Goal: Task Accomplishment & Management: Use online tool/utility

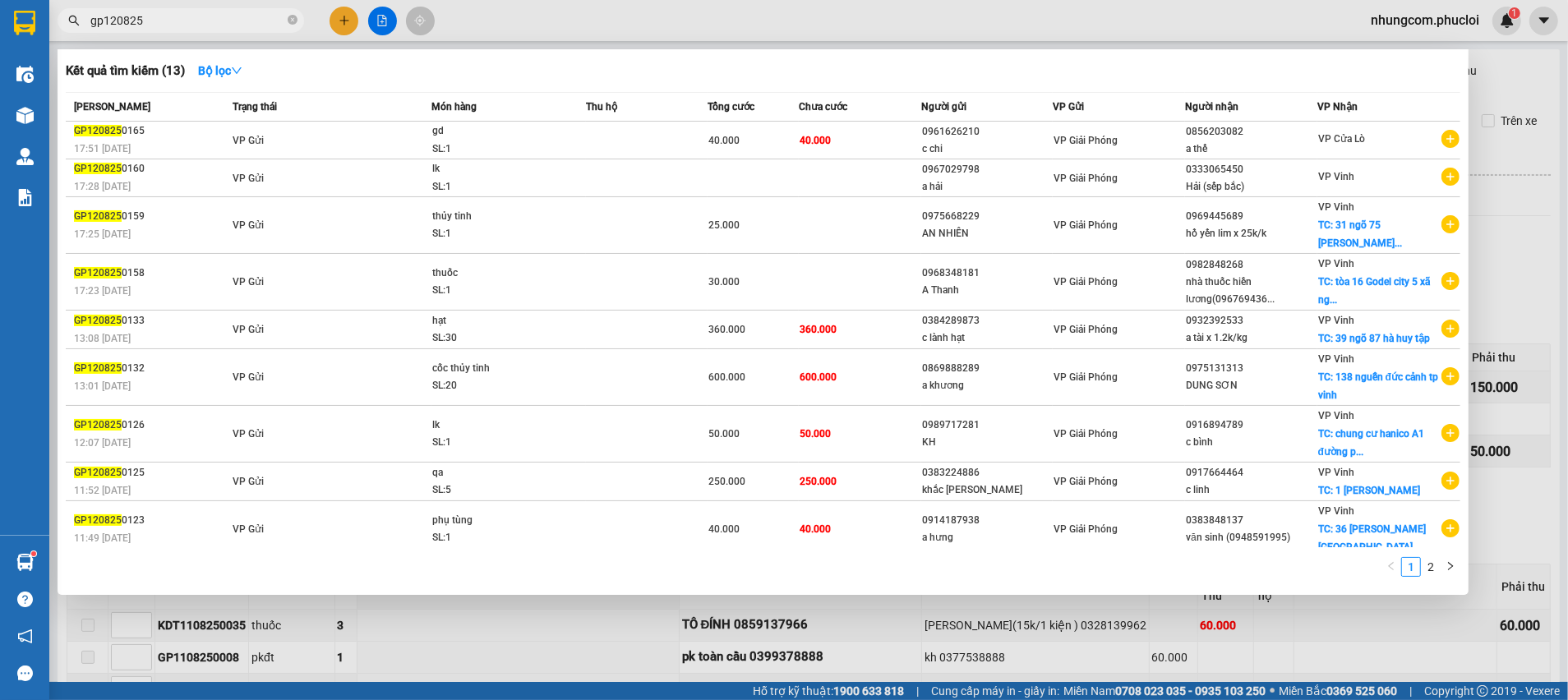
drag, startPoint x: 80, startPoint y: 26, endPoint x: 77, endPoint y: 40, distance: 14.3
click at [49, 18] on div "gp120825" at bounding box center [160, 20] width 320 height 25
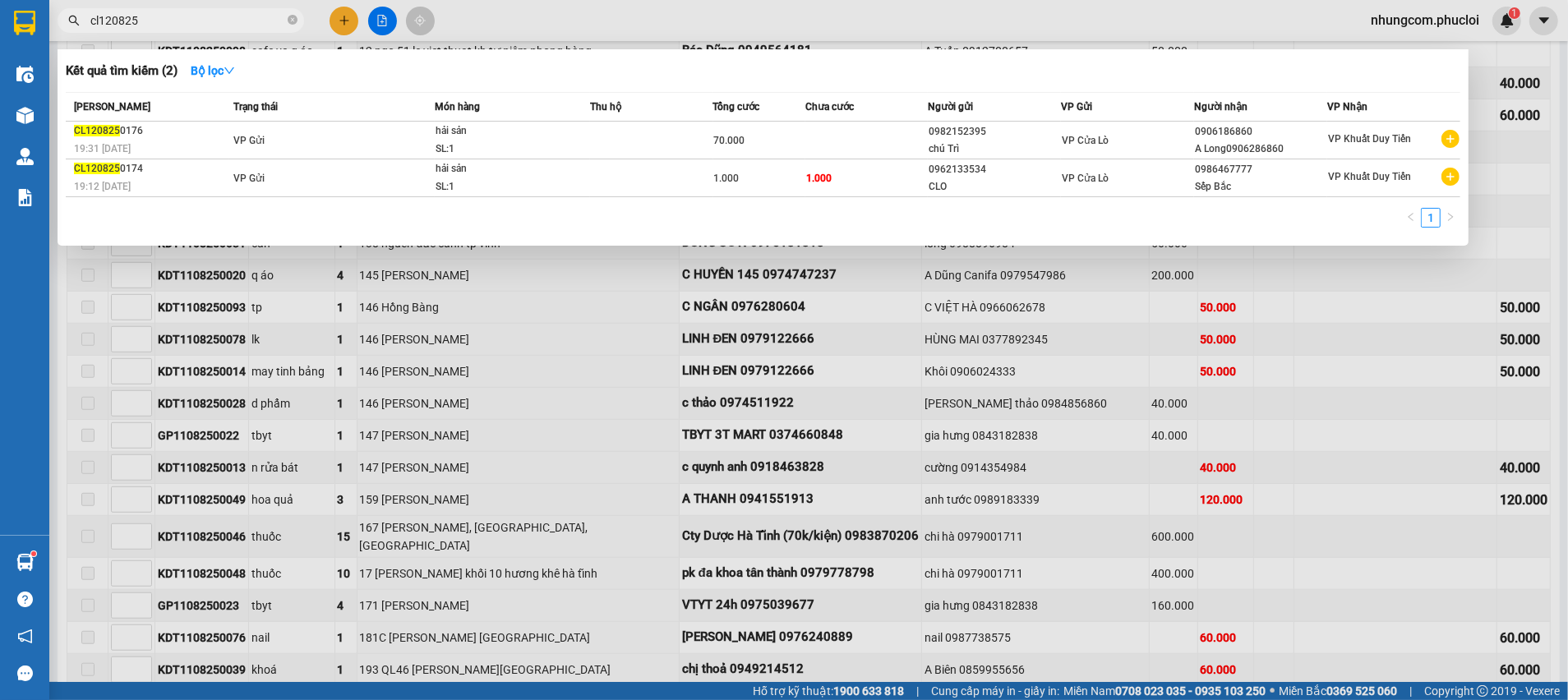
type input "cl120825"
drag, startPoint x: 1554, startPoint y: 189, endPoint x: 1528, endPoint y: 238, distance: 55.5
click at [1554, 188] on div at bounding box center [784, 350] width 1568 height 700
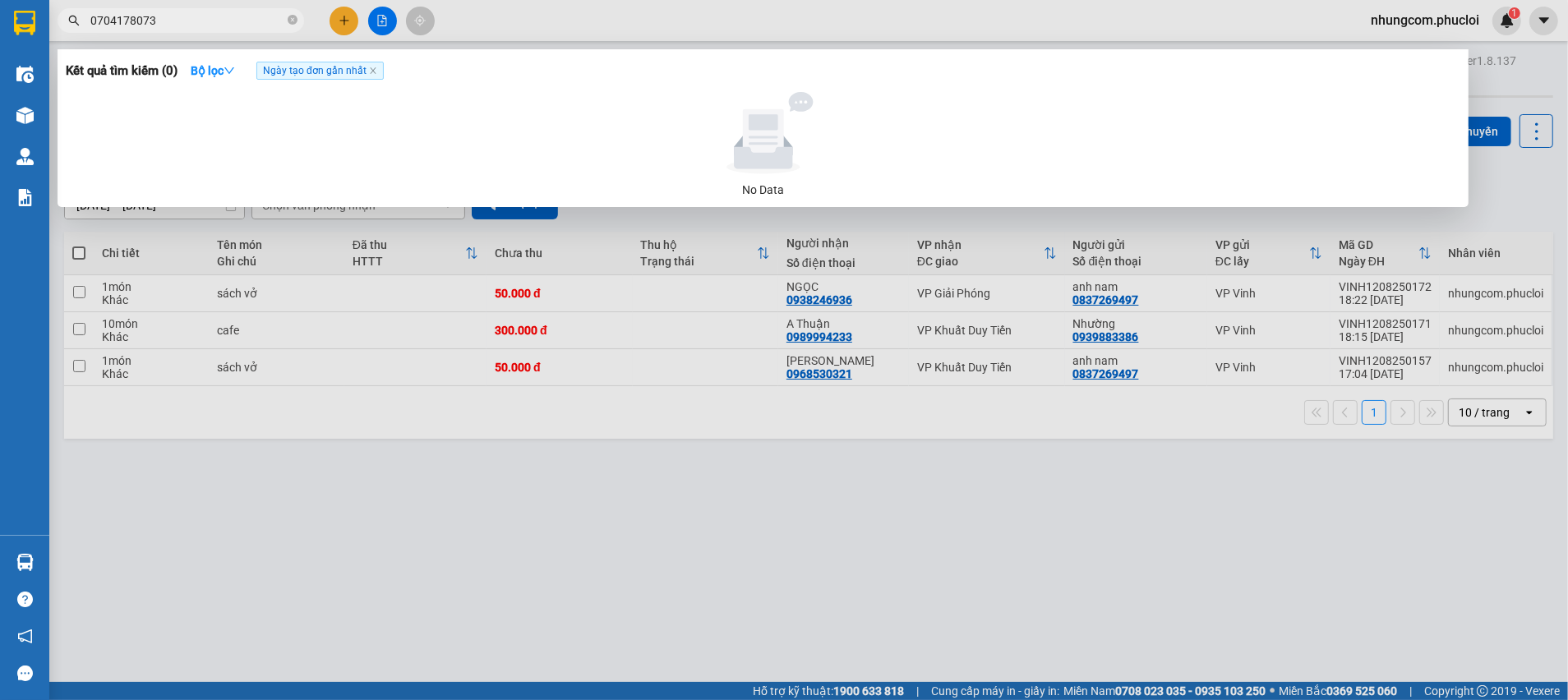
type input "0704178073"
click at [319, 255] on div at bounding box center [784, 350] width 1568 height 700
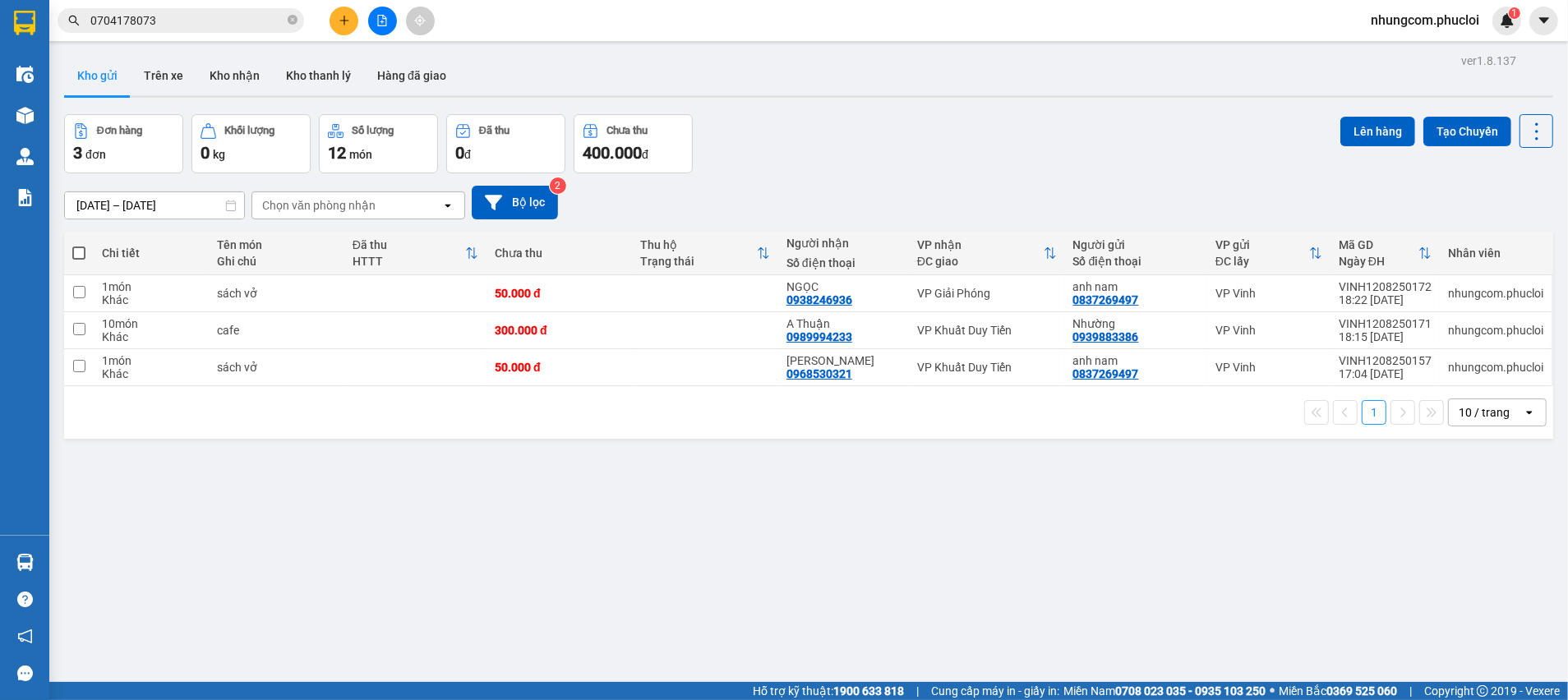
click at [379, 7] on button at bounding box center [382, 20] width 29 height 29
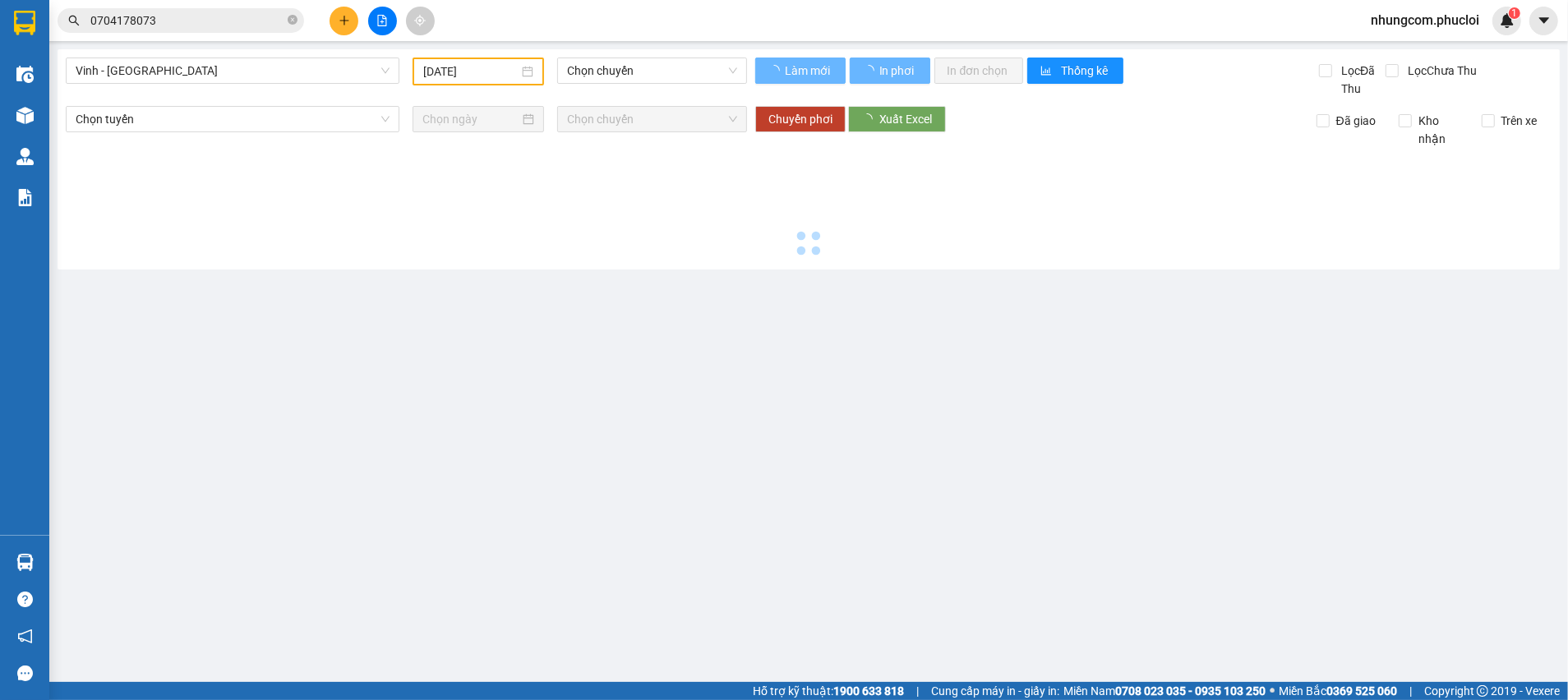
click at [330, 68] on span "Vinh - Hà Tĩnh" at bounding box center [233, 70] width 314 height 25
type input "[DATE]"
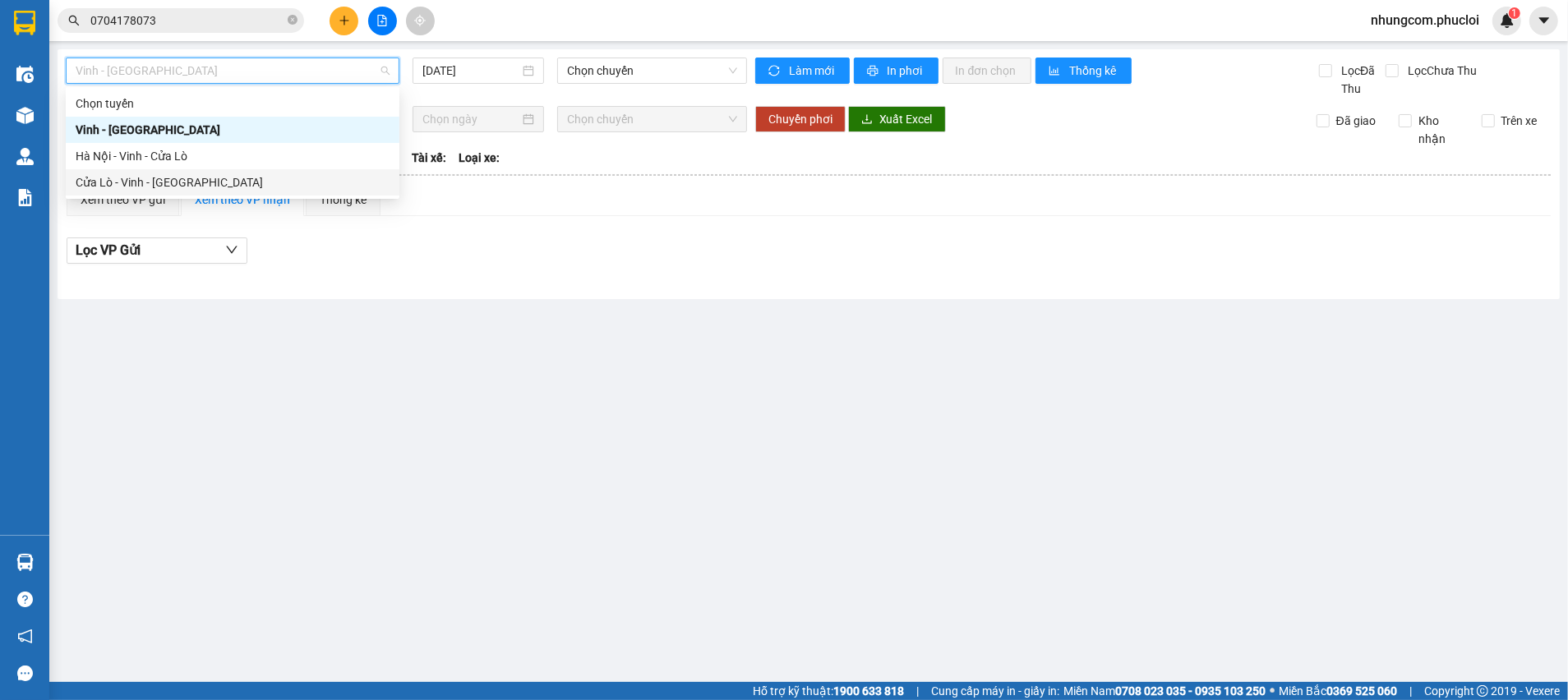
click at [221, 189] on div "Cửa Lò - Vinh - [GEOGRAPHIC_DATA]" at bounding box center [233, 183] width 314 height 18
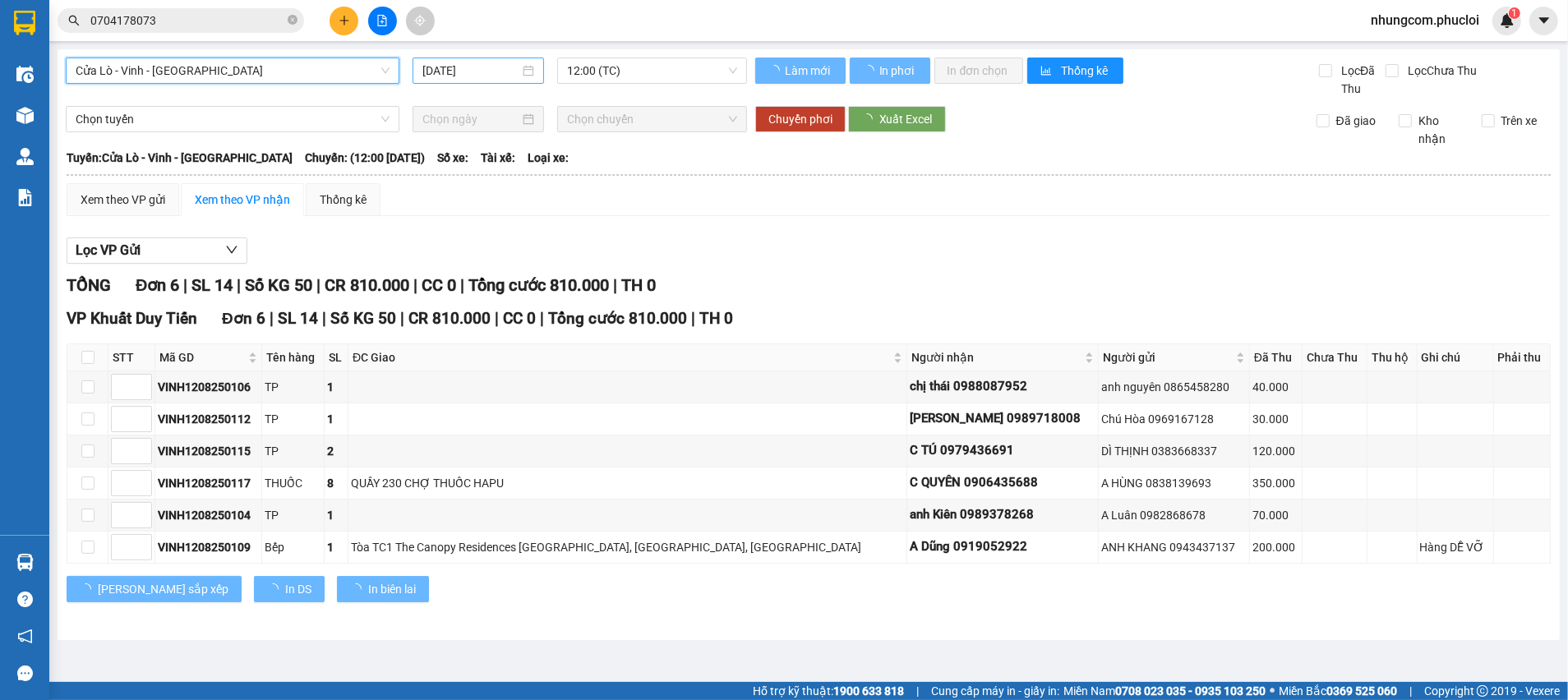
click at [467, 68] on input "[DATE]" at bounding box center [471, 71] width 97 height 18
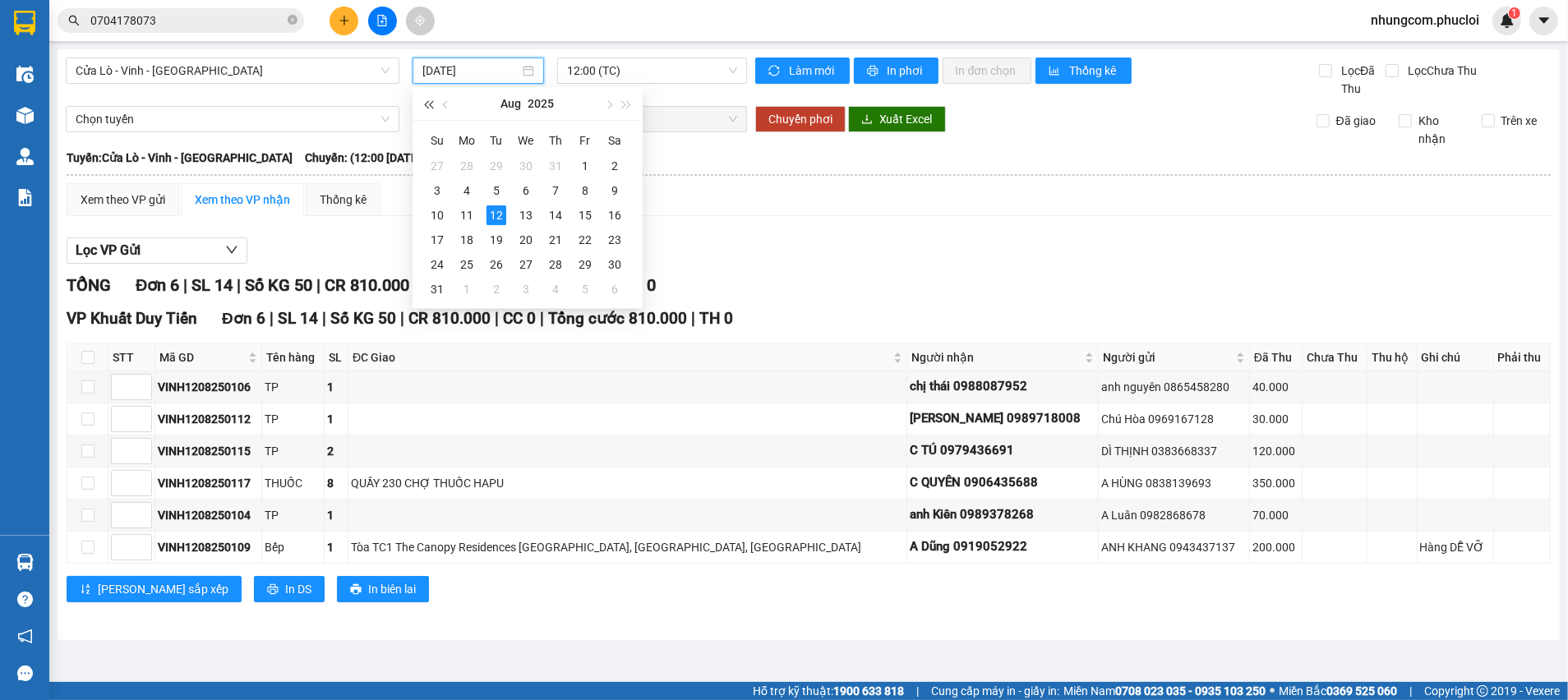
click at [432, 106] on span "button" at bounding box center [428, 105] width 8 height 8
click at [527, 214] on div "14" at bounding box center [525, 215] width 19 height 19
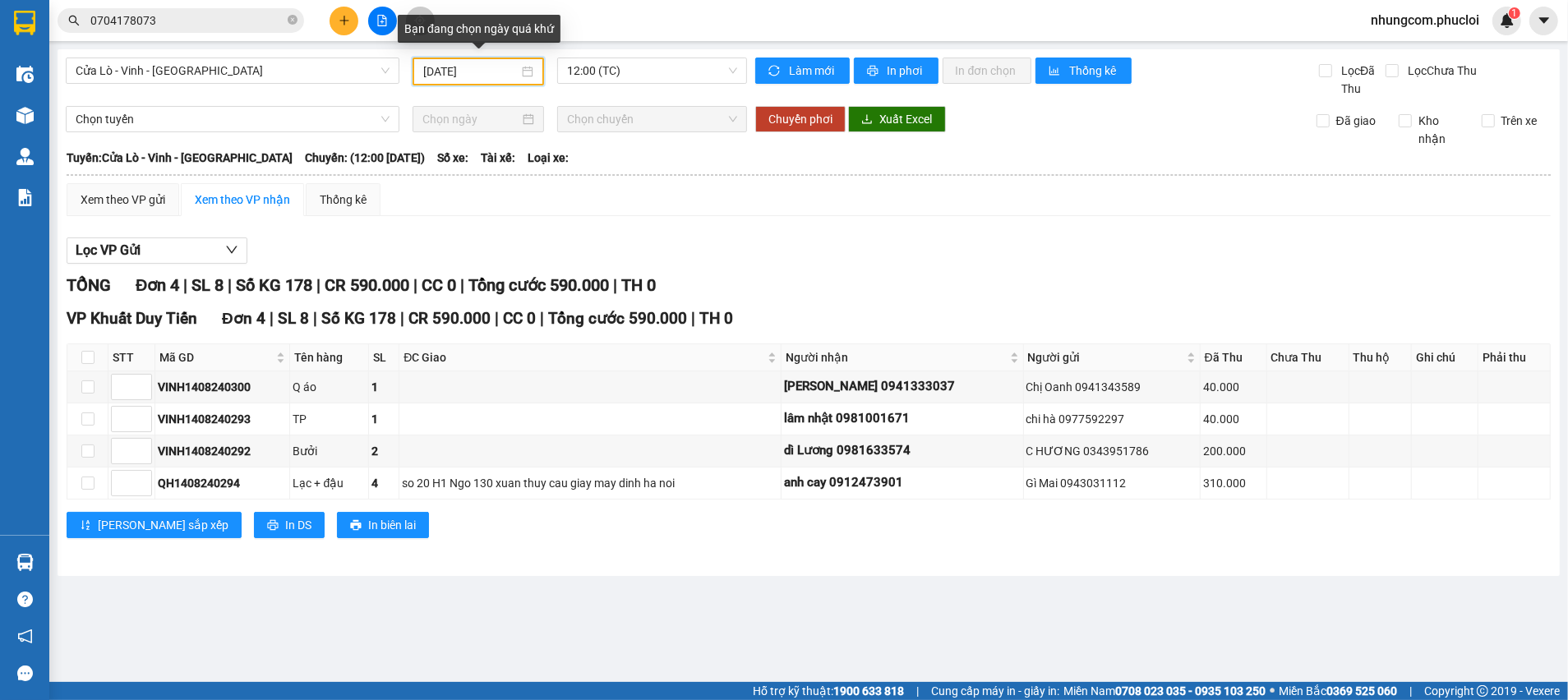
click at [451, 67] on input "14/08/2024" at bounding box center [471, 72] width 95 height 18
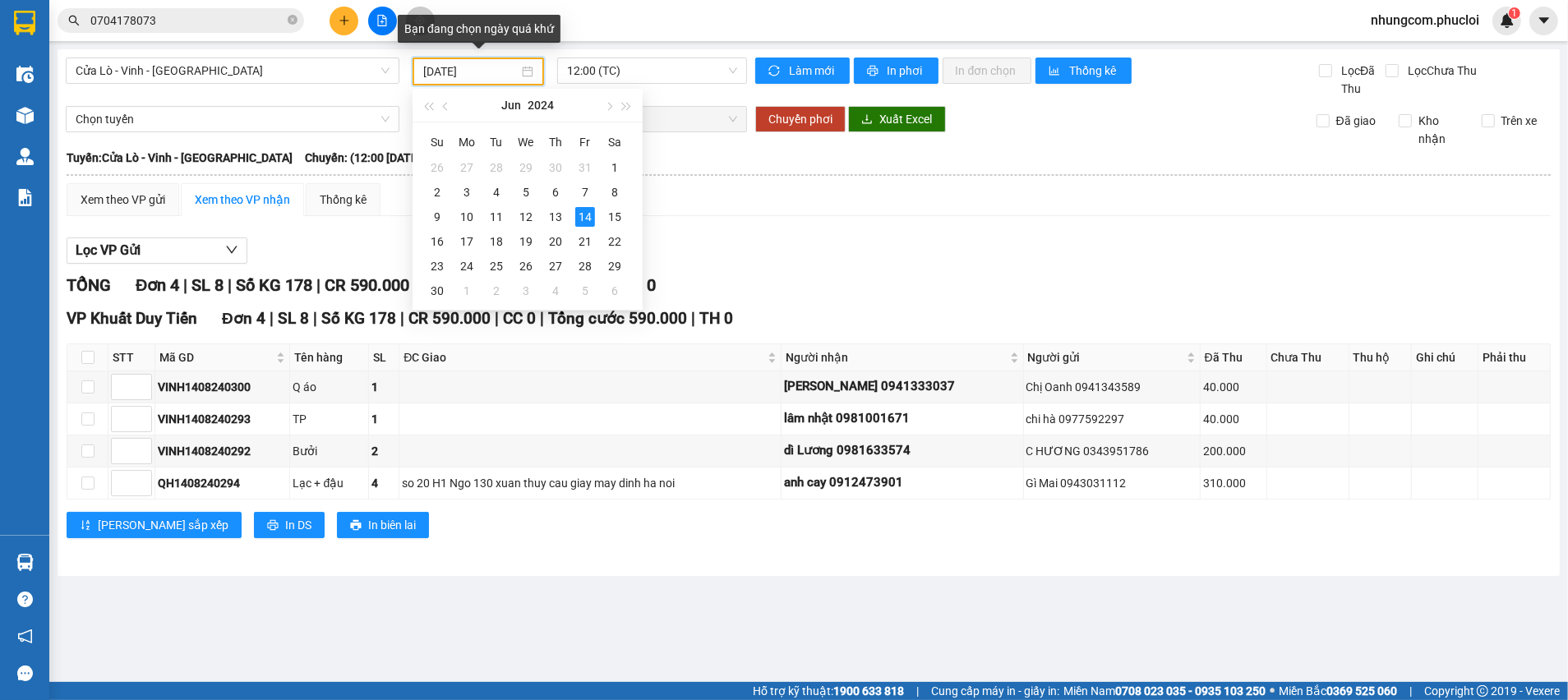
click at [478, 69] on input "14/06/2024" at bounding box center [471, 72] width 95 height 18
click at [484, 69] on input "14/06/2024" at bounding box center [471, 72] width 95 height 18
click at [695, 189] on div "Xem theo VP gửi Xem theo VP nhận Thống kê" at bounding box center [808, 200] width 1484 height 33
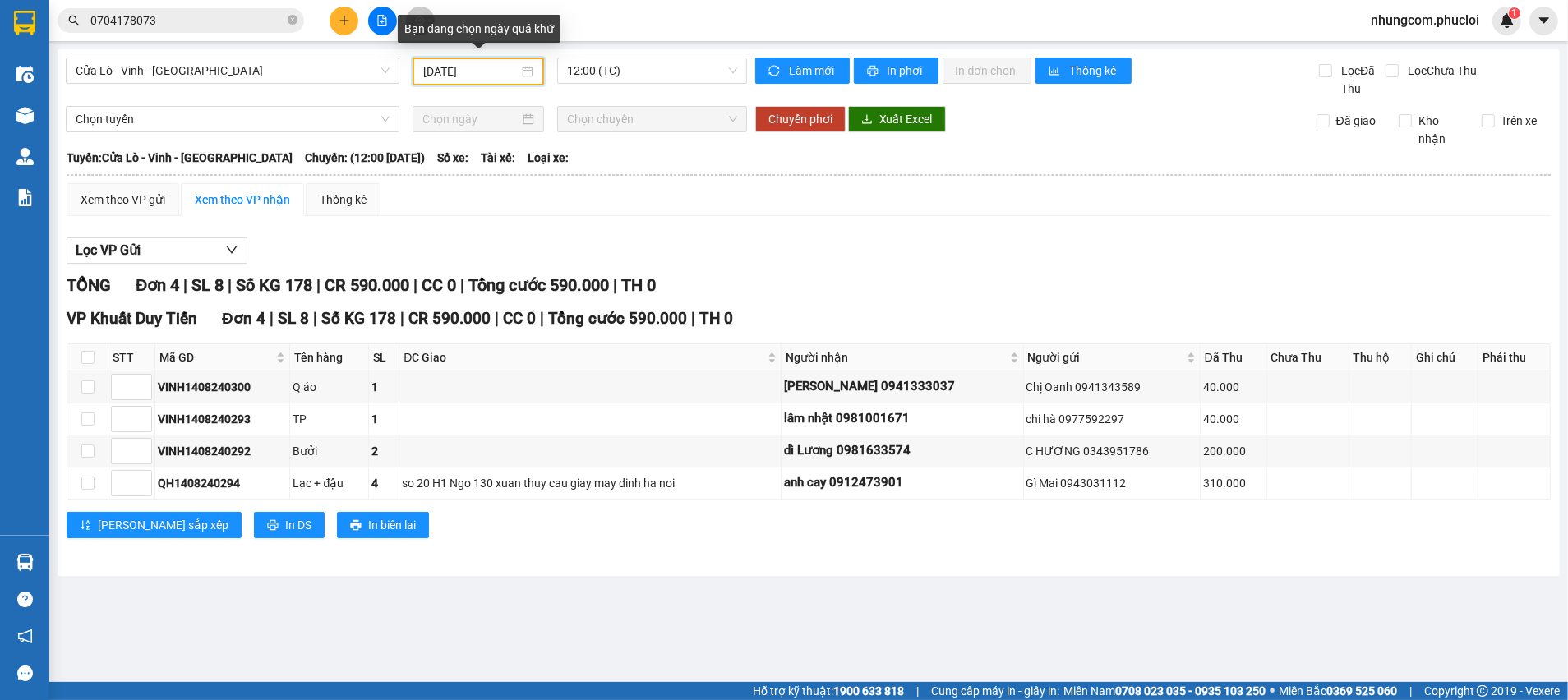
click at [449, 64] on input "14/08/2024" at bounding box center [471, 72] width 95 height 18
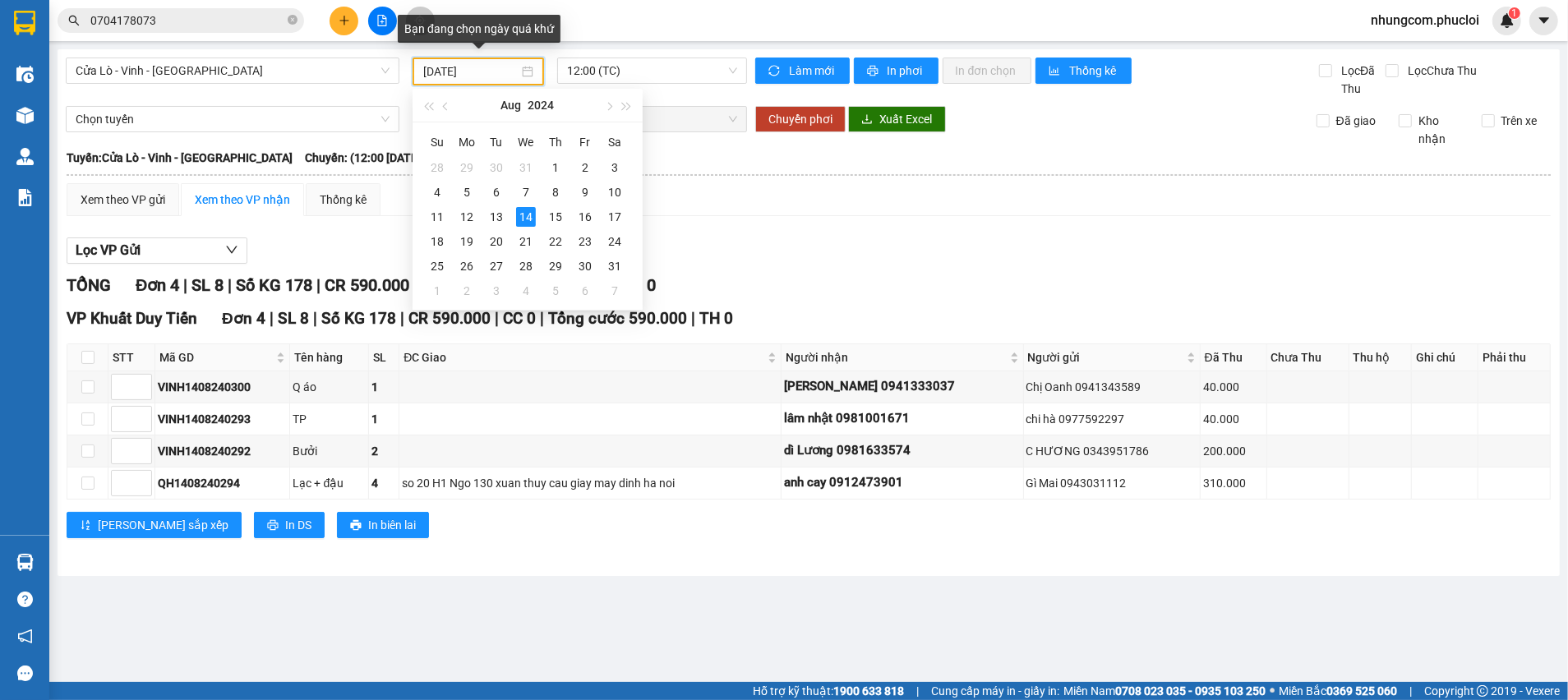
click at [452, 66] on input "14/08/2024" at bounding box center [471, 72] width 95 height 18
click at [616, 191] on div "14" at bounding box center [614, 192] width 19 height 19
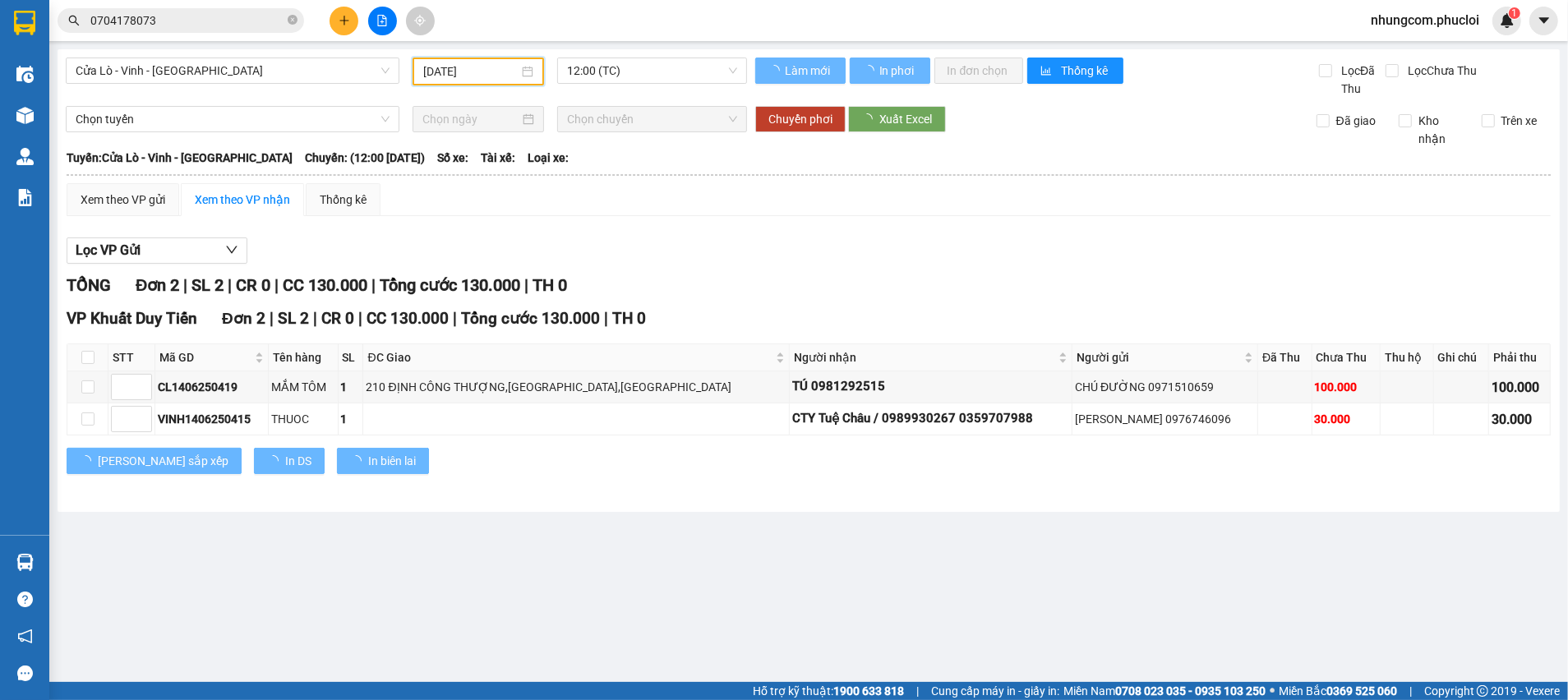
click at [589, 73] on span "12:00 (TC)" at bounding box center [651, 70] width 169 height 25
type input "14/06/2025"
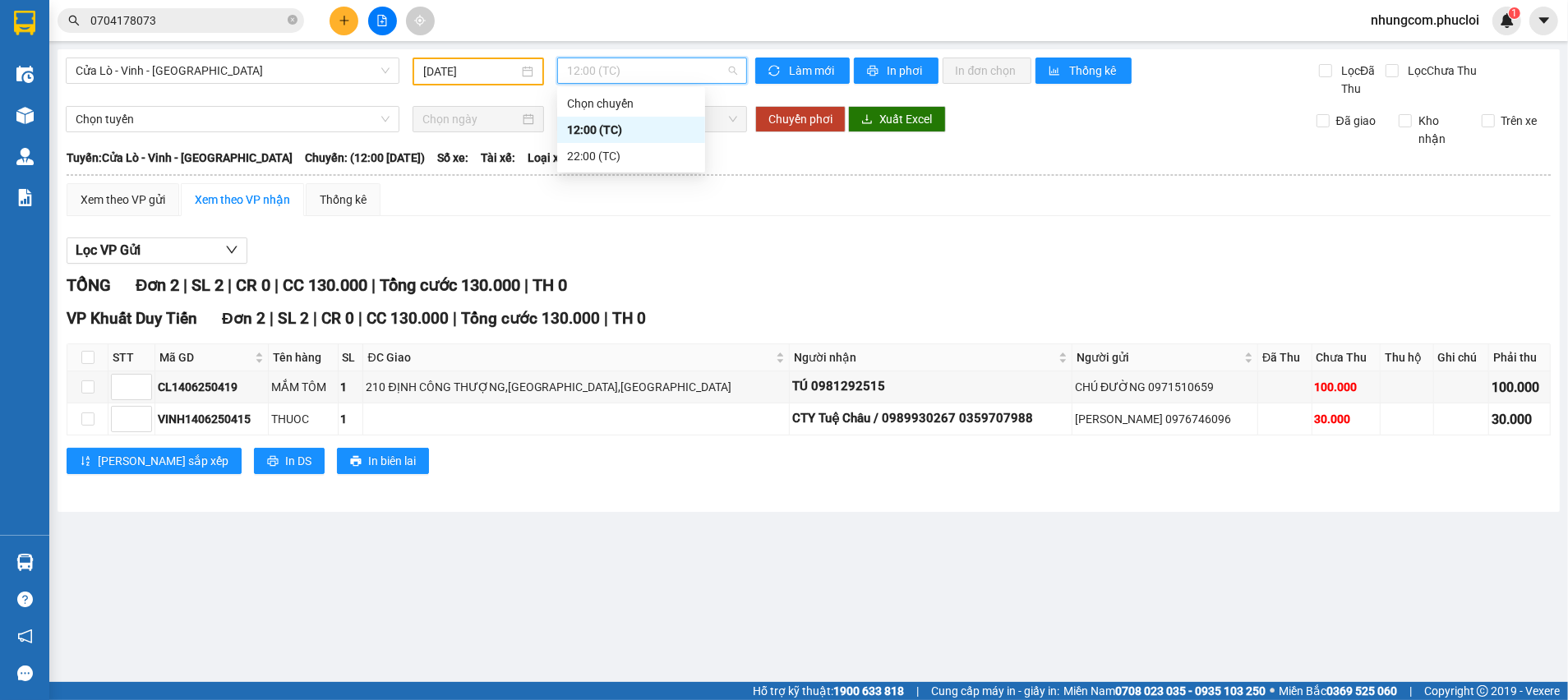
click at [593, 165] on div "22:00 (TC)" at bounding box center [631, 156] width 148 height 26
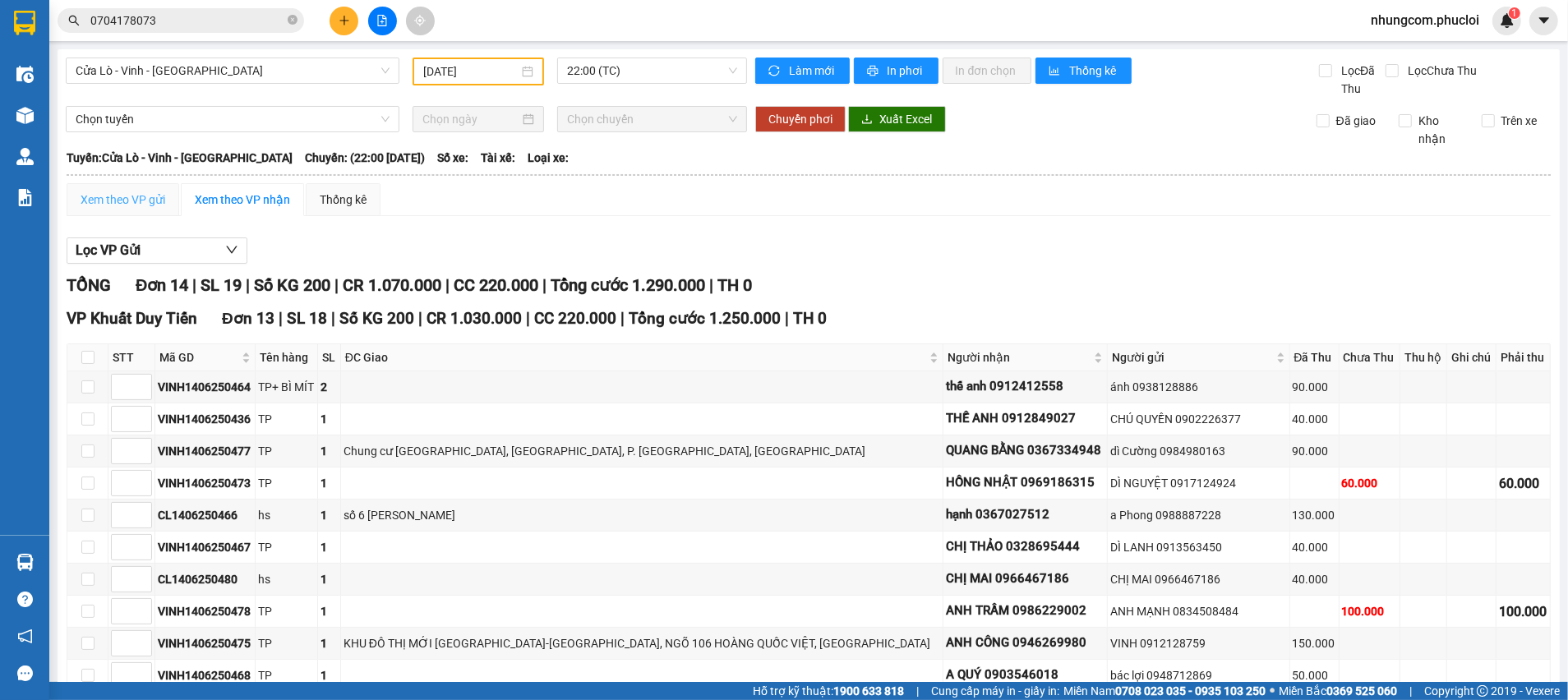
click at [174, 184] on div "Xem theo VP gửi" at bounding box center [123, 200] width 113 height 33
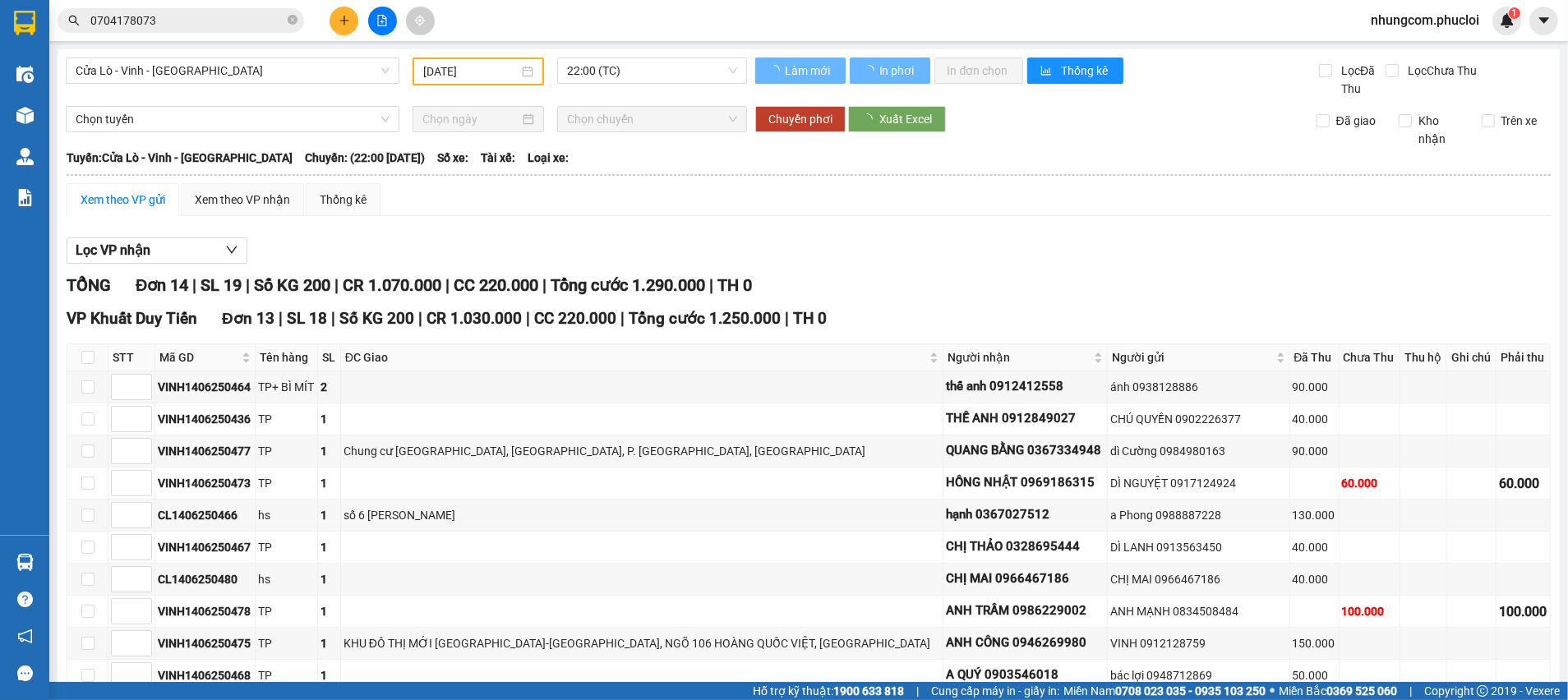
click at [937, 243] on div "Lọc VP nhận" at bounding box center [808, 250] width 1484 height 27
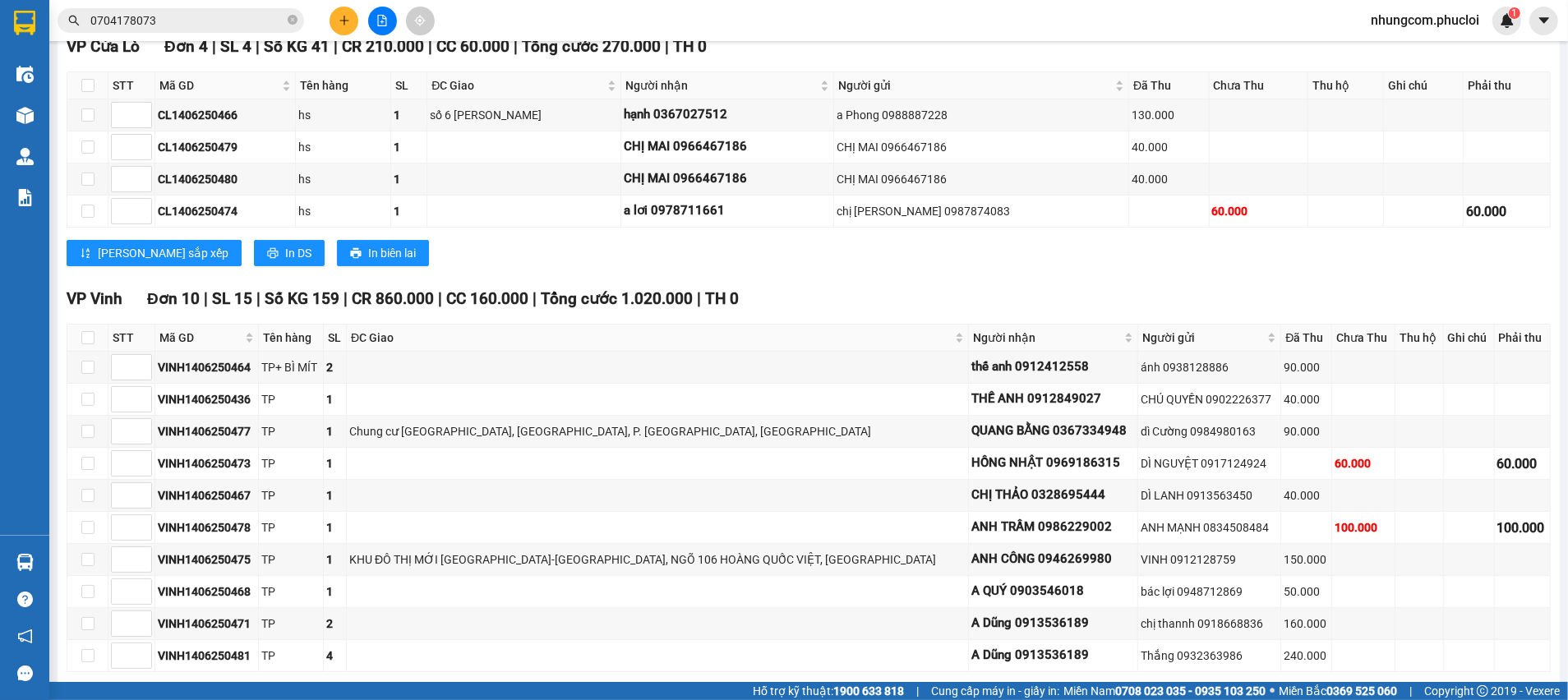
scroll to position [346, 0]
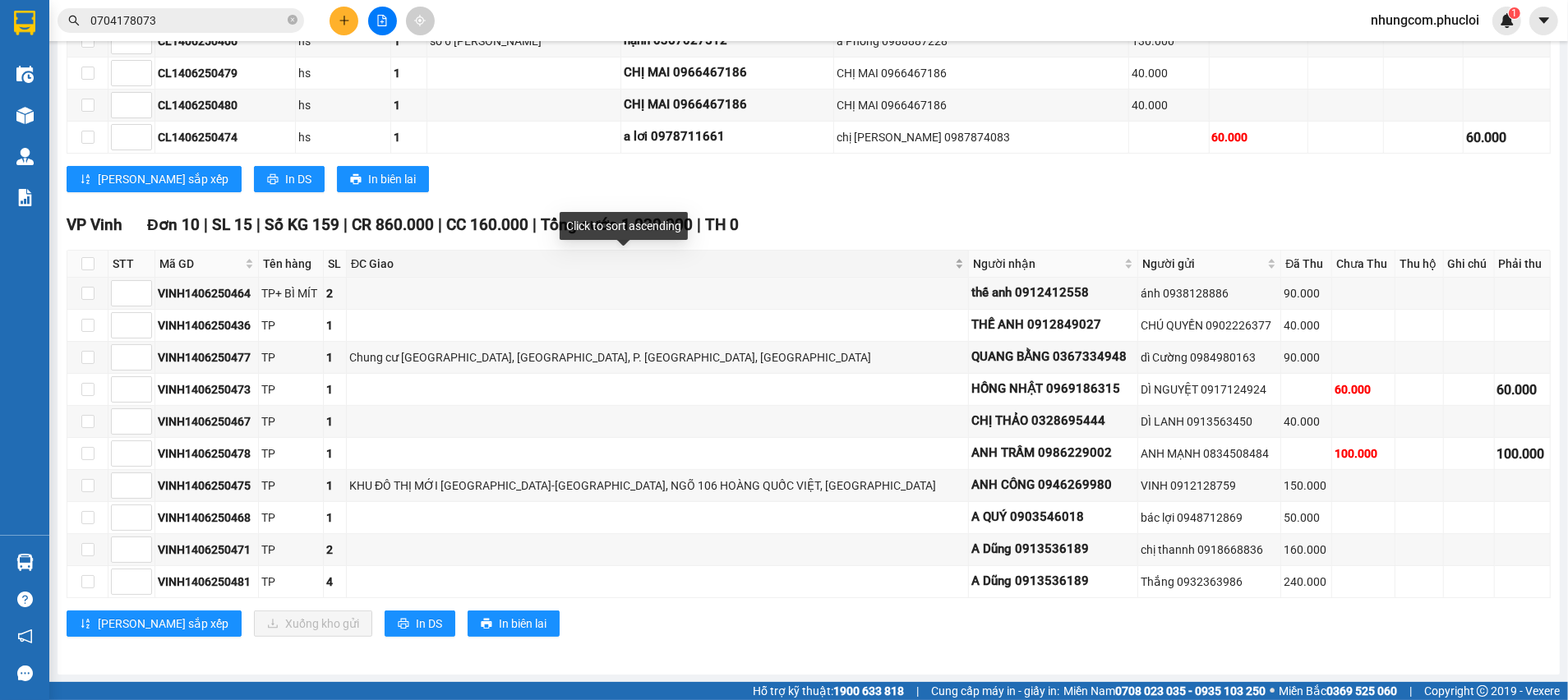
click at [597, 267] on span "ĐC Giao" at bounding box center [651, 264] width 601 height 18
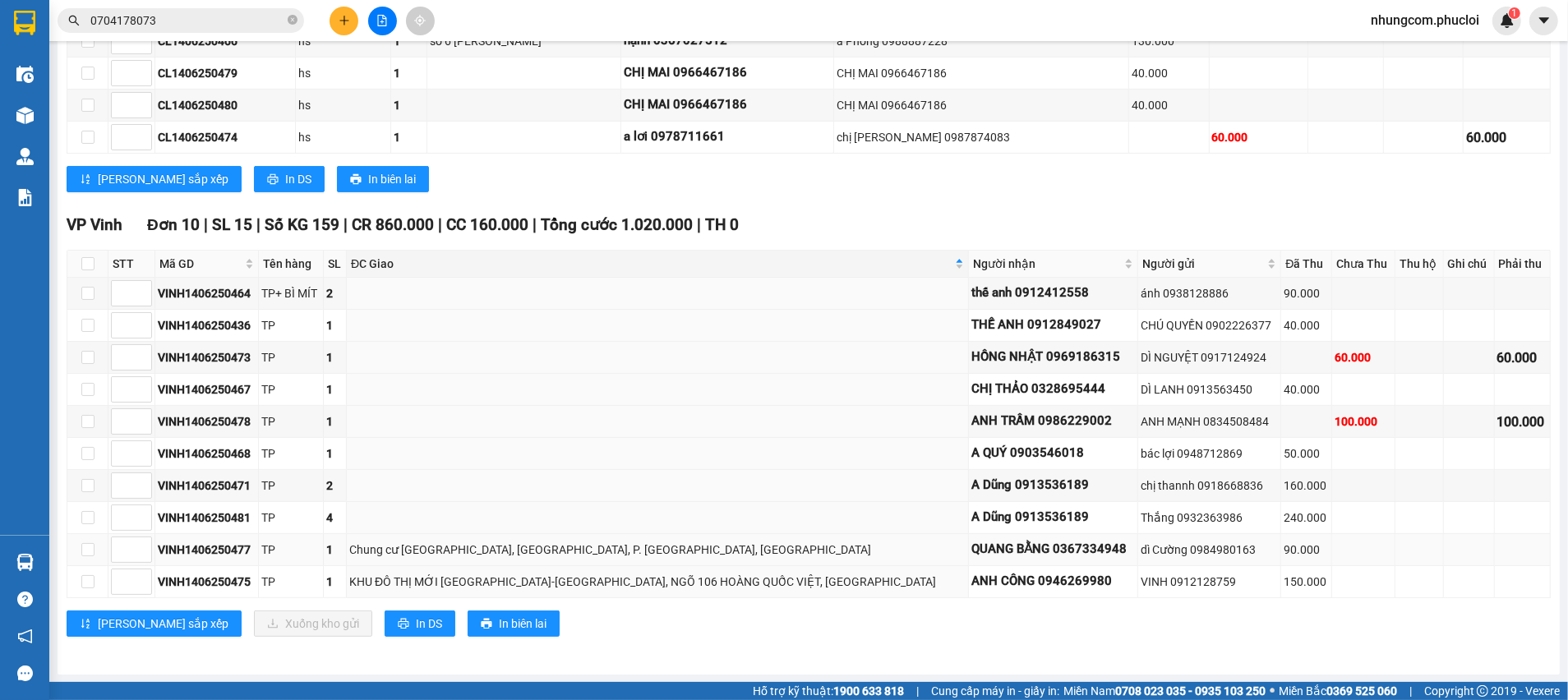
click at [203, 549] on div "VINH1406250477" at bounding box center [207, 550] width 98 height 18
copy div "VINH1406250477"
click at [191, 11] on input "0704178073" at bounding box center [187, 20] width 194 height 18
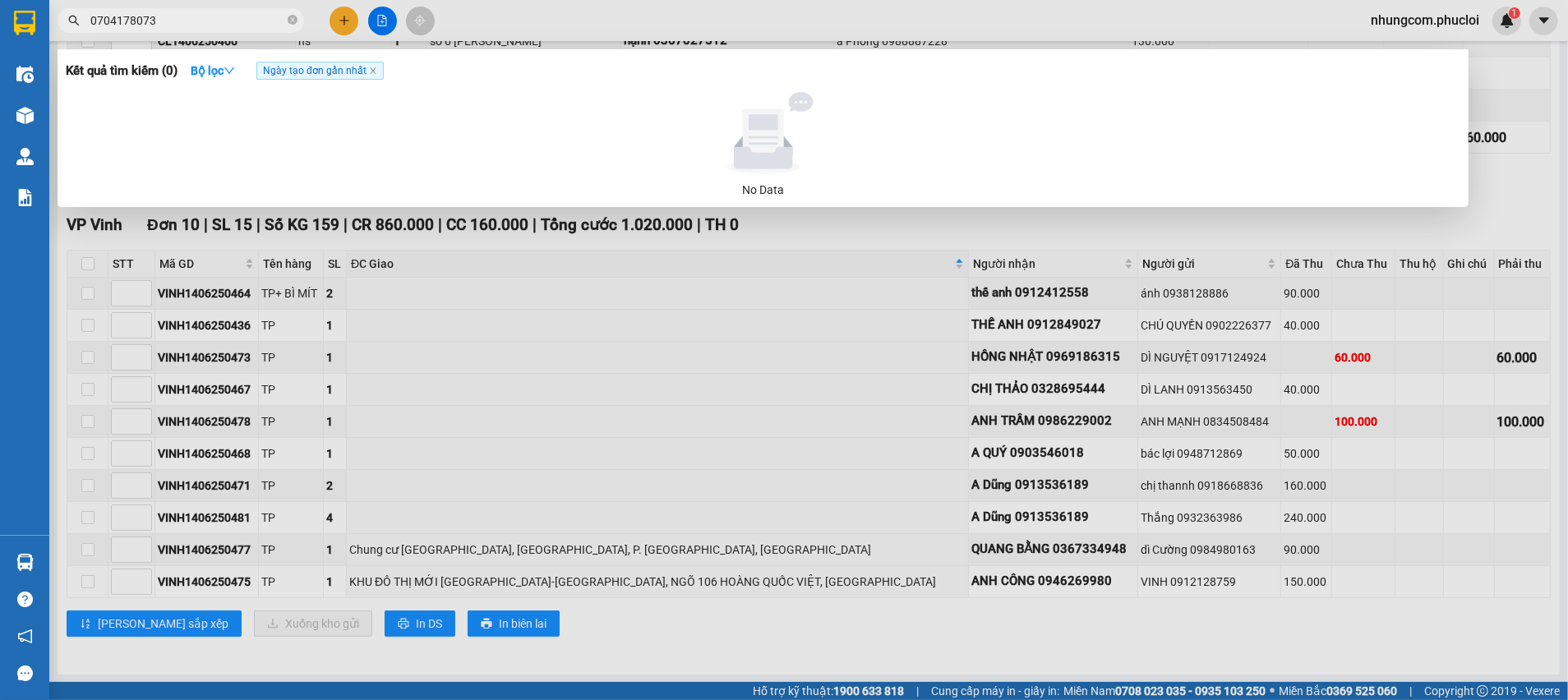
click at [191, 11] on input "0704178073" at bounding box center [187, 20] width 194 height 18
paste input "VINH1406250477"
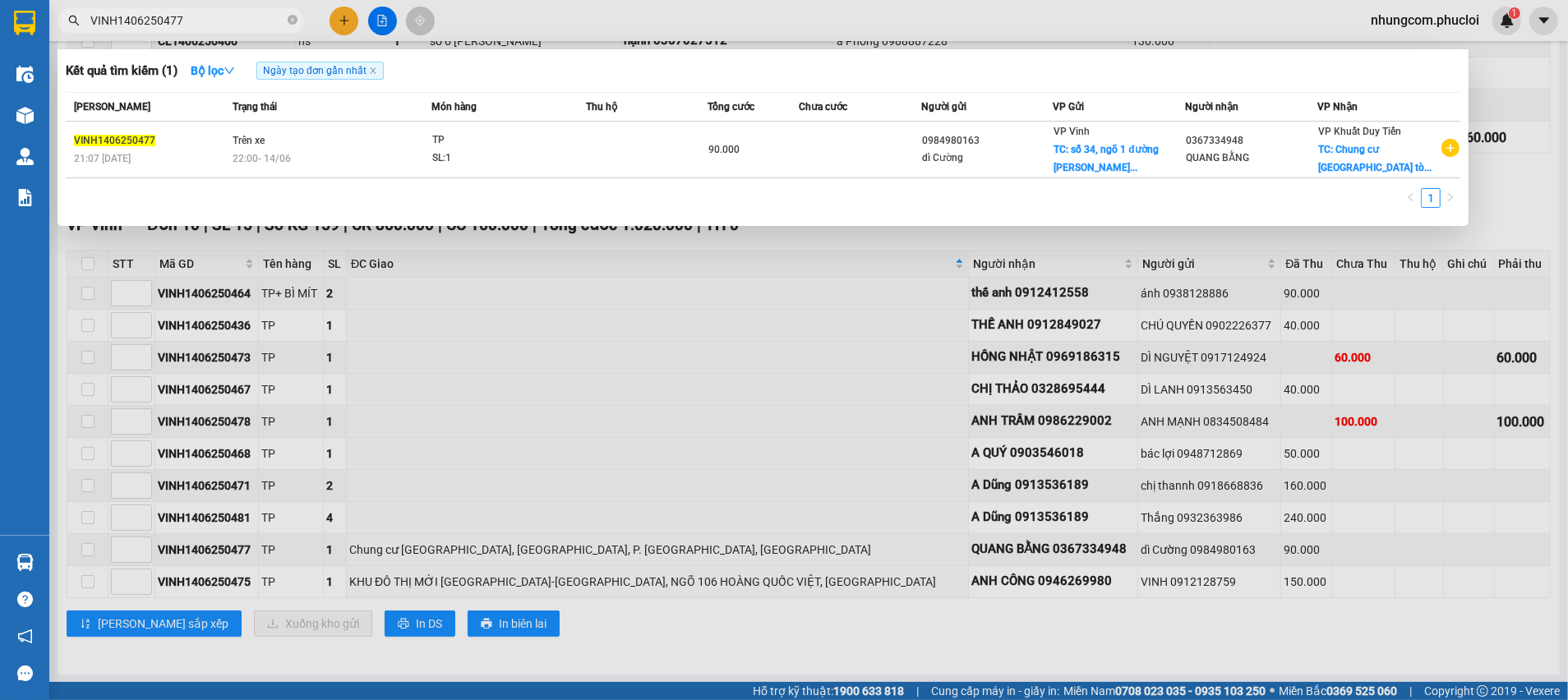
drag, startPoint x: 702, startPoint y: 409, endPoint x: 730, endPoint y: 409, distance: 28.0
click at [703, 409] on div at bounding box center [784, 350] width 1568 height 700
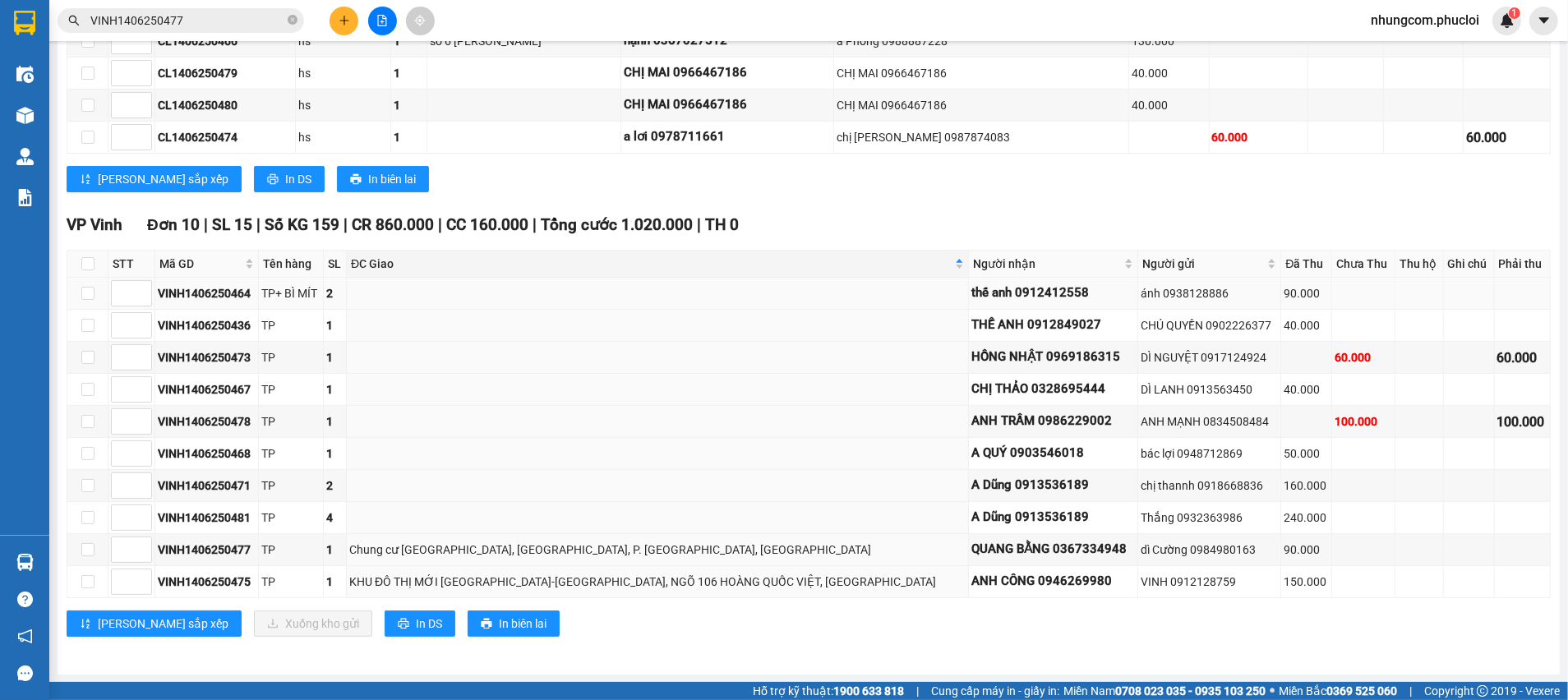
click at [250, 291] on div "VINH1406250464" at bounding box center [207, 293] width 98 height 18
click at [234, 290] on div "VINH1406250464" at bounding box center [207, 293] width 98 height 18
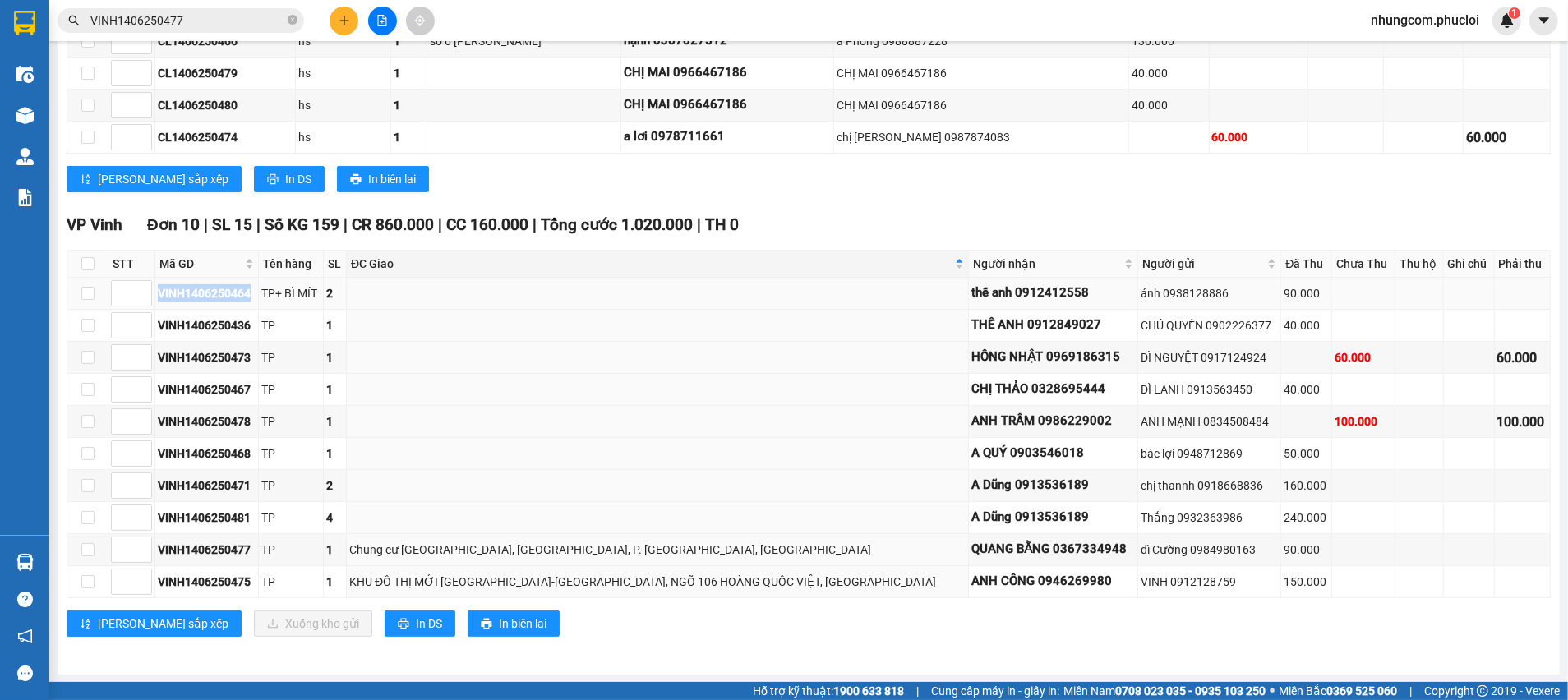
click at [234, 290] on div "VINH1406250464" at bounding box center [207, 293] width 98 height 18
copy div "VINH1406250464"
click at [168, 16] on input "VINH1406250477" at bounding box center [187, 20] width 194 height 18
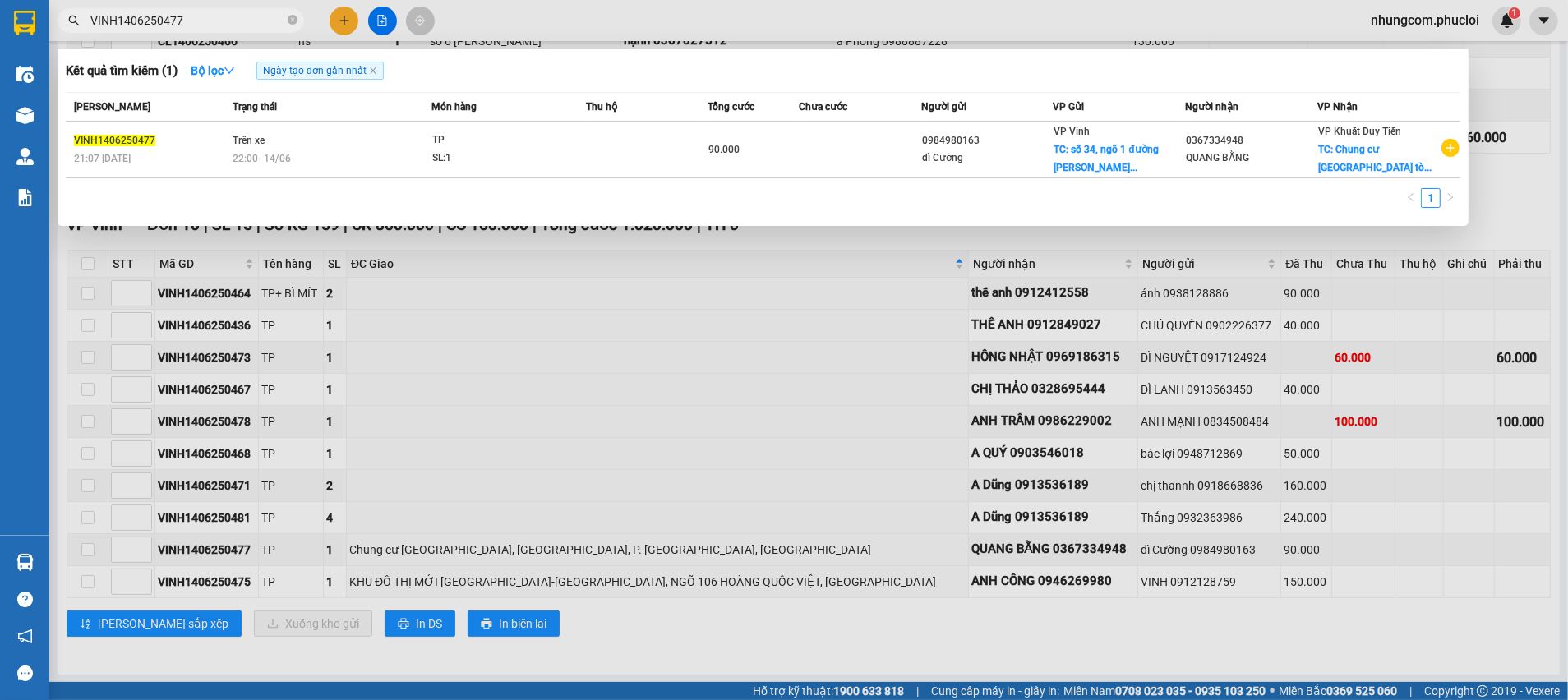
click at [168, 16] on input "VINH1406250477" at bounding box center [187, 20] width 194 height 18
paste input "64"
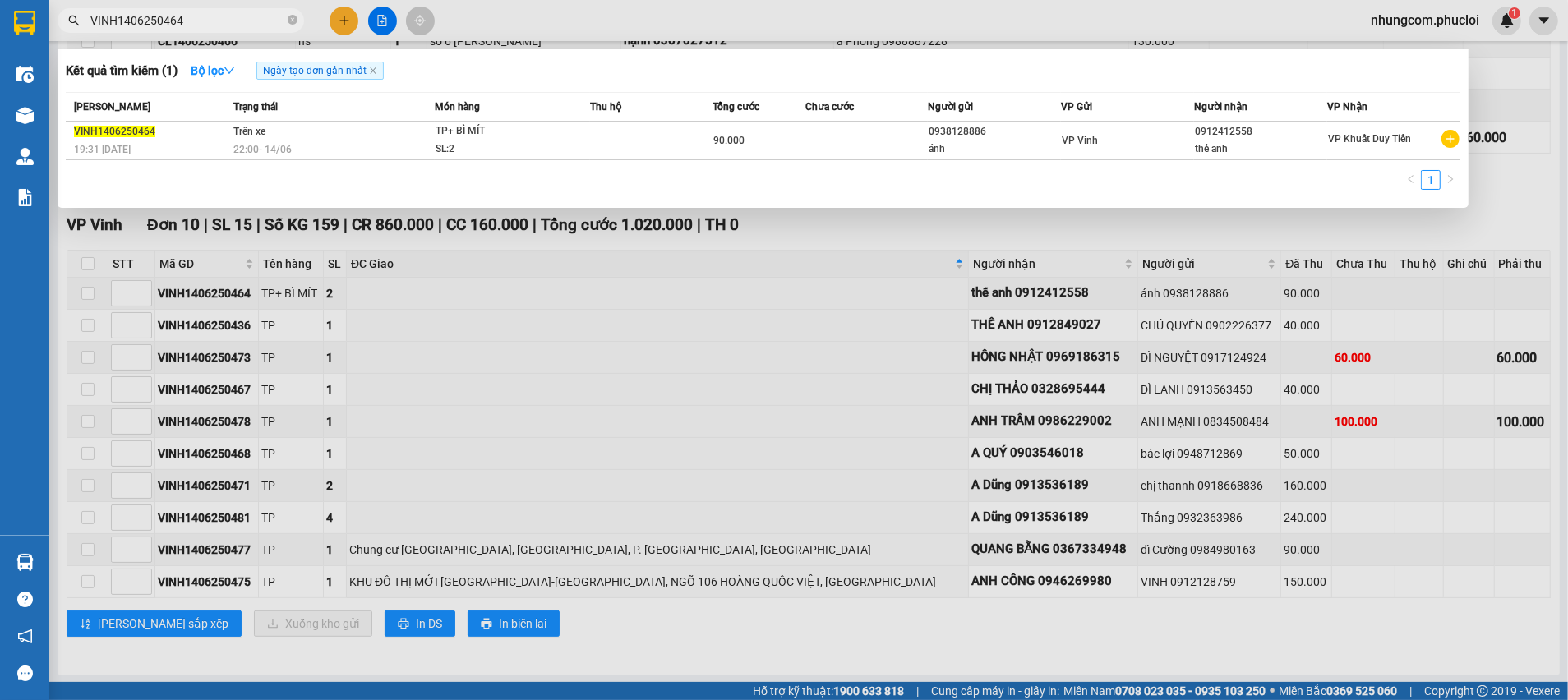
click at [325, 273] on div at bounding box center [784, 350] width 1568 height 700
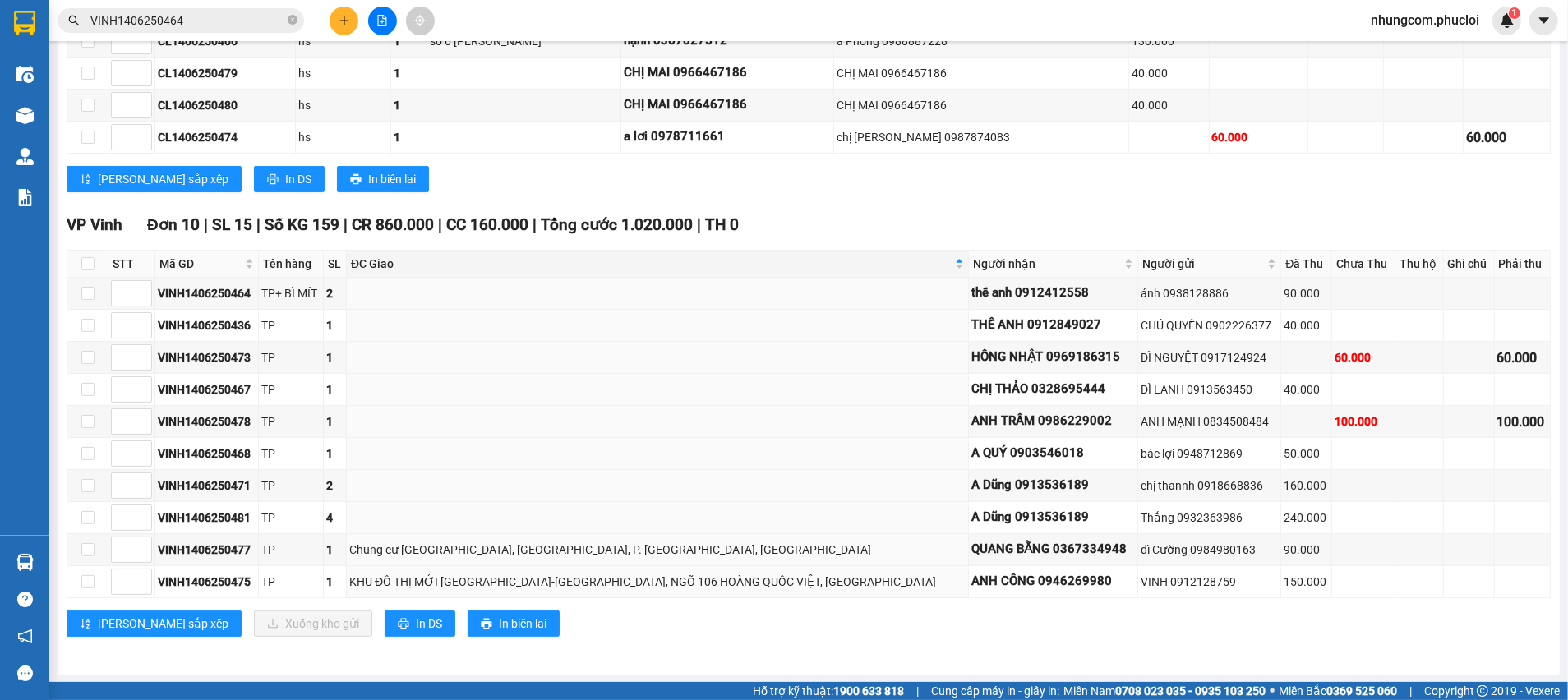
click at [205, 23] on input "VINH1406250464" at bounding box center [187, 20] width 194 height 18
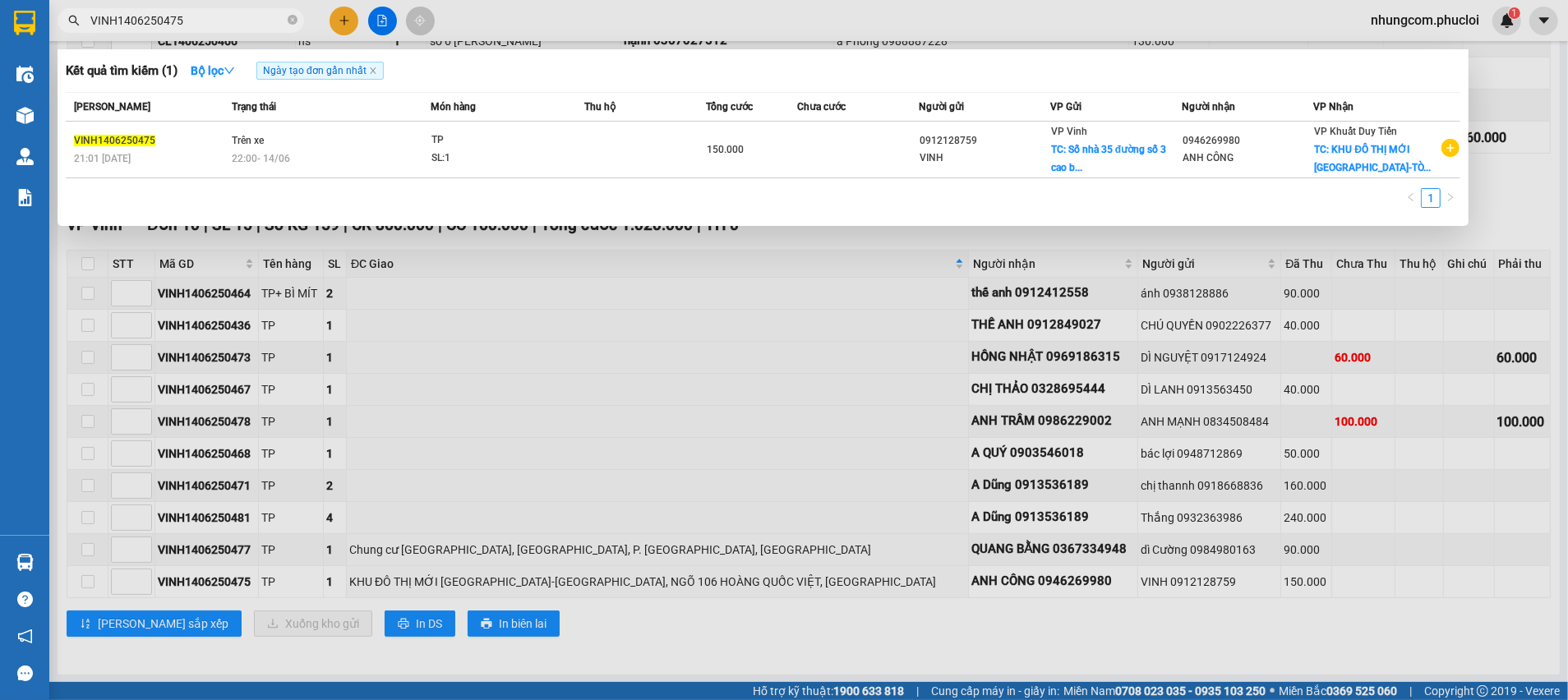
type input "VINH1406250475"
drag, startPoint x: 1072, startPoint y: 589, endPoint x: 1092, endPoint y: 576, distance: 23.9
click at [1073, 589] on div at bounding box center [784, 350] width 1568 height 700
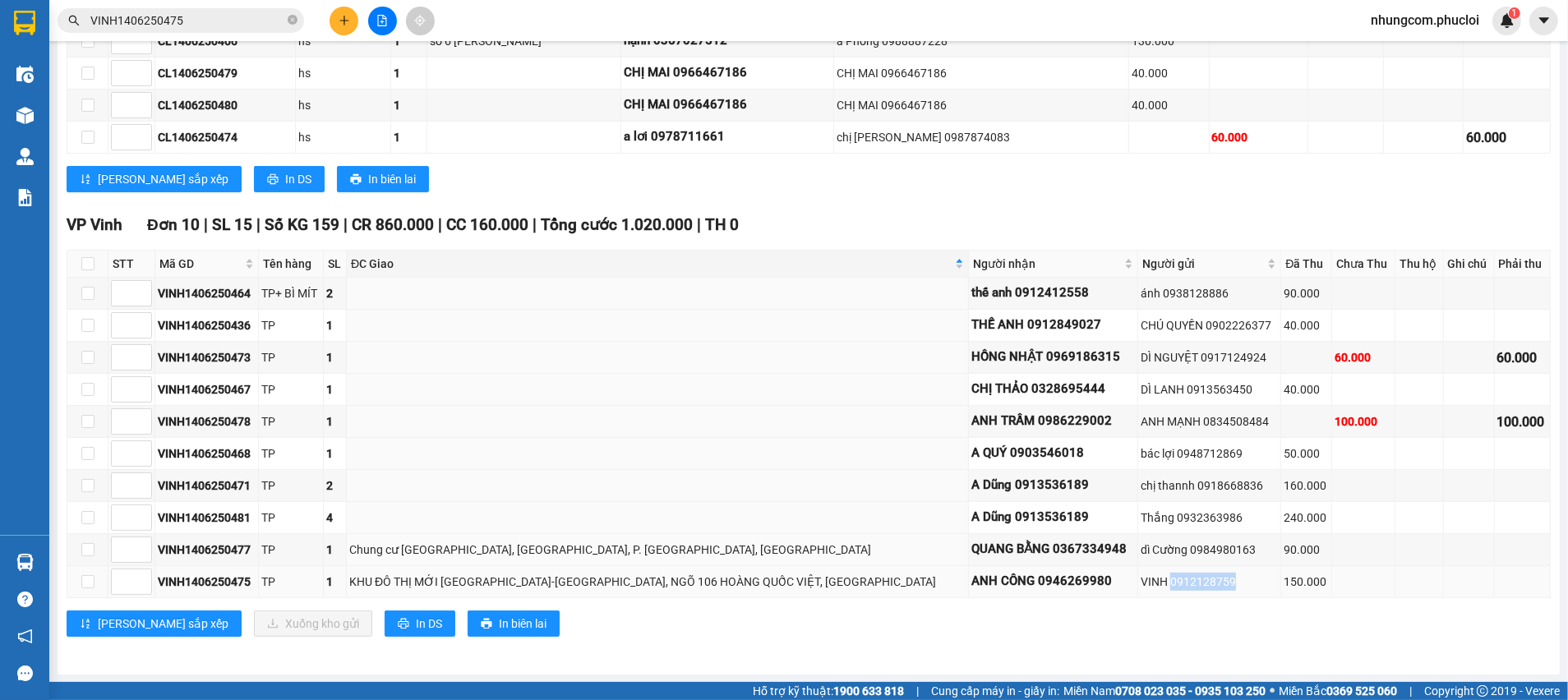
drag, startPoint x: 1103, startPoint y: 580, endPoint x: 1181, endPoint y: 578, distance: 78.0
click at [1181, 578] on div "VINH 0912128759" at bounding box center [1209, 582] width 138 height 18
copy div "0912128759"
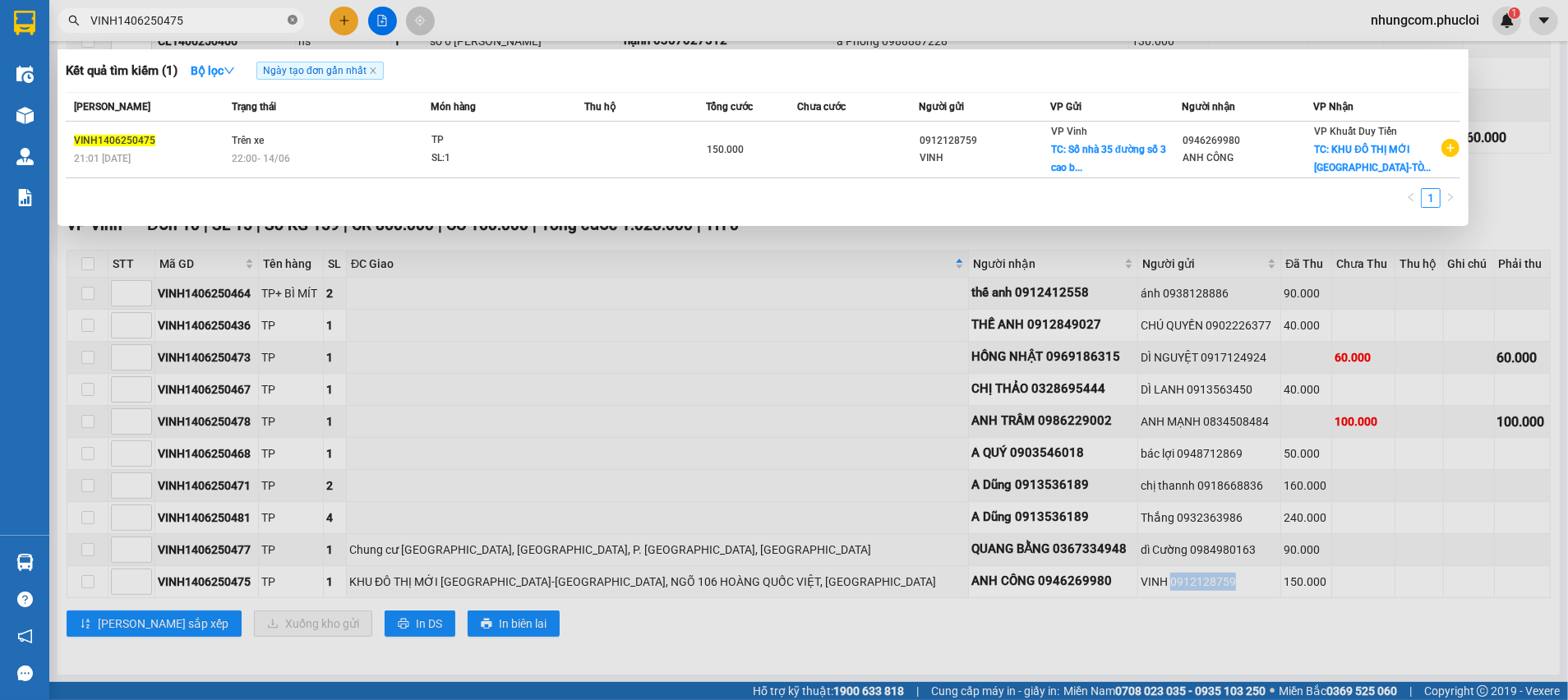
click at [294, 18] on icon "close-circle" at bounding box center [293, 19] width 10 height 10
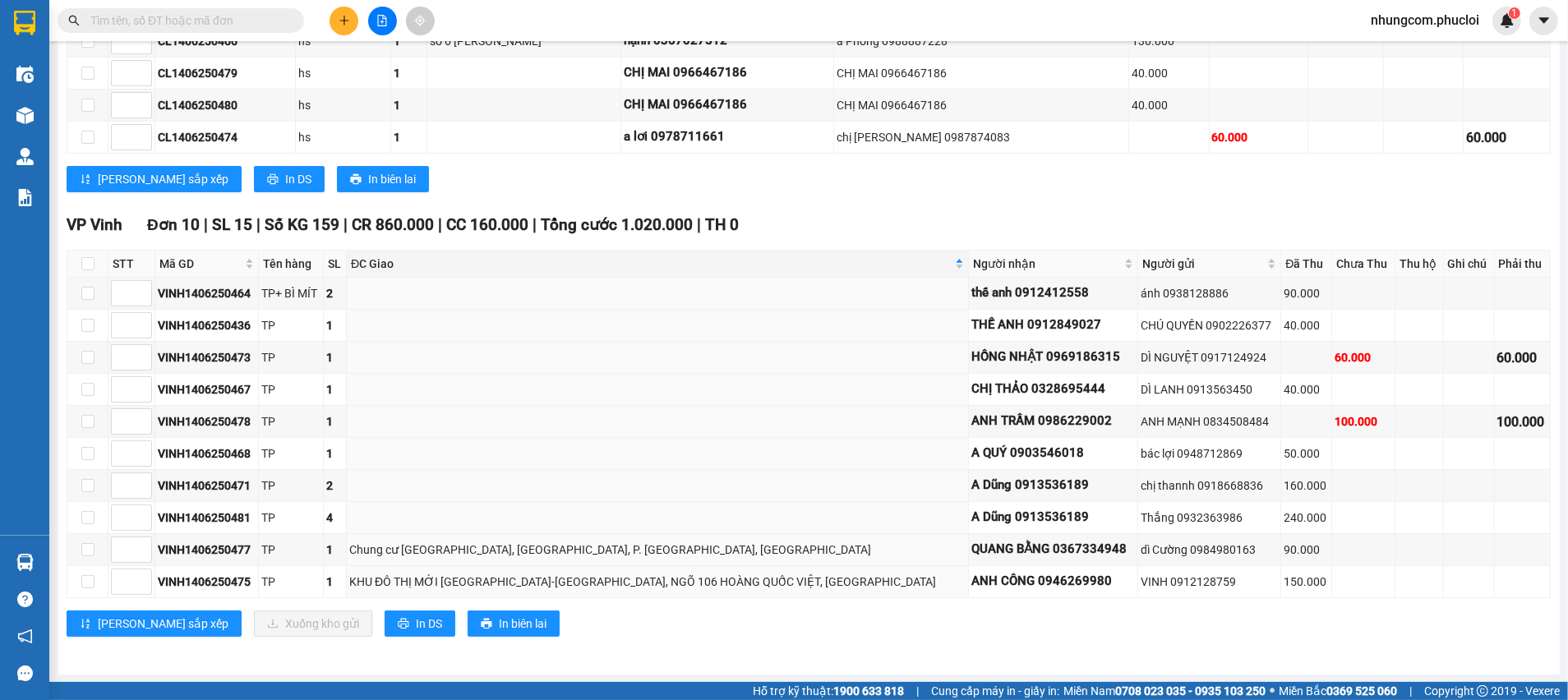
paste input "0912128759"
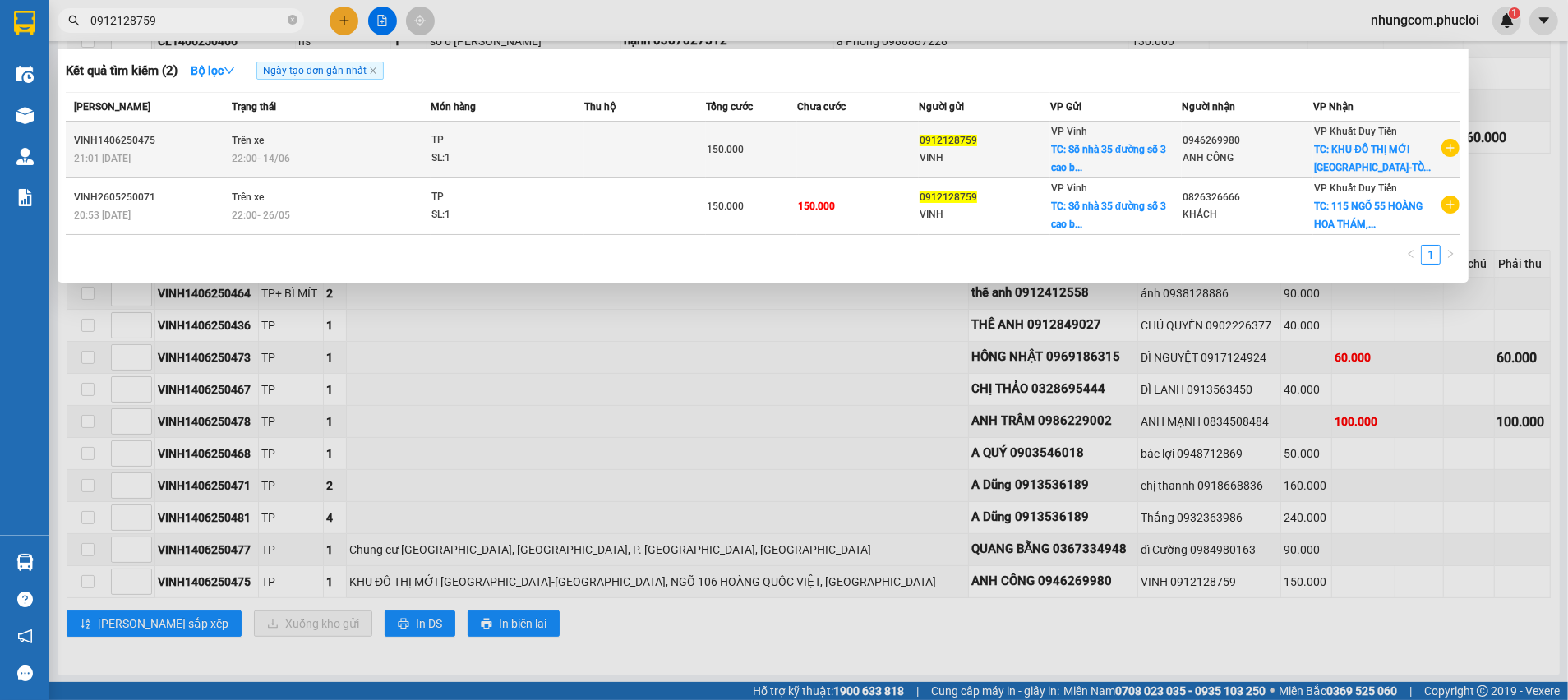
type input "0912128759"
click at [868, 154] on td at bounding box center [858, 149] width 122 height 56
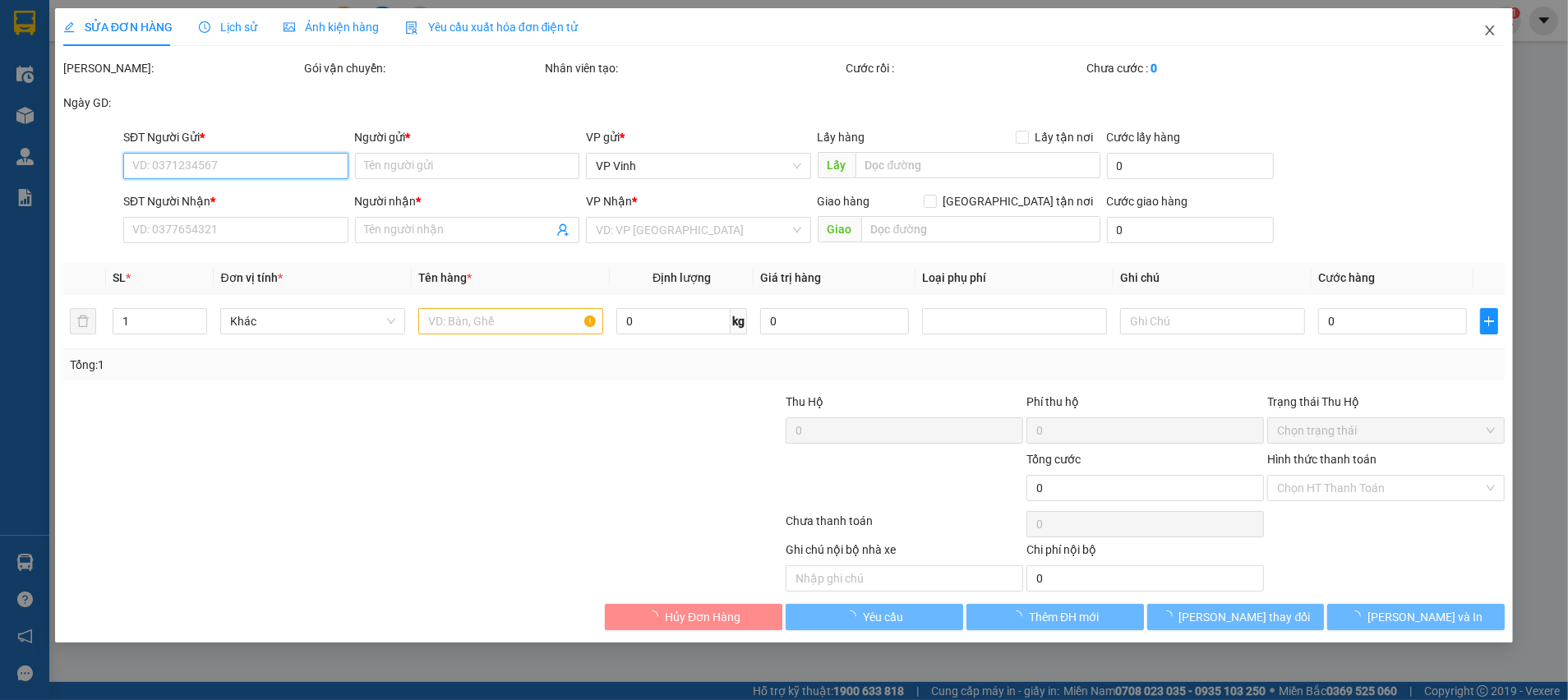
type input "0912128759"
type input "VINH"
checkbox input "true"
type input "Số nhà 35 đường số 3 cao bá quát"
type input "20.000"
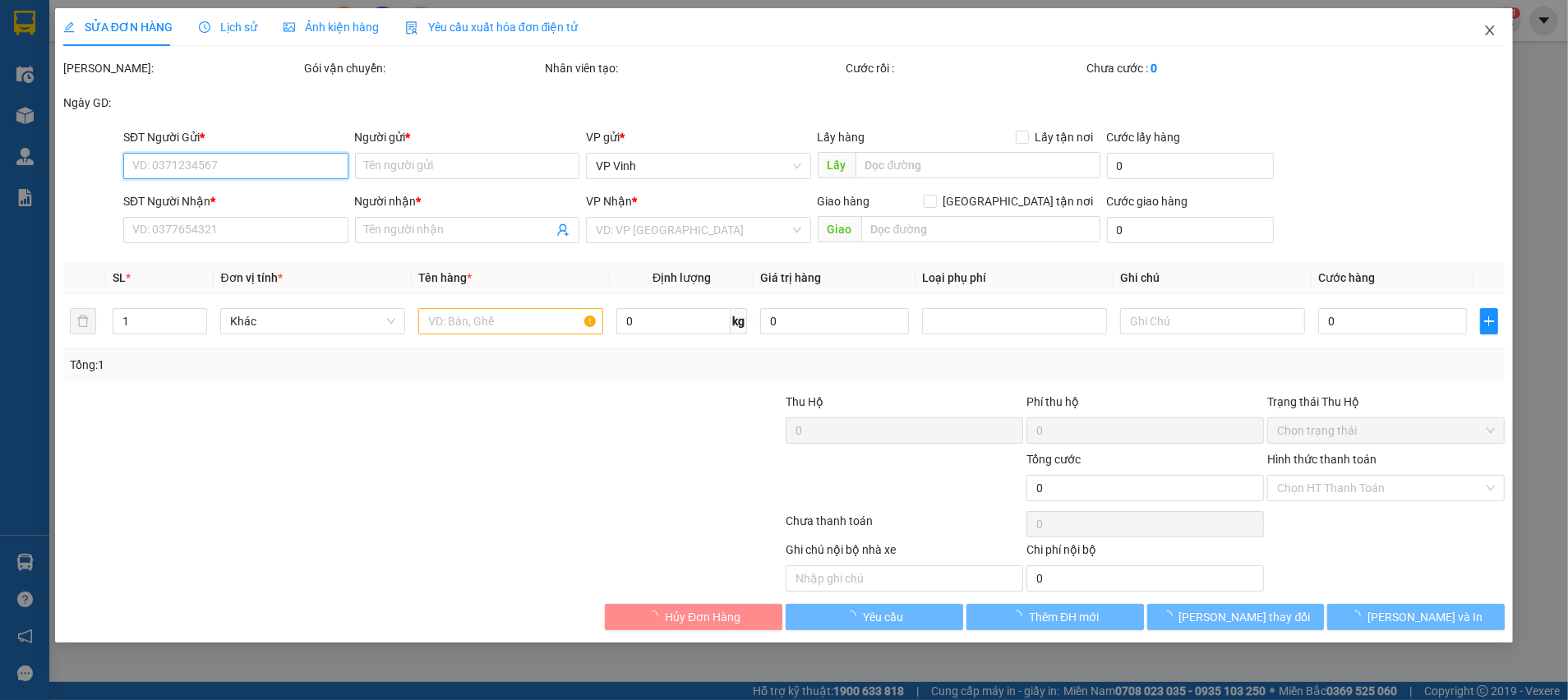
type input "0946269980"
type input "ANH CÔNG"
checkbox input "true"
type input "KHU ĐÔ THỊ MỚI NGHĨA ĐÔ-TÒA CT2A, NGÕ 106 HOÀNG QUỐC VIỆT, CẦU GIẤY"
type input "150.000"
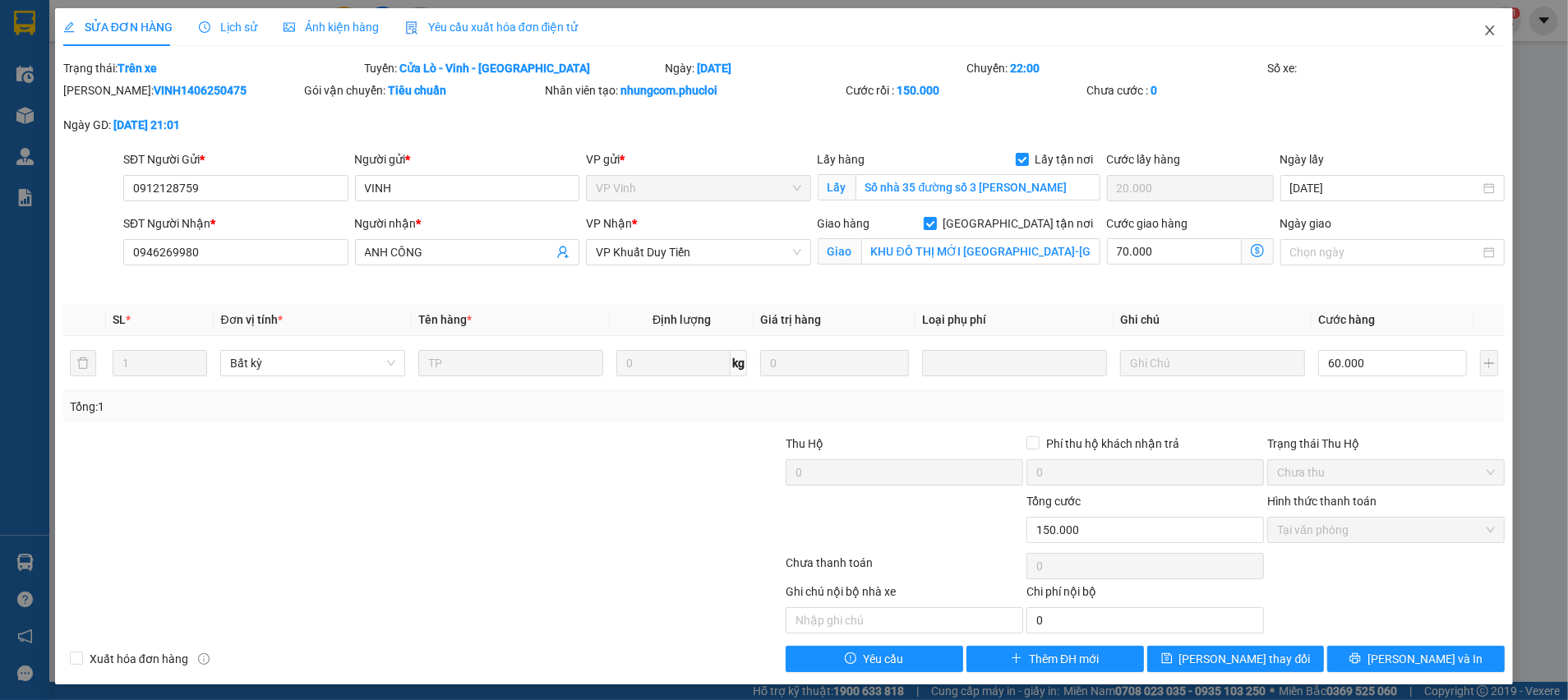
click at [1483, 30] on icon "close" at bounding box center [1490, 30] width 13 height 13
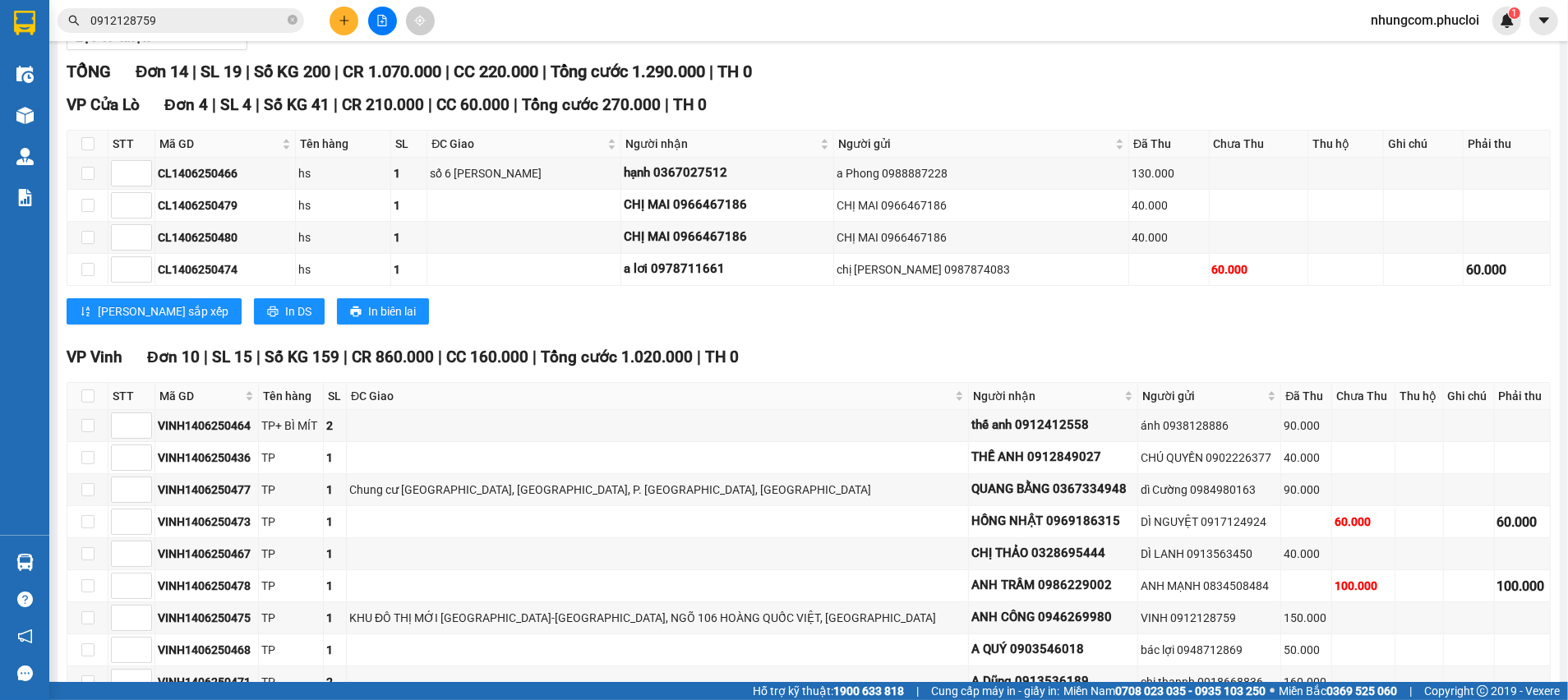
scroll to position [346, 0]
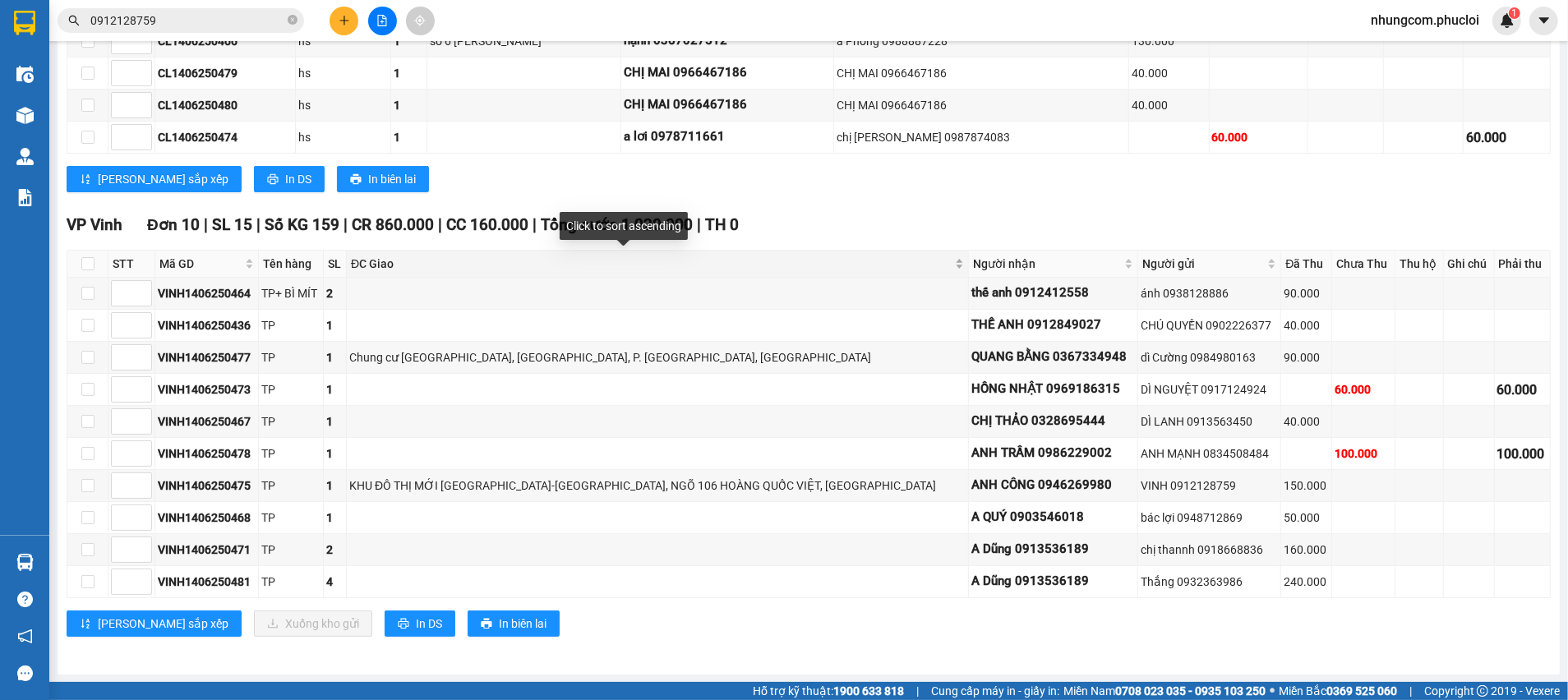
click at [548, 268] on span "ĐC Giao" at bounding box center [651, 264] width 601 height 18
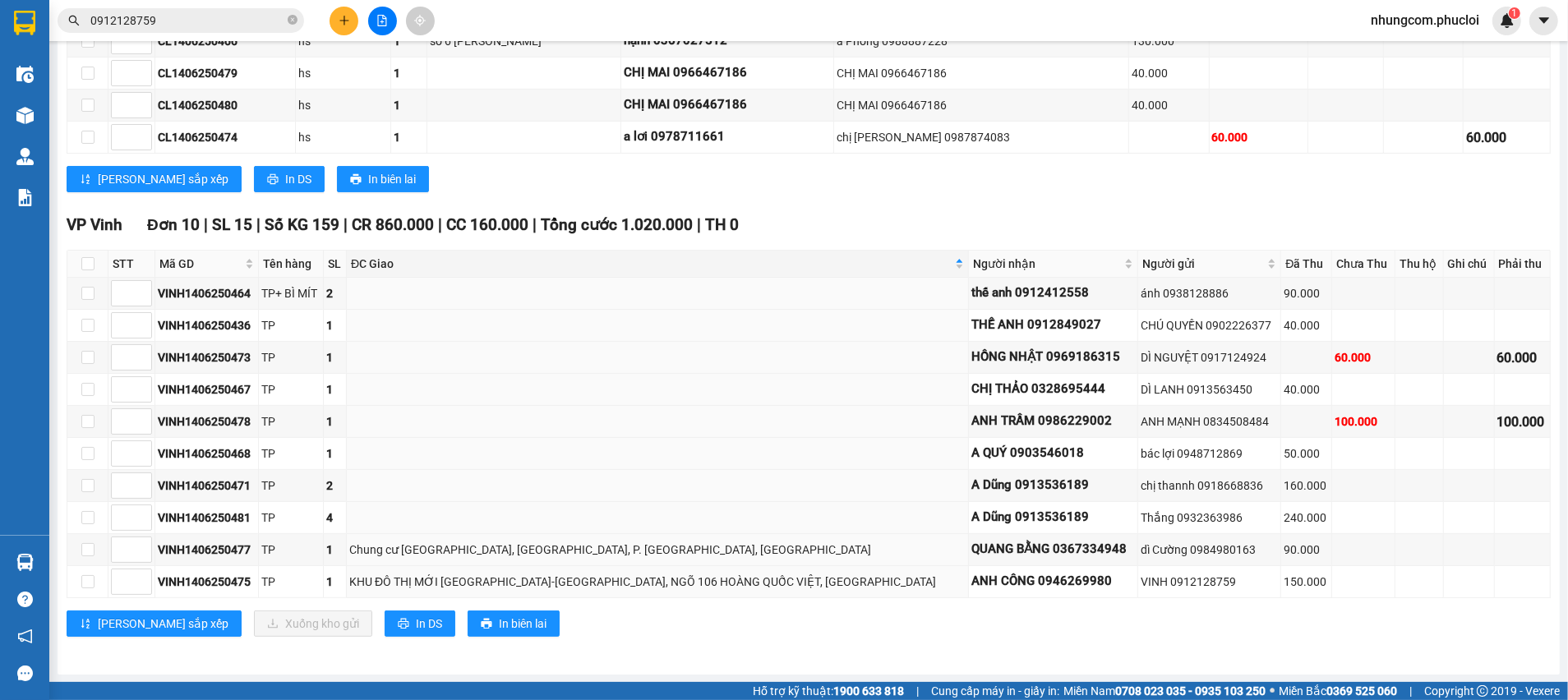
click at [801, 623] on div "Lưu sắp xếp Xuống kho gửi In DS In biên lai" at bounding box center [808, 623] width 1484 height 26
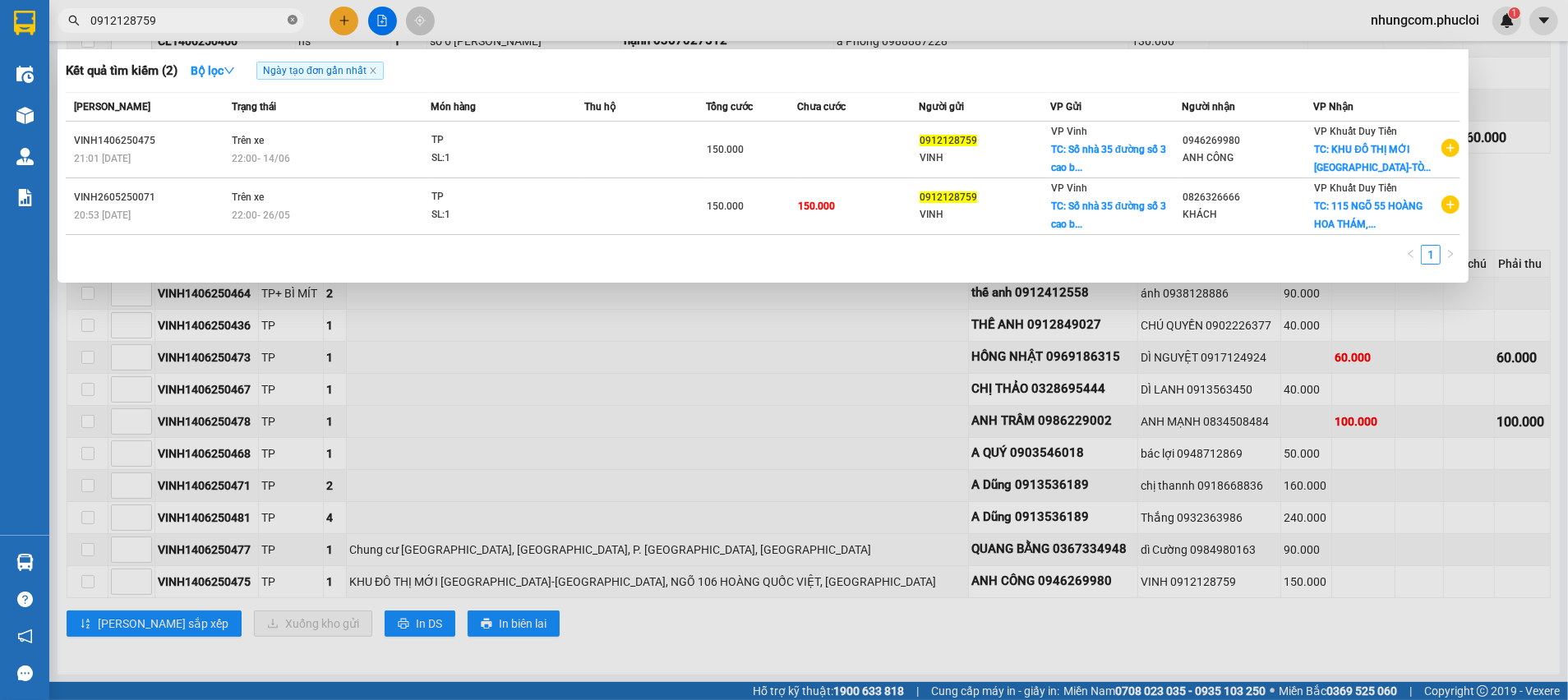
click at [297, 19] on span "0912128759" at bounding box center [180, 20] width 246 height 25
click at [288, 18] on icon "close-circle" at bounding box center [293, 19] width 10 height 10
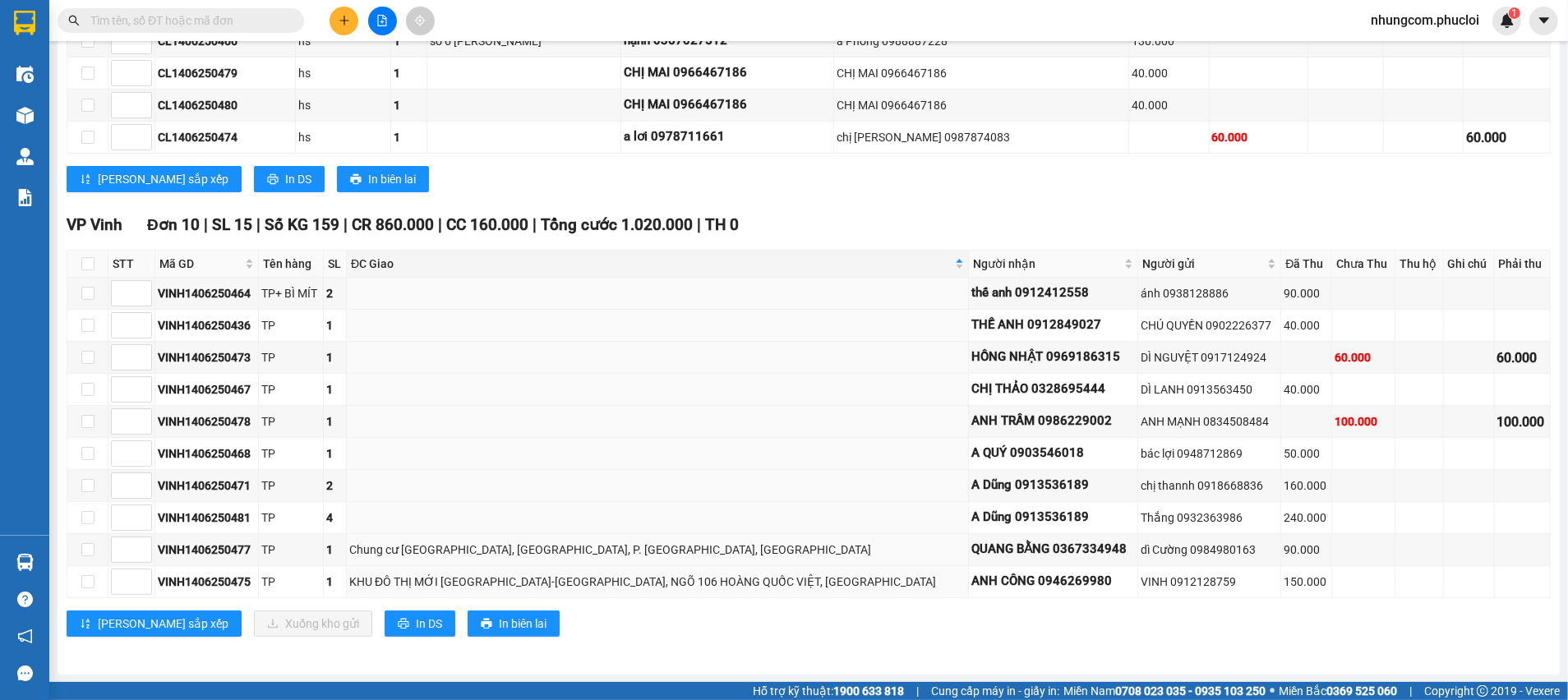
click at [269, 18] on input "text" at bounding box center [187, 20] width 194 height 18
click at [262, 25] on input "text" at bounding box center [187, 20] width 194 height 18
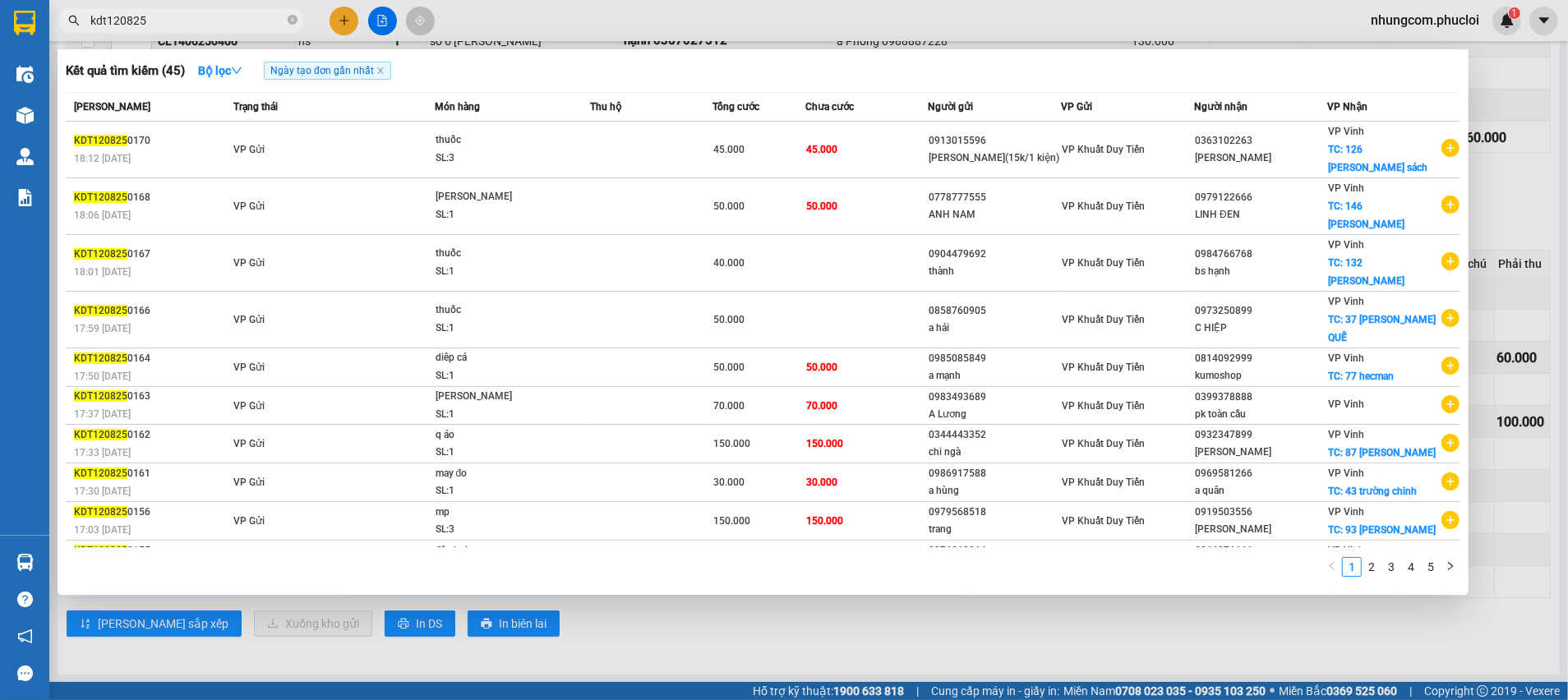
type input "kdt120825"
click at [1522, 147] on div at bounding box center [784, 350] width 1568 height 700
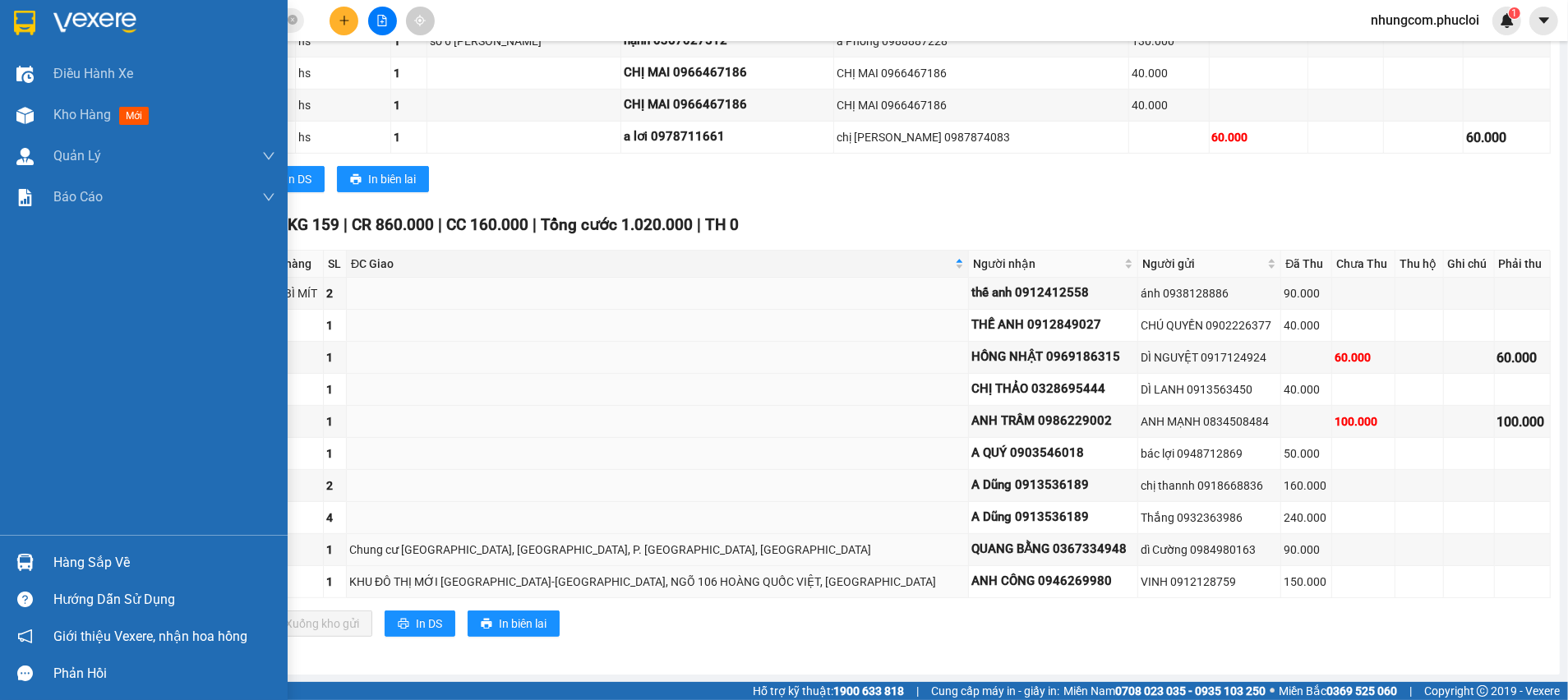
click at [34, 560] on div at bounding box center [25, 562] width 29 height 29
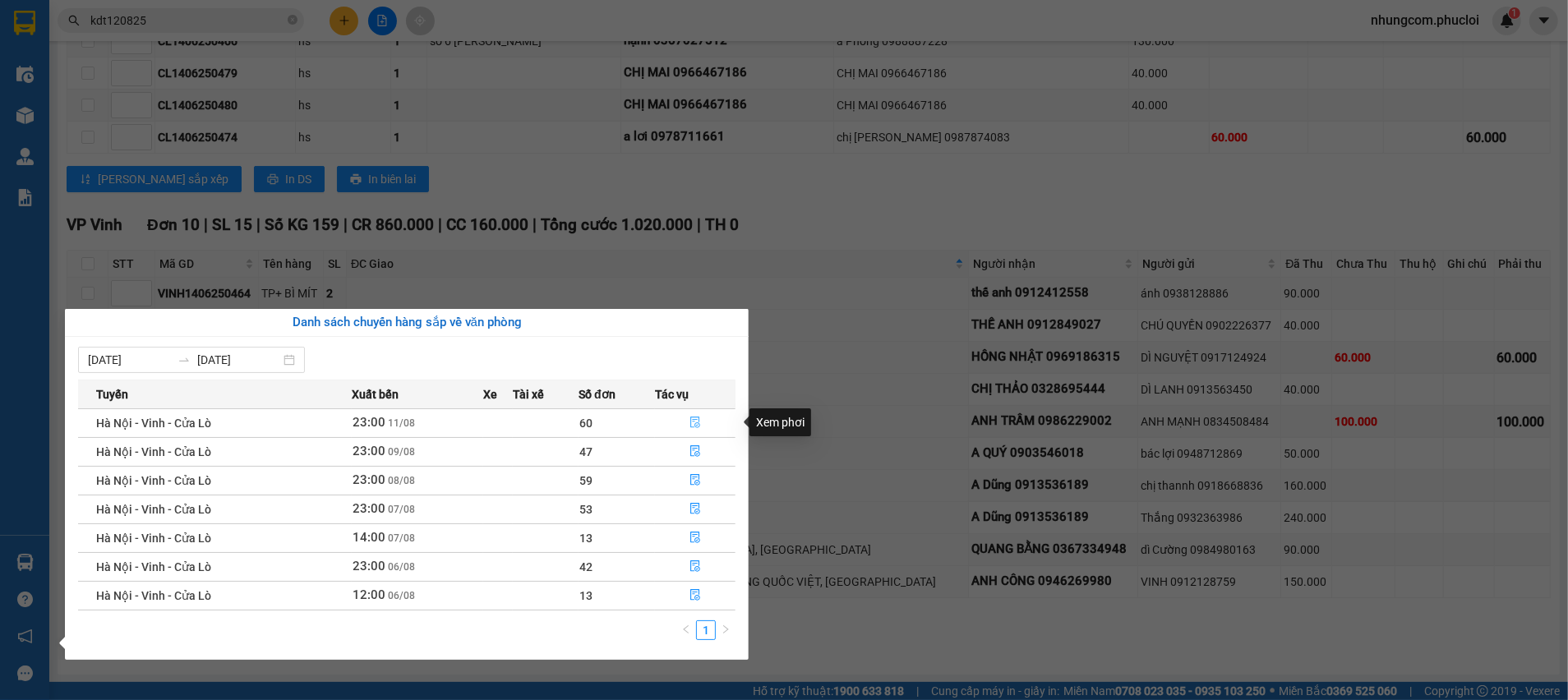
click at [695, 425] on icon "file-done" at bounding box center [695, 422] width 10 height 11
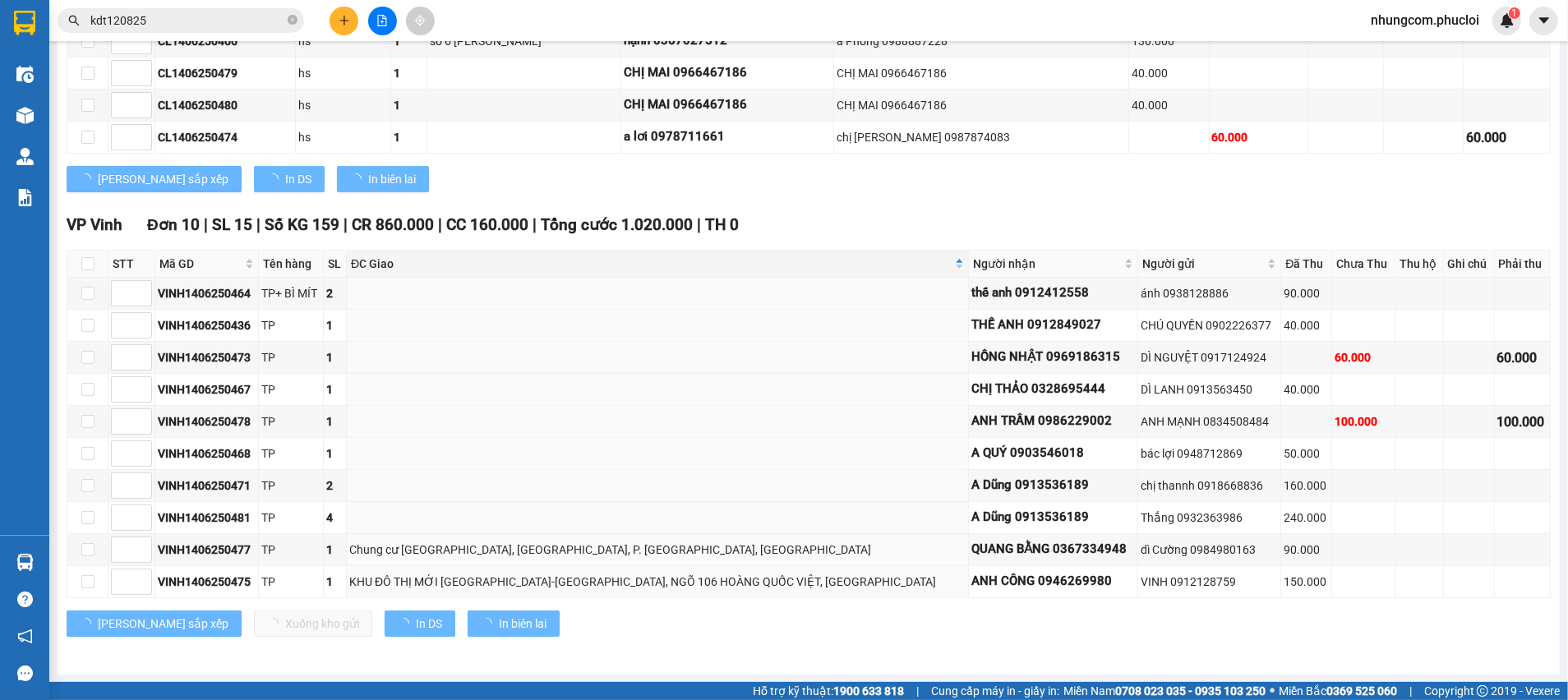
click at [837, 232] on div "VP Vinh Đơn 10 | SL 15 | Số KG 159 | CR 860.000 | CC 160.000 | Tổng cước 1.020.…" at bounding box center [808, 225] width 1484 height 25
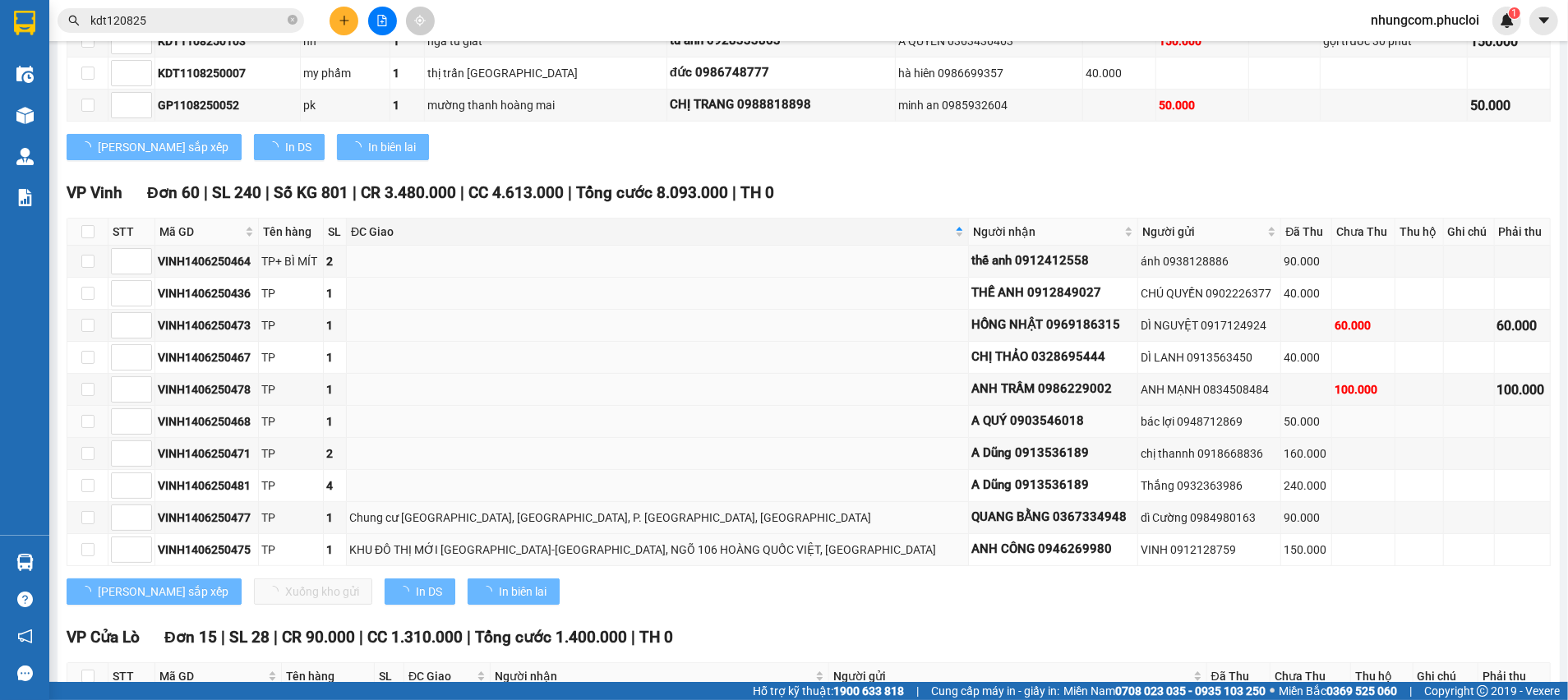
scroll to position [313, 0]
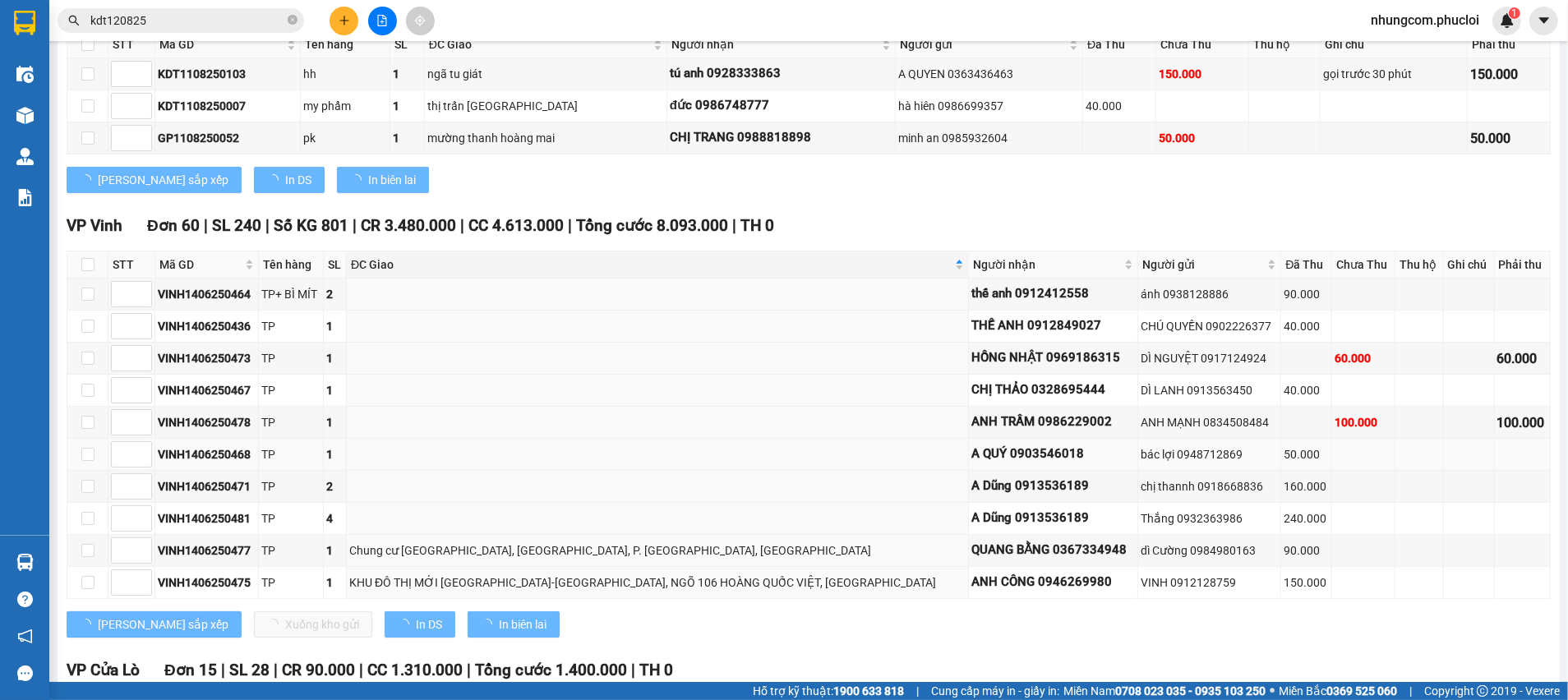
type input "11/08/2025"
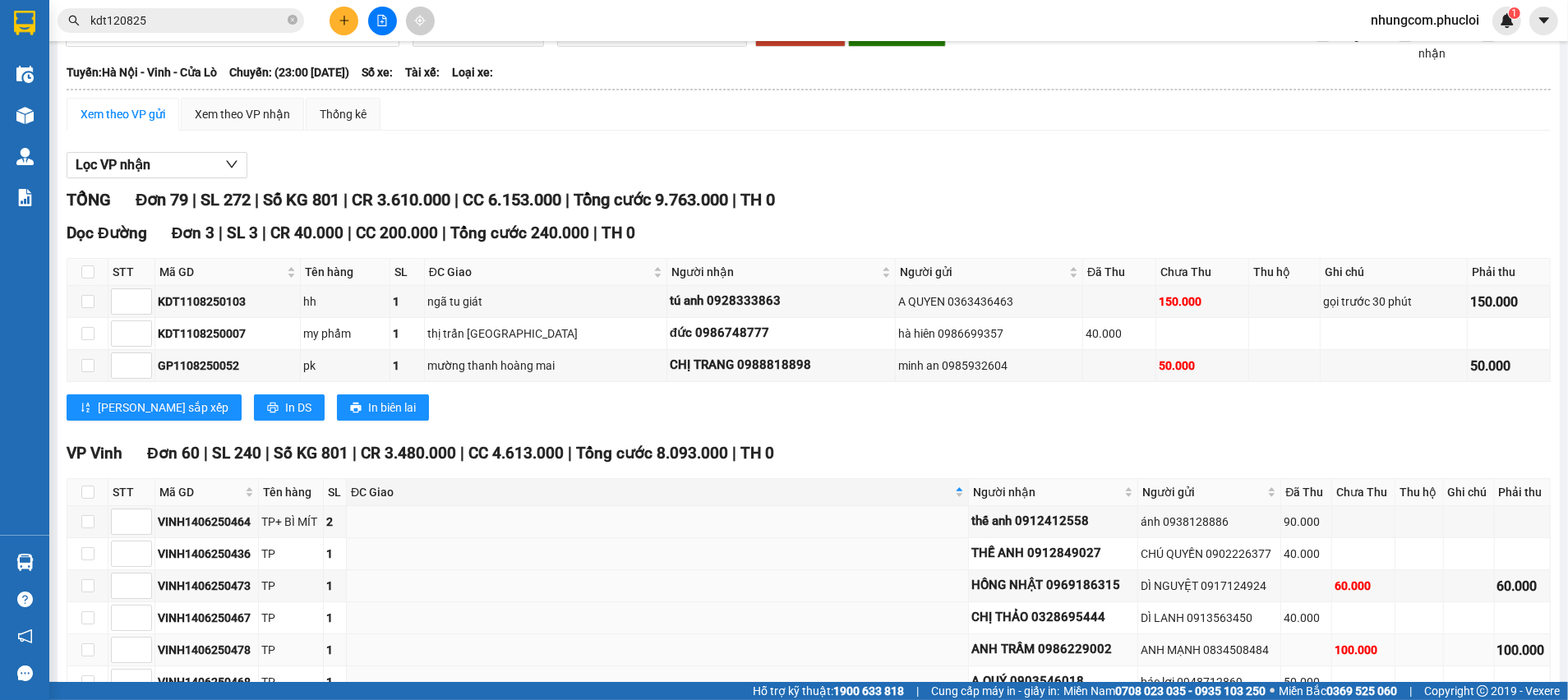
scroll to position [124, 0]
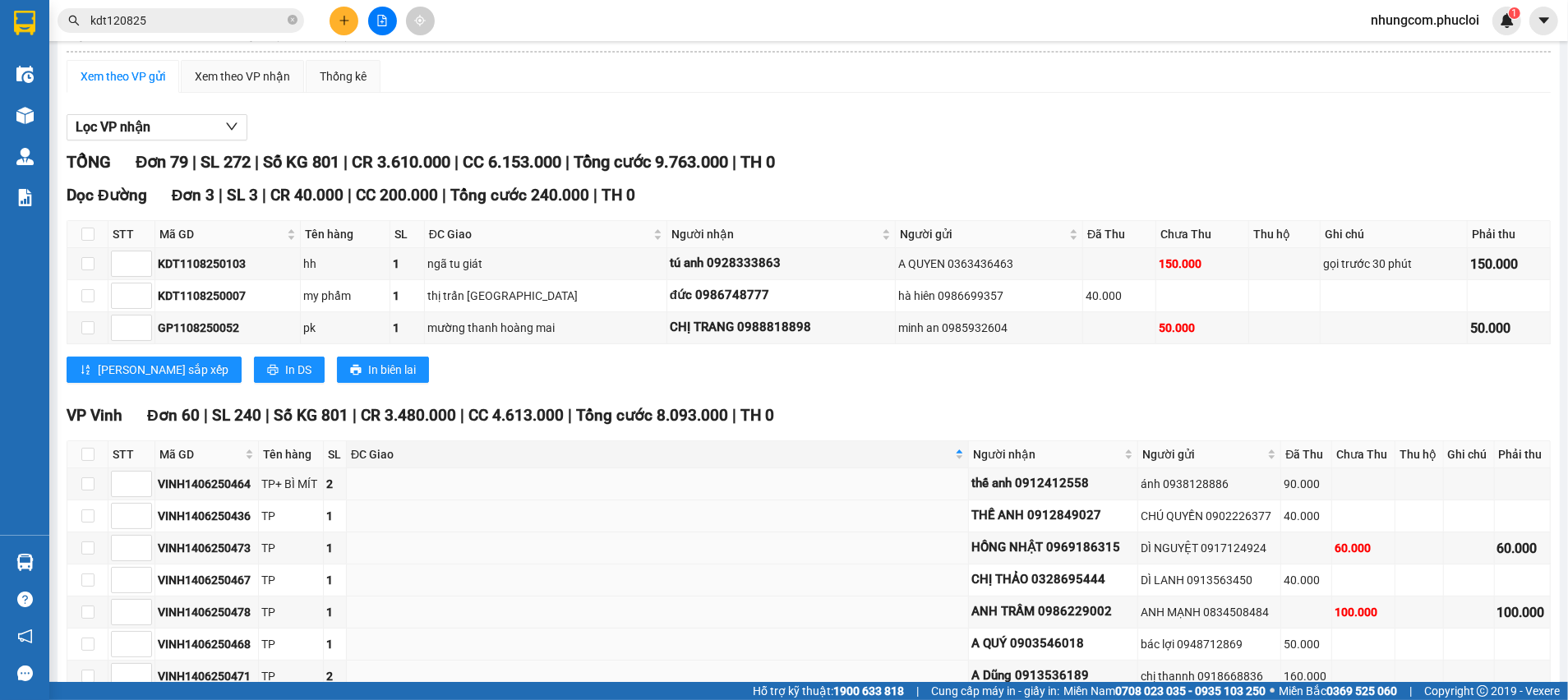
click at [224, 26] on input "kdt120825" at bounding box center [187, 20] width 194 height 18
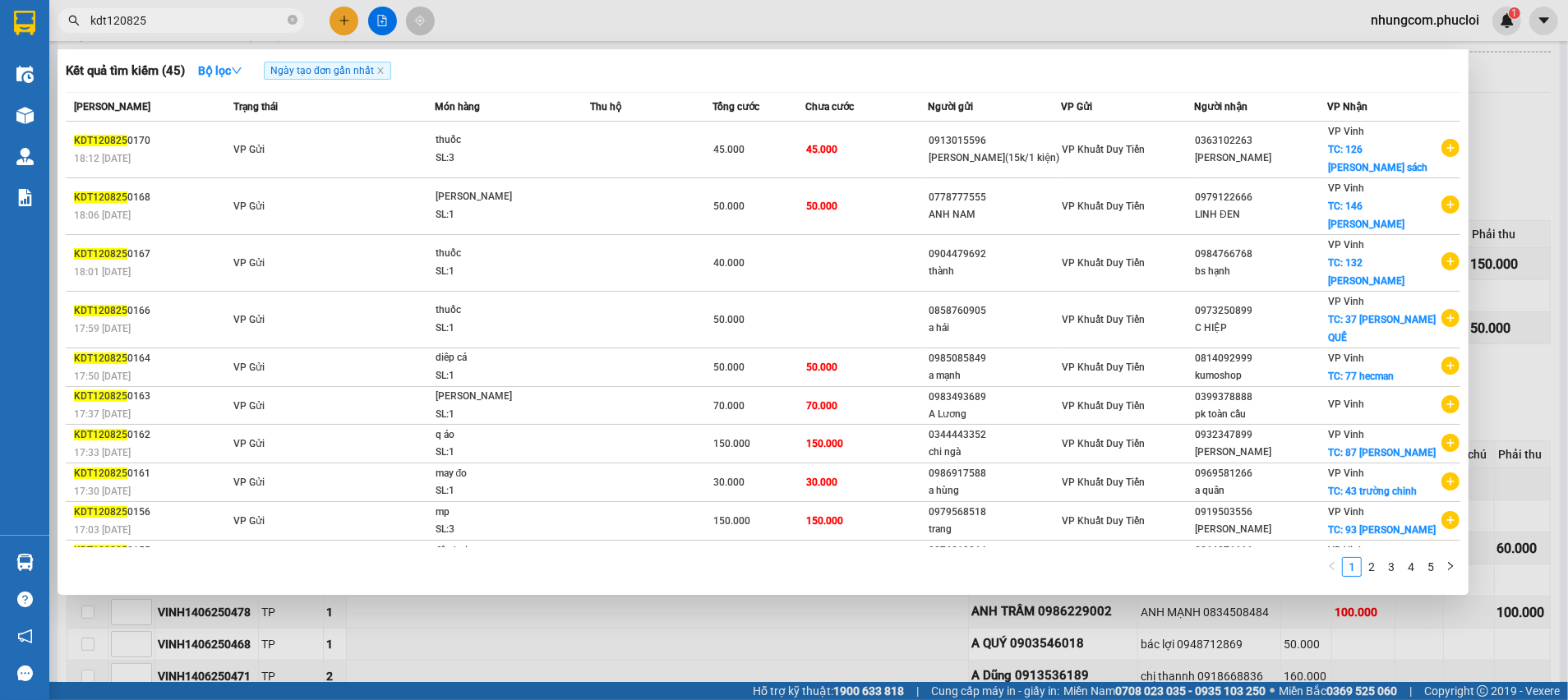
click at [259, 22] on input "kdt120825" at bounding box center [187, 20] width 194 height 18
click at [736, 600] on div at bounding box center [784, 350] width 1568 height 700
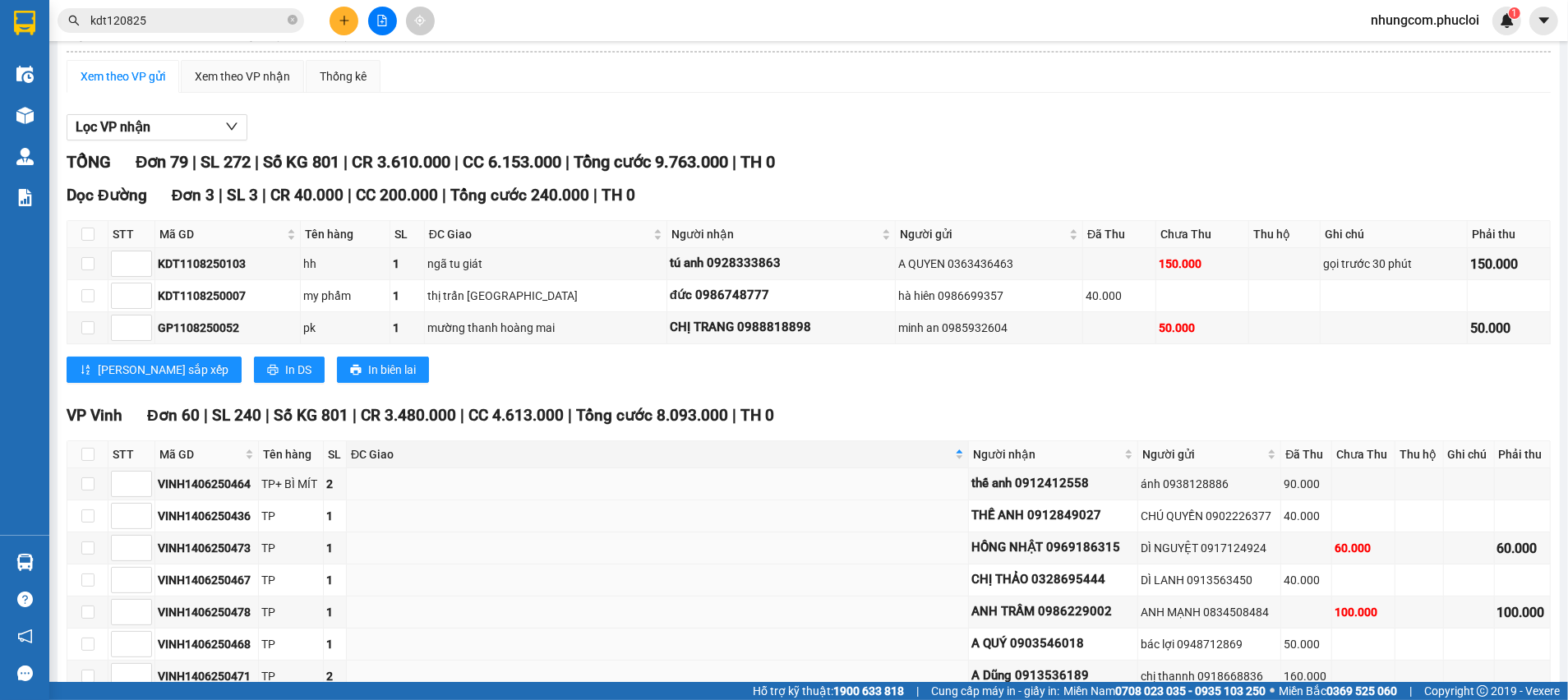
click at [762, 415] on div "VP Vinh Đơn 60 | SL 240 | Số KG 801 | CR 3.480.000 | CC 4.613.000 | Tổng cước 8…" at bounding box center [808, 415] width 1484 height 25
click at [926, 139] on div "Lọc VP nhận" at bounding box center [808, 127] width 1484 height 27
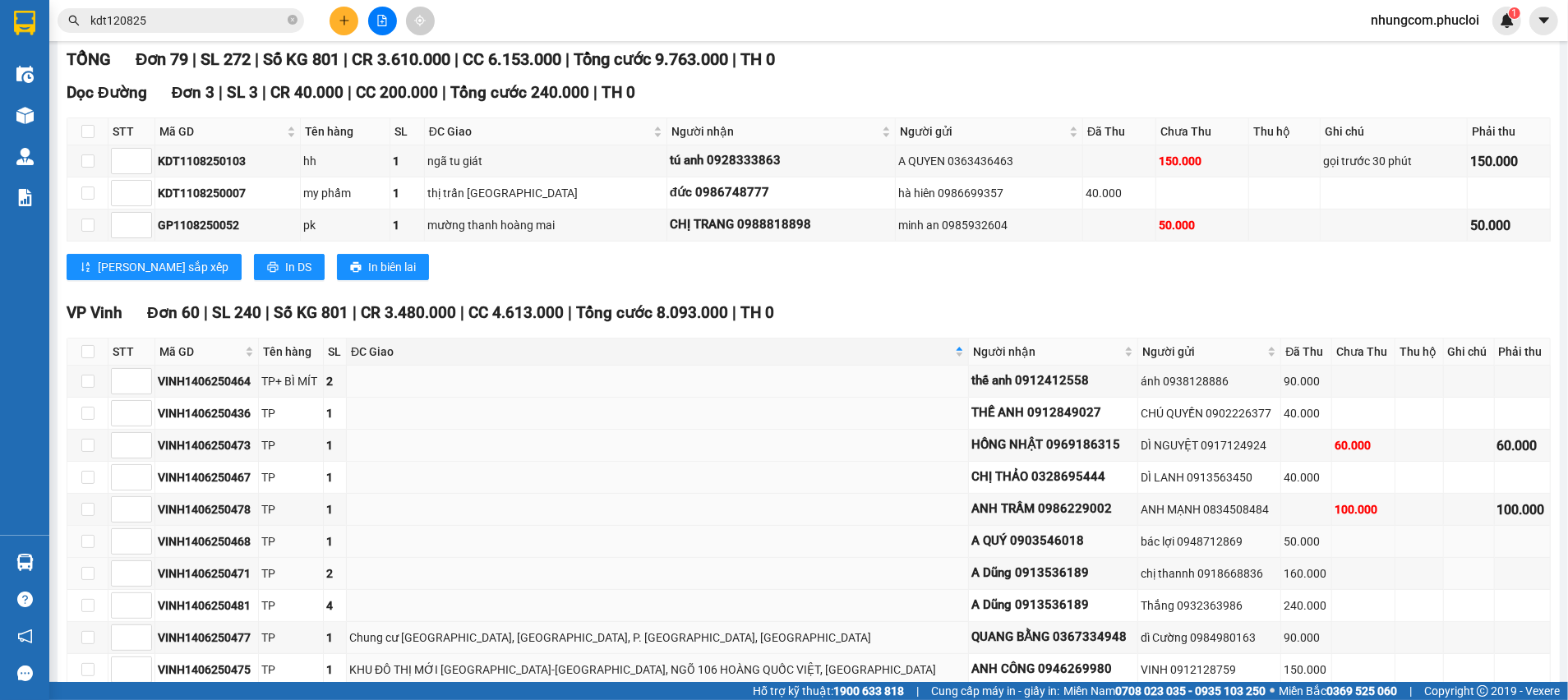
scroll to position [370, 0]
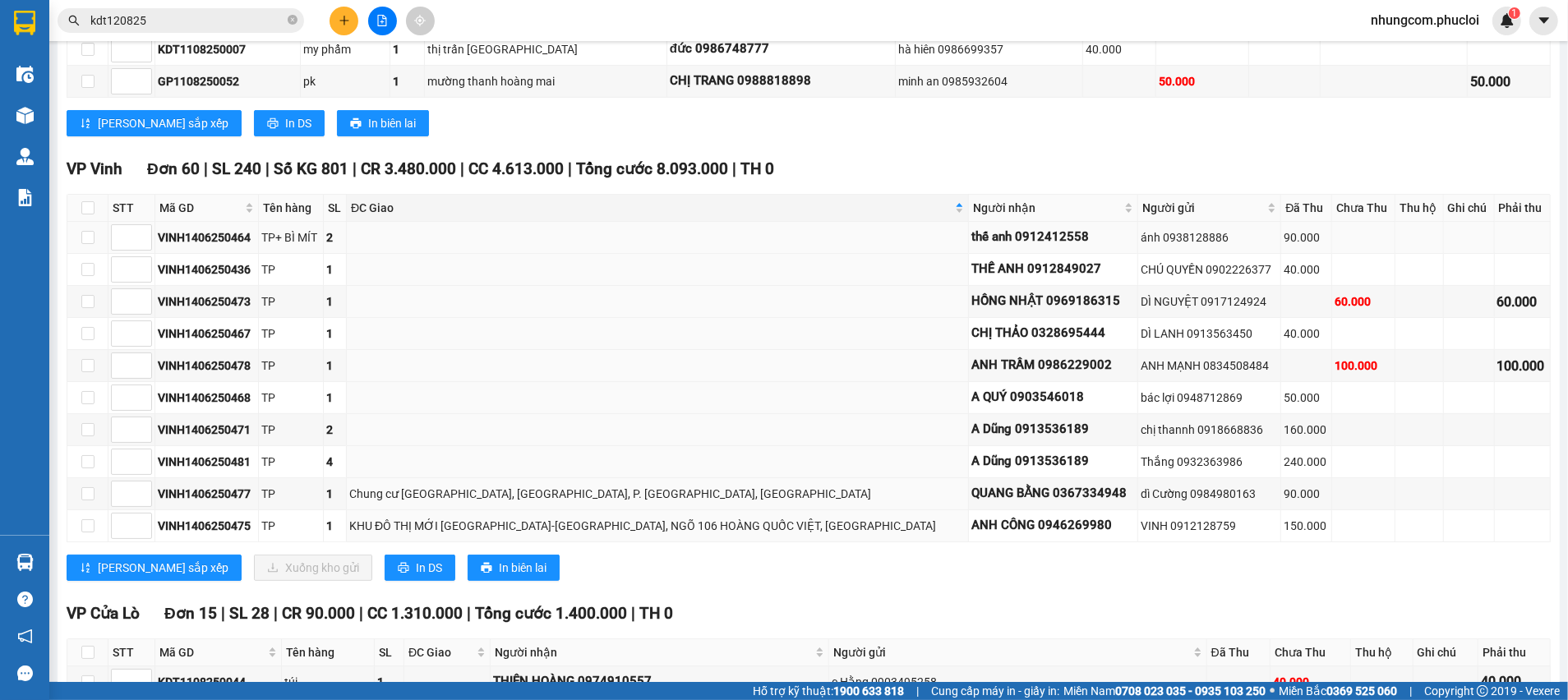
click at [572, 231] on td at bounding box center [658, 237] width 622 height 32
click at [576, 216] on span "ĐC Giao" at bounding box center [651, 208] width 601 height 18
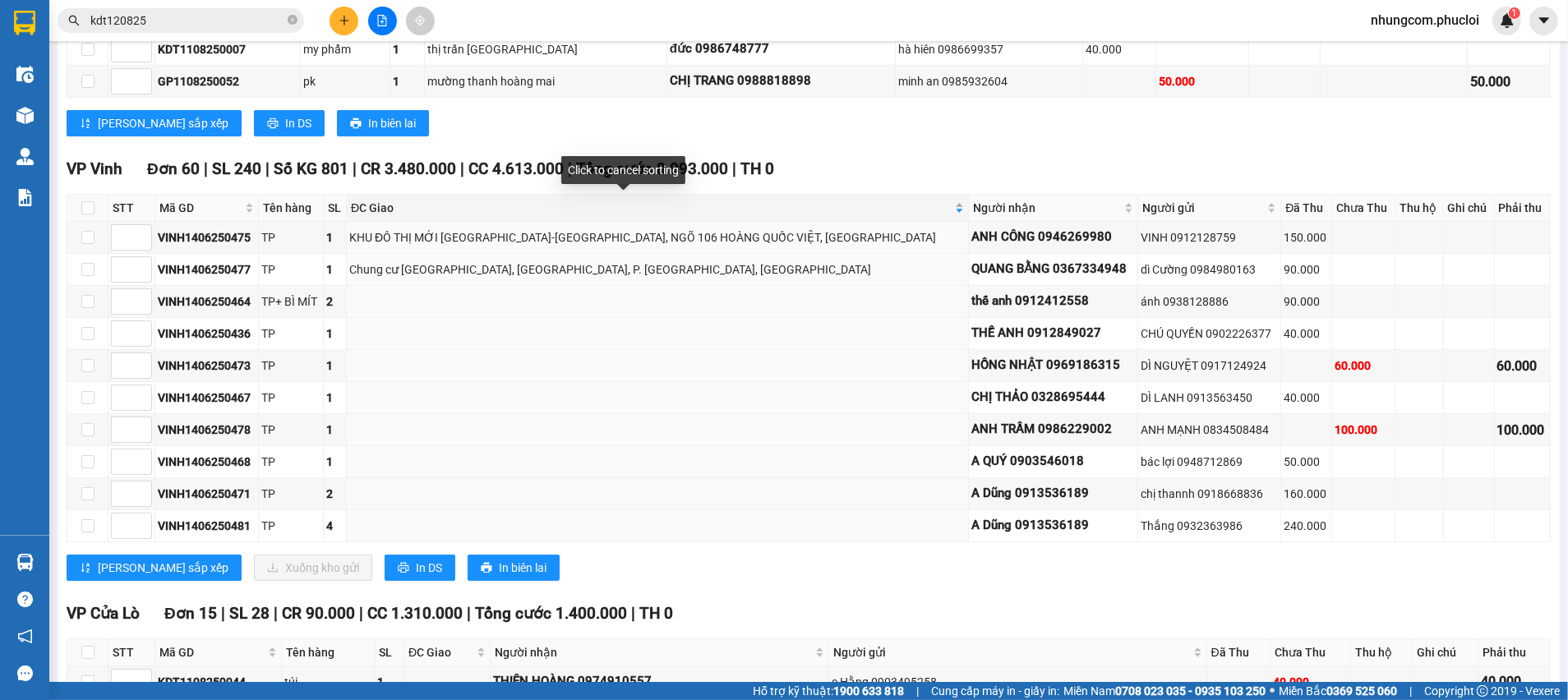
click at [581, 213] on span "ĐC Giao" at bounding box center [651, 208] width 601 height 18
click at [973, 210] on span "Người nhận" at bounding box center [1047, 208] width 148 height 18
click at [800, 152] on div "TỔNG Đơn 79 | SL 272 | Số KG 801 | CR 3.610.000 | CC 6.153.000 | Tổng cước 9.76…" at bounding box center [808, 633] width 1484 height 1459
click at [973, 208] on span "Người nhận" at bounding box center [1047, 208] width 148 height 18
click at [822, 148] on div "Dọc Đường Đơn 3 | SL 3 | CR 40.000 | CC 200.000 | Tổng cước 240.000 | TH 0 STT …" at bounding box center [808, 42] width 1484 height 212
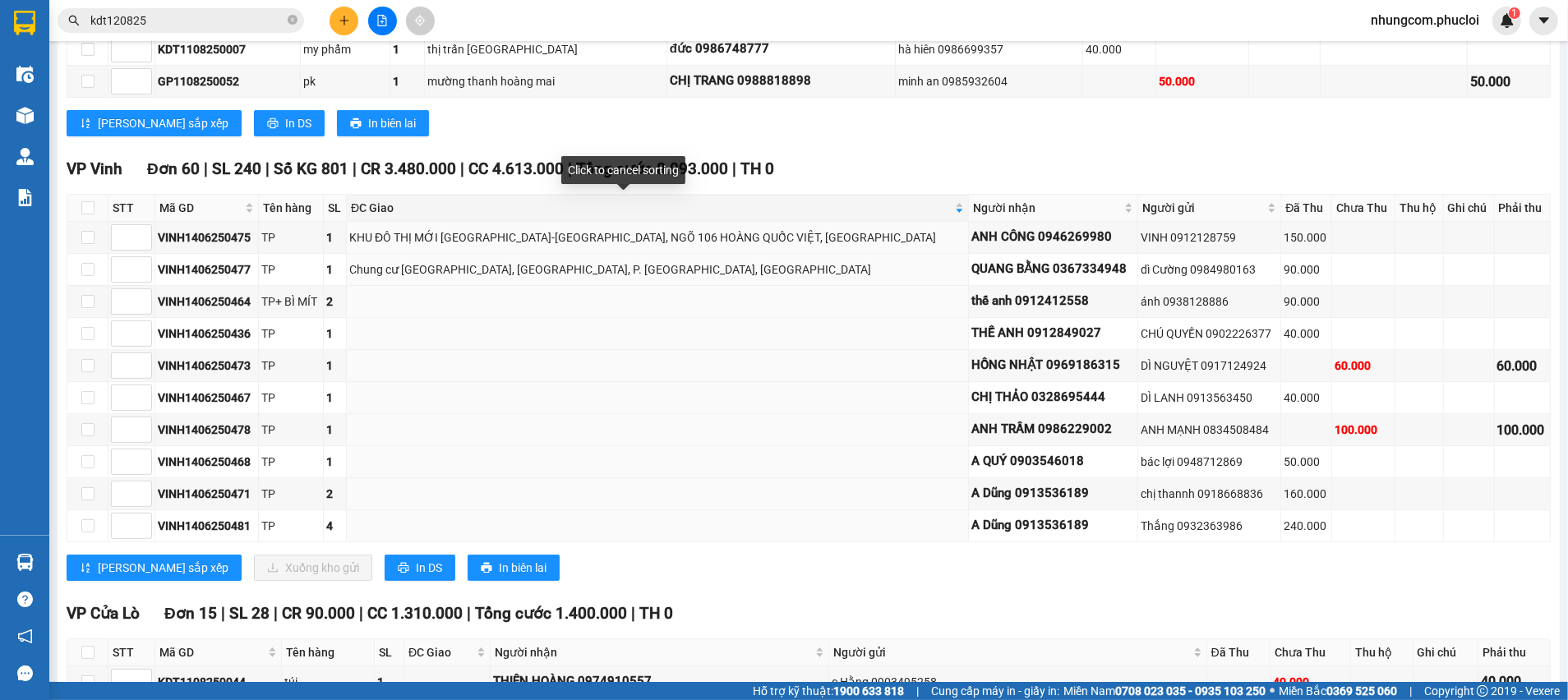
click at [973, 201] on div "Người nhận" at bounding box center [1053, 208] width 161 height 18
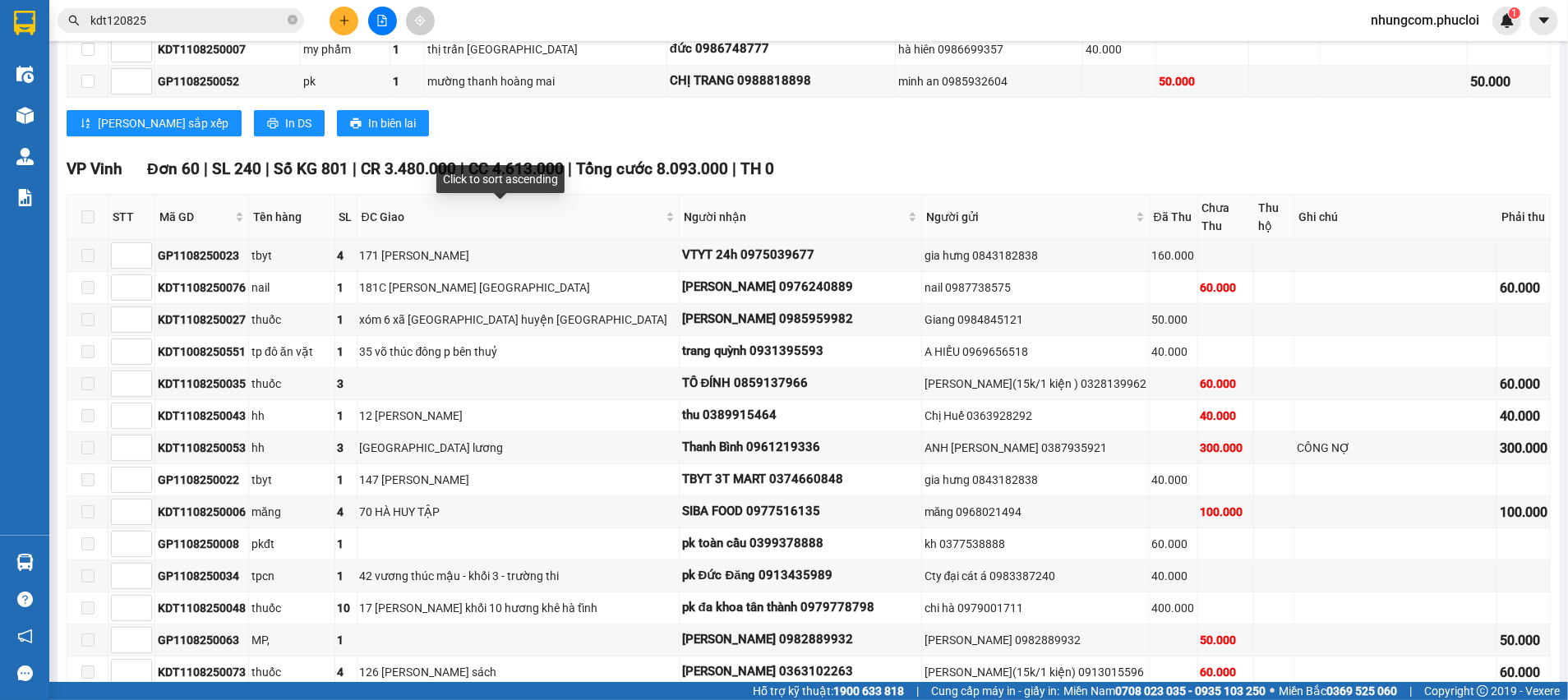
click at [541, 199] on div "Click to sort ascending" at bounding box center [500, 184] width 128 height 40
click at [791, 162] on div "VP Vinh Đơn 60 | SL 240 | Số KG 801 | CR 3.480.000 | CC 4.613.000 | Tổng cước 8…" at bounding box center [808, 169] width 1484 height 25
click at [607, 217] on span "ĐC Giao" at bounding box center [512, 217] width 301 height 18
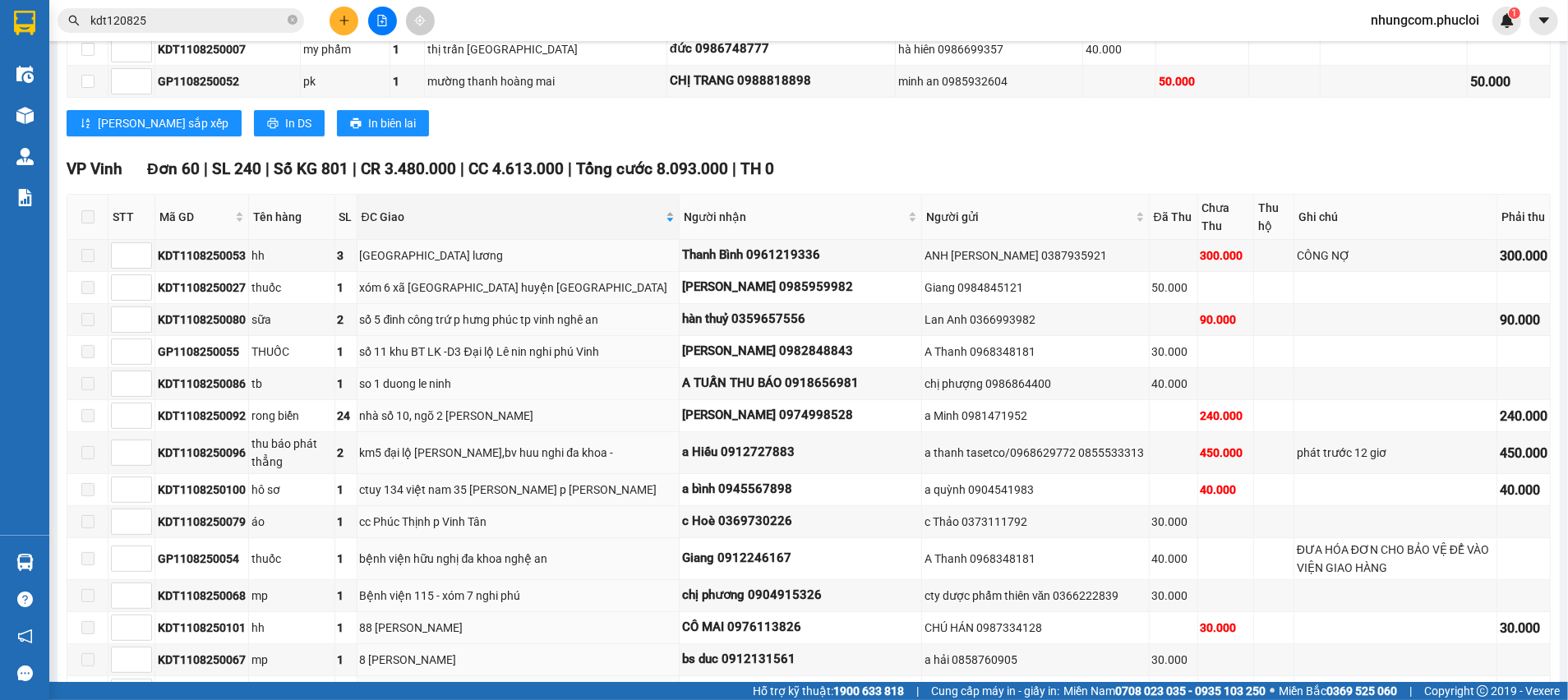
click at [519, 226] on div "ĐC Giao" at bounding box center [518, 217] width 313 height 18
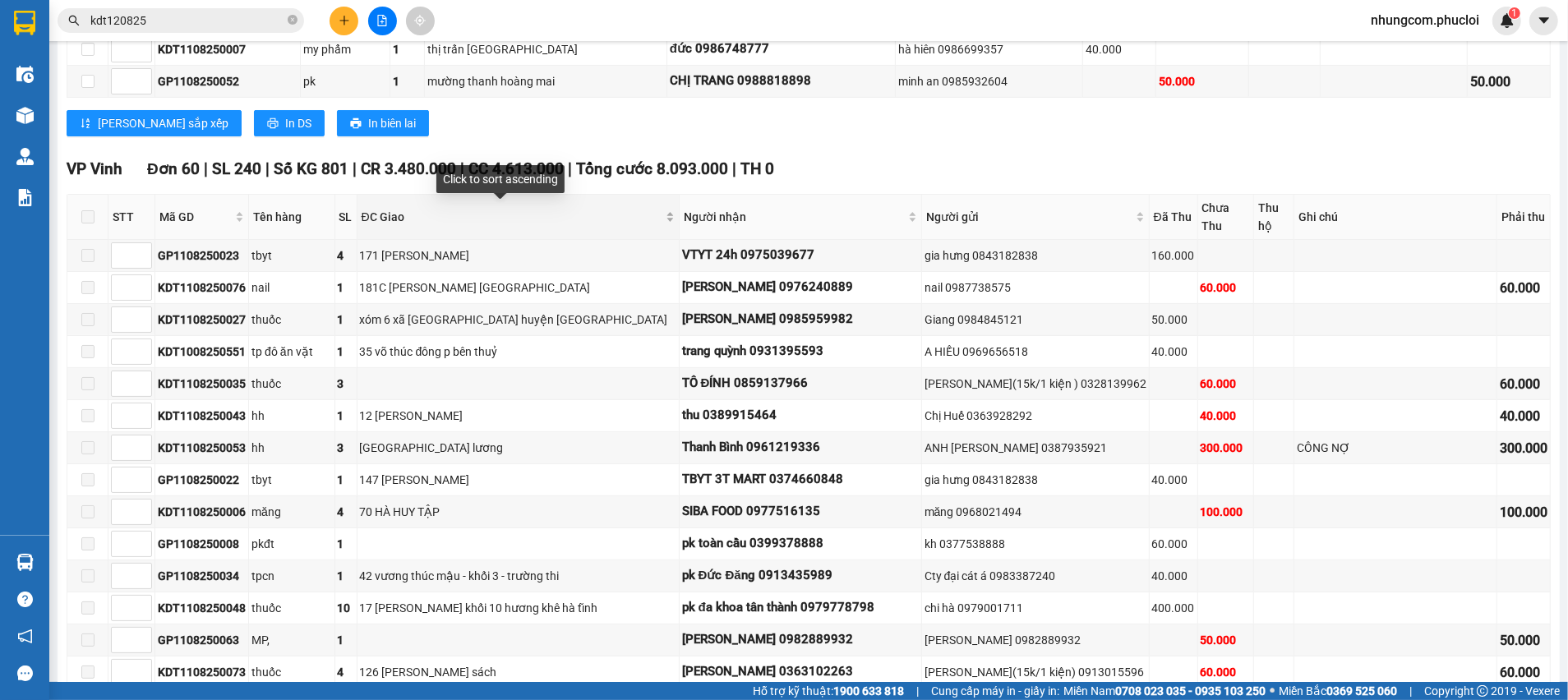
click at [561, 216] on span "ĐC Giao" at bounding box center [512, 217] width 301 height 18
click at [607, 133] on div "Lưu sắp xếp In DS In biên lai" at bounding box center [808, 123] width 1484 height 26
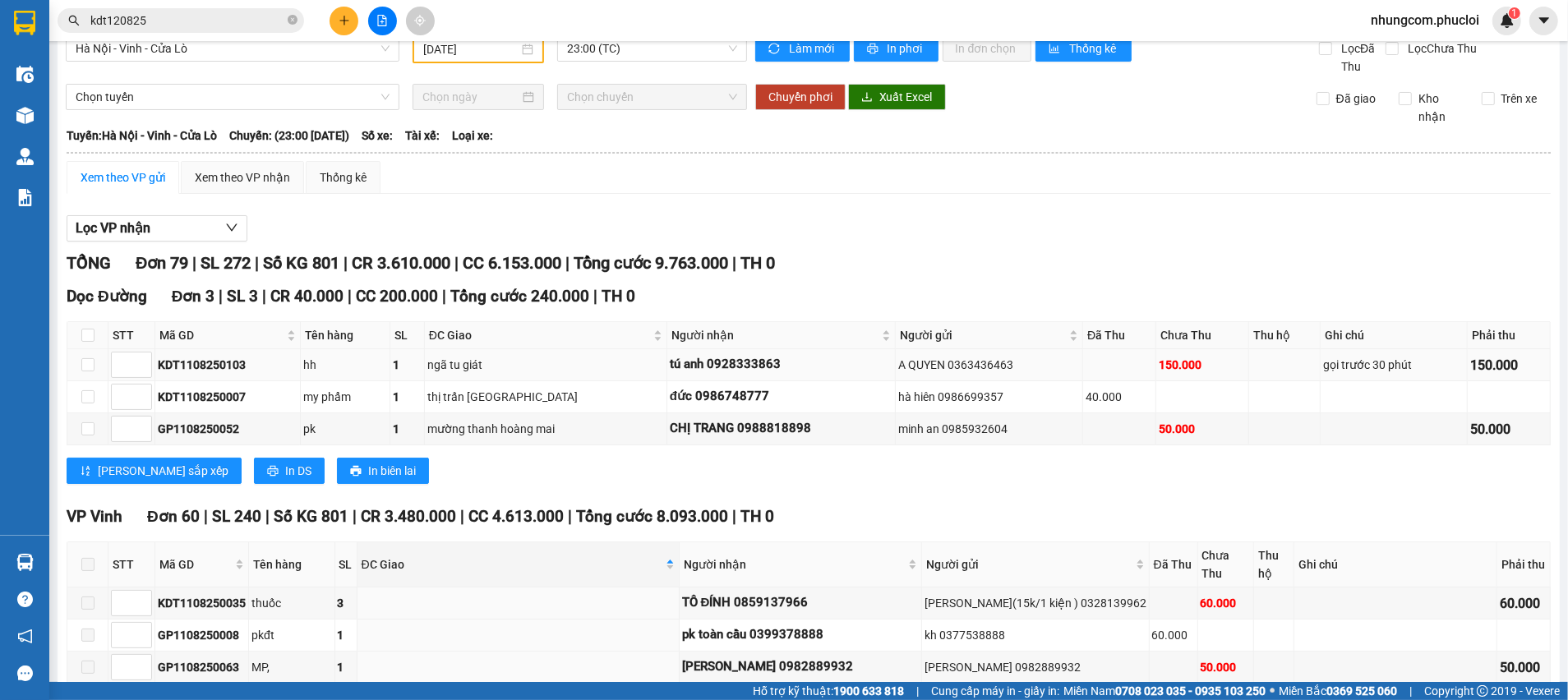
scroll to position [0, 0]
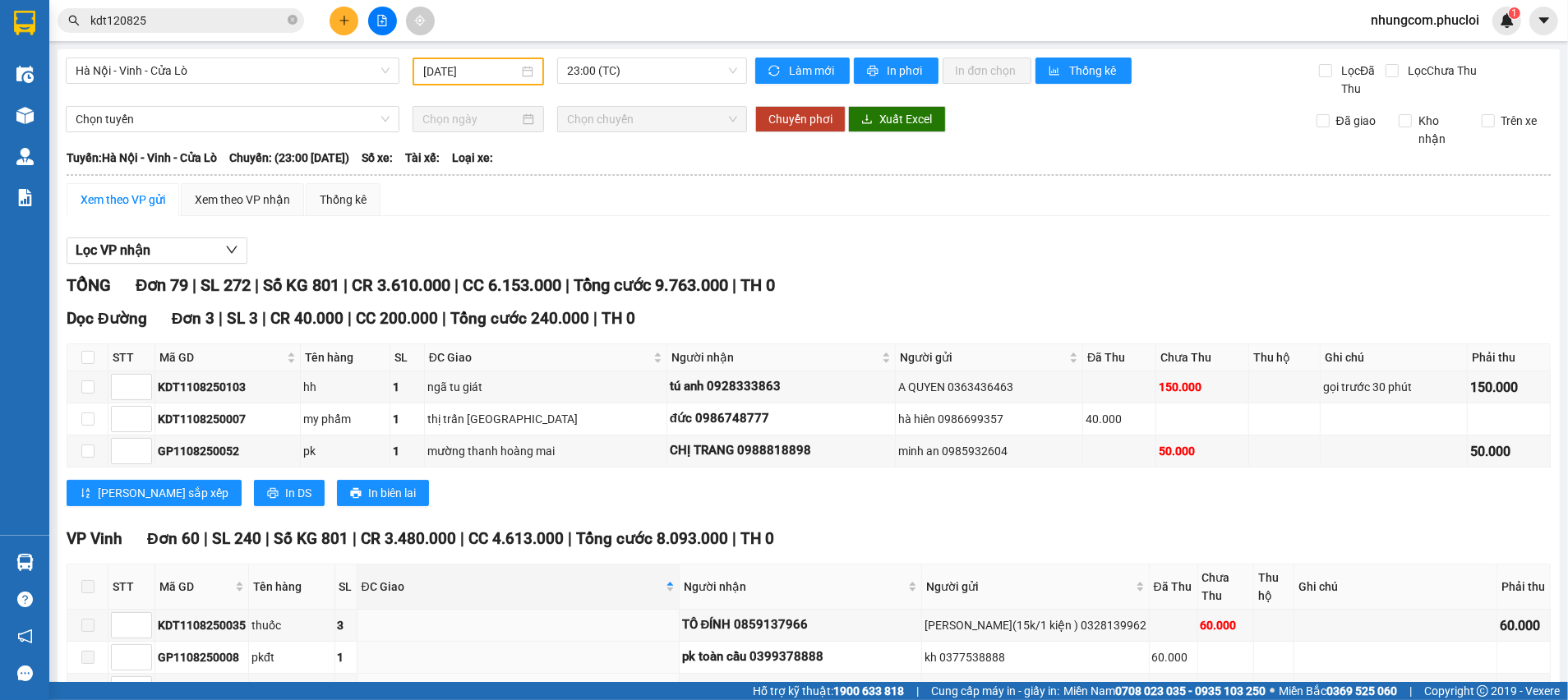
click at [485, 245] on div "Lọc VP nhận" at bounding box center [808, 250] width 1484 height 27
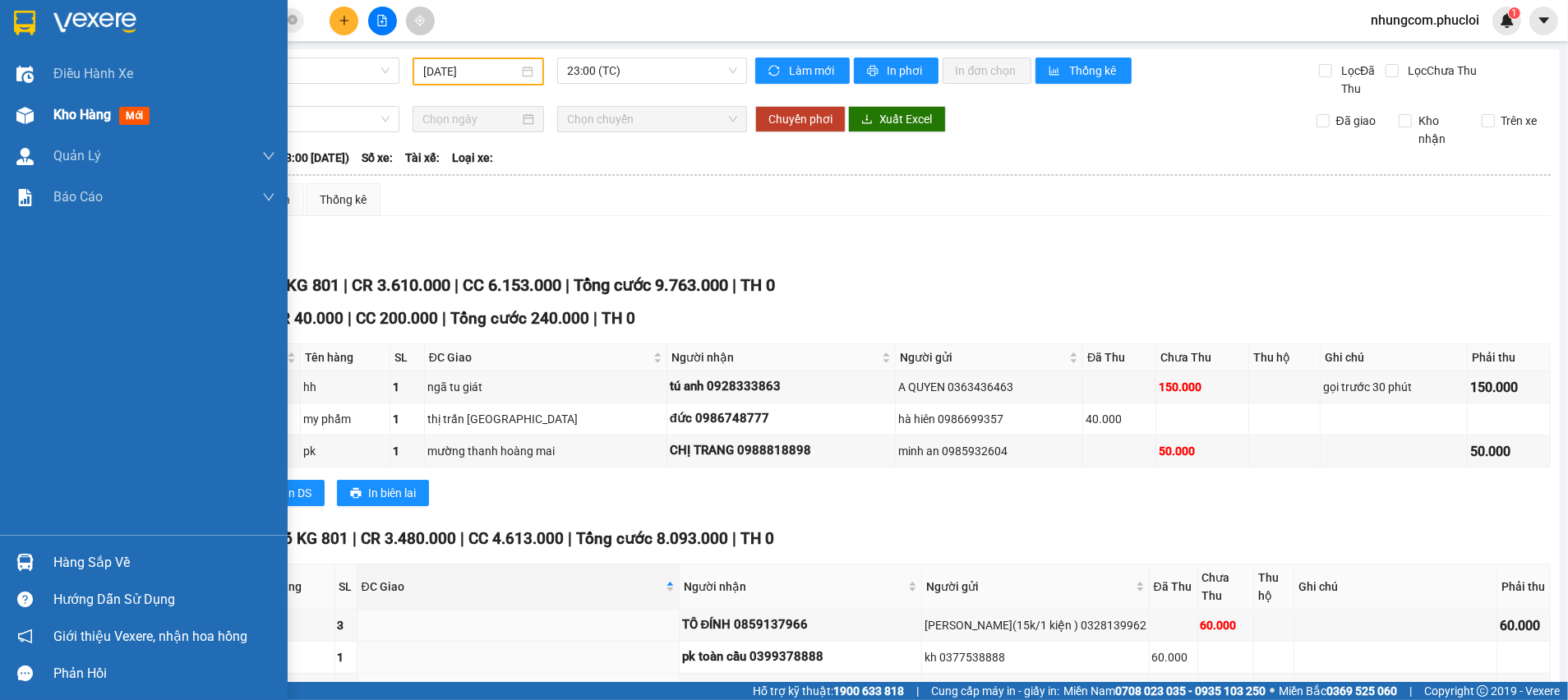
click at [27, 107] on img at bounding box center [25, 115] width 18 height 18
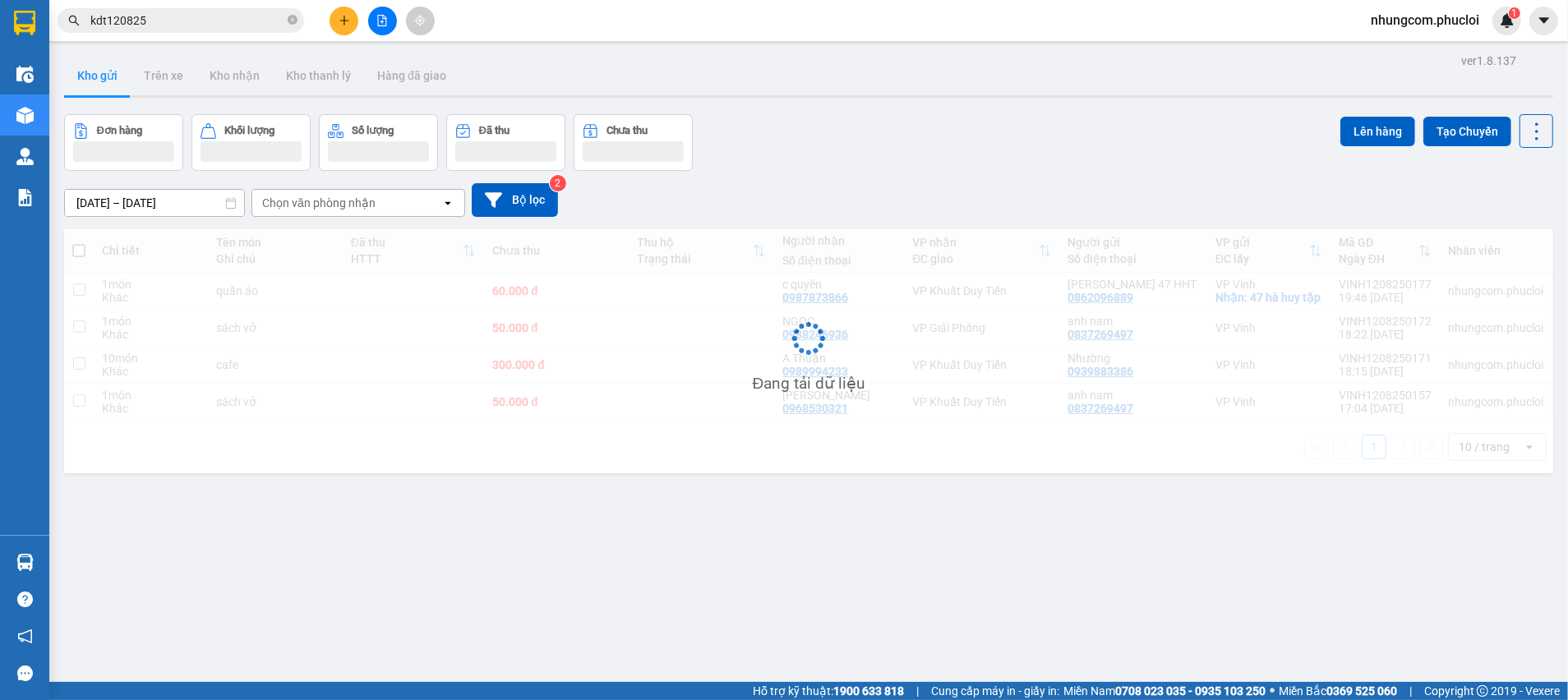
click at [963, 163] on div "Đơn hàng Khối lượng Số lượng Đã thu Chưa thu Lên hàng Tạo Chuyến" at bounding box center [808, 142] width 1490 height 56
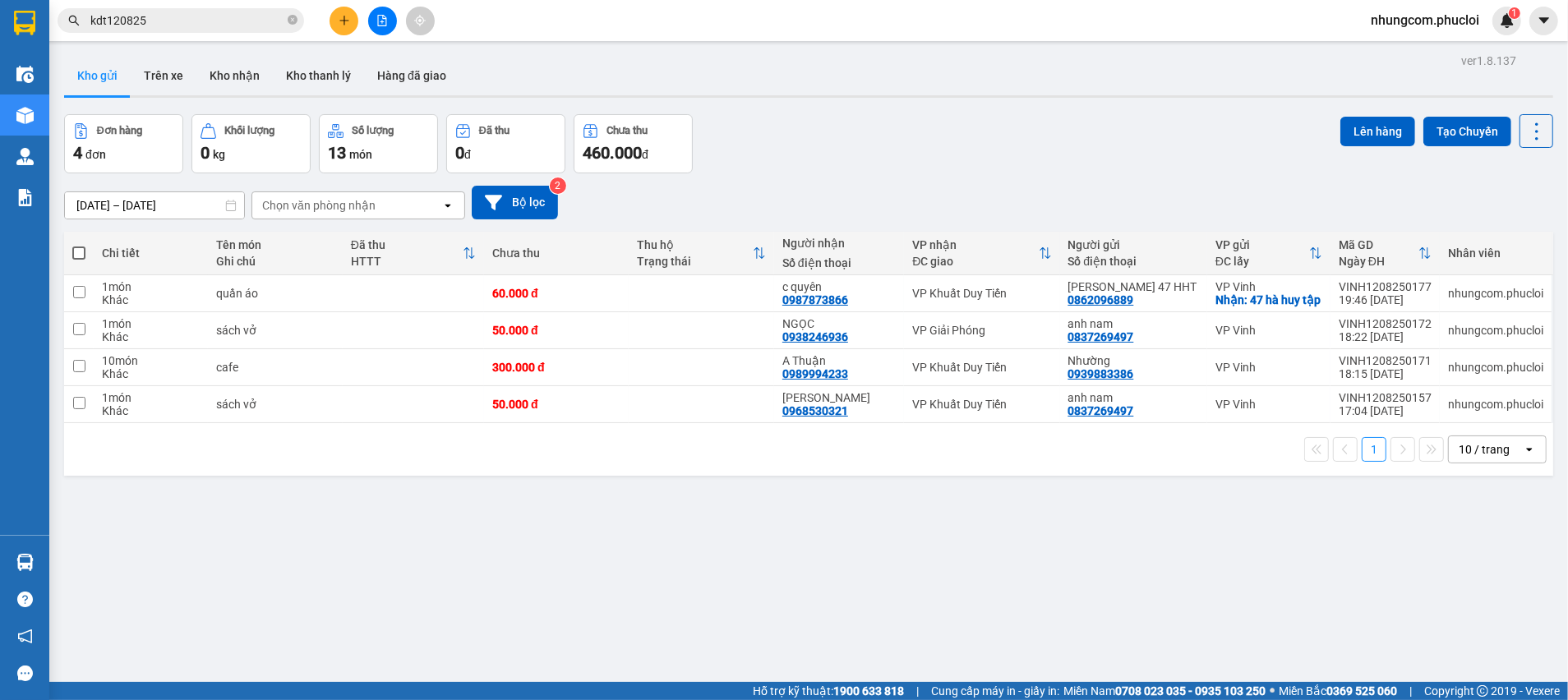
click at [757, 547] on div "ver 1.8.137 Kho gửi Trên xe Kho nhận Kho thanh lý Hàng đã giao Đơn hàng 4 đơn K…" at bounding box center [808, 398] width 1502 height 700
click at [518, 582] on div "ver 1.8.137 Kho gửi Trên xe Kho nhận Kho thanh lý Hàng đã giao Đơn hàng 4 đơn K…" at bounding box center [808, 398] width 1502 height 700
drag, startPoint x: 475, startPoint y: 526, endPoint x: 616, endPoint y: 421, distance: 175.8
click at [476, 526] on div "ver 1.8.137 Kho gửi Trên xe Kho nhận Kho thanh lý Hàng đã giao Đơn hàng 4 đơn K…" at bounding box center [808, 398] width 1502 height 700
click at [826, 170] on div "Đơn hàng 4 đơn Khối lượng 0 kg Số lượng 13 món Đã thu 0 đ Chưa thu 460.000 đ Lê…" at bounding box center [808, 144] width 1490 height 59
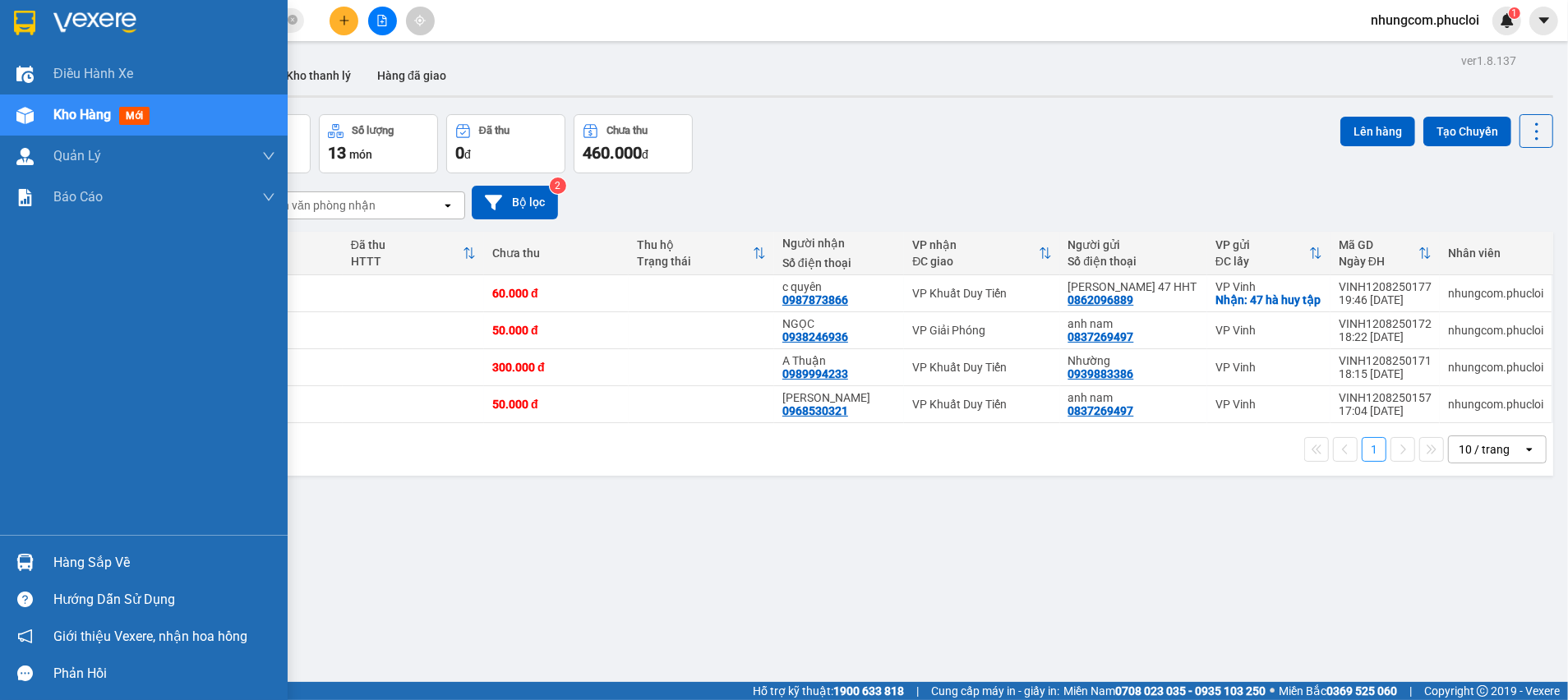
click at [34, 559] on div at bounding box center [25, 562] width 29 height 29
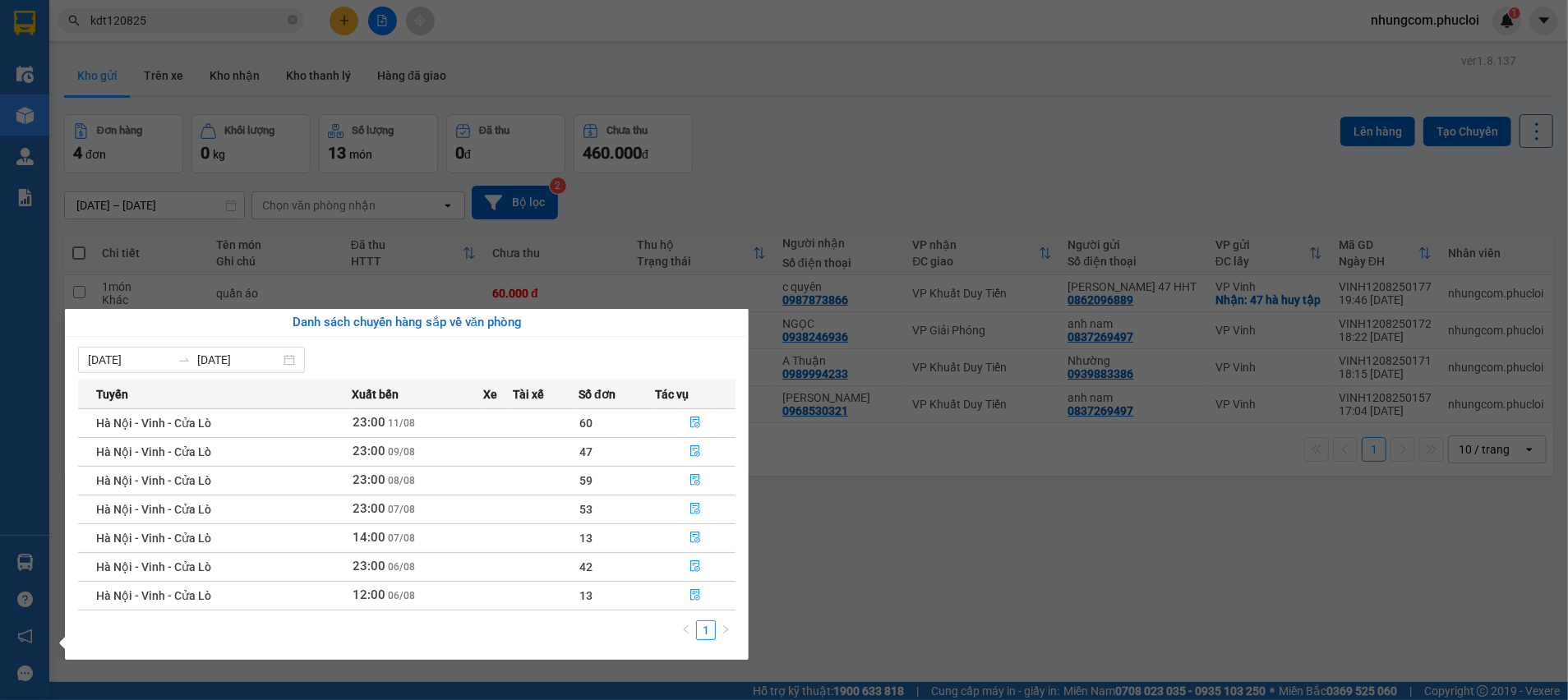
click at [843, 521] on section "Kết quả tìm kiếm ( 45 ) Bộ lọc Ngày tạo đơn gần nhất Mã ĐH Trạng thái Món hàng …" at bounding box center [784, 350] width 1568 height 700
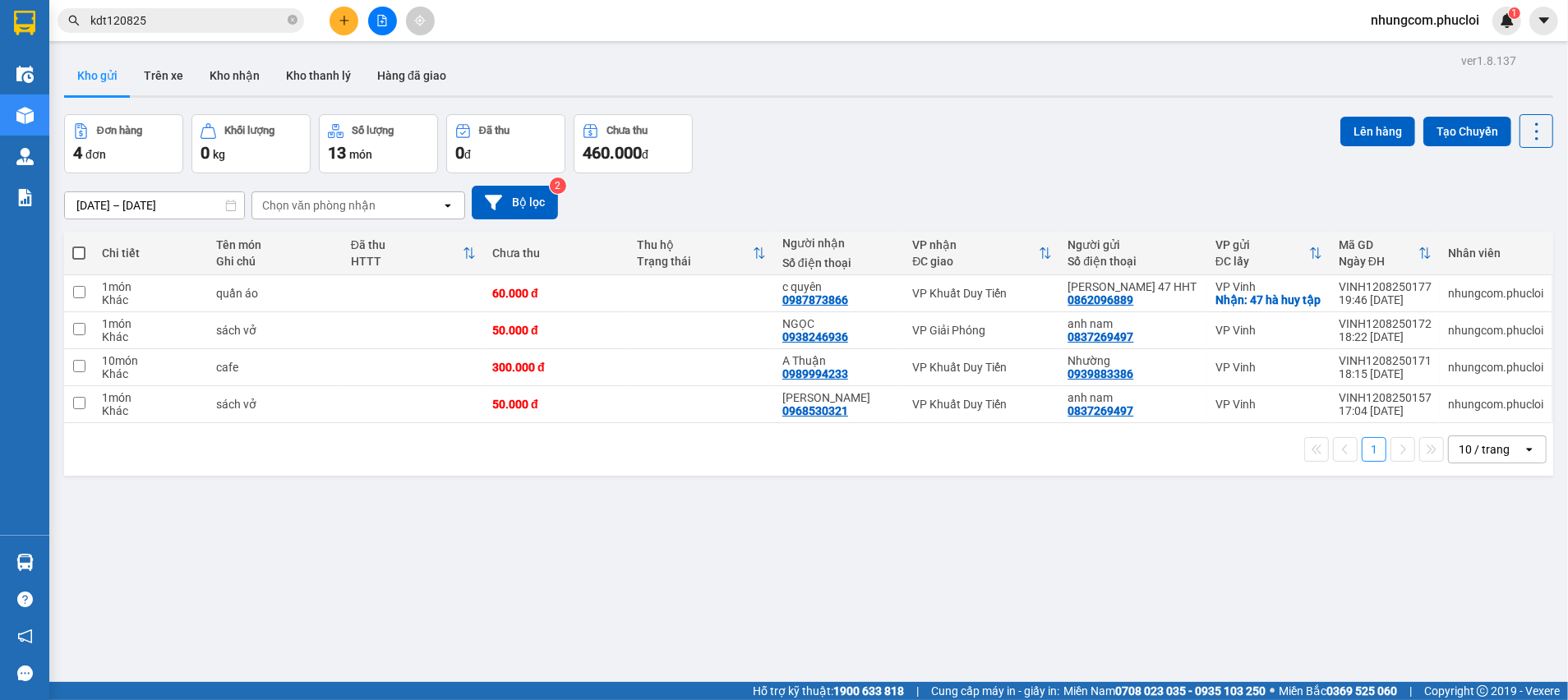
click at [223, 29] on input "kdt120825" at bounding box center [187, 20] width 194 height 18
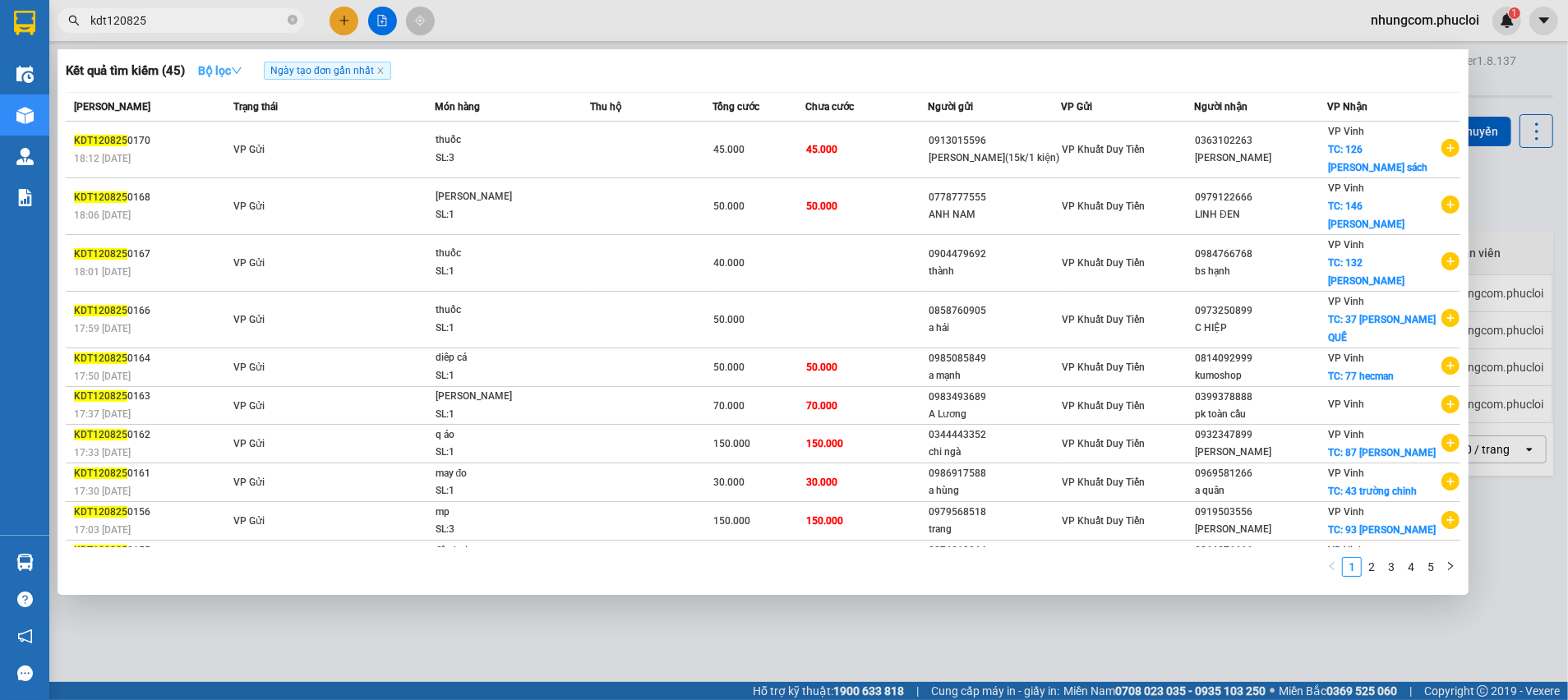
click at [227, 64] on strong "Bộ lọc" at bounding box center [221, 70] width 44 height 13
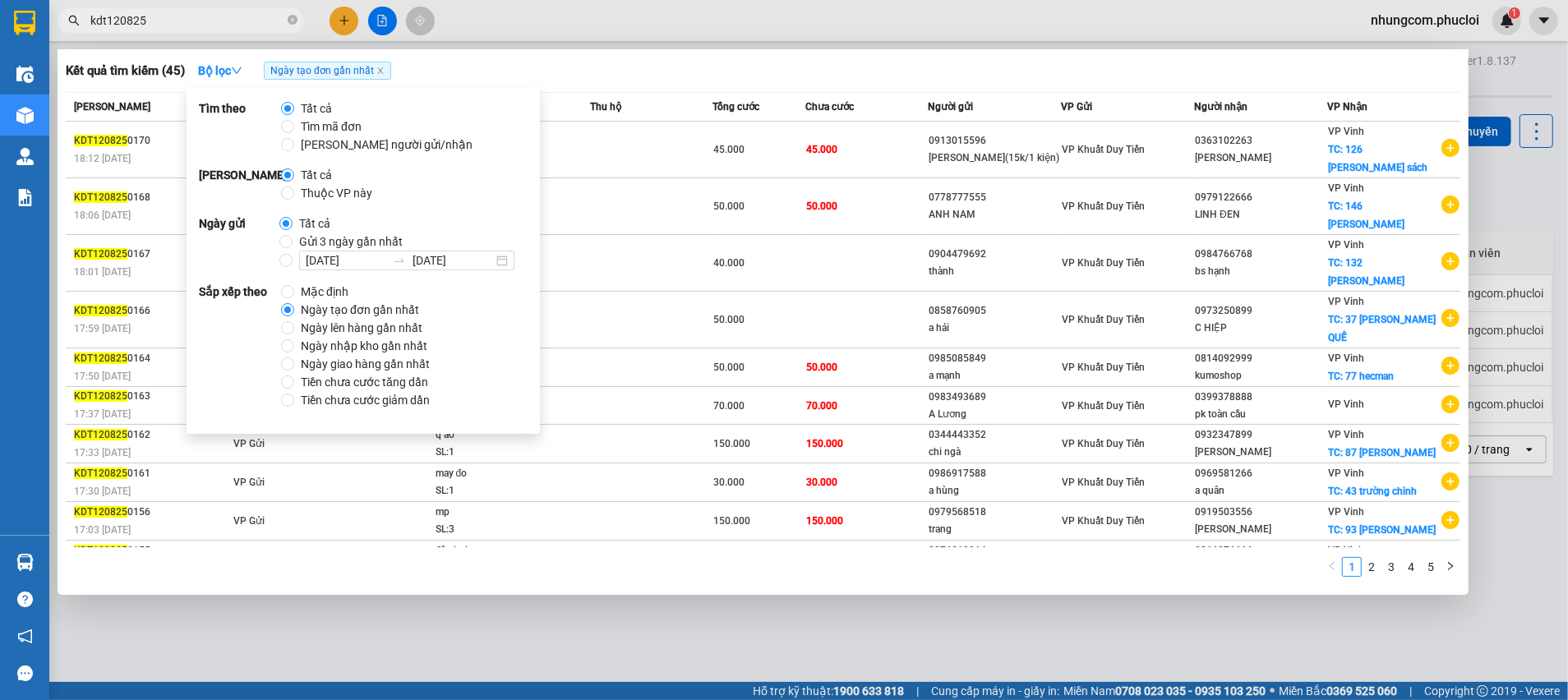
click at [344, 187] on span "Thuộc VP này" at bounding box center [337, 193] width 85 height 18
click at [294, 187] on input "Thuộc VP này" at bounding box center [288, 193] width 13 height 13
radio input "true"
radio input "false"
click at [616, 62] on div "Kết quả tìm kiếm ( 44 ) Bộ lọc Thuộc VP này Ngày tạo đơn gần nhất" at bounding box center [762, 70] width 1394 height 26
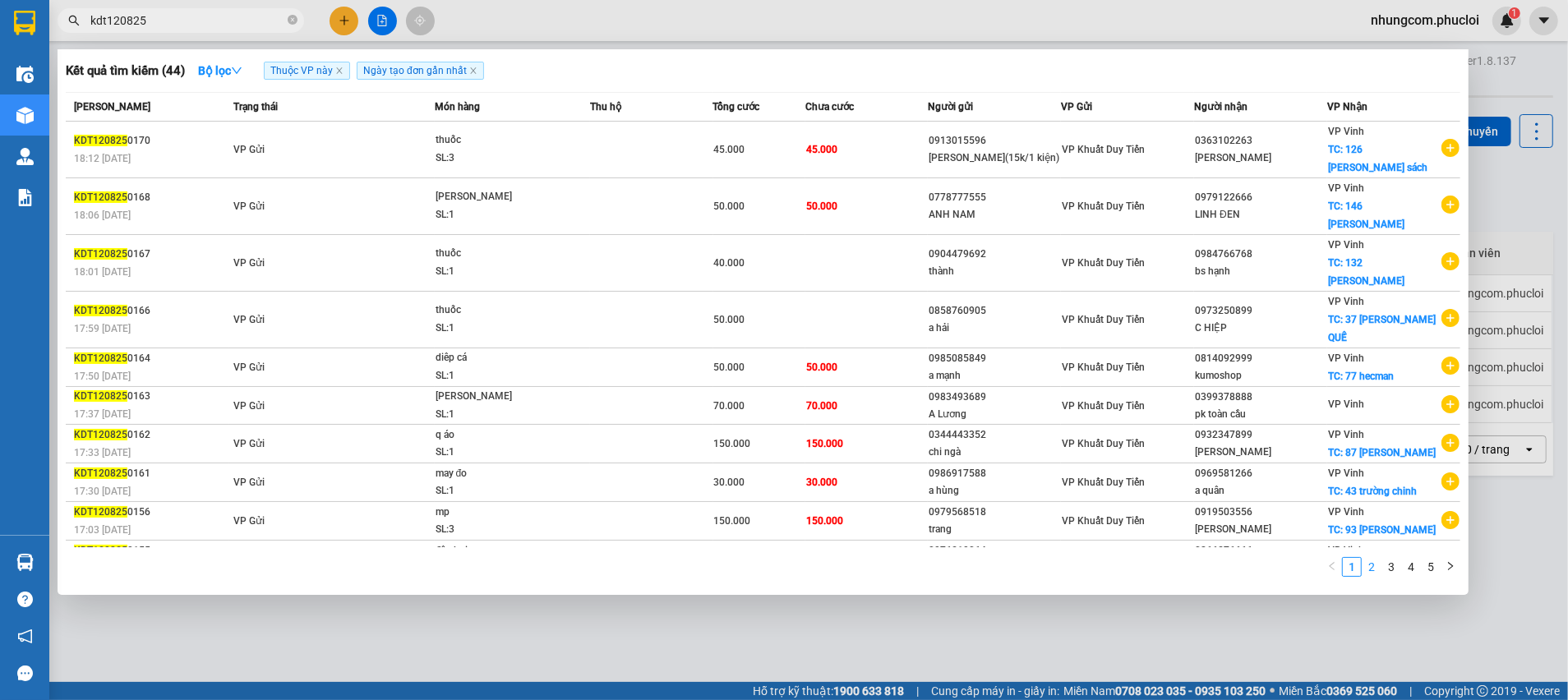
click at [1376, 558] on link "2" at bounding box center [1372, 567] width 18 height 18
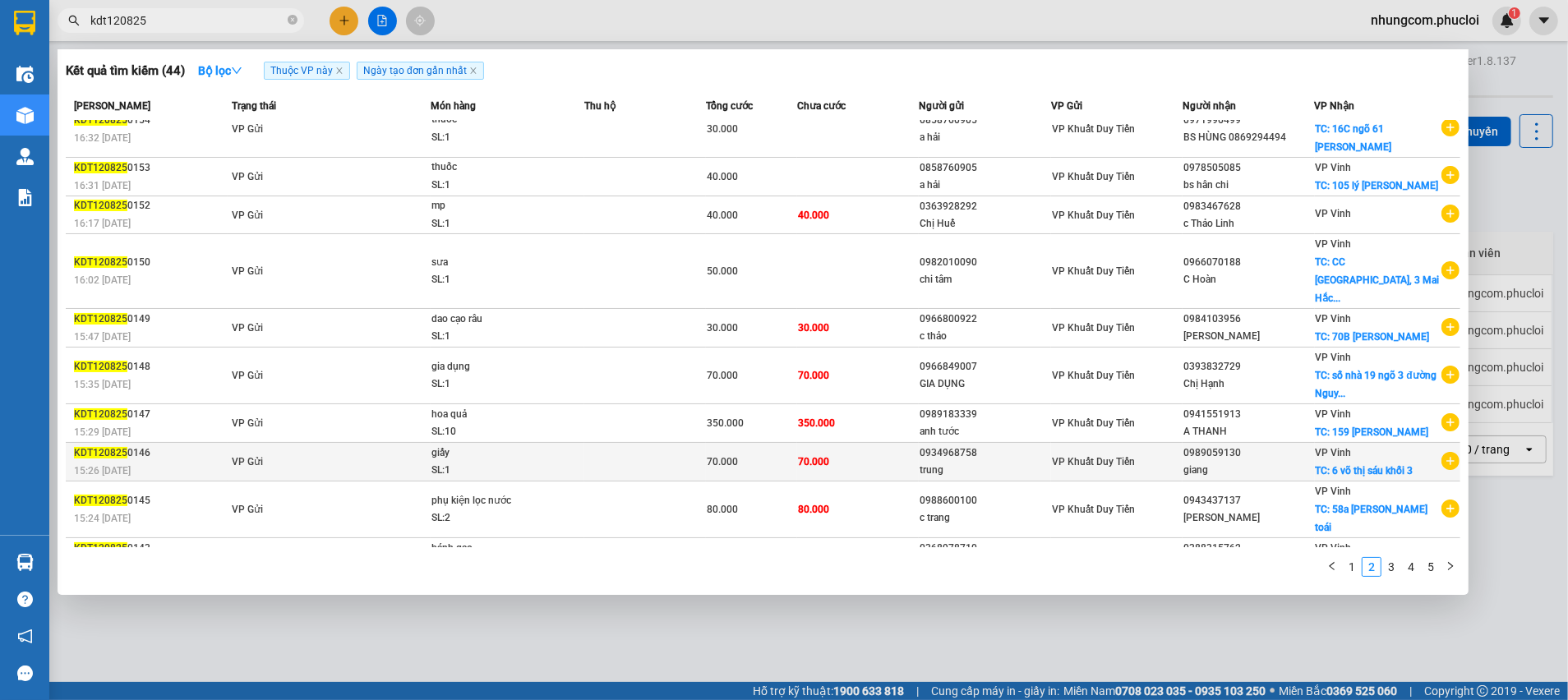
scroll to position [31, 0]
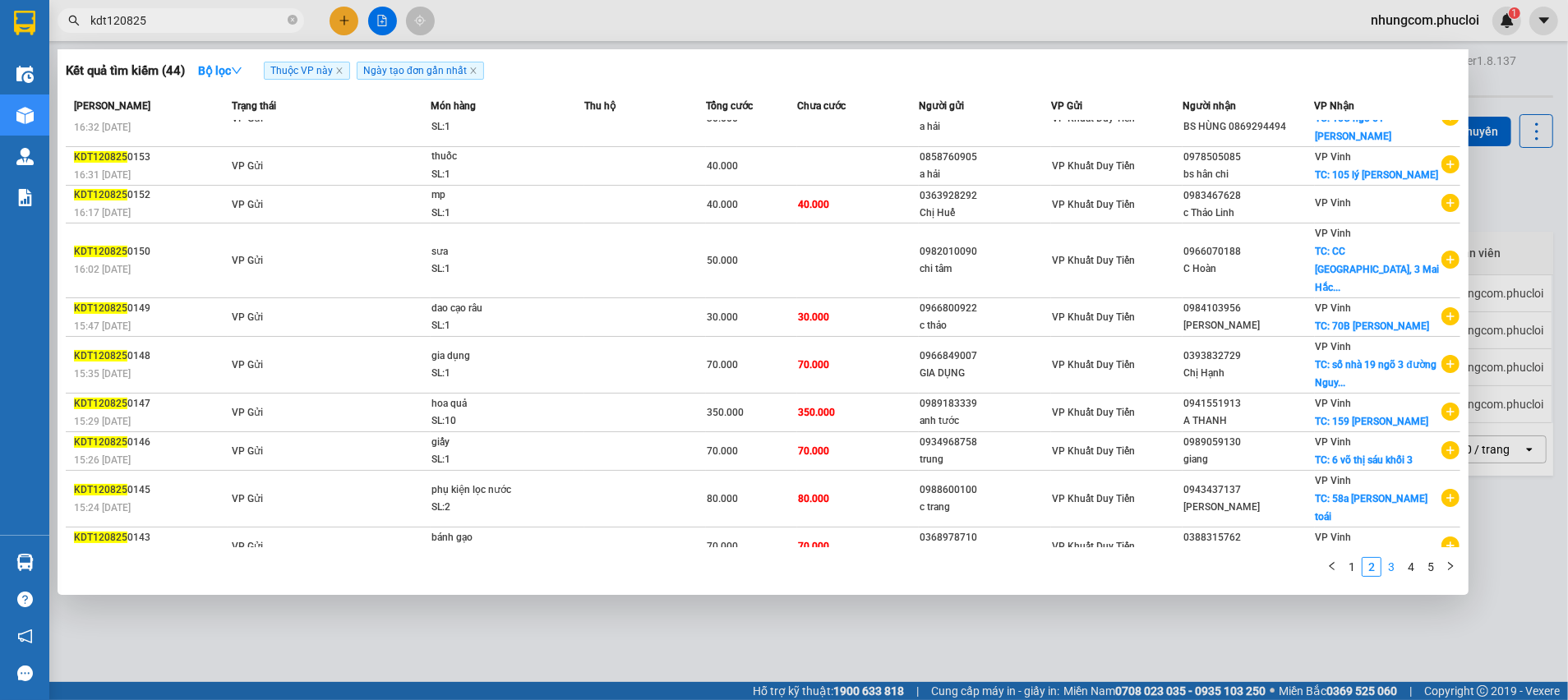
click at [1396, 573] on link "3" at bounding box center [1392, 567] width 18 height 18
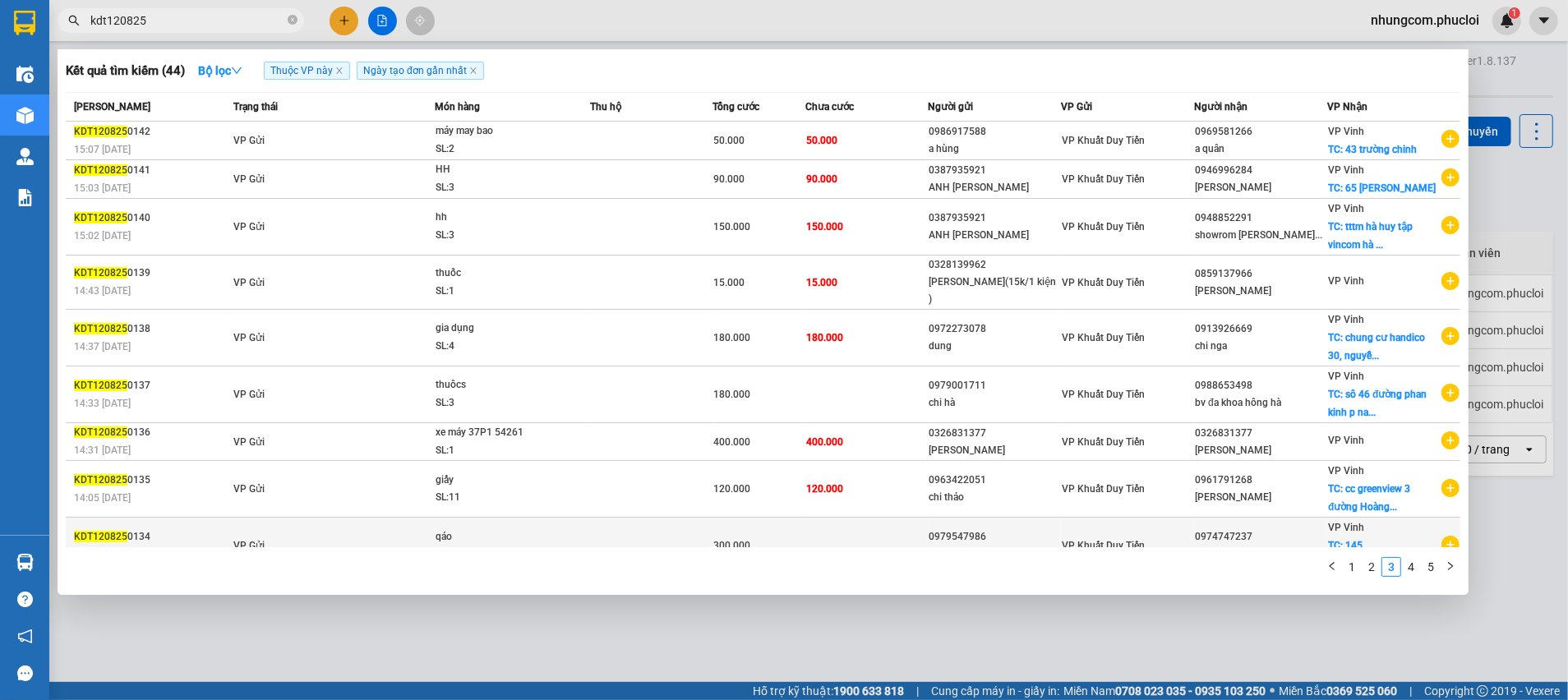
scroll to position [65, 0]
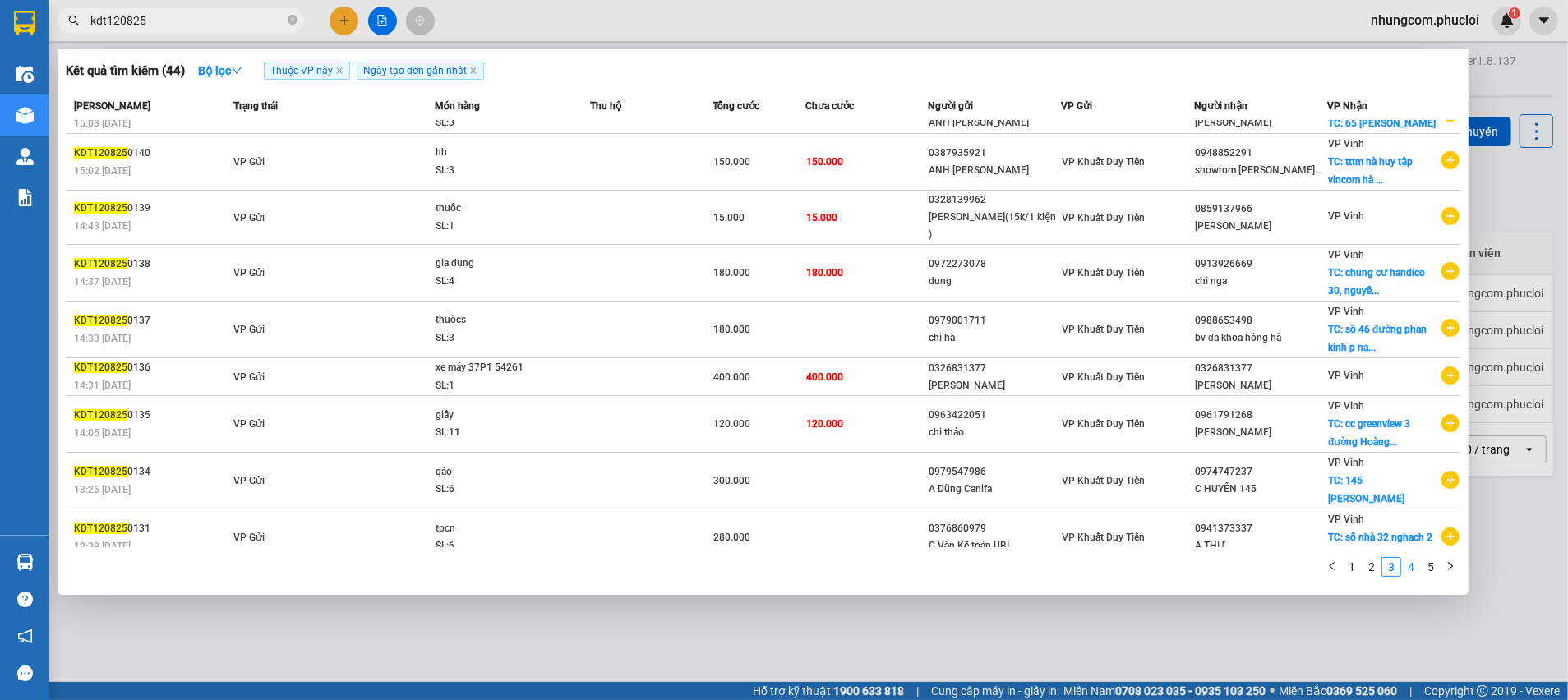
click at [1408, 569] on link "4" at bounding box center [1411, 567] width 18 height 18
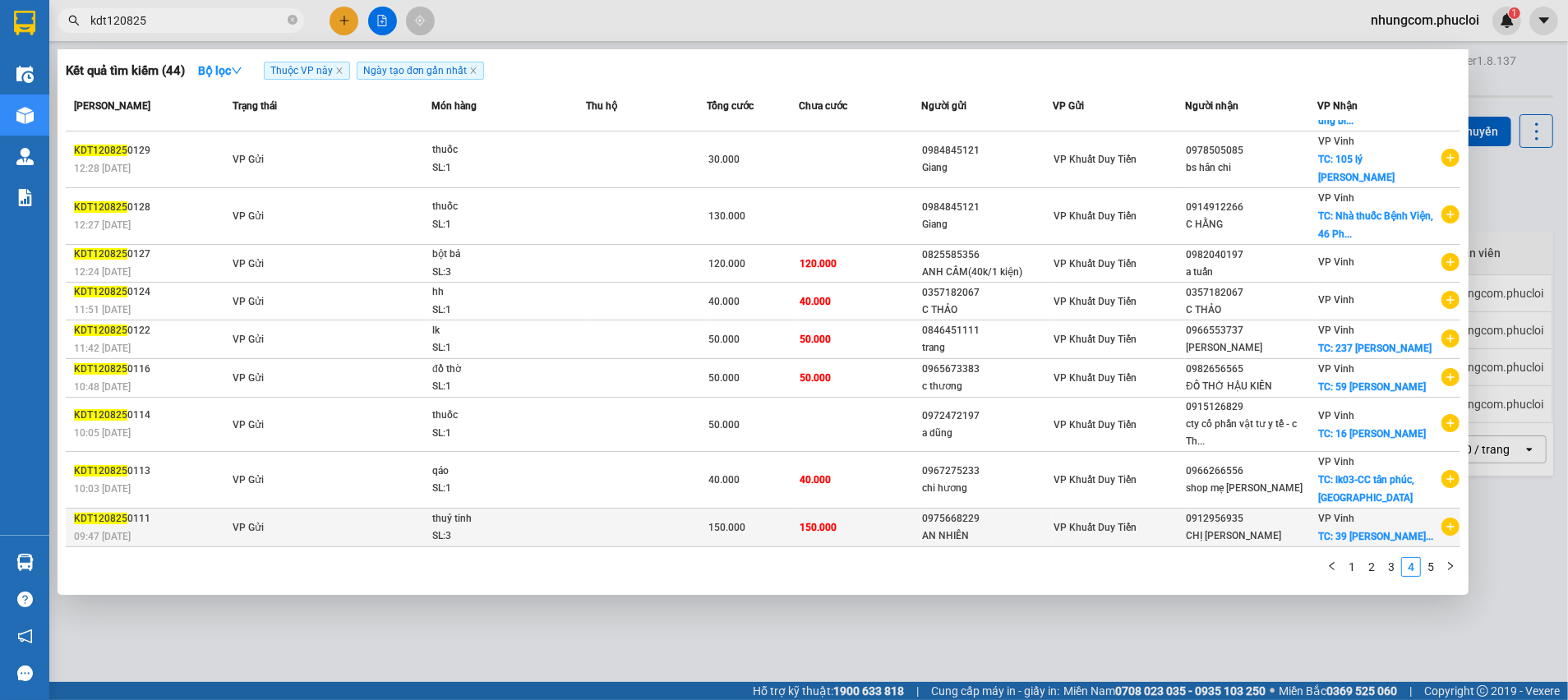
scroll to position [49, 0]
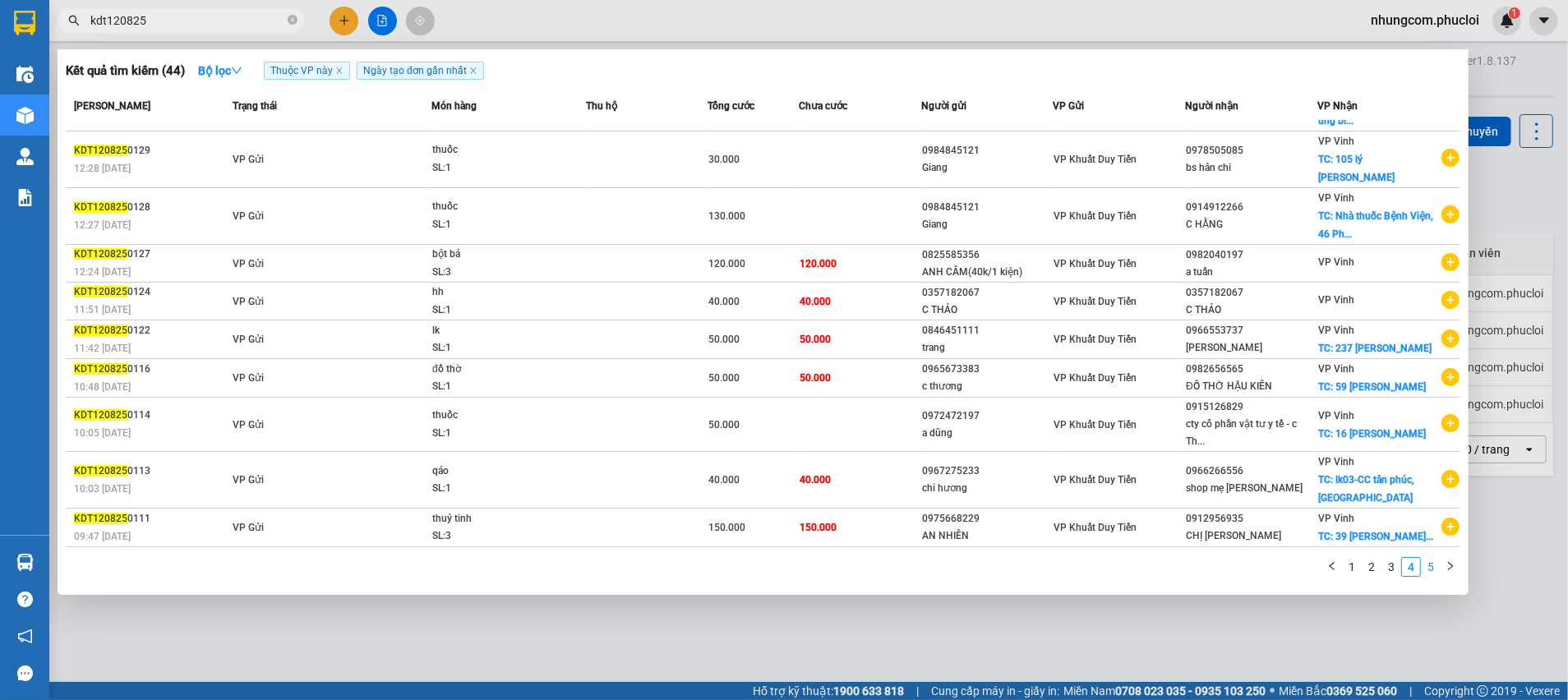
click at [1427, 565] on link "5" at bounding box center [1431, 567] width 18 height 18
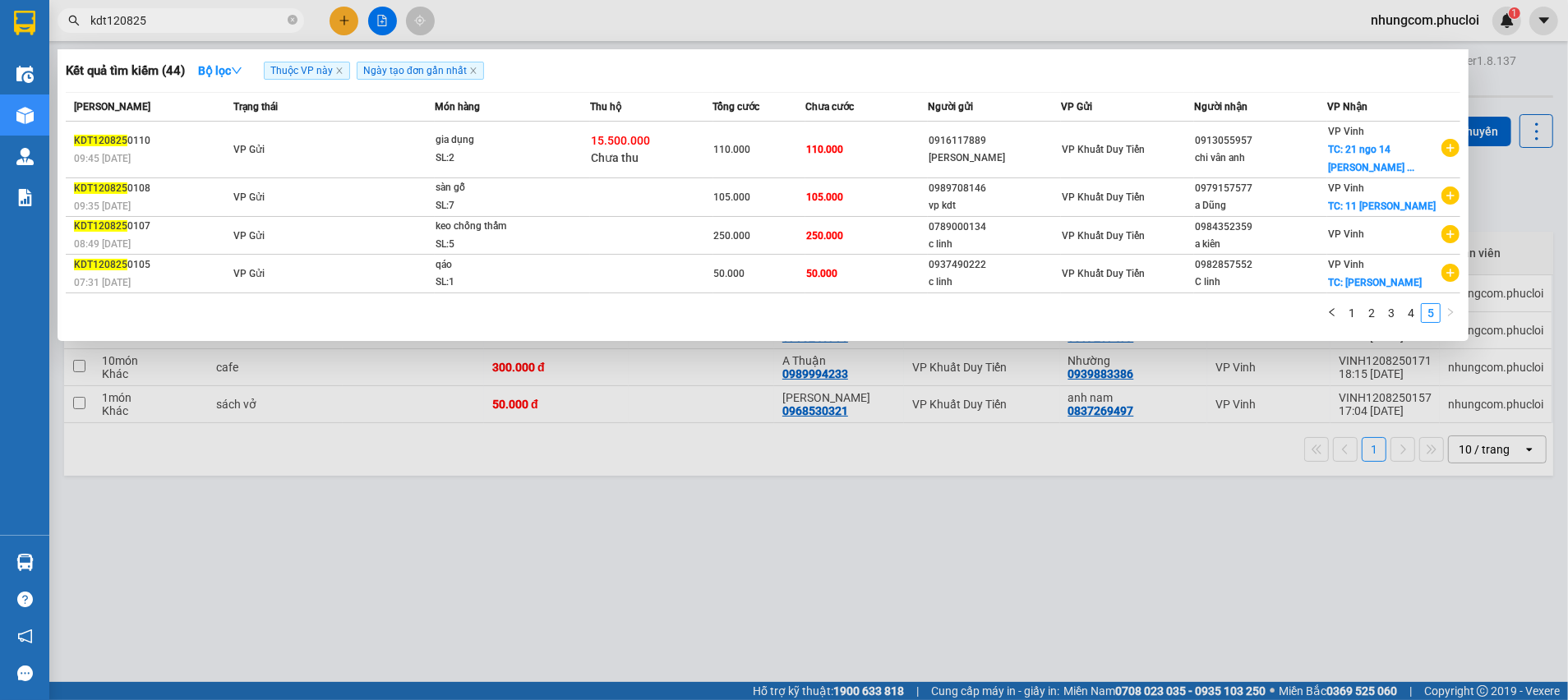
scroll to position [0, 0]
click at [731, 574] on div at bounding box center [784, 350] width 1568 height 700
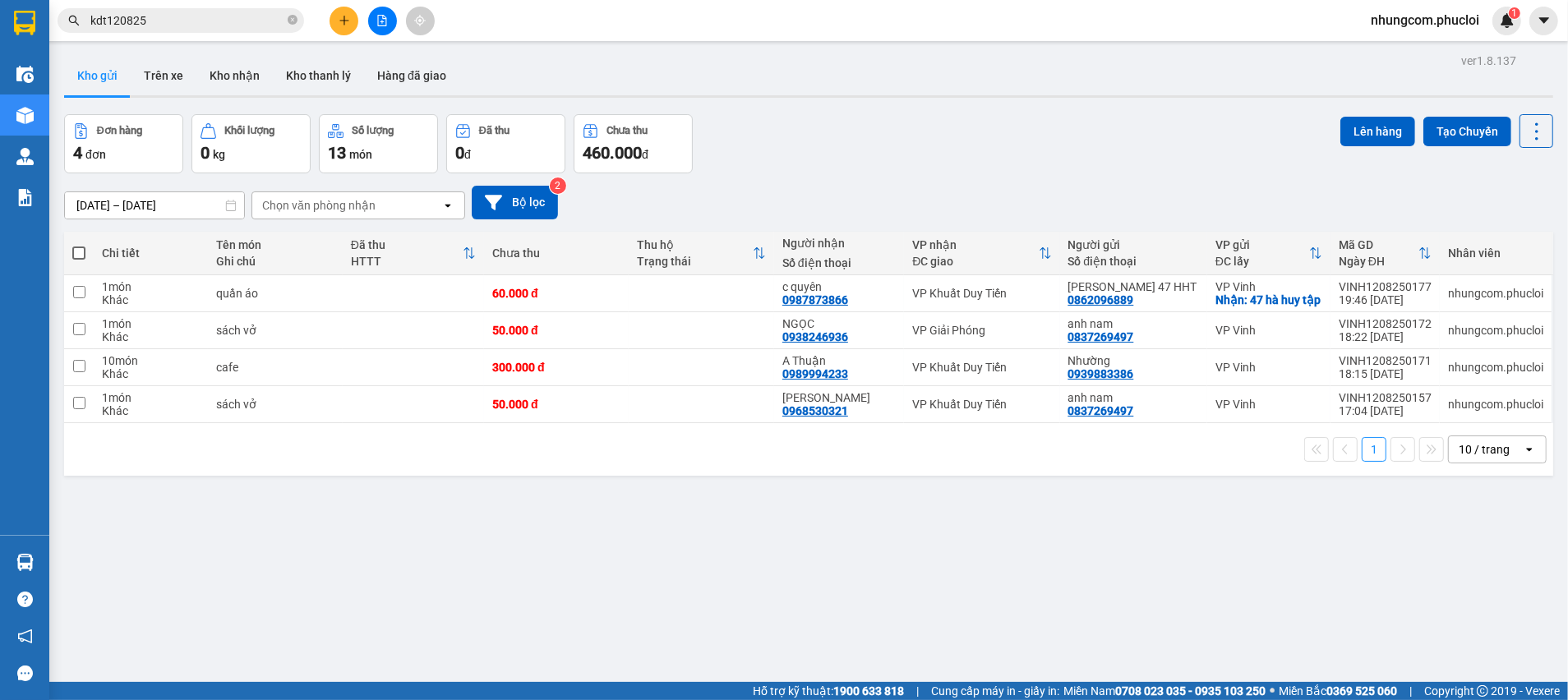
click at [673, 542] on div "ver 1.8.137 Kho gửi Trên xe Kho nhận Kho thanh lý Hàng đã giao Đơn hàng 4 đơn K…" at bounding box center [808, 398] width 1502 height 700
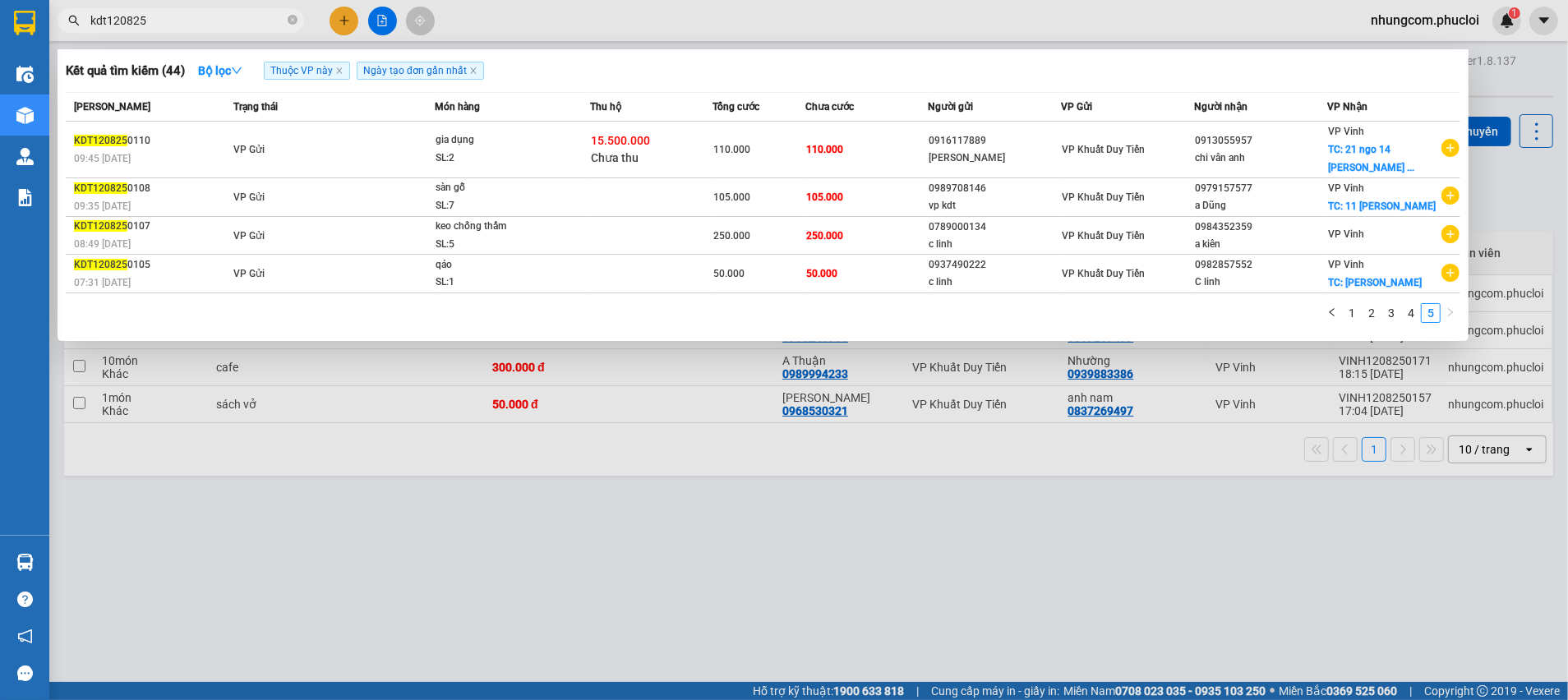
drag, startPoint x: 107, startPoint y: 18, endPoint x: 78, endPoint y: 18, distance: 29.0
click at [78, 18] on div "kdt120825" at bounding box center [160, 20] width 320 height 25
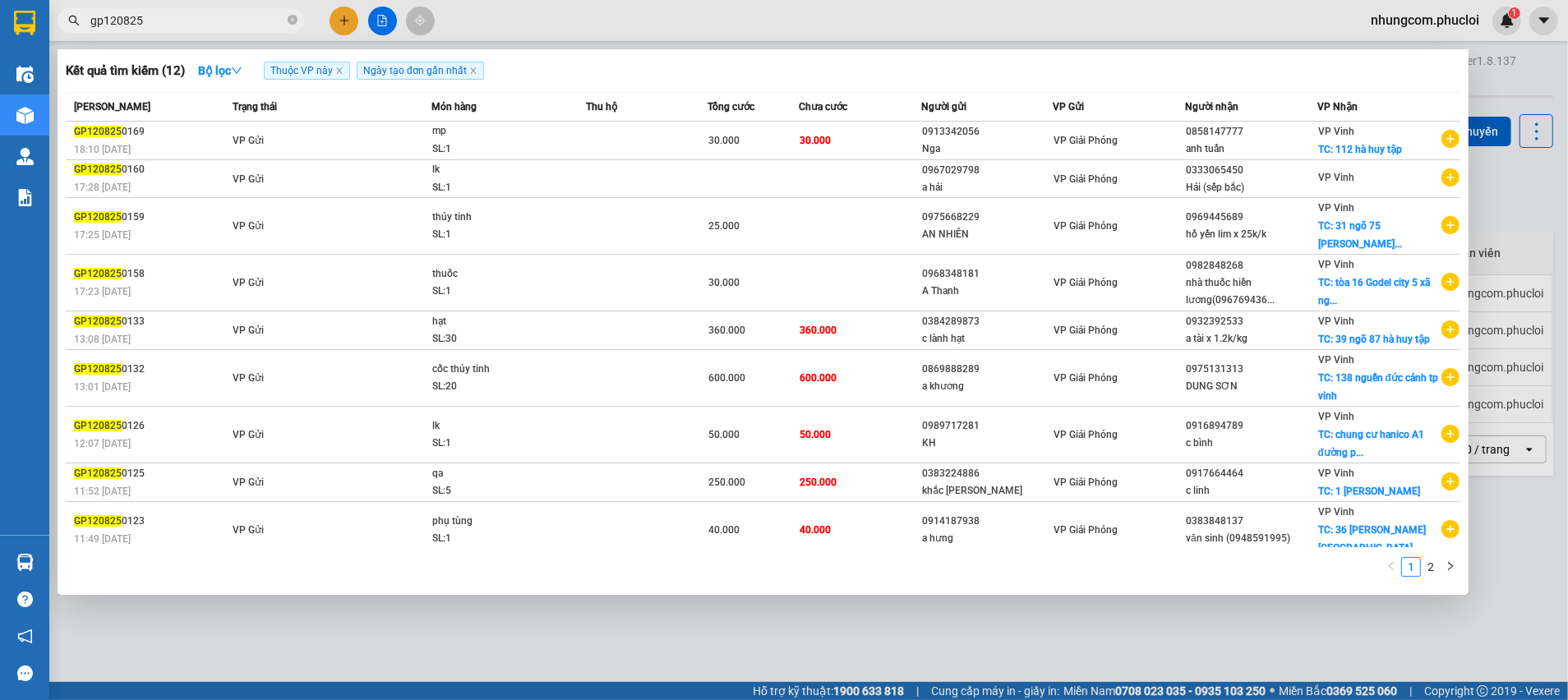
type input "gp120825"
click at [523, 670] on div at bounding box center [784, 350] width 1568 height 700
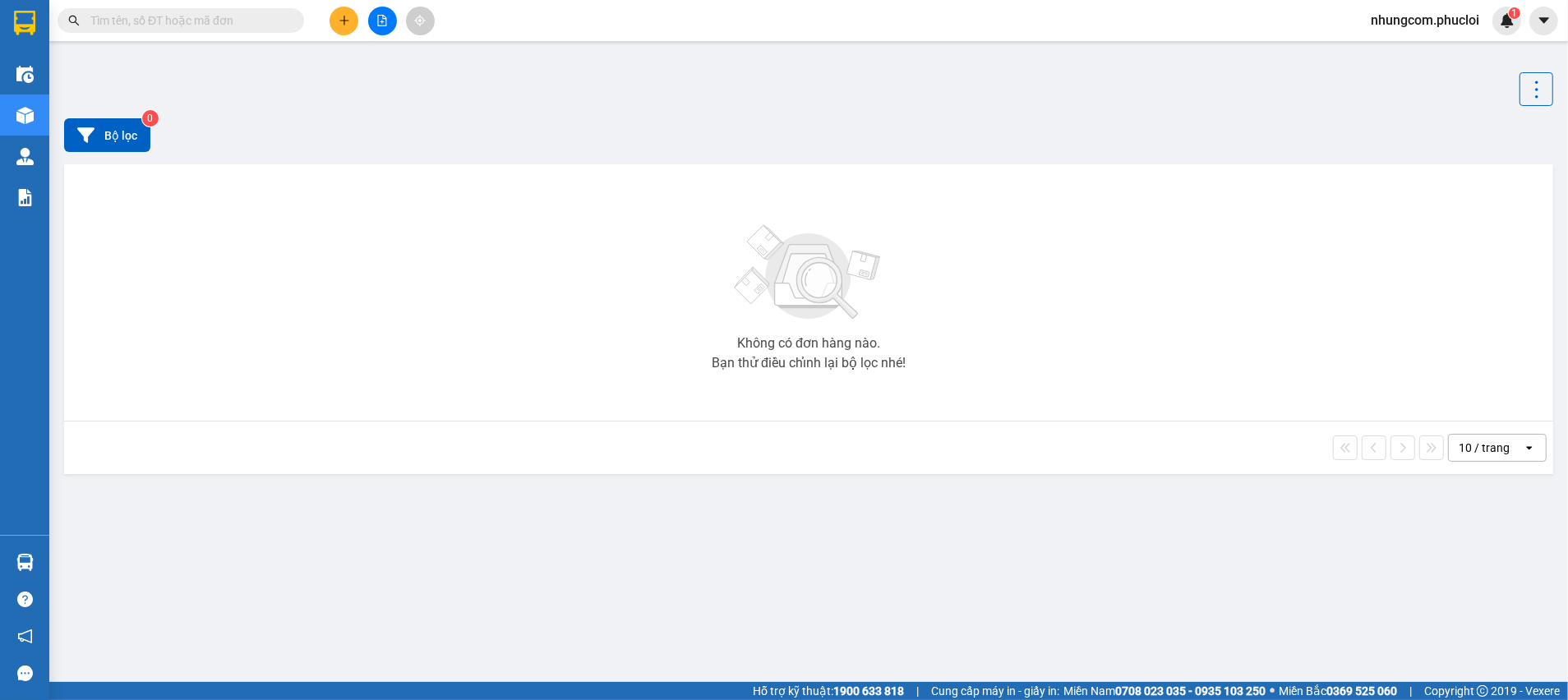
click at [191, 35] on div "Kết quả tìm kiếm ( 0 ) Bộ lọc Ngày tạo đơn gần nhất No Data nhungcom.phucloi 1" at bounding box center [784, 20] width 1568 height 42
click at [188, 25] on input "text" at bounding box center [187, 20] width 194 height 18
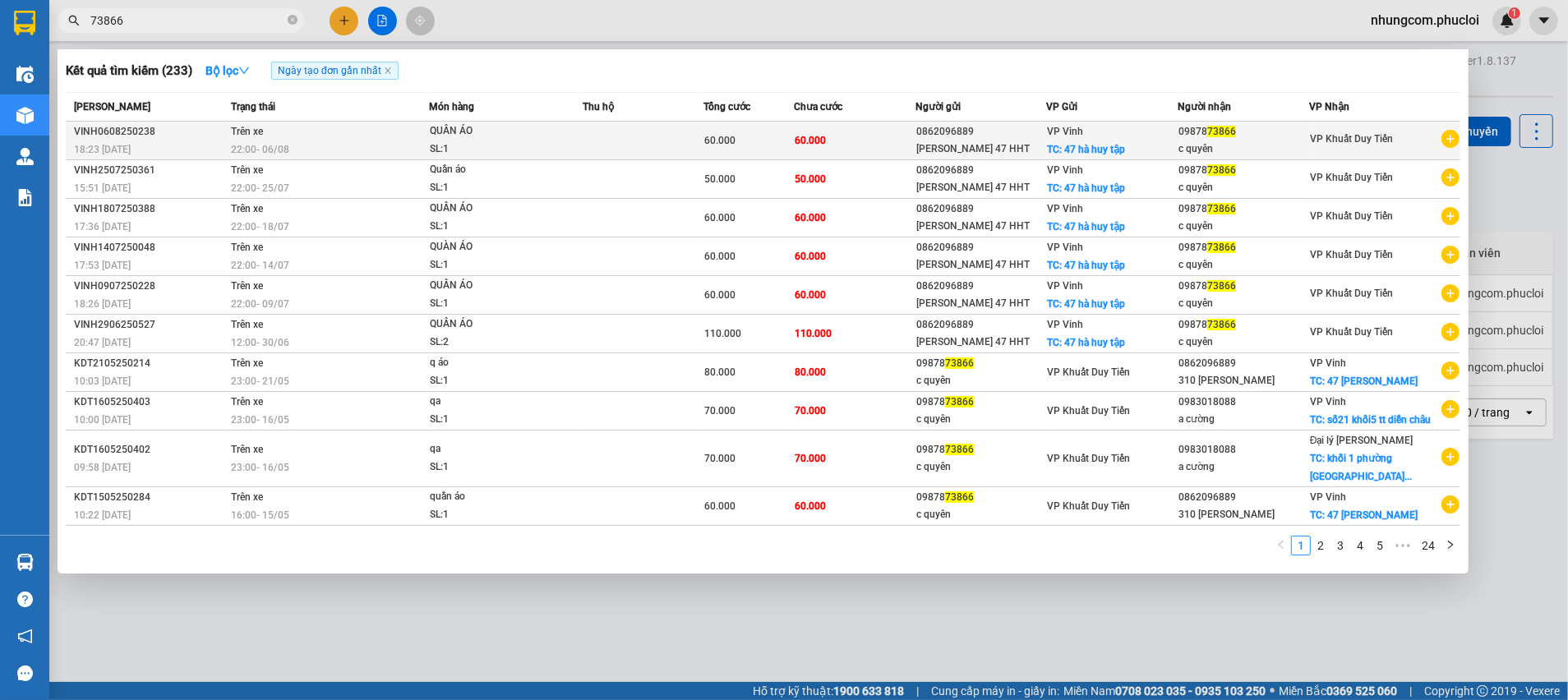
type input "73866"
click at [740, 131] on div "60.000" at bounding box center [748, 140] width 90 height 18
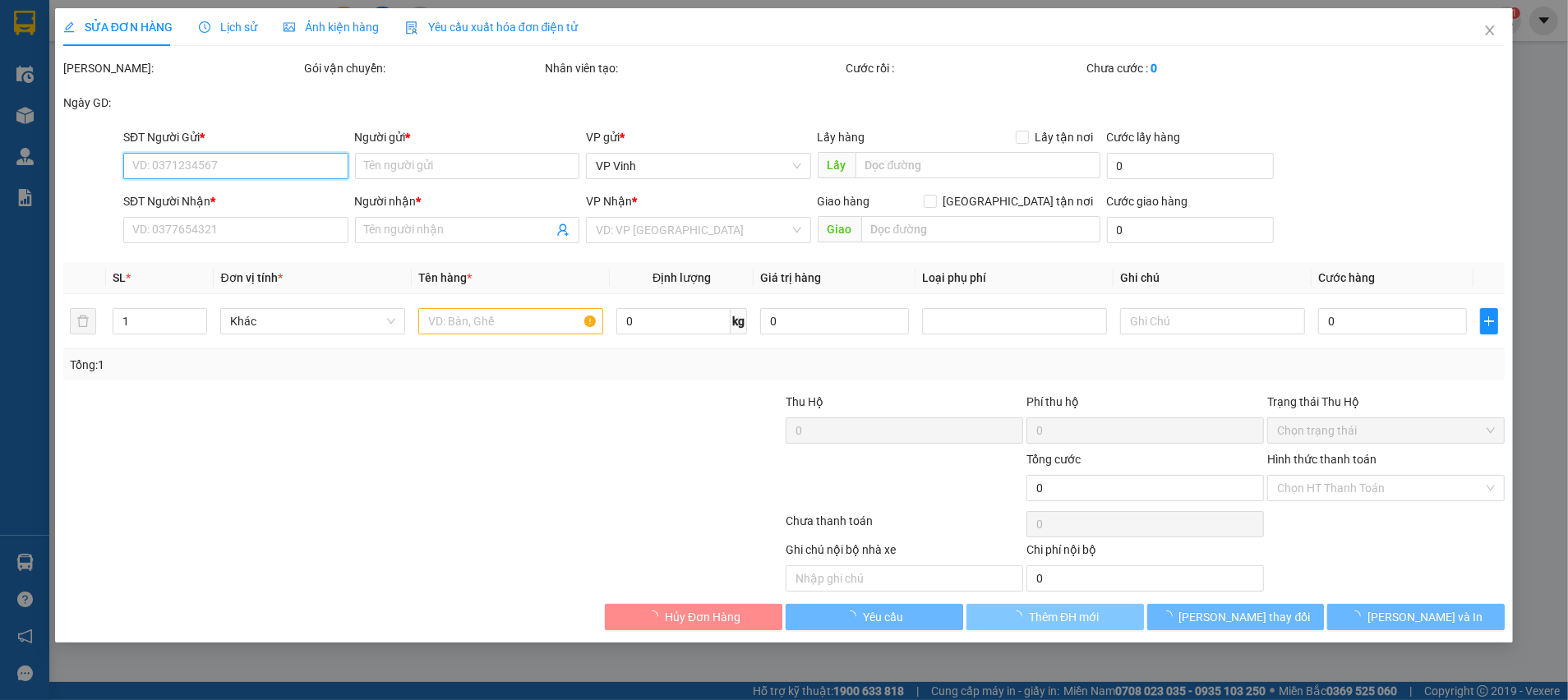
type input "0862096889"
type input "[PERSON_NAME] 47 HHT"
checkbox input "true"
type input "47 hà huy tập"
type input "0987873866"
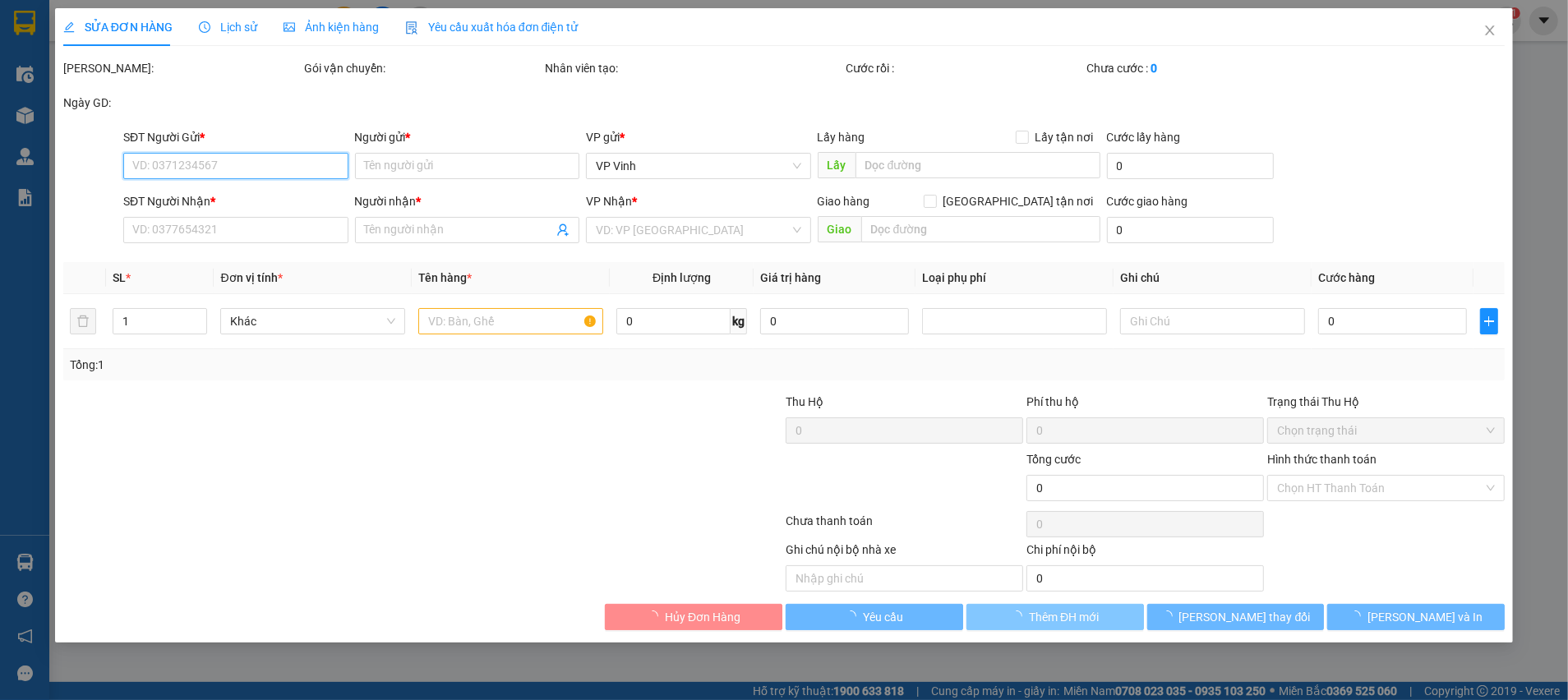
type input "c quyên"
type input "60.000"
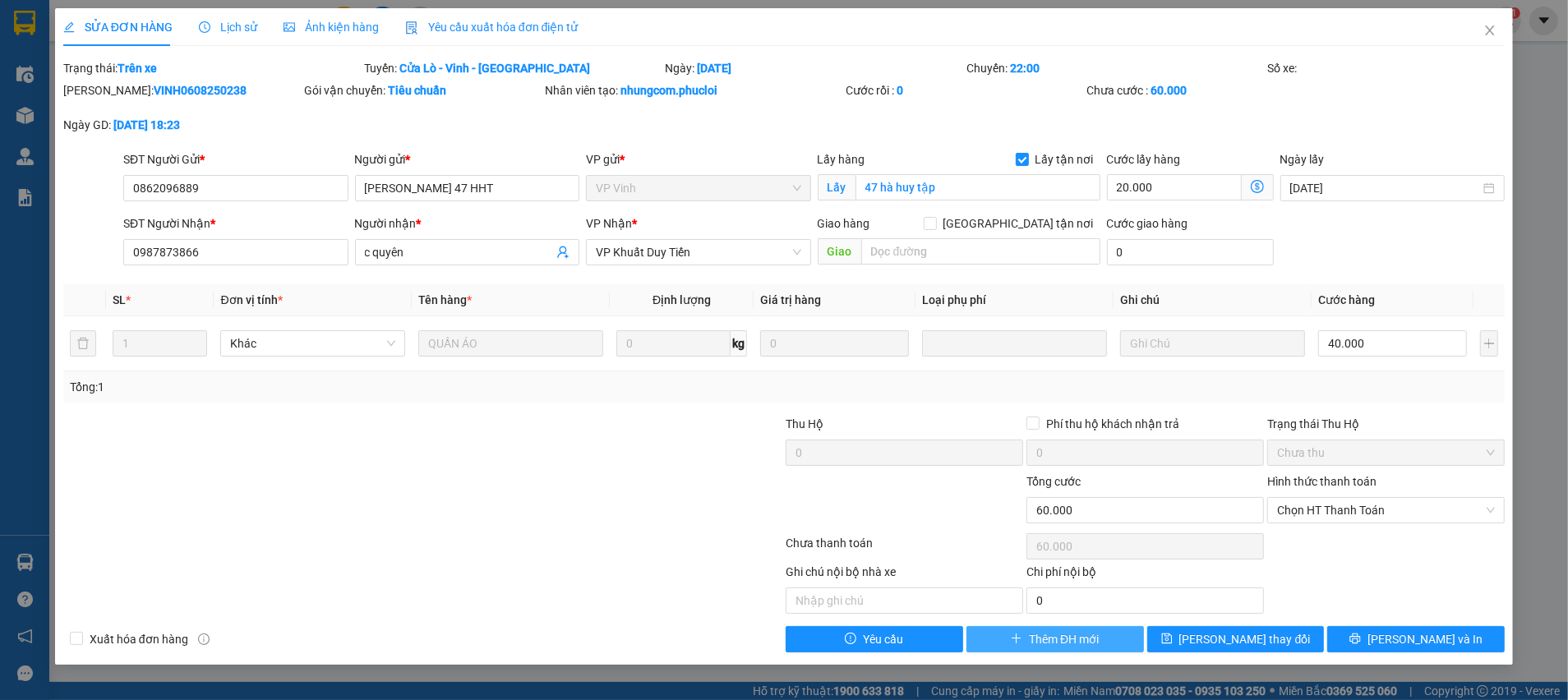
click at [1080, 636] on span "Thêm ĐH mới" at bounding box center [1064, 639] width 70 height 18
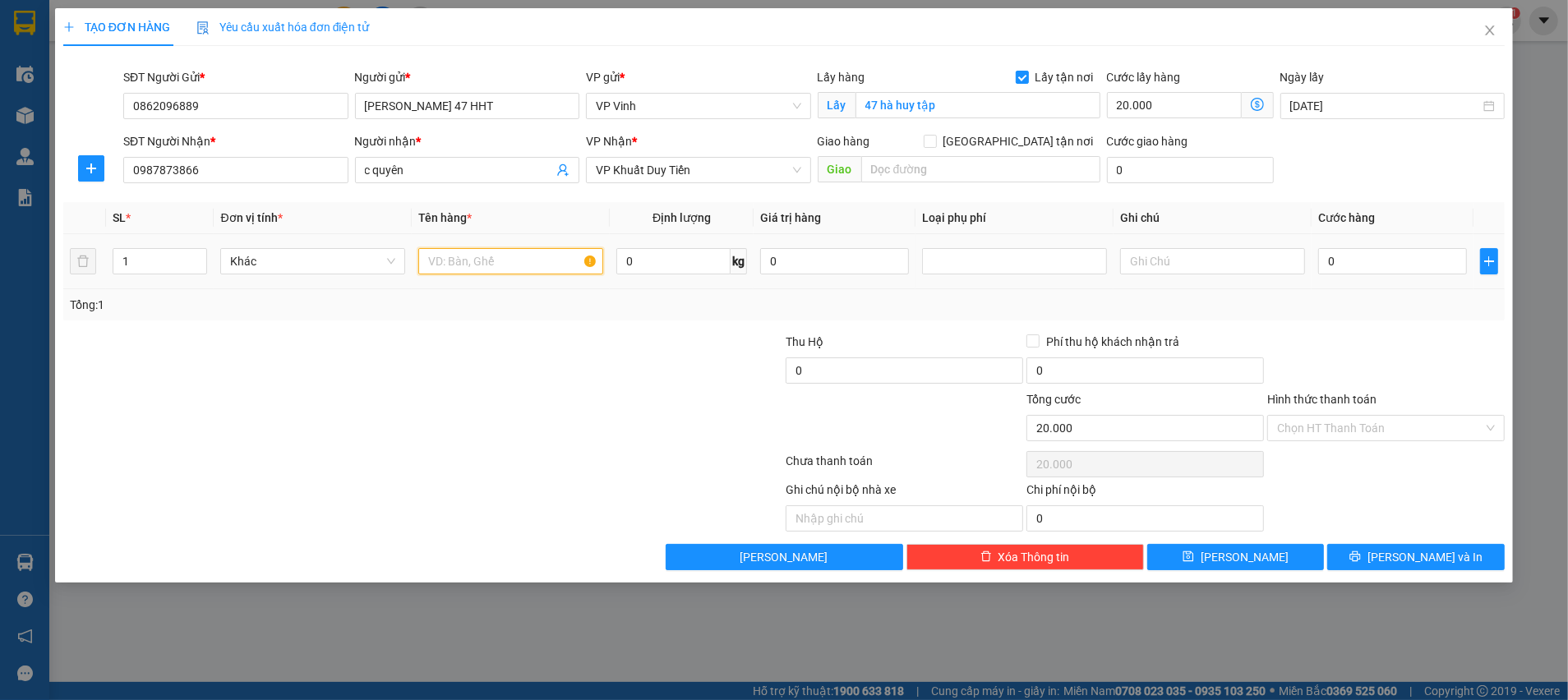
click at [508, 267] on input "text" at bounding box center [510, 261] width 185 height 26
type input "quần áo"
click at [1341, 266] on input "0" at bounding box center [1392, 261] width 149 height 26
type input "4"
type input "20.004"
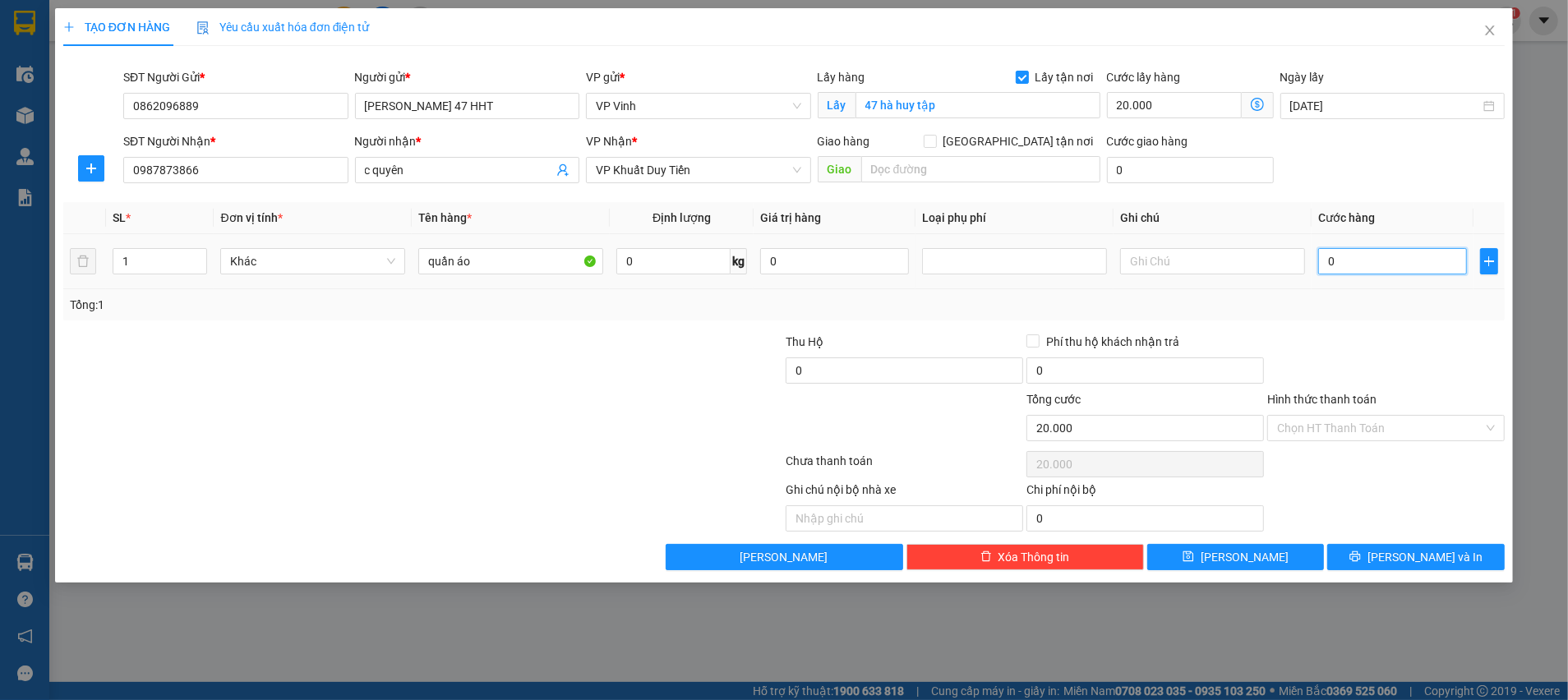
type input "20.004"
type input "40"
type input "20.040"
type input "40.000"
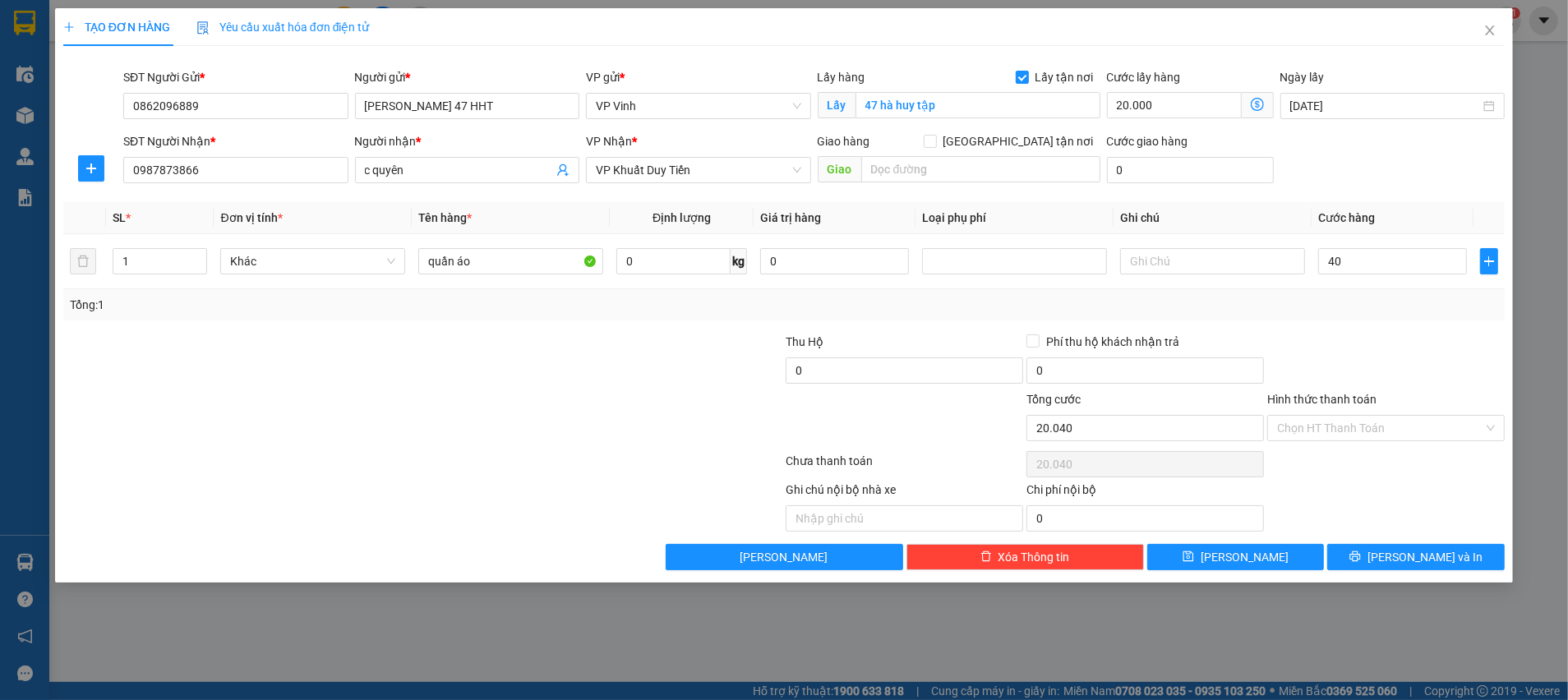
type input "60.000"
click at [1354, 528] on div "Ghi chú nội bộ nhà xe Chi phí nội bộ 0" at bounding box center [784, 505] width 1445 height 51
click at [1372, 551] on button "[PERSON_NAME] và In" at bounding box center [1416, 557] width 177 height 26
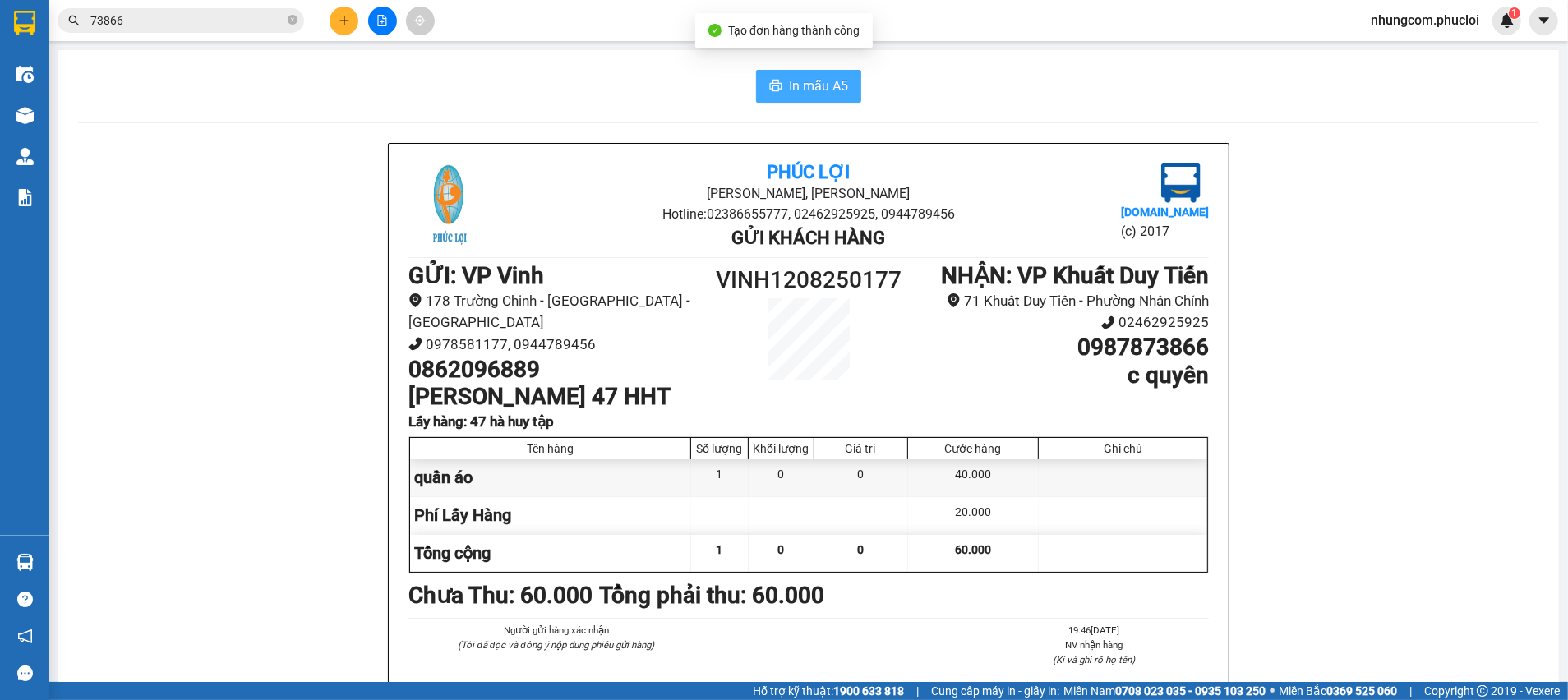
click at [811, 94] on span "In mẫu A5" at bounding box center [819, 86] width 59 height 20
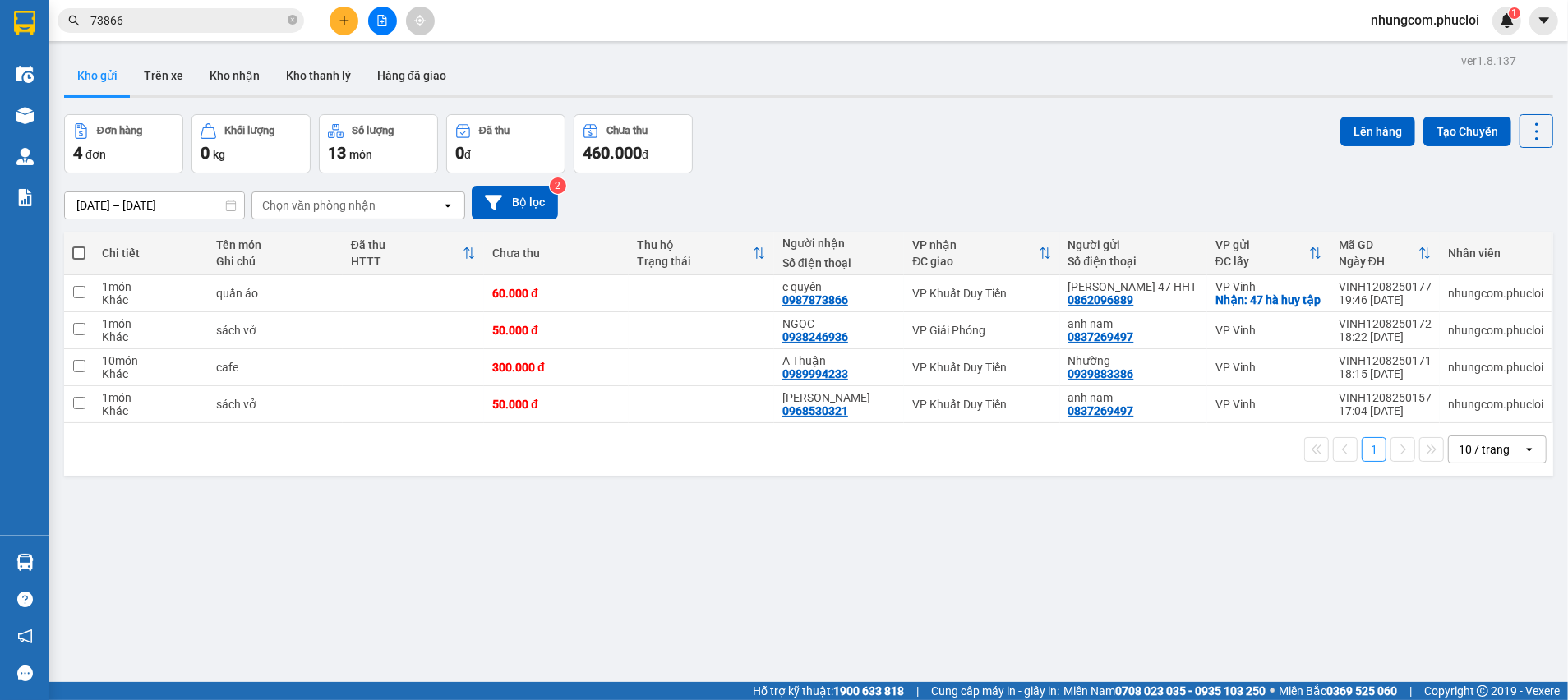
click at [1135, 552] on div "ver 1.8.137 Kho gửi Trên xe Kho nhận Kho thanh lý Hàng đã giao Đơn hàng 4 đơn K…" at bounding box center [808, 398] width 1502 height 700
click at [289, 18] on icon "close-circle" at bounding box center [293, 19] width 10 height 10
click at [274, 18] on input "text" at bounding box center [187, 20] width 194 height 18
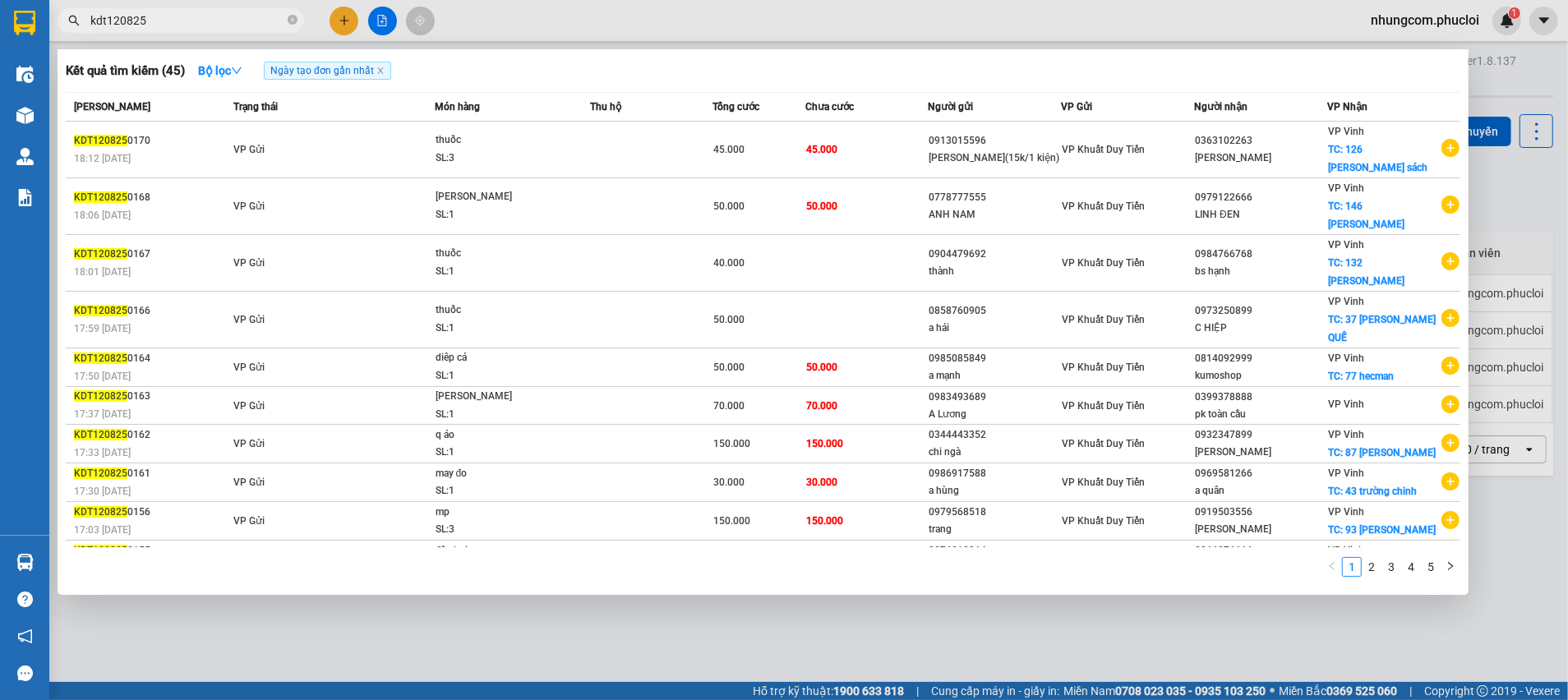
type input "kdt120825"
click at [710, 603] on div at bounding box center [784, 350] width 1568 height 700
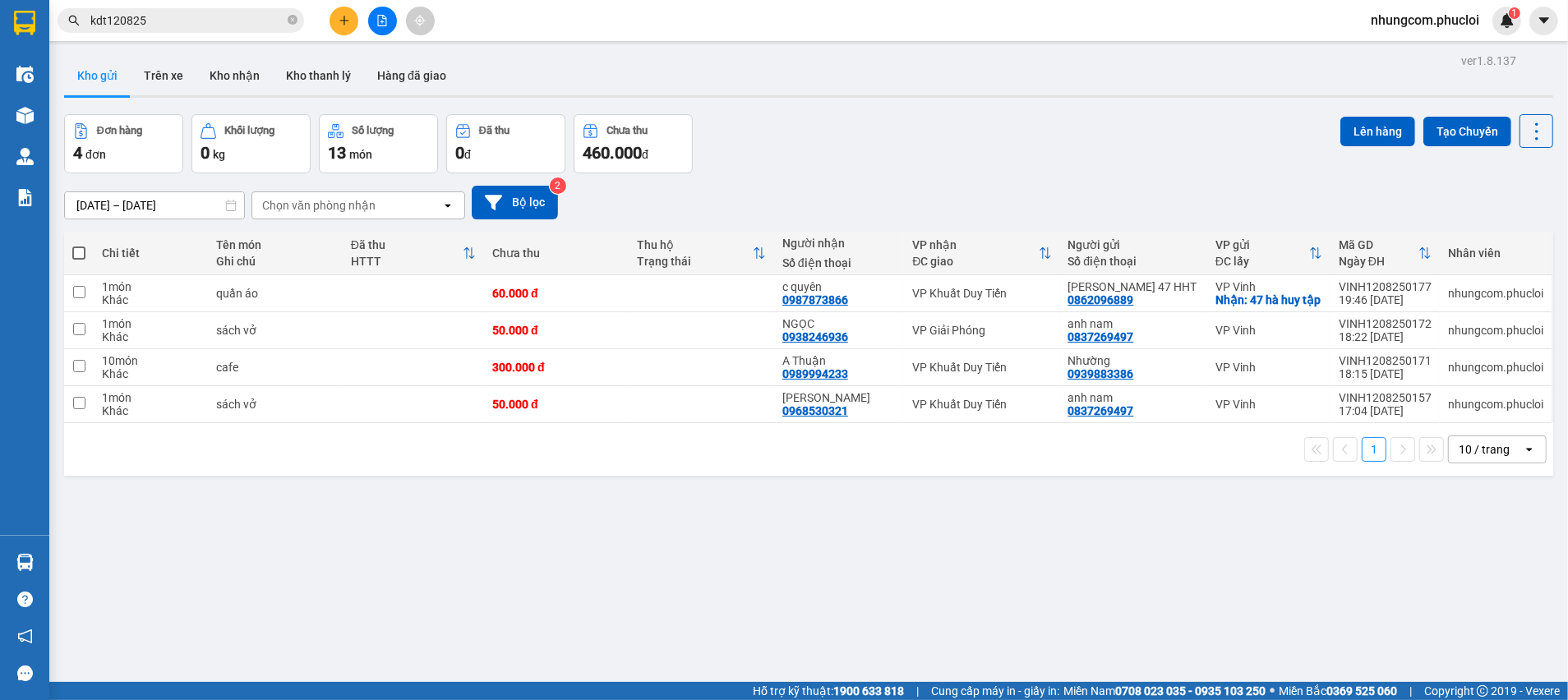
click at [968, 171] on div "Đơn hàng 4 đơn Khối lượng 0 kg Số lượng 13 món Đã thu 0 đ Chưa thu 460.000 đ Lê…" at bounding box center [808, 144] width 1490 height 59
click at [1451, 297] on icon at bounding box center [1456, 293] width 11 height 11
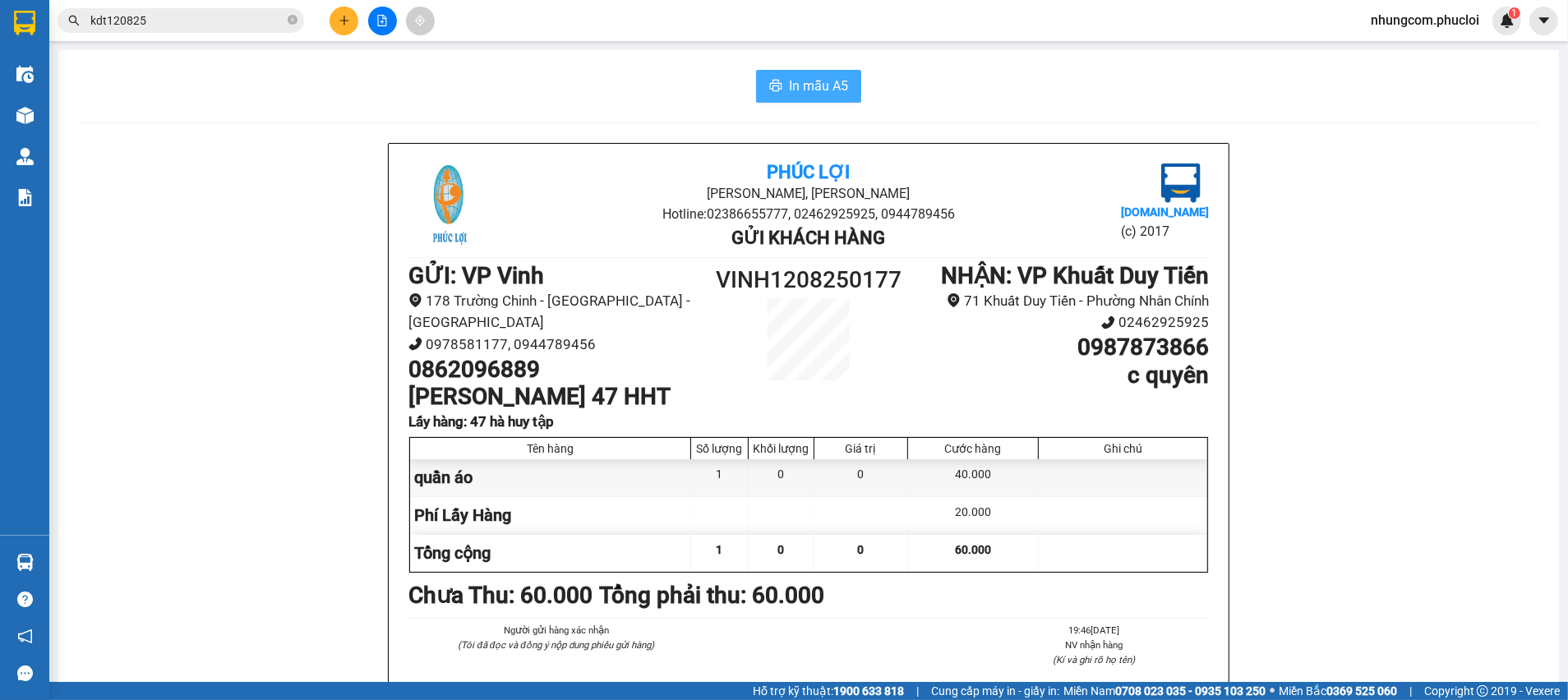
click at [812, 98] on button "In mẫu A5" at bounding box center [808, 87] width 105 height 33
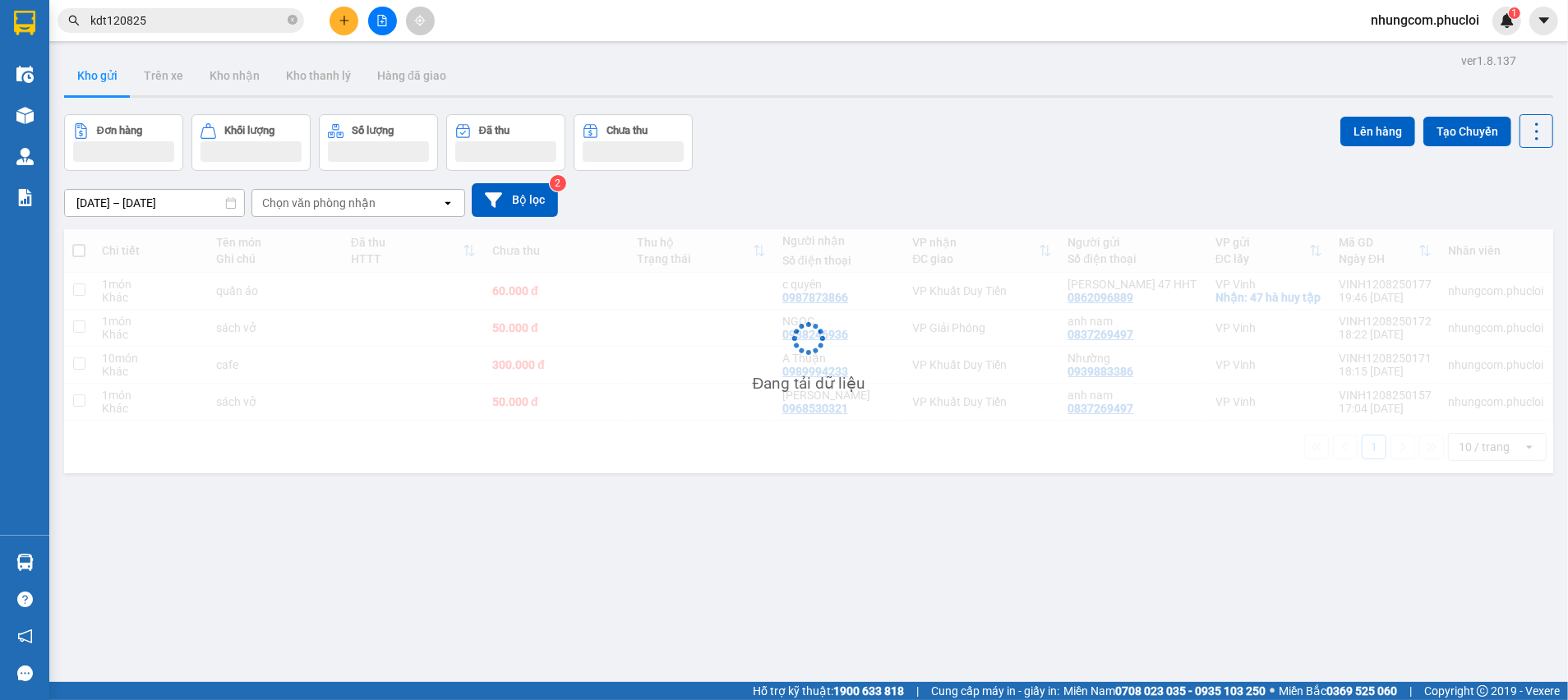
click at [964, 141] on div "Đơn hàng Khối lượng Số lượng Đã thu Chưa thu Lên hàng Tạo Chuyến" at bounding box center [808, 142] width 1490 height 56
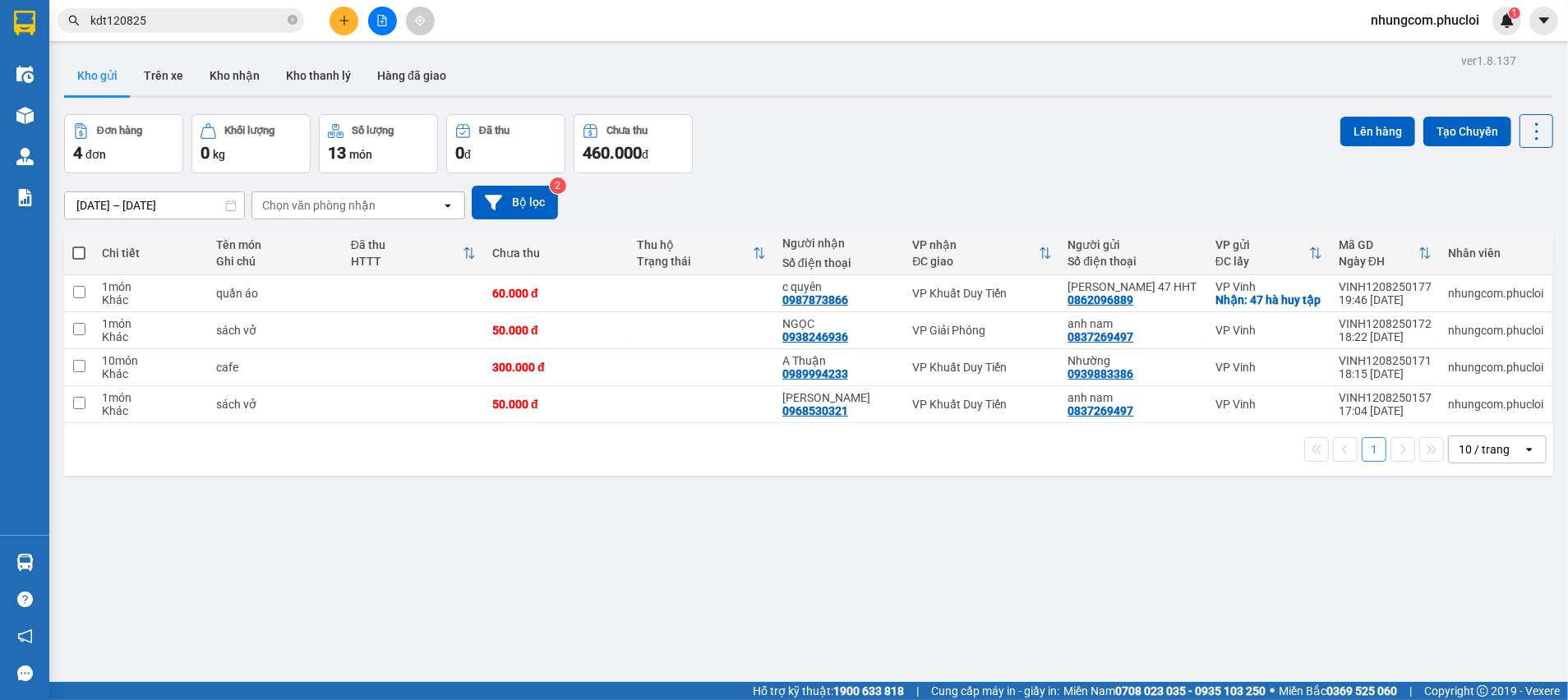
click at [956, 150] on div "Đơn hàng 4 đơn Khối lượng 0 kg Số lượng 13 món Đã thu 0 đ Chưa thu 460.000 đ Lê…" at bounding box center [808, 144] width 1490 height 59
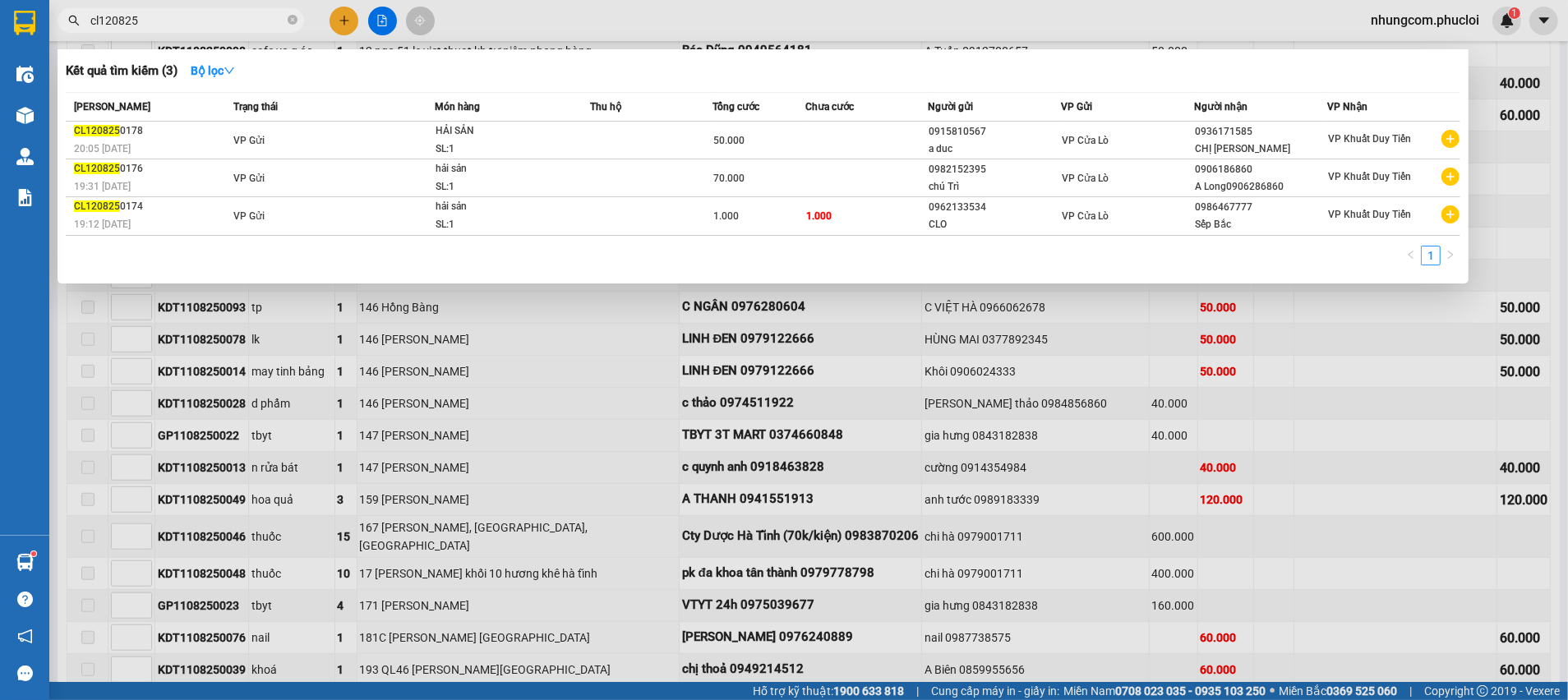
click at [1526, 245] on div at bounding box center [784, 350] width 1568 height 700
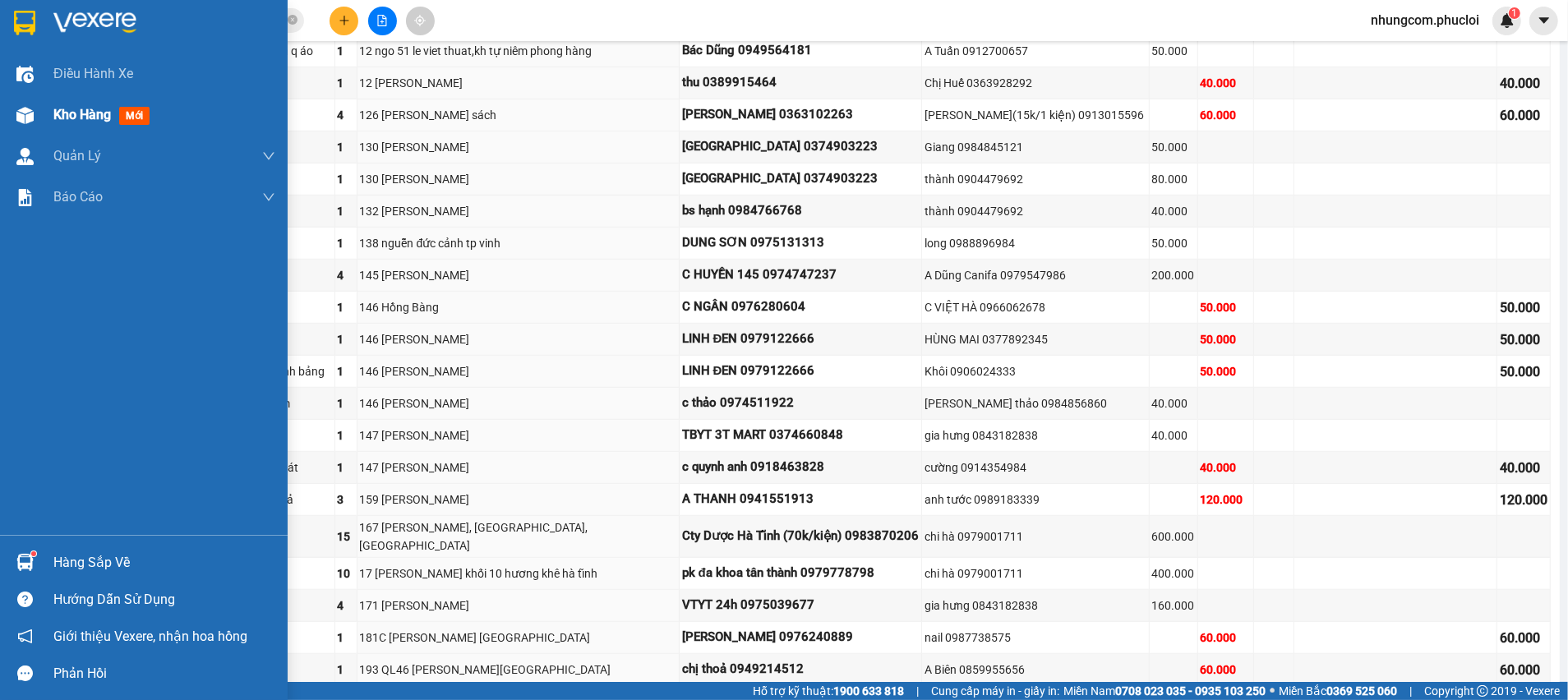
click at [18, 118] on img at bounding box center [25, 115] width 18 height 18
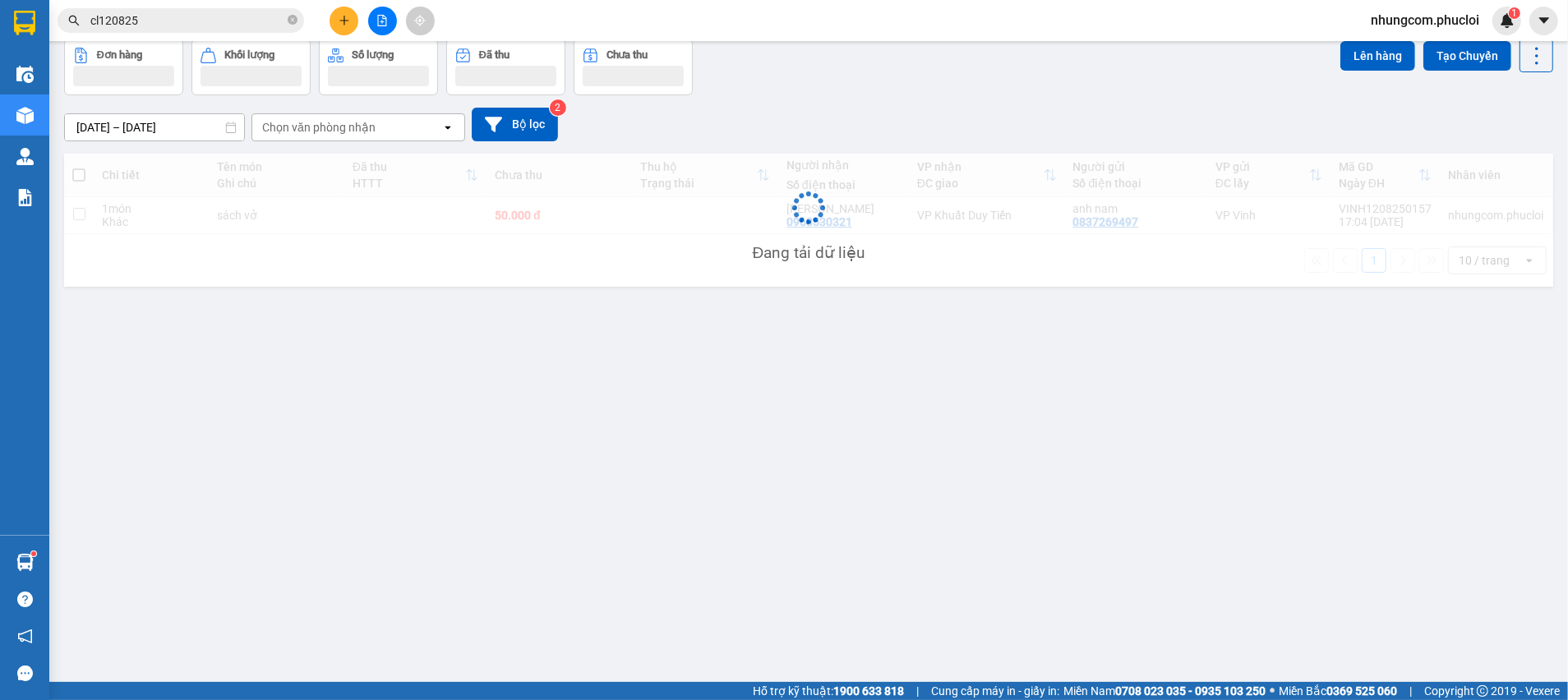
scroll to position [75, 0]
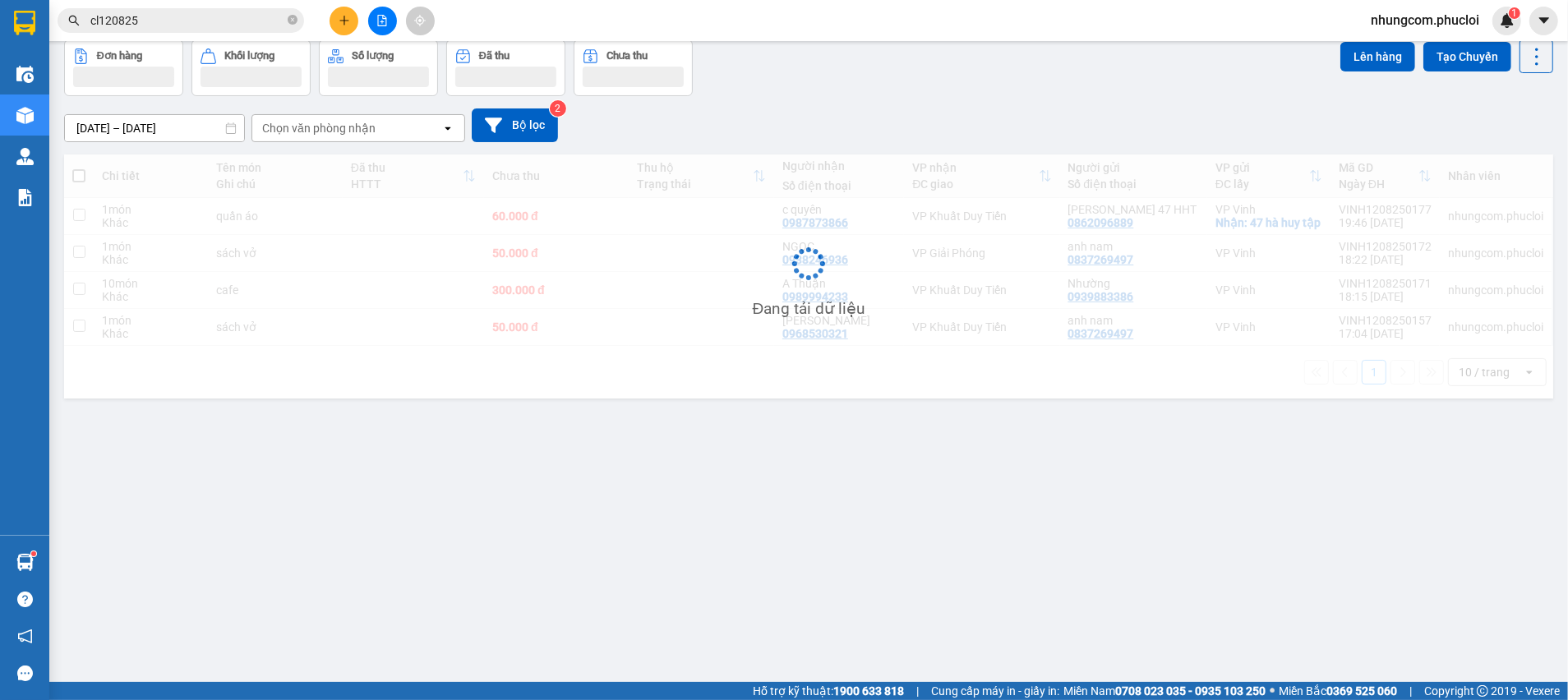
click at [1182, 77] on div "Đơn hàng Khối lượng Số lượng Đã thu Chưa thu Lên hàng Tạo Chuyến" at bounding box center [808, 67] width 1490 height 56
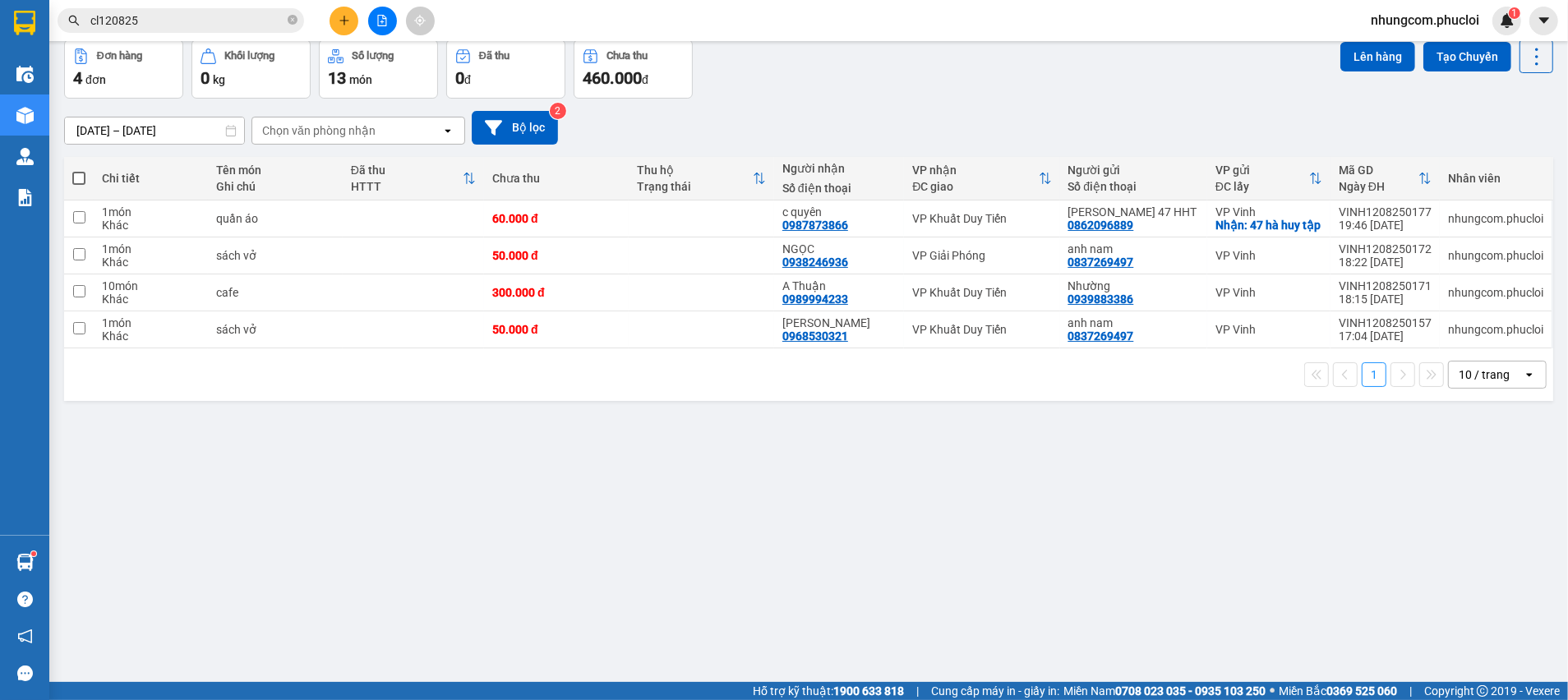
click at [642, 457] on div "ver 1.8.137 Kho gửi Trên xe Kho nhận Kho thanh [PERSON_NAME] đã giao Đơn hàng 4…" at bounding box center [808, 324] width 1502 height 700
click at [640, 454] on div "ver 1.8.137 Kho gửi Trên xe Kho nhận Kho thanh [PERSON_NAME] đã giao Đơn hàng 4…" at bounding box center [808, 324] width 1502 height 700
click at [619, 435] on div "ver 1.8.137 Kho gửi Trên xe Kho nhận Kho thanh [PERSON_NAME] đã giao Đơn hàng 4…" at bounding box center [808, 324] width 1502 height 700
click at [485, 599] on div "ver 1.8.137 Kho gửi Trên xe Kho nhận Kho thanh [PERSON_NAME] đã giao Đơn hàng 4…" at bounding box center [808, 324] width 1502 height 700
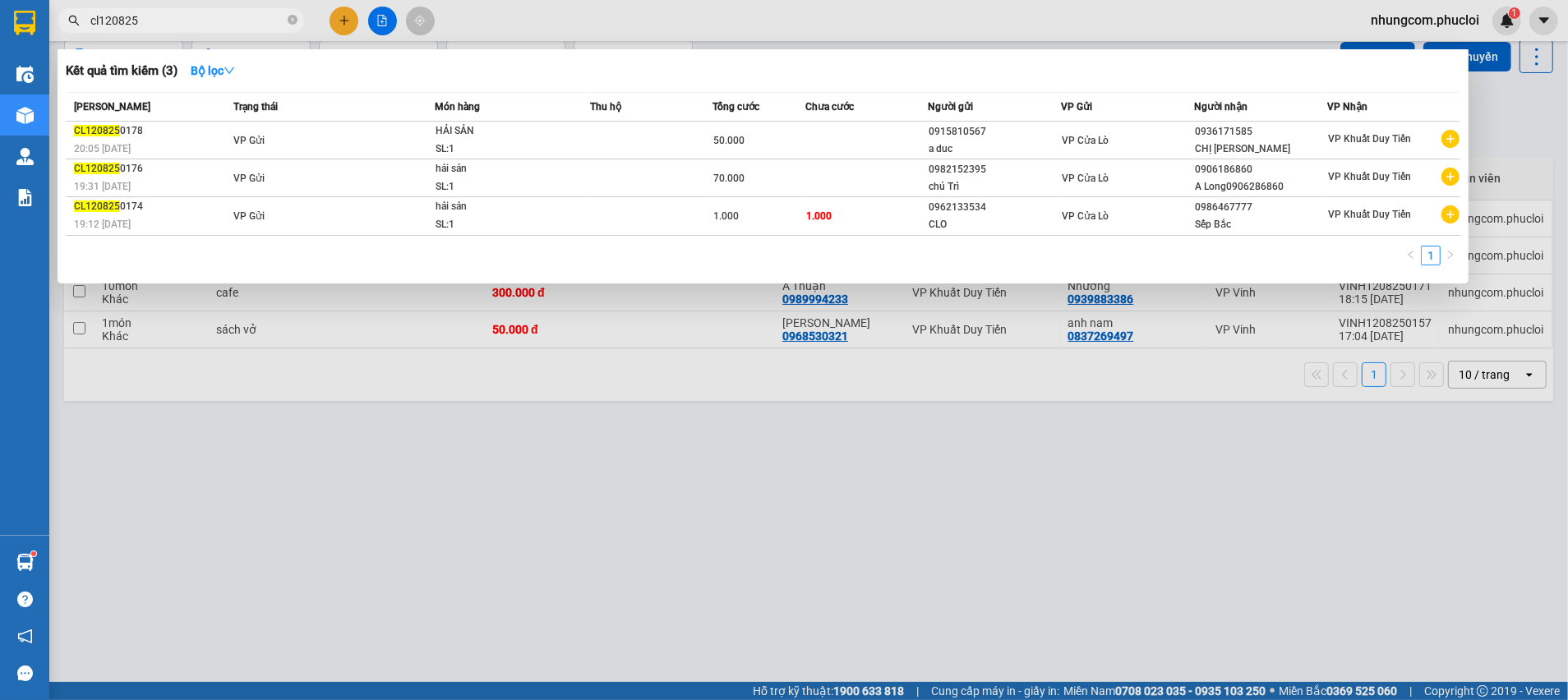
drag, startPoint x: 100, startPoint y: 22, endPoint x: 82, endPoint y: 22, distance: 18.0
click at [82, 22] on span "cl120825" at bounding box center [180, 20] width 246 height 25
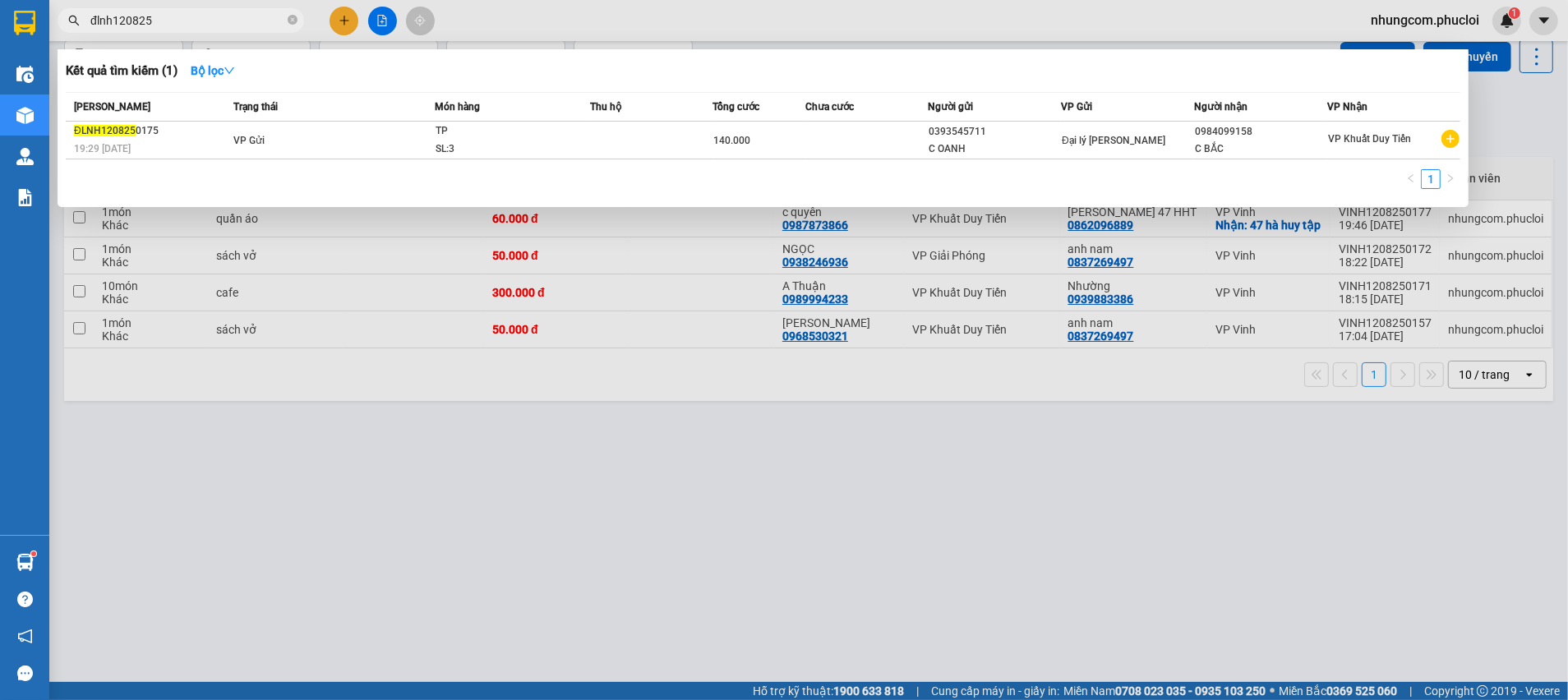
click at [982, 463] on div at bounding box center [784, 350] width 1568 height 700
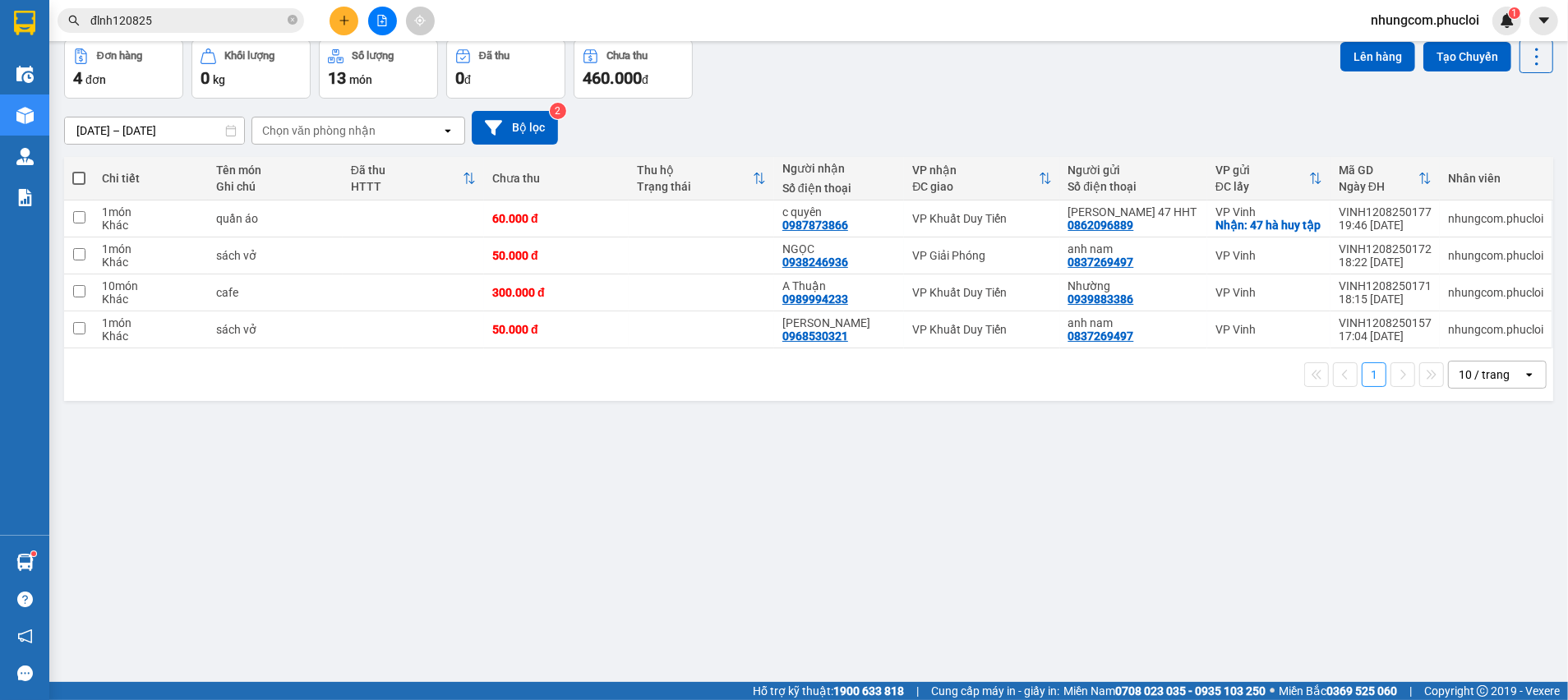
click at [565, 559] on div "ver 1.8.137 Kho gửi Trên xe Kho nhận Kho thanh [PERSON_NAME] đã giao Đơn hàng 4…" at bounding box center [808, 324] width 1502 height 700
drag, startPoint x: 564, startPoint y: 550, endPoint x: 529, endPoint y: 569, distance: 39.8
click at [564, 549] on div "ver 1.8.137 Kho gửi Trên xe Kho nhận Kho thanh [PERSON_NAME] đã giao Đơn hàng 4…" at bounding box center [808, 324] width 1502 height 700
click at [815, 516] on div "ver 1.8.137 Kho gửi Trên xe Kho nhận Kho thanh [PERSON_NAME] đã giao Đơn hàng 4…" at bounding box center [808, 324] width 1502 height 700
click at [150, 28] on input "đlnh120825" at bounding box center [187, 20] width 194 height 18
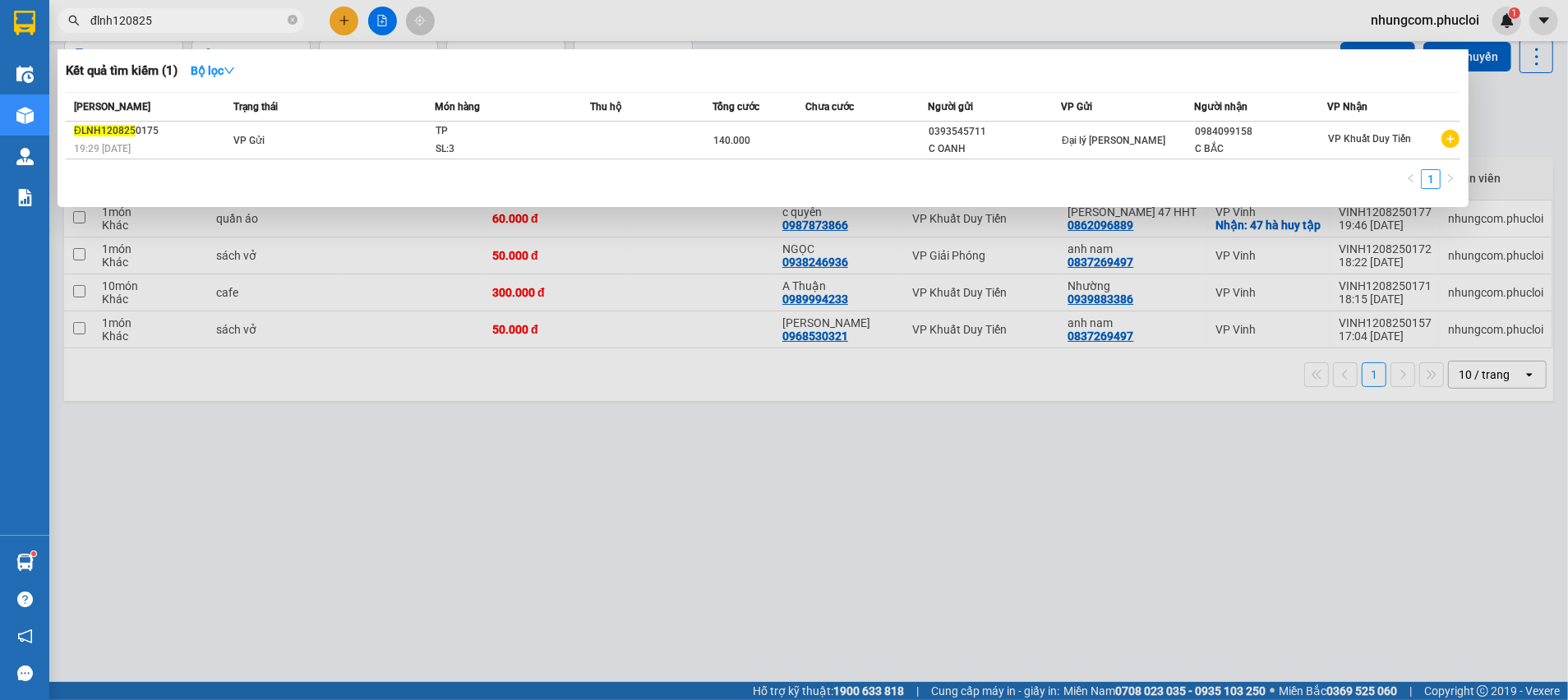
drag, startPoint x: 114, startPoint y: 18, endPoint x: 94, endPoint y: 18, distance: 20.0
click at [95, 18] on input "đlnh120825" at bounding box center [187, 20] width 194 height 18
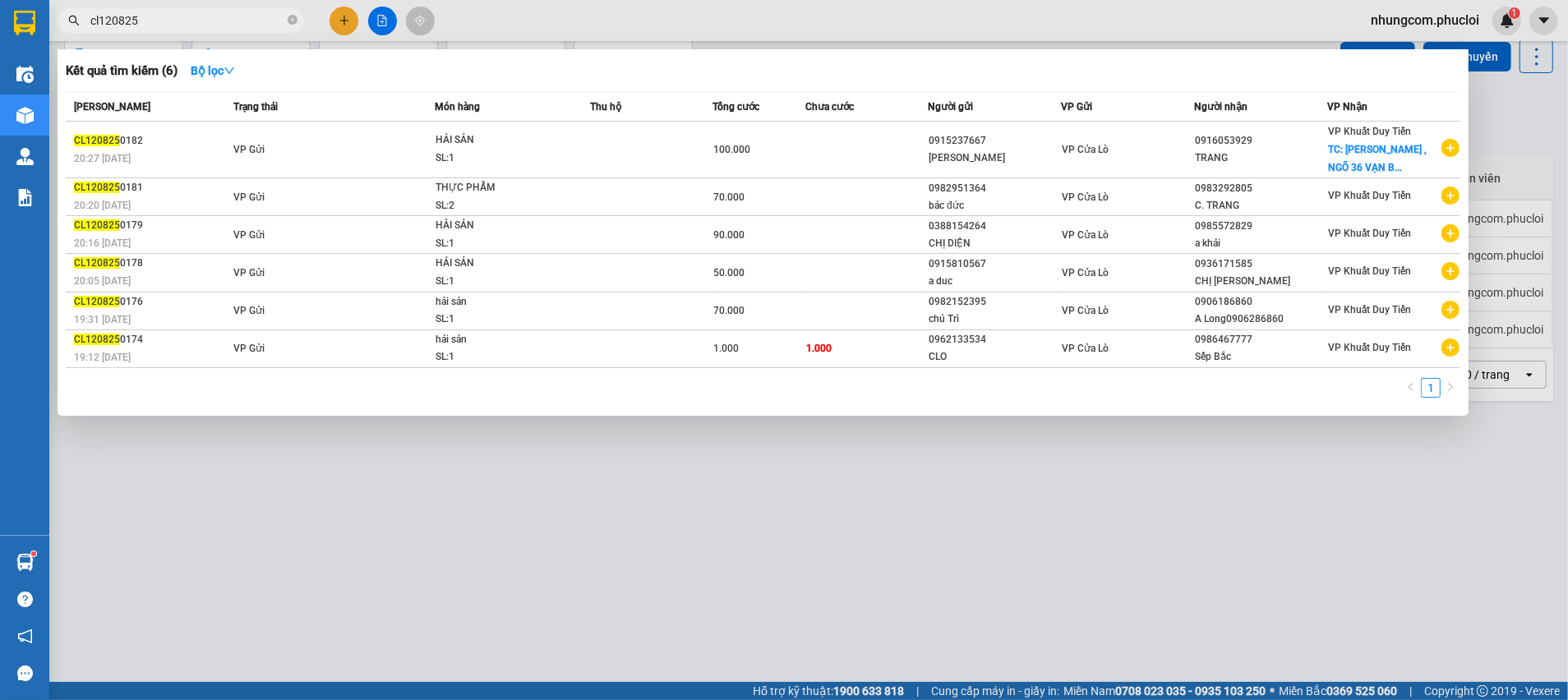
type input "cl120825"
click at [563, 535] on div at bounding box center [784, 350] width 1568 height 700
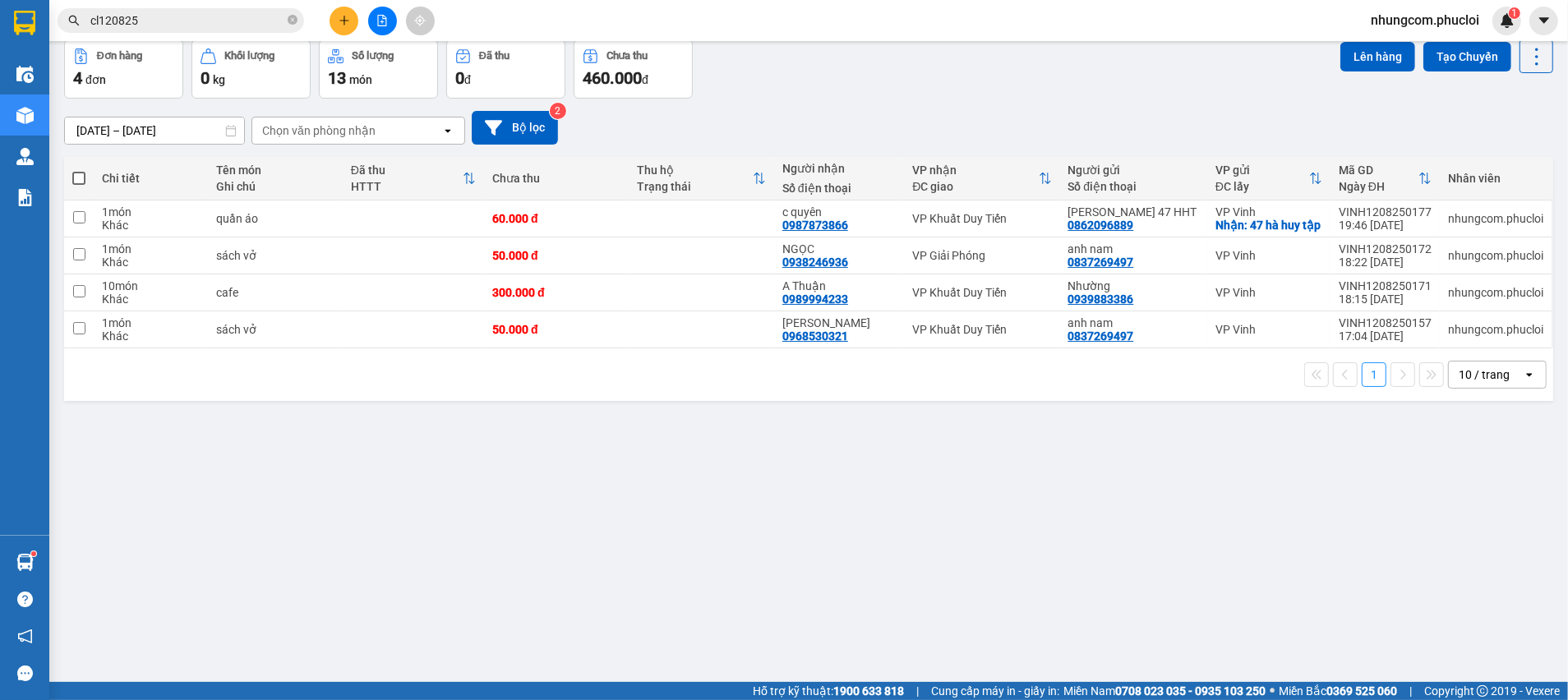
click at [483, 614] on div "ver 1.8.137 Kho gửi Trên xe Kho nhận Kho thanh lý Hàng đã giao Đơn hàng 4 đơn K…" at bounding box center [808, 324] width 1502 height 700
click at [428, 627] on div "ver 1.8.137 Kho gửi Trên xe Kho nhận Kho thanh lý Hàng đã giao Đơn hàng 4 đơn K…" at bounding box center [808, 324] width 1502 height 700
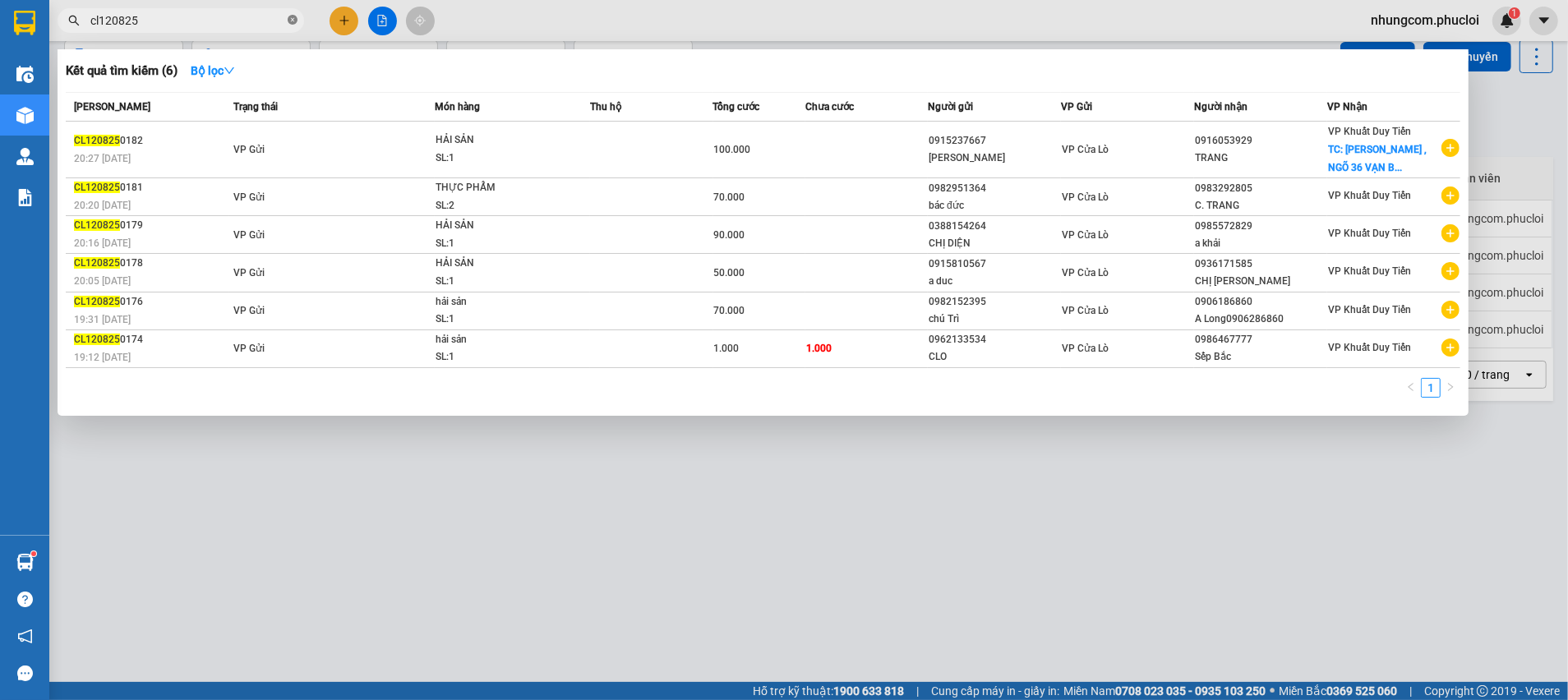
click at [289, 22] on icon "close-circle" at bounding box center [293, 19] width 10 height 10
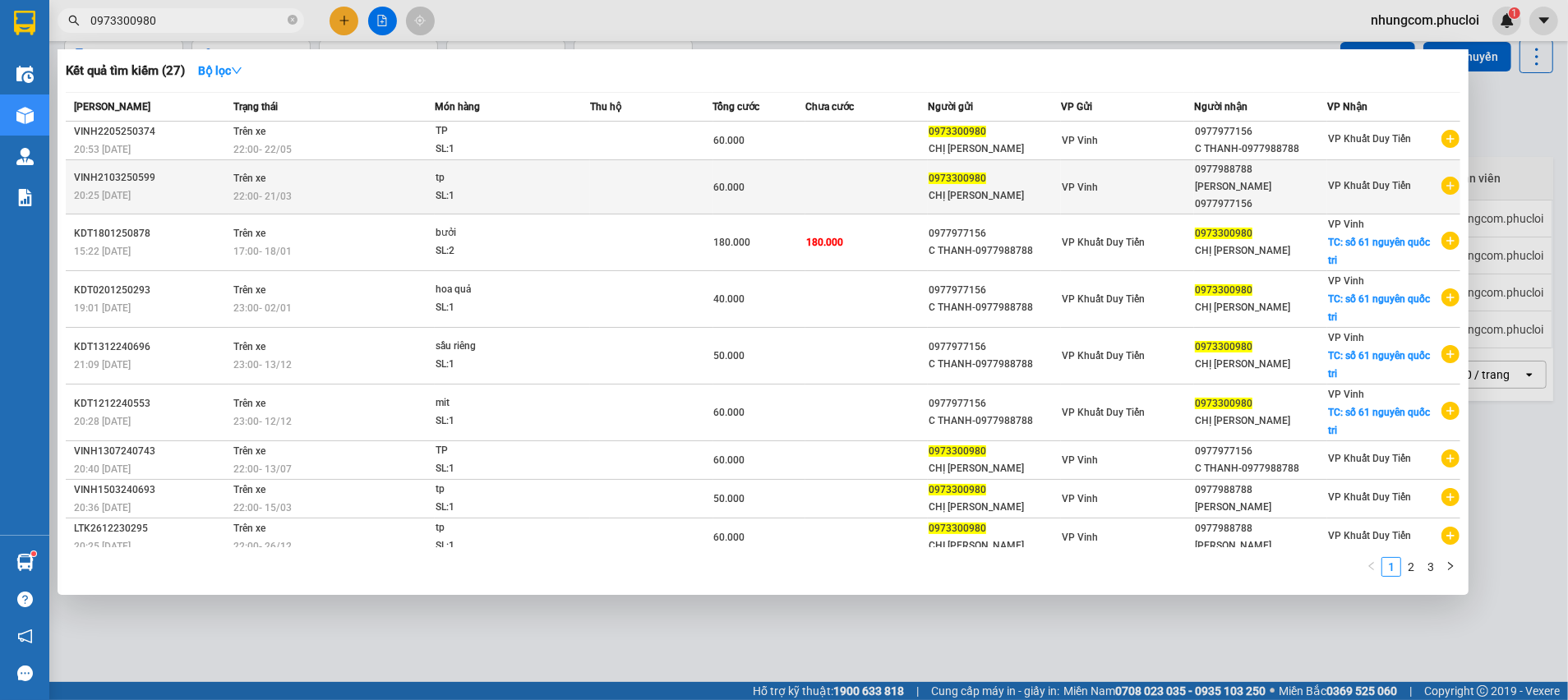
type input "0973300980"
click at [1036, 187] on div "CHỊ [PERSON_NAME]" at bounding box center [994, 196] width 131 height 18
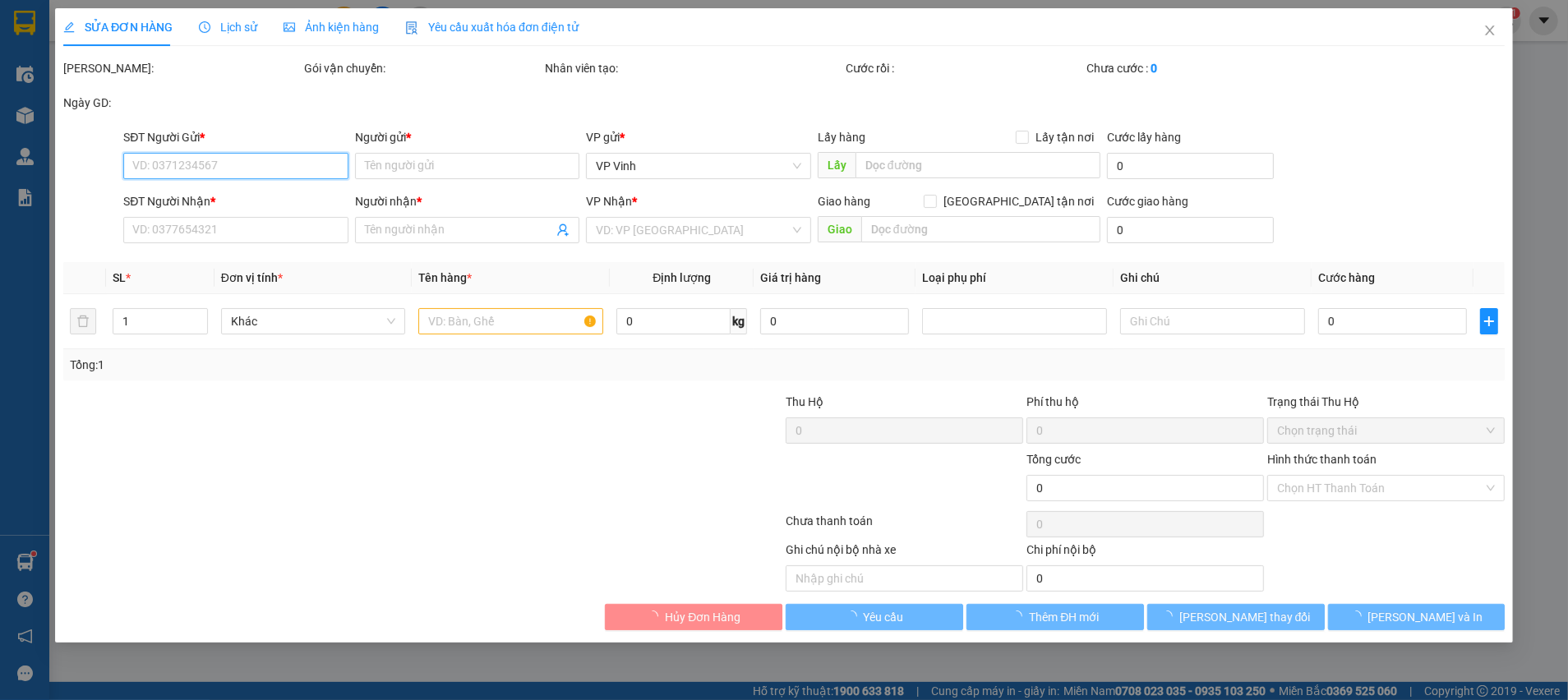
type input "0973300980"
type input "CHỊ [PERSON_NAME]"
type input "0977988788"
type input "trịnh công sơn 0977977156"
type input "60.000"
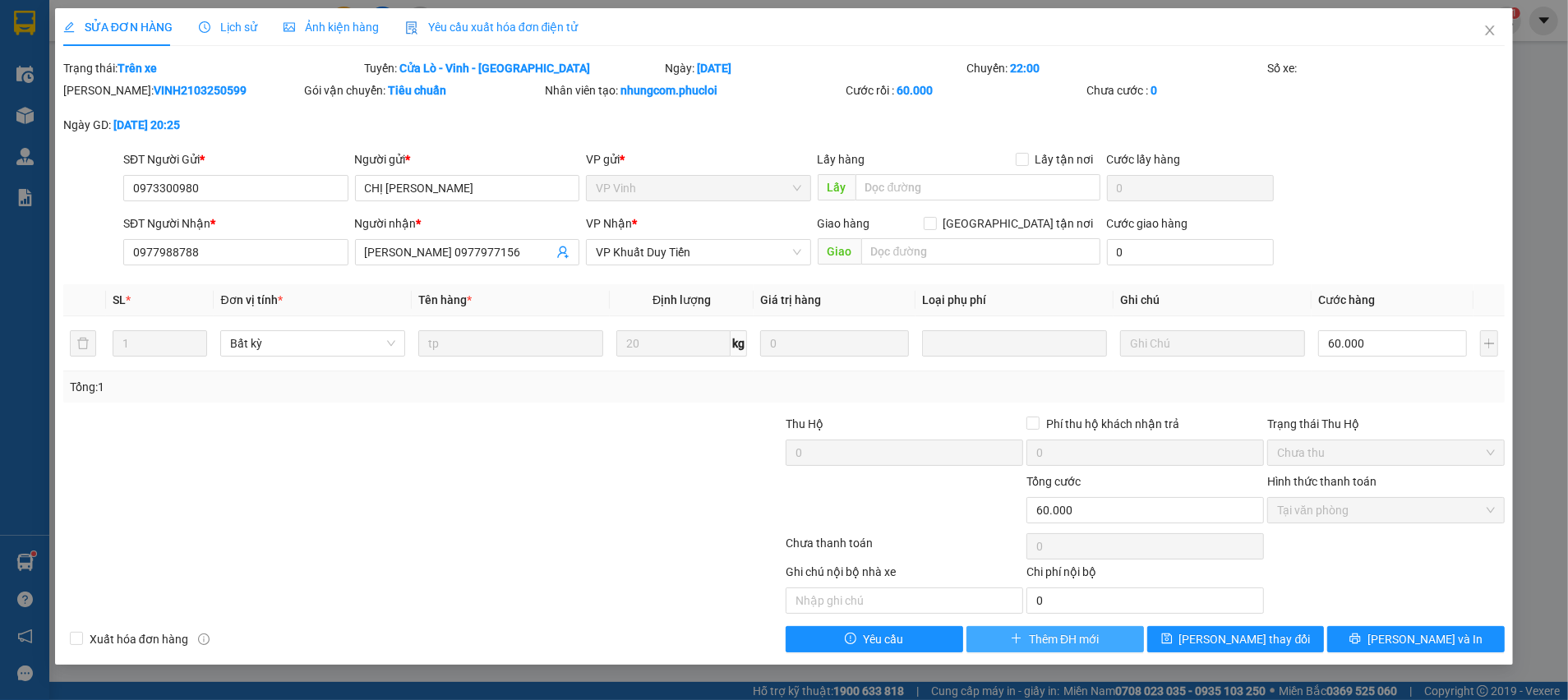
click at [1032, 644] on span "Thêm ĐH mới" at bounding box center [1064, 639] width 70 height 18
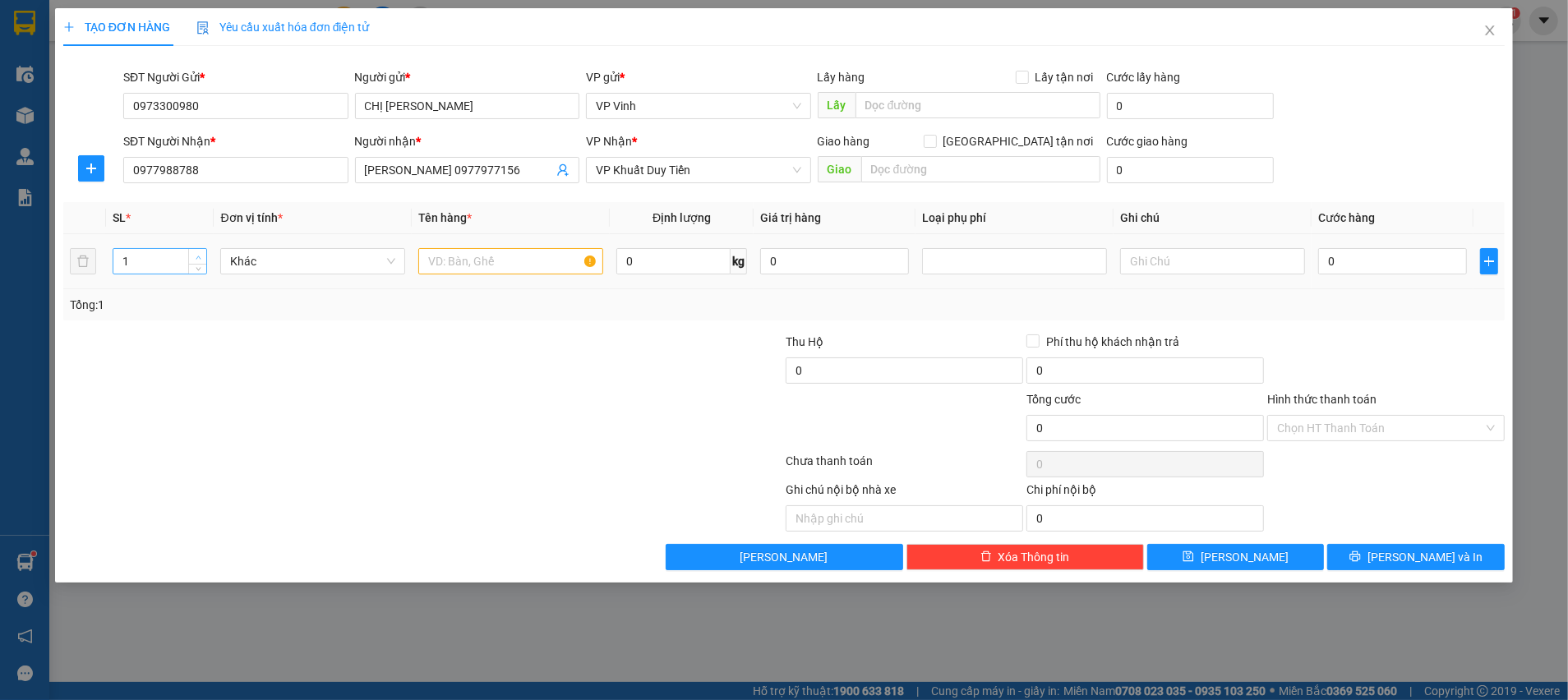
type input "2"
click at [194, 253] on span "up" at bounding box center [197, 256] width 10 height 10
click at [522, 253] on input "text" at bounding box center [510, 261] width 185 height 26
drag, startPoint x: 451, startPoint y: 259, endPoint x: 385, endPoint y: 246, distance: 67.3
click at [379, 246] on tr "2 Khác tp 0 kg 0 0" at bounding box center [784, 262] width 1442 height 55
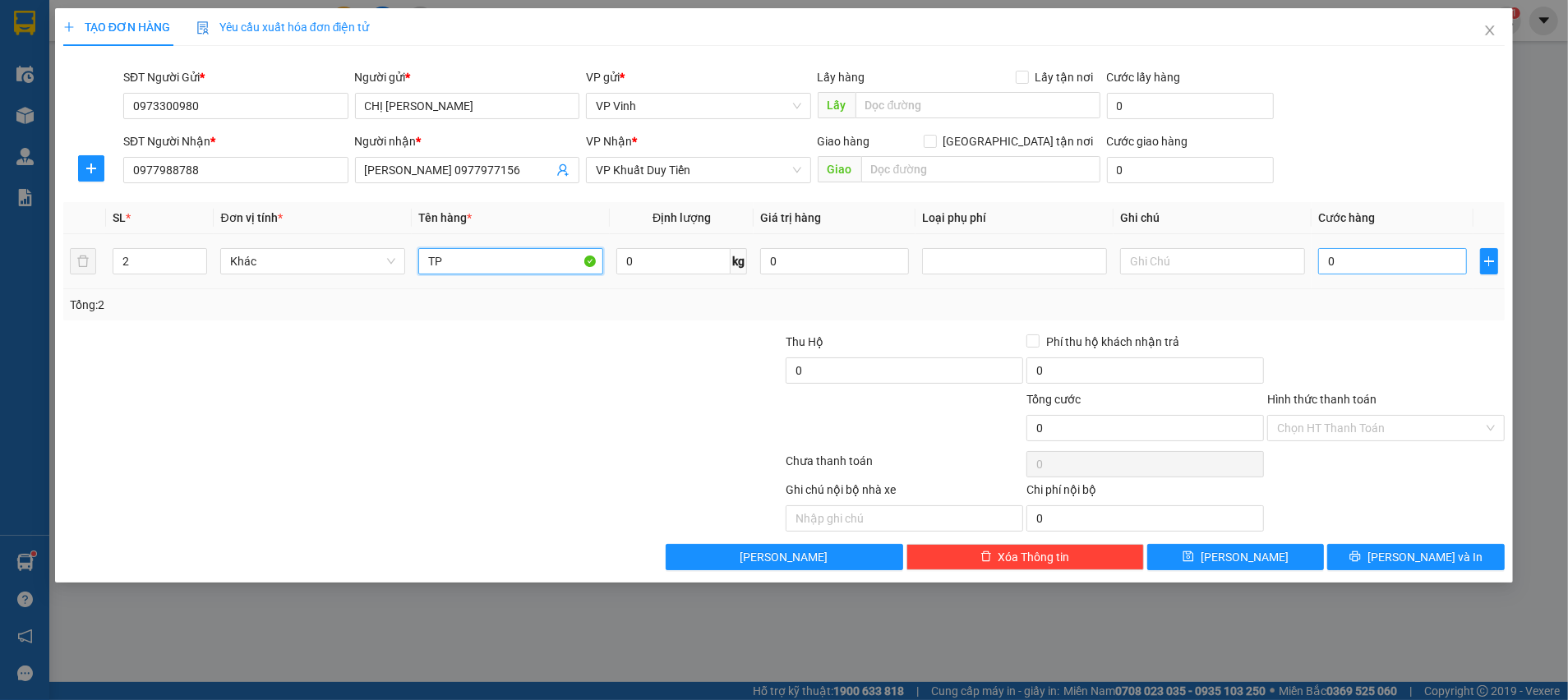
type input "TP"
click at [1372, 266] on input "0" at bounding box center [1392, 261] width 149 height 26
type input "6"
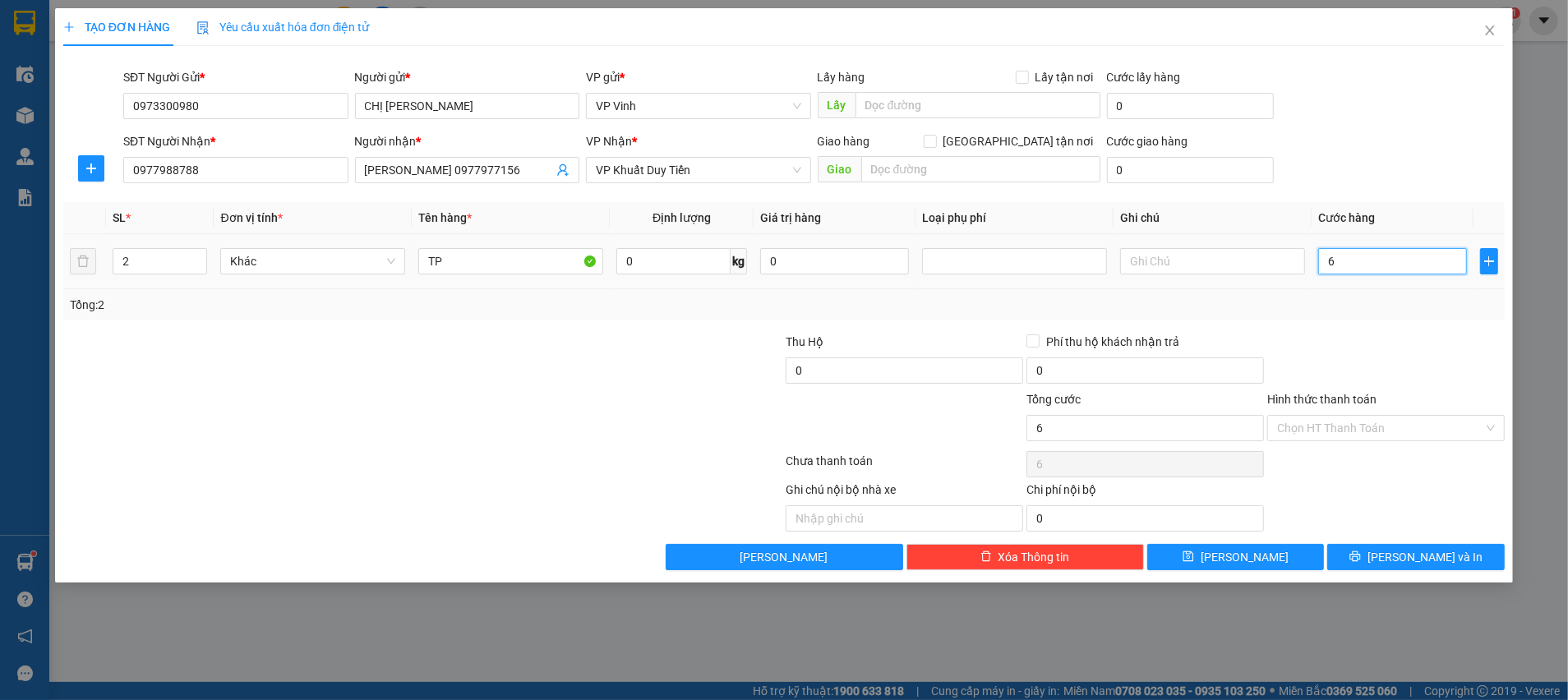
type input "60"
type input "60.000"
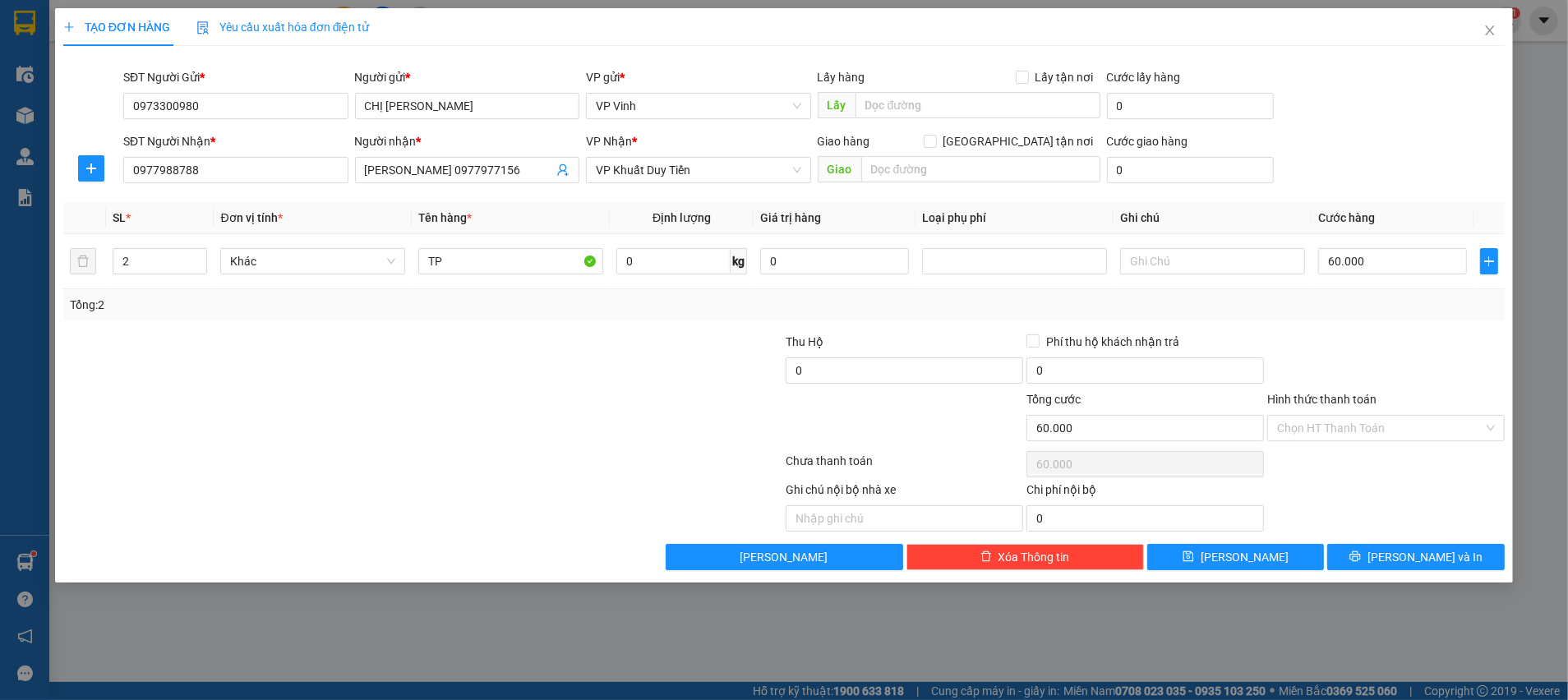
drag, startPoint x: 1364, startPoint y: 351, endPoint x: 1366, endPoint y: 397, distance: 46.0
click at [1364, 352] on div at bounding box center [1385, 362] width 241 height 57
click at [1362, 428] on input "Hình thức thanh toán" at bounding box center [1381, 428] width 207 height 25
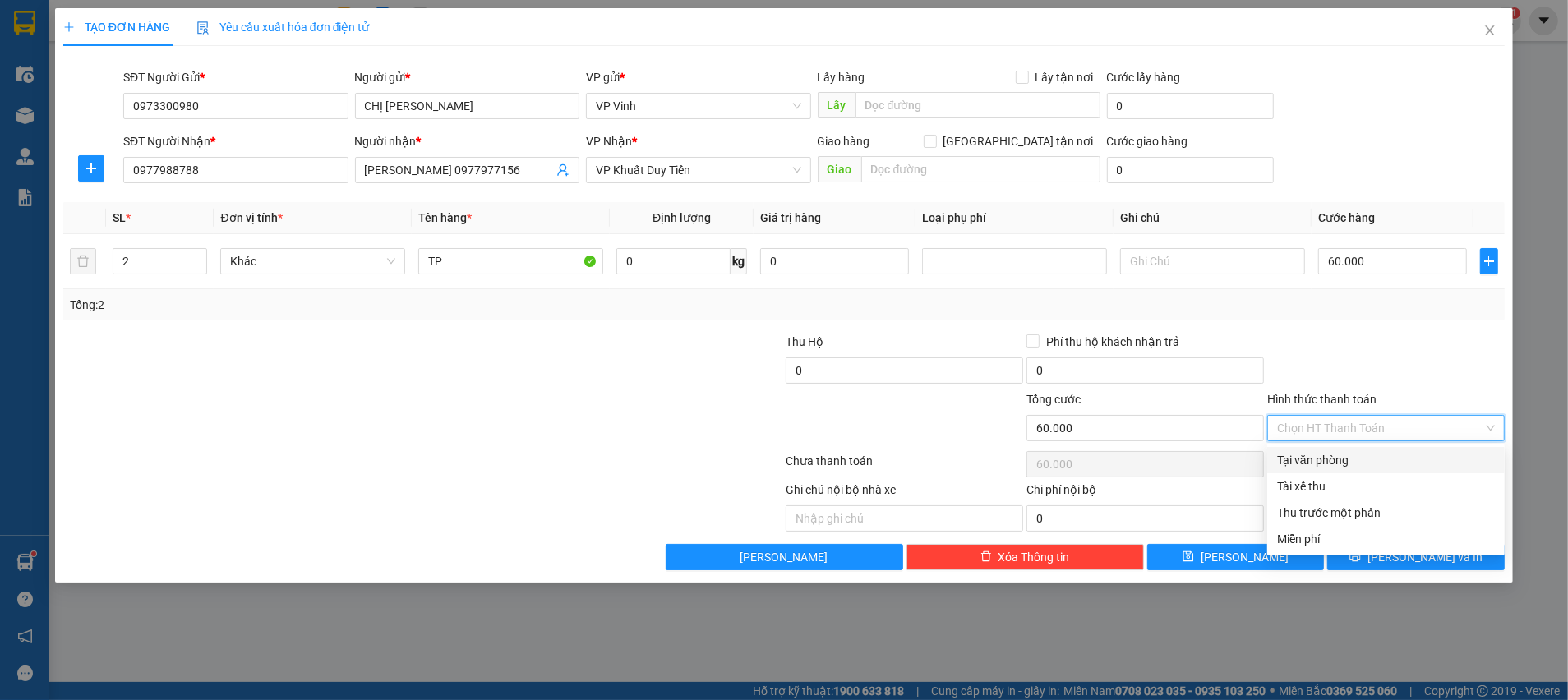
click at [1347, 460] on div "Tại văn phòng" at bounding box center [1386, 460] width 218 height 18
type input "0"
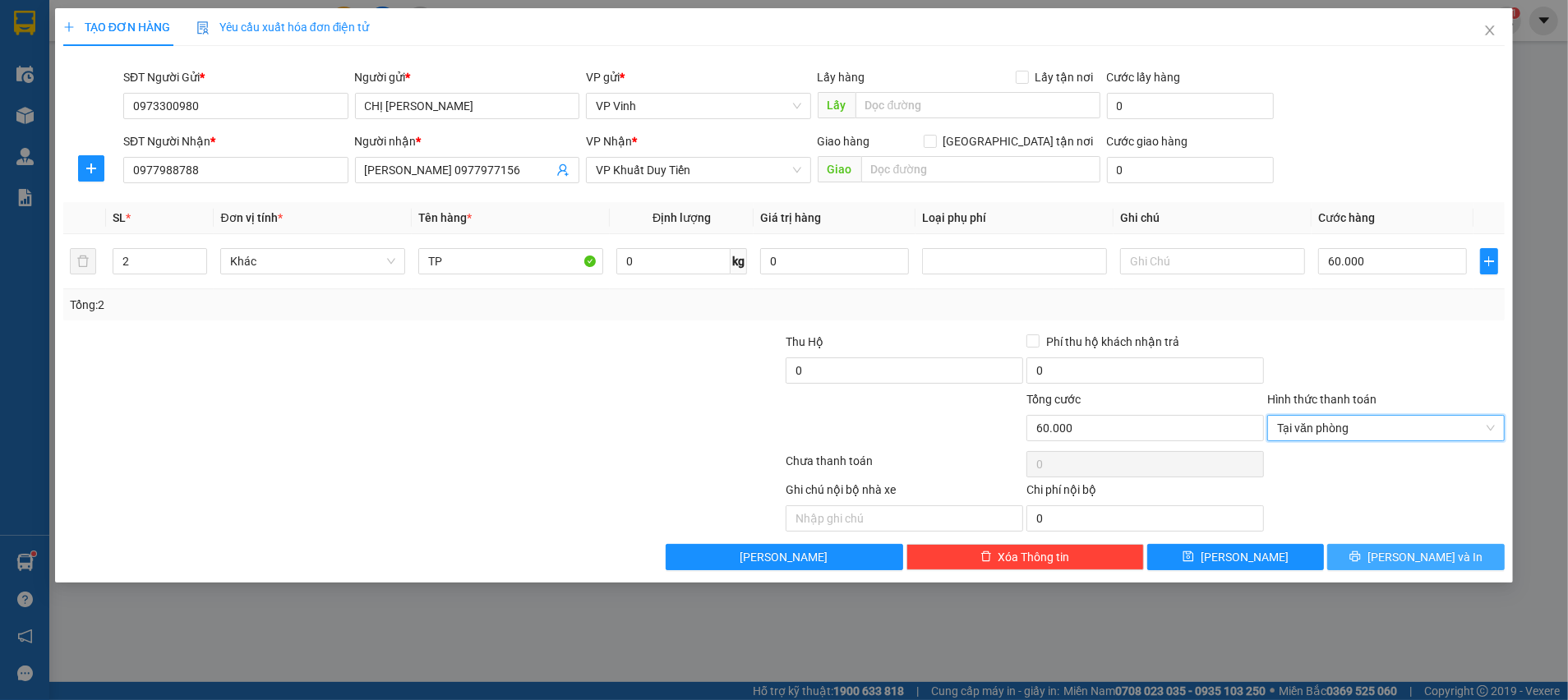
click at [1361, 552] on icon "printer" at bounding box center [1356, 557] width 11 height 11
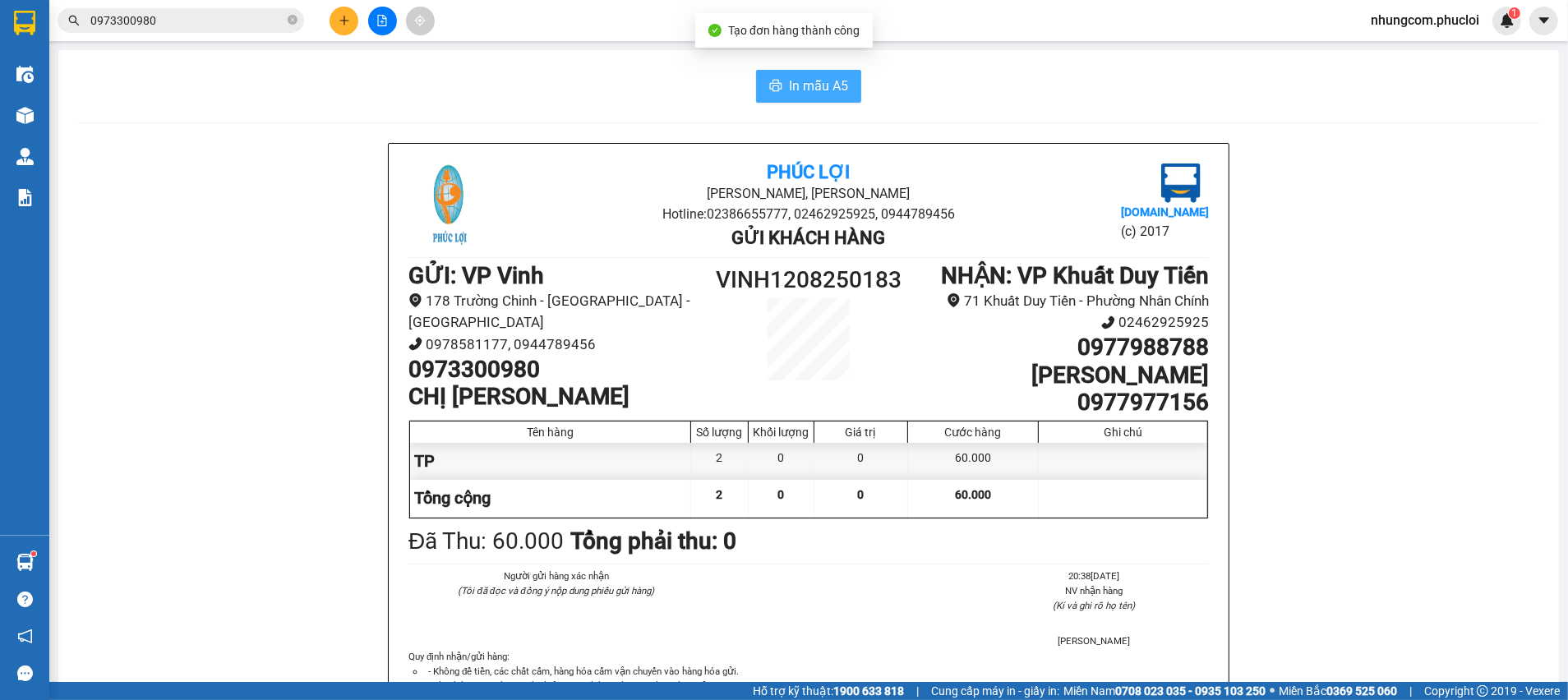
click at [808, 94] on span "In mẫu A5" at bounding box center [819, 86] width 59 height 20
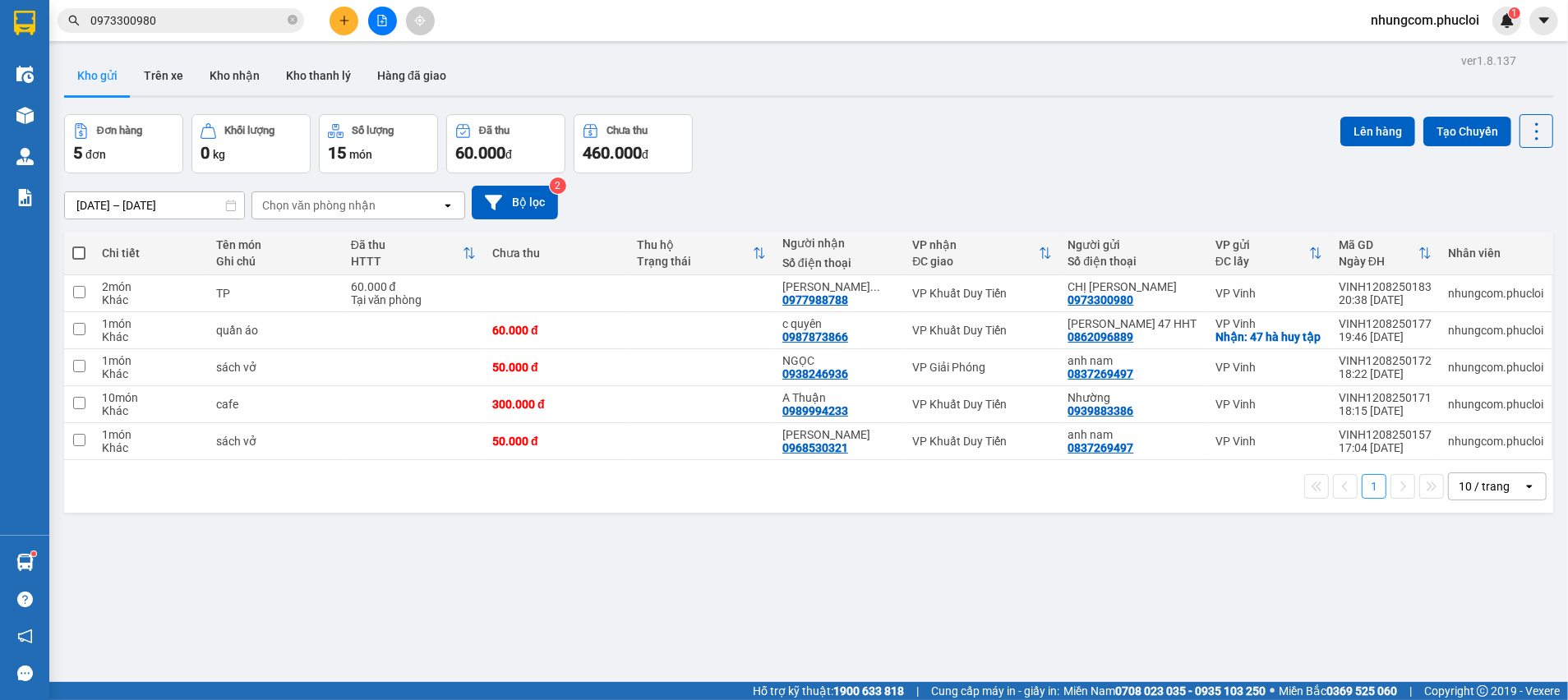
click at [1008, 130] on div "Đơn hàng 5 đơn Khối lượng 0 kg Số lượng 15 món Đã thu 60.000 đ Chưa thu 460.000…" at bounding box center [808, 144] width 1490 height 59
click at [289, 15] on icon "close-circle" at bounding box center [293, 19] width 10 height 10
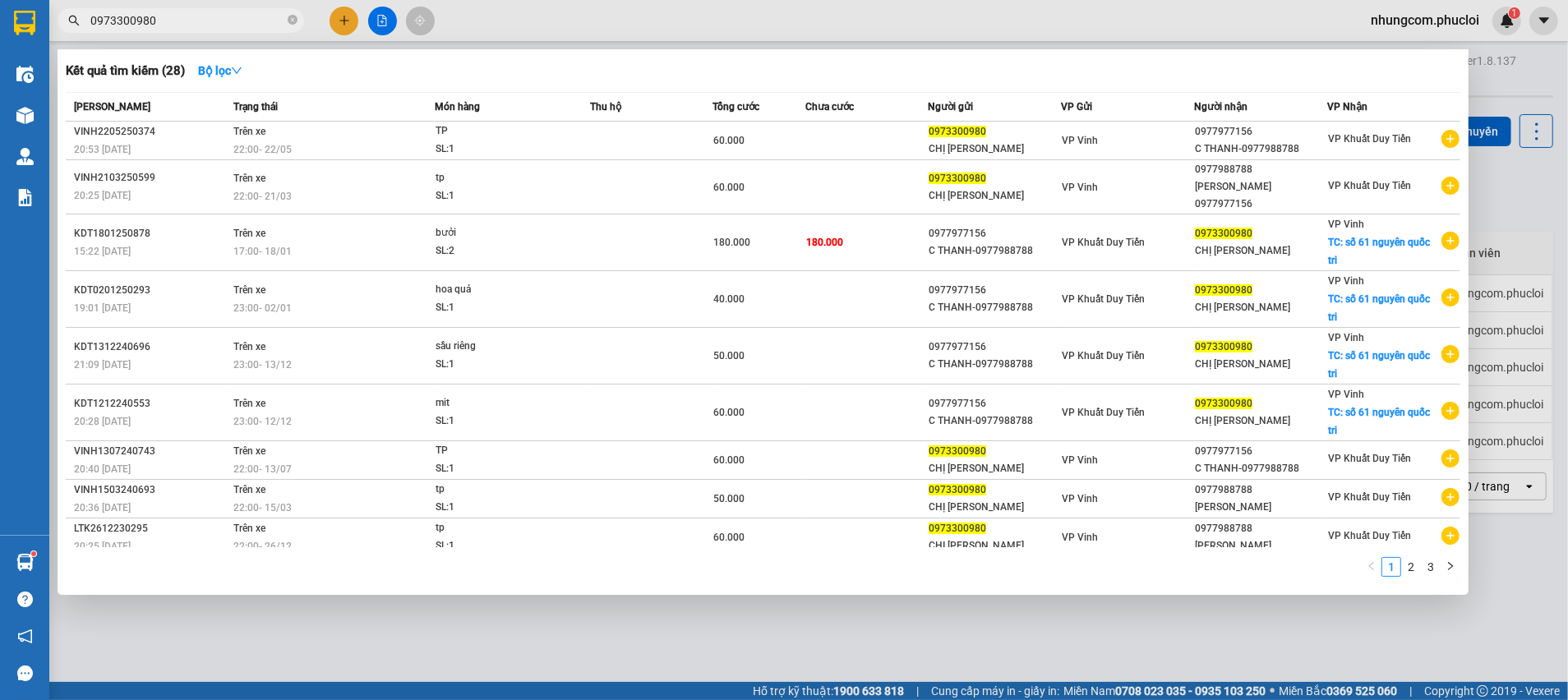
click at [1512, 197] on div at bounding box center [784, 350] width 1568 height 700
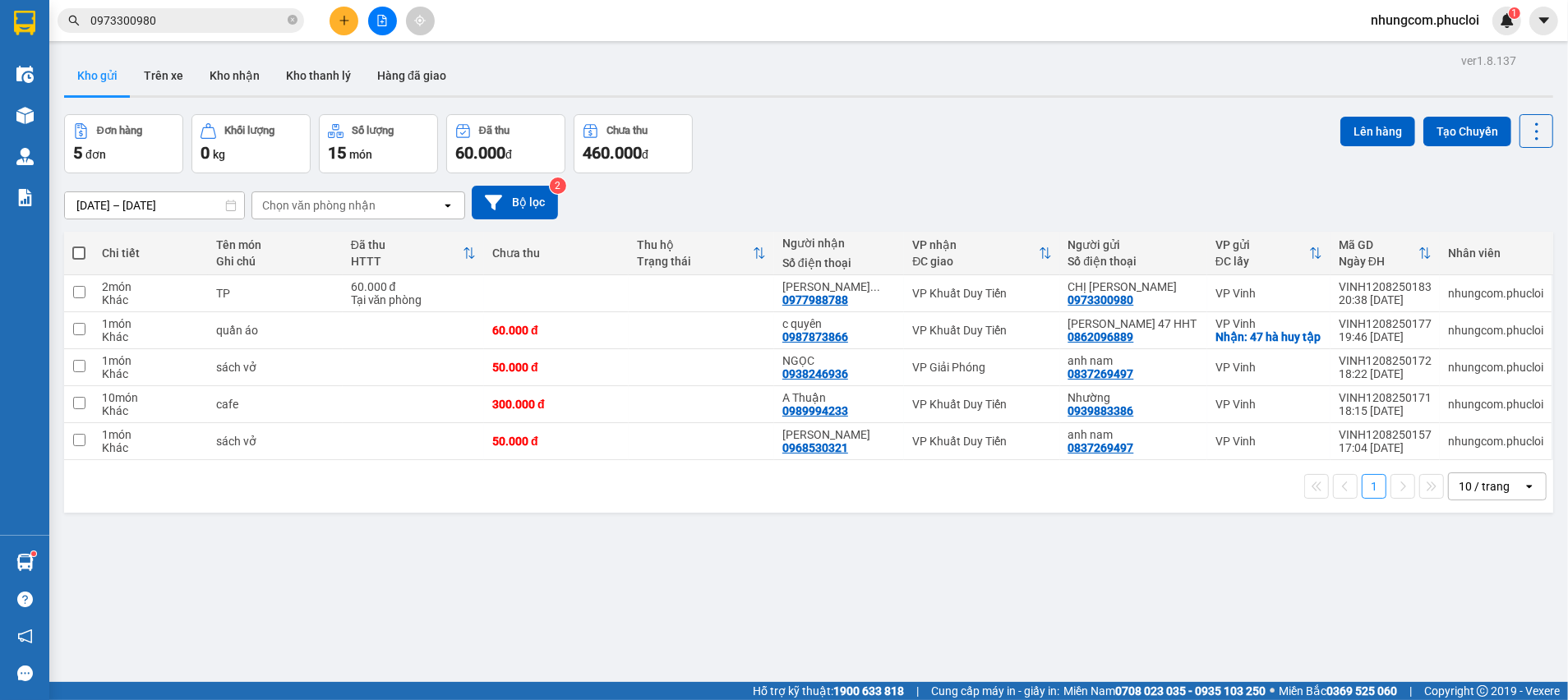
click at [199, 26] on input "0973300980" at bounding box center [187, 20] width 194 height 18
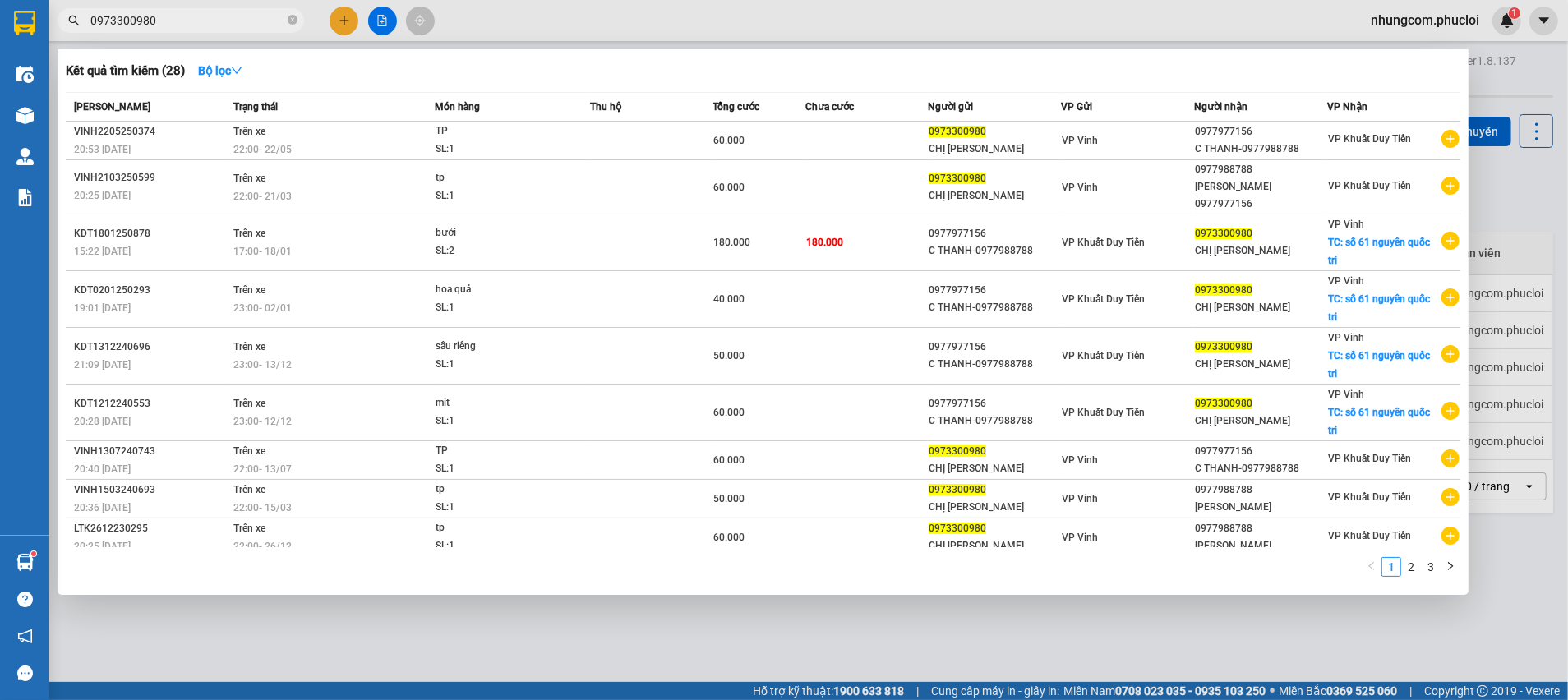
click at [199, 26] on input "0973300980" at bounding box center [187, 20] width 194 height 18
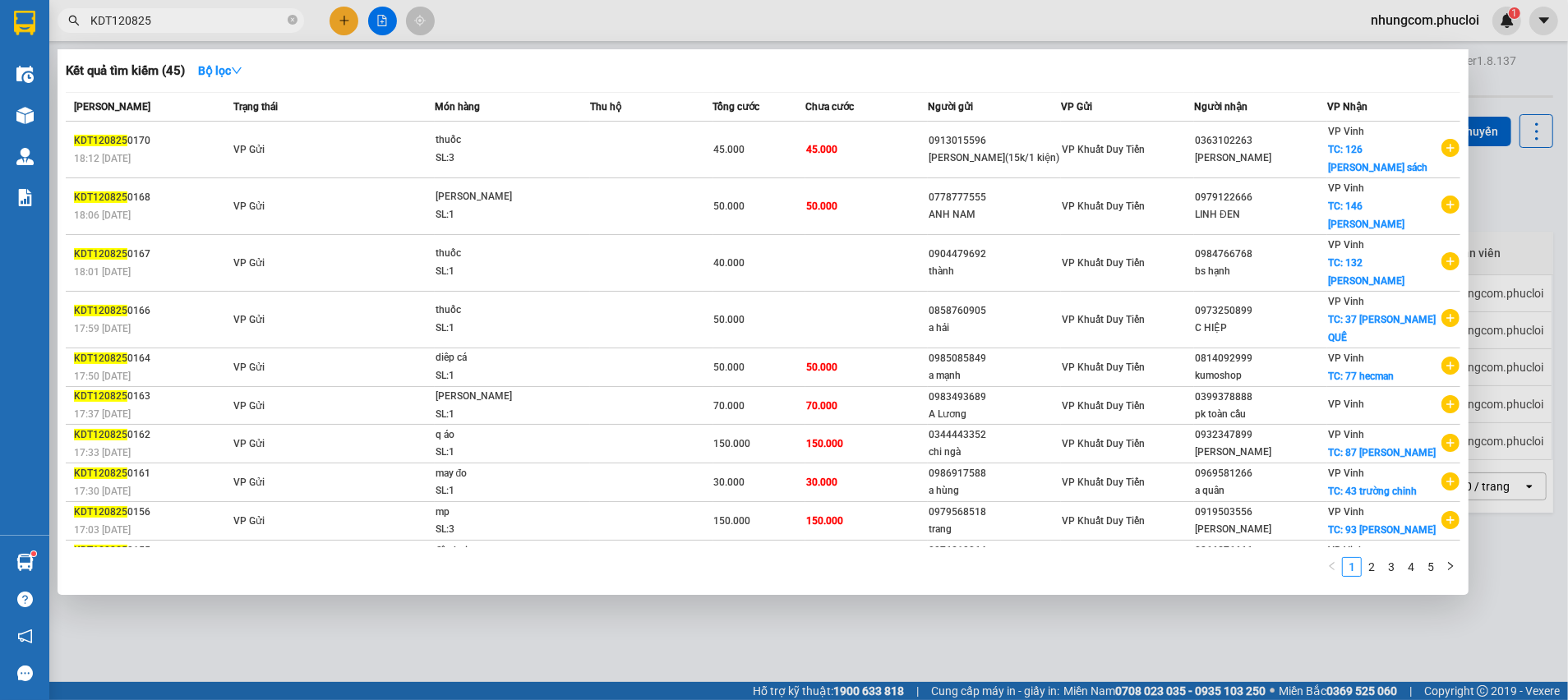
type input "KDT120825"
drag, startPoint x: 443, startPoint y: 623, endPoint x: 297, endPoint y: 626, distance: 146.0
click at [441, 623] on div at bounding box center [784, 350] width 1568 height 700
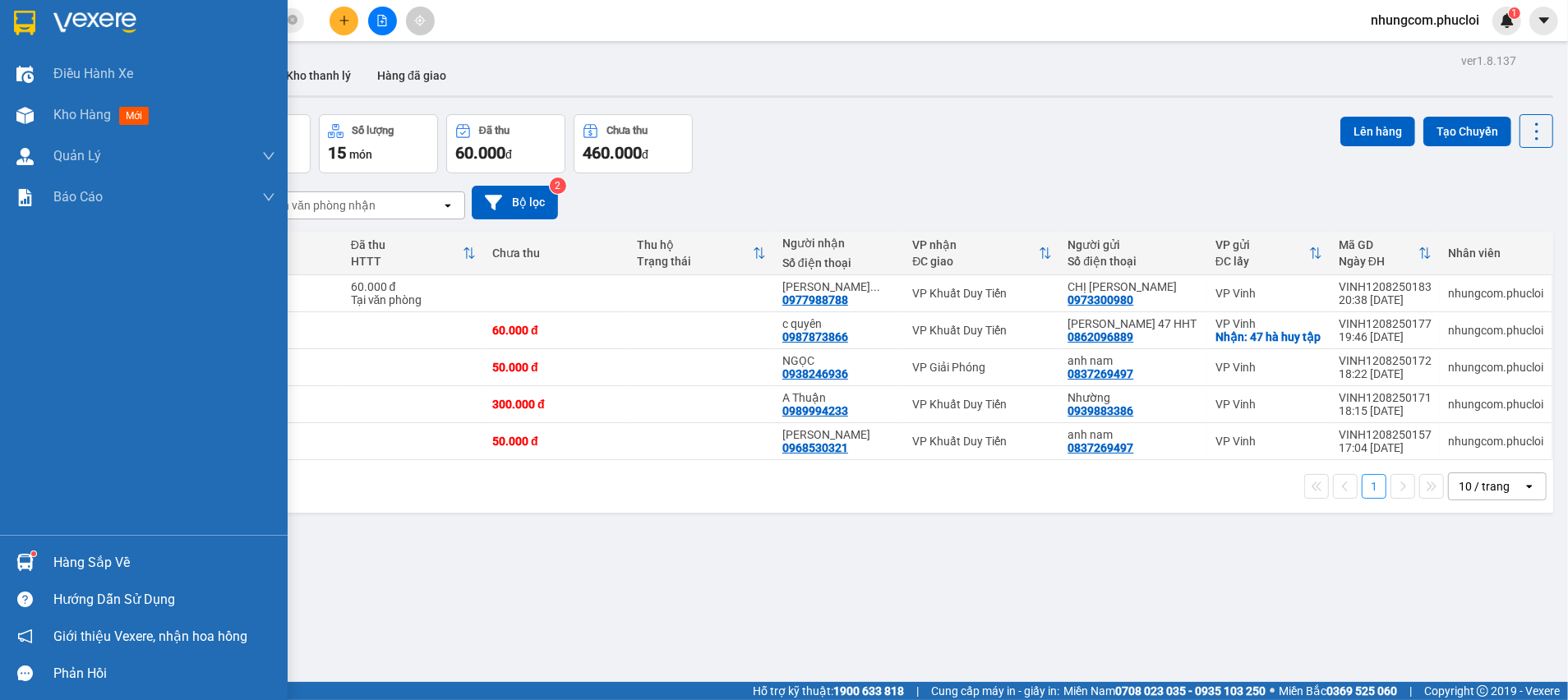
click at [27, 564] on img at bounding box center [25, 562] width 18 height 18
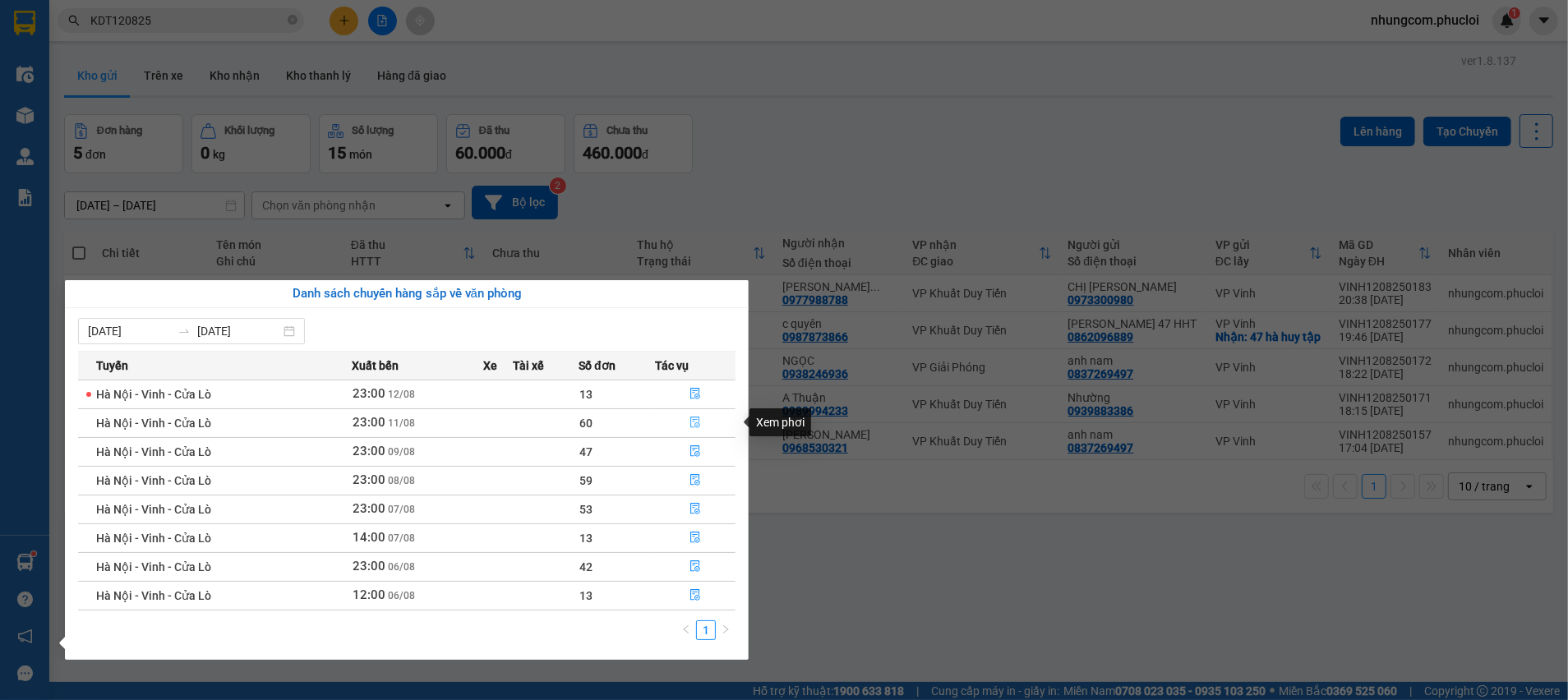
click at [693, 421] on icon "file-done" at bounding box center [695, 422] width 10 height 11
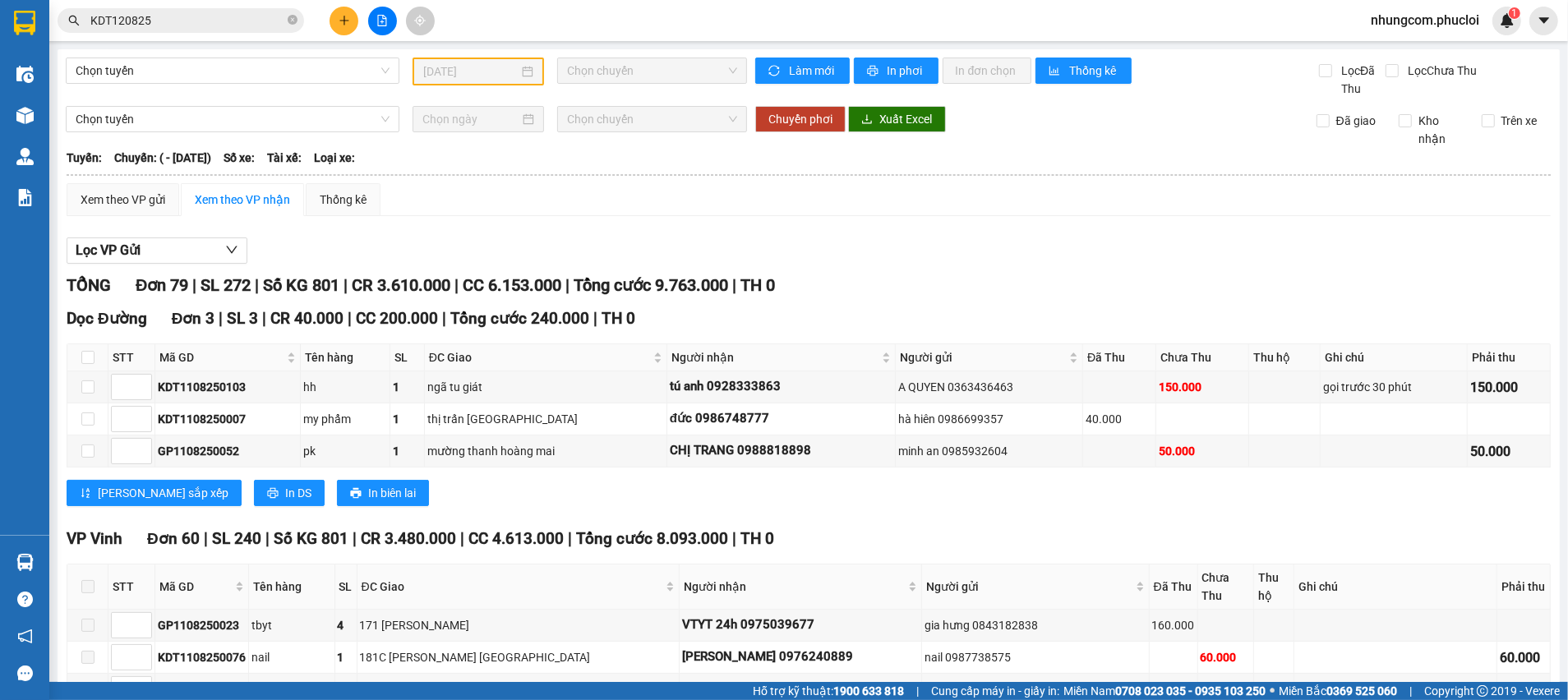
click at [695, 421] on div "đức 0986748777" at bounding box center [781, 418] width 222 height 19
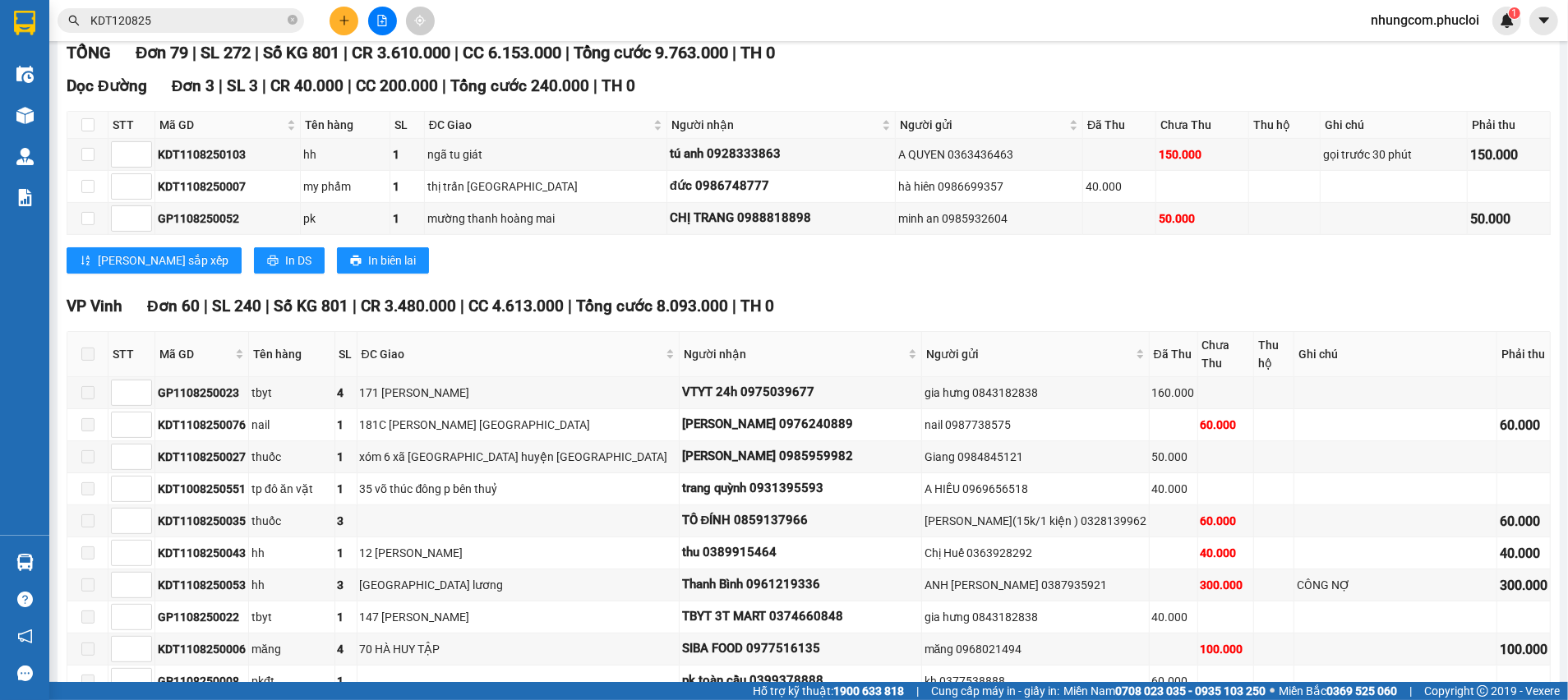
scroll to position [246, 0]
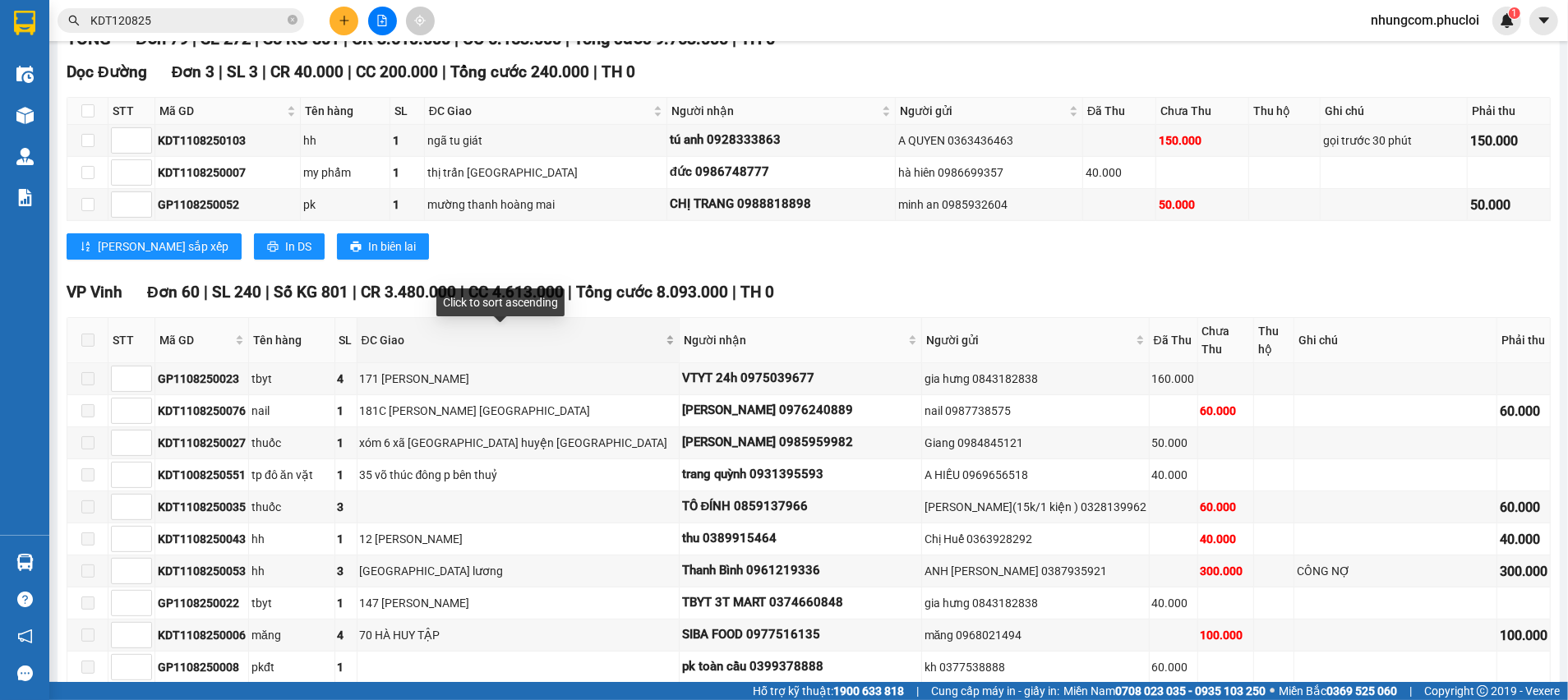
click at [470, 349] on div "ĐC Giao" at bounding box center [518, 340] width 313 height 18
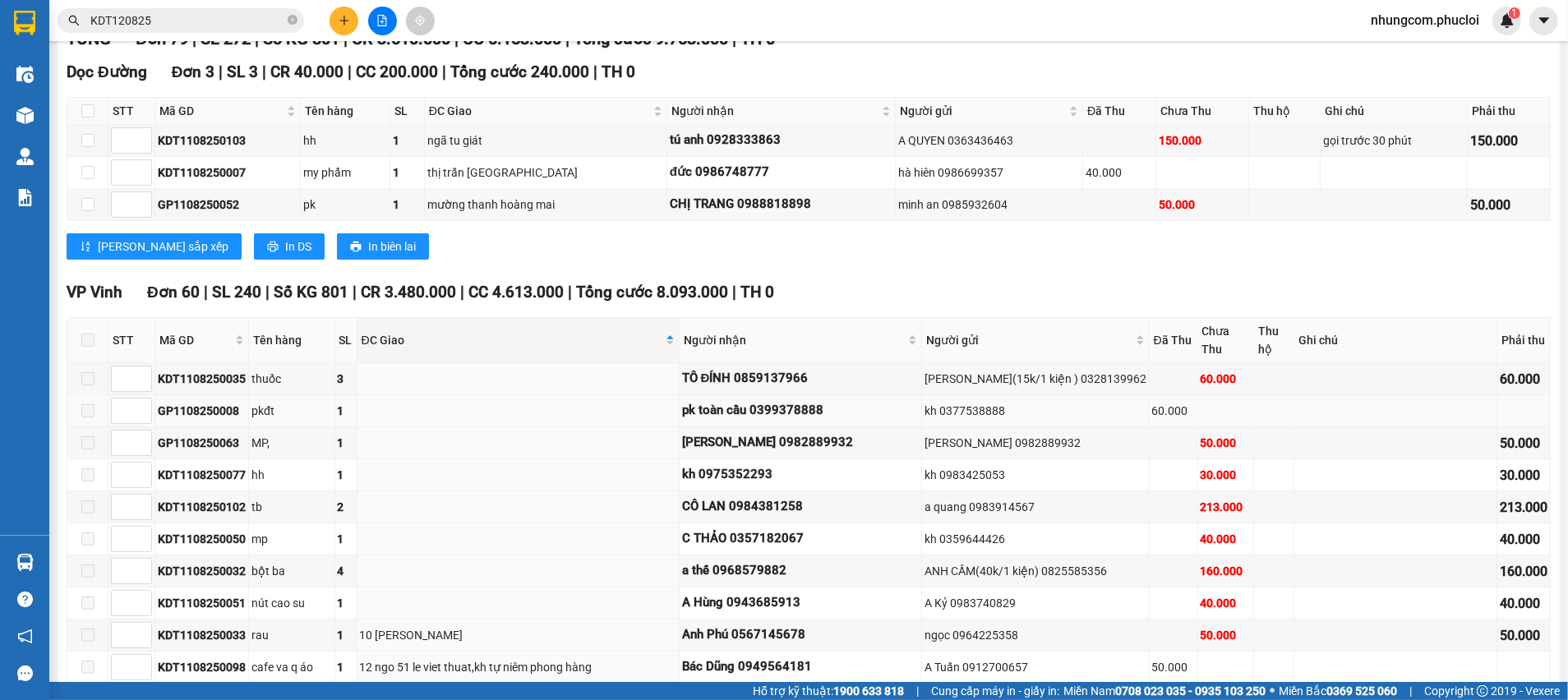
scroll to position [370, 0]
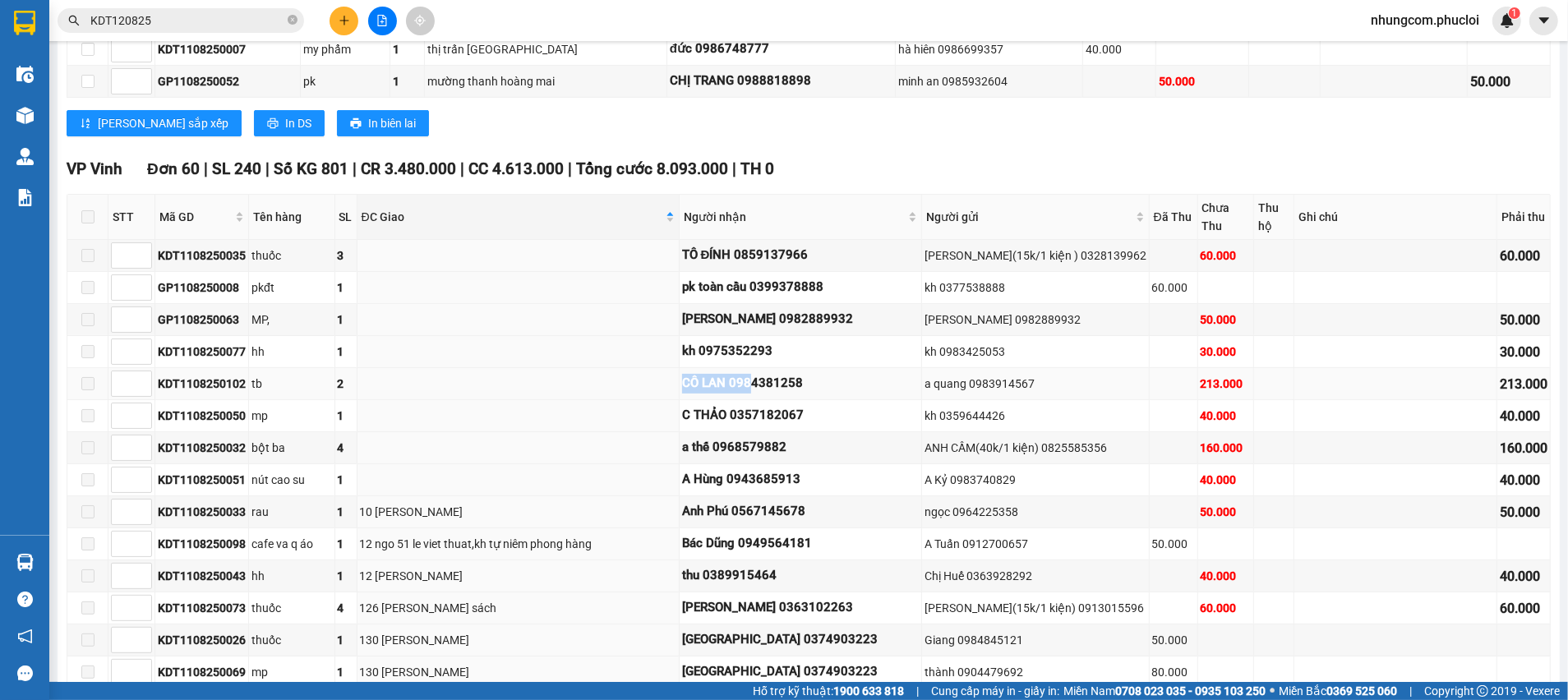
drag, startPoint x: 642, startPoint y: 380, endPoint x: 713, endPoint y: 382, distance: 71.0
click at [713, 382] on div "CÔ LAN 0984381258" at bounding box center [800, 383] width 236 height 19
click at [734, 382] on div "CÔ LAN 0984381258" at bounding box center [800, 383] width 236 height 19
drag, startPoint x: 766, startPoint y: 391, endPoint x: 694, endPoint y: 394, distance: 72.1
click at [694, 394] on td "CÔ LAN 0984381258" at bounding box center [800, 384] width 243 height 32
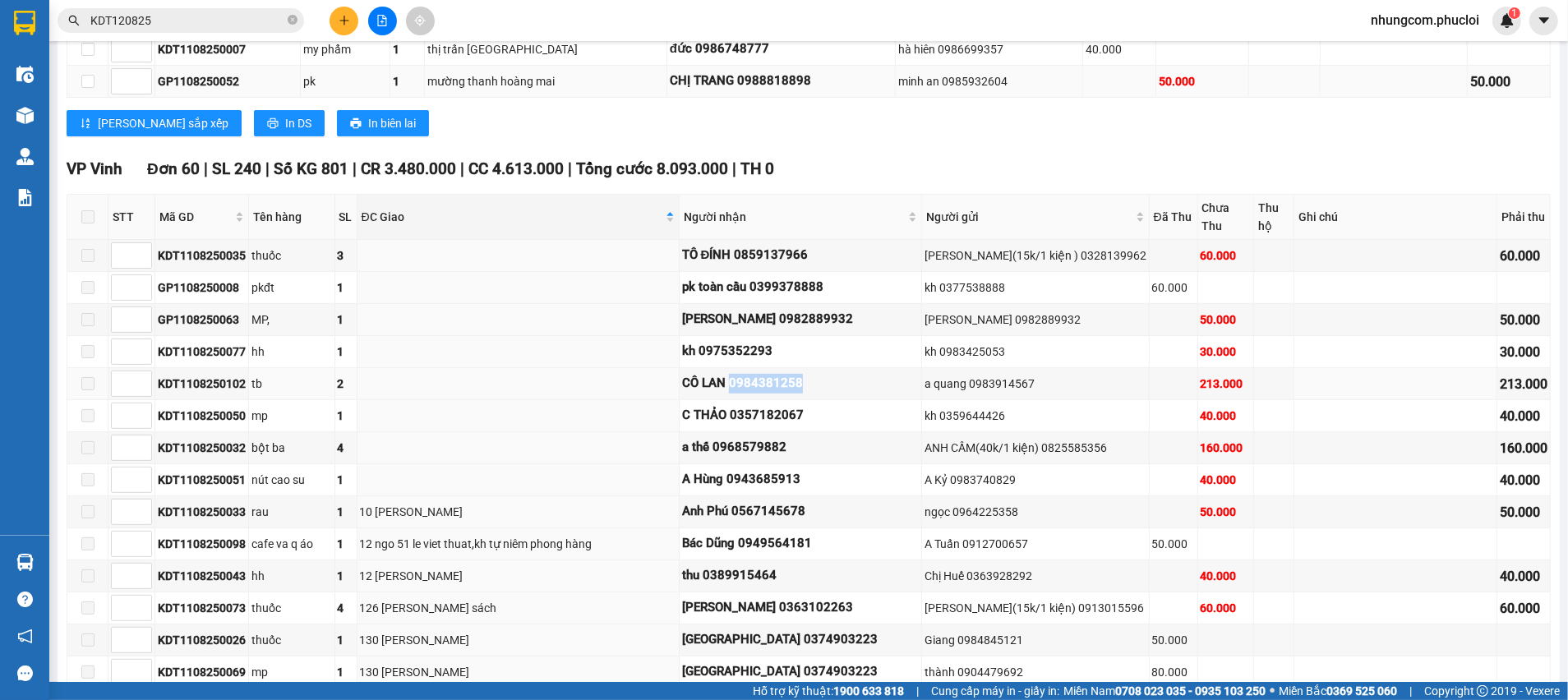
copy div "0984381258"
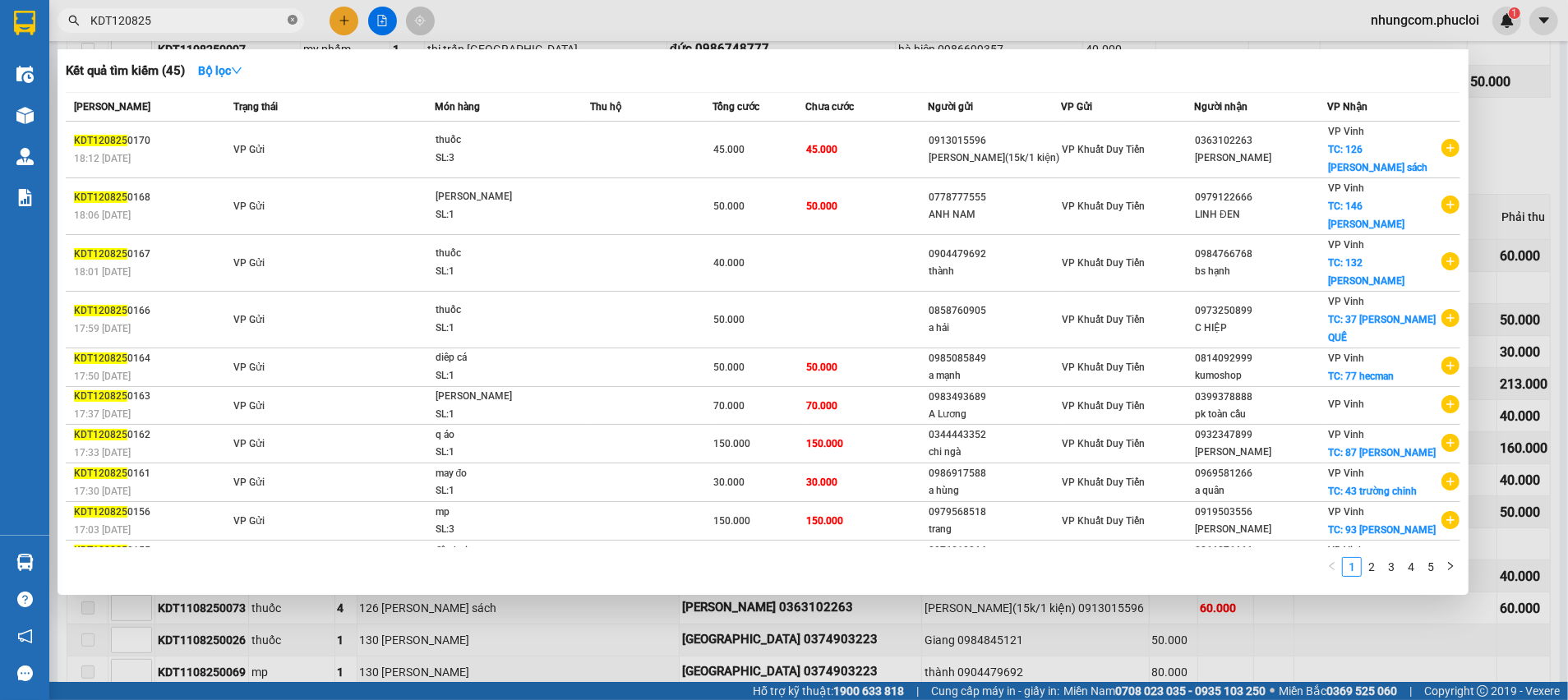
click at [291, 22] on icon "close-circle" at bounding box center [293, 19] width 10 height 10
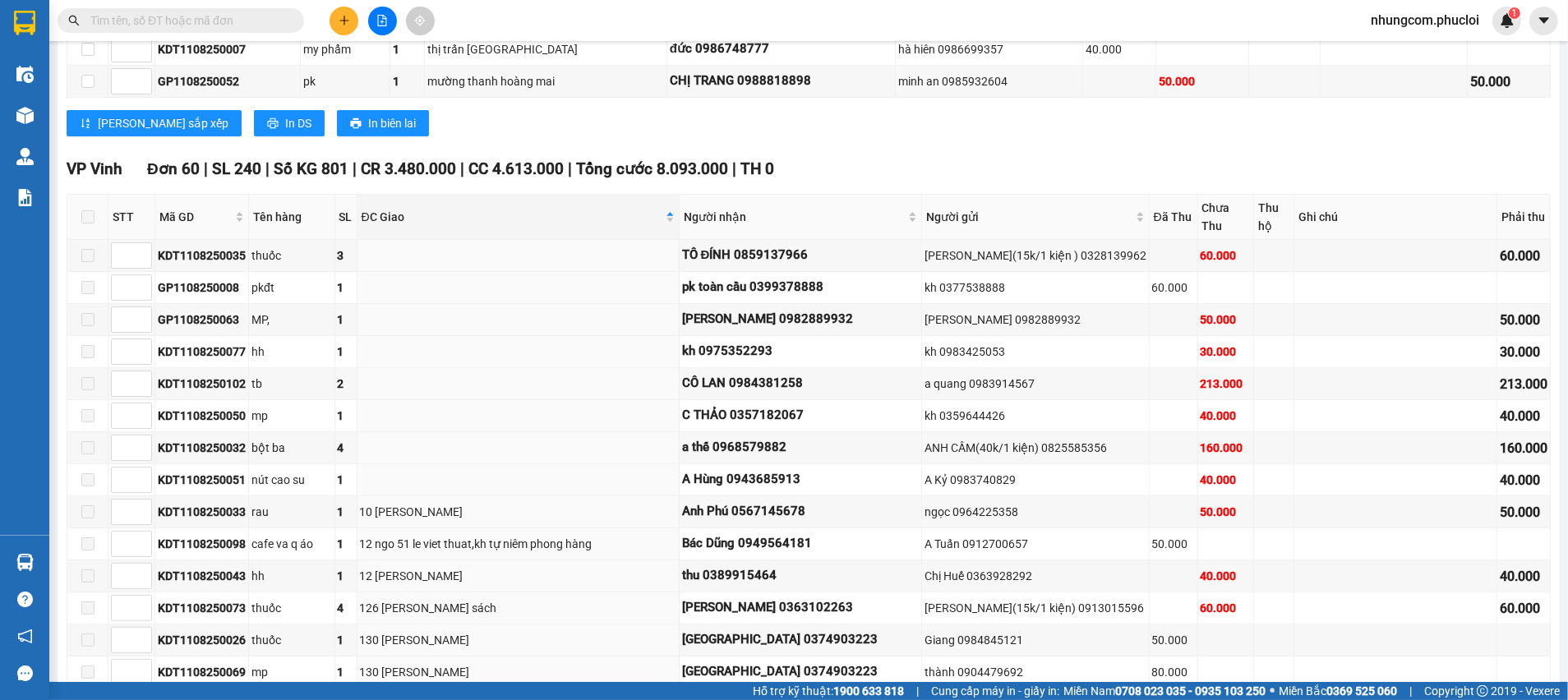
paste input "0984381258"
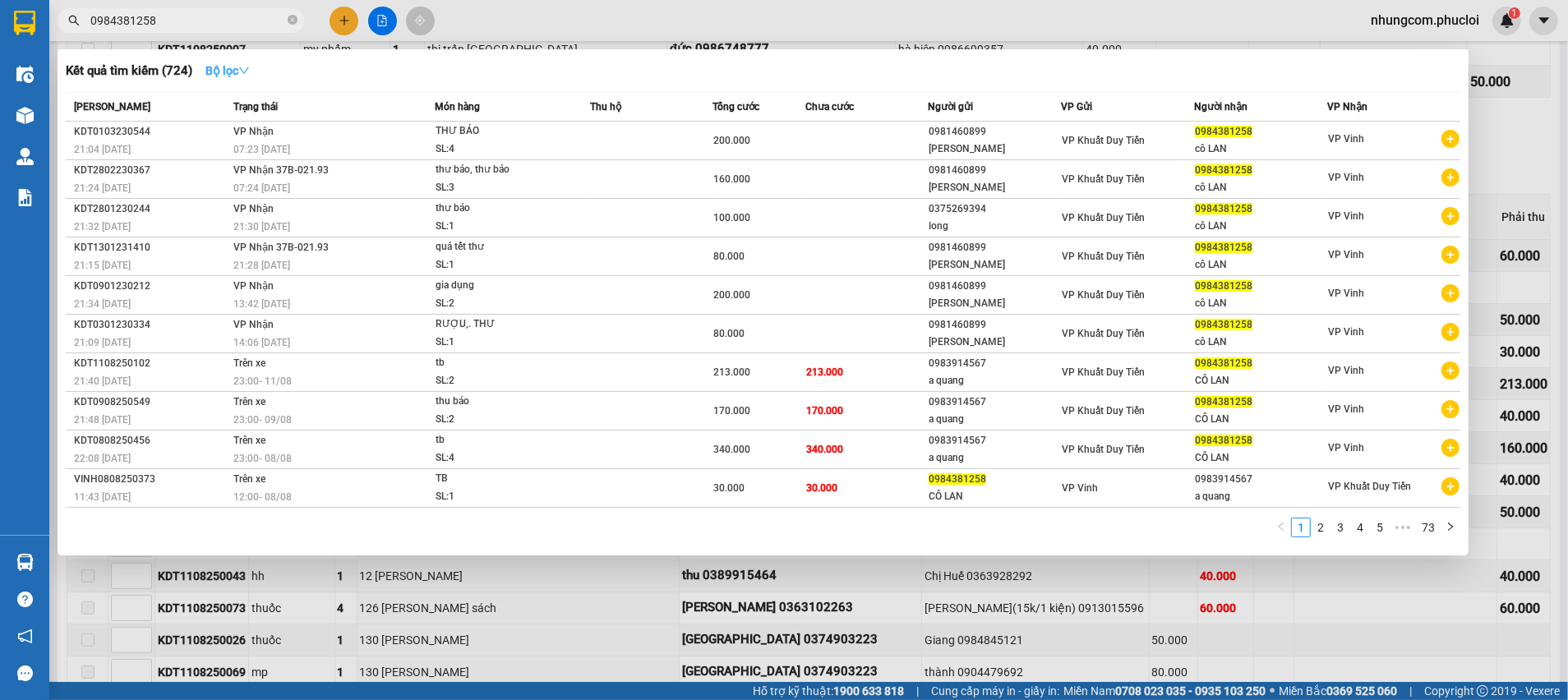
type input "0984381258"
click at [254, 68] on button "Bộ lọc" at bounding box center [227, 70] width 71 height 26
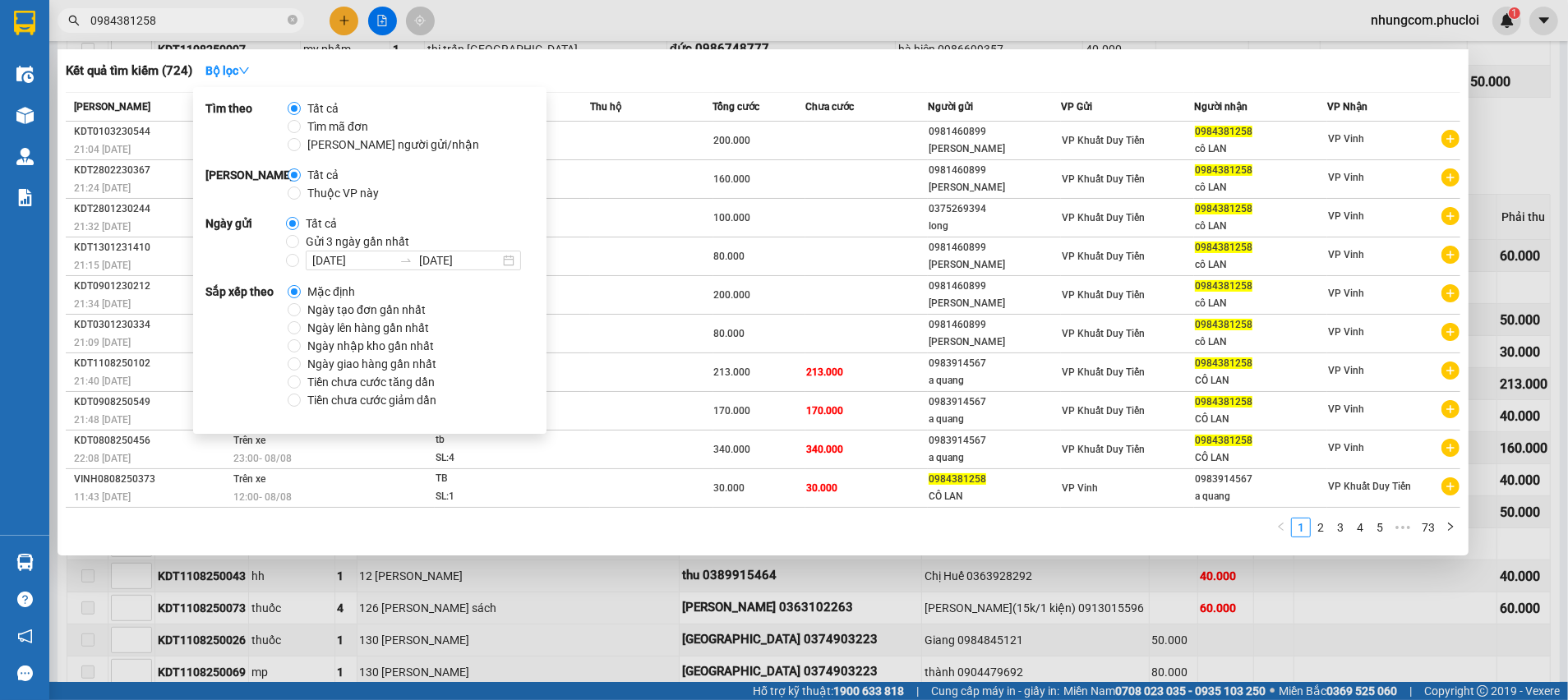
click at [381, 310] on span "Ngày tạo đơn gần nhất" at bounding box center [366, 310] width 131 height 18
click at [301, 310] on input "Ngày tạo đơn gần nhất" at bounding box center [294, 310] width 13 height 13
radio input "true"
radio input "false"
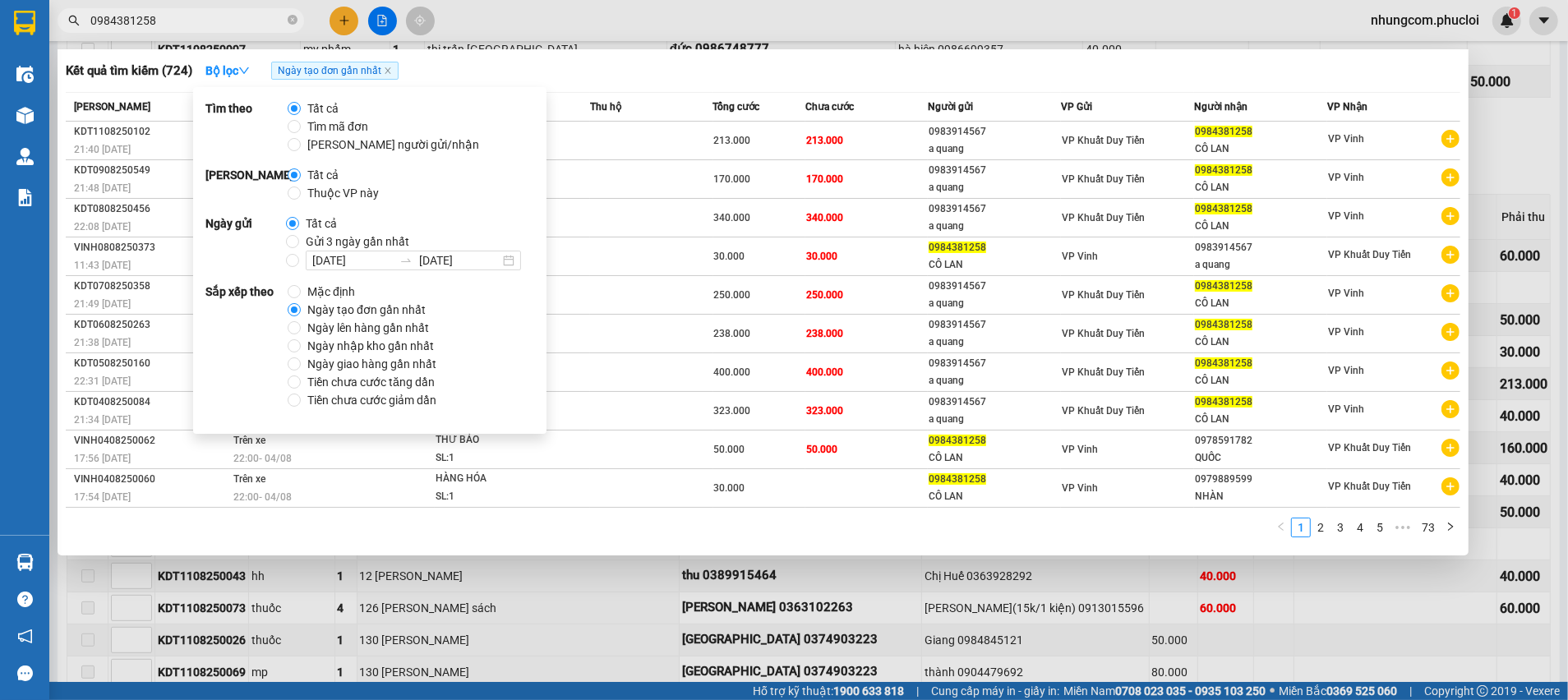
click at [650, 69] on div "Kết quả tìm kiếm ( 724 ) Bộ lọc Ngày tạo đơn gần nhất" at bounding box center [762, 70] width 1394 height 26
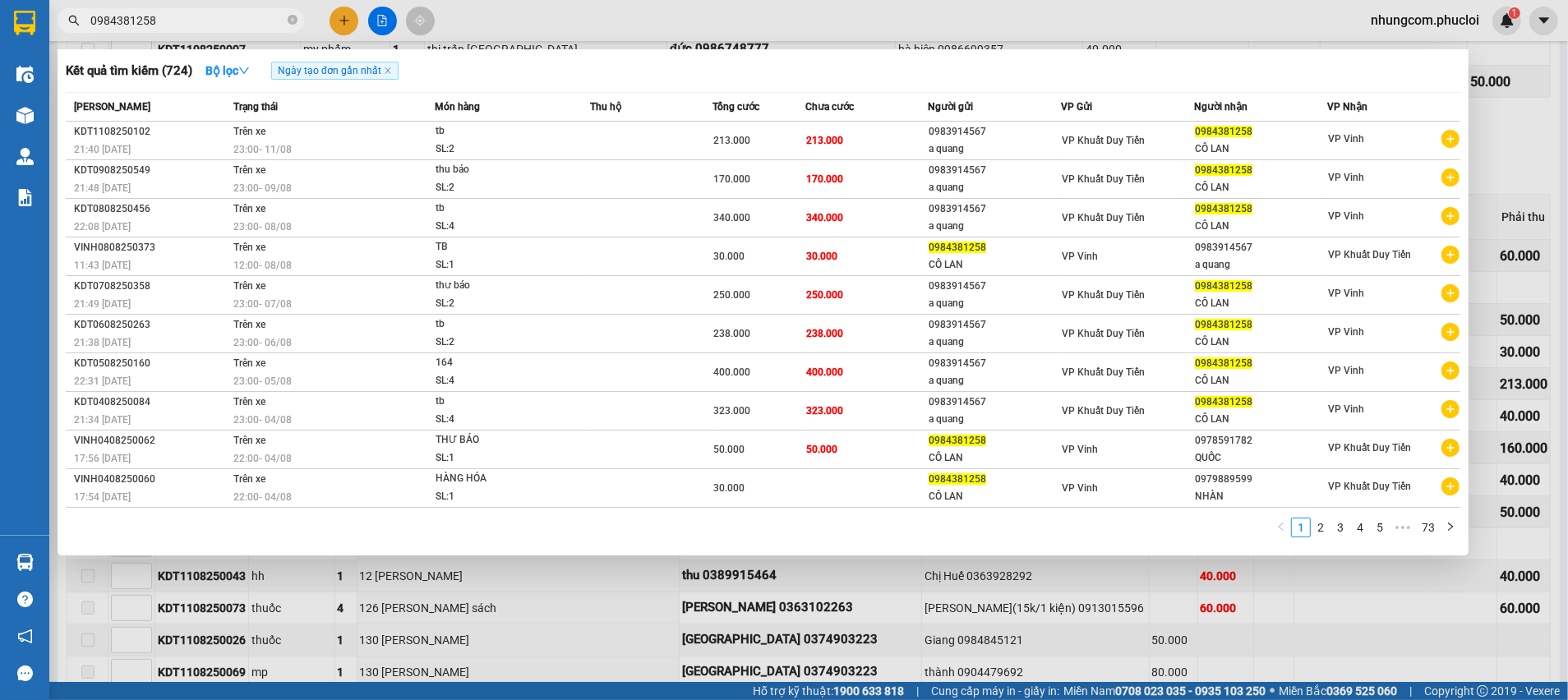
click at [1566, 107] on div at bounding box center [784, 350] width 1568 height 700
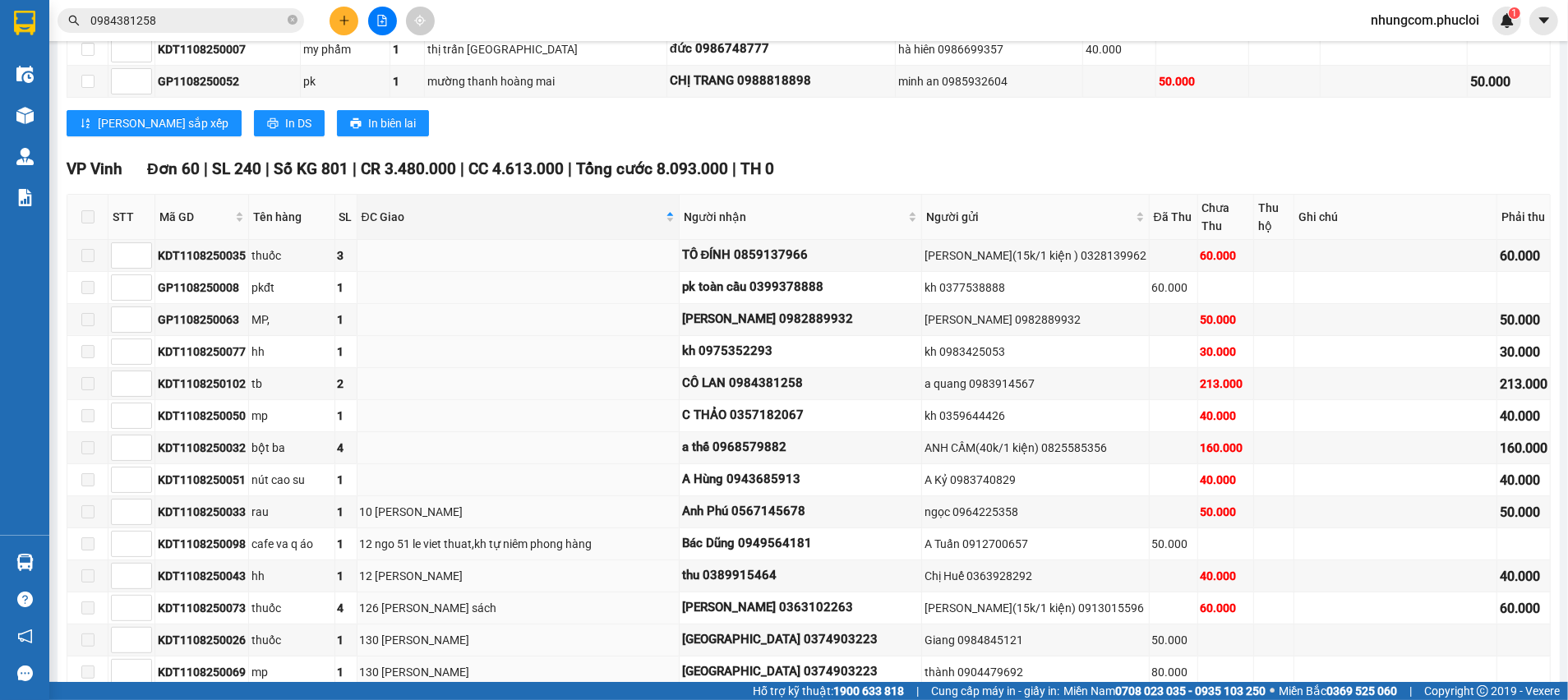
click at [172, 25] on input "0984381258" at bounding box center [187, 20] width 194 height 18
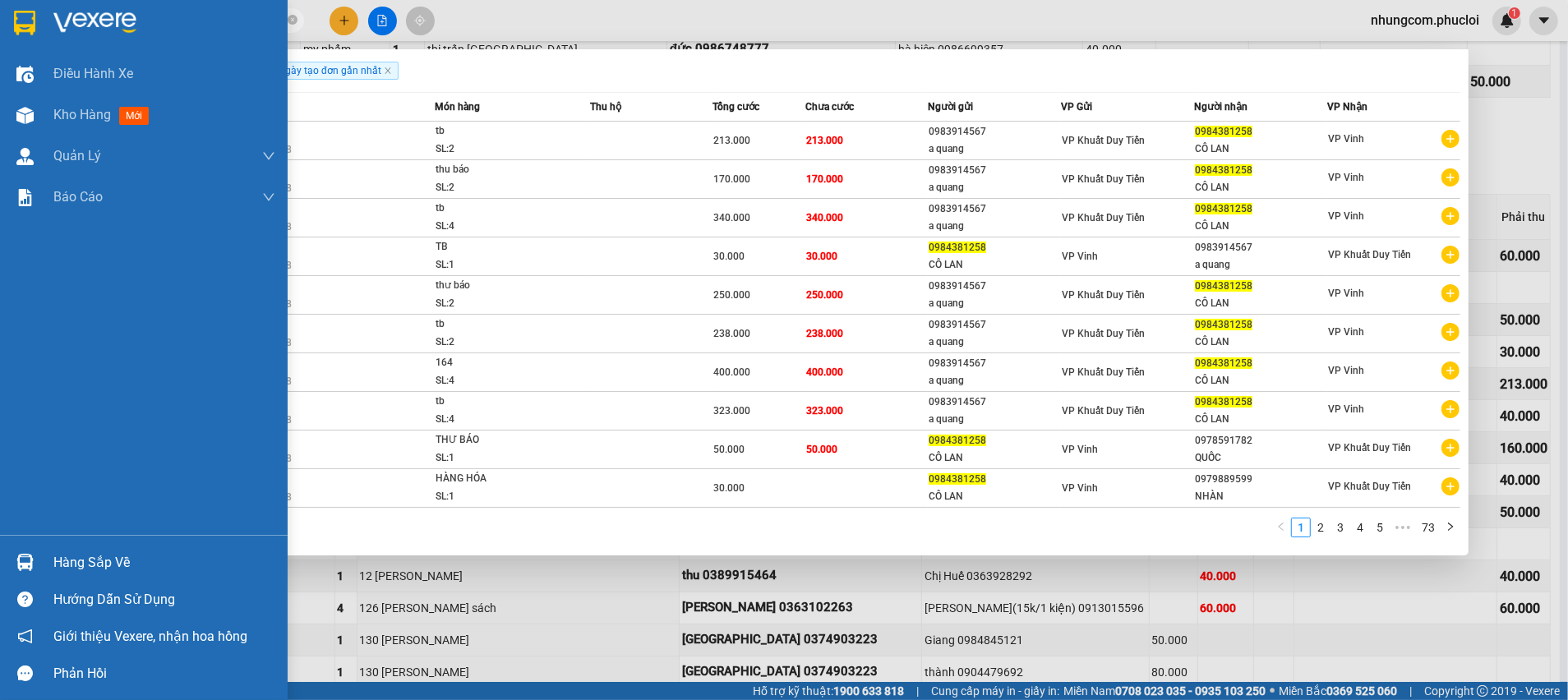
click at [6, 553] on div "Hàng sắp về" at bounding box center [144, 563] width 288 height 37
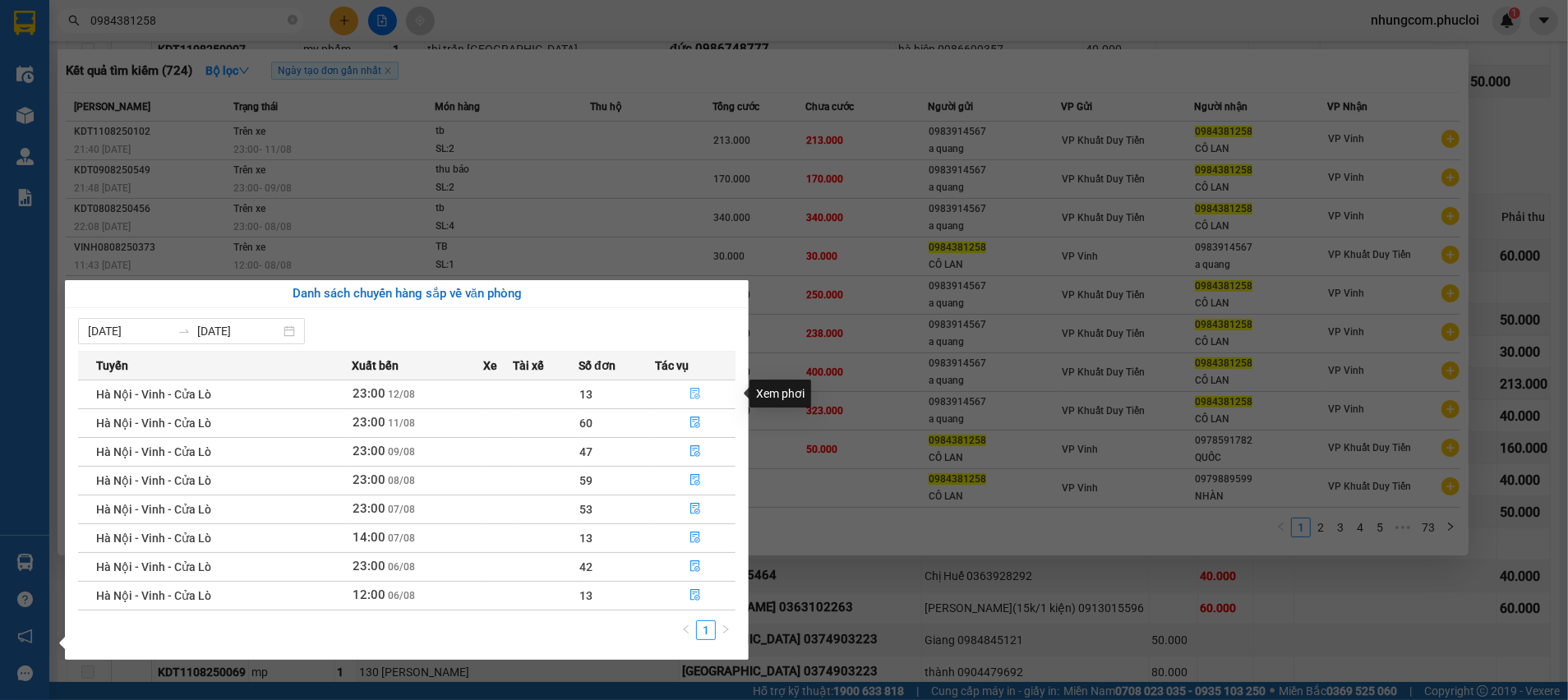
click at [706, 401] on button "button" at bounding box center [695, 394] width 78 height 26
click at [691, 395] on td at bounding box center [652, 411] width 124 height 39
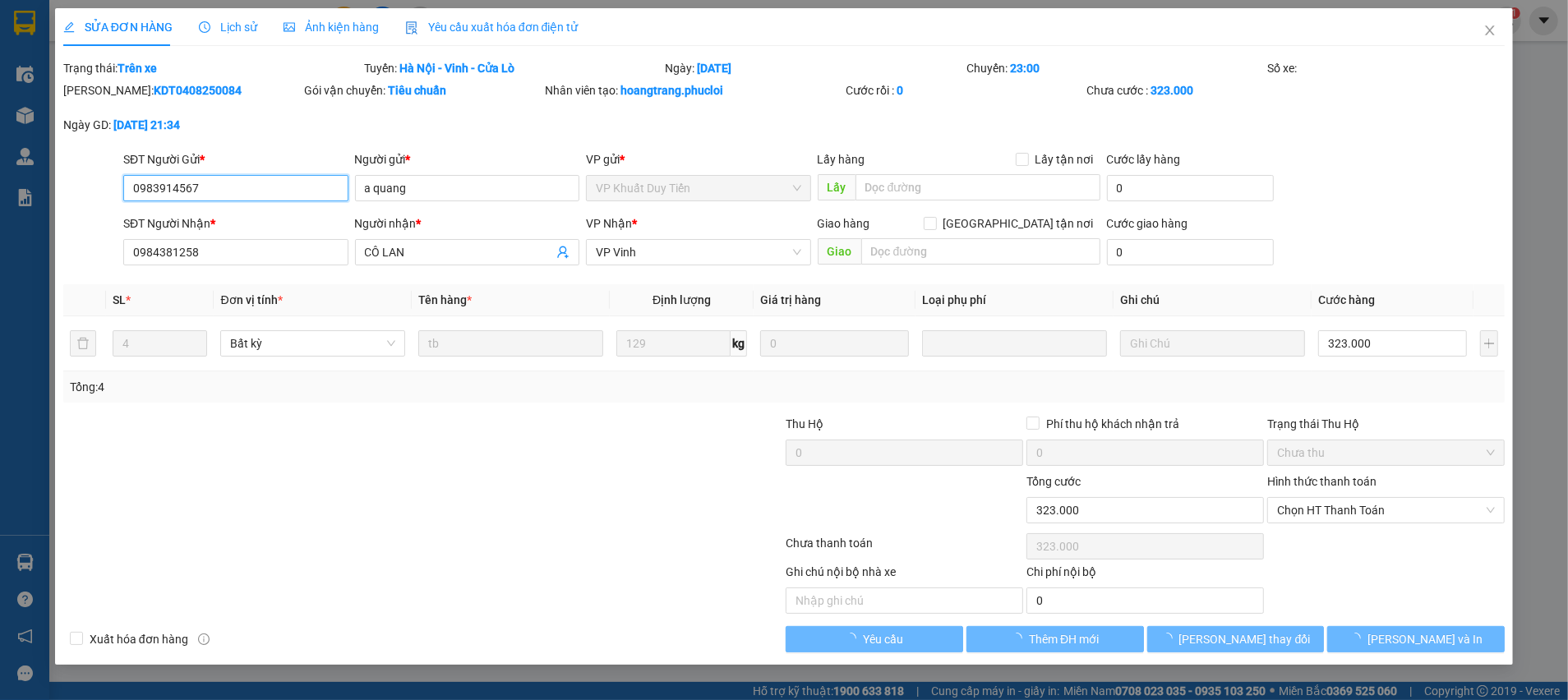
type input "0983914567"
type input "a quang"
type input "0984381258"
type input "CÔ LAN"
type input "323.000"
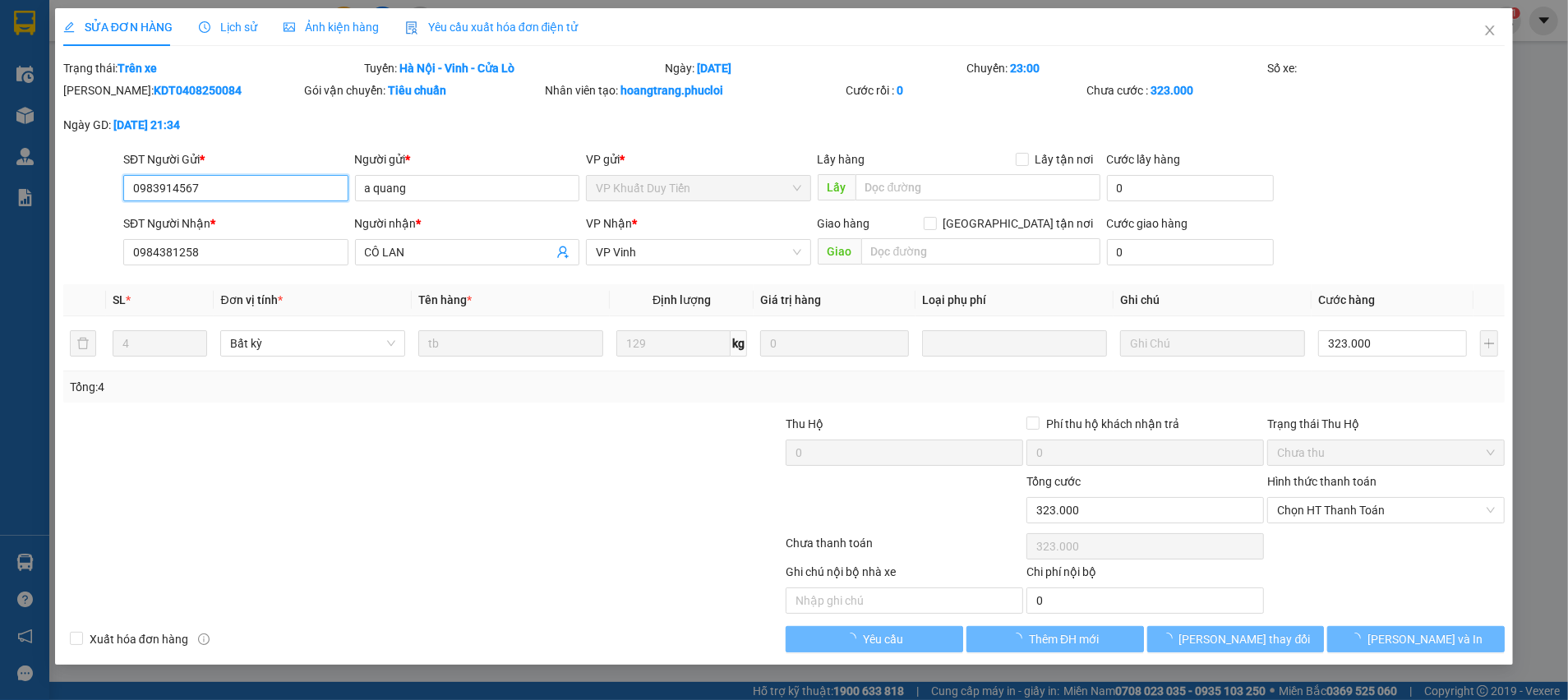
type input "323.000"
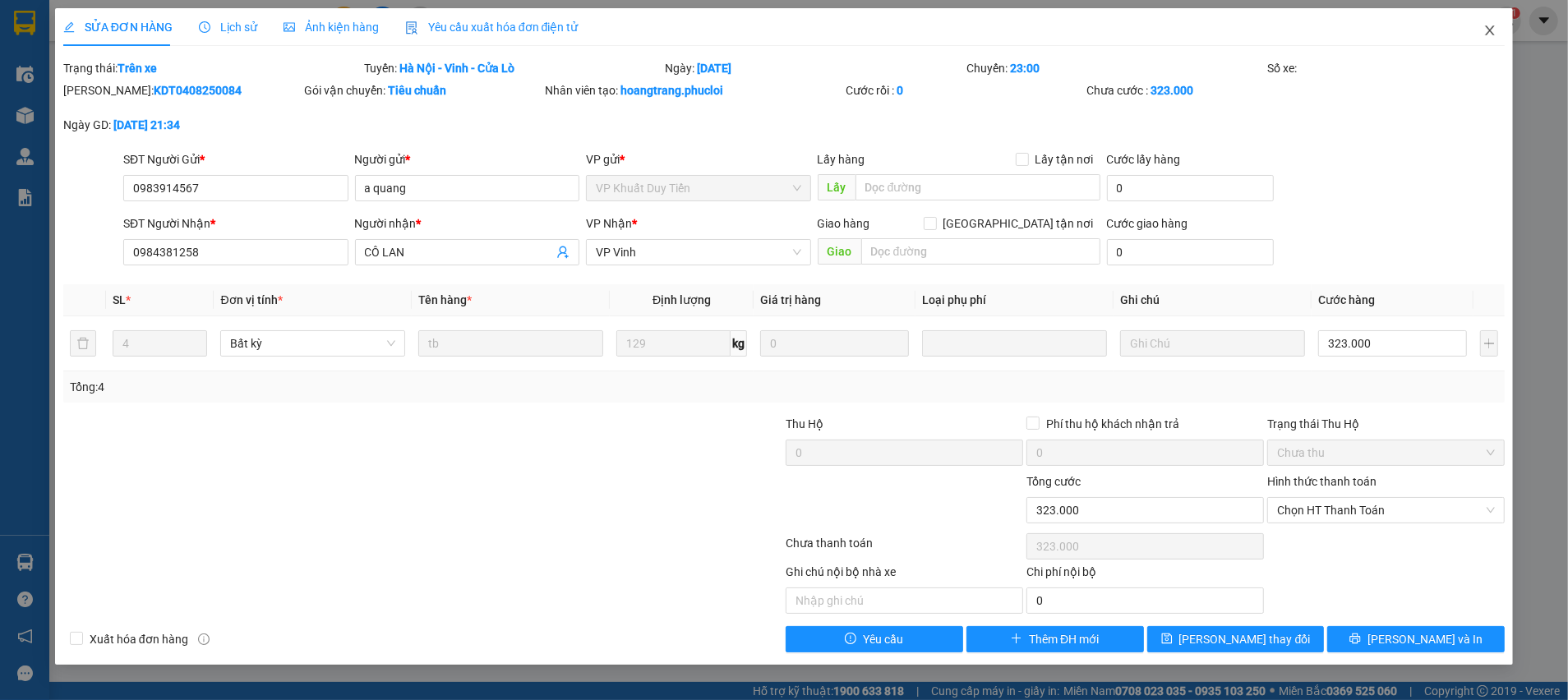
click at [1478, 34] on span "Close" at bounding box center [1490, 31] width 46 height 46
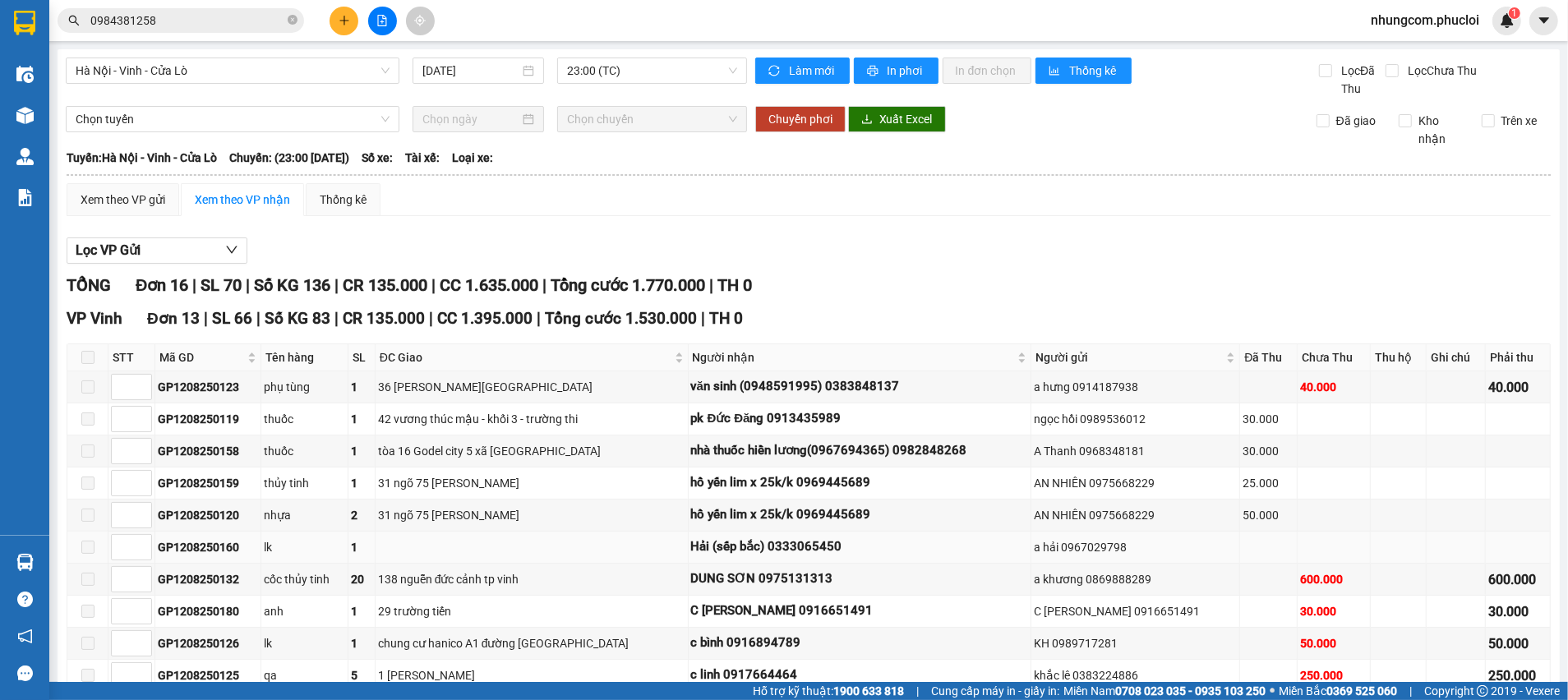
click at [158, 555] on div "GP1208250160" at bounding box center [208, 547] width 101 height 18
click at [470, 351] on span "ĐC Giao" at bounding box center [525, 358] width 292 height 18
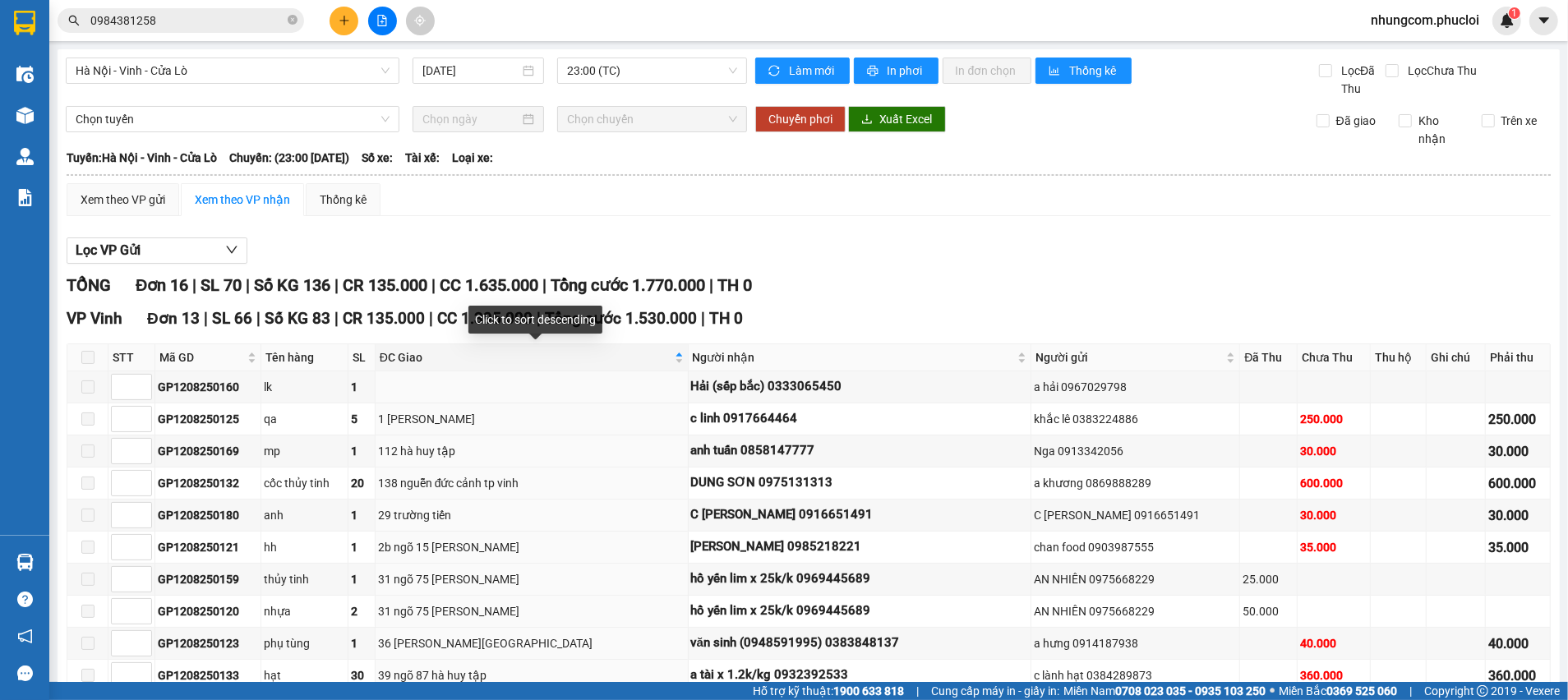
click at [841, 292] on div "TỔNG Đơn 16 | SL 70 | Số KG 136 | CR 135.000 | CC 1.635.000 | Tổng cước 1.770.0…" at bounding box center [808, 286] width 1484 height 26
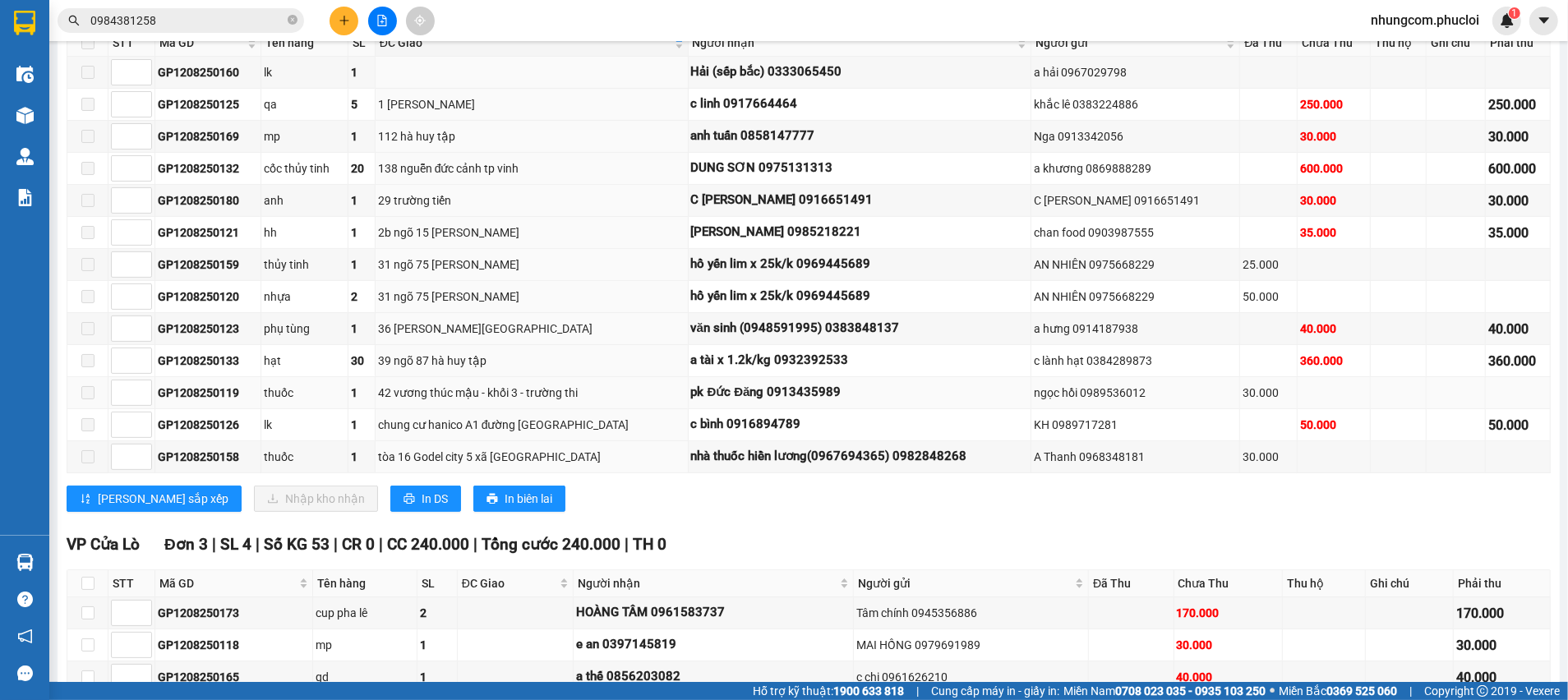
scroll to position [409, 0]
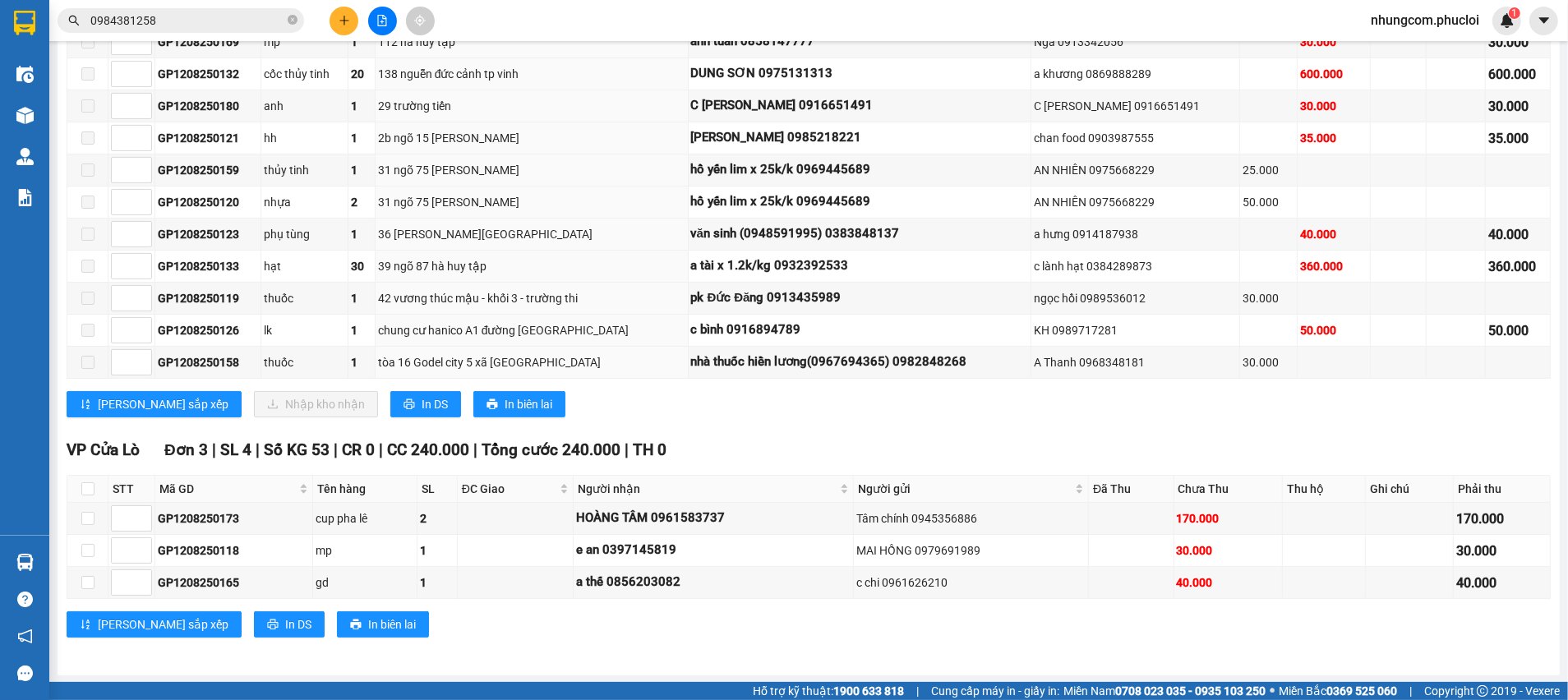
click at [721, 442] on div "VP Cửa Lò Đơn 3 | SL 4 | Số KG 53 | CR 0 | CC 240.000 | Tổng cước 240.000 | TH 0" at bounding box center [808, 450] width 1484 height 25
click at [169, 19] on input "0984381258" at bounding box center [187, 20] width 194 height 18
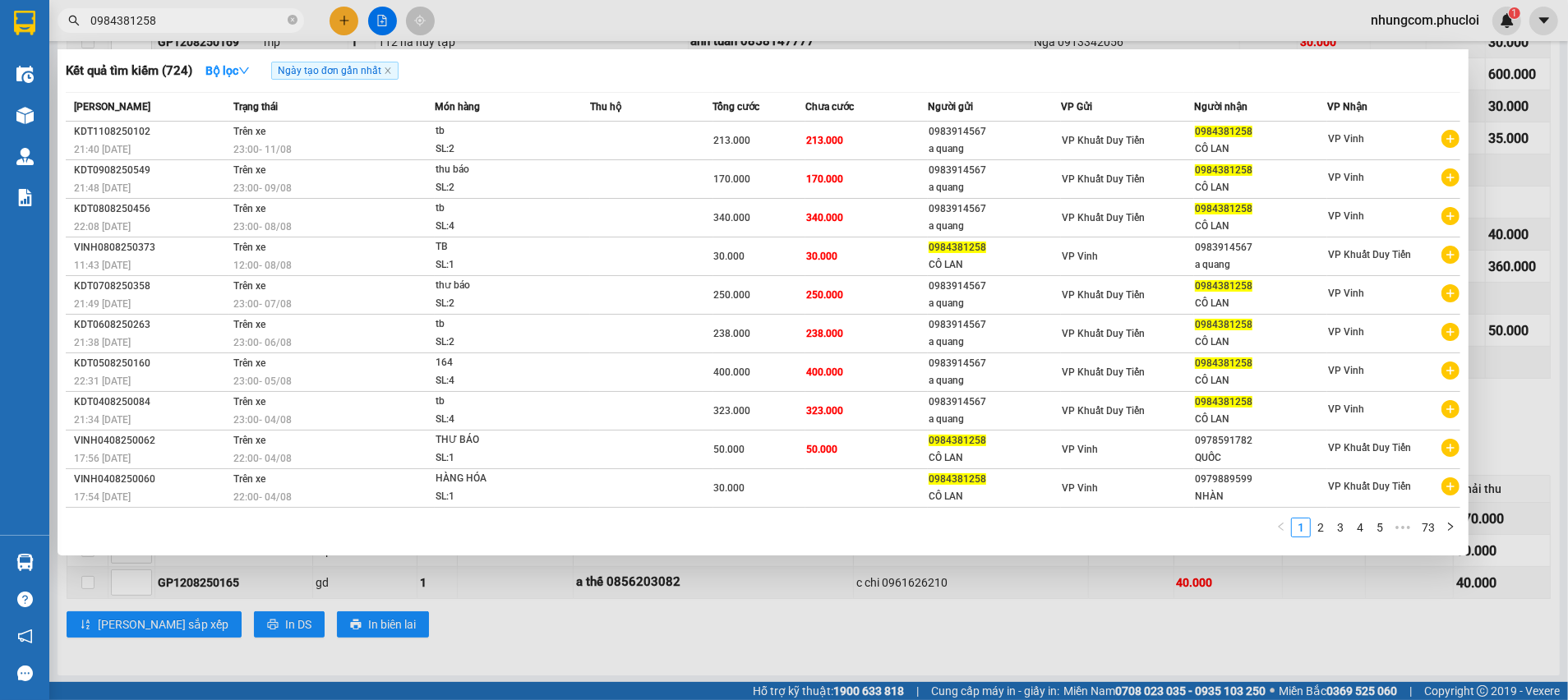
click at [169, 19] on input "0984381258" at bounding box center [187, 20] width 194 height 18
paste input "35 7527156"
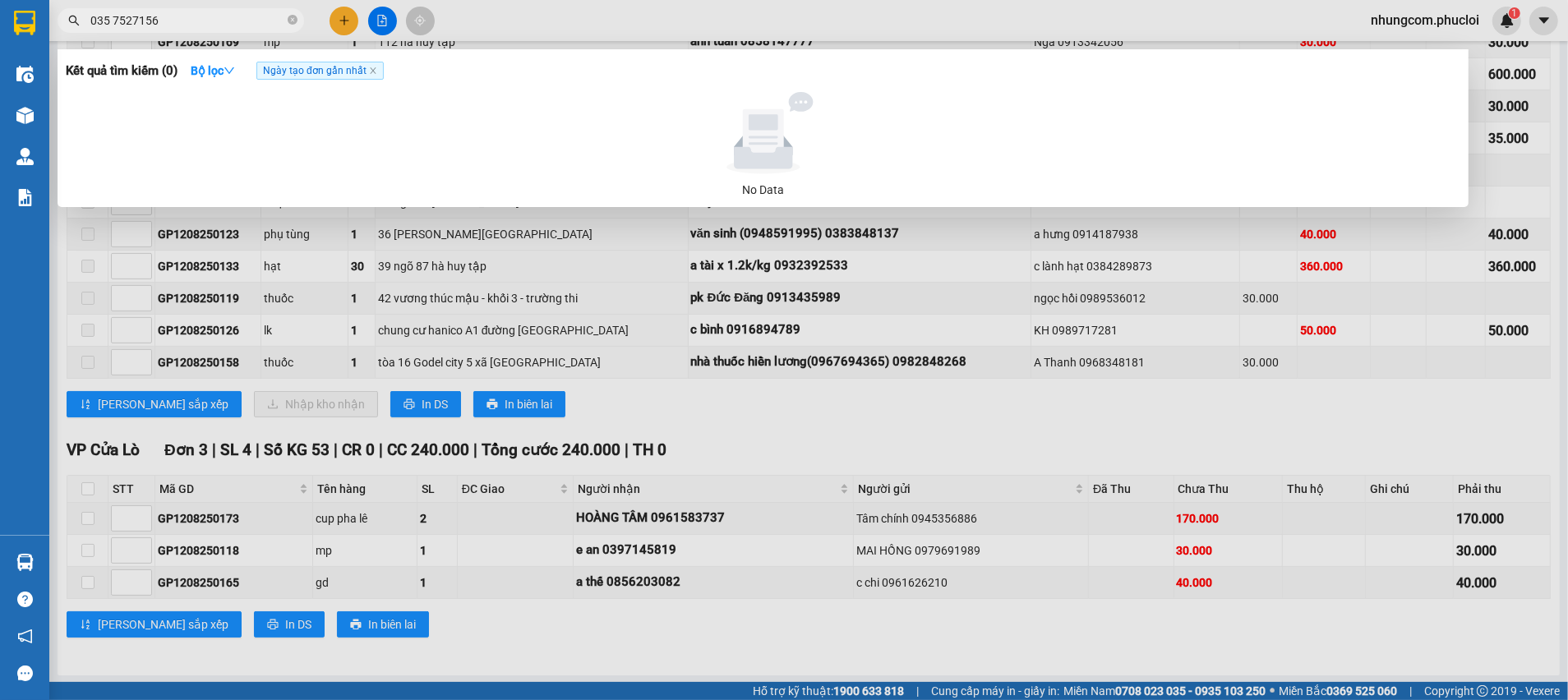
click at [116, 24] on input "035 7527156" at bounding box center [187, 20] width 194 height 18
click at [112, 21] on input "035 7527156" at bounding box center [187, 20] width 194 height 18
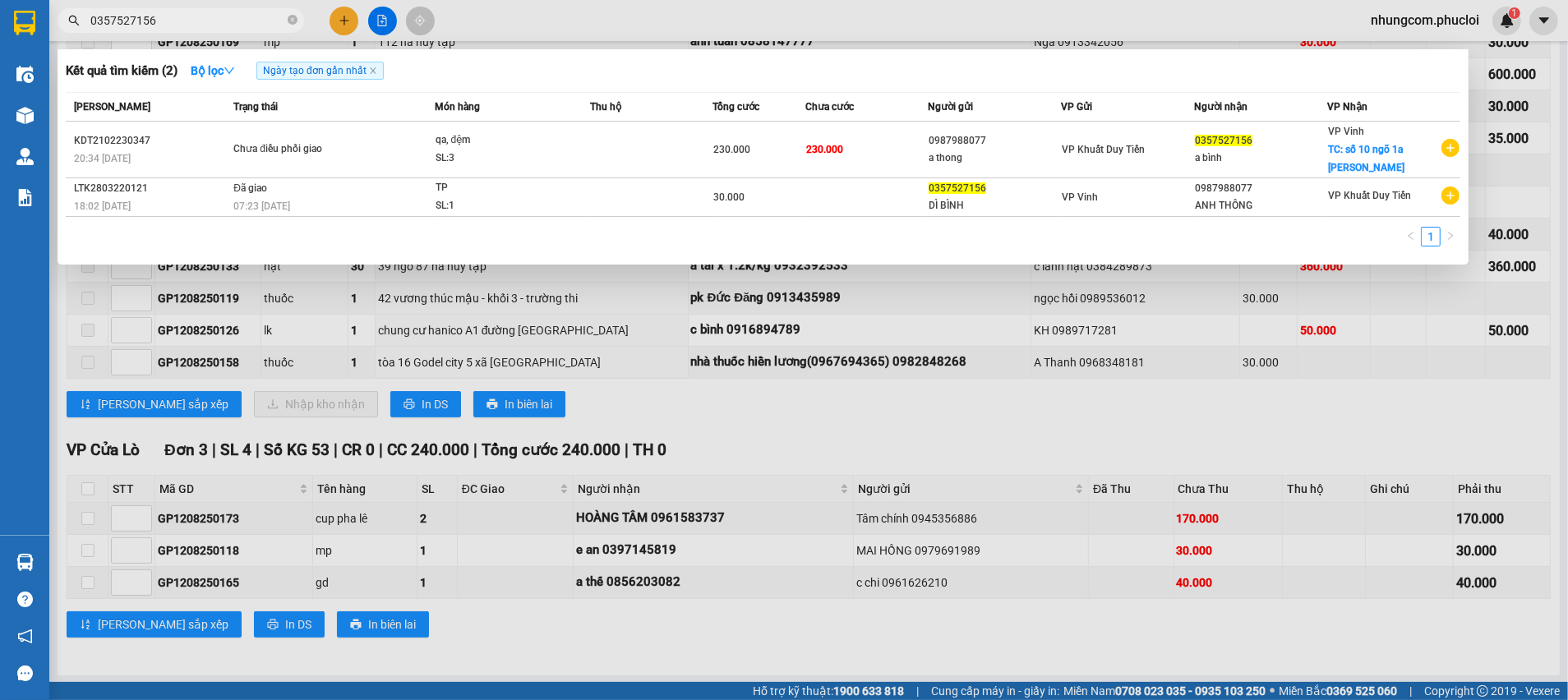
type input "0357527156"
click at [1017, 83] on div "Kết quả tìm kiếm ( 2 ) Bộ lọc Ngày tạo đơn gần nhất" at bounding box center [762, 70] width 1394 height 26
click at [288, 21] on icon "close-circle" at bounding box center [293, 19] width 10 height 10
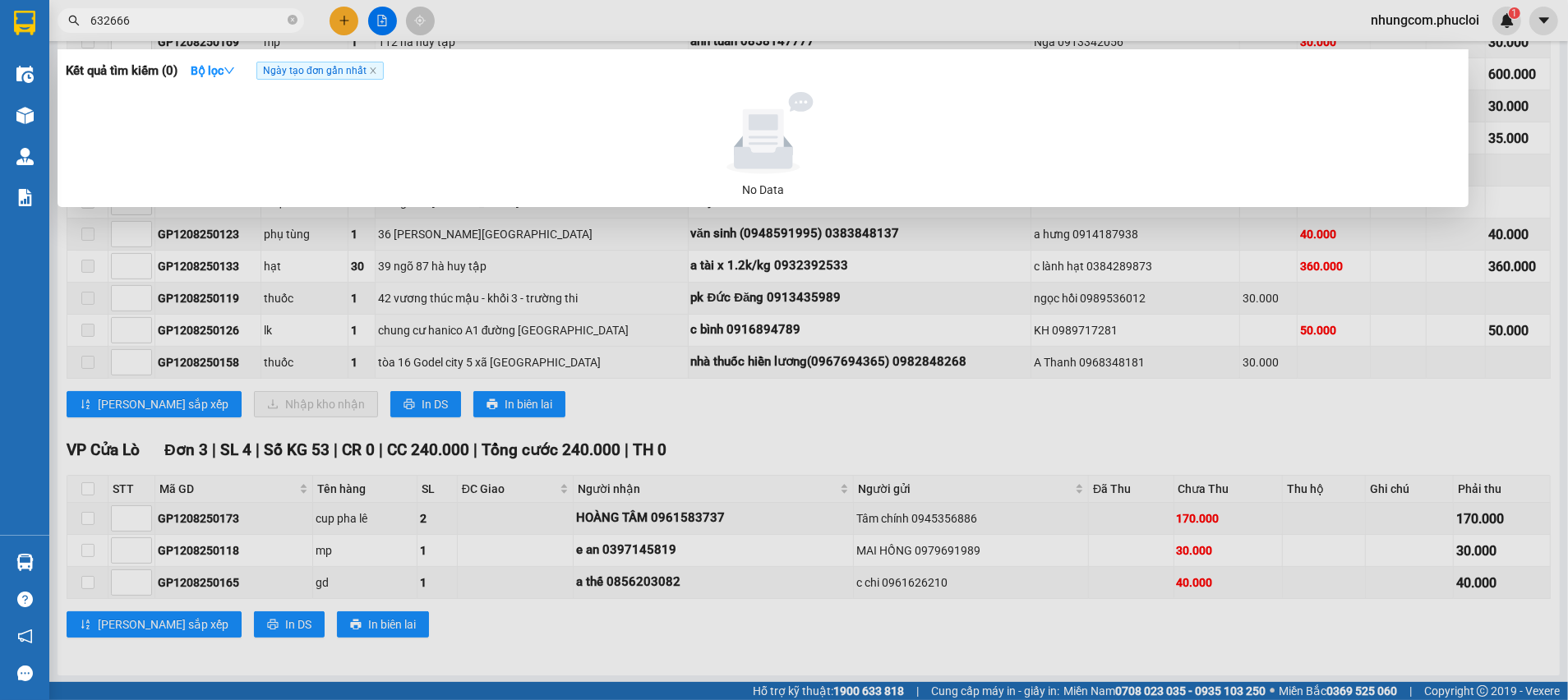
type input "6326666"
click at [293, 16] on icon "close-circle" at bounding box center [293, 19] width 10 height 10
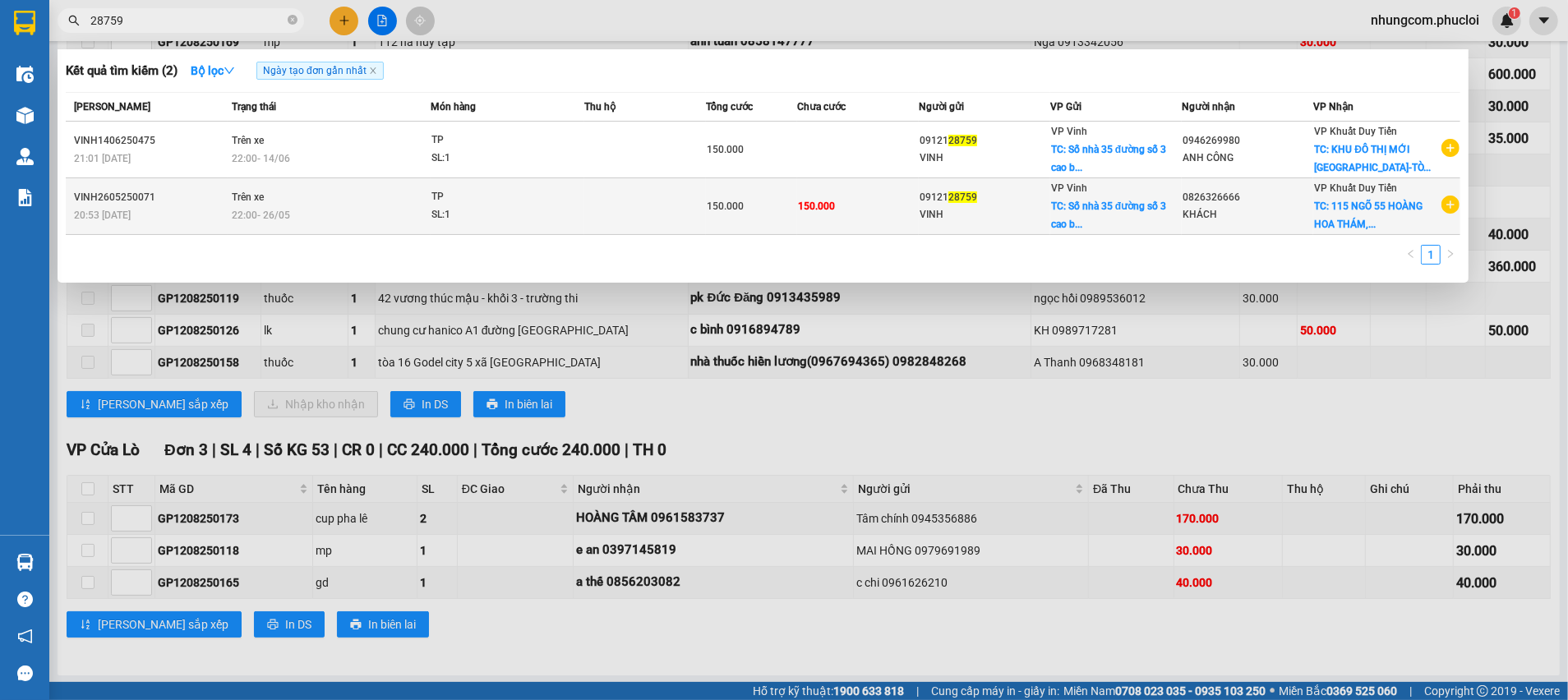
type input "28759"
click at [987, 215] on div "VINH" at bounding box center [985, 215] width 130 height 18
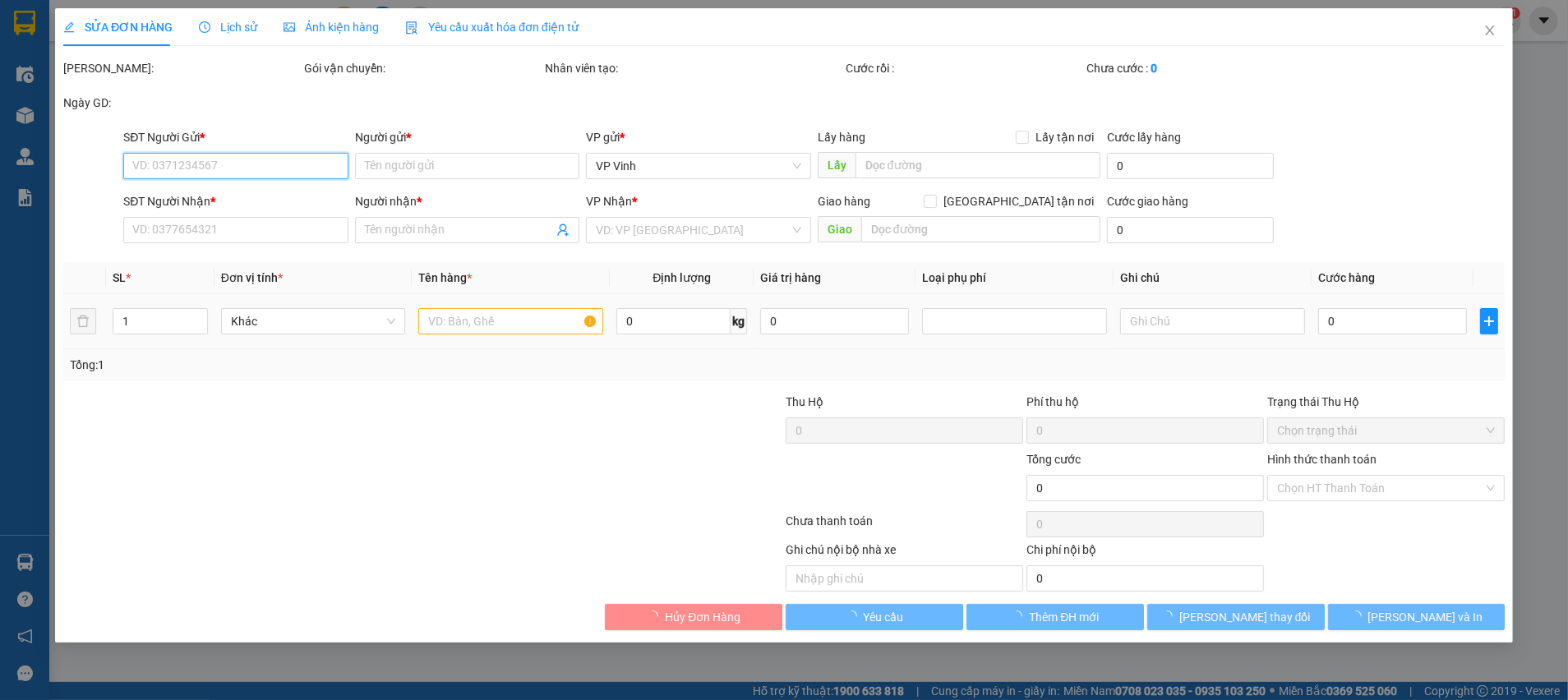
type input "0912128759"
type input "VINH"
checkbox input "true"
type input "Số nhà 35 đường số 3 cao bá quát"
type input "0826326666"
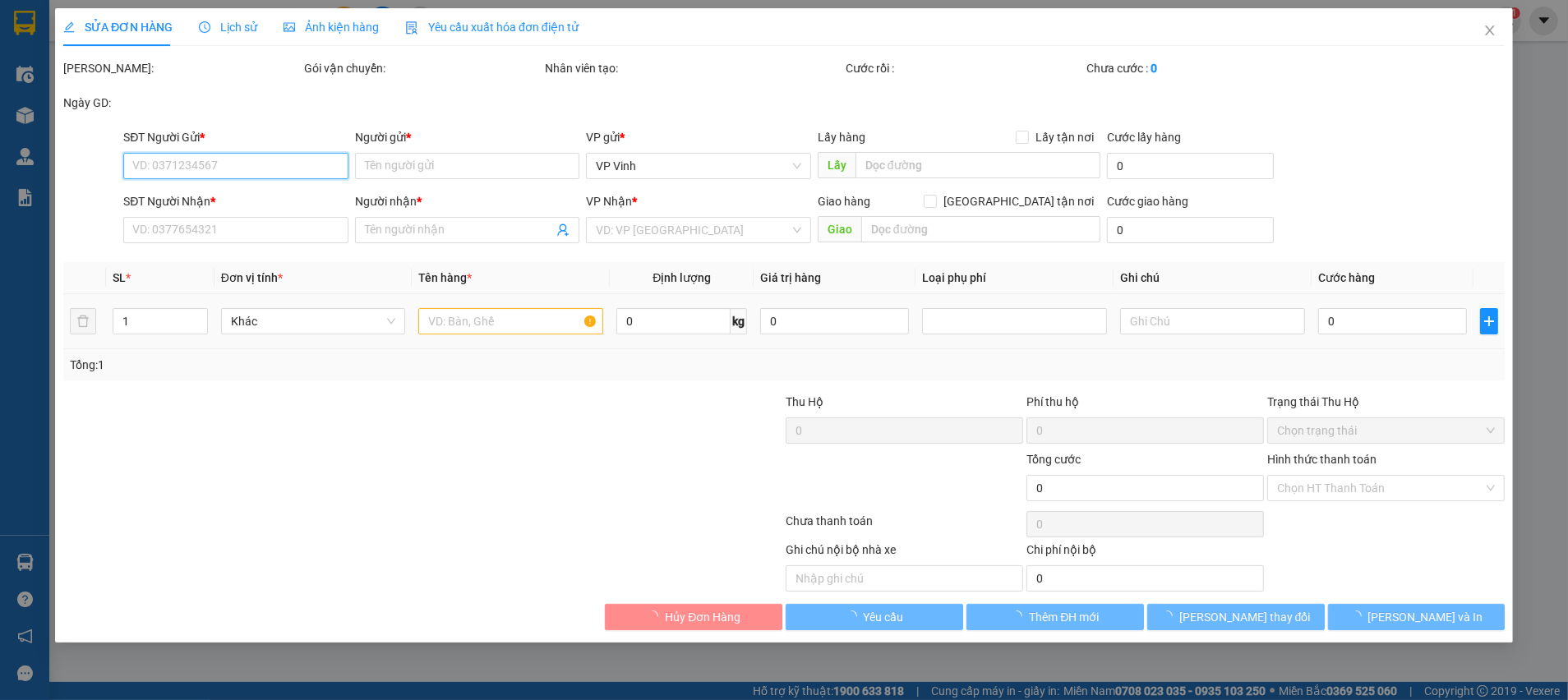
type input "KHÁCH"
checkbox input "true"
type input "115 NGÕ 55 HOÀNG HOA THÁM,NGỌC HÀ, BA ĐÌNH"
type input "150.000"
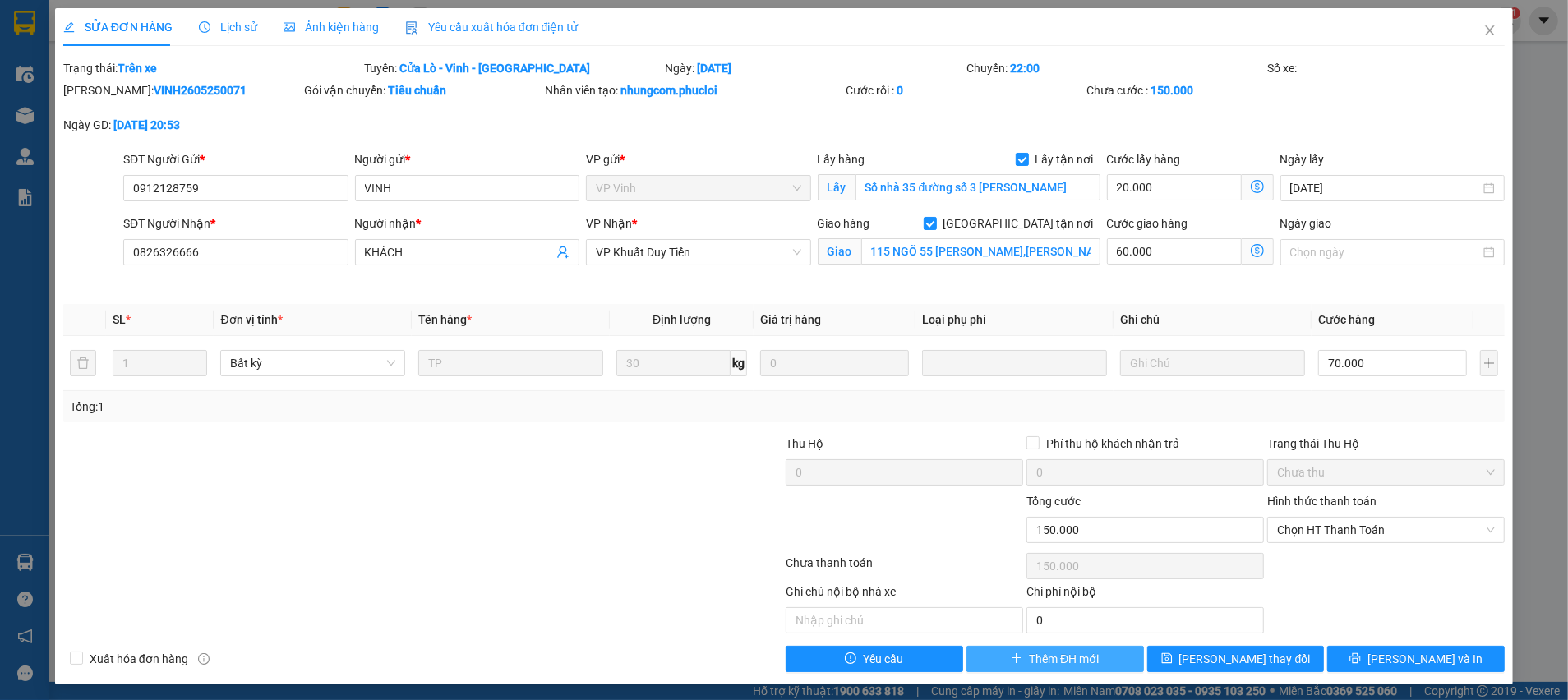
click at [1040, 655] on span "Thêm ĐH mới" at bounding box center [1064, 658] width 70 height 18
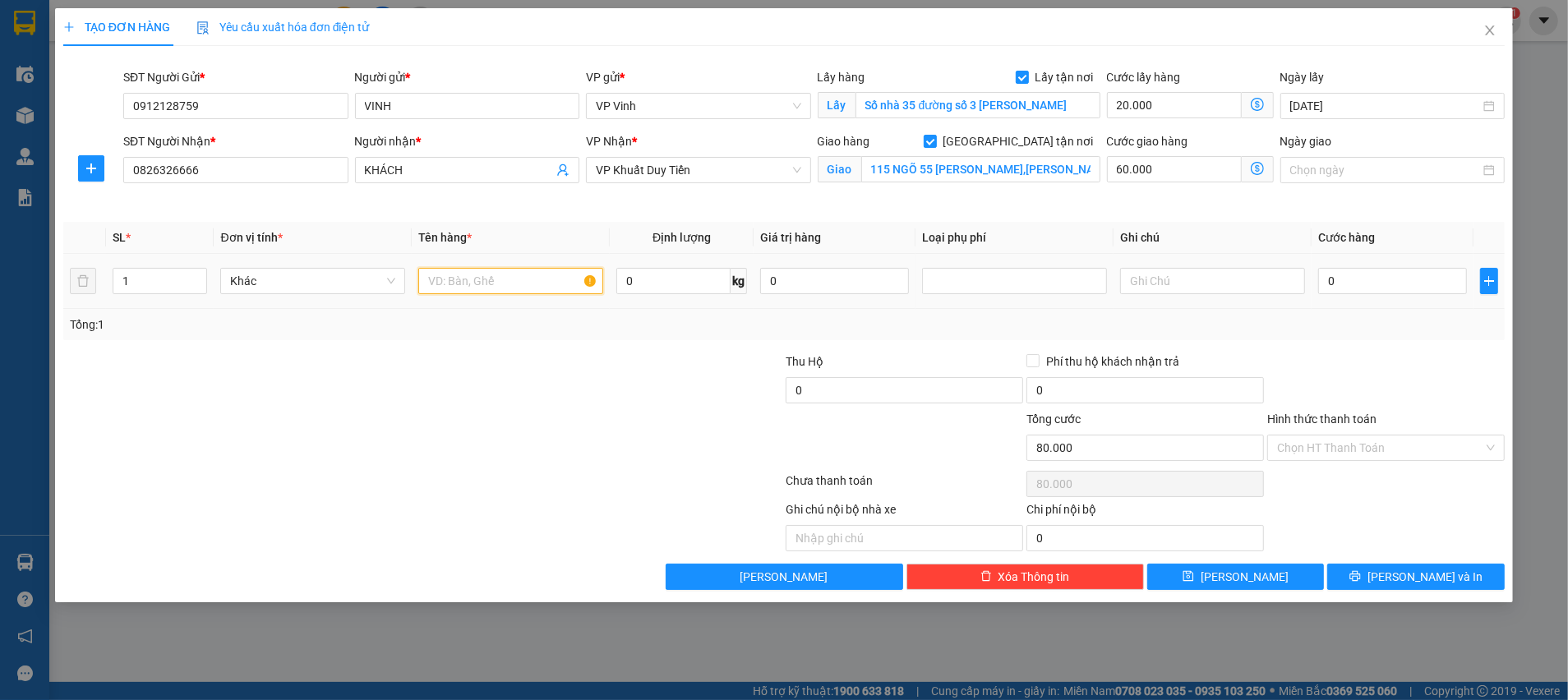
click at [439, 270] on input "text" at bounding box center [510, 280] width 185 height 26
type input "TP"
click at [1378, 289] on input "0" at bounding box center [1392, 280] width 149 height 26
type input "6"
type input "80.006"
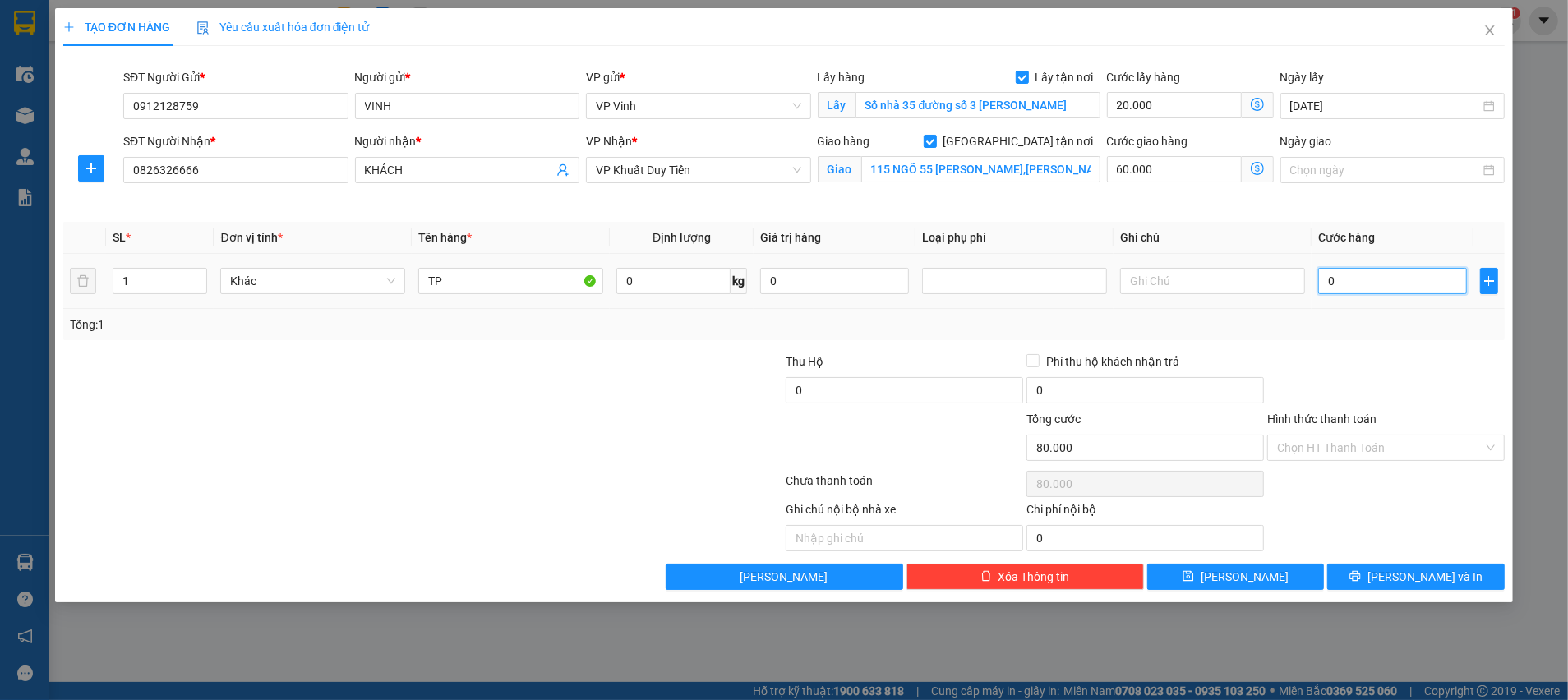
type input "80.006"
type input "60"
type input "80.060"
type input "60.000"
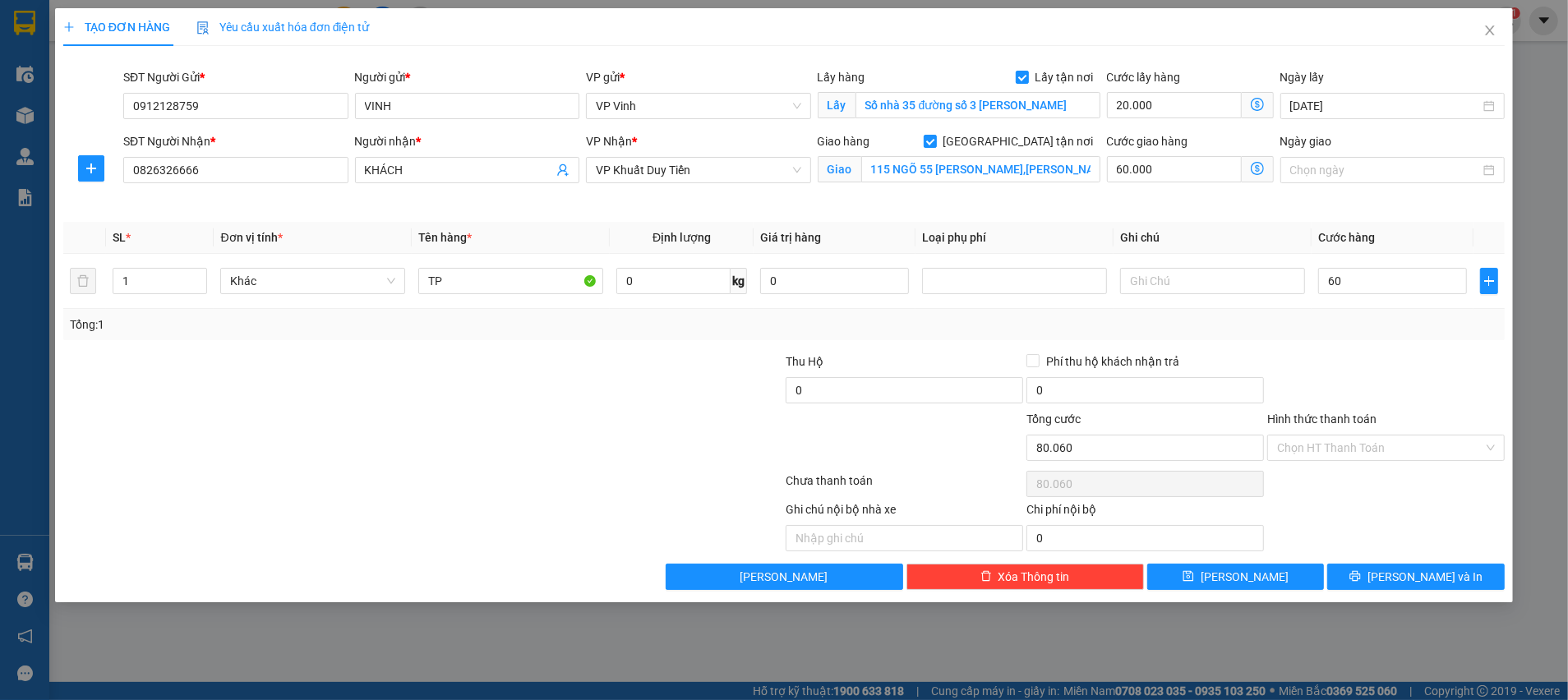
type input "140.000"
click at [1374, 335] on div "Tổng: 1" at bounding box center [784, 325] width 1442 height 31
click at [1371, 580] on button "Lưu và In" at bounding box center [1416, 576] width 177 height 26
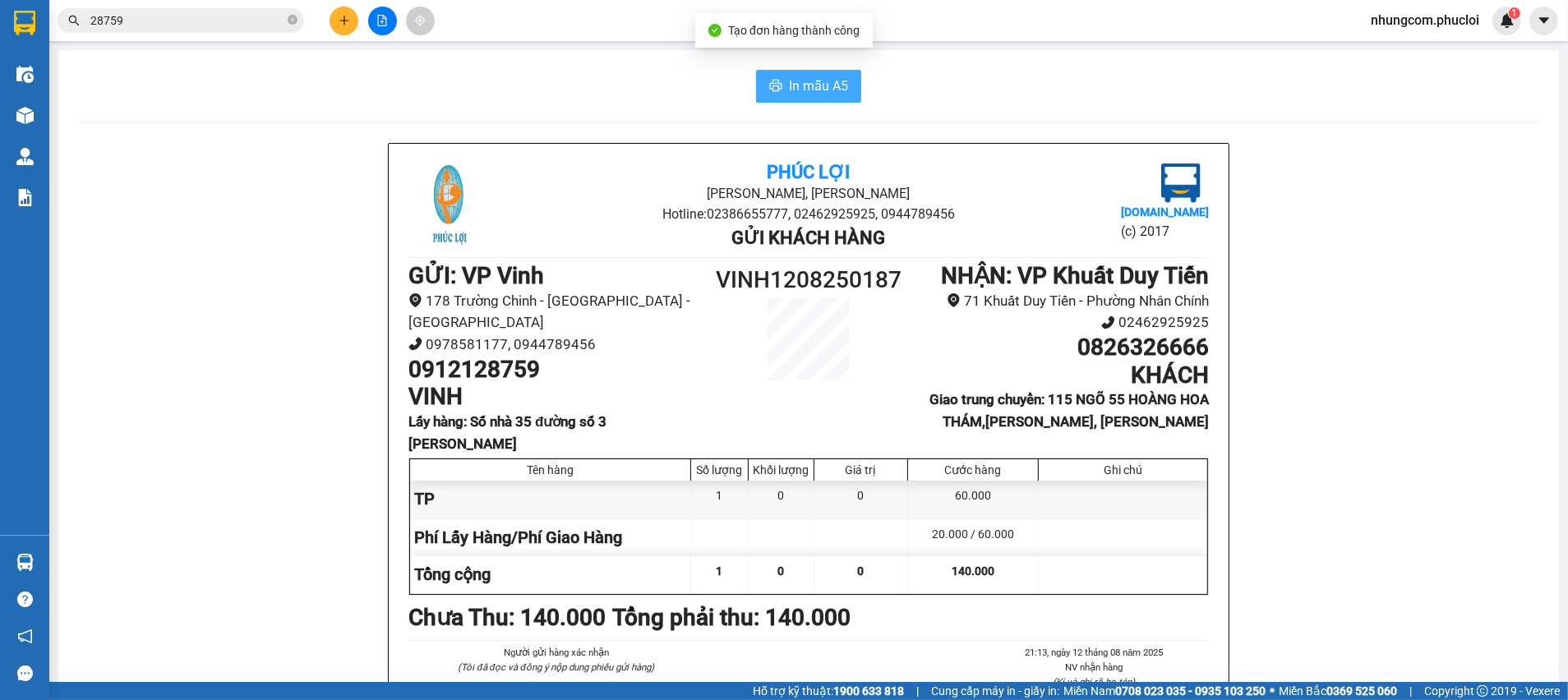
click at [822, 88] on span "In mẫu A5" at bounding box center [819, 86] width 59 height 20
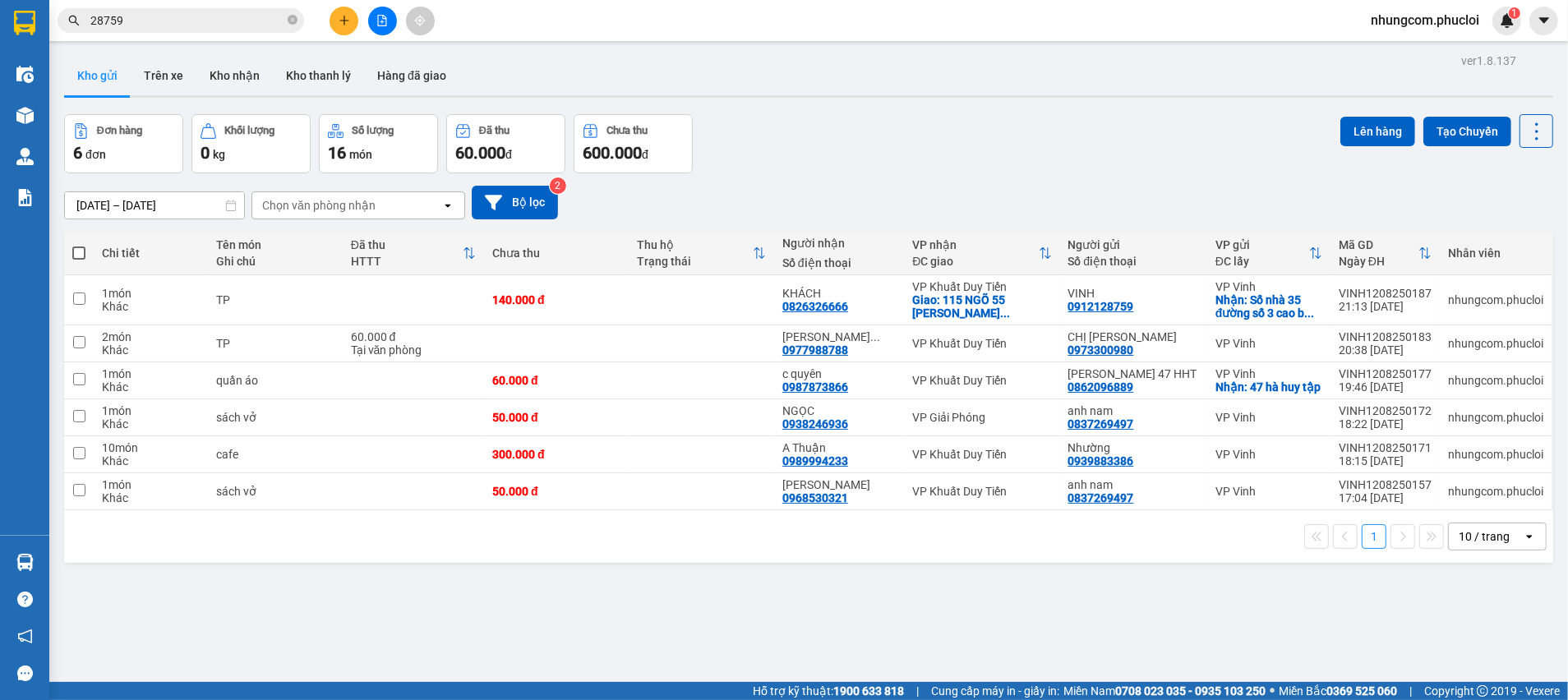
click at [275, 20] on input "28759" at bounding box center [187, 20] width 194 height 18
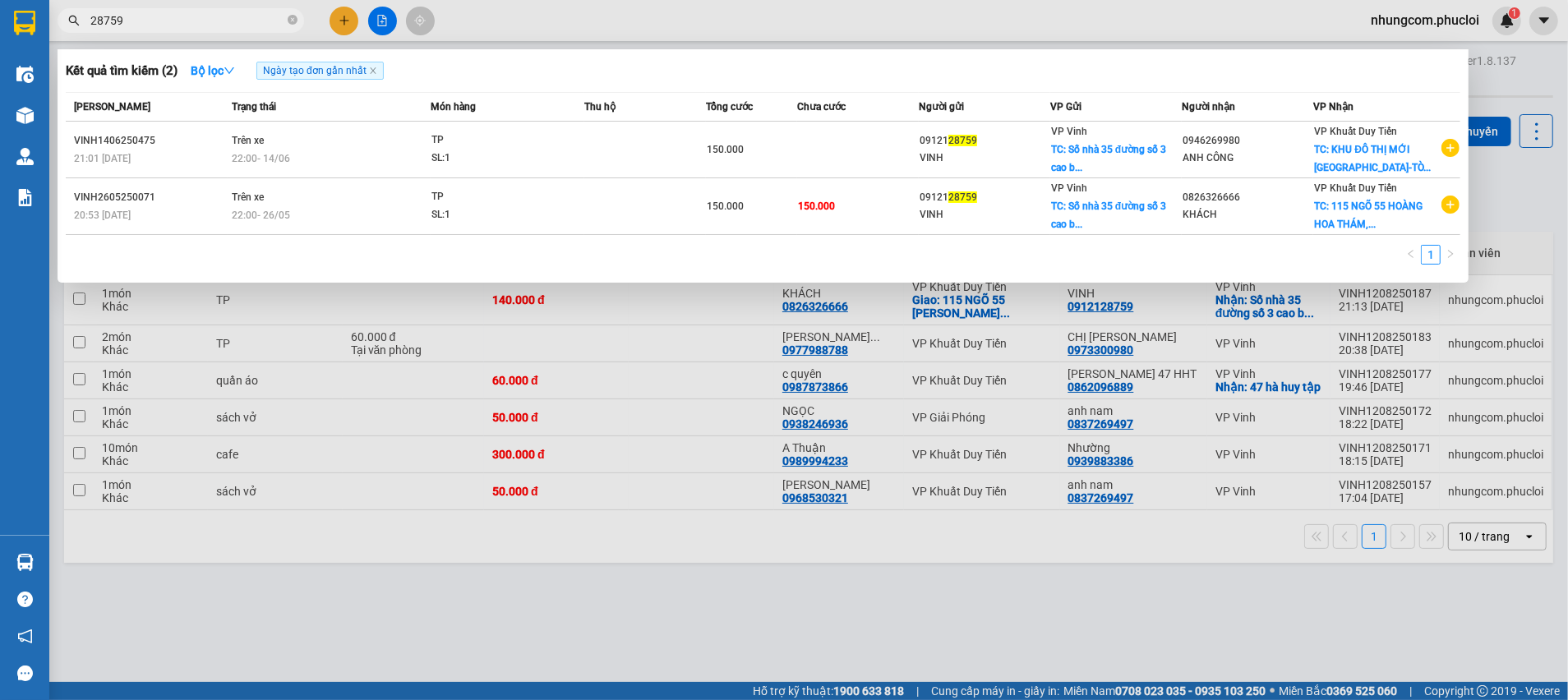
click at [275, 20] on input "28759" at bounding box center [187, 20] width 194 height 18
paste input "035 7527156"
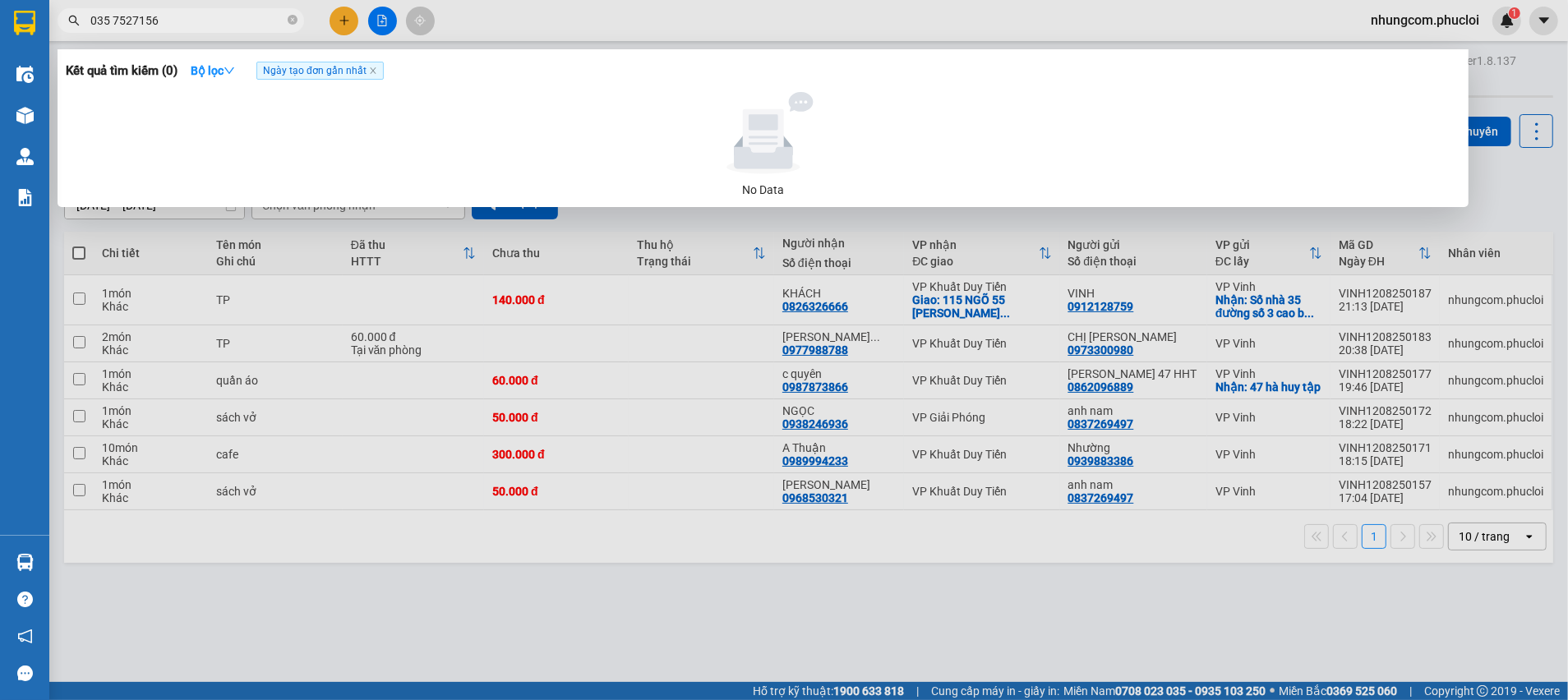
click at [113, 20] on input "035 7527156" at bounding box center [187, 20] width 194 height 18
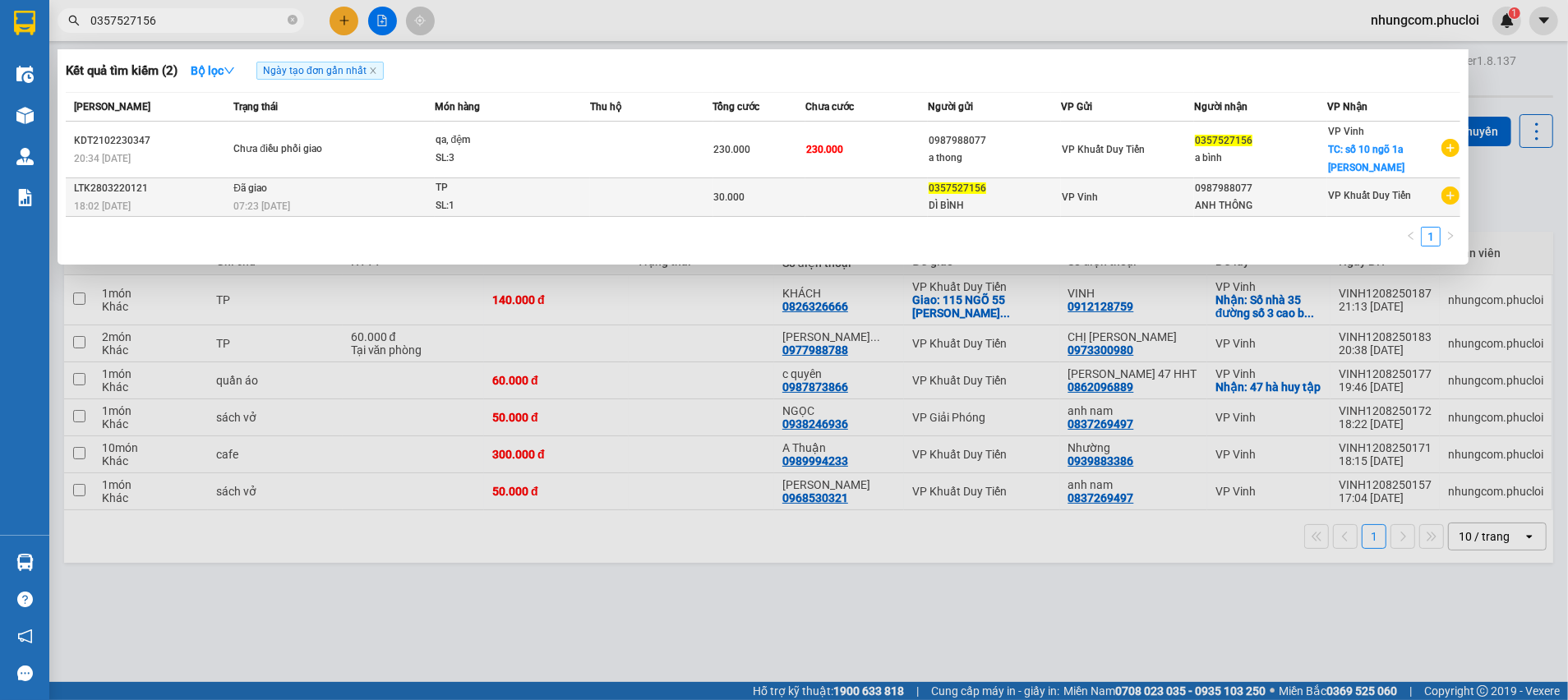
type input "0357527156"
click at [937, 211] on div "DÌ BÌNH" at bounding box center [994, 206] width 131 height 18
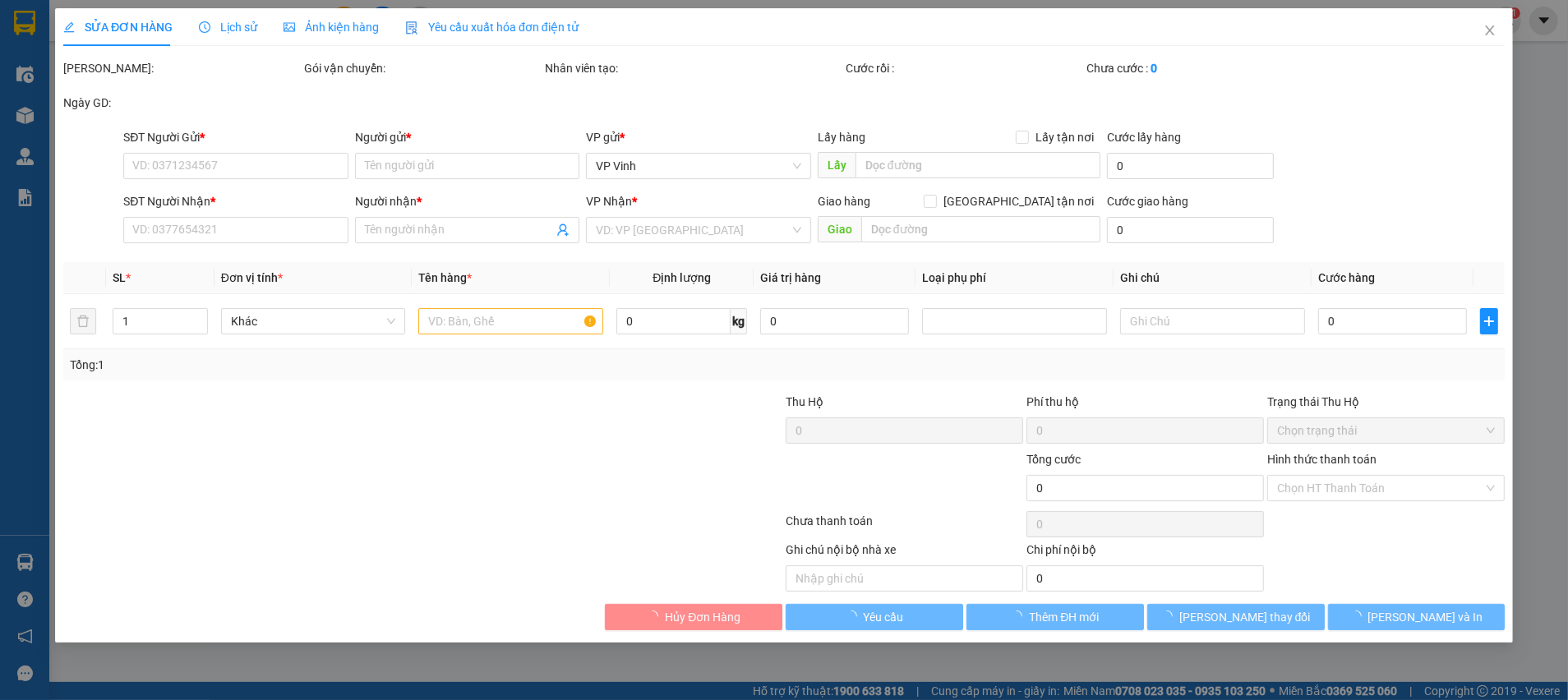
type input "0357527156"
type input "DÌ BÌNH"
type input "0987988077"
type input "ANH THÔNG"
type input "30.000"
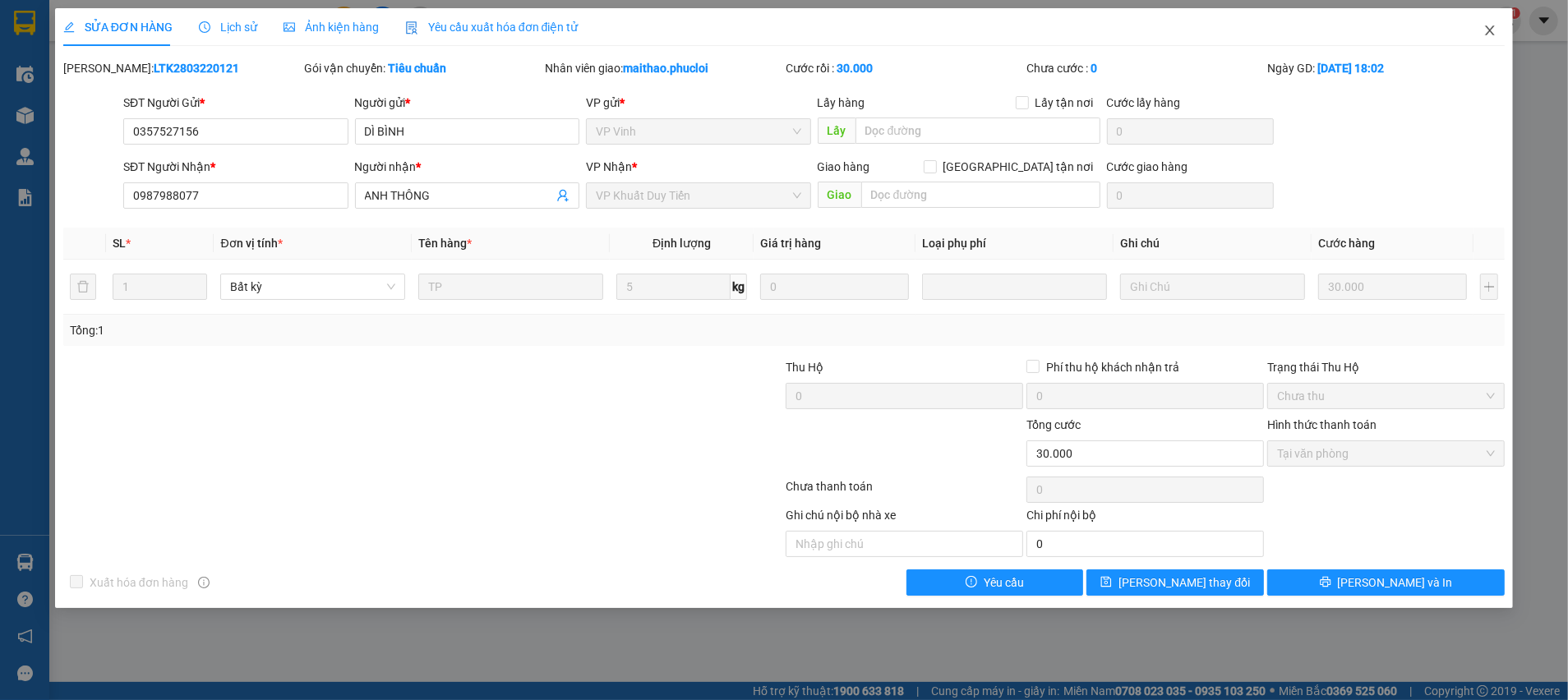
click at [1490, 22] on span "Close" at bounding box center [1490, 31] width 46 height 46
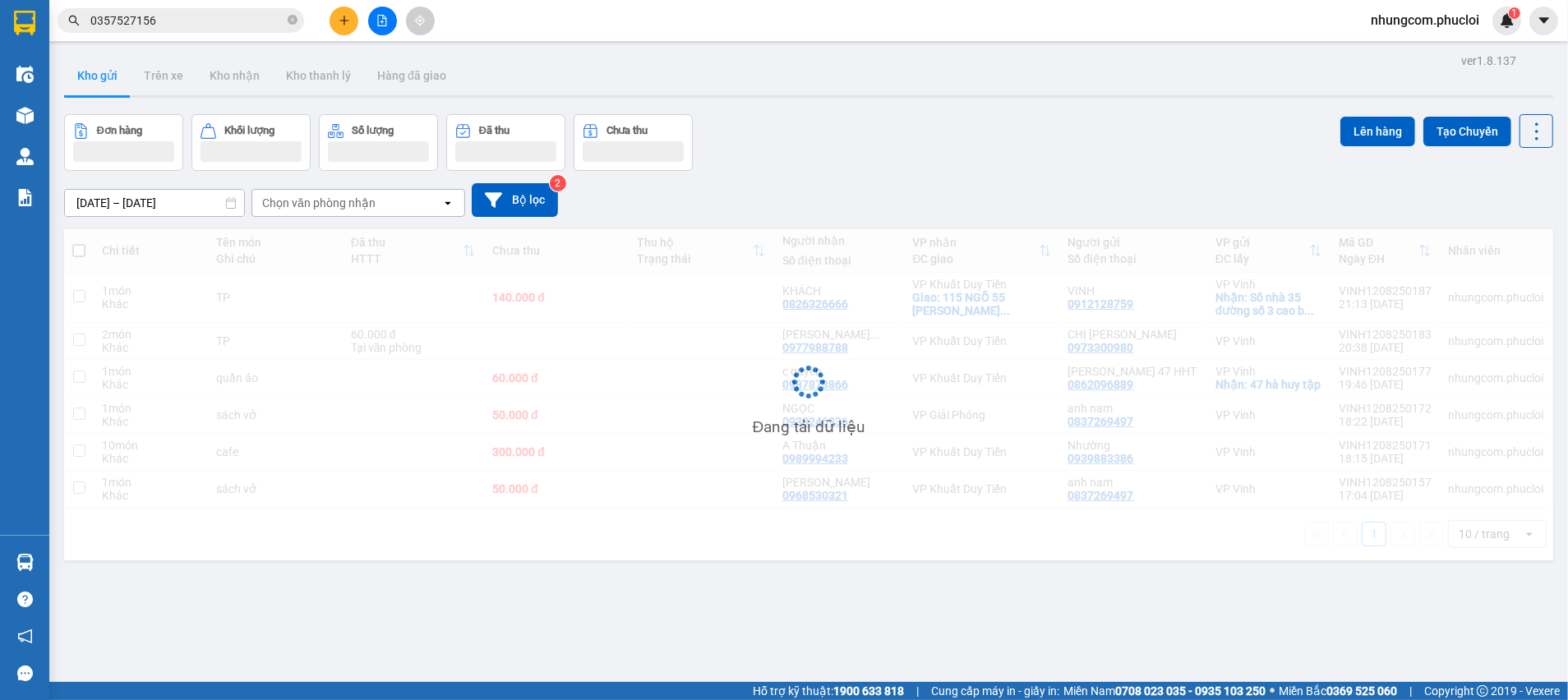
click at [248, 19] on input "0357527156" at bounding box center [187, 20] width 194 height 18
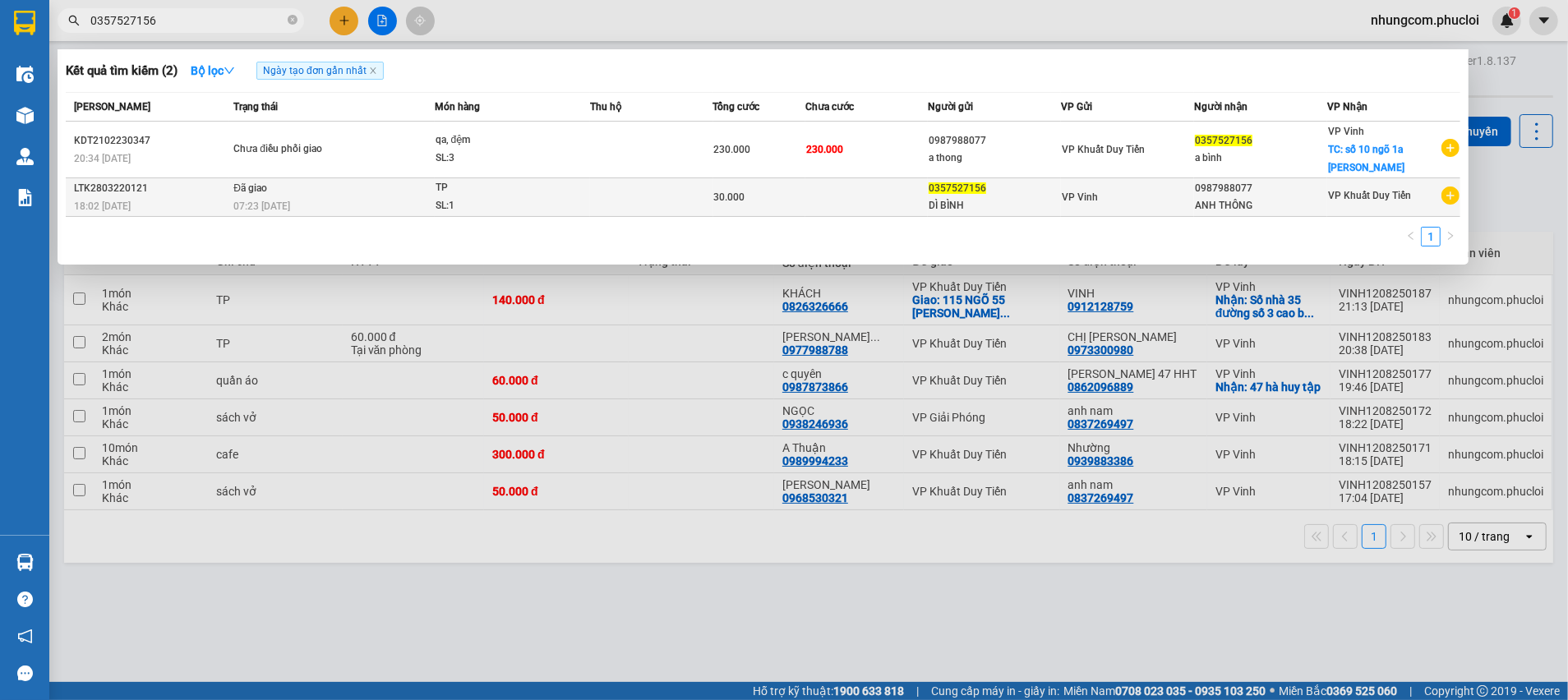
click at [1445, 196] on icon "plus-circle" at bounding box center [1451, 196] width 18 height 18
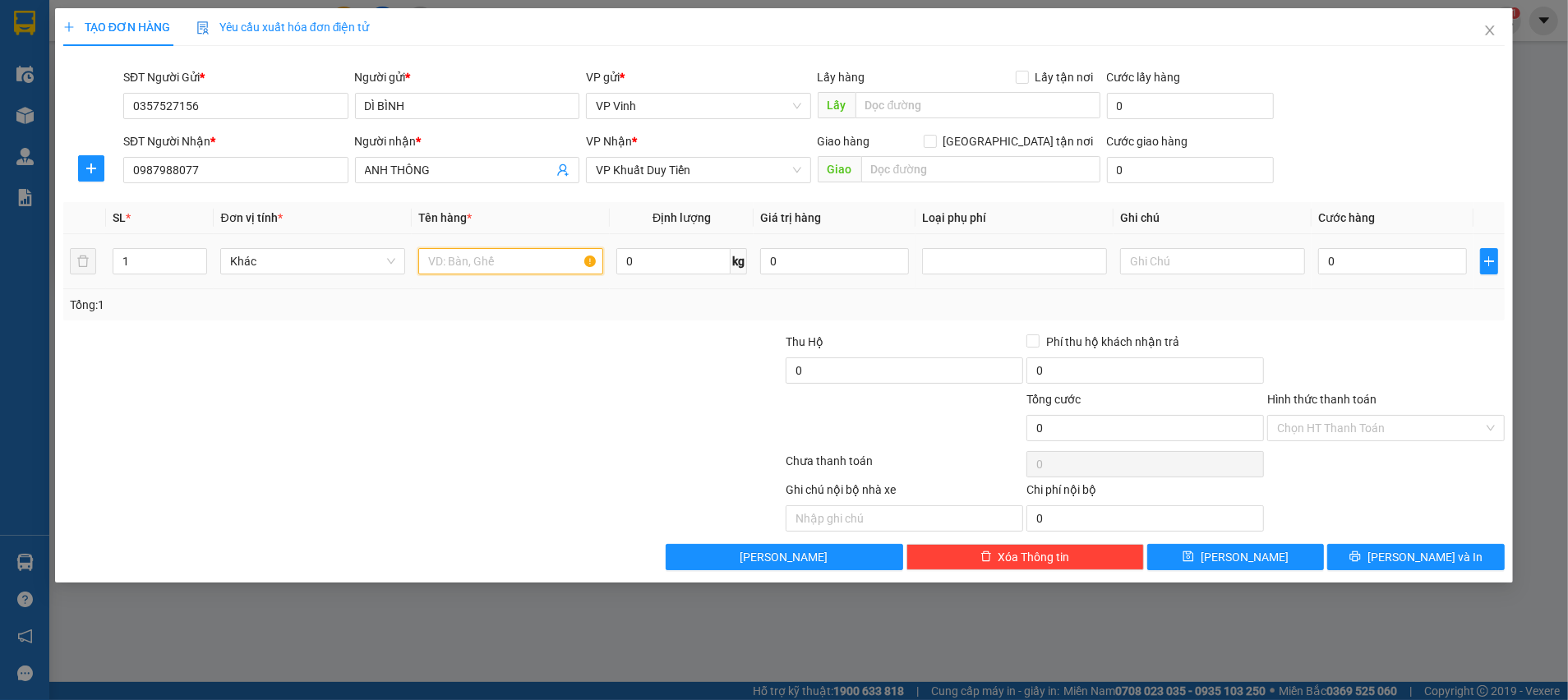
click at [458, 267] on input "text" at bounding box center [510, 261] width 185 height 26
type input "TP"
click at [1343, 264] on input "0" at bounding box center [1392, 261] width 149 height 26
type input "3"
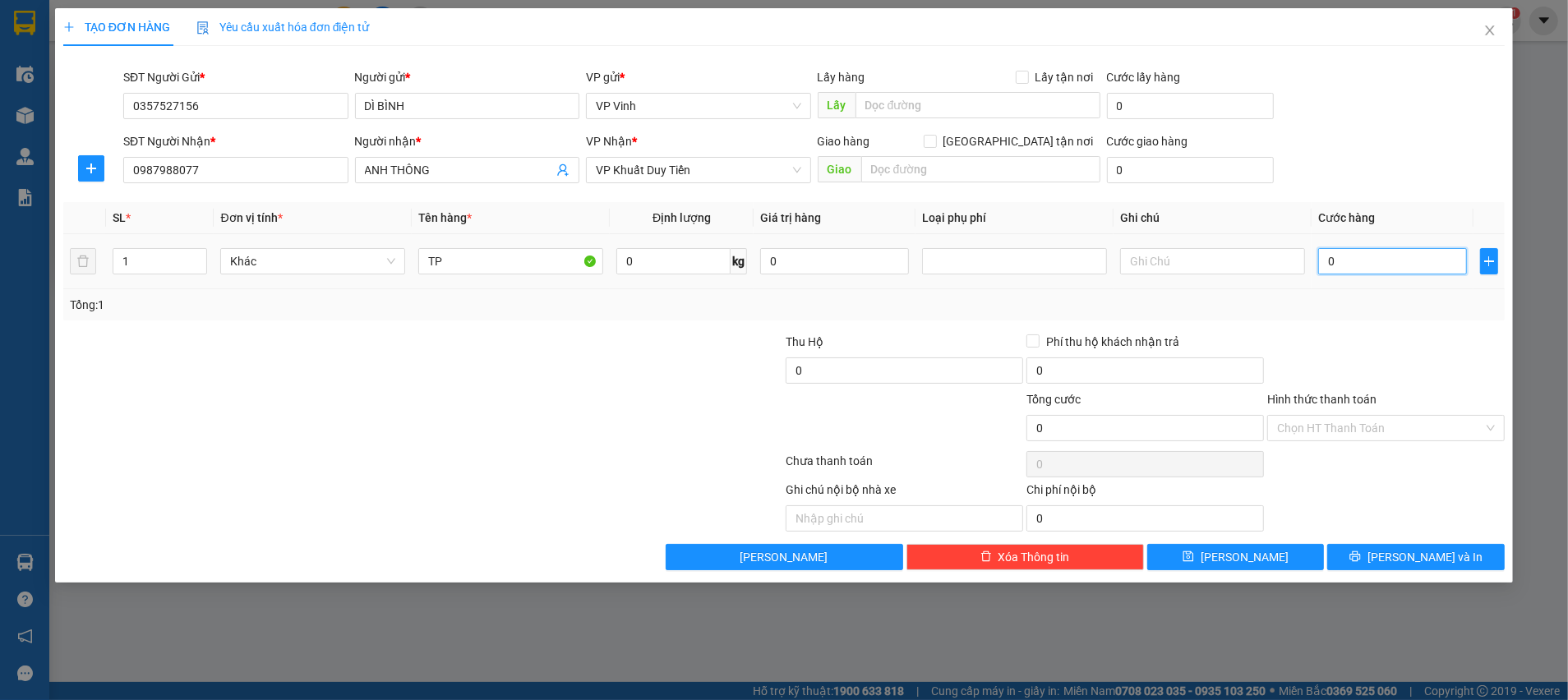
type input "3"
type input "30"
type input "30.000"
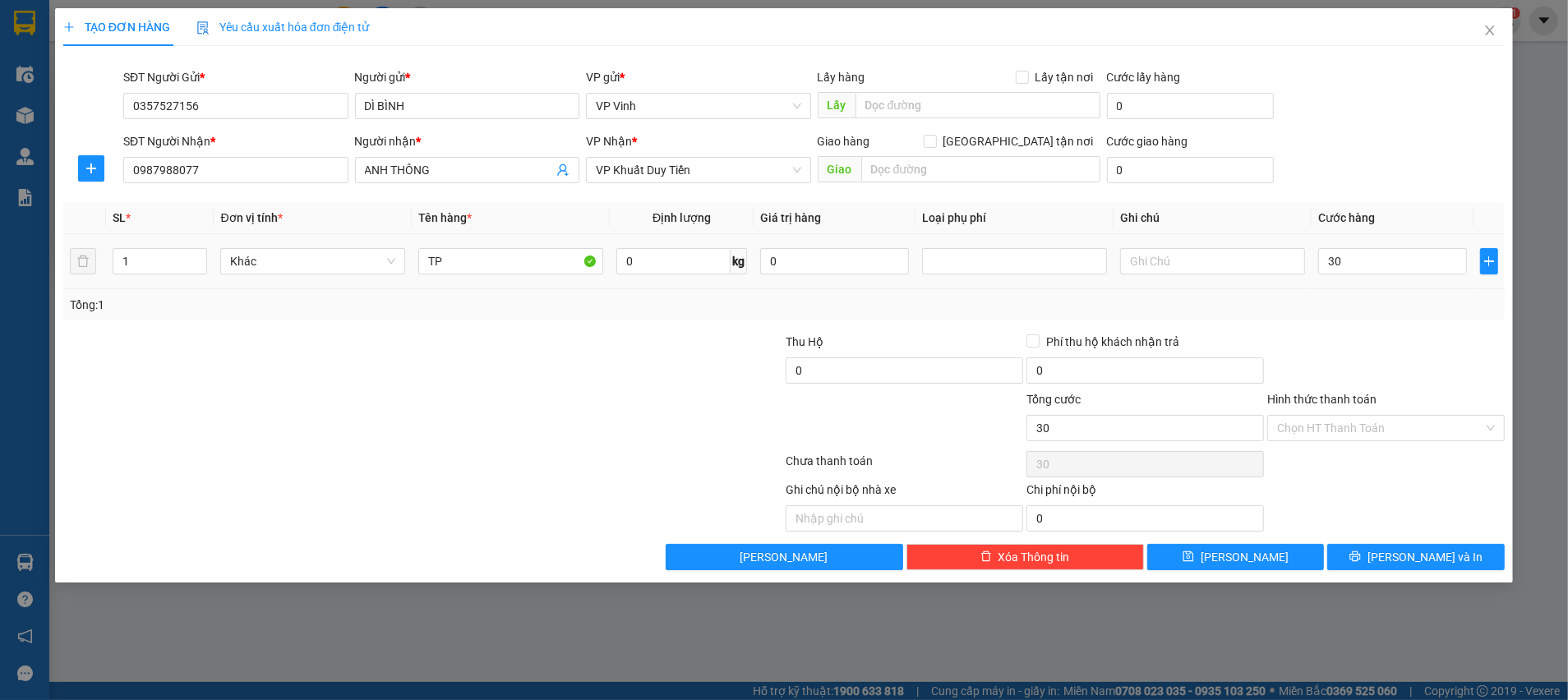
type input "30.000"
click at [1337, 297] on div "Tổng: 1" at bounding box center [784, 305] width 1429 height 18
click at [1020, 78] on input "Lấy tận nơi" at bounding box center [1022, 77] width 11 height 11
checkbox input "true"
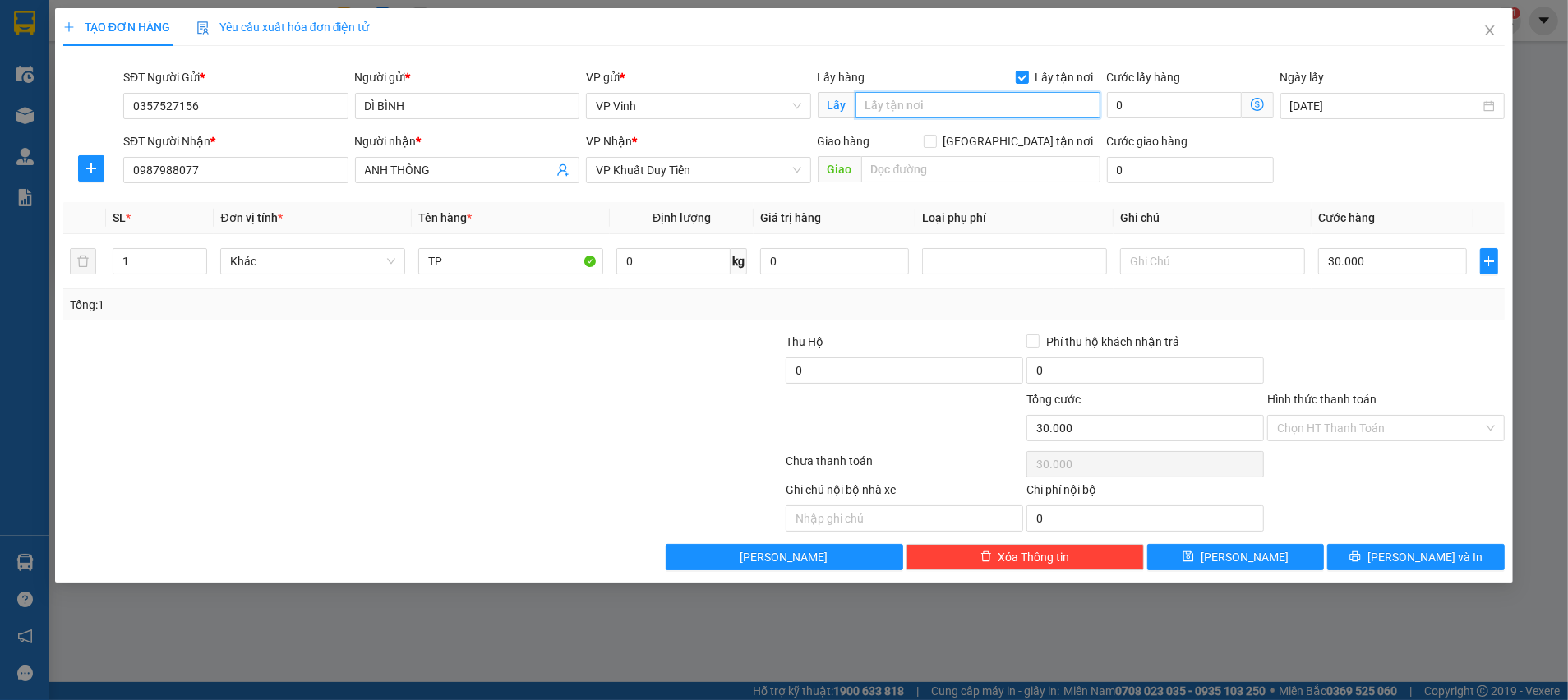
click at [986, 99] on input "text" at bounding box center [977, 105] width 245 height 26
type input "PHẠM THỊ TẢO"
click at [1156, 113] on input "0" at bounding box center [1175, 105] width 135 height 26
type input "30.002"
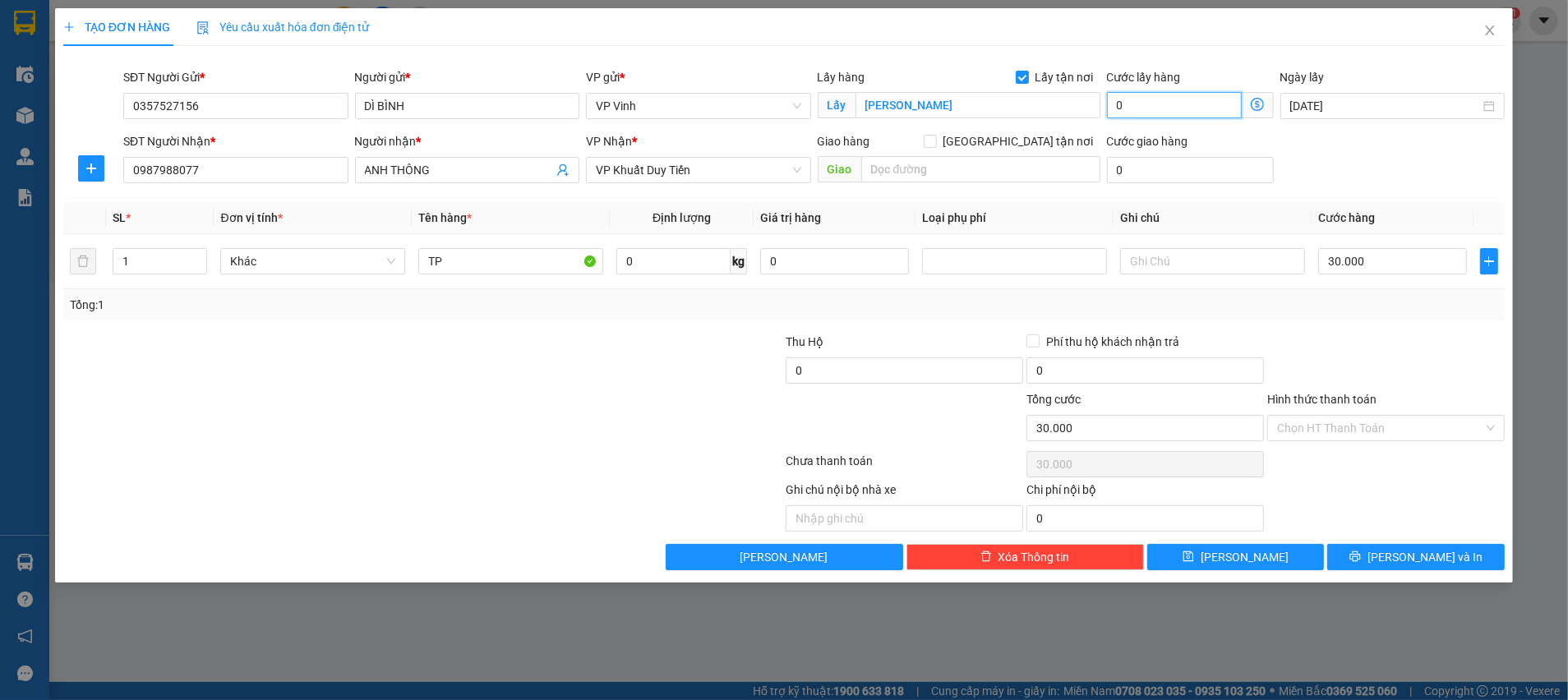
type input "2"
type input "30.020"
type input "20.000"
type input "50.000"
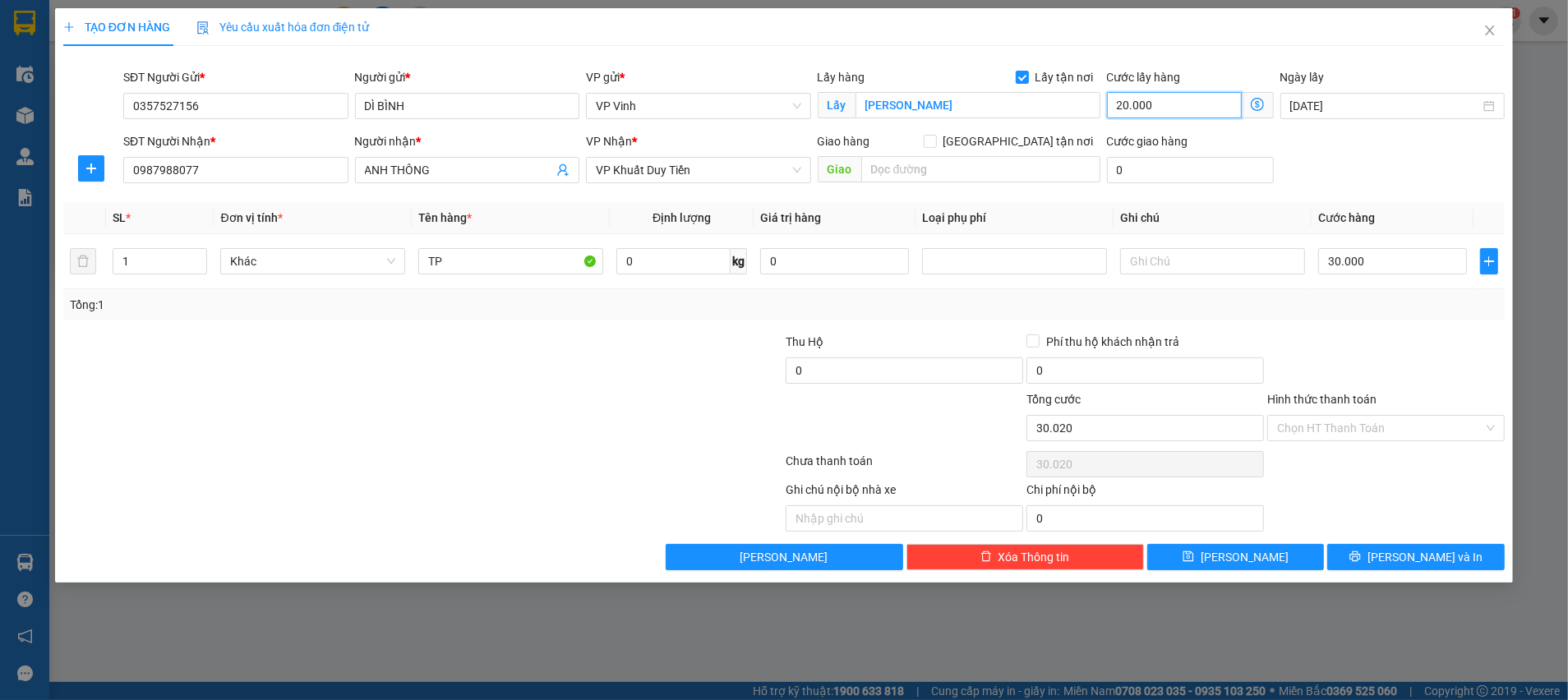
type input "50.000"
click at [1361, 552] on icon "printer" at bounding box center [1355, 556] width 11 height 11
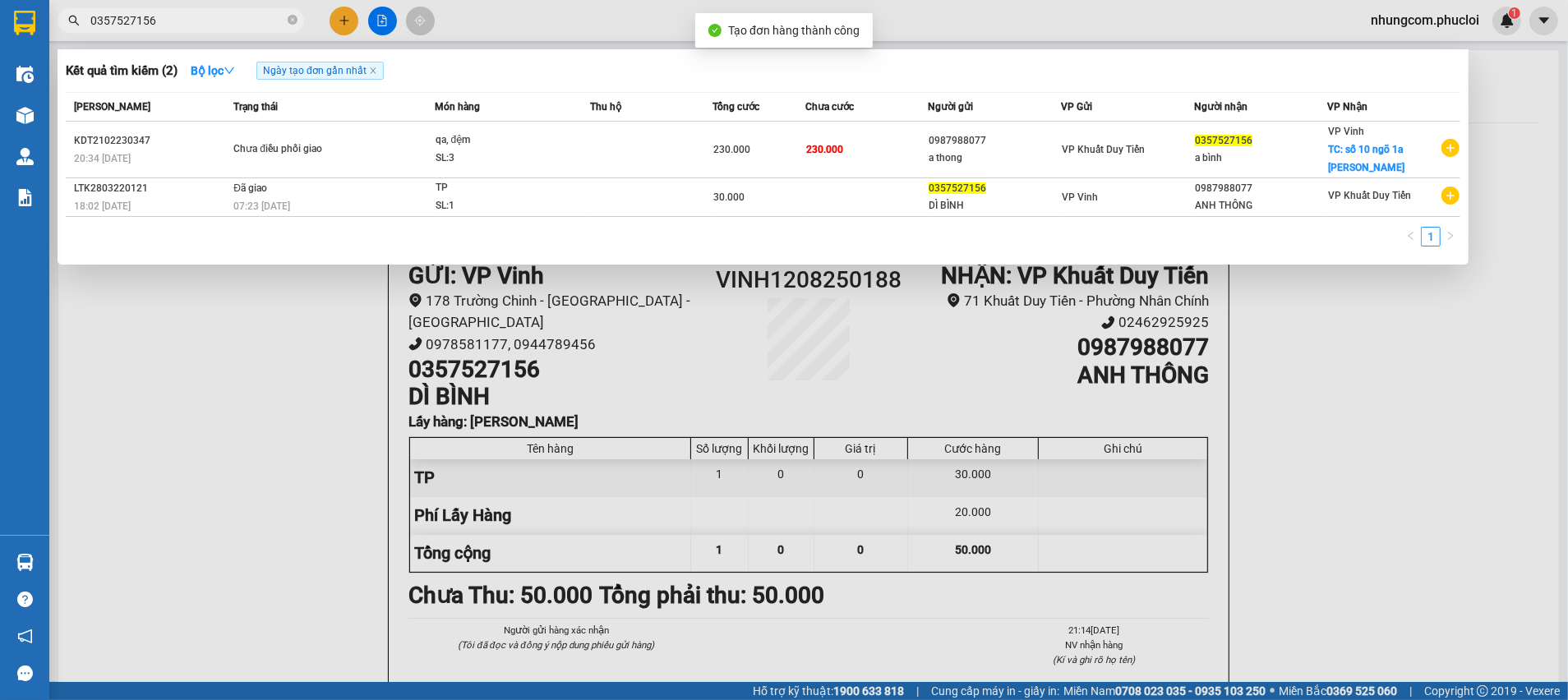
click at [1360, 424] on div at bounding box center [784, 350] width 1568 height 700
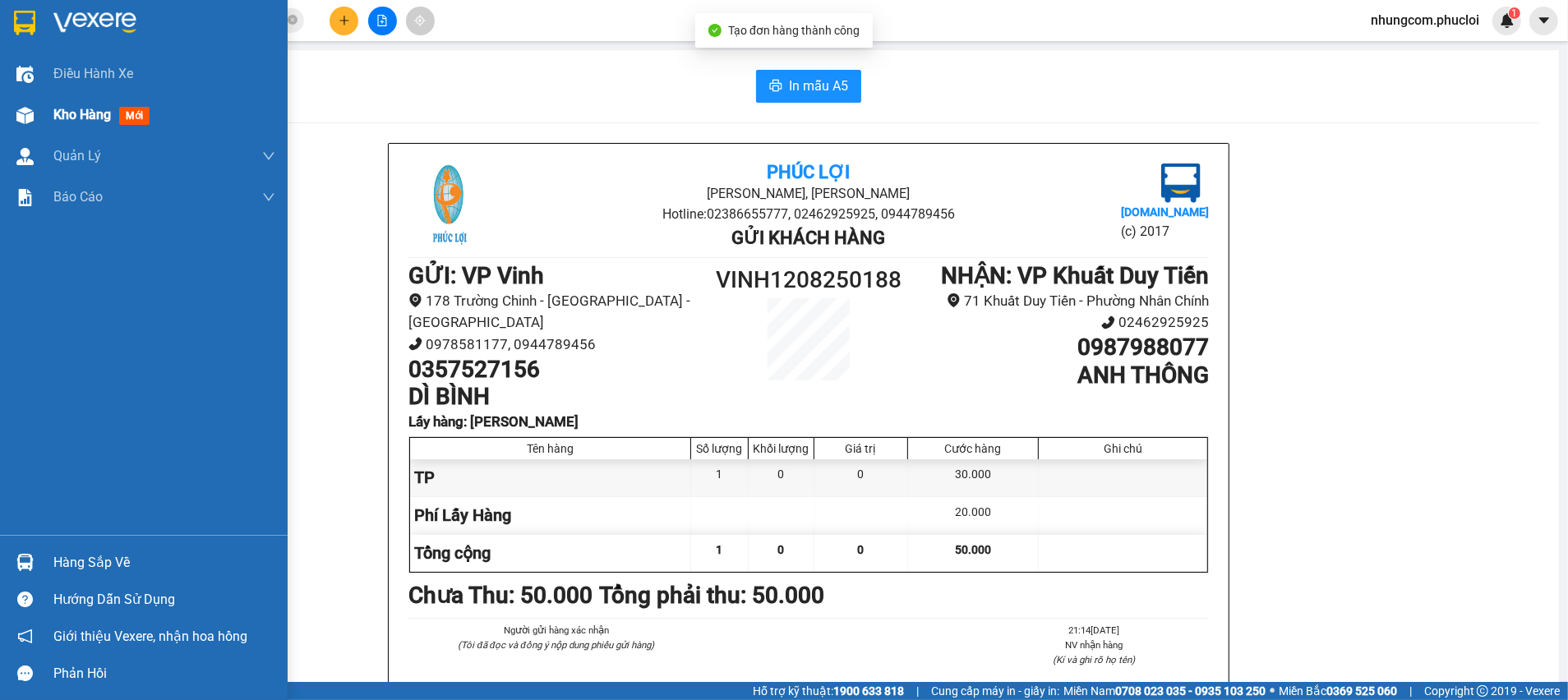
click at [33, 105] on div at bounding box center [25, 115] width 29 height 29
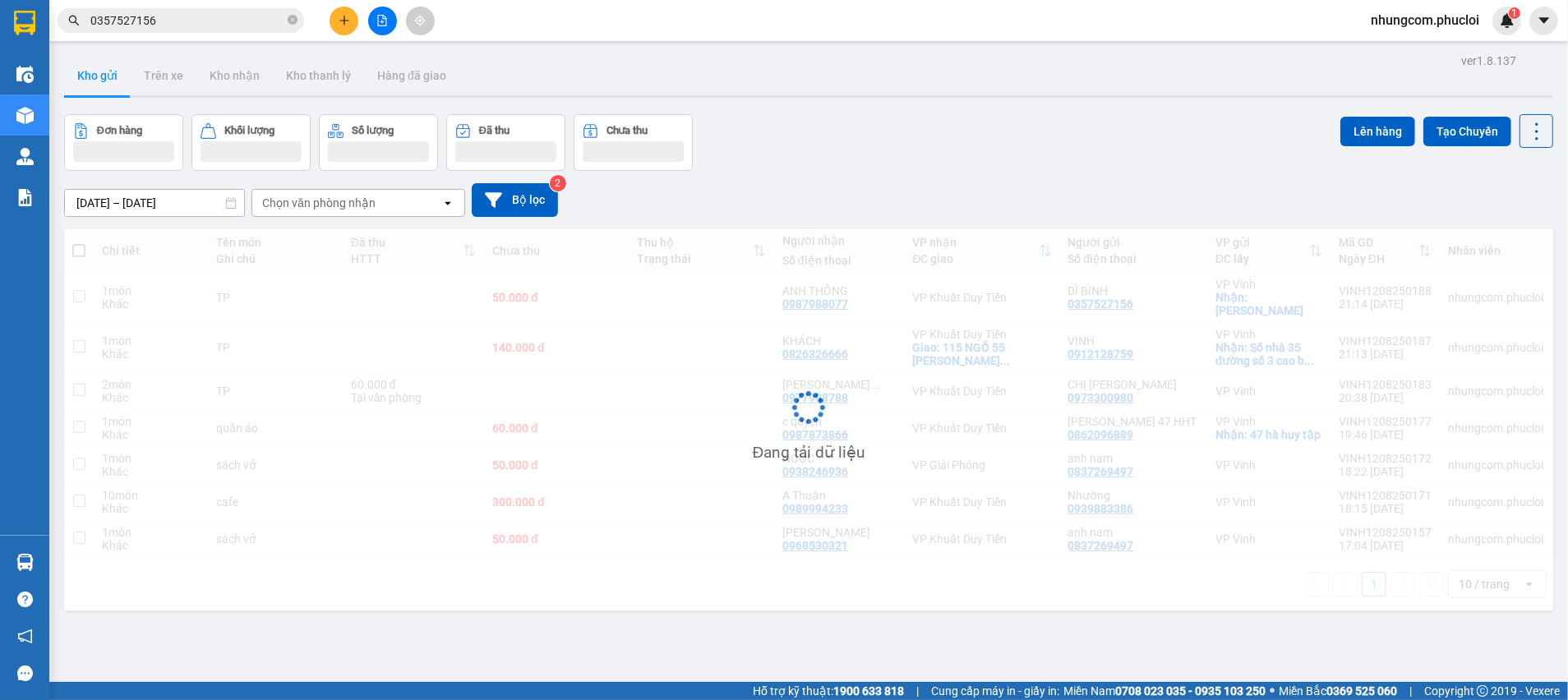
click at [906, 130] on div "Đơn hàng Khối lượng Số lượng Đã thu Chưa thu Lên hàng Tạo Chuyến" at bounding box center [808, 142] width 1490 height 56
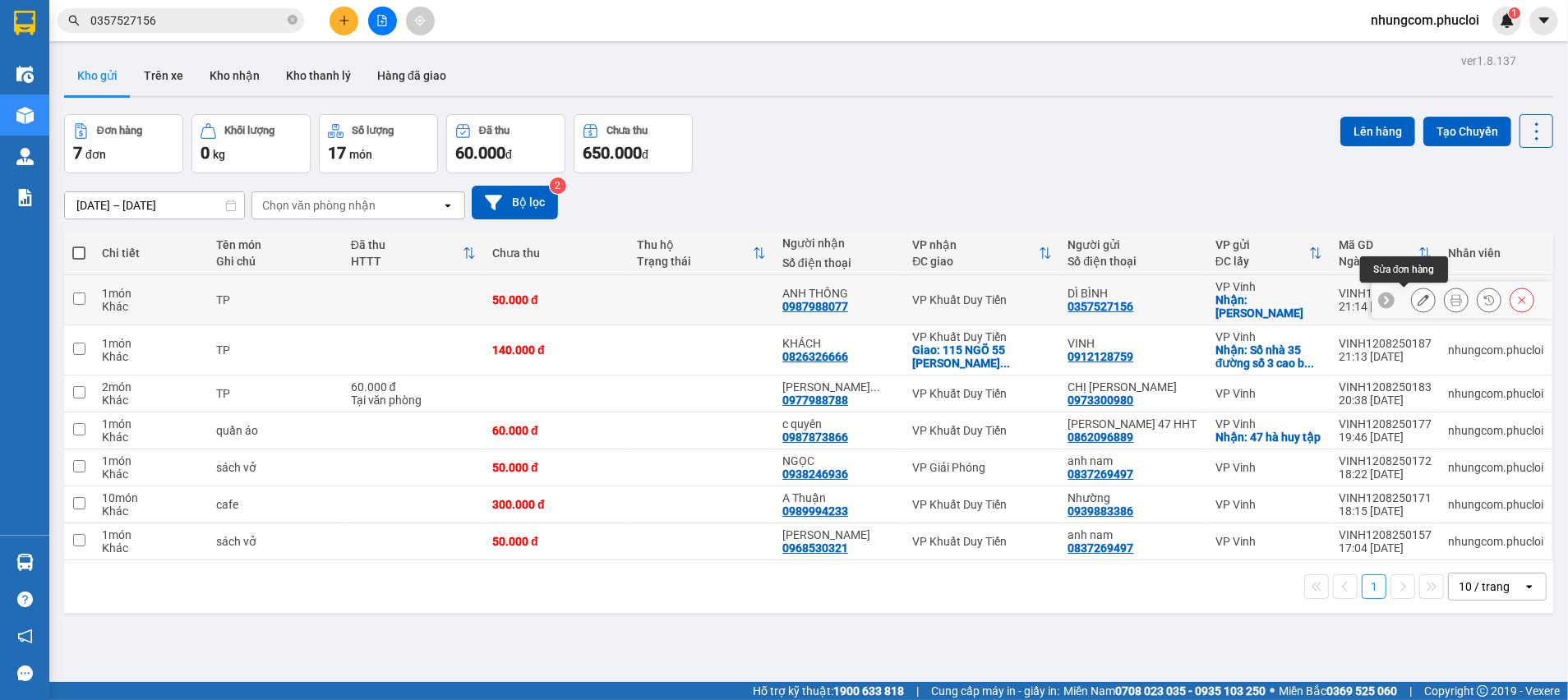
click at [1451, 297] on icon at bounding box center [1456, 300] width 11 height 11
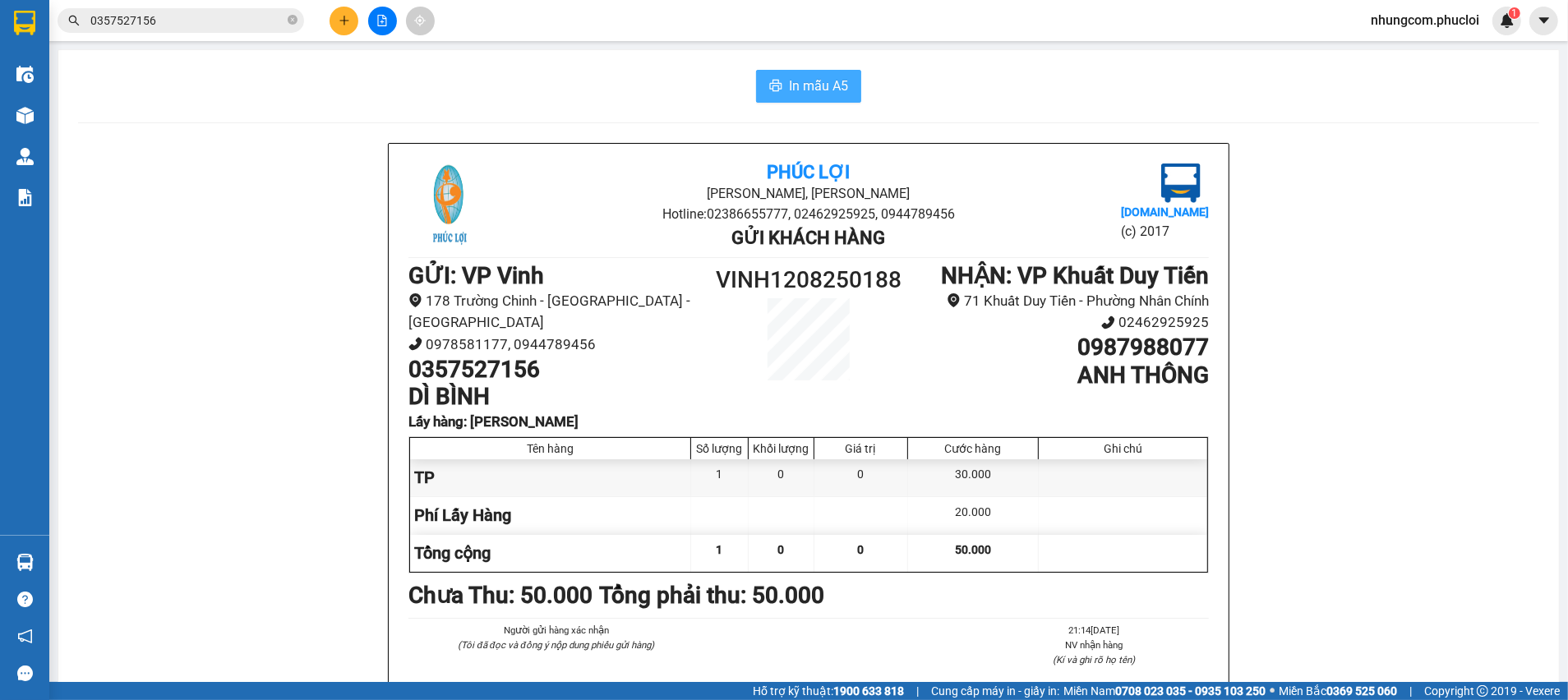
click at [789, 86] on span "In mẫu A5" at bounding box center [819, 86] width 59 height 20
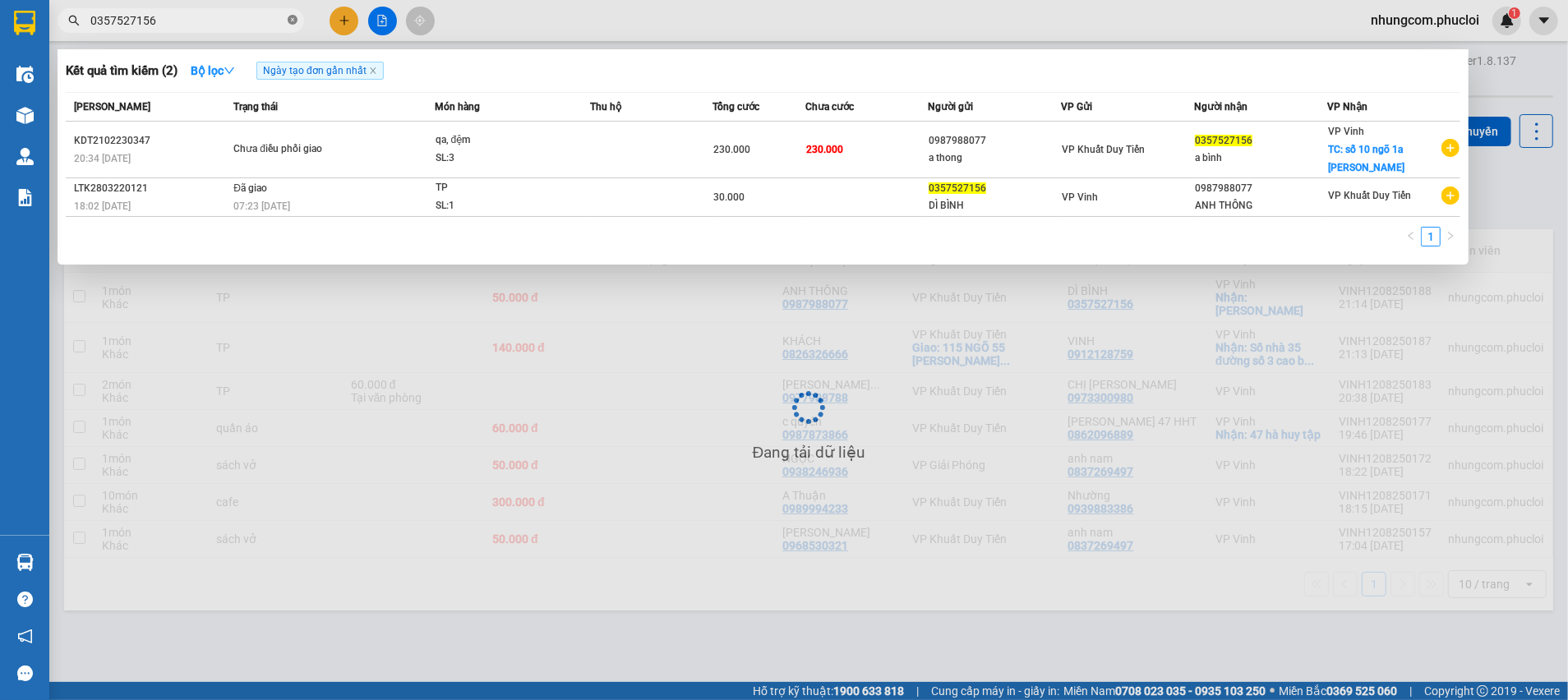
click at [292, 23] on icon "close-circle" at bounding box center [293, 19] width 10 height 10
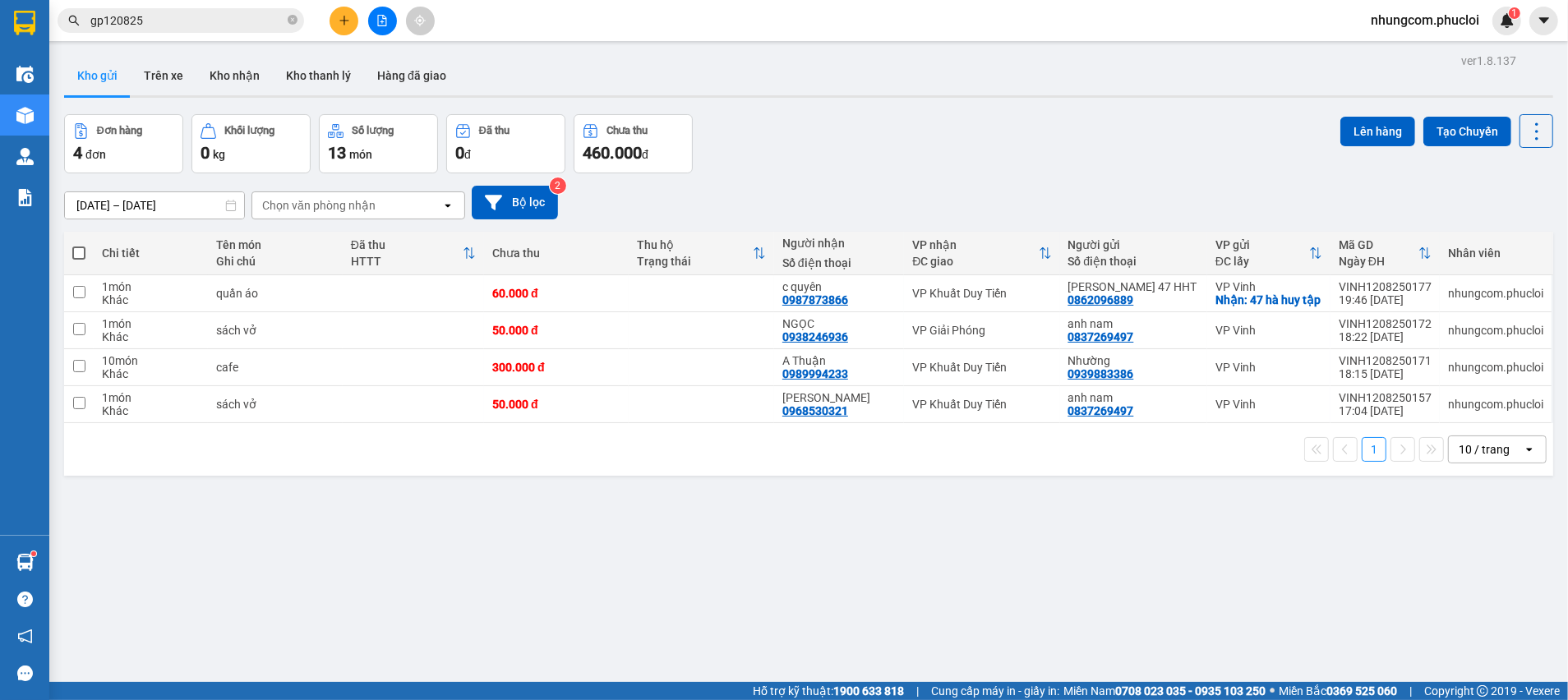
click at [250, 9] on span "gp120825" at bounding box center [180, 20] width 246 height 25
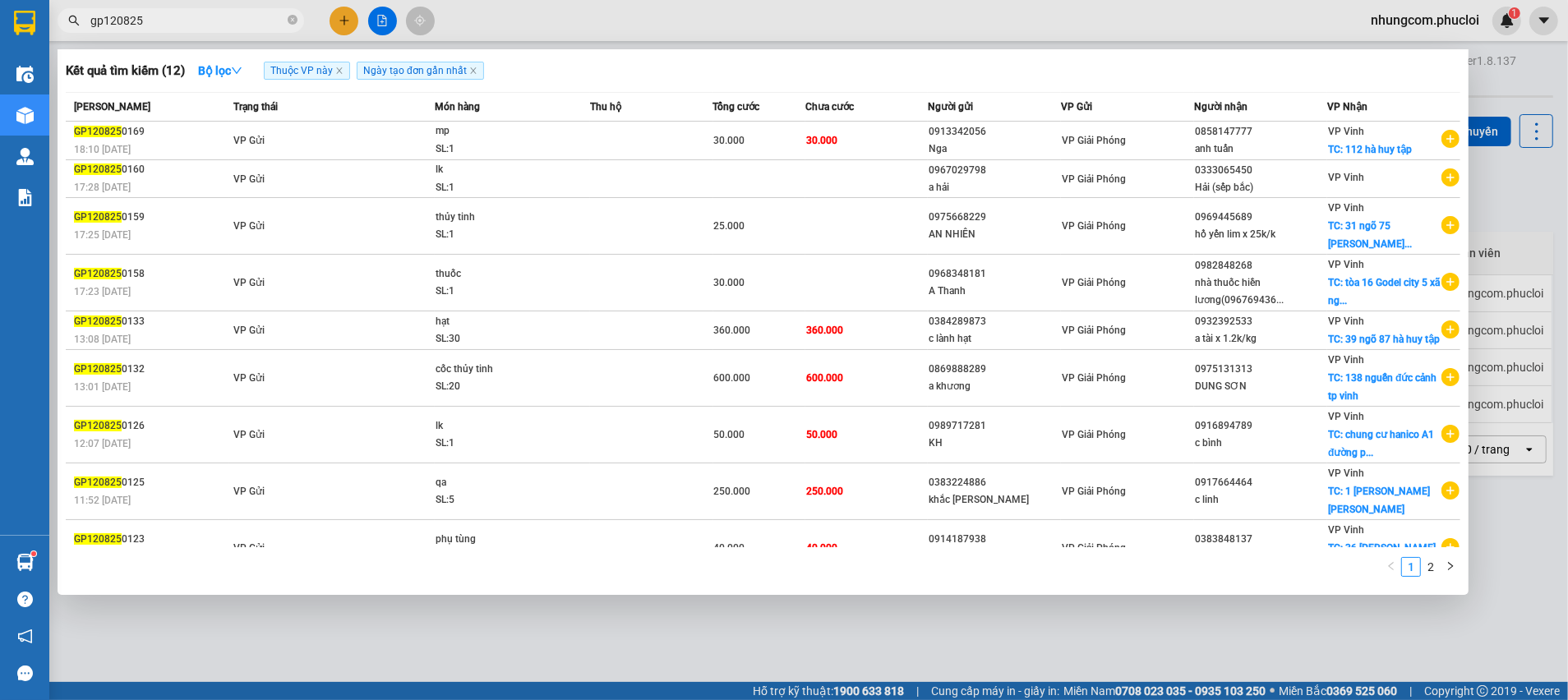
click at [248, 20] on input "gp120825" at bounding box center [187, 20] width 194 height 18
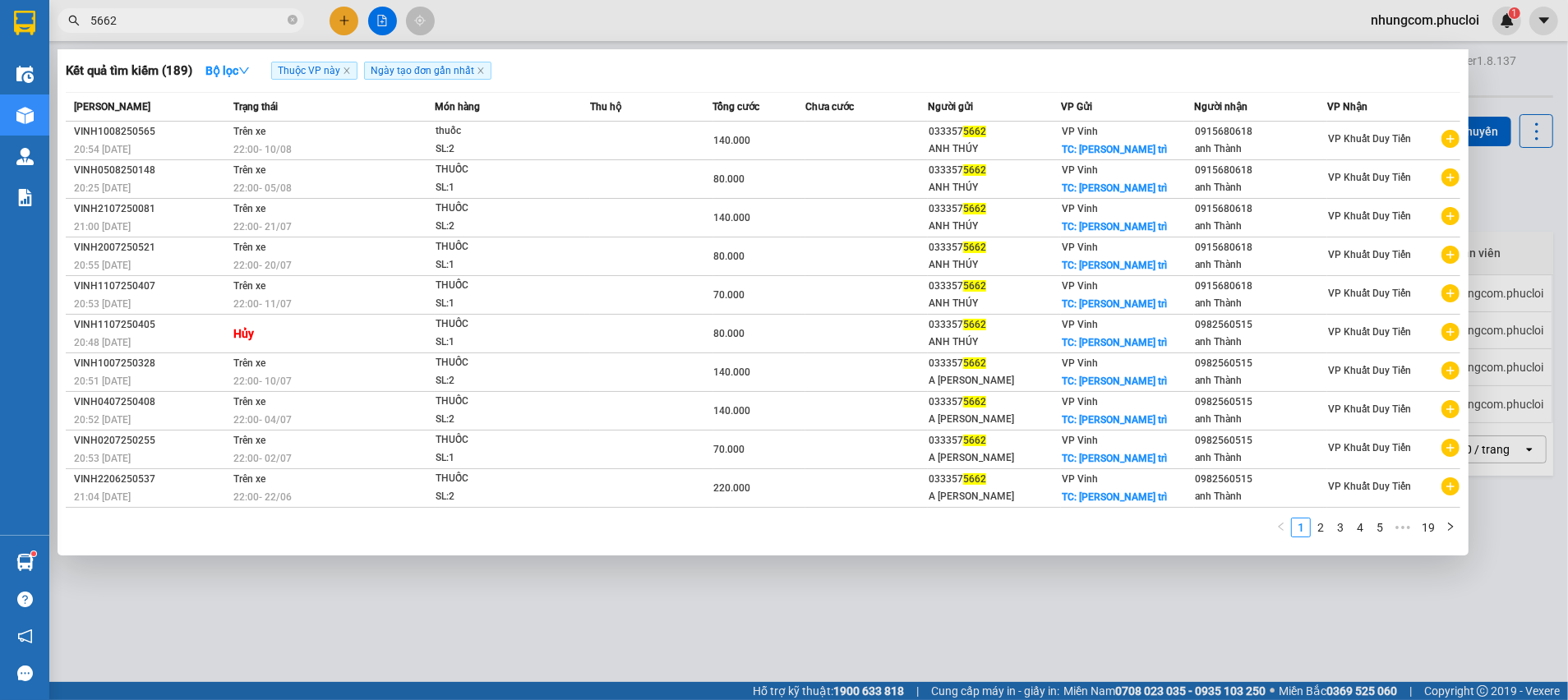
type input "5662"
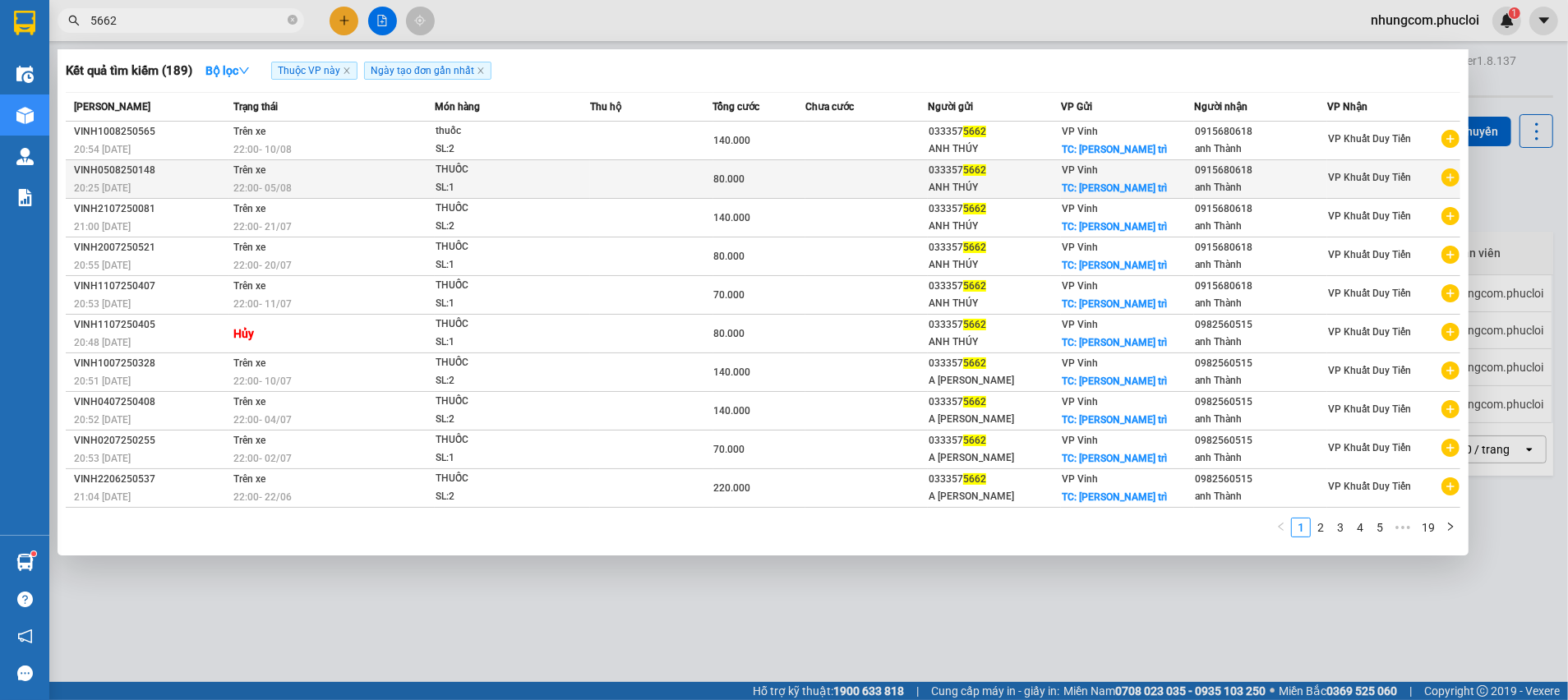
click at [904, 185] on td at bounding box center [868, 180] width 124 height 39
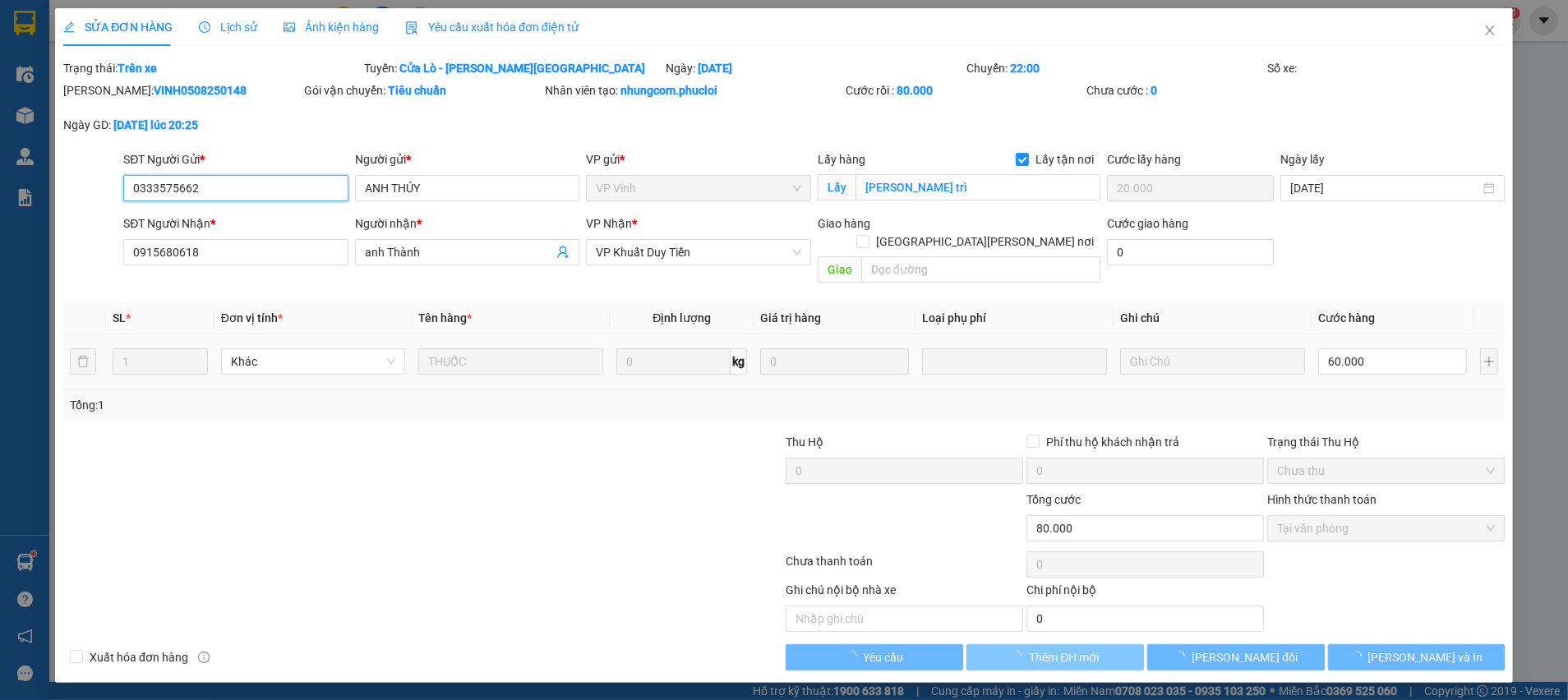
type input "0333575662"
type input "ANH THÚY"
checkbox input "true"
type input "[PERSON_NAME] trì"
type input "20.000"
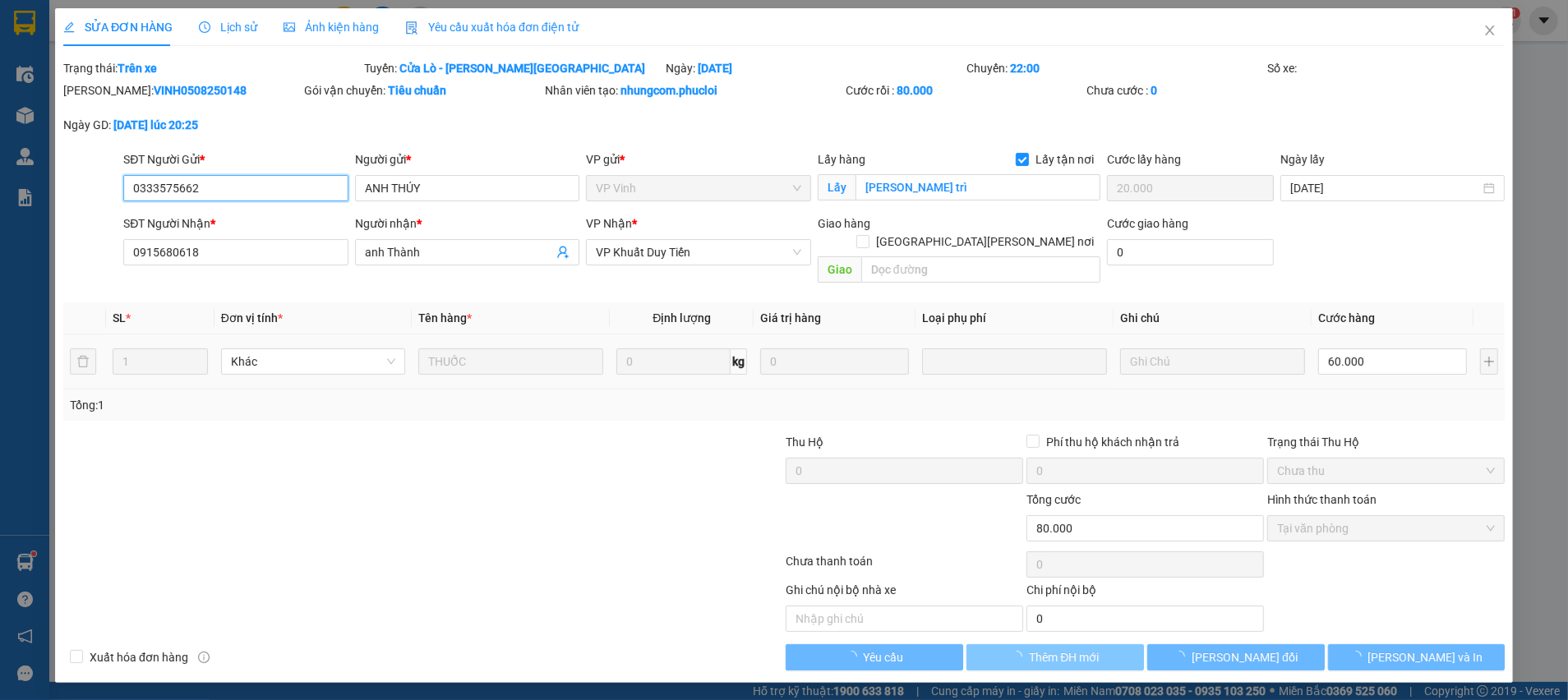
type input "0915680618"
type input "anh Thành"
type input "80.000"
click at [1047, 648] on span "Thêm ĐH mới" at bounding box center [1064, 658] width 70 height 18
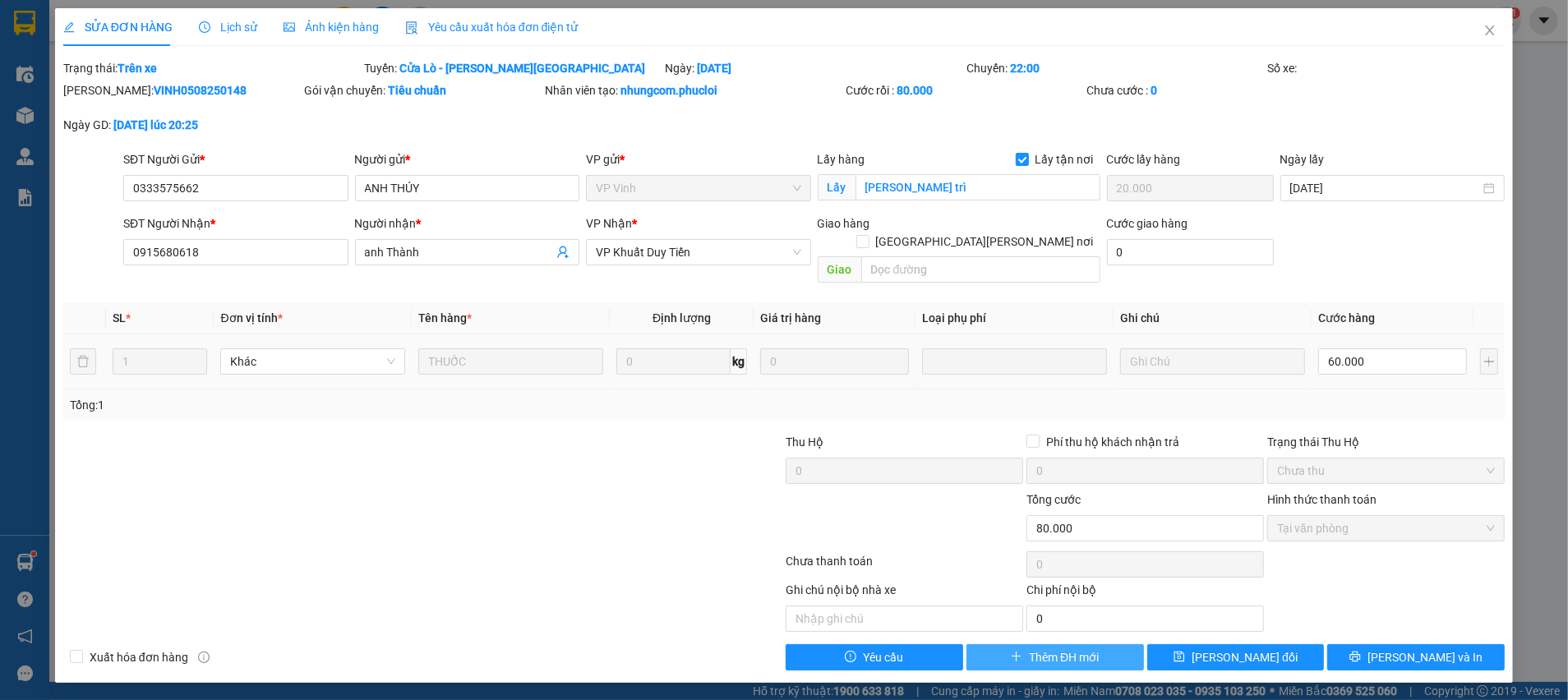
click at [1044, 648] on span "Thêm ĐH mới" at bounding box center [1064, 658] width 70 height 18
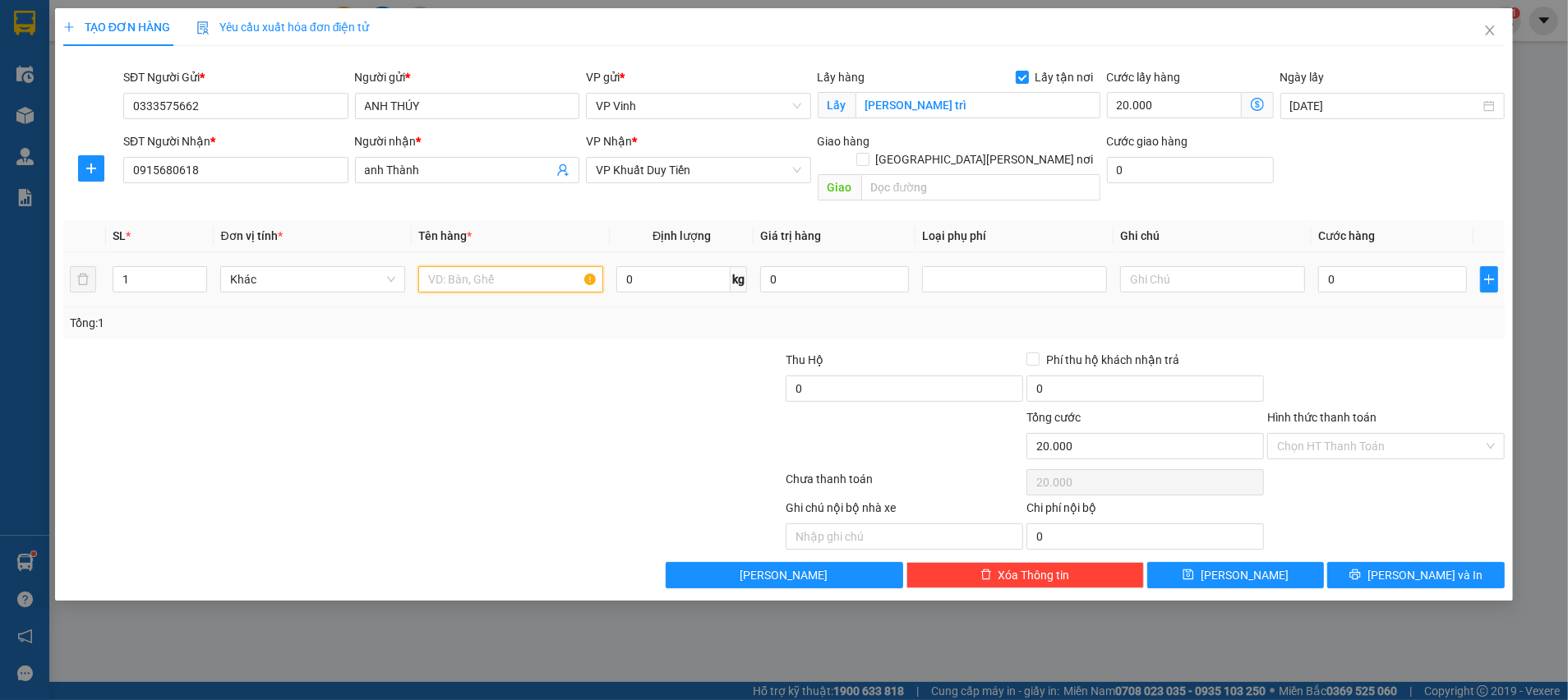
click at [479, 267] on input "text" at bounding box center [510, 279] width 185 height 26
type input "THUỐC"
click at [1355, 267] on input "0" at bounding box center [1392, 279] width 149 height 26
type input "8"
type input "20.008"
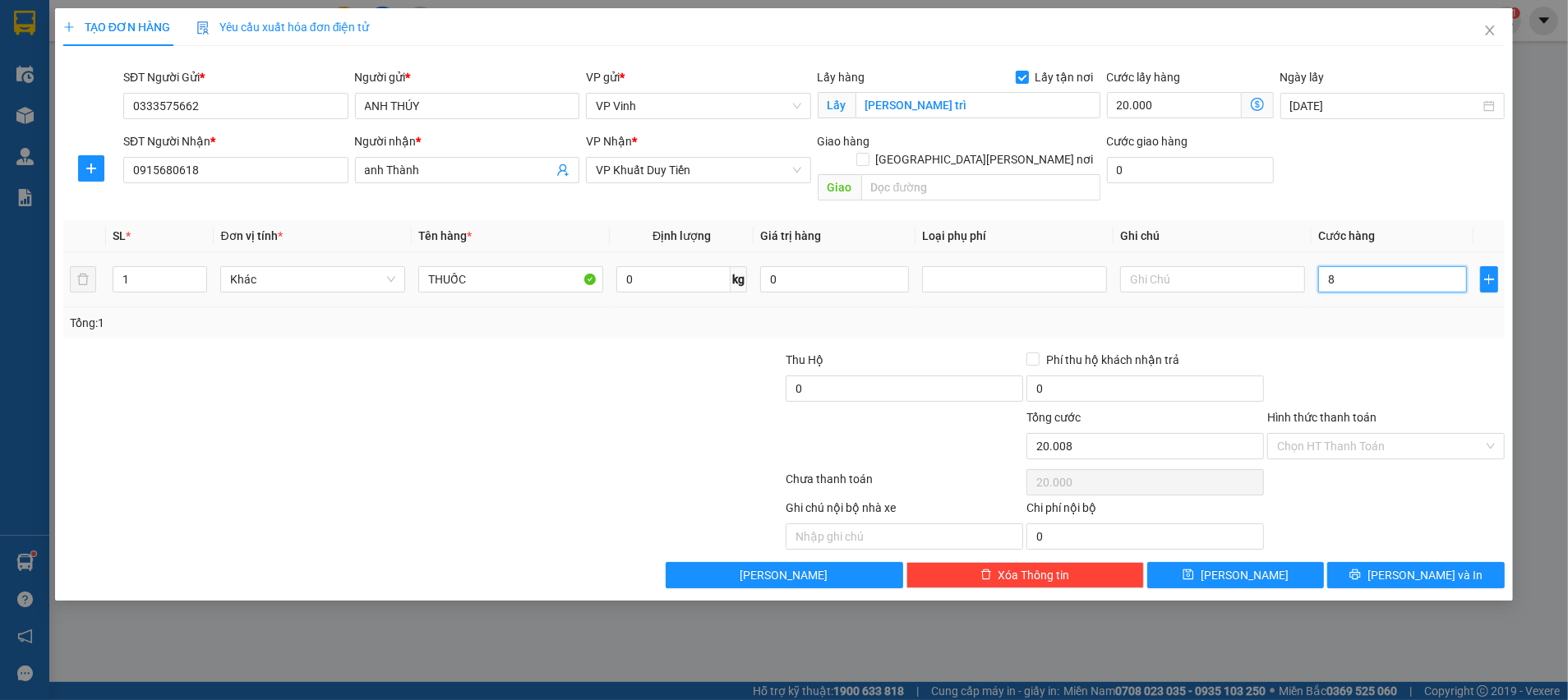
type input "20.008"
type input "80"
type input "20.080"
drag, startPoint x: 1347, startPoint y: 263, endPoint x: 1319, endPoint y: 258, distance: 28.4
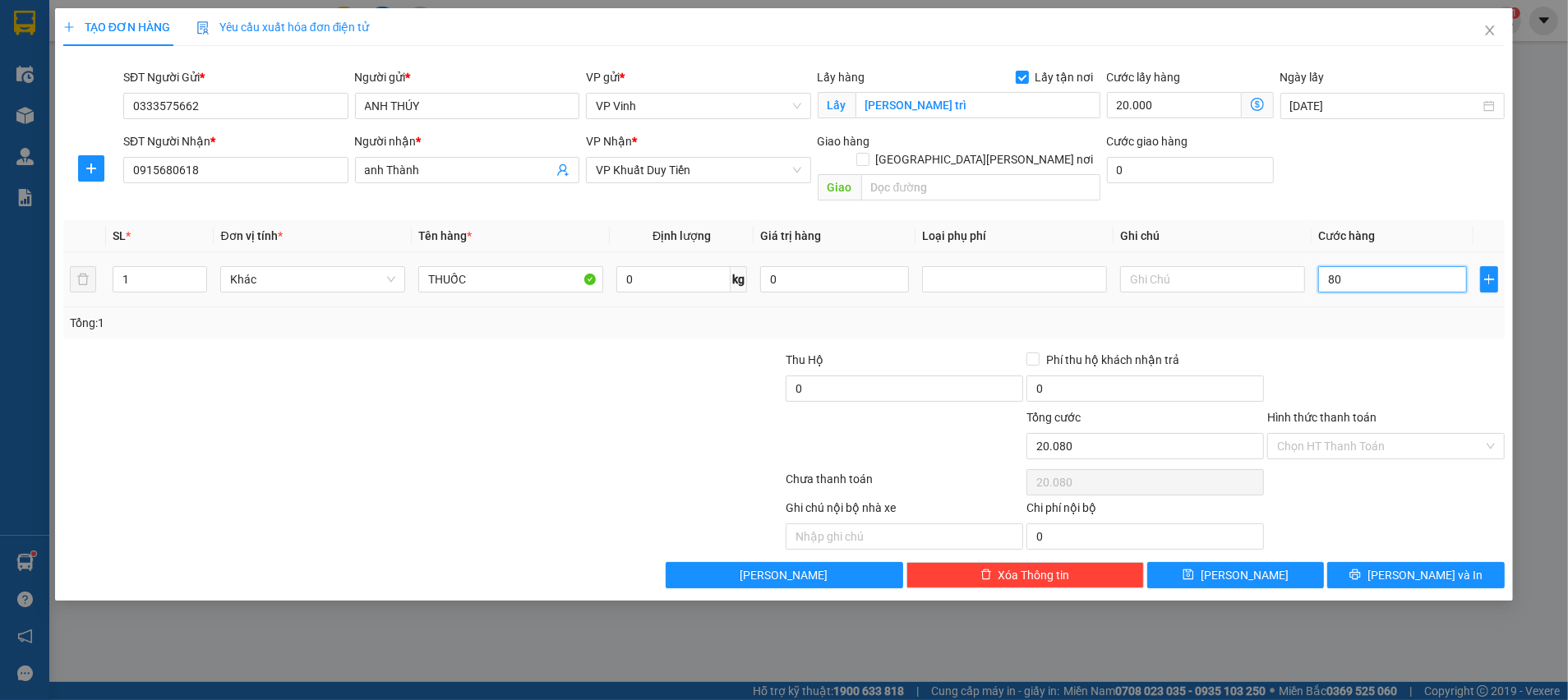
click at [1319, 267] on input "80" at bounding box center [1392, 279] width 149 height 26
type input "6"
type input "20.006"
type input "60"
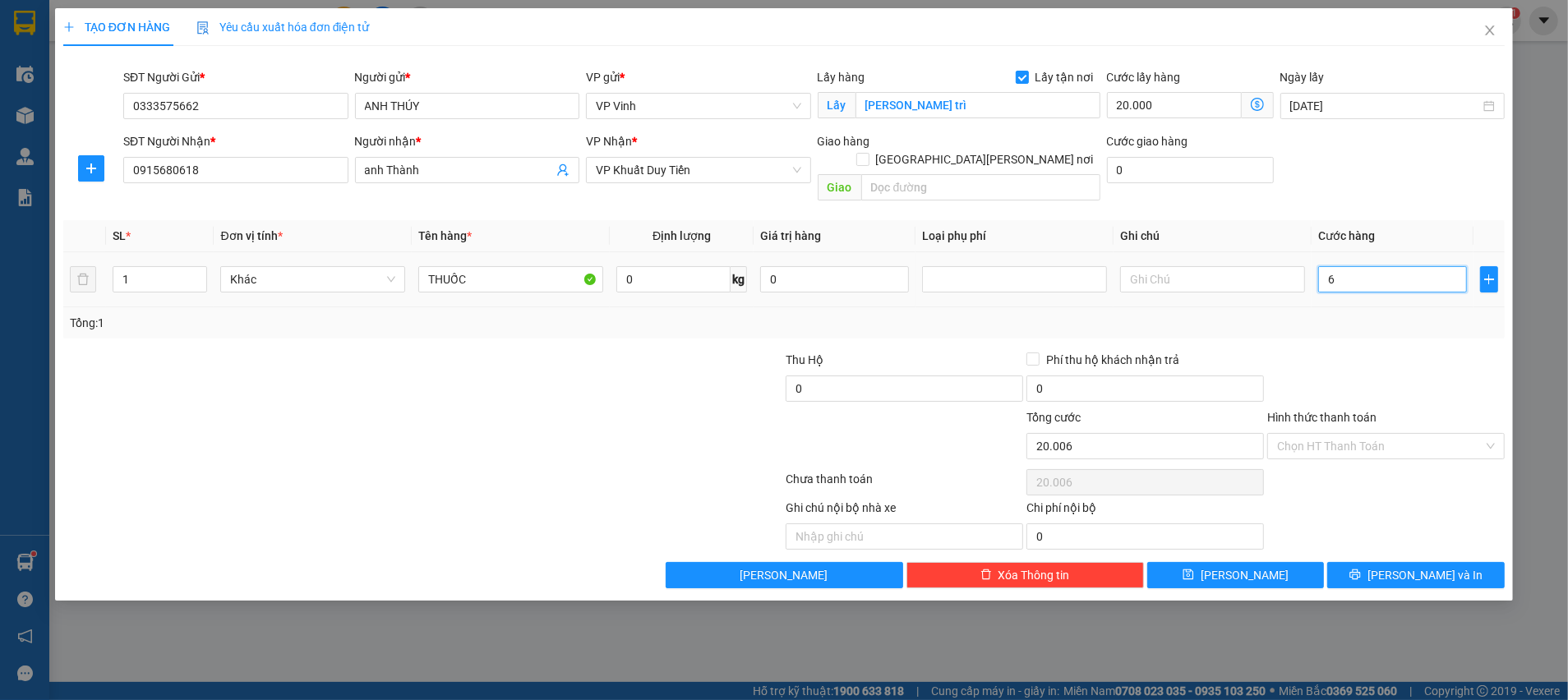
type input "20.060"
click at [1407, 433] on input "Hình thức thanh toán" at bounding box center [1381, 445] width 207 height 25
type input "60.000"
type input "80.000"
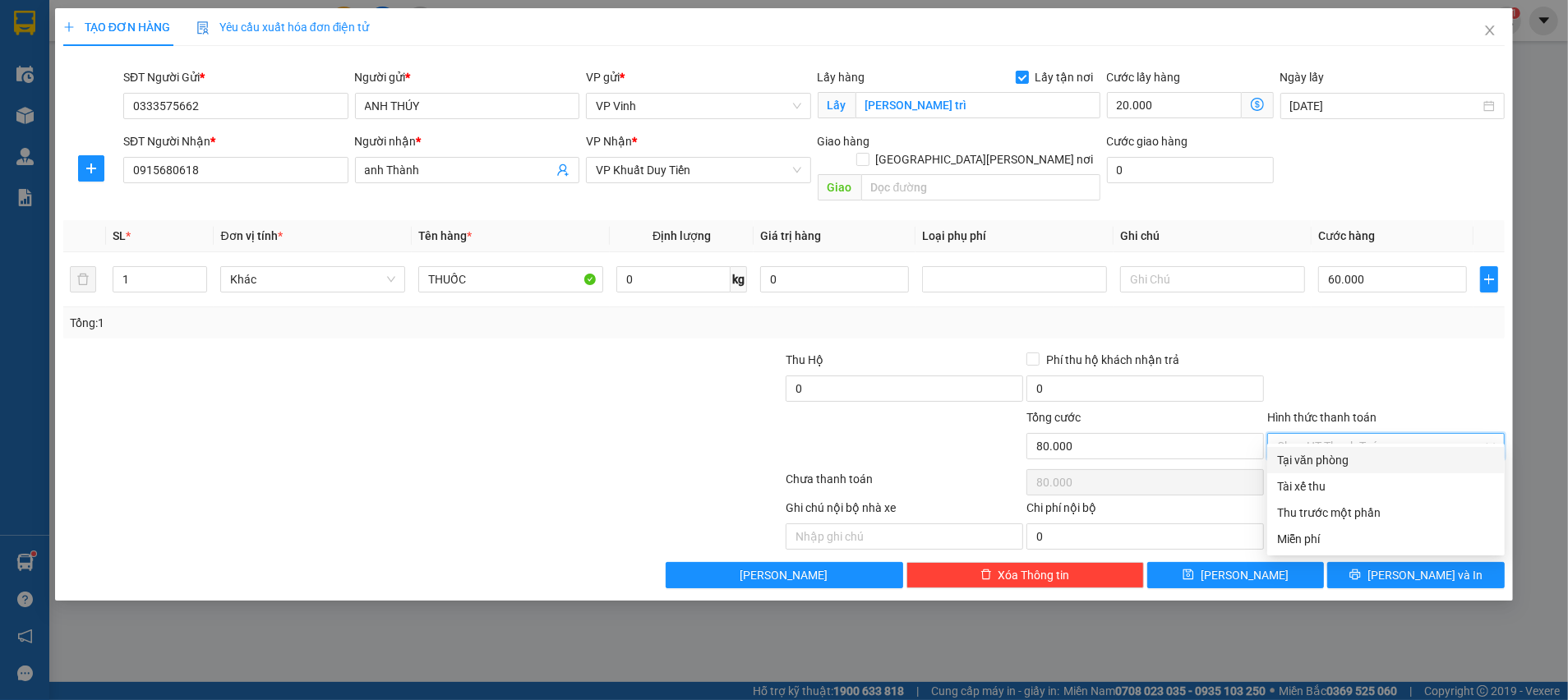
click at [1331, 464] on div "Tại văn phòng" at bounding box center [1386, 460] width 218 height 18
type input "0"
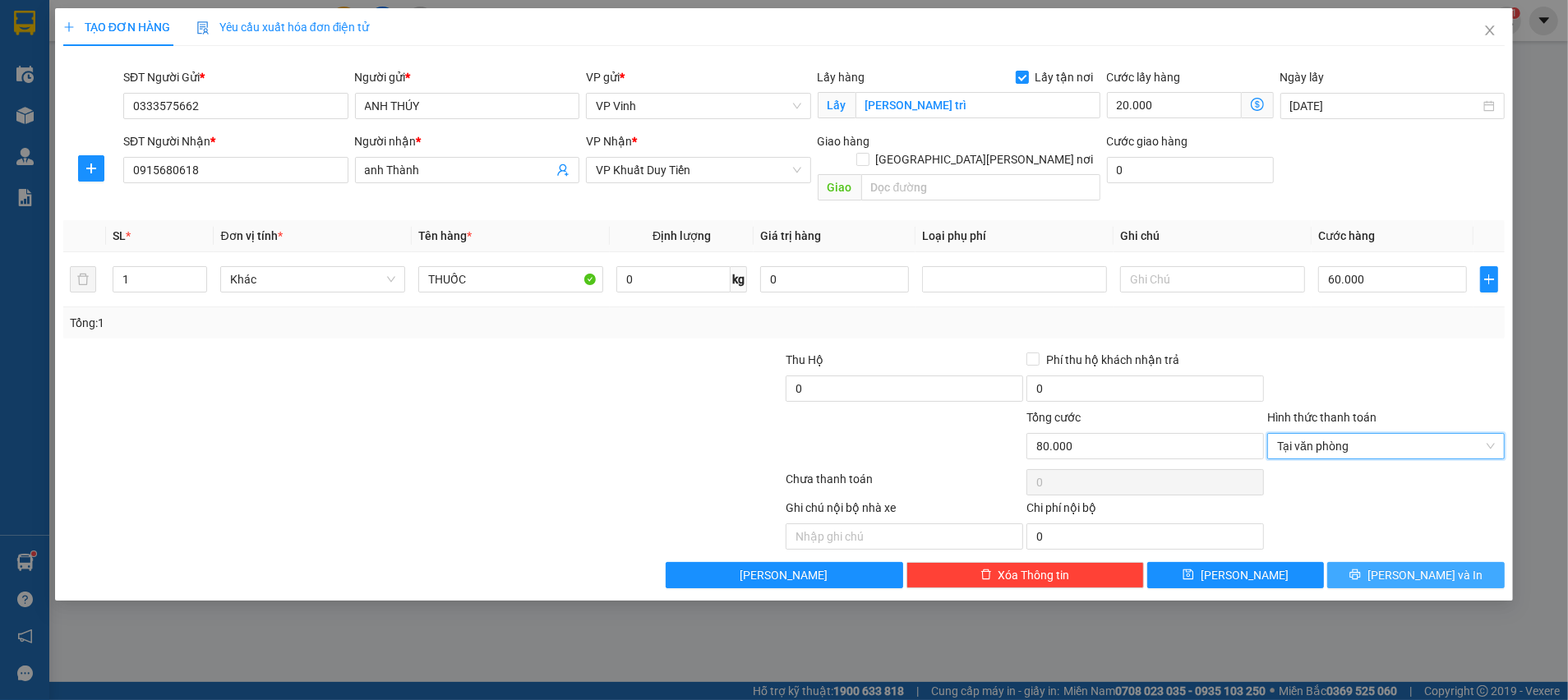
click at [1413, 566] on span "[PERSON_NAME] và In" at bounding box center [1425, 575] width 115 height 18
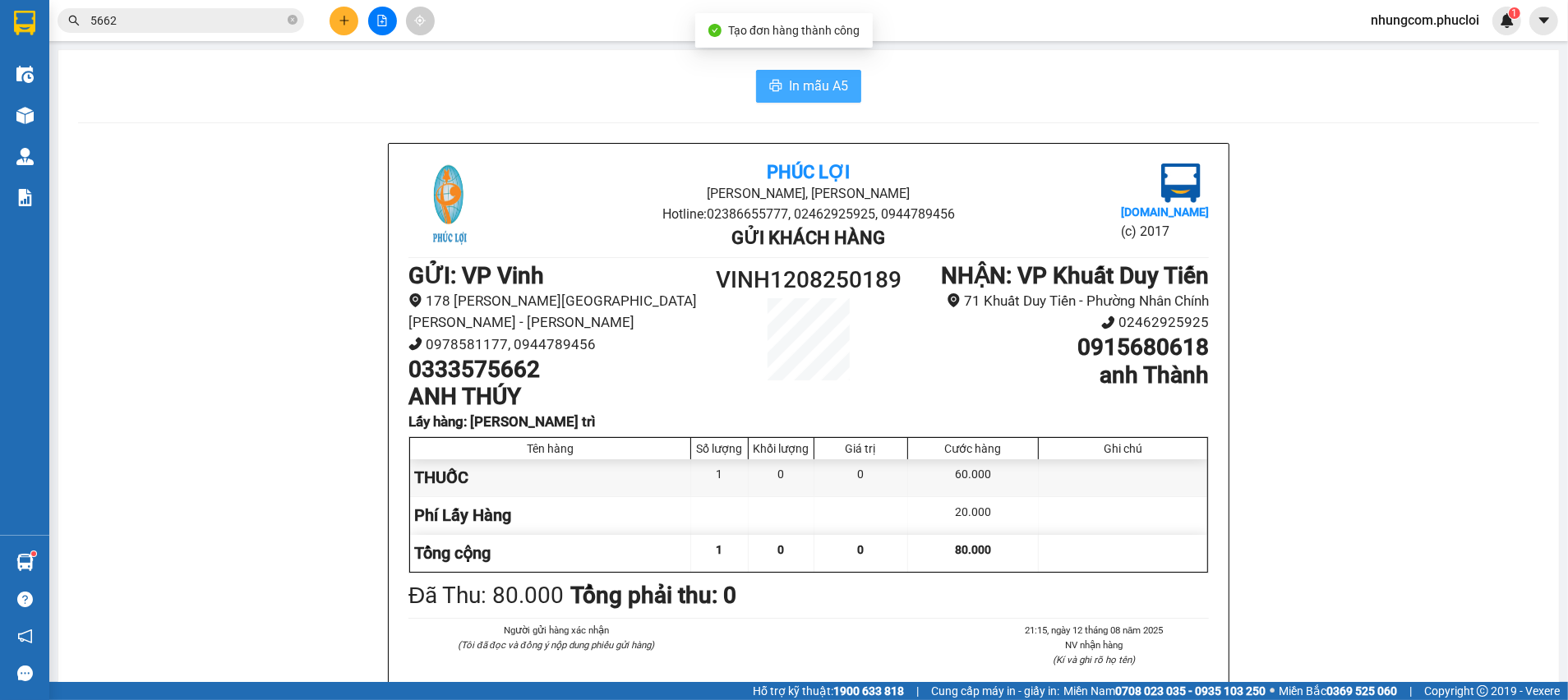
click at [834, 81] on span "In mẫu A5" at bounding box center [819, 86] width 59 height 20
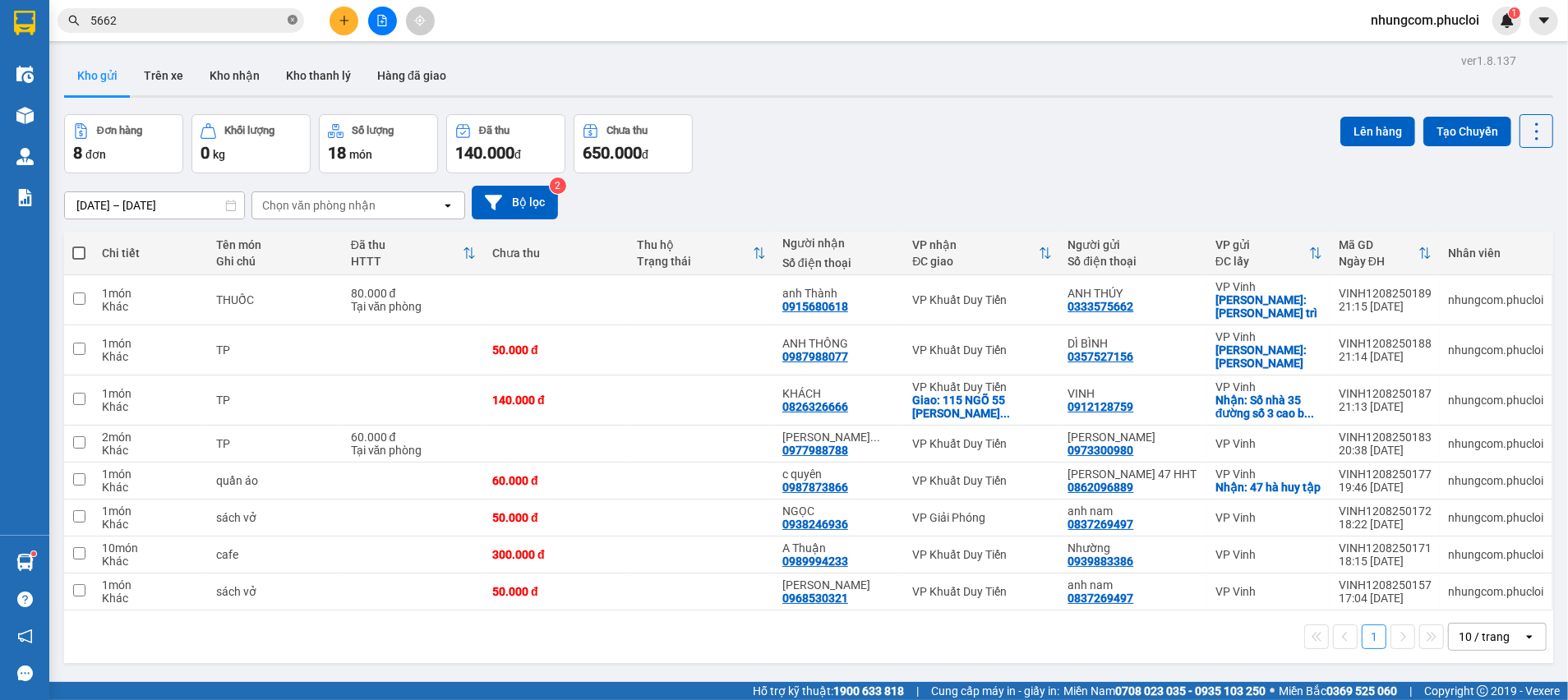
click at [293, 21] on icon "close-circle" at bounding box center [293, 19] width 10 height 10
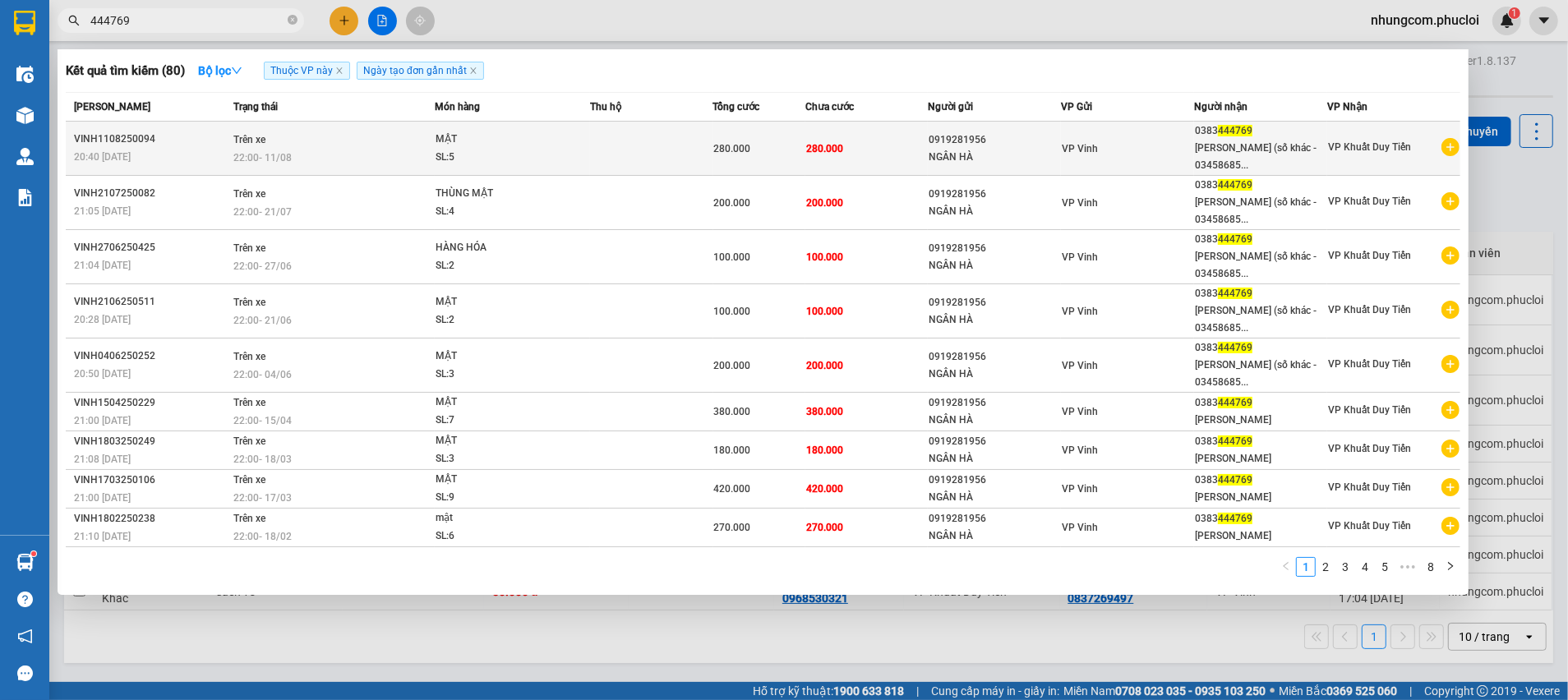
type input "444769"
click at [1085, 140] on div "VP Vinh" at bounding box center [1128, 148] width 131 height 18
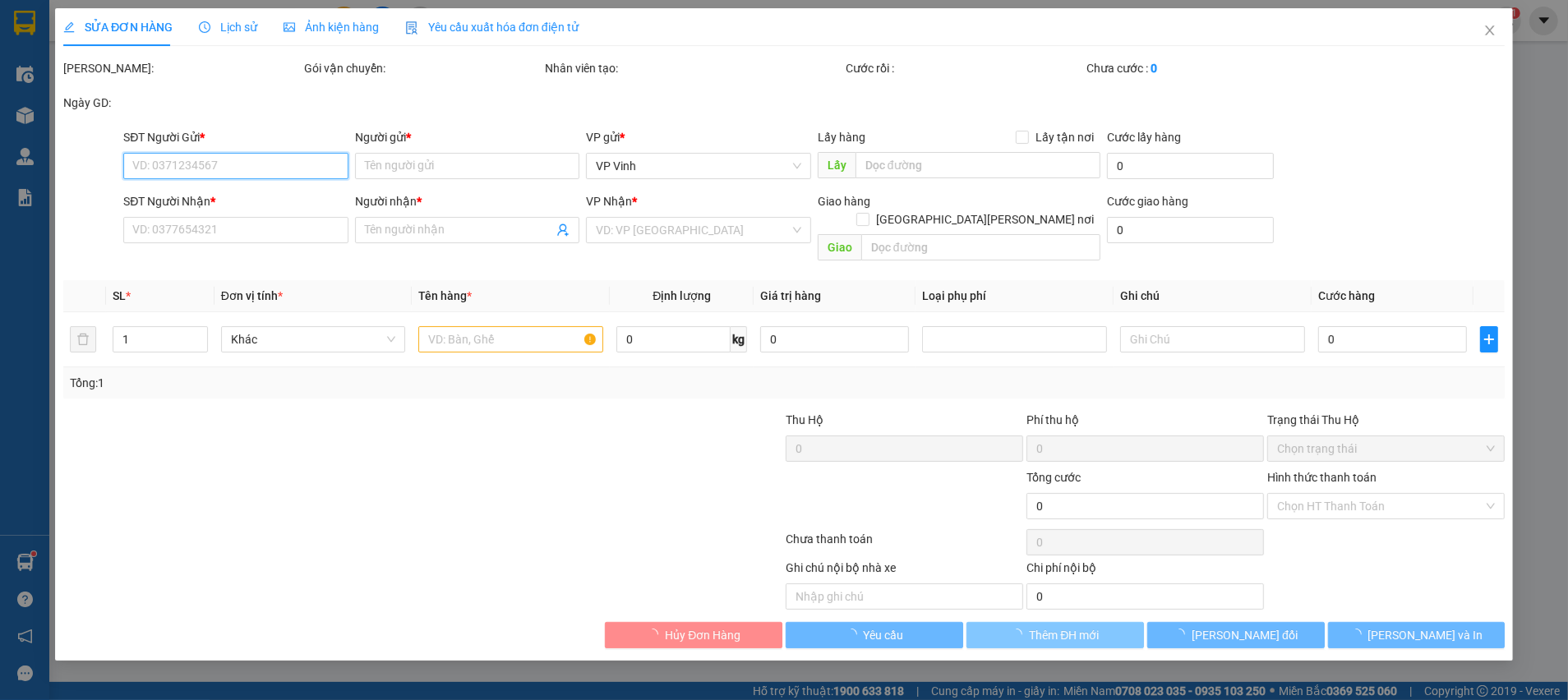
type input "0919281956"
type input "NGÂN HÀ"
type input "0383444769"
type input "nguyễn thu (số khác - 0345868562)"
type input "280.000"
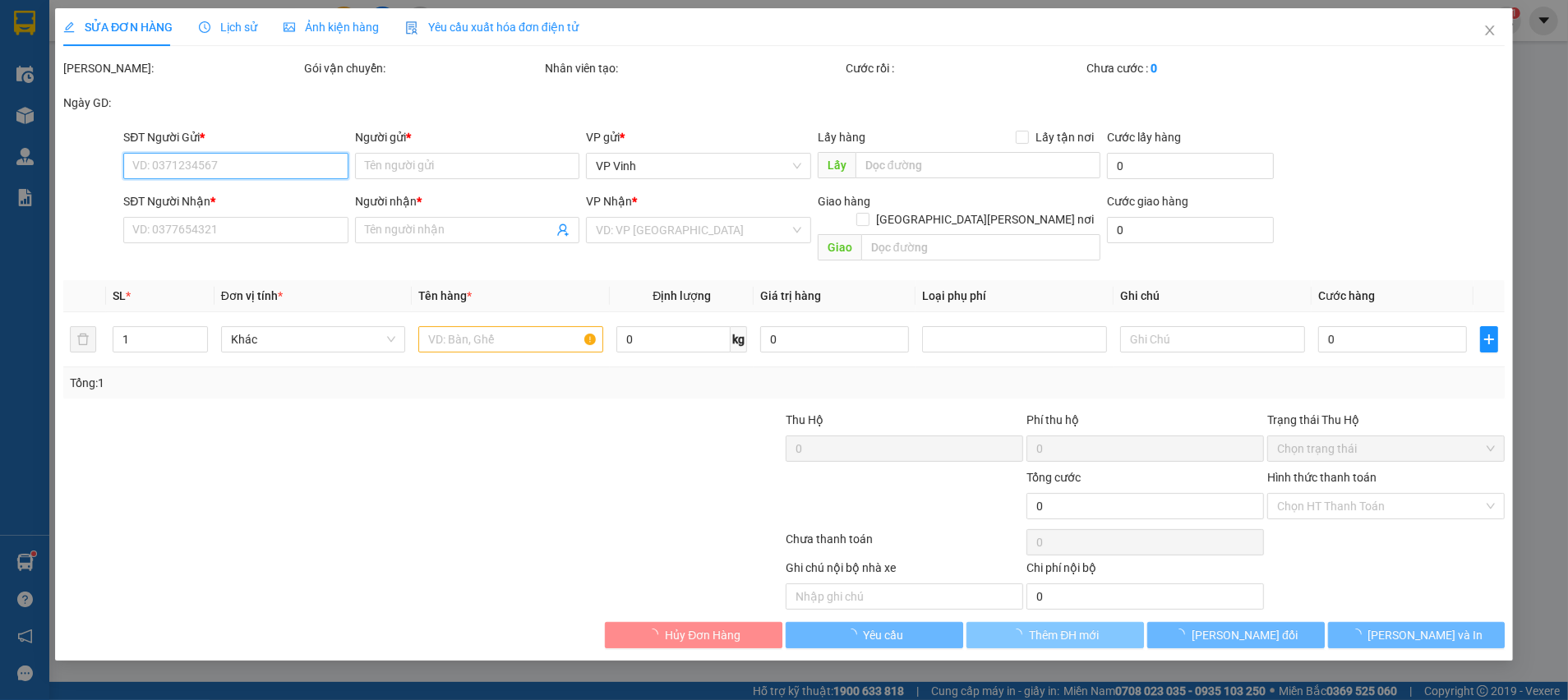
type input "280.000"
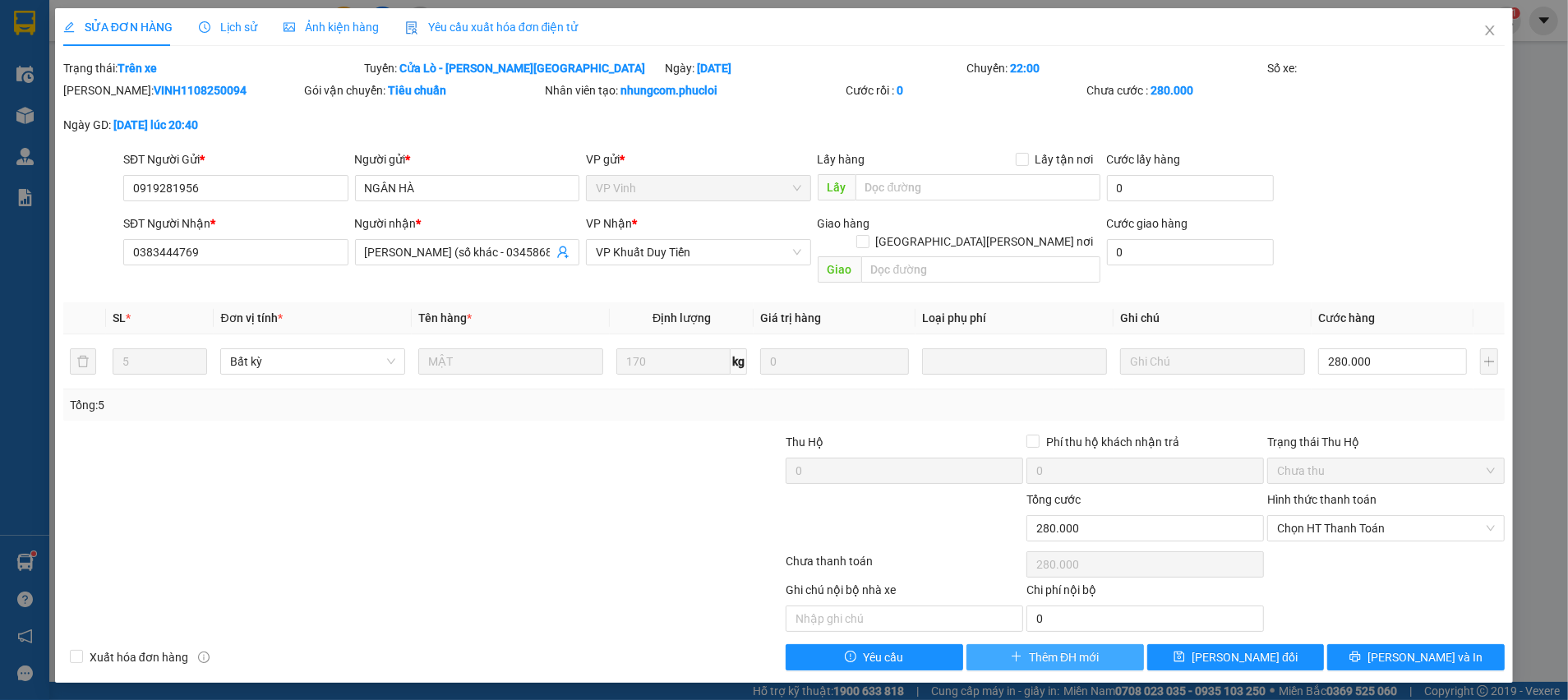
click at [1068, 648] on span "Thêm ĐH mới" at bounding box center [1064, 658] width 70 height 18
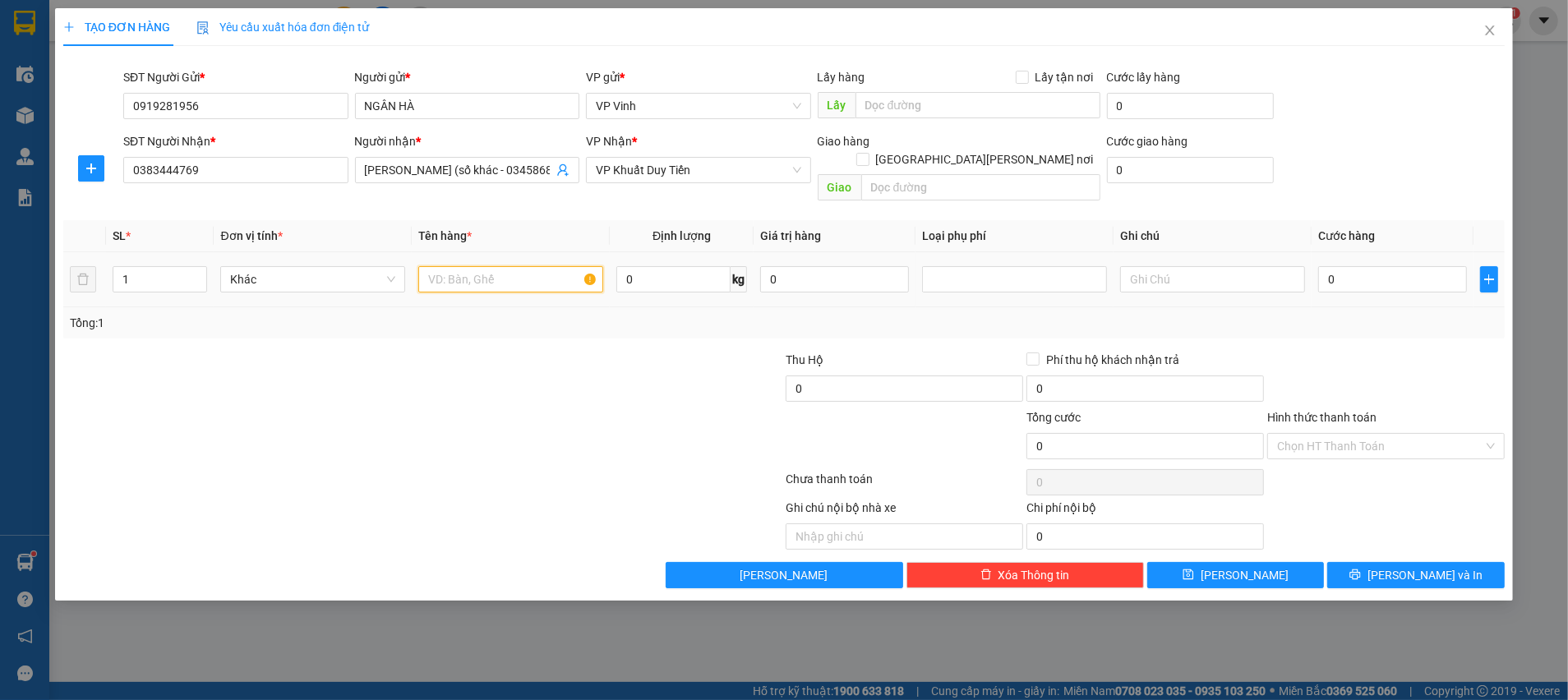
click at [503, 269] on input "text" at bounding box center [510, 279] width 185 height 26
type input "MẬT"
click at [199, 273] on icon "up" at bounding box center [198, 276] width 6 height 6
type input "3"
click at [199, 273] on icon "up" at bounding box center [198, 276] width 6 height 6
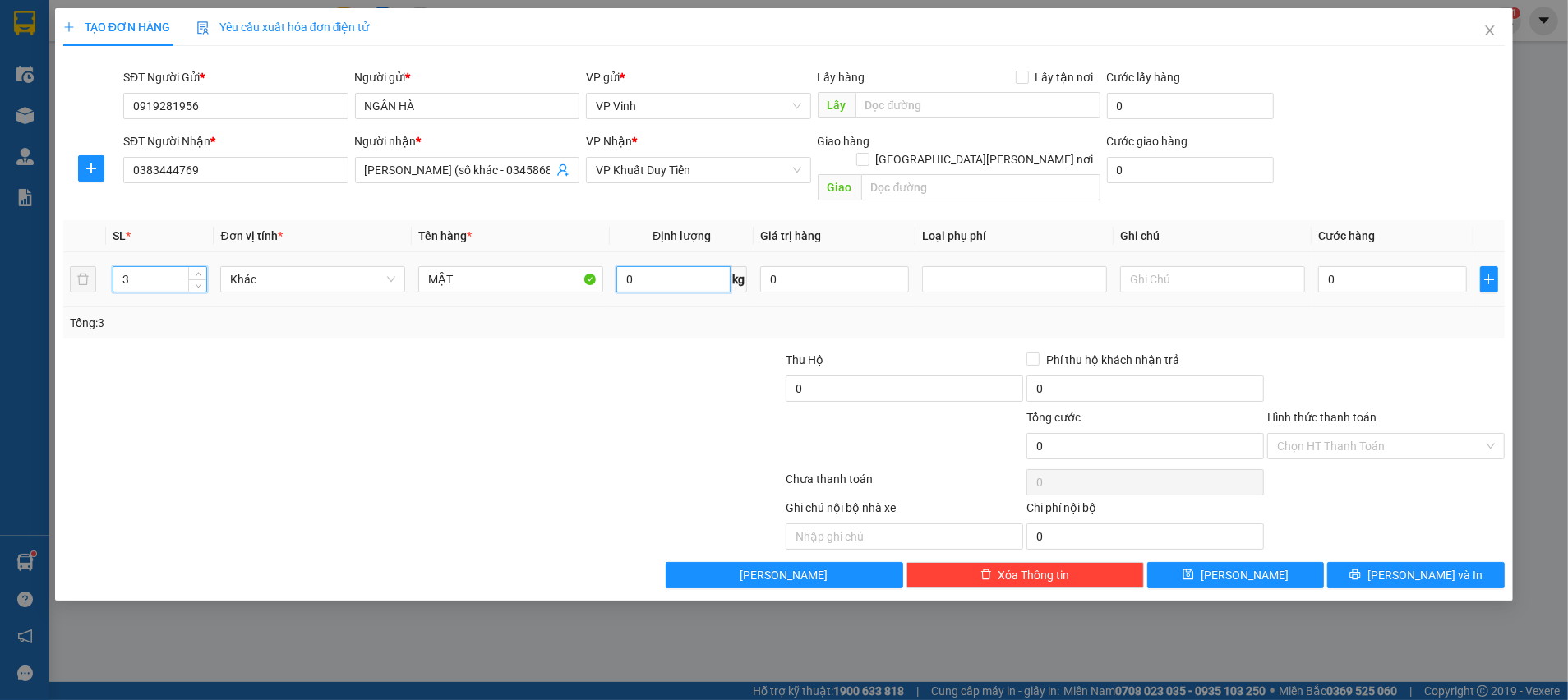
click at [638, 268] on input "0" at bounding box center [674, 279] width 114 height 26
type input "103"
click at [1409, 267] on input "0" at bounding box center [1392, 279] width 149 height 26
type input "1"
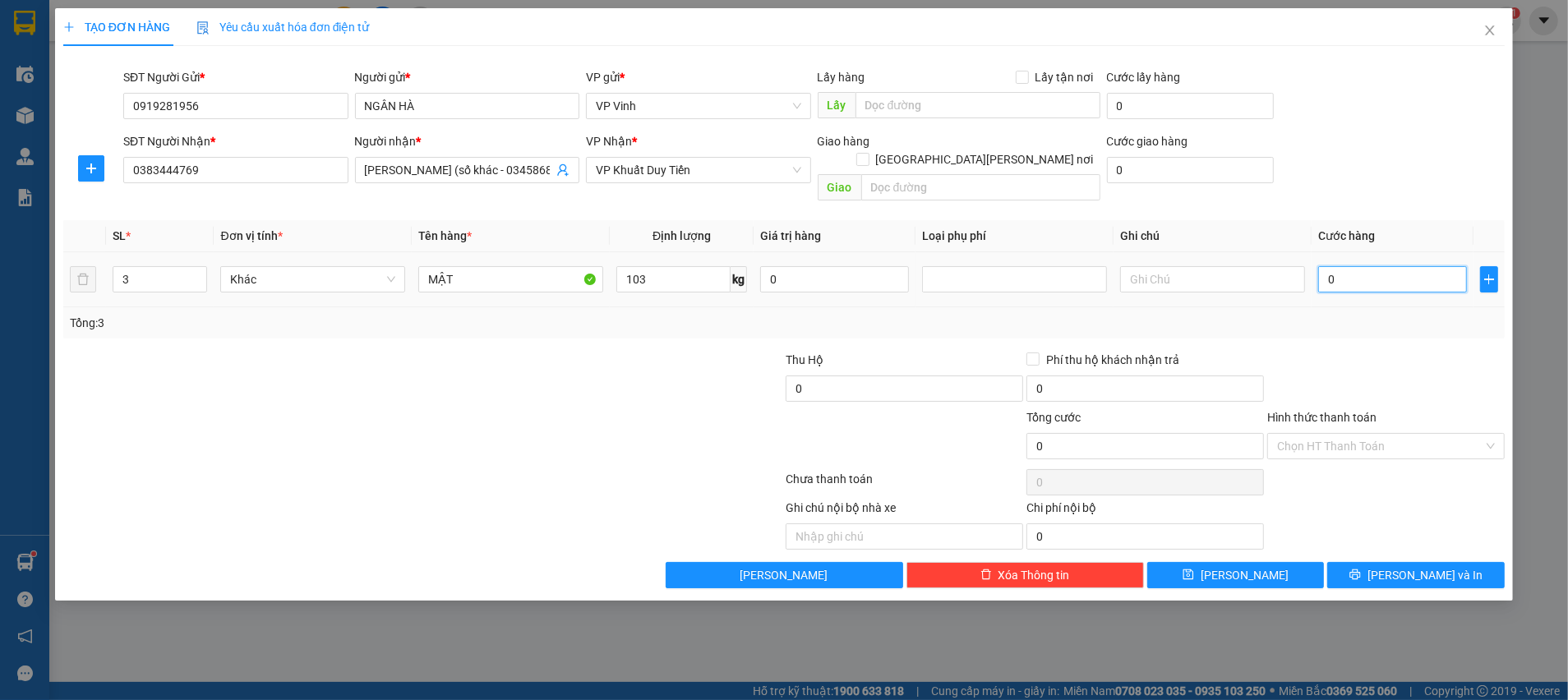
type input "1"
type input "18"
type input "180"
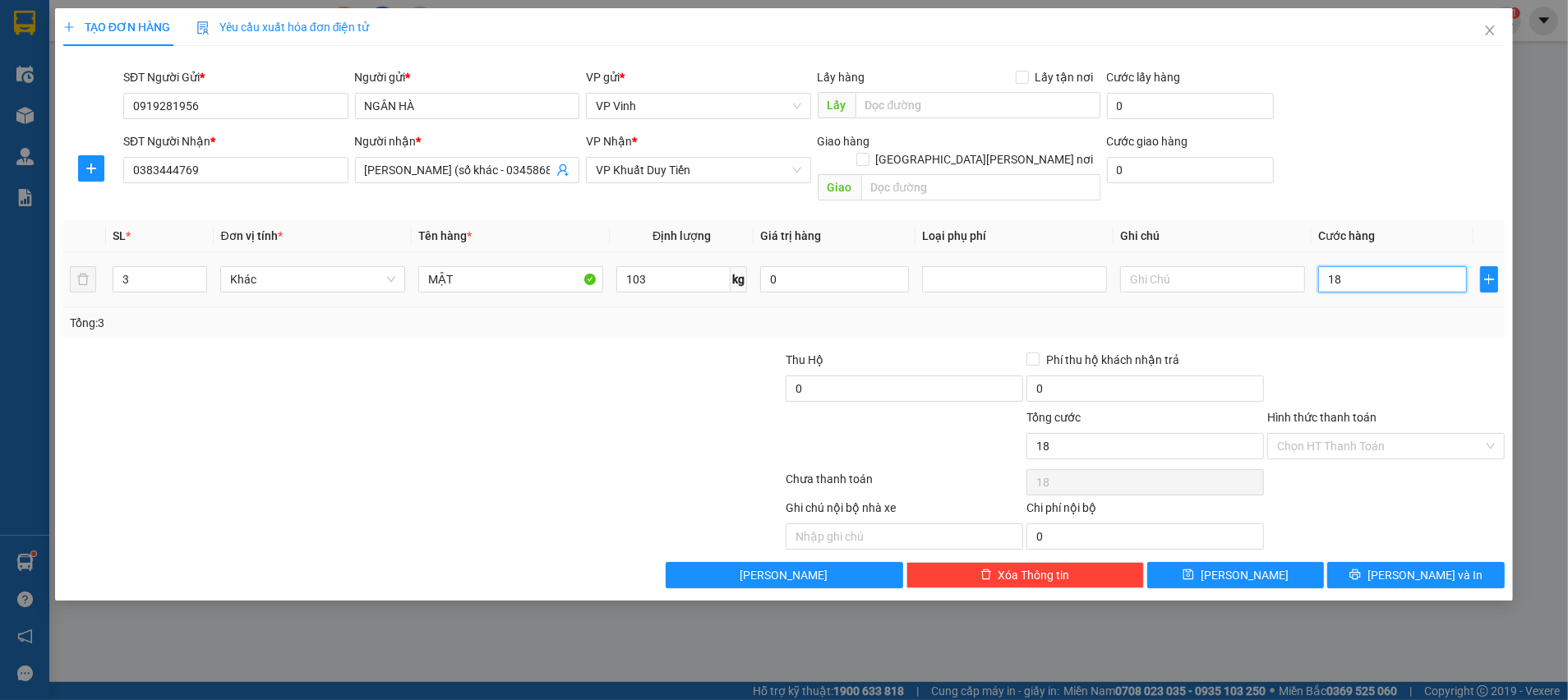
type input "180"
type input "180.000"
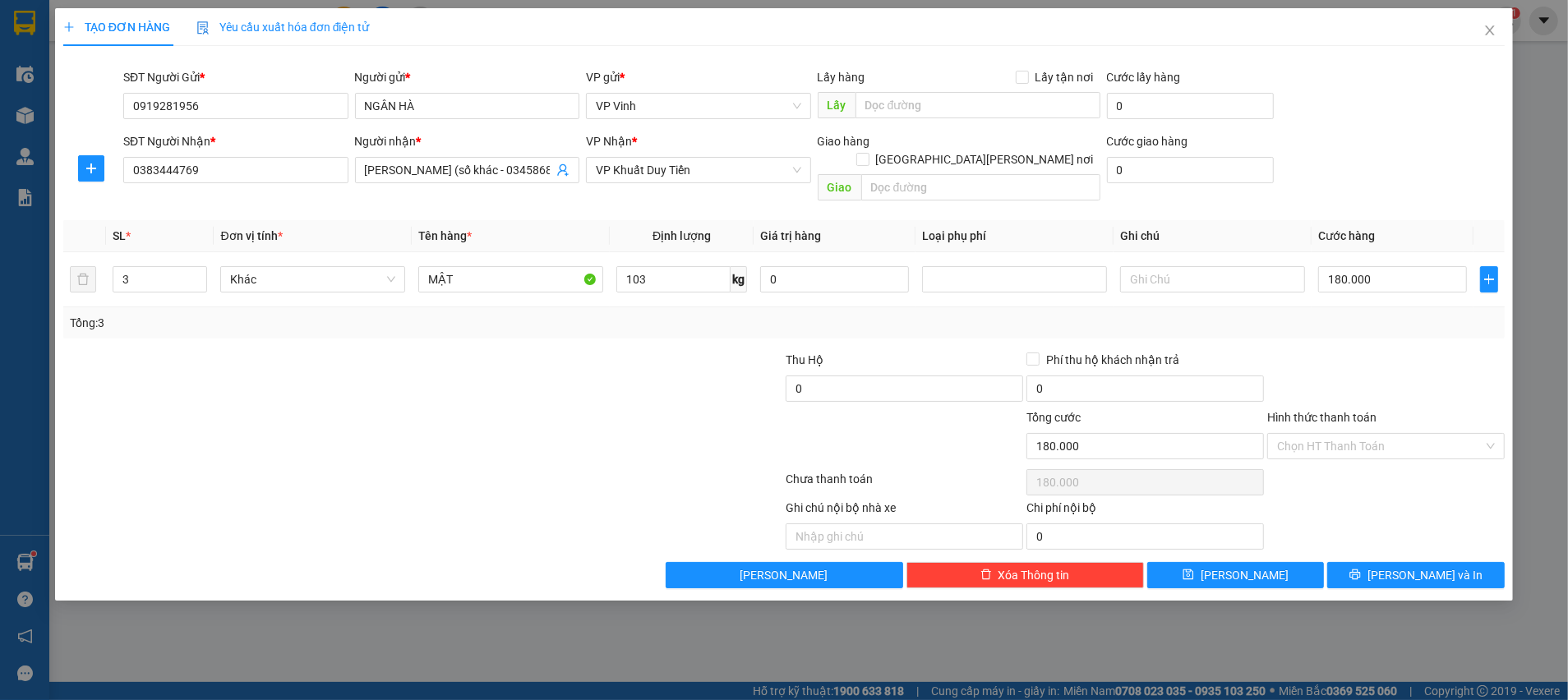
click at [1380, 350] on div at bounding box center [1385, 379] width 241 height 57
click at [648, 267] on input "103" at bounding box center [674, 279] width 114 height 26
type input "105"
click at [1321, 350] on div at bounding box center [1385, 379] width 241 height 57
click at [1355, 499] on div "Ghi chú nội bộ nhà xe Chi phí nội bộ 0" at bounding box center [784, 524] width 1445 height 51
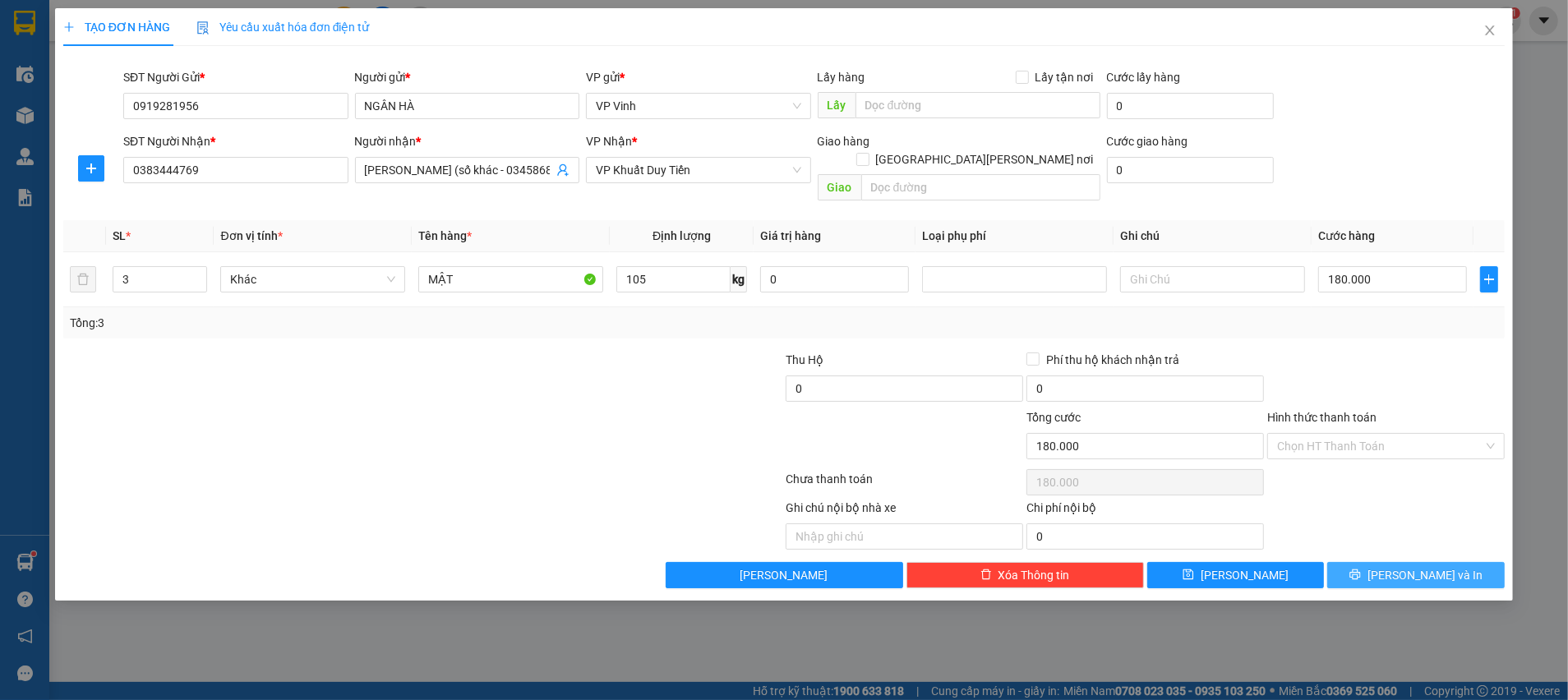
click at [1361, 568] on icon "printer" at bounding box center [1355, 574] width 11 height 11
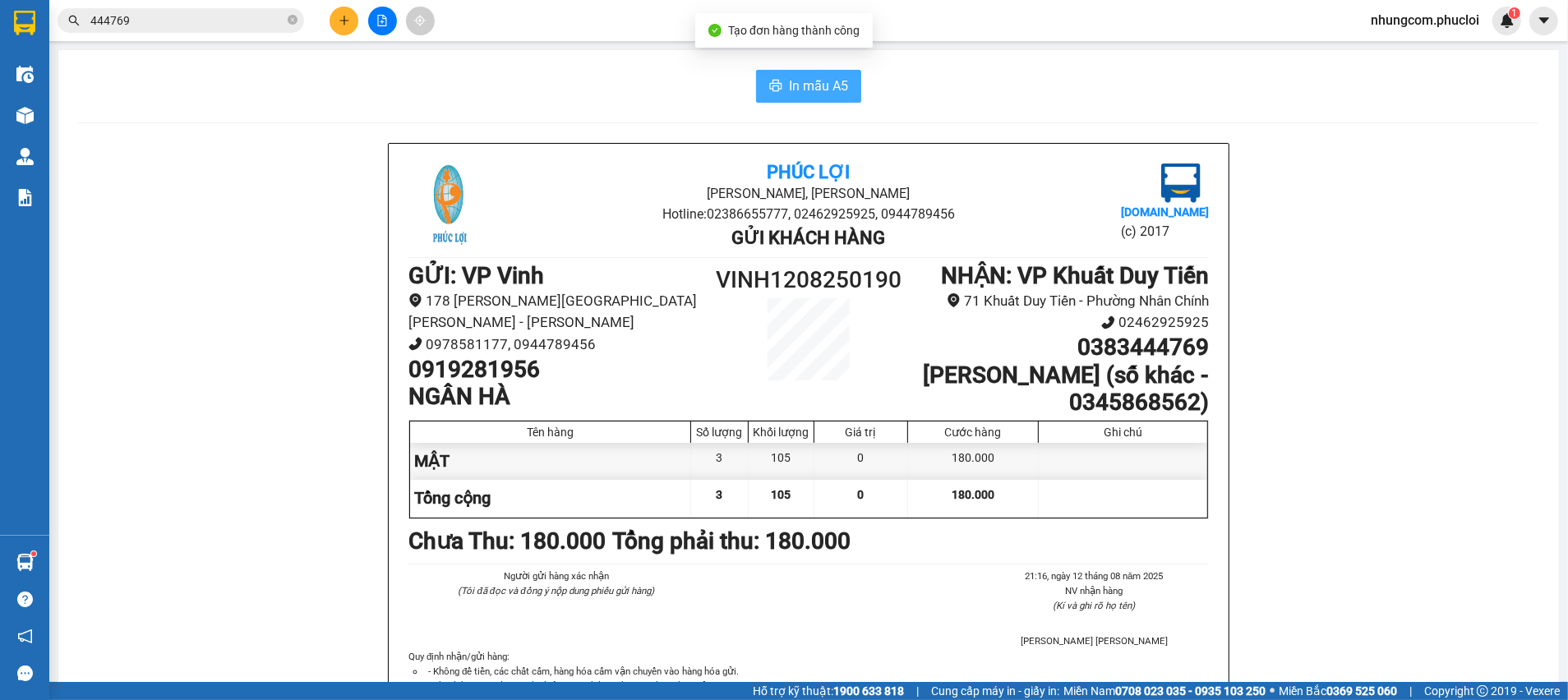
click at [799, 89] on span "In mẫu A5" at bounding box center [819, 86] width 59 height 20
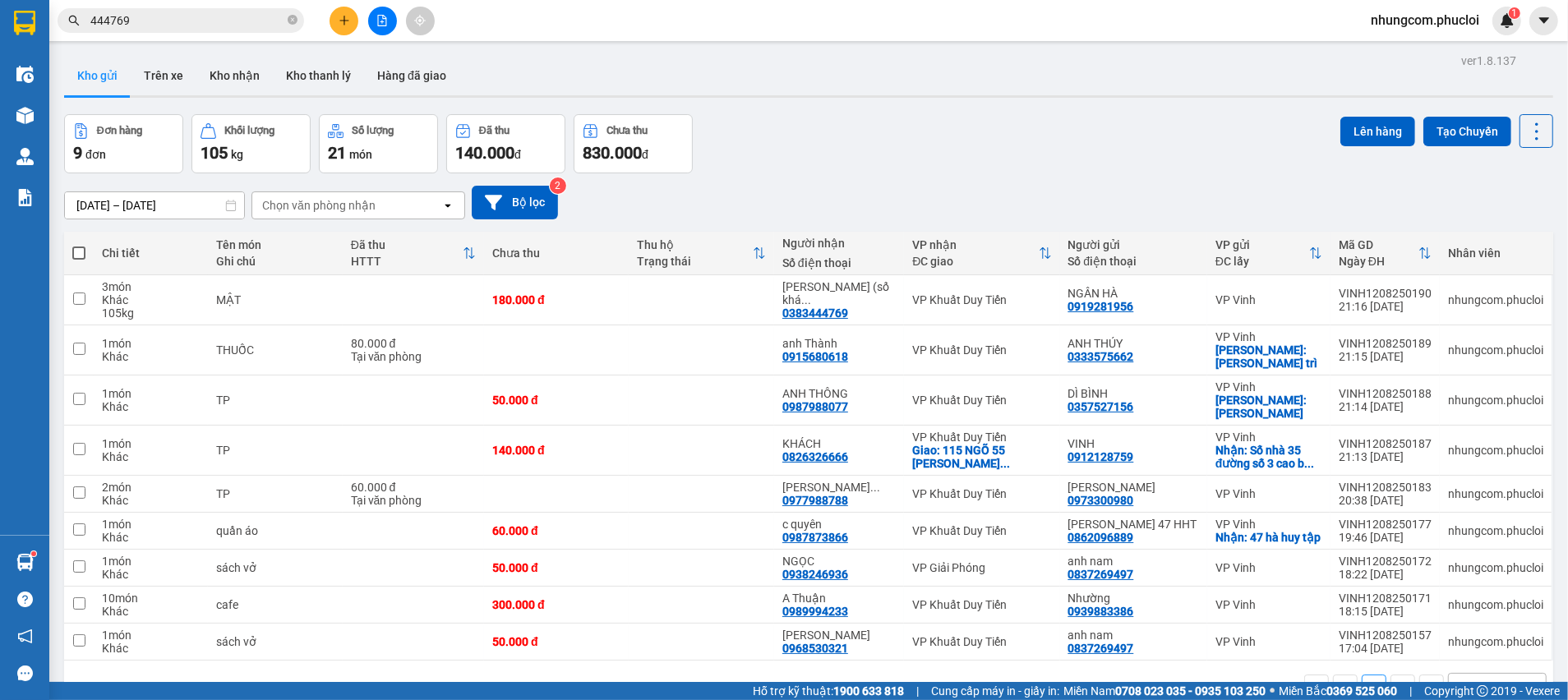
click at [974, 166] on div "Đơn hàng 9 đơn Khối lượng 105 kg Số lượng 21 món Đã thu 140.000 đ Chưa thu 830.…" at bounding box center [808, 144] width 1490 height 59
click at [894, 136] on div "Đơn hàng 9 đơn Khối lượng 105 kg Số lượng 21 món Đã thu 140.000 đ Chưa thu 830.…" at bounding box center [808, 144] width 1490 height 59
click at [880, 165] on div "Đơn hàng 9 đơn Khối lượng 105 kg Số lượng 21 món Đã thu 140.000 đ Chưa thu 830.…" at bounding box center [808, 144] width 1490 height 59
click at [927, 160] on div "Đơn hàng 9 đơn Khối lượng 105 kg Số lượng 21 món Đã thu 140.000 đ Chưa thu 830.…" at bounding box center [808, 144] width 1490 height 59
click at [914, 159] on div "Đơn hàng 9 đơn Khối lượng 105 kg Số lượng 21 món Đã thu 140.000 đ Chưa thu 830.…" at bounding box center [808, 144] width 1490 height 59
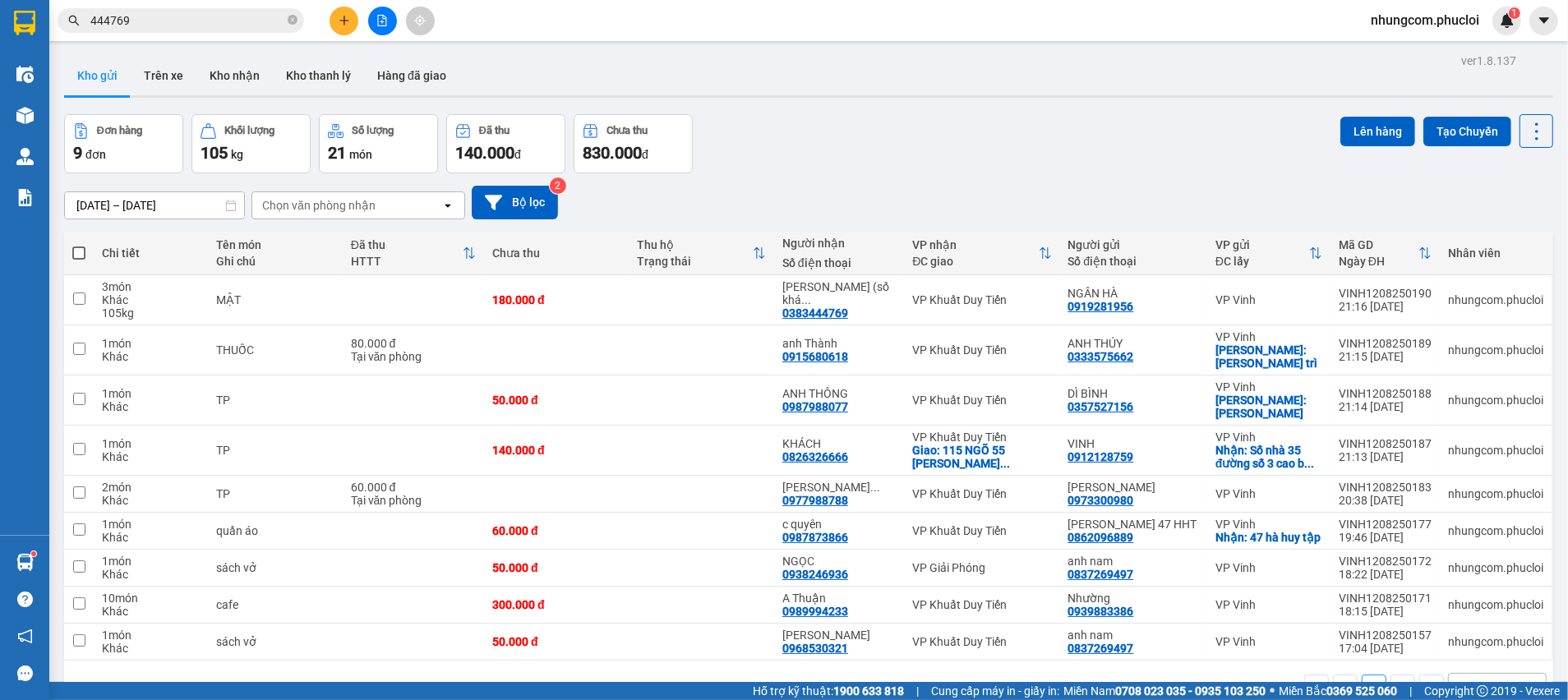
click at [898, 177] on div "[DATE] – [DATE] Press the down arrow key to interact with the calendar and sele…" at bounding box center [808, 202] width 1490 height 58
click at [924, 193] on div "[DATE] – [DATE] Press the down arrow key to interact with the calendar and sele…" at bounding box center [808, 202] width 1490 height 34
click at [1445, 342] on button at bounding box center [1456, 350] width 23 height 29
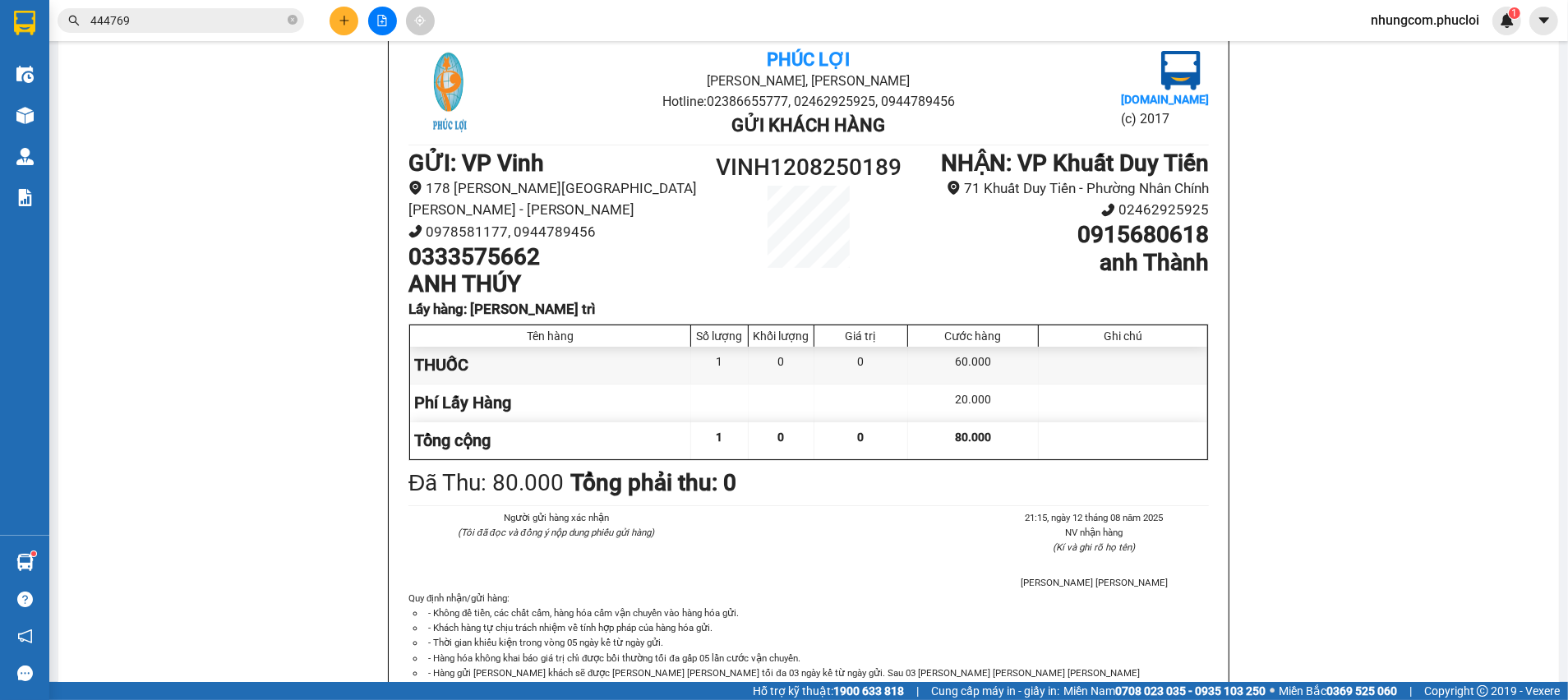
scroll to position [115, 0]
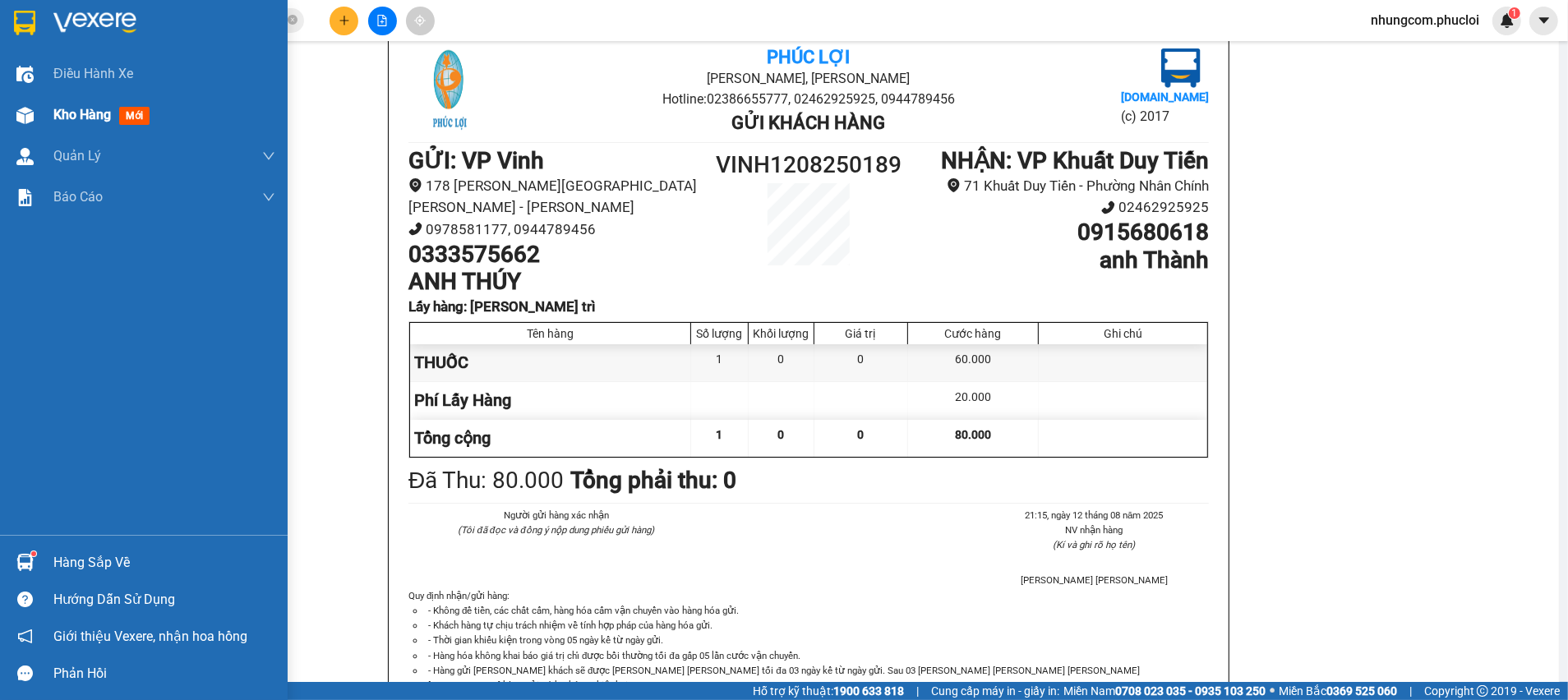
click at [47, 115] on div "Kho hàng mới" at bounding box center [144, 114] width 288 height 42
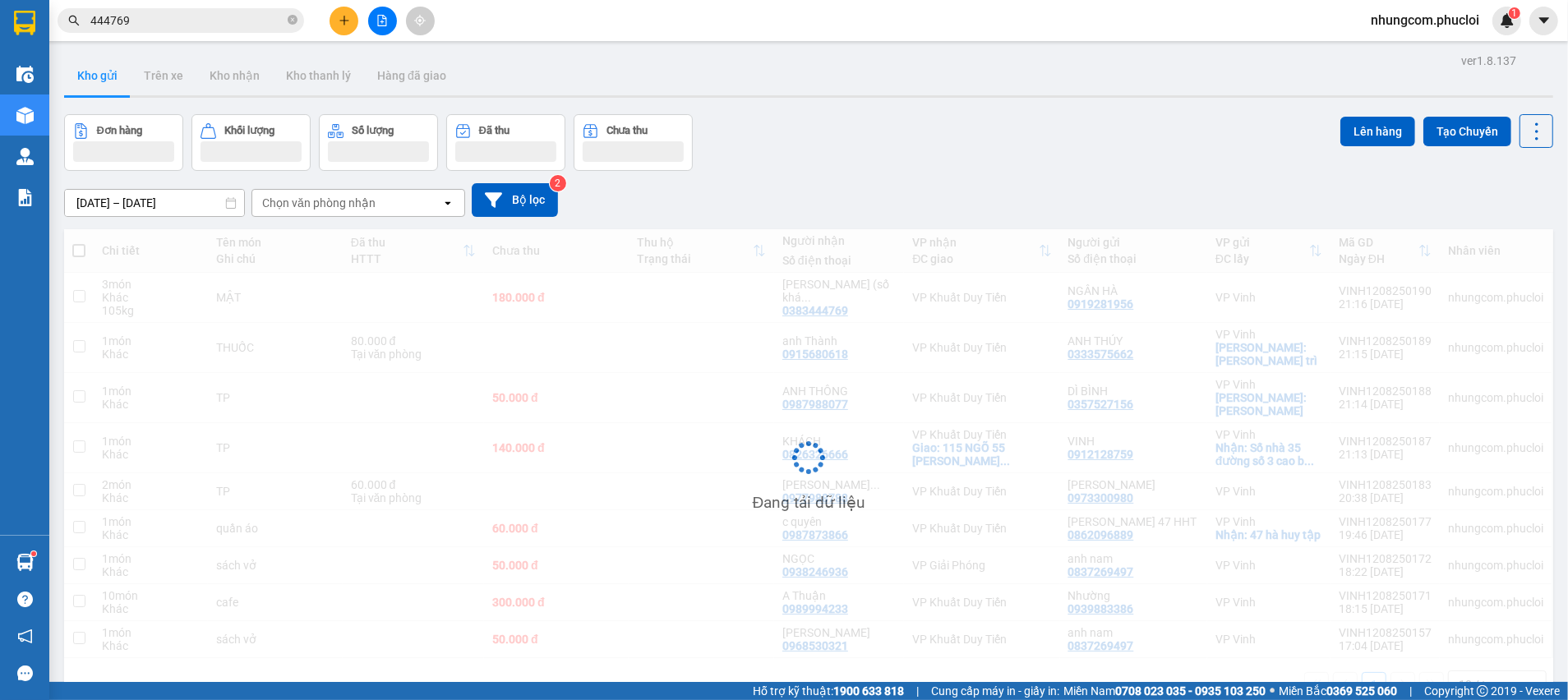
click at [1112, 115] on div "Đơn hàng Khối lượng Số lượng Đã thu Chưa thu Lên hàng Tạo Chuyến" at bounding box center [808, 142] width 1490 height 56
click at [1028, 137] on div "Đơn hàng Khối lượng Số lượng Đã thu Chưa thu Lên hàng Tạo Chuyến" at bounding box center [808, 142] width 1490 height 56
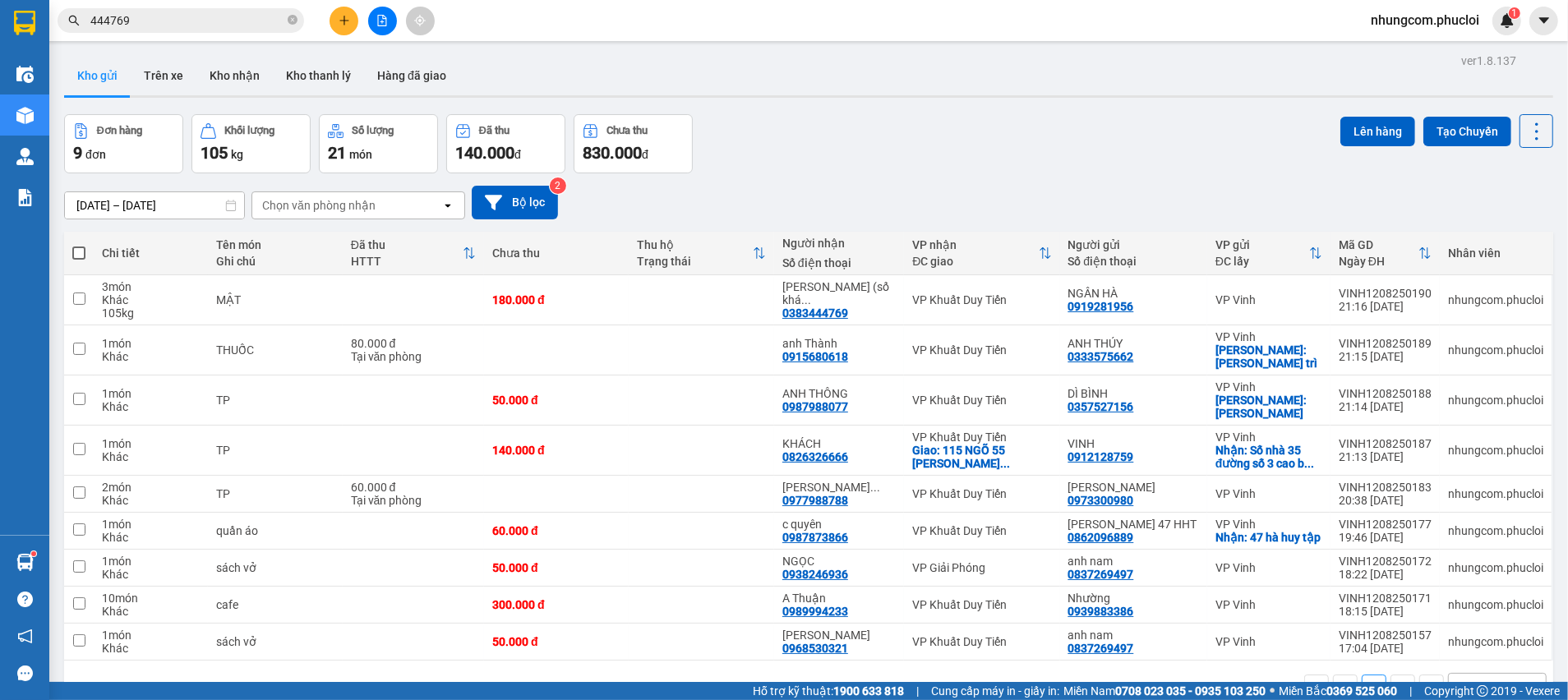
click at [1028, 137] on div "Đơn hàng 9 đơn Khối lượng 105 kg Số lượng 21 món Đã thu 140.000 đ Chưa thu 830.…" at bounding box center [808, 144] width 1490 height 59
click at [1012, 144] on div "Đơn hàng 9 đơn Khối lượng 105 kg Số lượng 21 món Đã thu 140.000 đ Chưa thu 830.…" at bounding box center [808, 144] width 1490 height 59
click at [918, 155] on div "Đơn hàng 9 đơn Khối lượng 105 kg Số lượng 21 món Đã thu 140.000 đ Chưa thu 830.…" at bounding box center [808, 144] width 1490 height 59
click at [78, 246] on span at bounding box center [78, 253] width 13 height 13
click at [78, 244] on input "checkbox" at bounding box center [78, 244] width 0 height 0
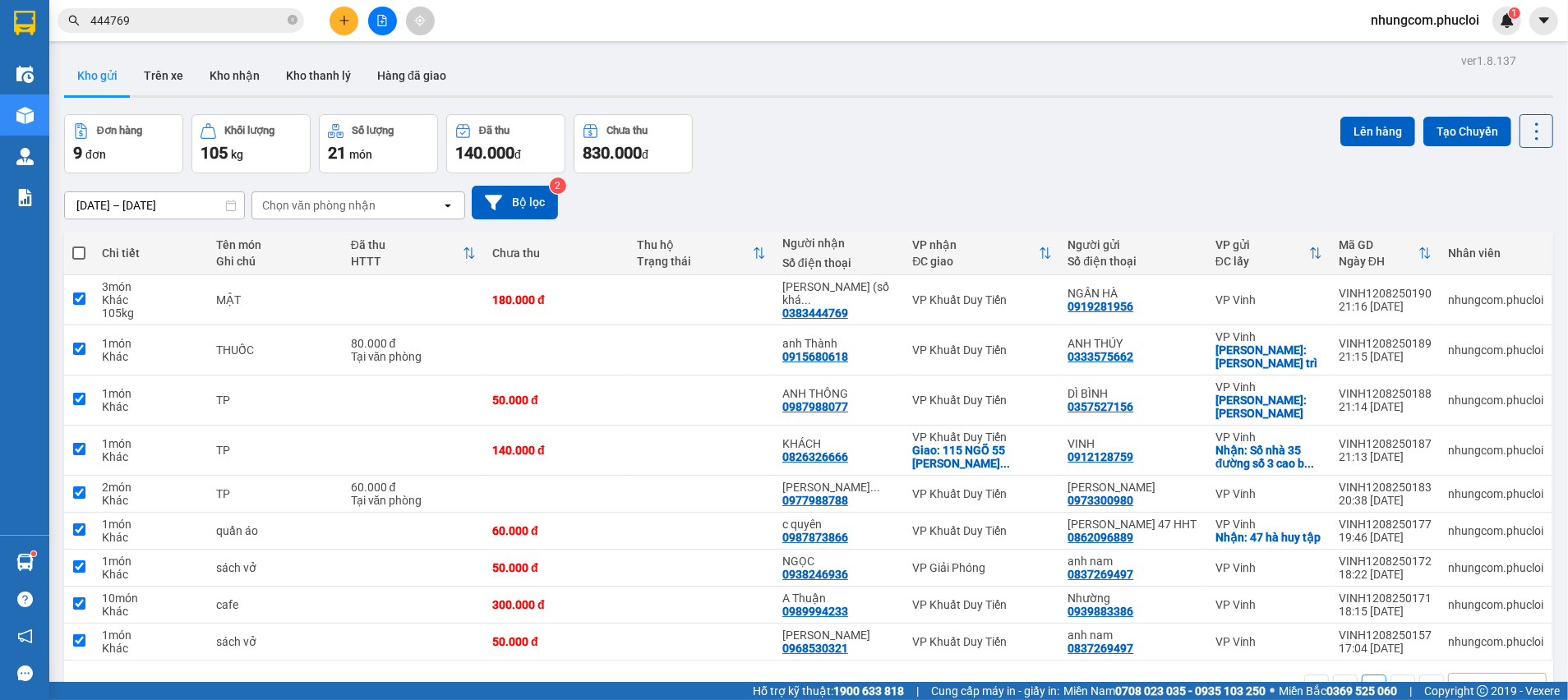
checkbox input "true"
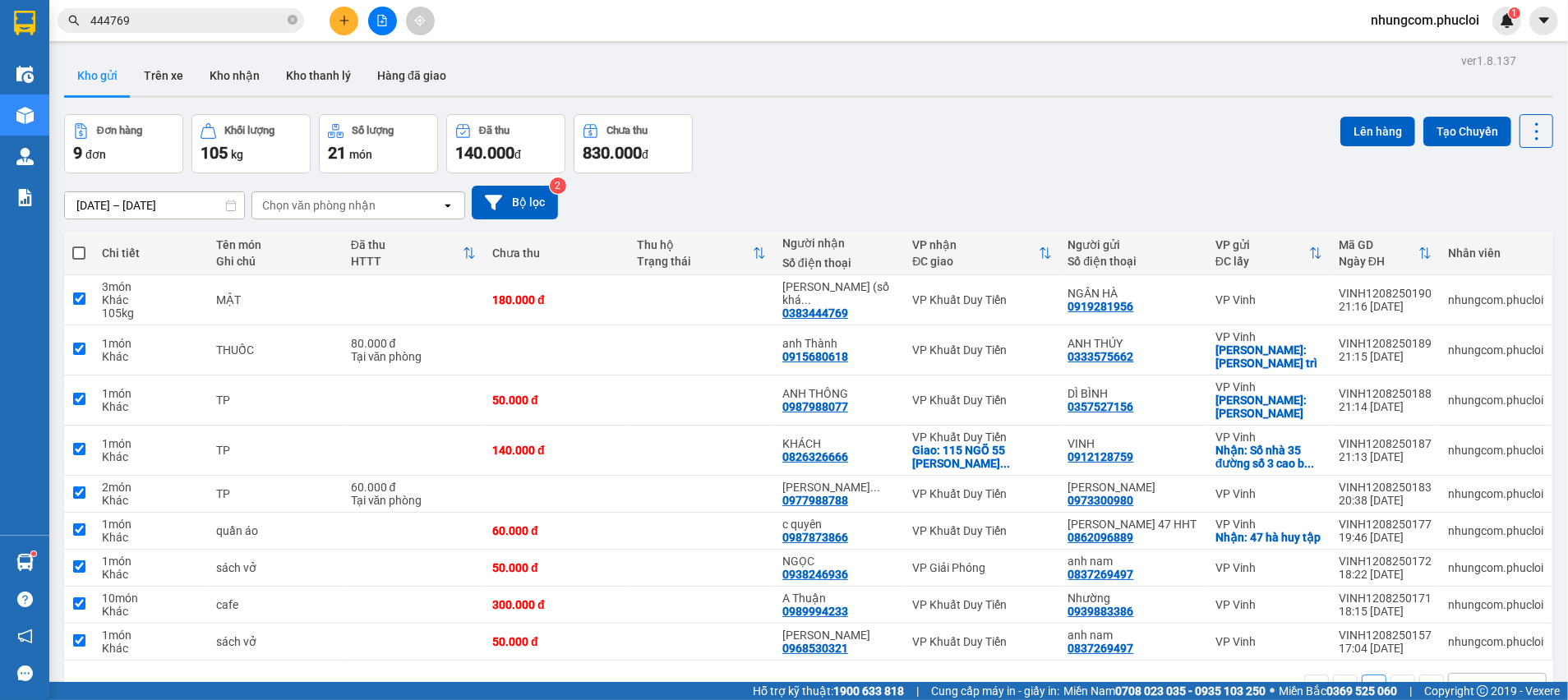
checkbox input "true"
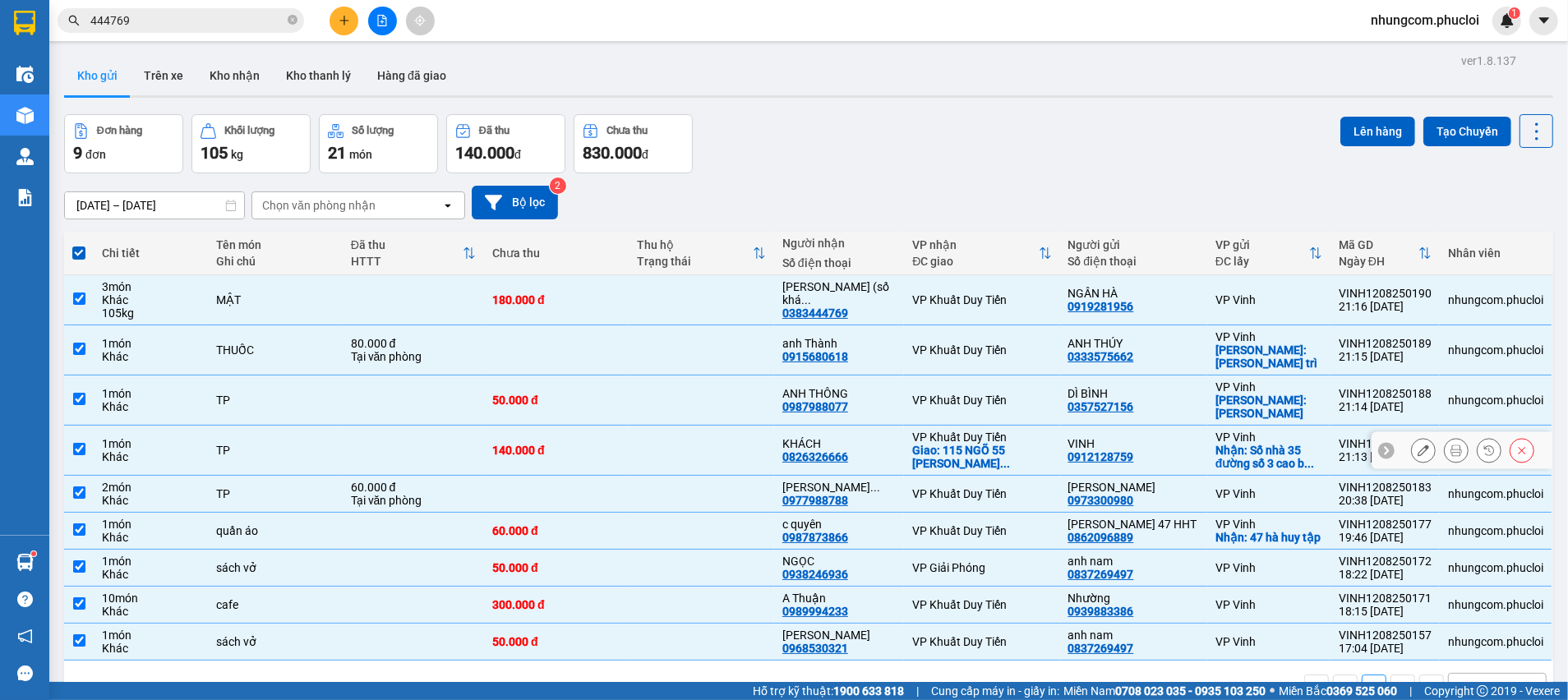
scroll to position [75, 0]
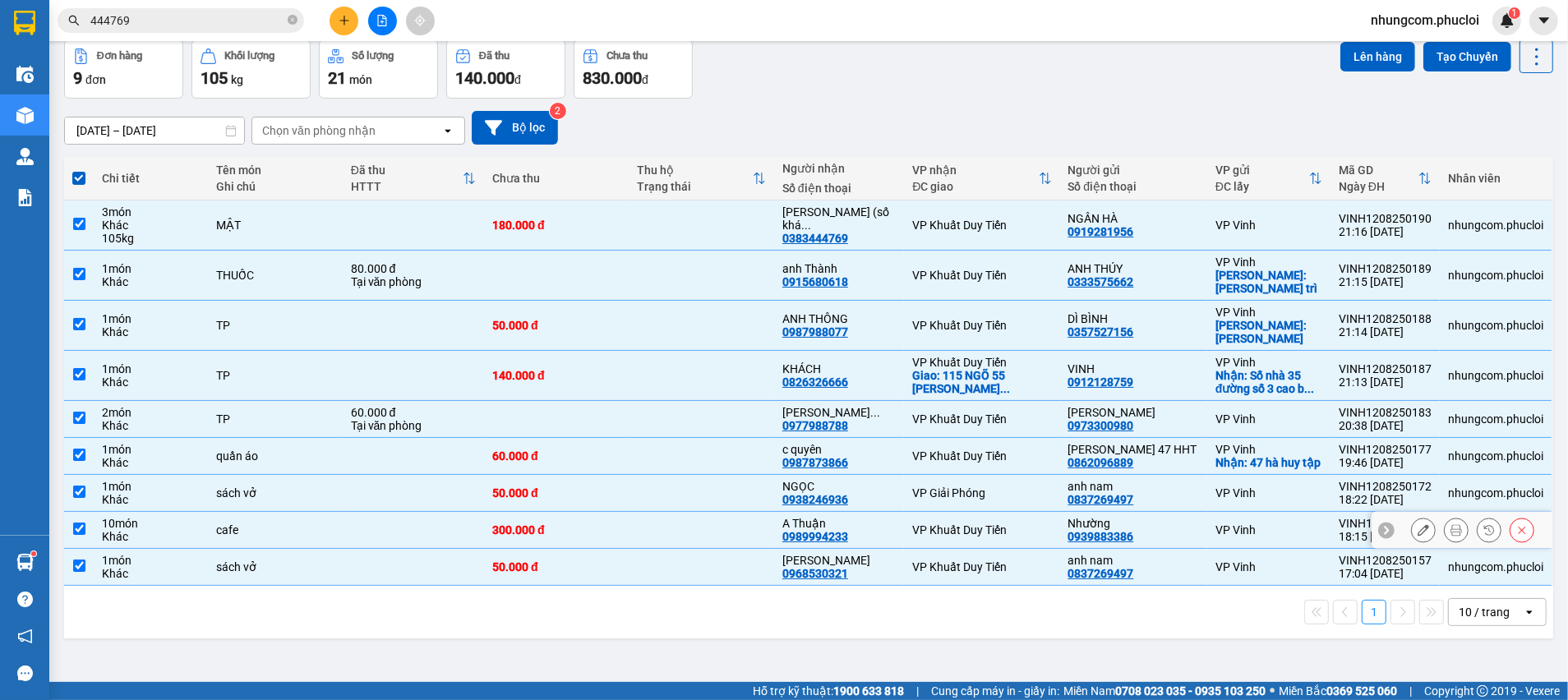
click at [82, 535] on input "checkbox" at bounding box center [78, 528] width 12 height 12
checkbox input "false"
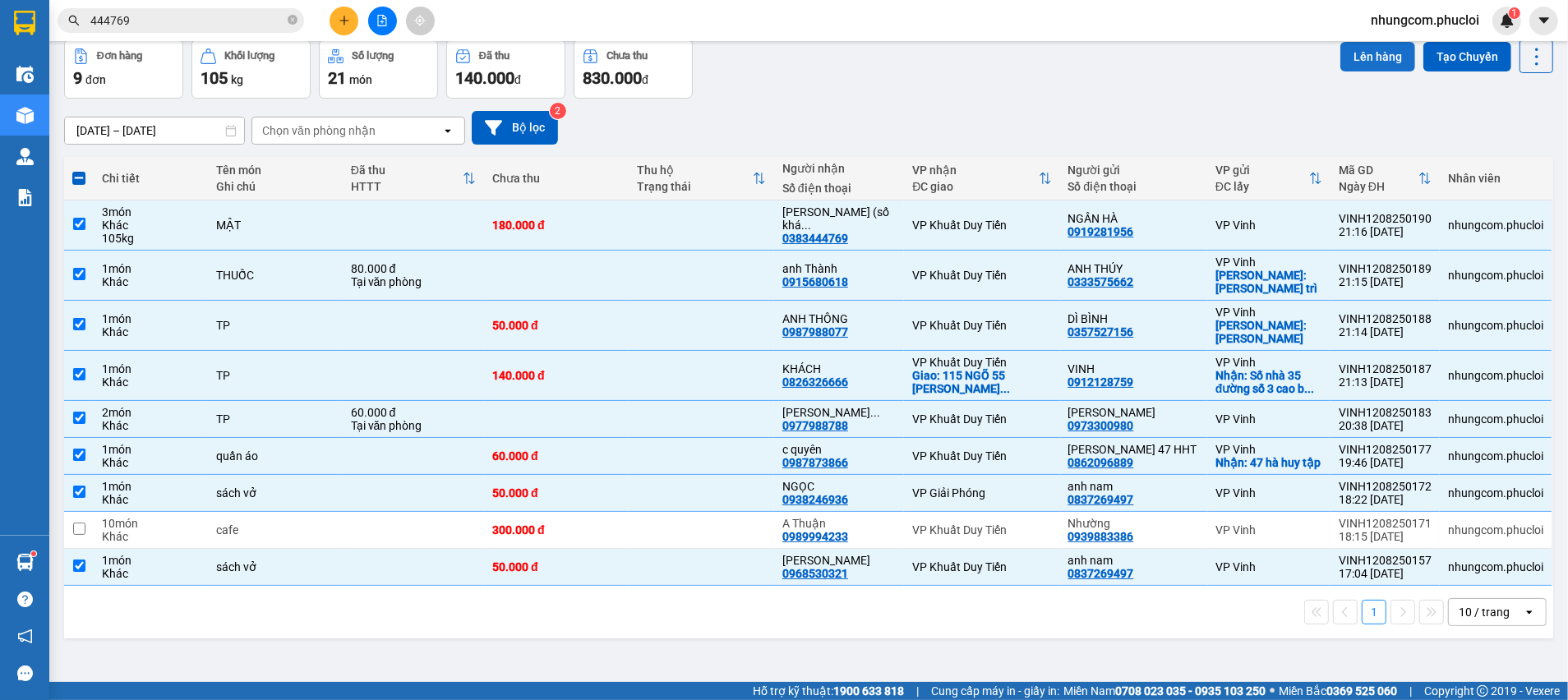
click at [1341, 50] on button "Lên hàng" at bounding box center [1377, 56] width 75 height 30
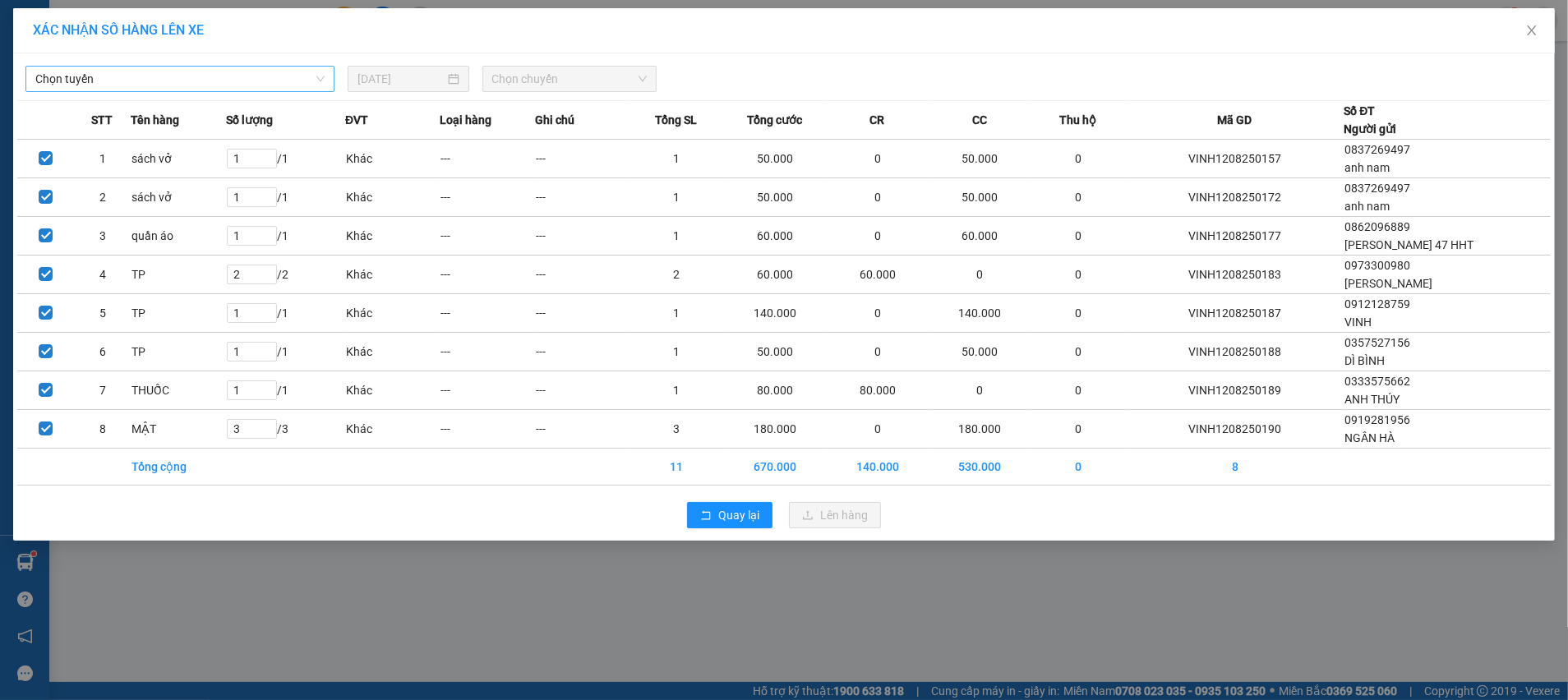
click at [115, 87] on span "Chọn tuyến" at bounding box center [179, 78] width 289 height 25
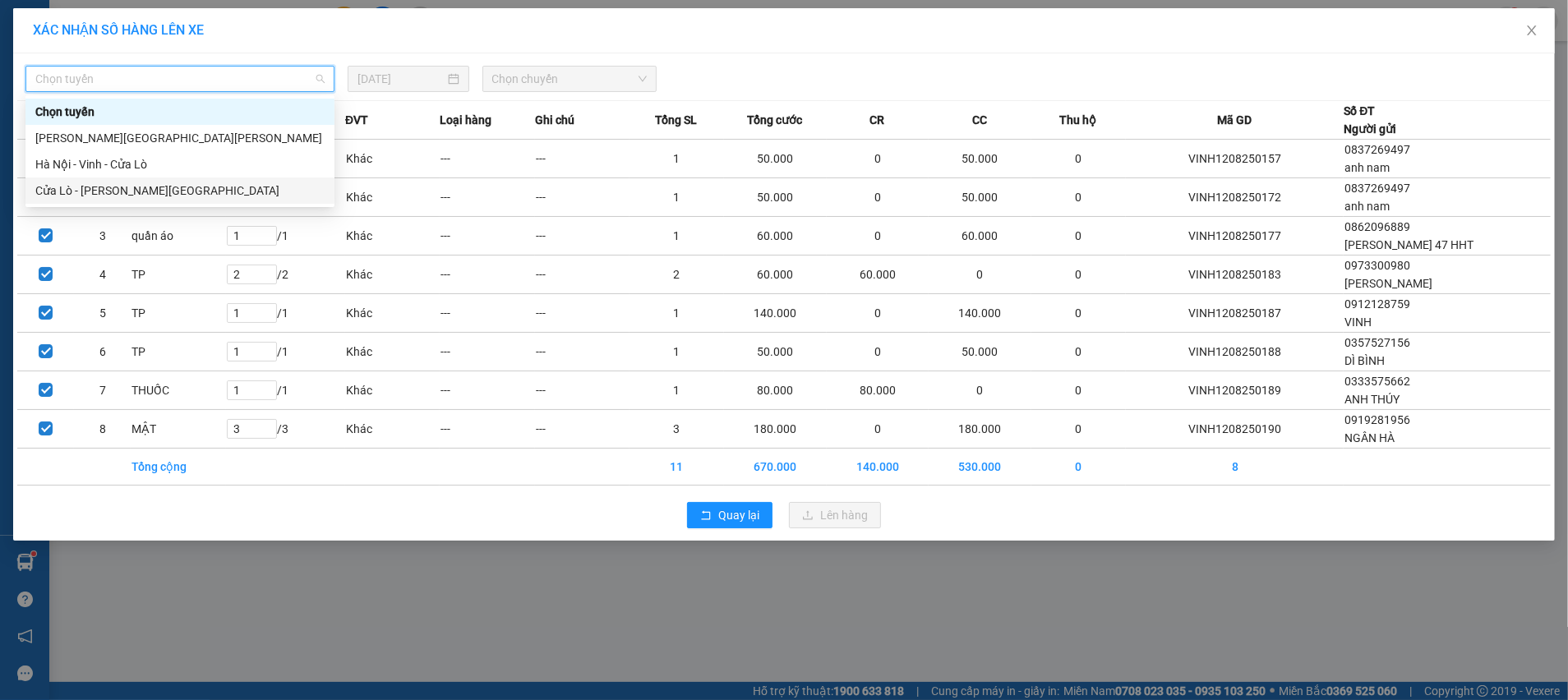
click at [78, 195] on div "Cửa Lò - Vinh - Hà Nội" at bounding box center [179, 191] width 289 height 18
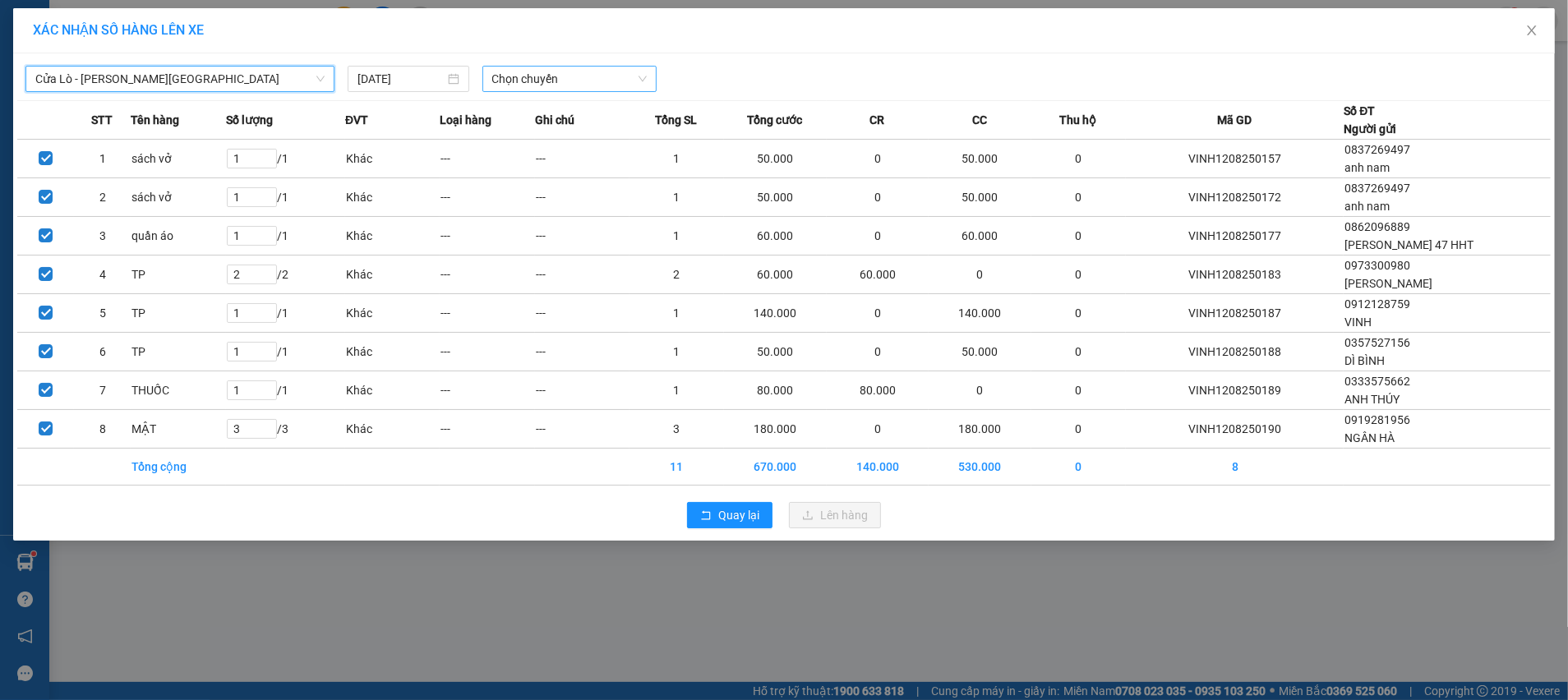
click at [535, 78] on span "Chọn chuyến" at bounding box center [569, 78] width 155 height 25
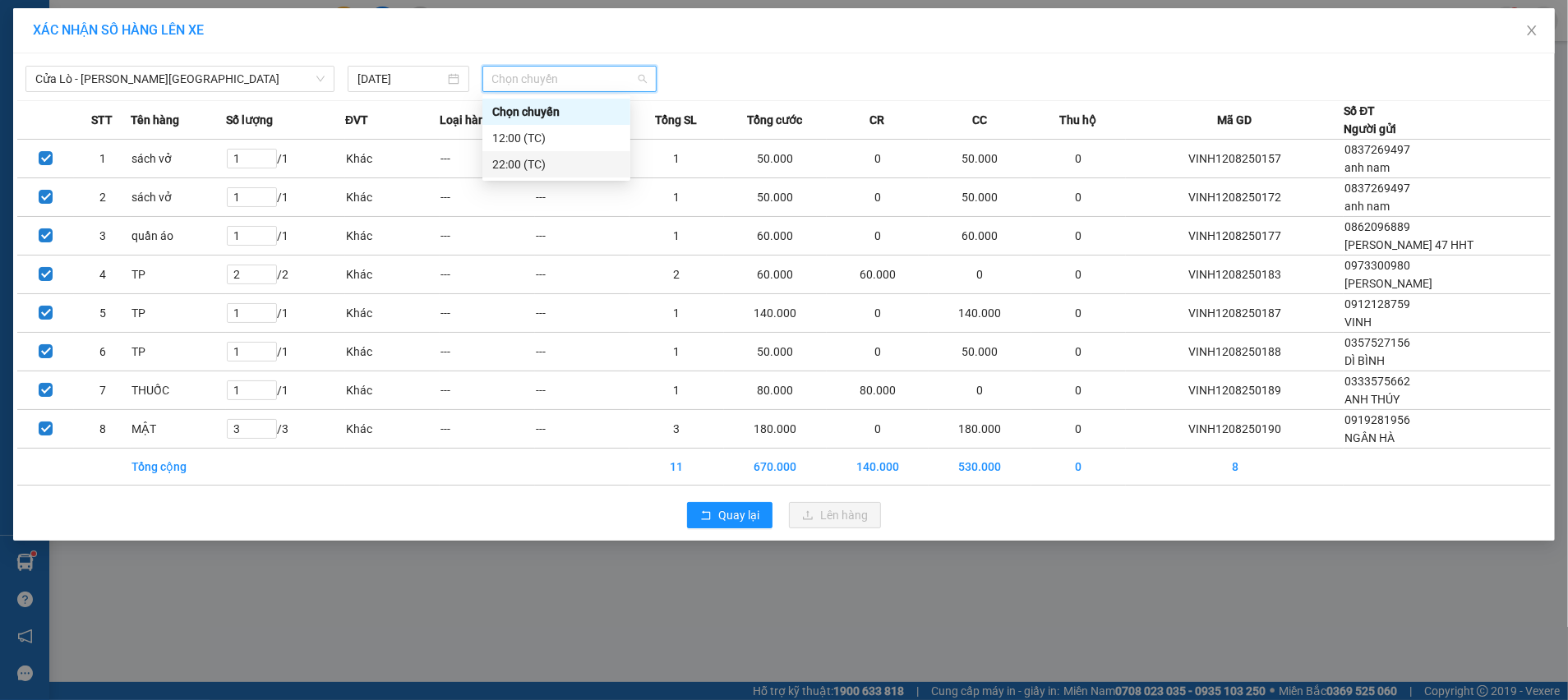
click at [528, 172] on div "22:00 (TC)" at bounding box center [556, 164] width 128 height 18
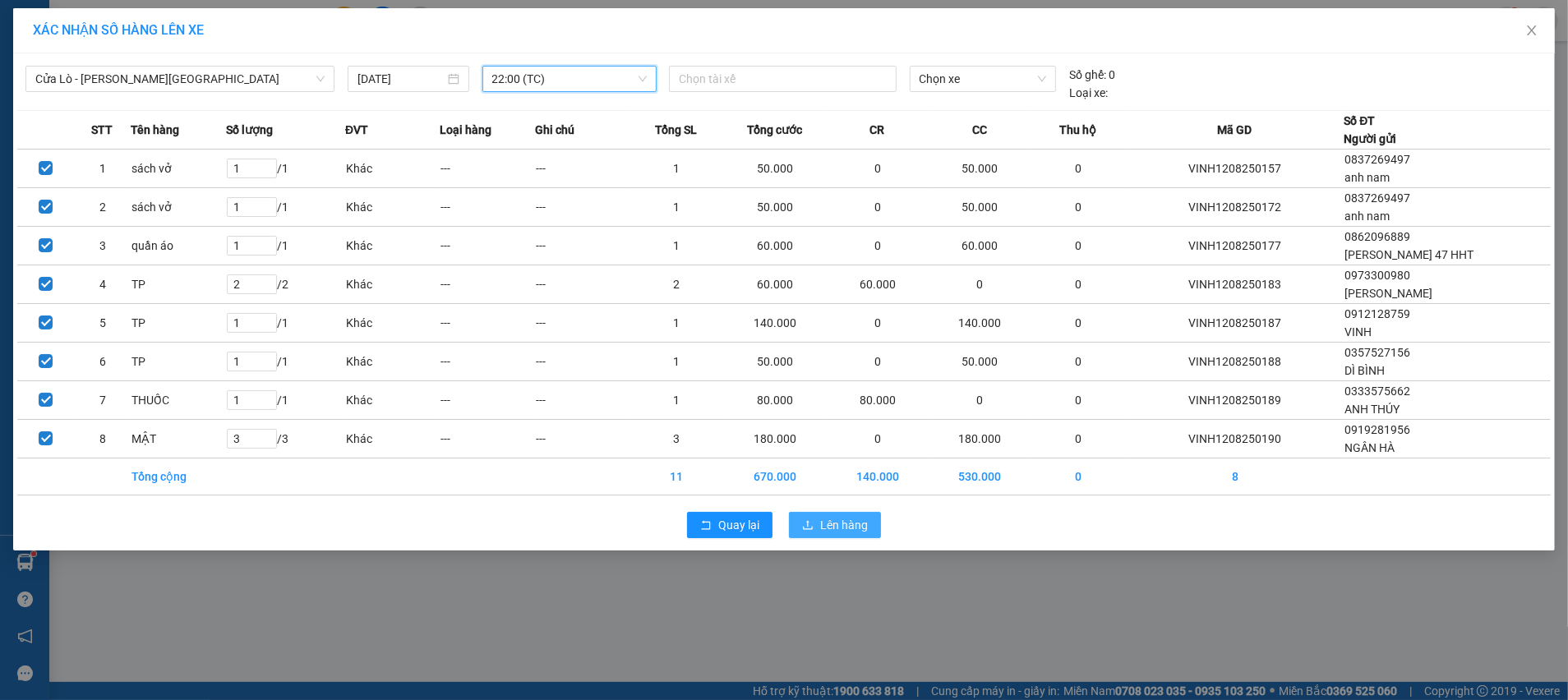
click at [817, 522] on button "Lên hàng" at bounding box center [835, 525] width 92 height 26
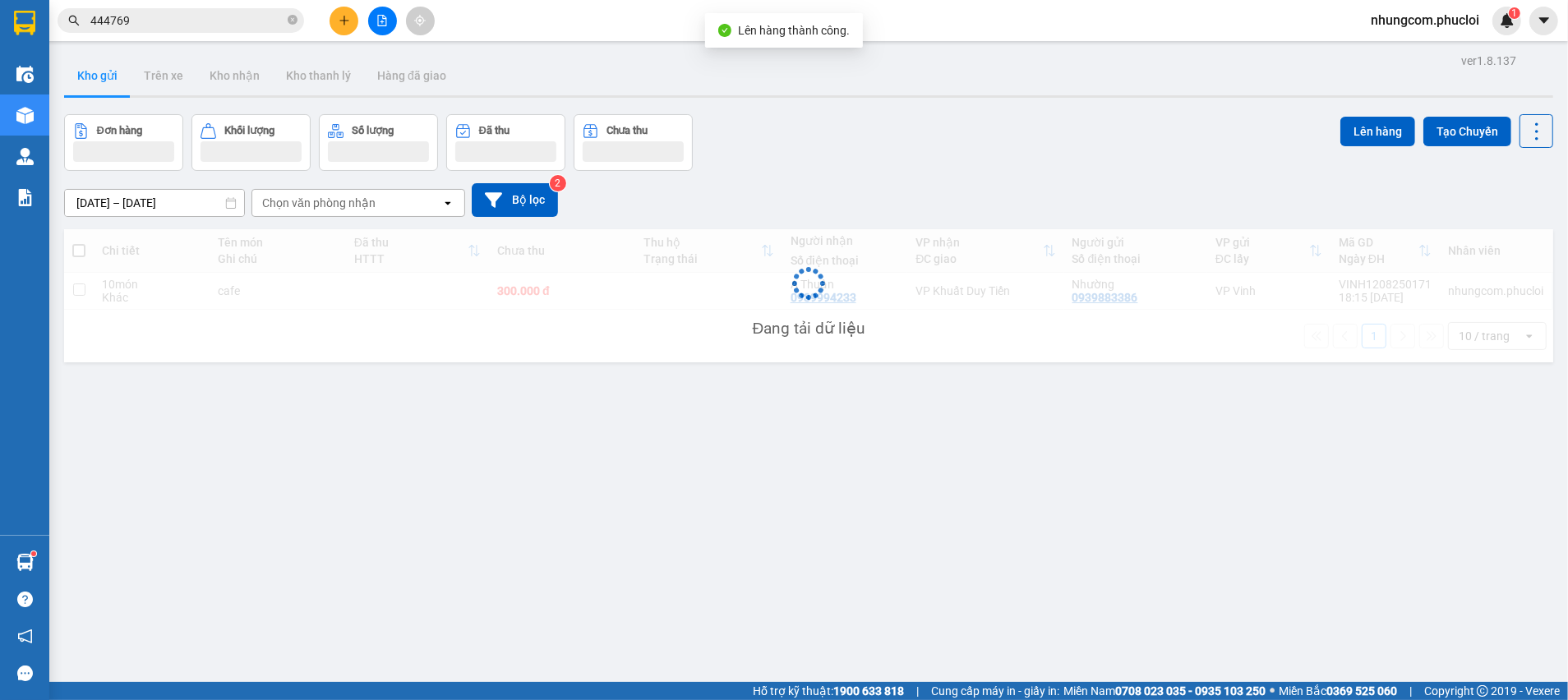
click at [966, 108] on div "ver 1.8.137 Kho gửi Trên xe Kho nhận Kho thanh lý Hàng đã giao Đơn hàng Khối lư…" at bounding box center [808, 398] width 1502 height 700
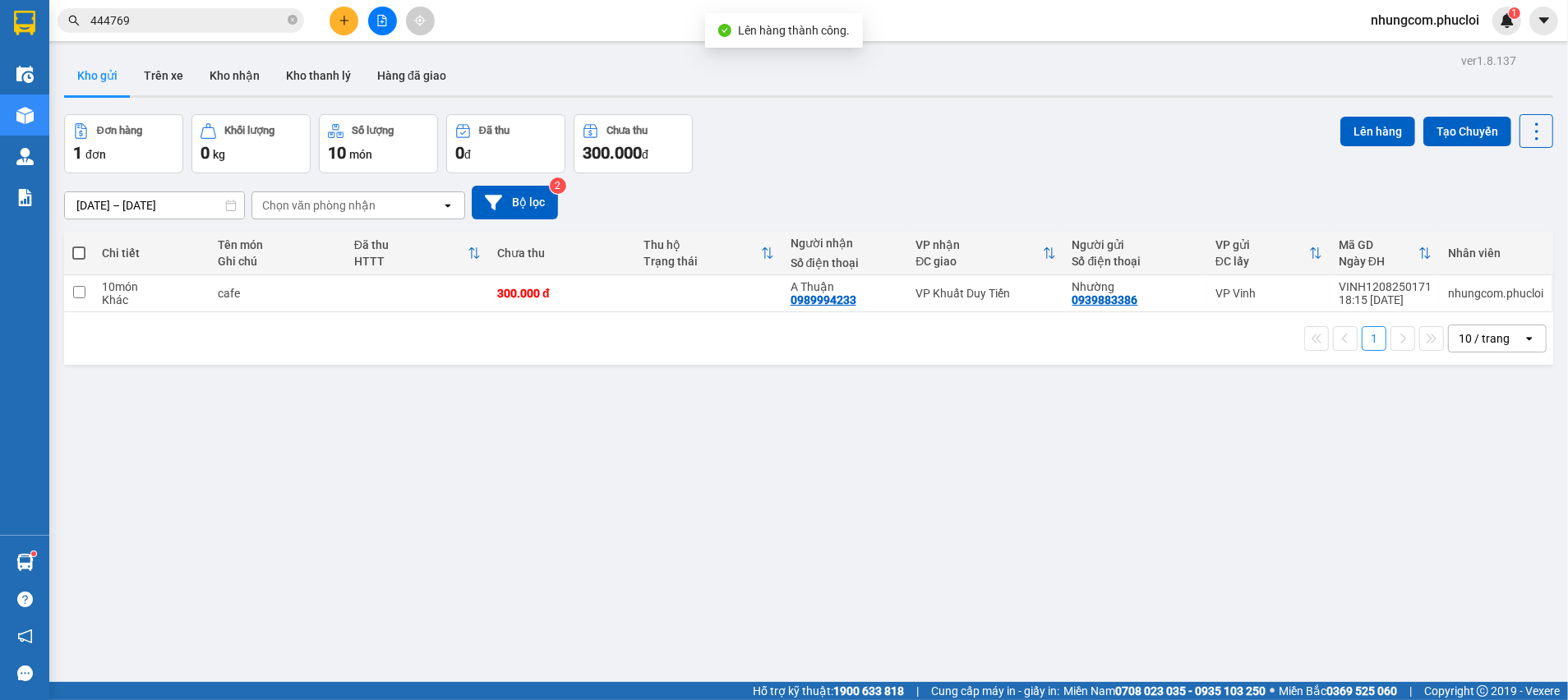
click at [497, 401] on div "ver 1.8.137 Kho gửi Trên xe Kho nhận Kho thanh lý Hàng đã giao Đơn hàng 1 đơn K…" at bounding box center [808, 398] width 1502 height 700
click at [379, 28] on button at bounding box center [382, 20] width 29 height 29
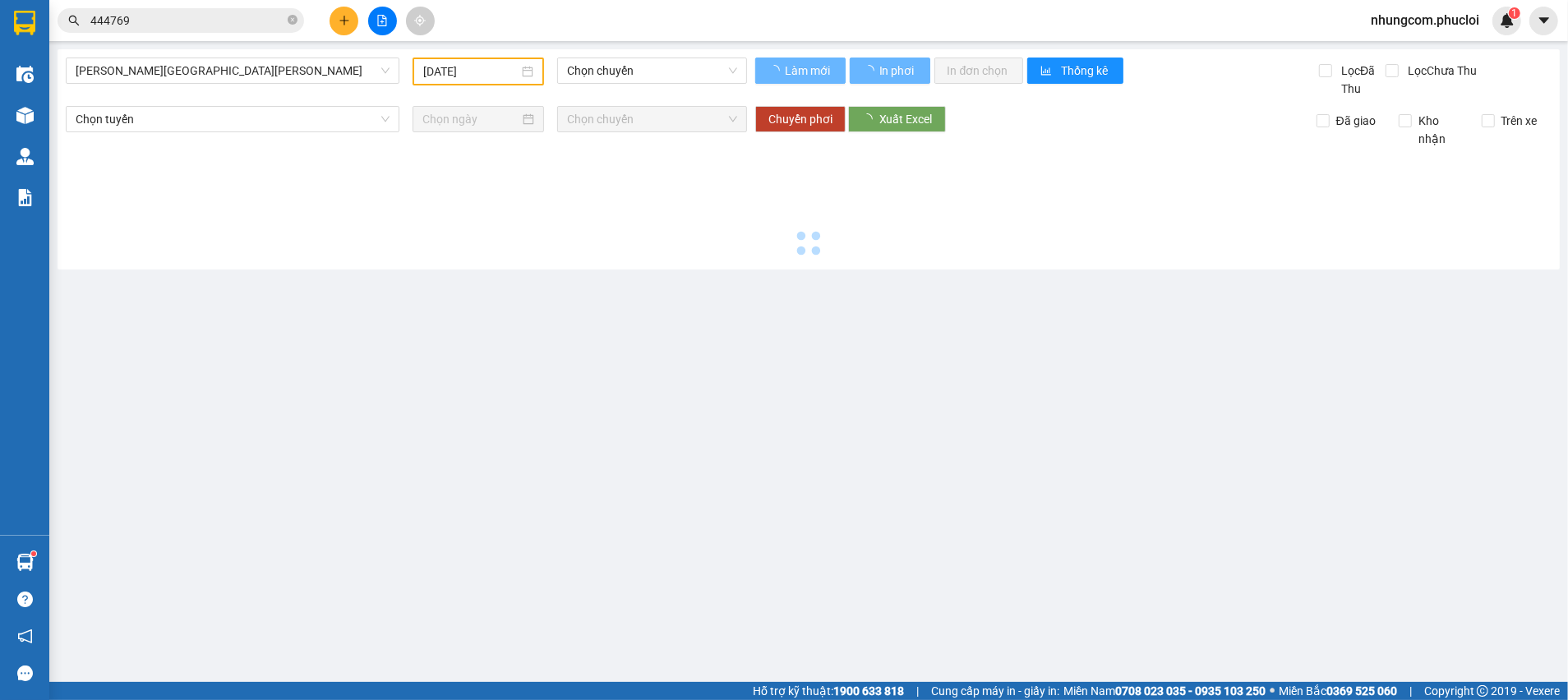
type input "12/08/2025"
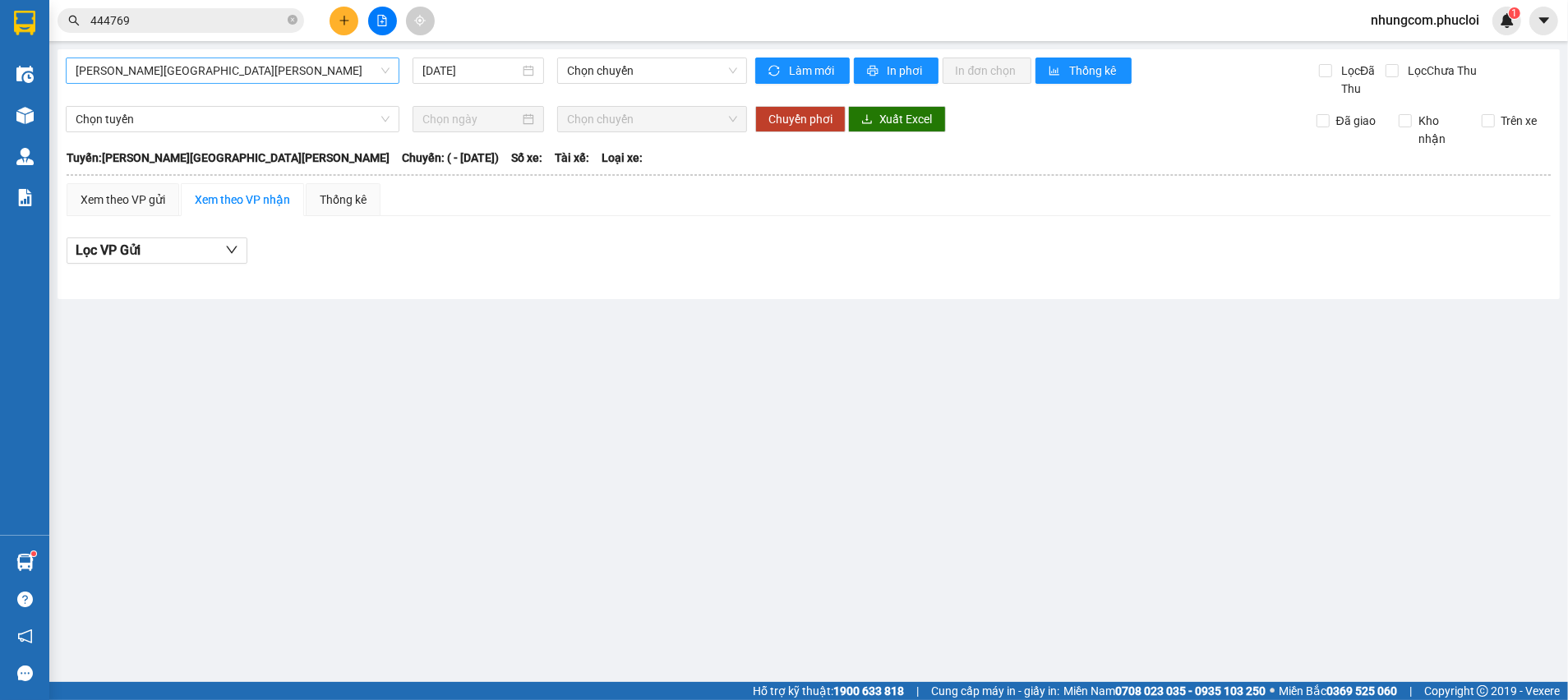
click at [275, 58] on span "Vinh - Hà Tĩnh" at bounding box center [233, 70] width 314 height 25
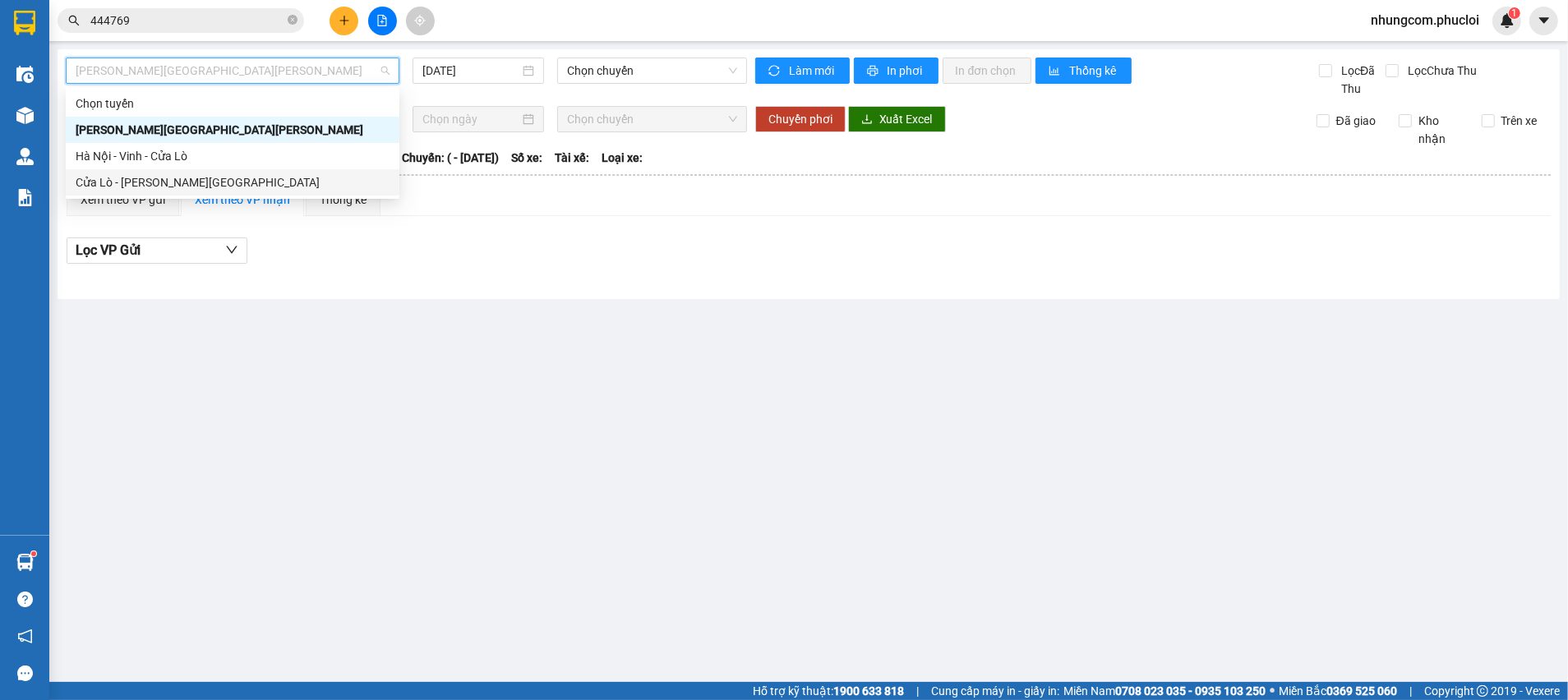
click at [214, 178] on div "Cửa Lò - Vinh - Hà Nội" at bounding box center [233, 183] width 314 height 18
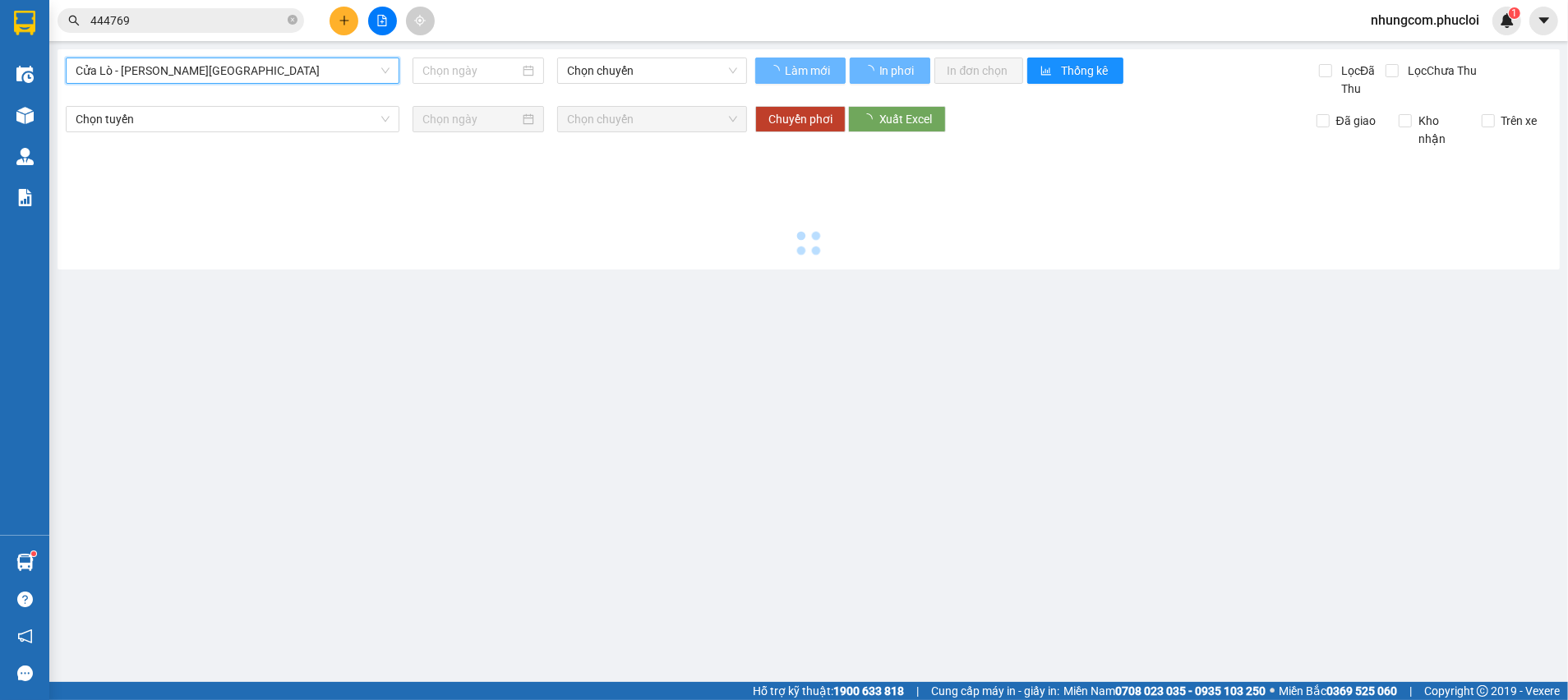
type input "12/08/2025"
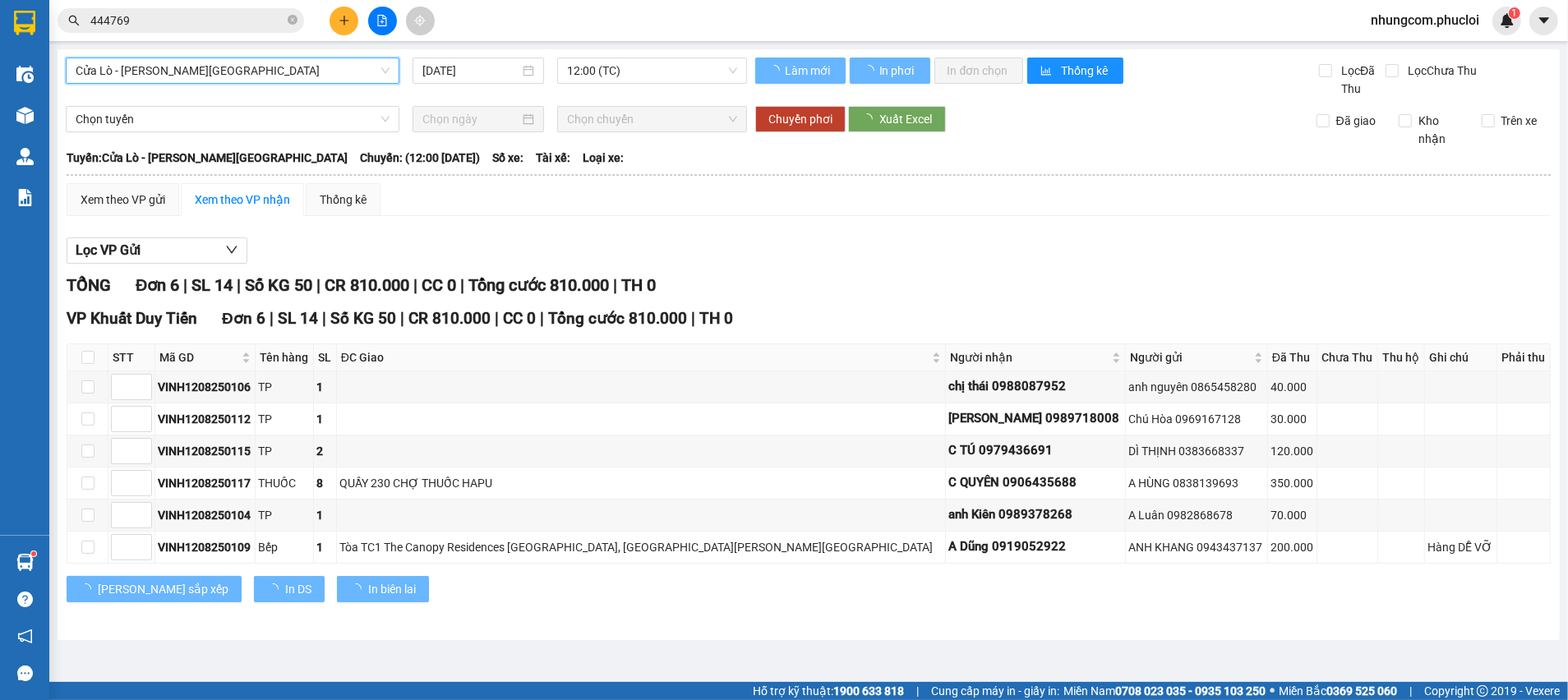
click at [591, 72] on span "12:00 (TC)" at bounding box center [651, 70] width 169 height 25
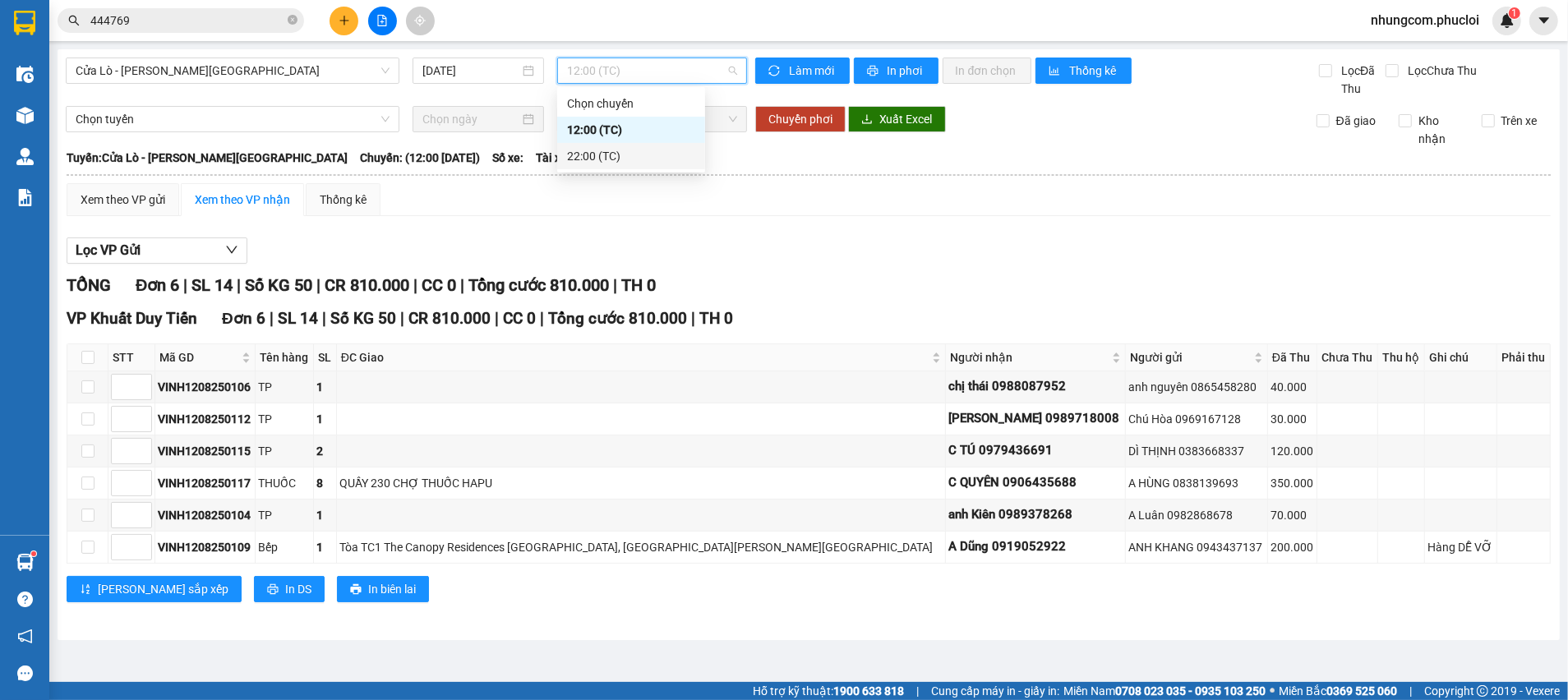
click at [591, 152] on div "22:00 (TC)" at bounding box center [630, 156] width 128 height 18
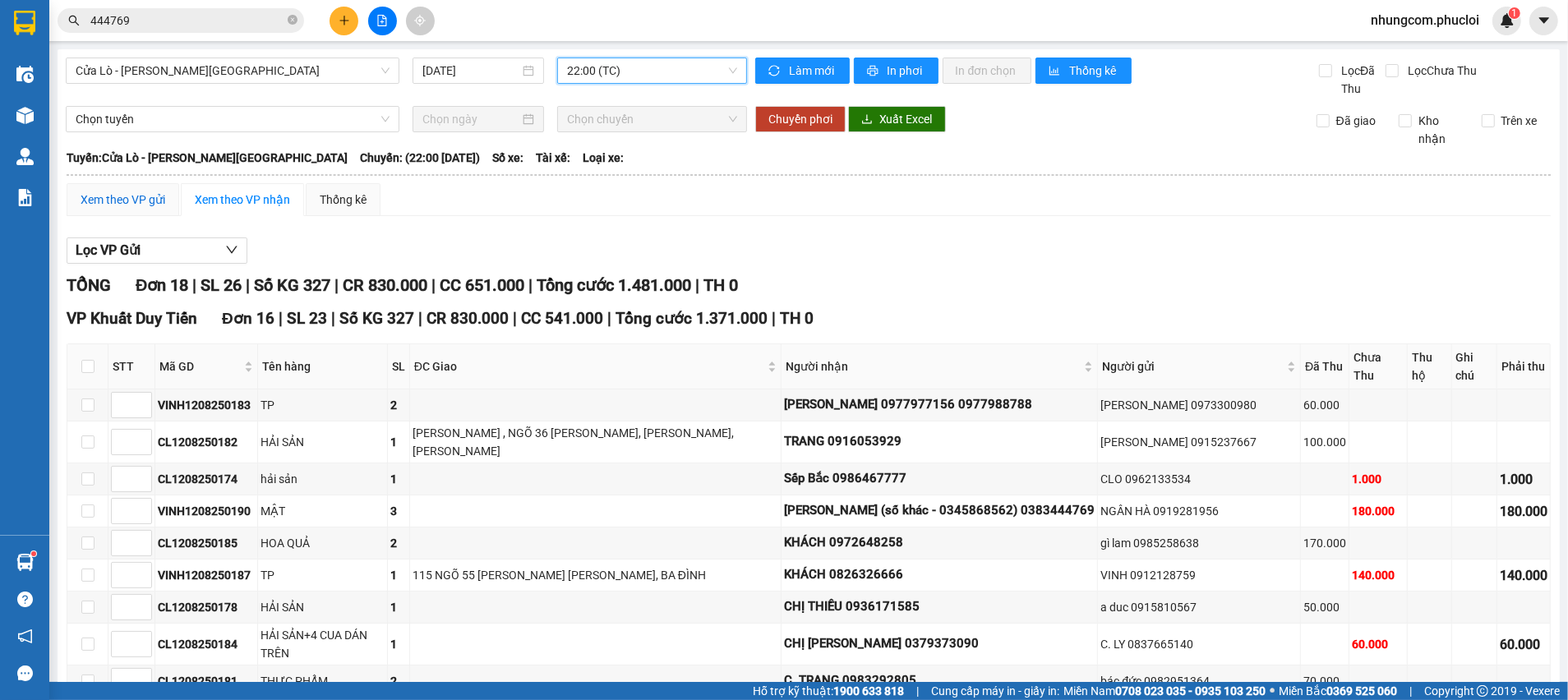
click at [97, 207] on div "Xem theo VP gửi" at bounding box center [123, 200] width 85 height 18
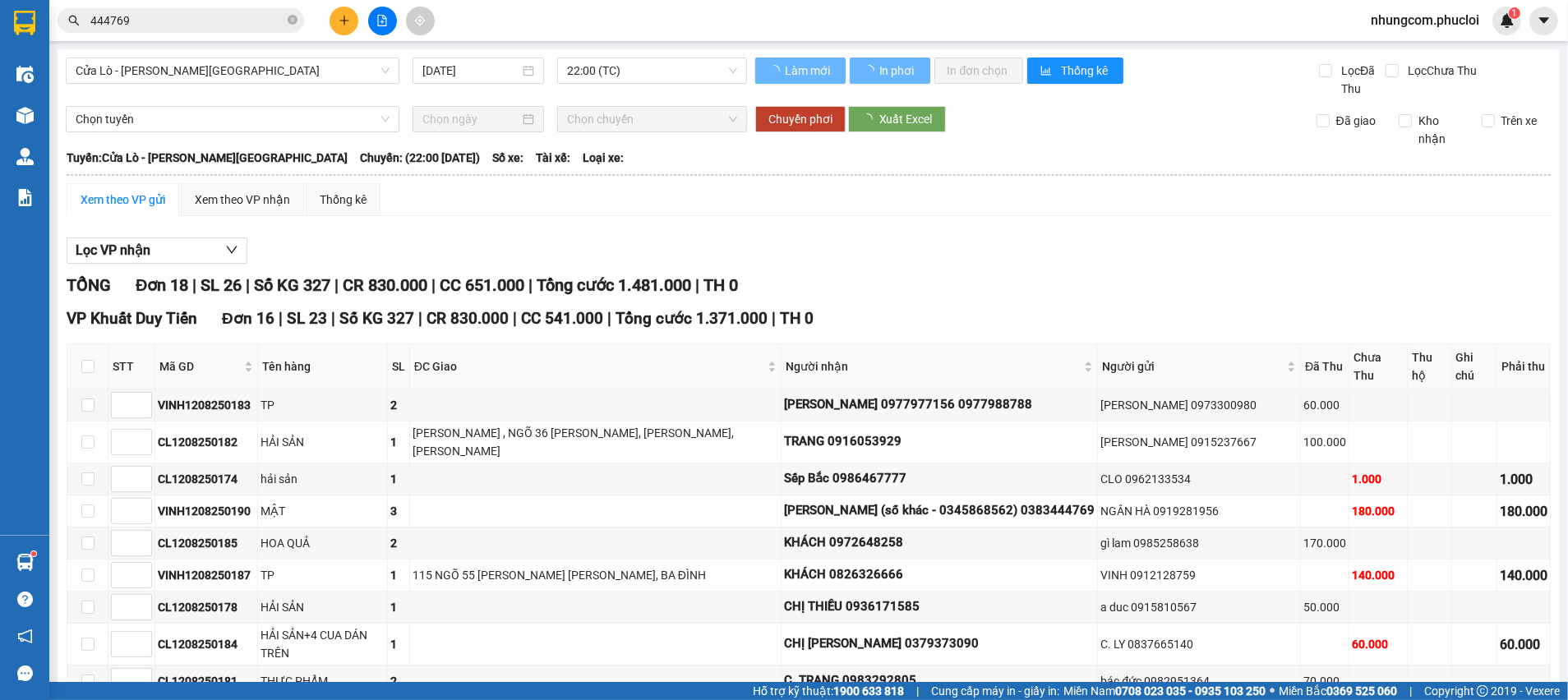
click at [734, 192] on div "Xem theo VP gửi Xem theo VP nhận Thống kê" at bounding box center [808, 200] width 1484 height 33
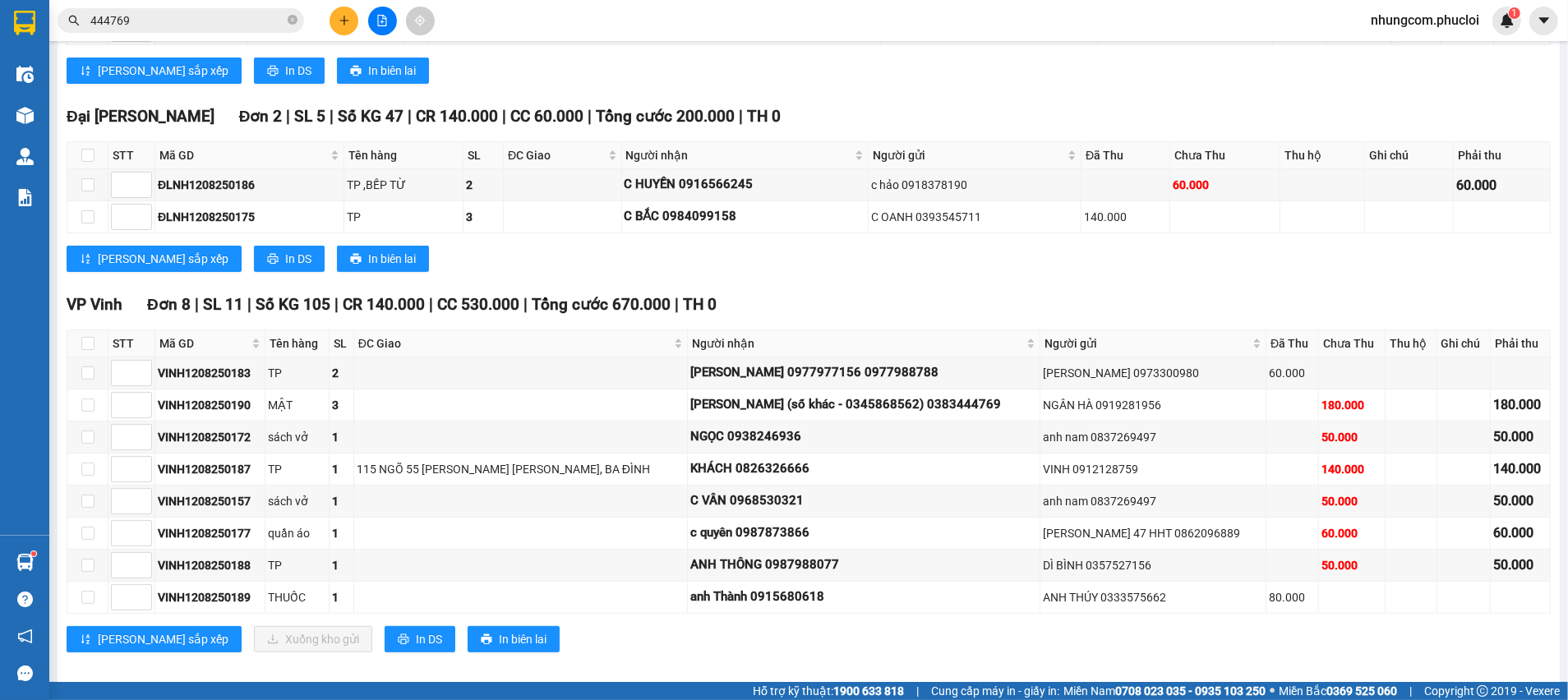
scroll to position [598, 0]
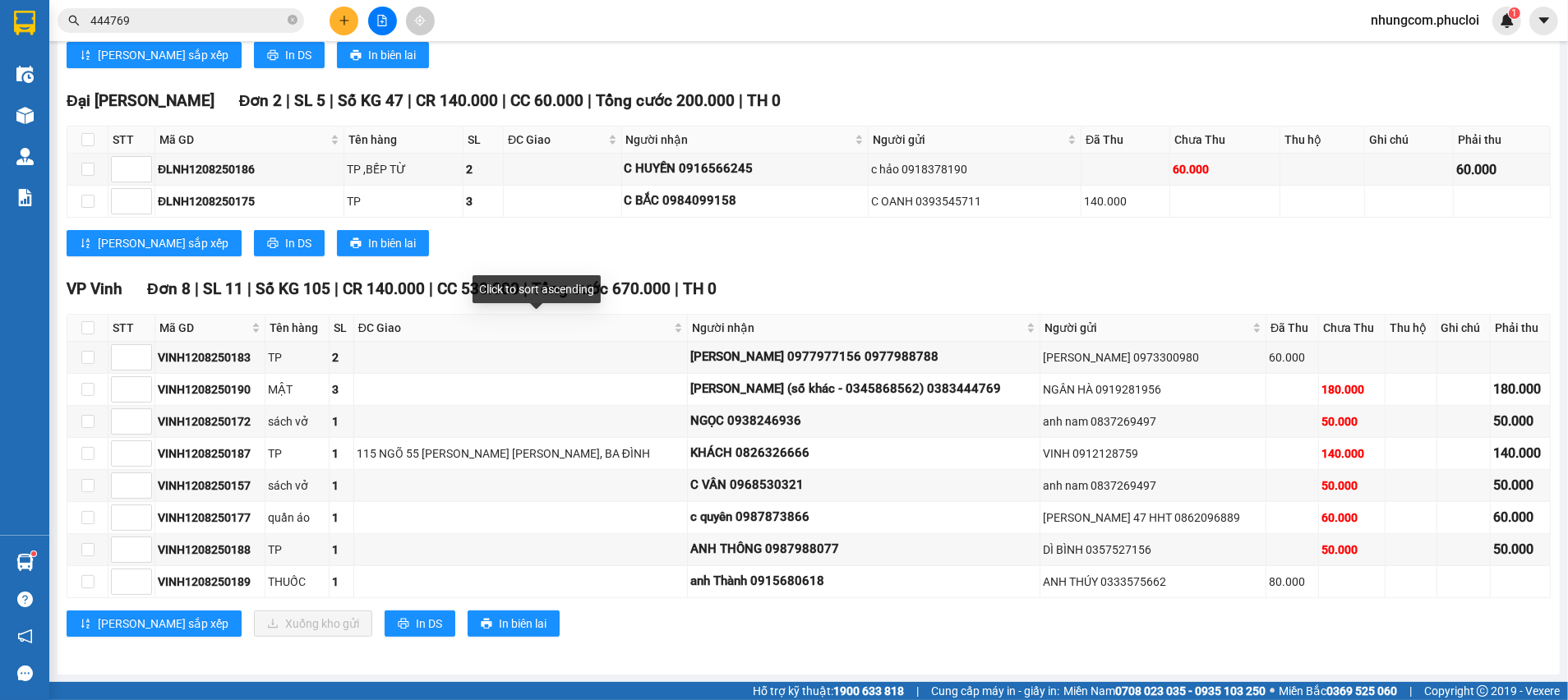
click at [521, 305] on div "Click to sort ascending" at bounding box center [536, 294] width 128 height 40
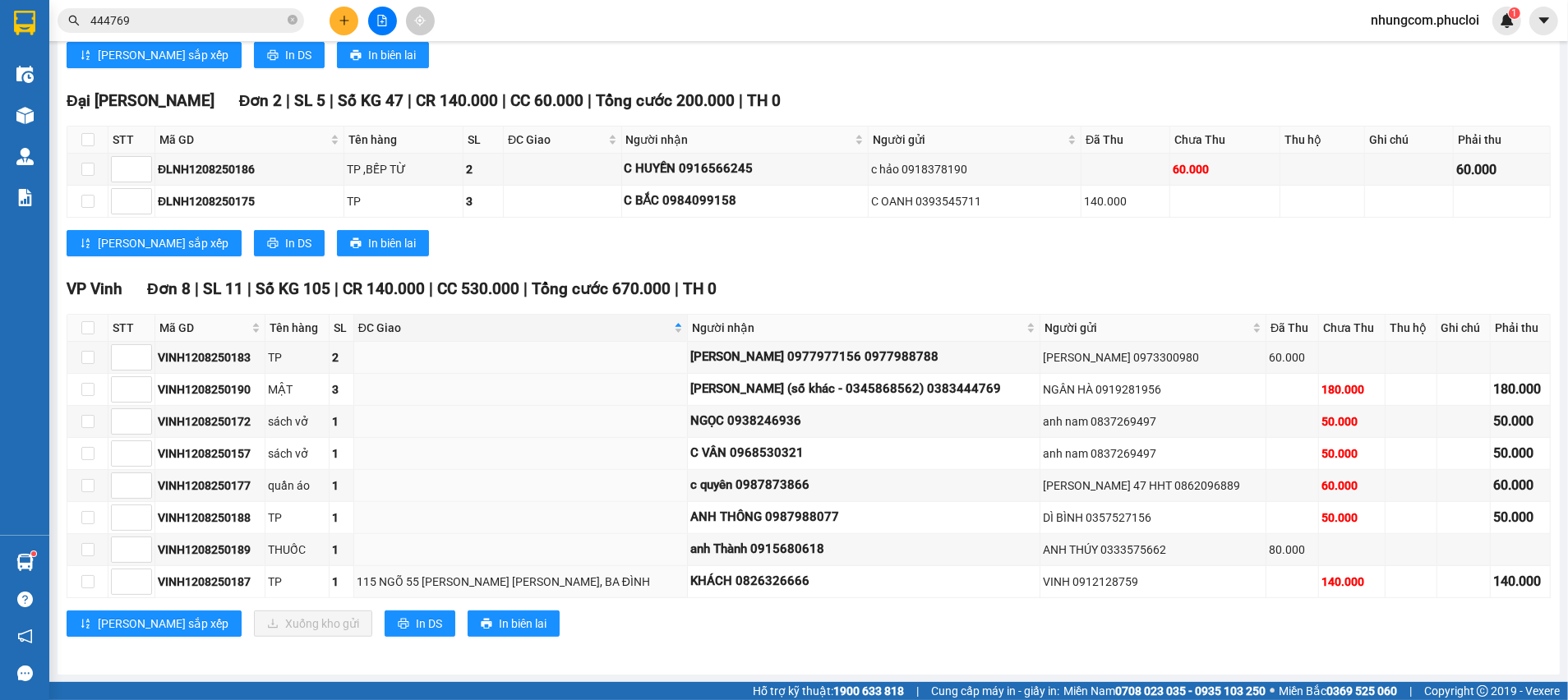
click at [755, 255] on div "Lưu sắp xếp In DS In biên lai" at bounding box center [808, 243] width 1484 height 26
drag, startPoint x: 726, startPoint y: 514, endPoint x: 801, endPoint y: 505, distance: 75.5
click at [801, 505] on td "ANH THÔNG 0987988077" at bounding box center [864, 517] width 353 height 32
click at [856, 480] on div "c quyên 0987873866" at bounding box center [864, 485] width 347 height 19
drag, startPoint x: 793, startPoint y: 465, endPoint x: 700, endPoint y: 469, distance: 93.1
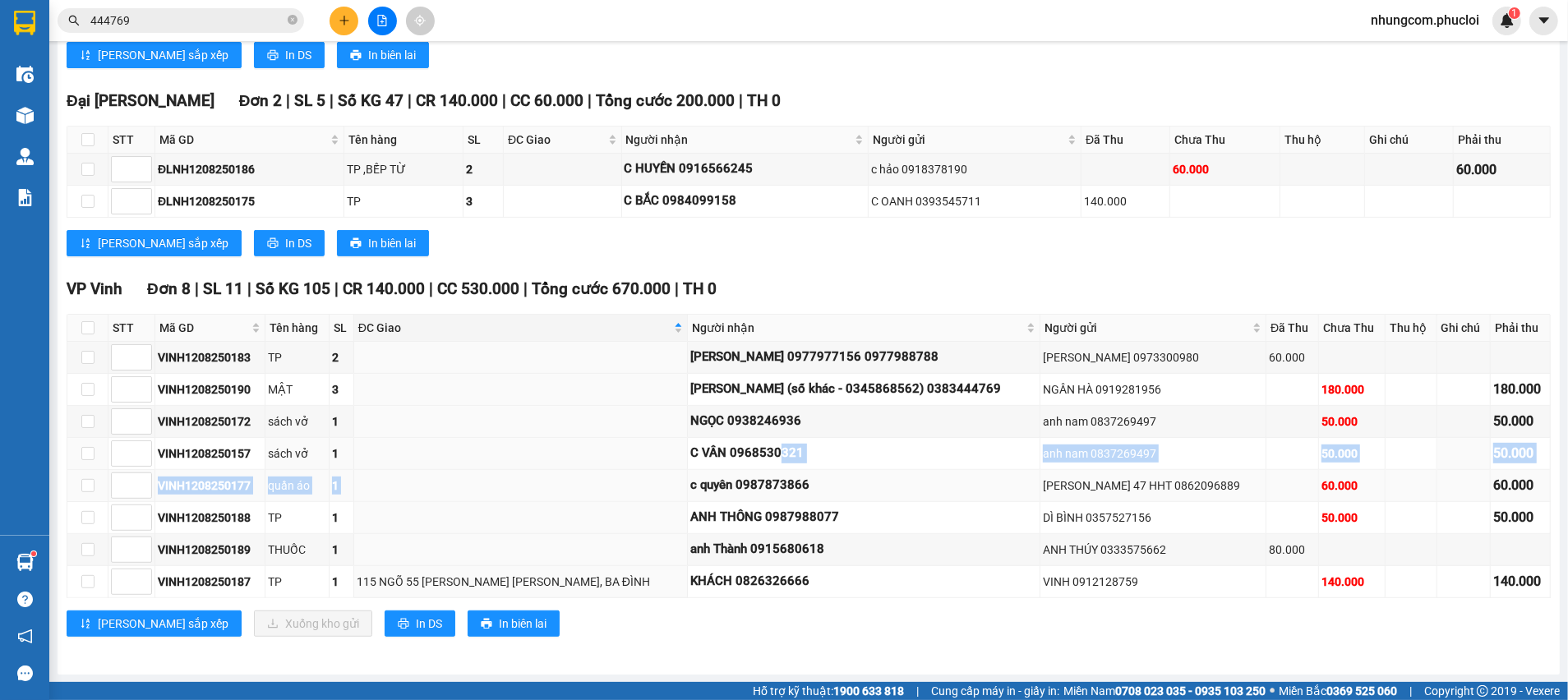
click at [700, 469] on tbody "VINH1208250183 TP 2 trịnh công sơn 0977977156 0977988788 CHỊ THẢO 0973300980 60…" at bounding box center [808, 469] width 1483 height 256
click at [739, 507] on div "ANH THÔNG 0987988077" at bounding box center [864, 516] width 347 height 19
drag, startPoint x: 757, startPoint y: 484, endPoint x: 871, endPoint y: 484, distance: 114.0
click at [831, 477] on div "c quyên 0987873866" at bounding box center [864, 485] width 347 height 19
click at [875, 489] on div "c quyên 0987873866" at bounding box center [864, 485] width 347 height 19
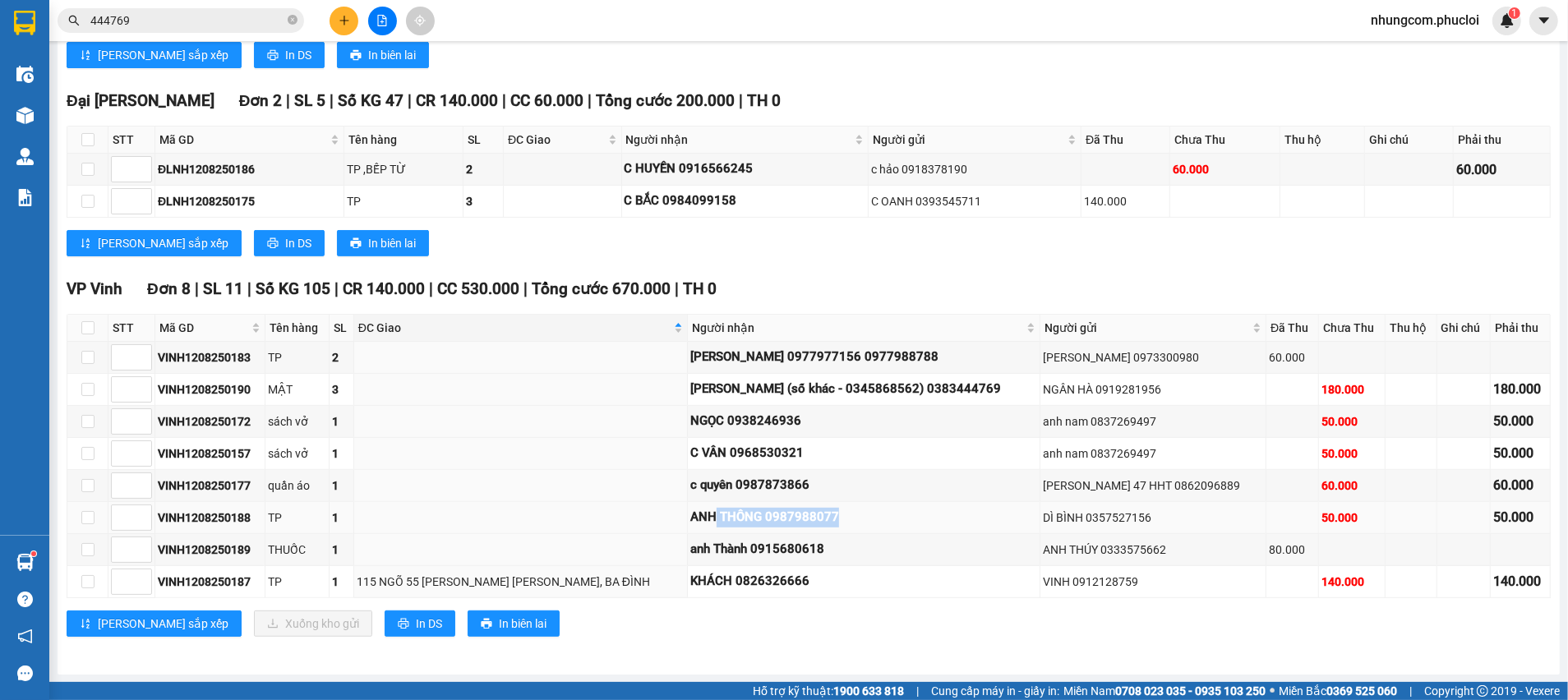
drag, startPoint x: 868, startPoint y: 529, endPoint x: 728, endPoint y: 520, distance: 140.3
click at [728, 520] on td "ANH THÔNG 0987988077" at bounding box center [864, 517] width 353 height 32
click at [755, 491] on div "c quyên 0987873866" at bounding box center [864, 485] width 347 height 19
click at [736, 478] on div "c quyên 0987873866" at bounding box center [864, 485] width 347 height 19
drag, startPoint x: 724, startPoint y: 512, endPoint x: 862, endPoint y: 573, distance: 150.9
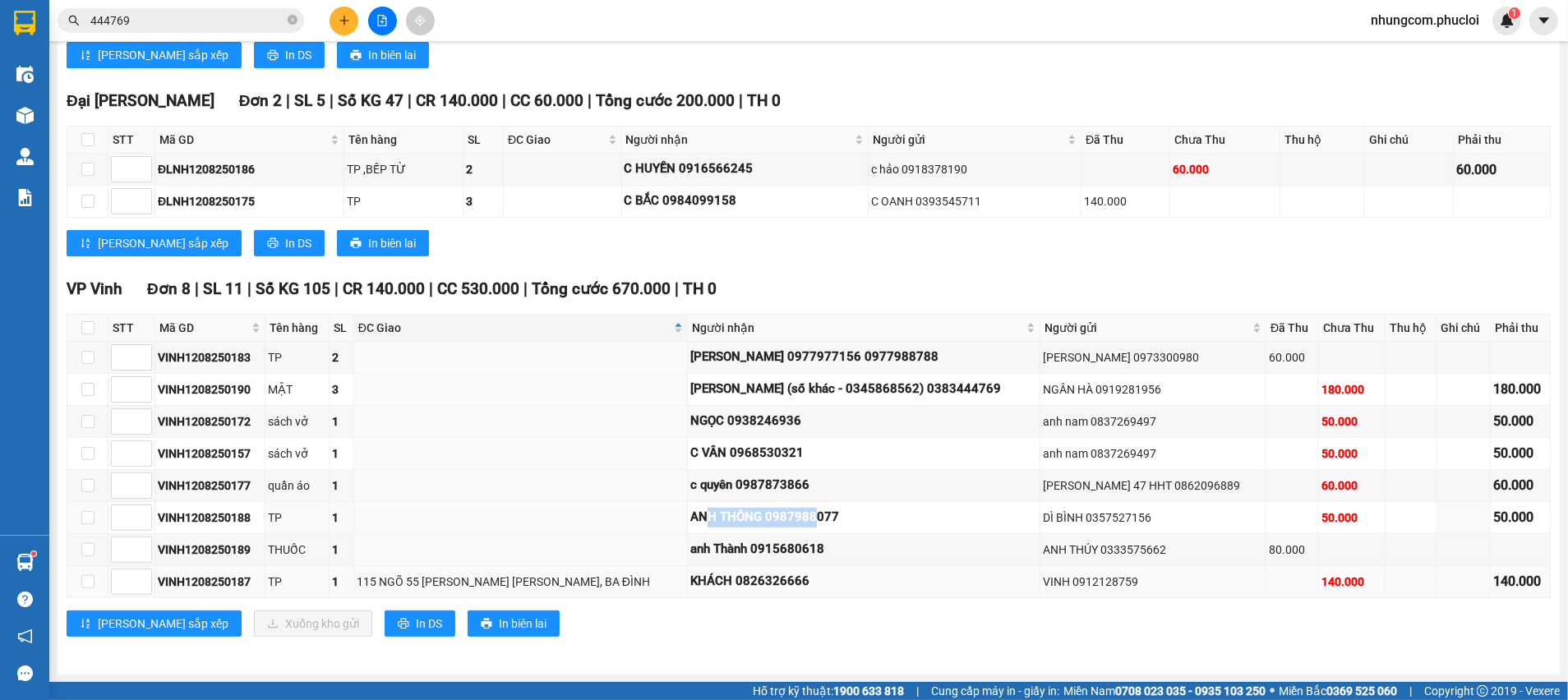
click at [832, 516] on div "ANH THÔNG 0987988077" at bounding box center [864, 516] width 347 height 19
drag, startPoint x: 862, startPoint y: 573, endPoint x: 856, endPoint y: 552, distance: 21.8
click at [862, 572] on div "KHÁCH 0826326666" at bounding box center [864, 581] width 347 height 19
drag, startPoint x: 844, startPoint y: 544, endPoint x: 713, endPoint y: 543, distance: 131.0
click at [717, 540] on div "anh Thành 0915680618" at bounding box center [864, 549] width 347 height 19
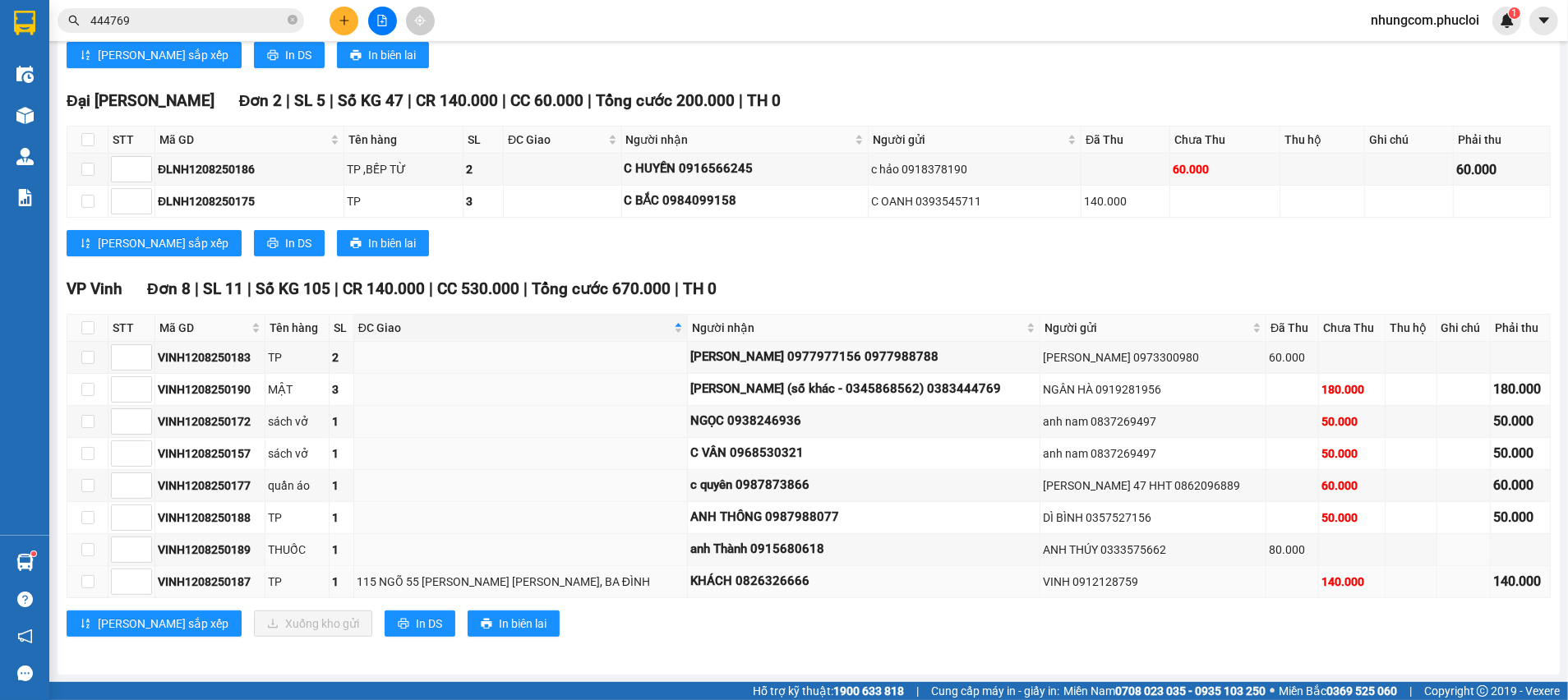
click at [724, 567] on td "KHÁCH 0826326666" at bounding box center [864, 582] width 353 height 32
drag, startPoint x: 724, startPoint y: 574, endPoint x: 855, endPoint y: 576, distance: 131.0
click at [855, 576] on div "KHÁCH 0826326666" at bounding box center [864, 581] width 347 height 19
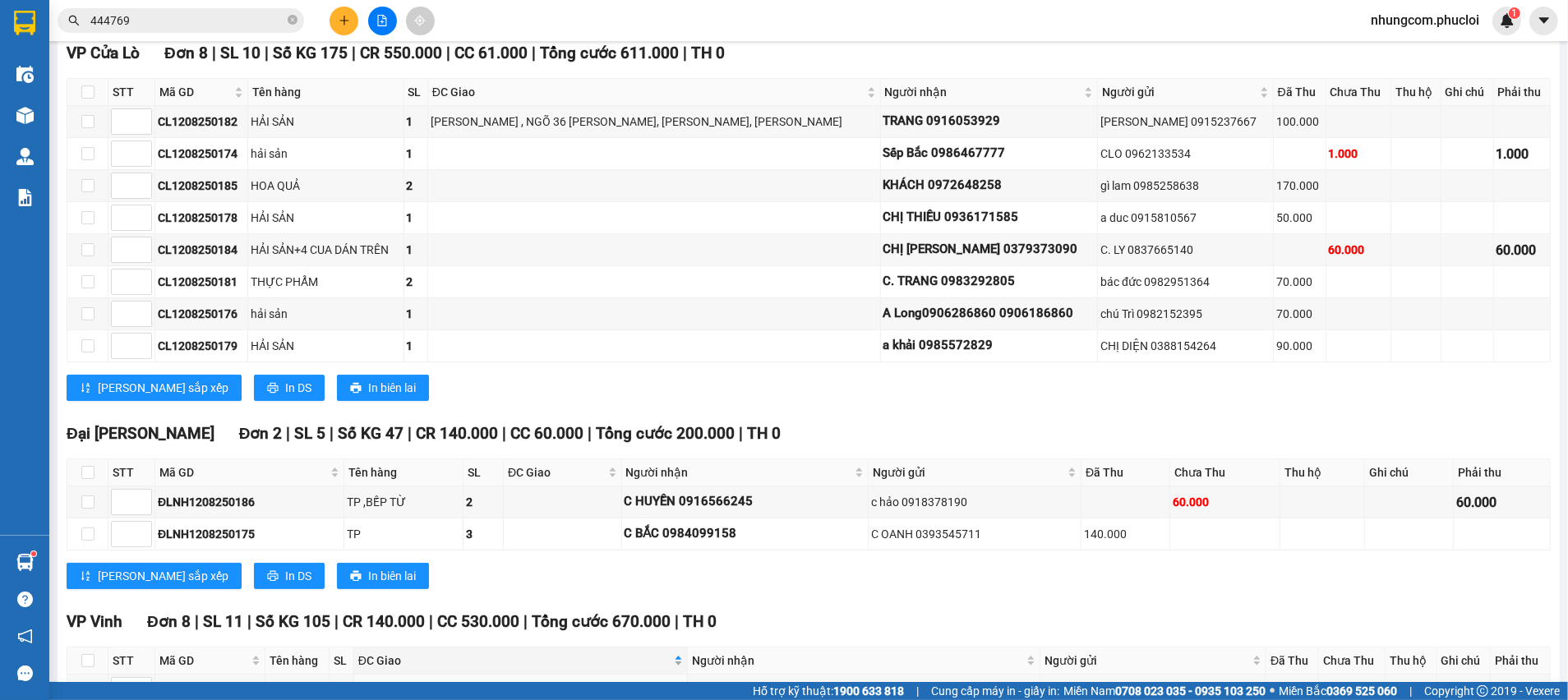
scroll to position [229, 0]
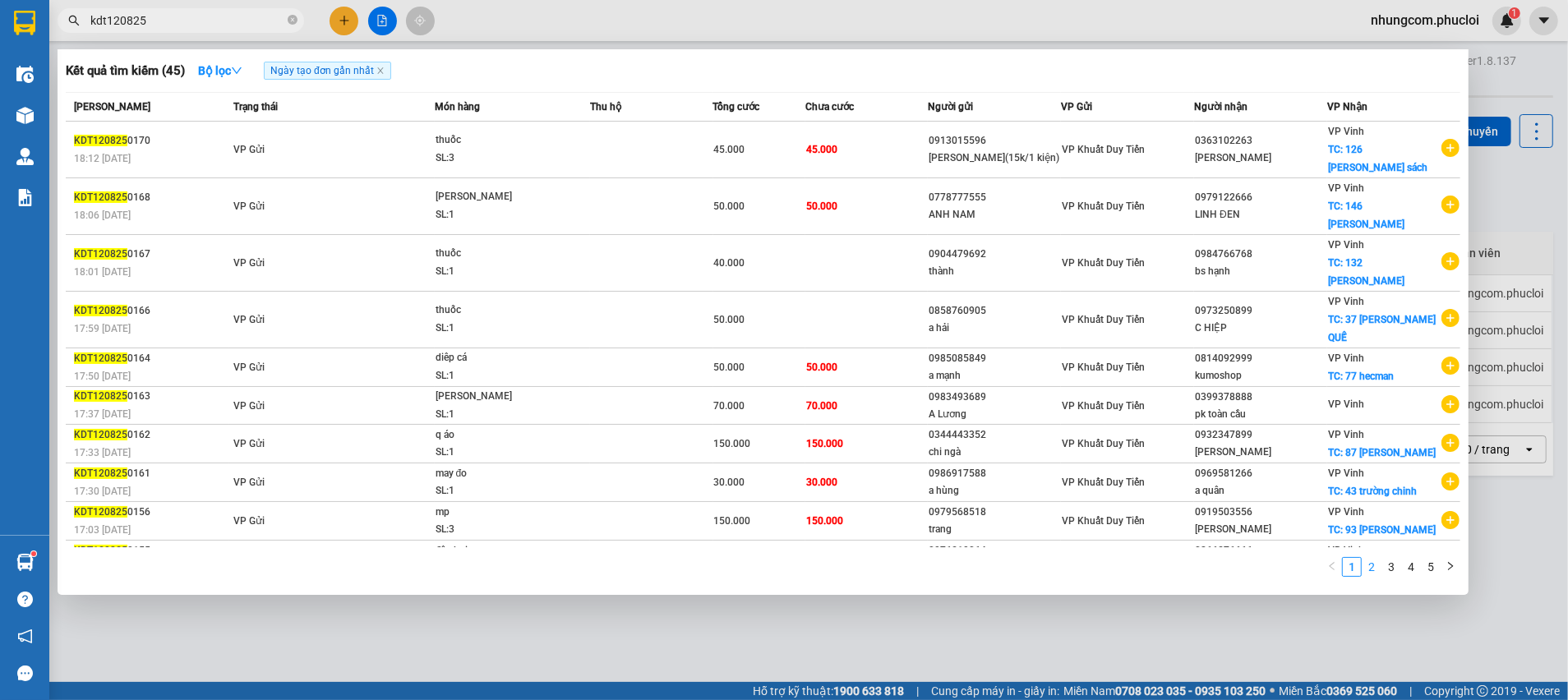
click at [1378, 558] on link "2" at bounding box center [1372, 567] width 18 height 18
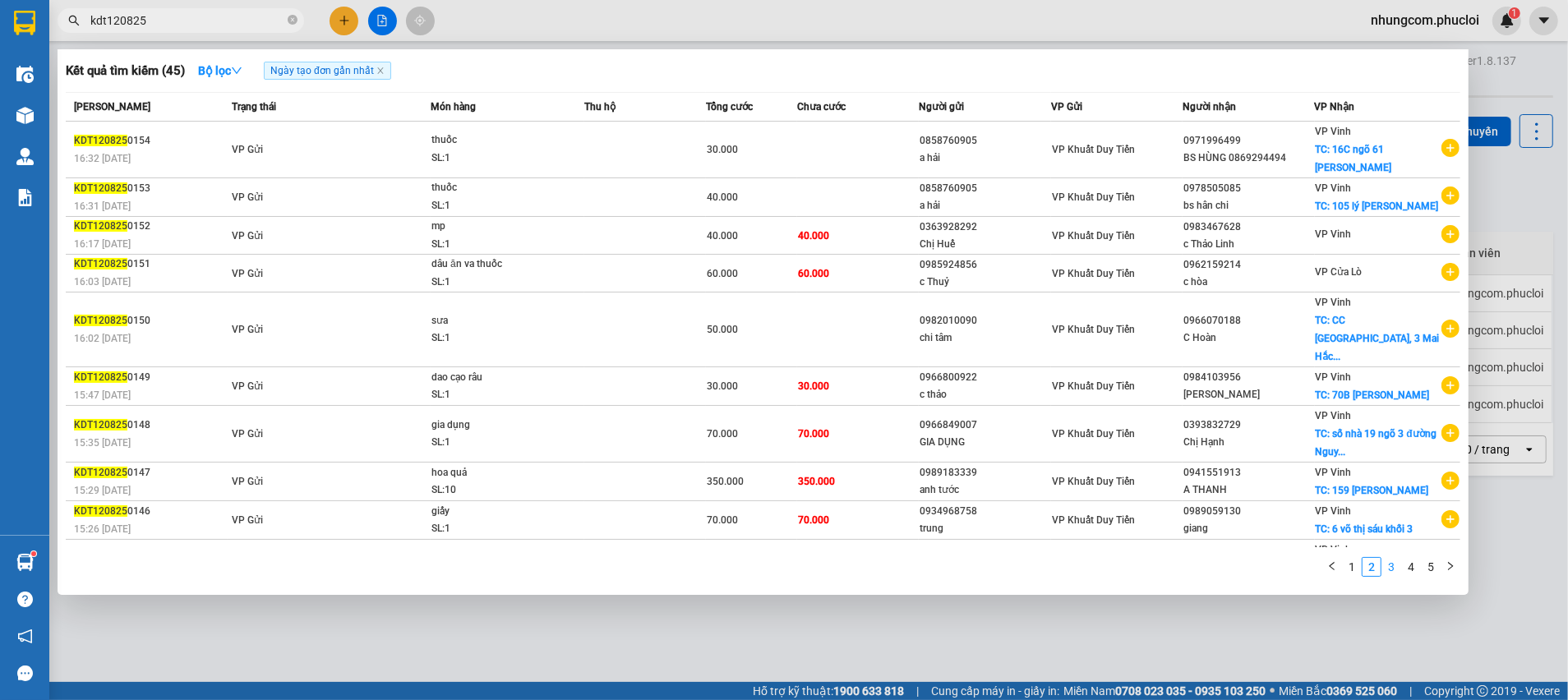
click at [1389, 567] on link "3" at bounding box center [1392, 567] width 18 height 18
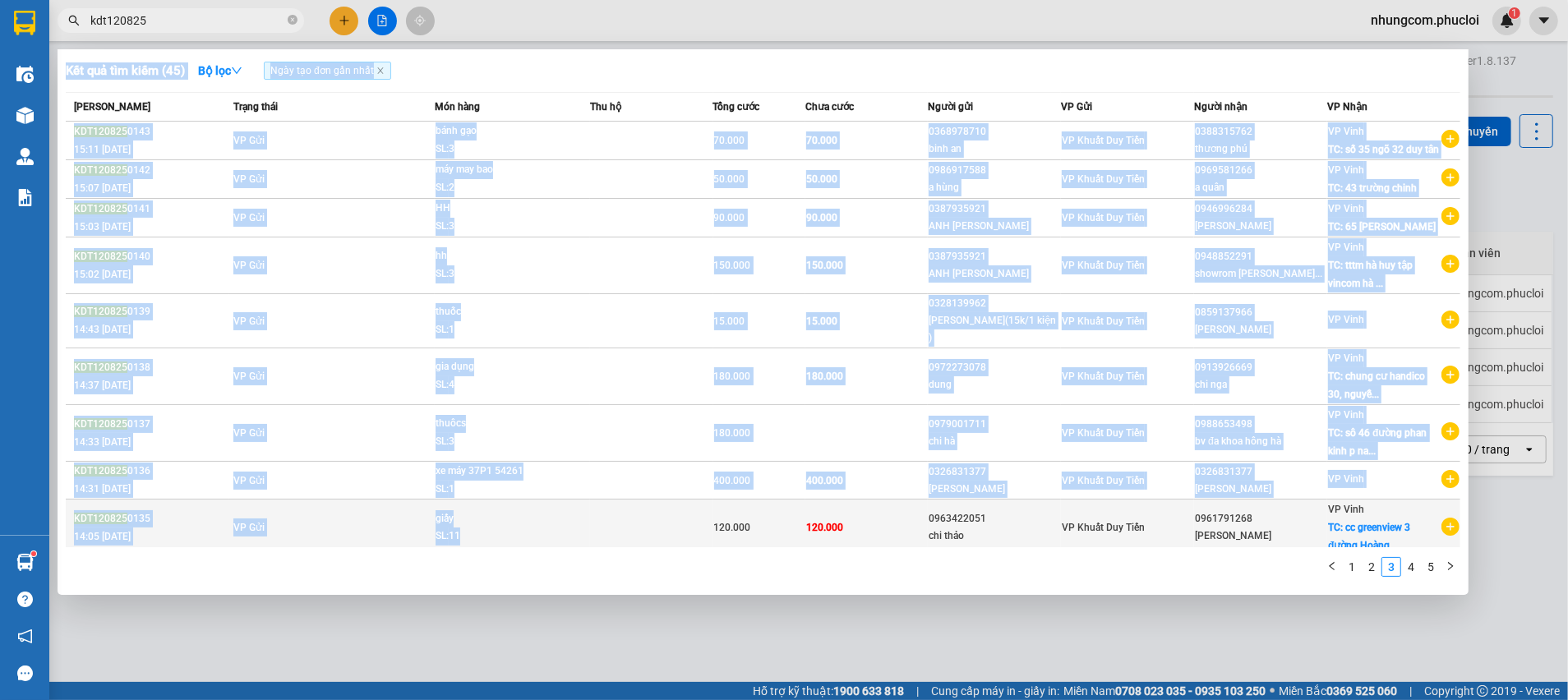
drag, startPoint x: 519, startPoint y: 641, endPoint x: 647, endPoint y: 525, distance: 172.7
click at [0, 20] on div "Kết quả tìm kiếm ( 45 ) Bộ lọc Ngày tạo đơn gần nhất Mã ĐH Trạng thái Món hàng …" at bounding box center [0, 20] width 0 height 0
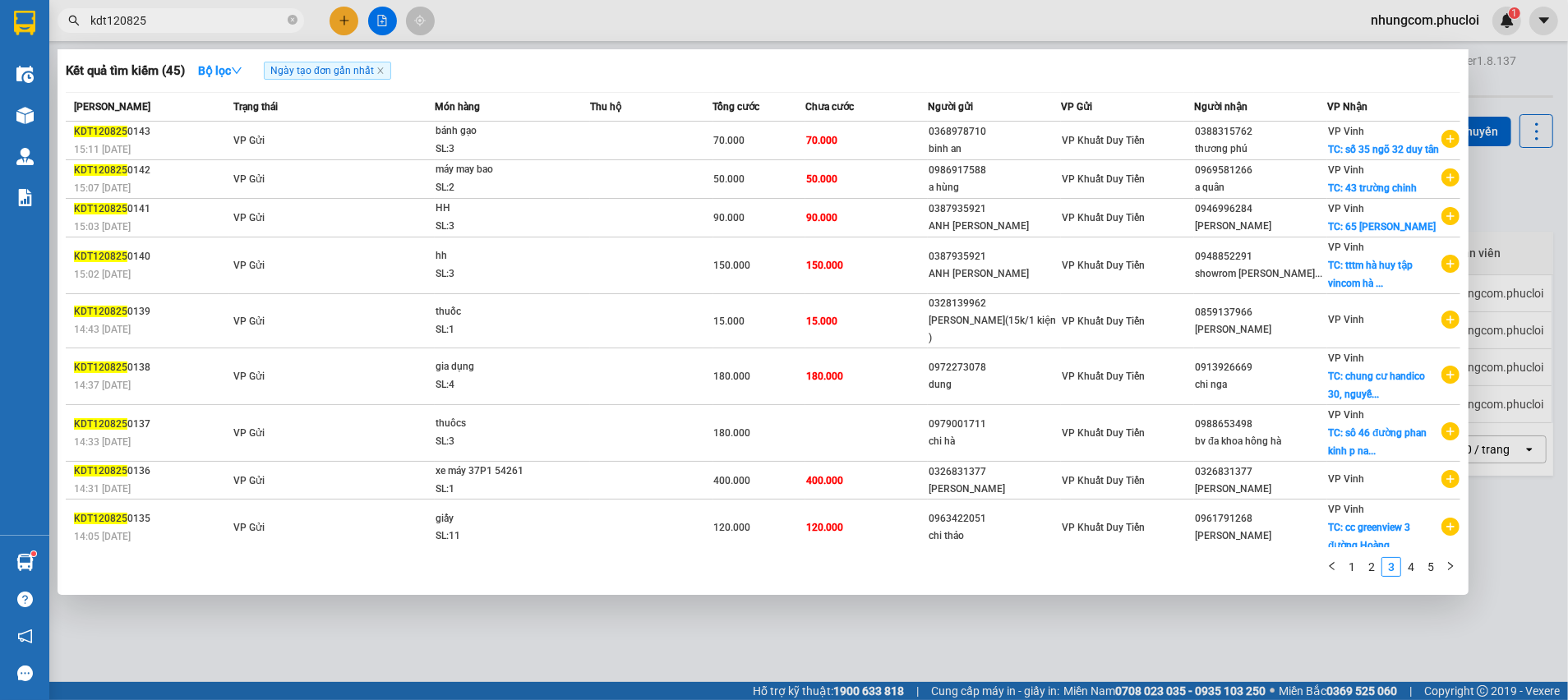
click at [586, 587] on div "Kết quả tìm kiếm ( 45 ) Bộ lọc Ngày tạo đơn gần nhất Mã ĐH Trạng thái Món hàng …" at bounding box center [762, 321] width 1411 height 545
click at [464, 666] on div at bounding box center [784, 350] width 1568 height 700
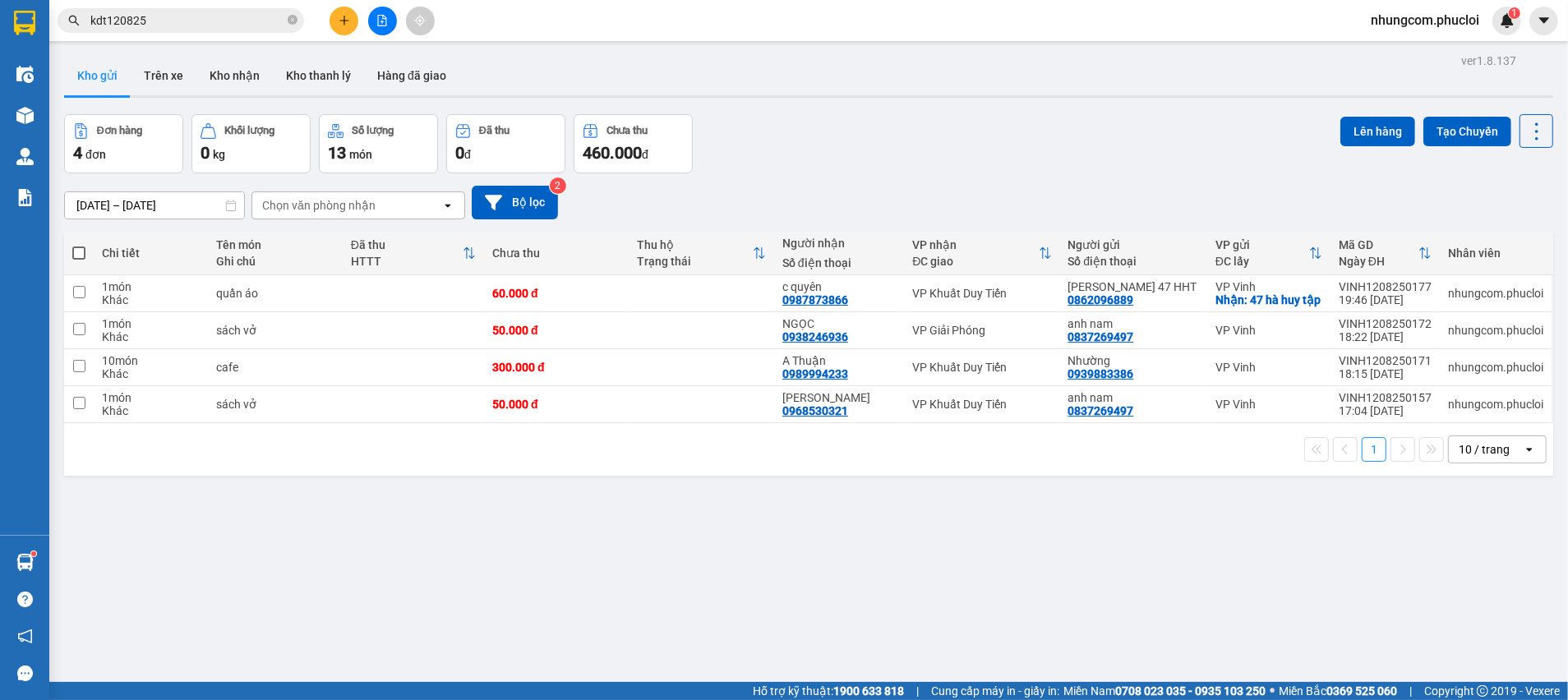
click at [537, 609] on div "ver 1.8.137 Kho gửi Trên xe Kho nhận Kho thanh [PERSON_NAME] đã giao Đơn hàng 4…" at bounding box center [808, 398] width 1502 height 700
click at [537, 608] on div "ver 1.8.137 Kho gửi Trên xe Kho nhận Kho thanh [PERSON_NAME] đã giao Đơn hàng 4…" at bounding box center [808, 398] width 1502 height 700
click at [537, 610] on div "ver 1.8.137 Kho gửi Trên xe Kho nhận Kho thanh [PERSON_NAME] đã giao Đơn hàng 4…" at bounding box center [808, 398] width 1502 height 700
click at [468, 622] on div "ver 1.8.137 Kho gửi Trên xe Kho nhận Kho thanh [PERSON_NAME] đã giao Đơn hàng 4…" at bounding box center [808, 398] width 1502 height 700
click at [319, 623] on div "ver 1.8.137 Kho gửi Trên xe Kho nhận Kho thanh [PERSON_NAME] đã giao Đơn hàng 4…" at bounding box center [808, 398] width 1502 height 700
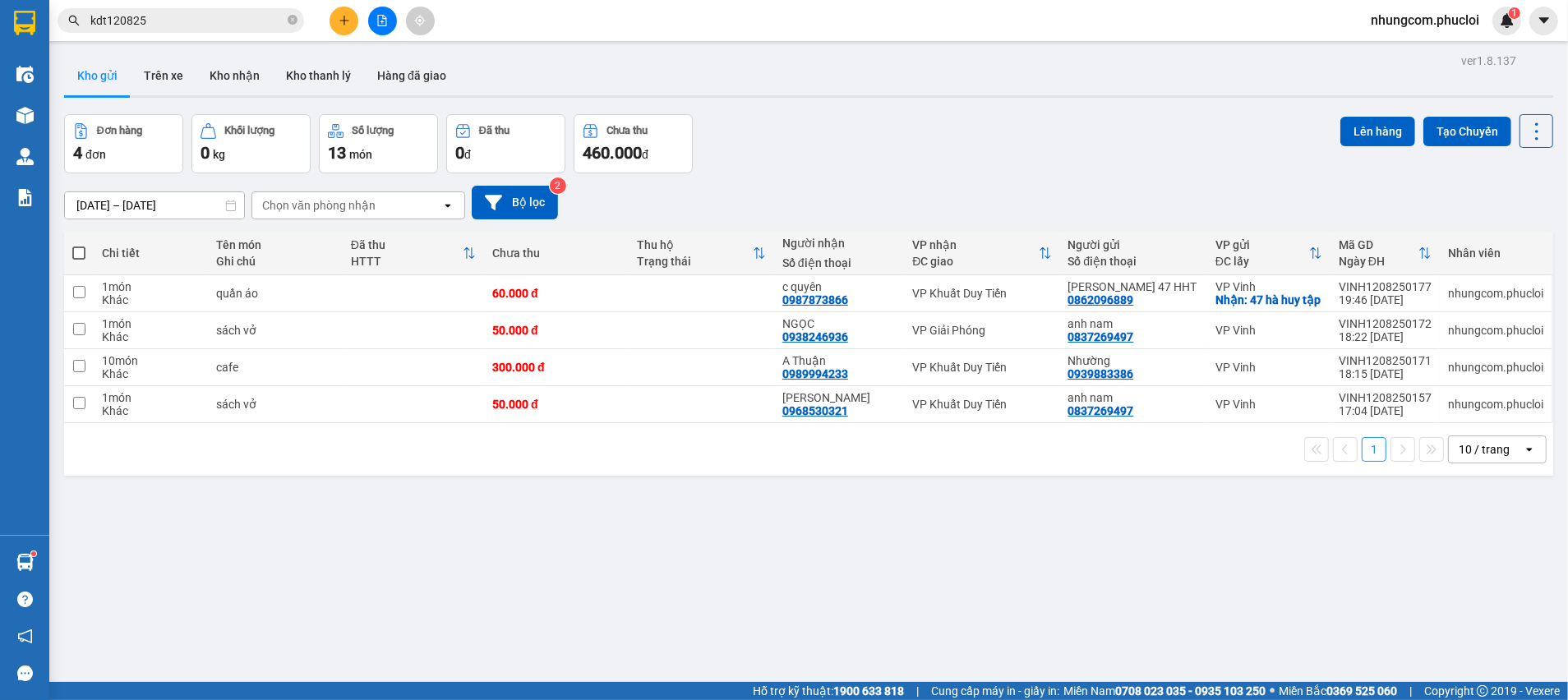
click at [351, 626] on div "ver 1.8.137 Kho gửi Trên xe Kho nhận Kho thanh [PERSON_NAME] đã giao Đơn hàng 4…" at bounding box center [808, 398] width 1502 height 700
click at [880, 179] on div "[DATE] – [DATE] Press the down arrow key to interact with the calendar and sele…" at bounding box center [808, 202] width 1490 height 58
click at [689, 597] on div "ver 1.8.137 Kho gửi Trên xe Kho nhận Kho thanh [PERSON_NAME] đã giao Đơn hàng 4…" at bounding box center [808, 398] width 1502 height 700
click at [856, 137] on div "Đơn hàng 4 đơn Khối lượng 0 kg Số lượng 13 món Đã thu 0 đ Chưa thu 460.000 đ Lê…" at bounding box center [808, 144] width 1490 height 59
click at [872, 154] on div "Đơn hàng 4 đơn Khối lượng 0 kg Số lượng 13 món Đã thu 0 đ Chưa thu 460.000 đ Lê…" at bounding box center [808, 144] width 1490 height 59
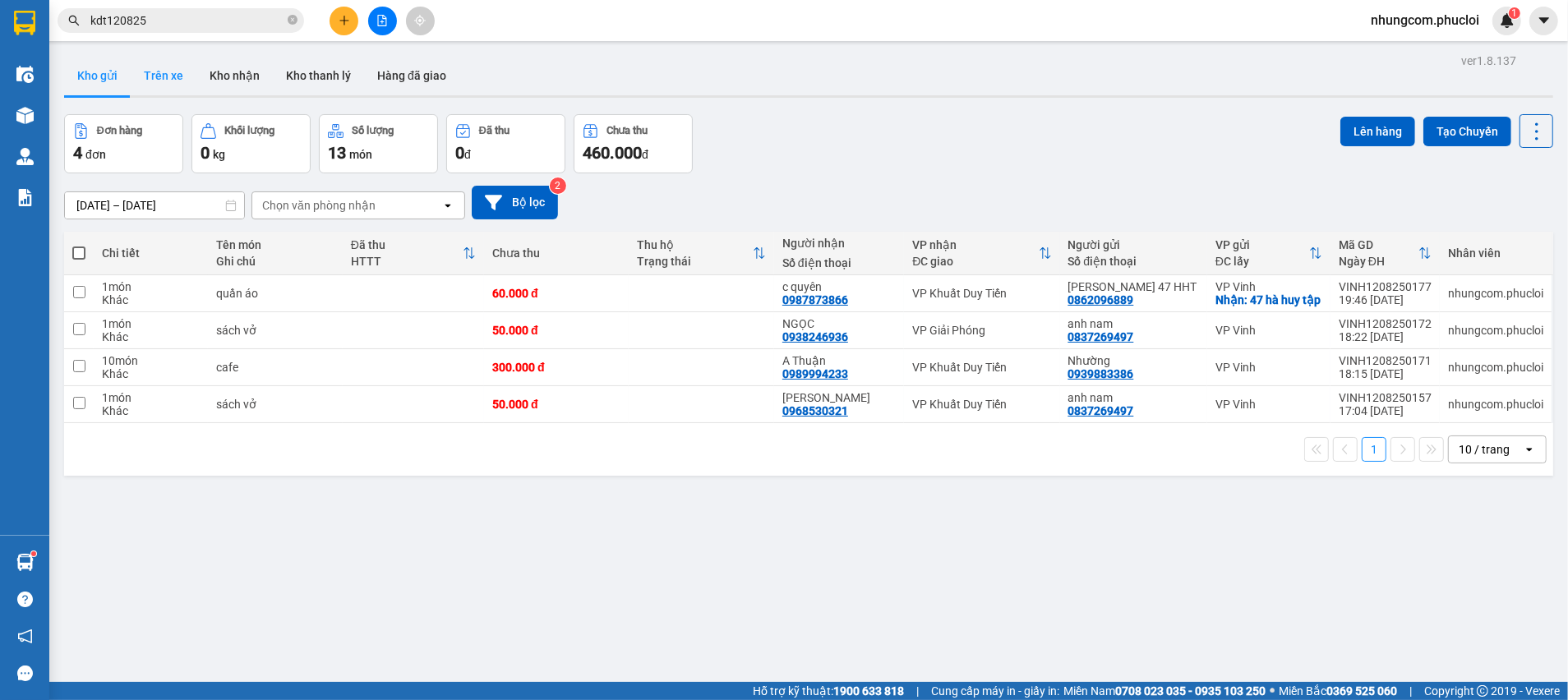
click at [171, 79] on button "Trên xe" at bounding box center [163, 76] width 66 height 40
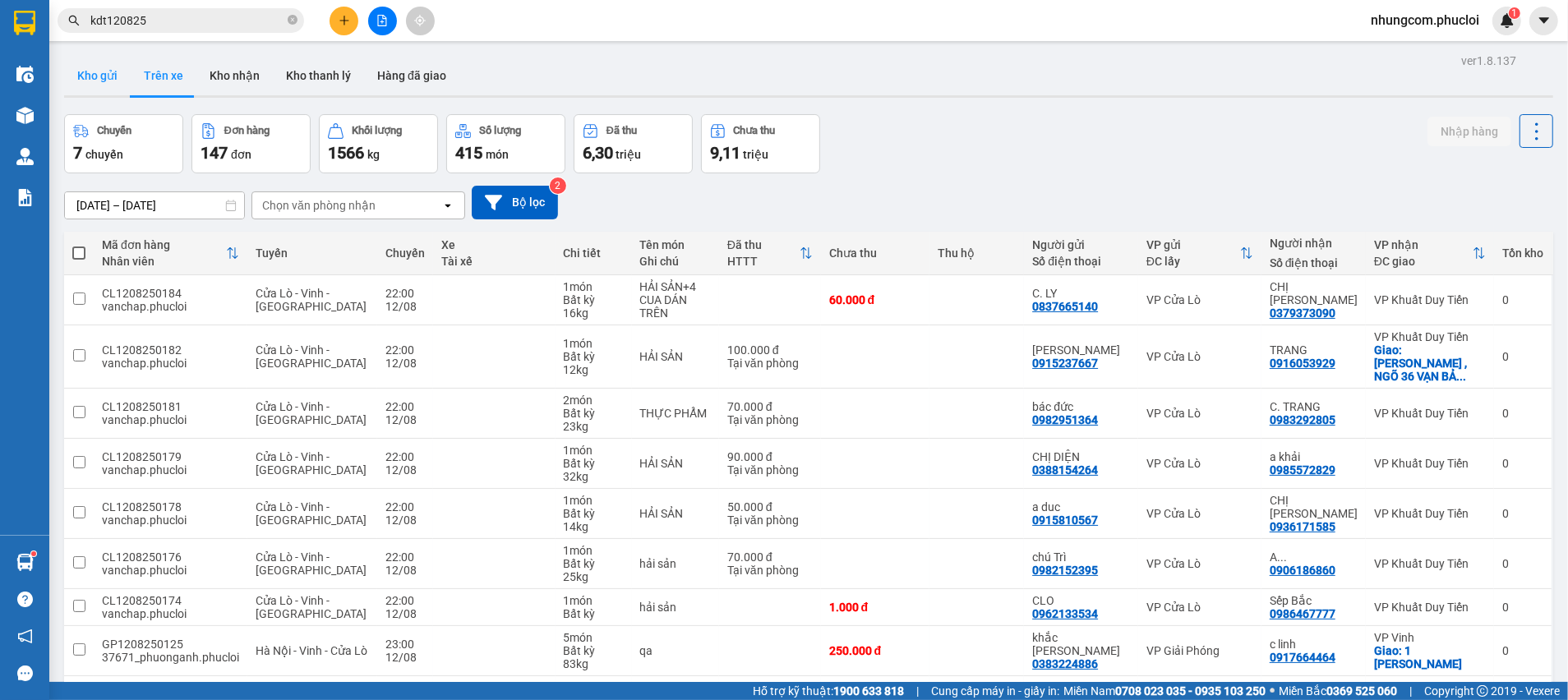
click at [111, 79] on button "Kho gửi" at bounding box center [97, 76] width 66 height 40
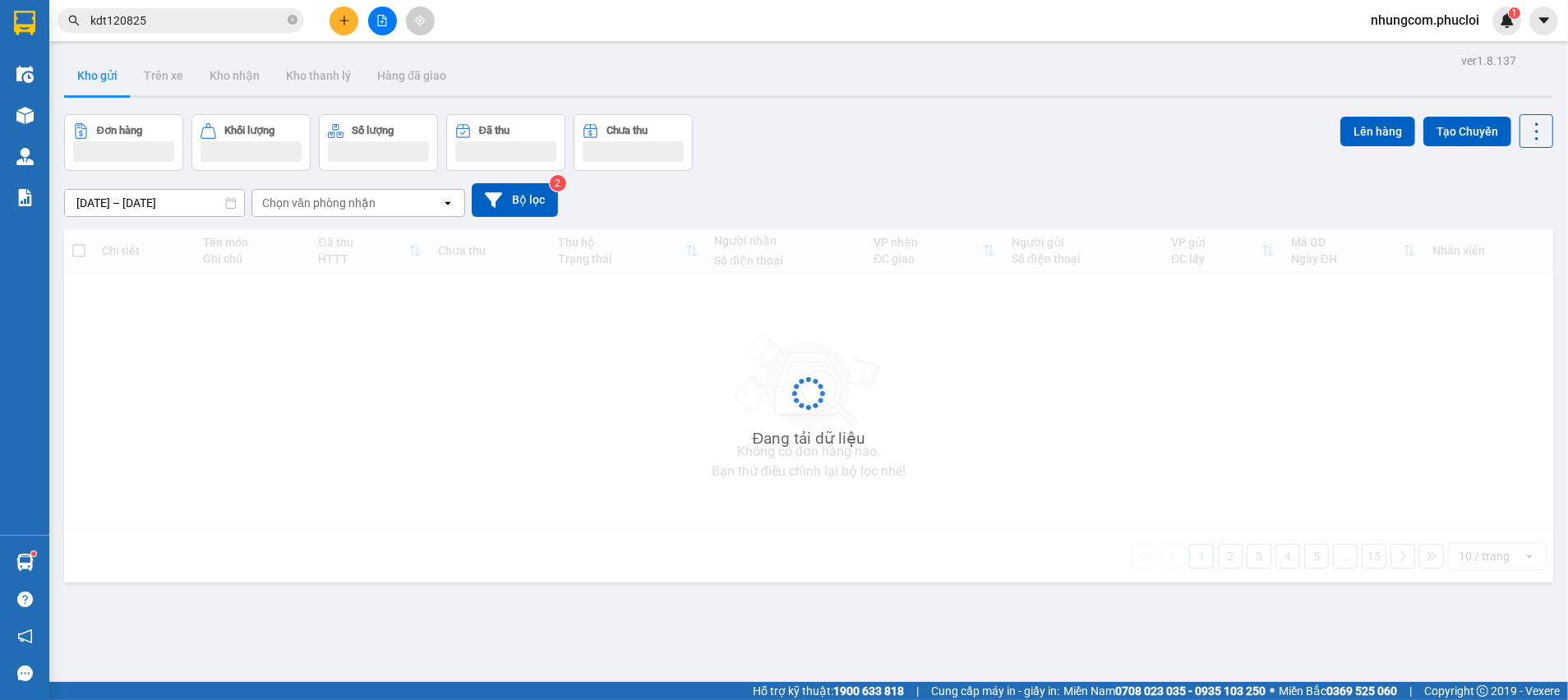
click at [111, 79] on button "Kho gửi" at bounding box center [97, 76] width 66 height 40
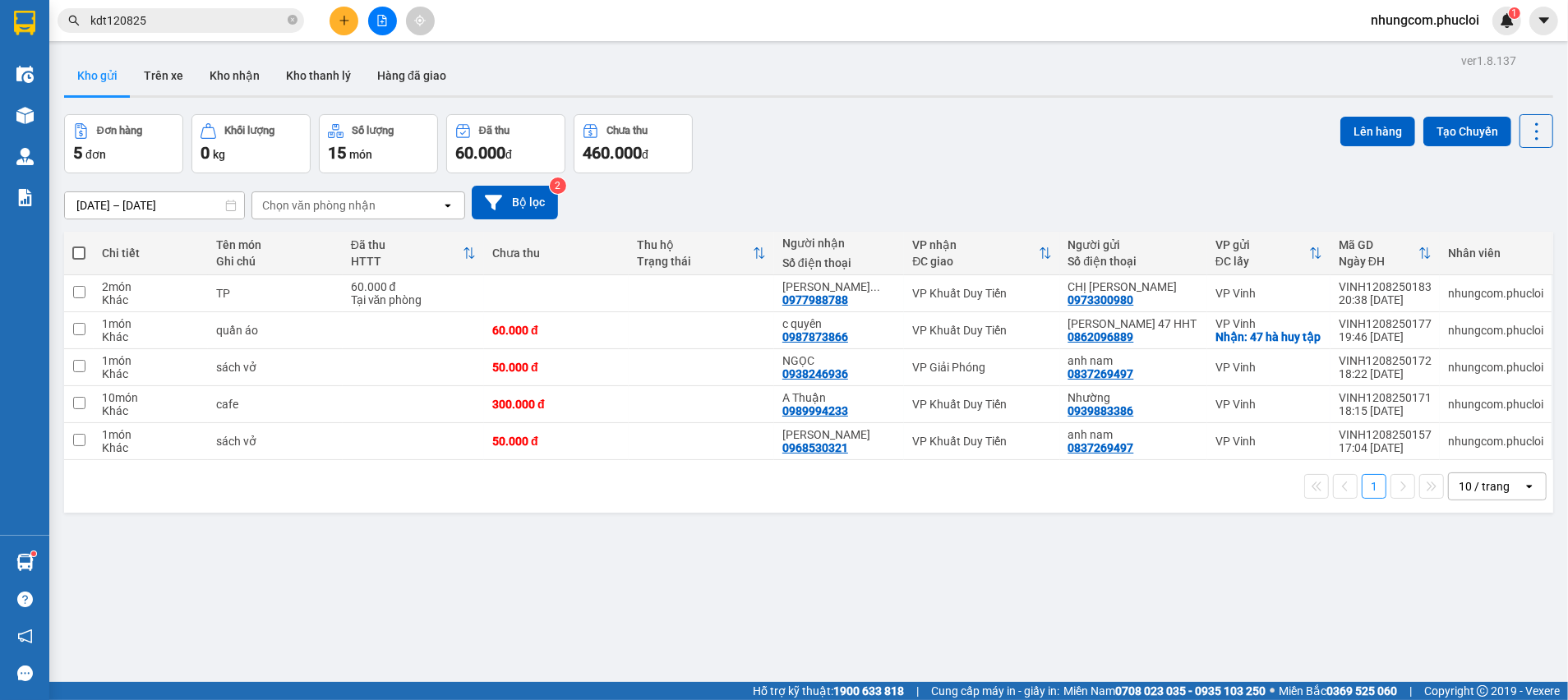
click at [864, 114] on div "Đơn hàng 5 đơn Khối lượng 0 kg Số lượng 15 món Đã thu 60.000 đ Chưa thu 460.000…" at bounding box center [808, 144] width 1490 height 59
click at [652, 567] on div "ver 1.8.137 Kho gửi Trên xe Kho nhận Kho thanh [PERSON_NAME] đã giao Đơn hàng 5…" at bounding box center [808, 398] width 1502 height 700
click at [935, 167] on div "Đơn hàng 5 đơn Khối lượng 0 kg Số lượng 15 món Đã thu 60.000 đ Chưa thu 460.000…" at bounding box center [808, 144] width 1490 height 59
click at [764, 513] on div "1 10 / trang open" at bounding box center [808, 486] width 1490 height 53
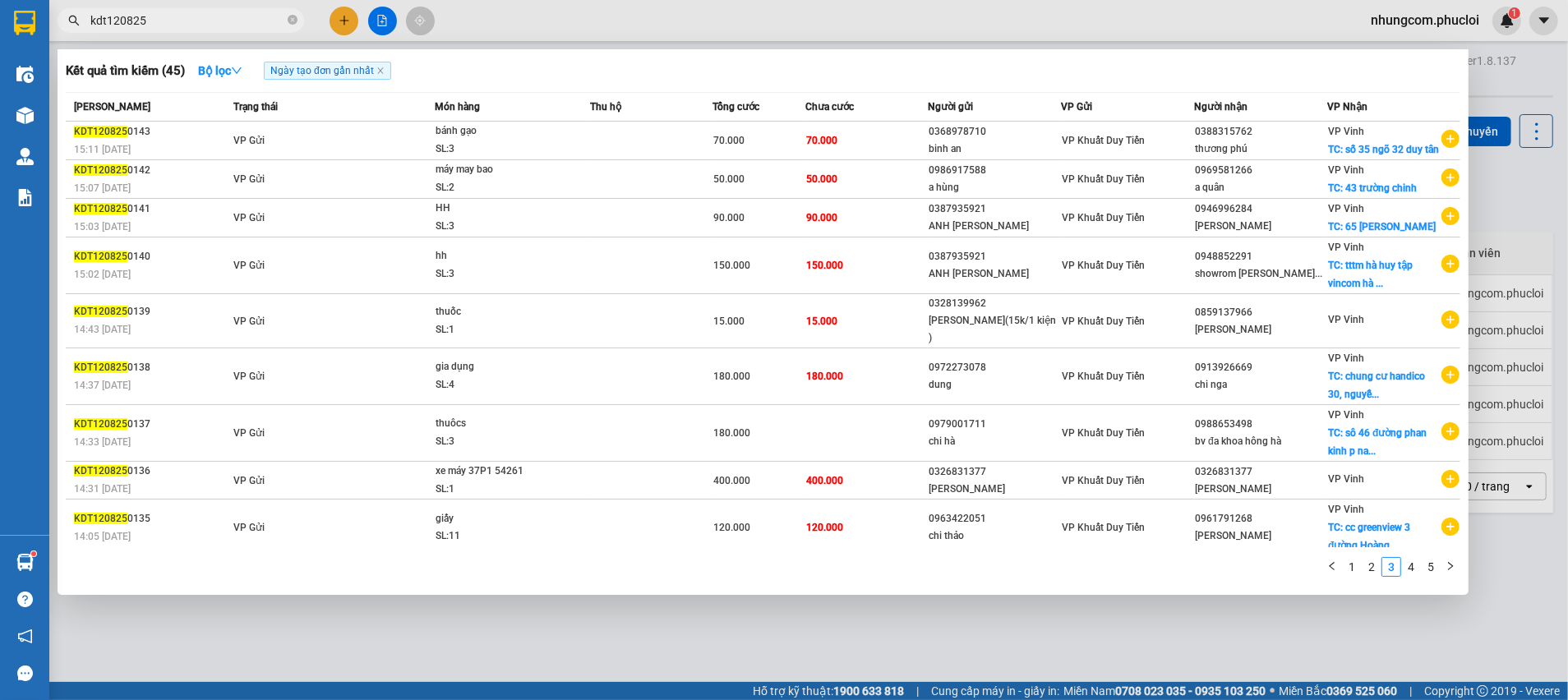
click at [234, 23] on input "kdt120825" at bounding box center [187, 20] width 194 height 18
paste input "0704178073"
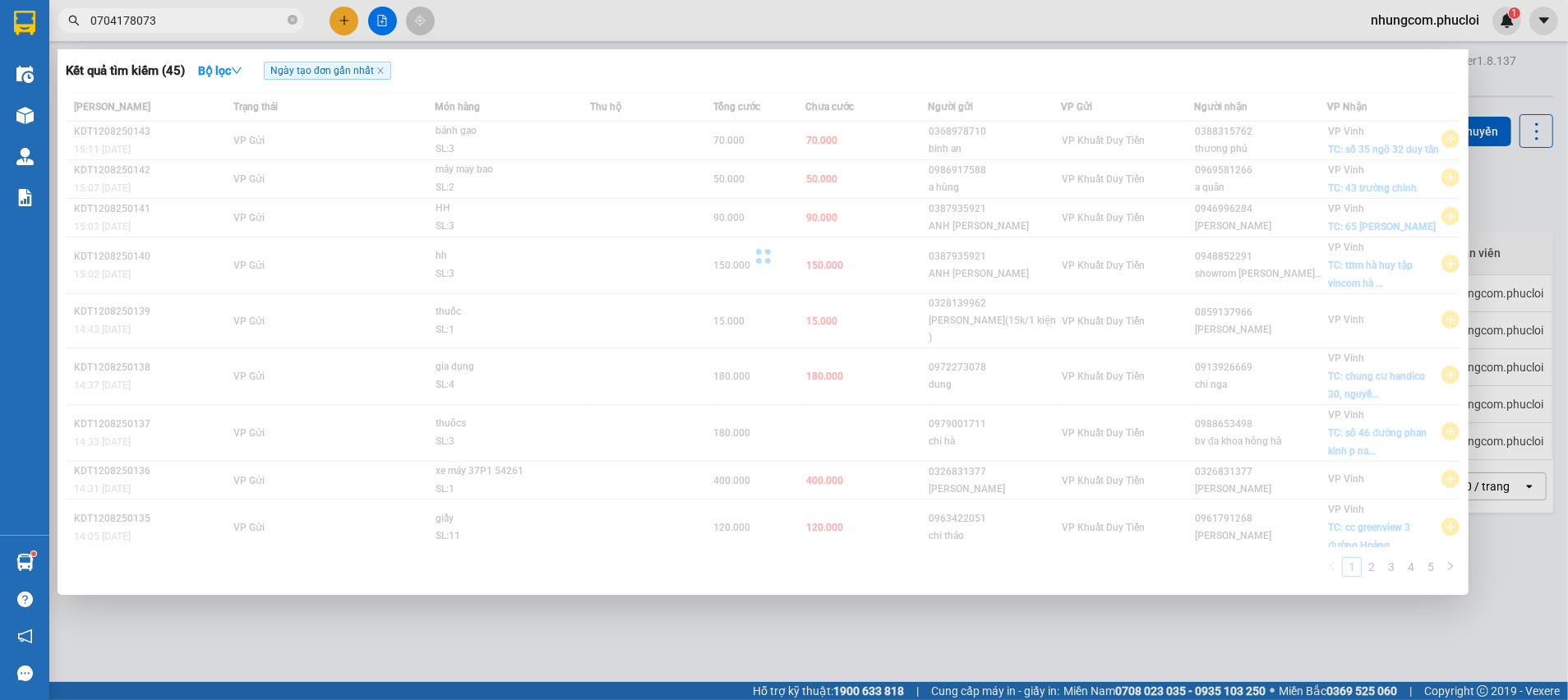
type input "0704178073"
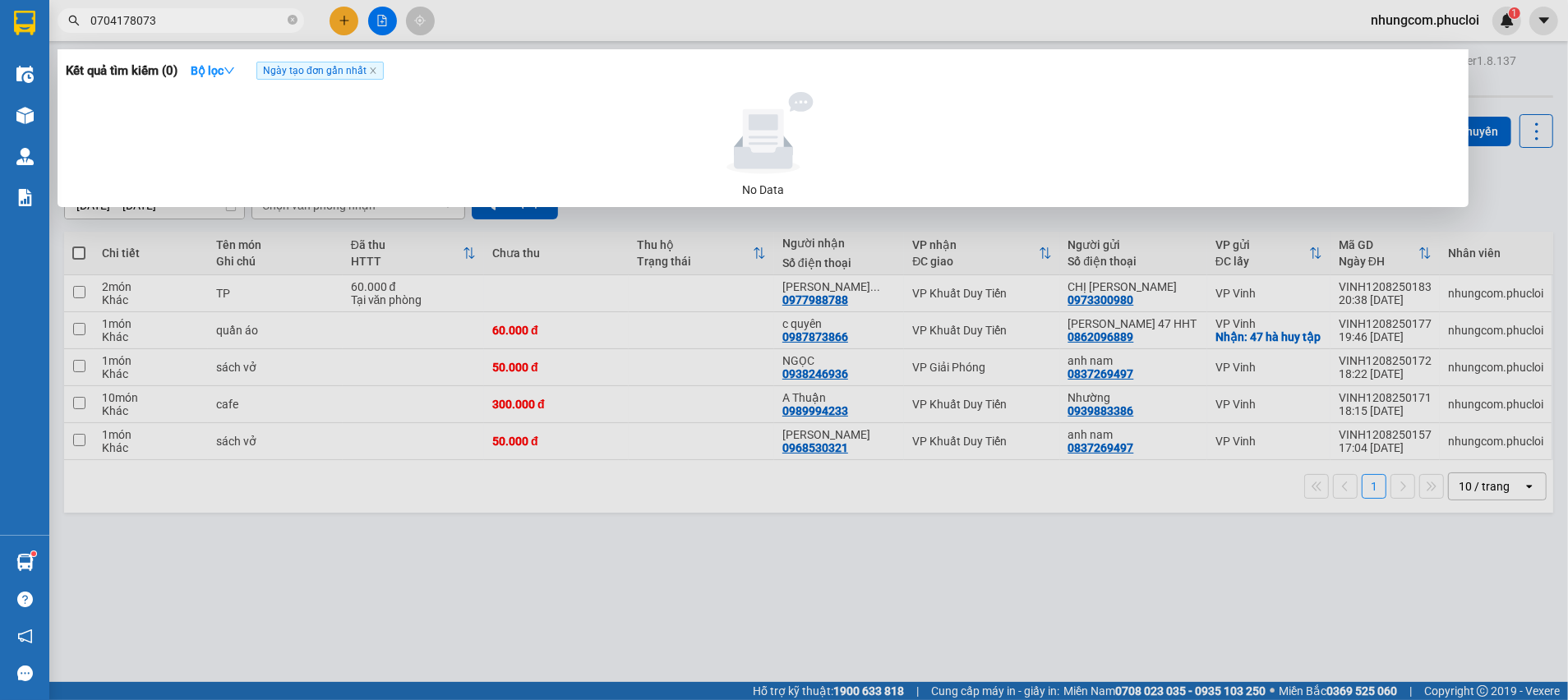
drag, startPoint x: 649, startPoint y: 144, endPoint x: 228, endPoint y: 35, distance: 434.9
click at [236, 35] on div at bounding box center [784, 350] width 1568 height 700
click at [224, 23] on input "0704178073" at bounding box center [187, 20] width 194 height 18
click at [561, 510] on div at bounding box center [784, 350] width 1568 height 700
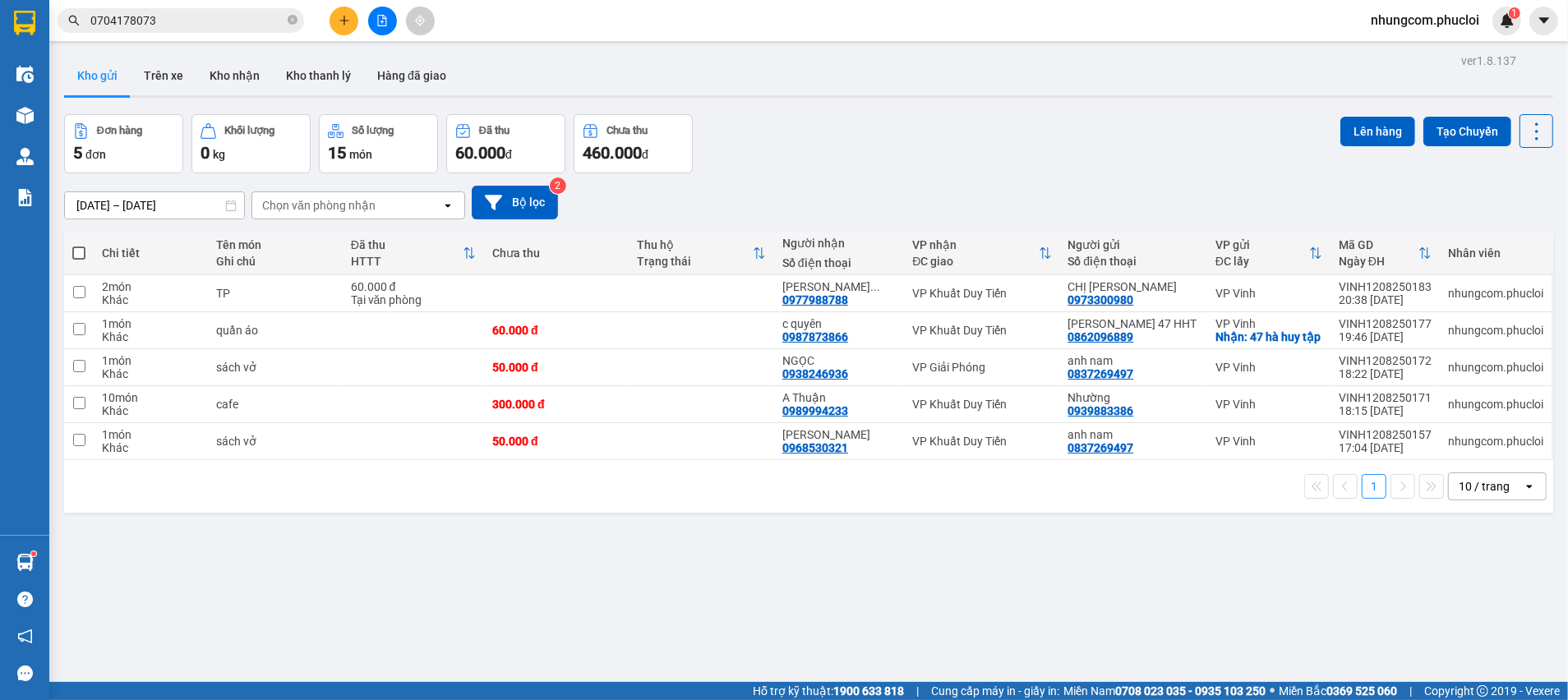
click at [963, 137] on div "Đơn hàng 5 đơn Khối lượng 0 kg Số lượng 15 món Đã thu 60.000 đ Chưa thu 460.000…" at bounding box center [808, 144] width 1490 height 59
click at [580, 570] on div "ver 1.8.137 Kho gửi Trên xe Kho nhận Kho thanh [PERSON_NAME] đã giao Đơn hàng 5…" at bounding box center [808, 398] width 1502 height 700
click at [474, 630] on div "ver 1.8.137 Kho gửi Trên xe Kho nhận Kho thanh [PERSON_NAME] đã giao Đơn hàng 5…" at bounding box center [808, 398] width 1502 height 700
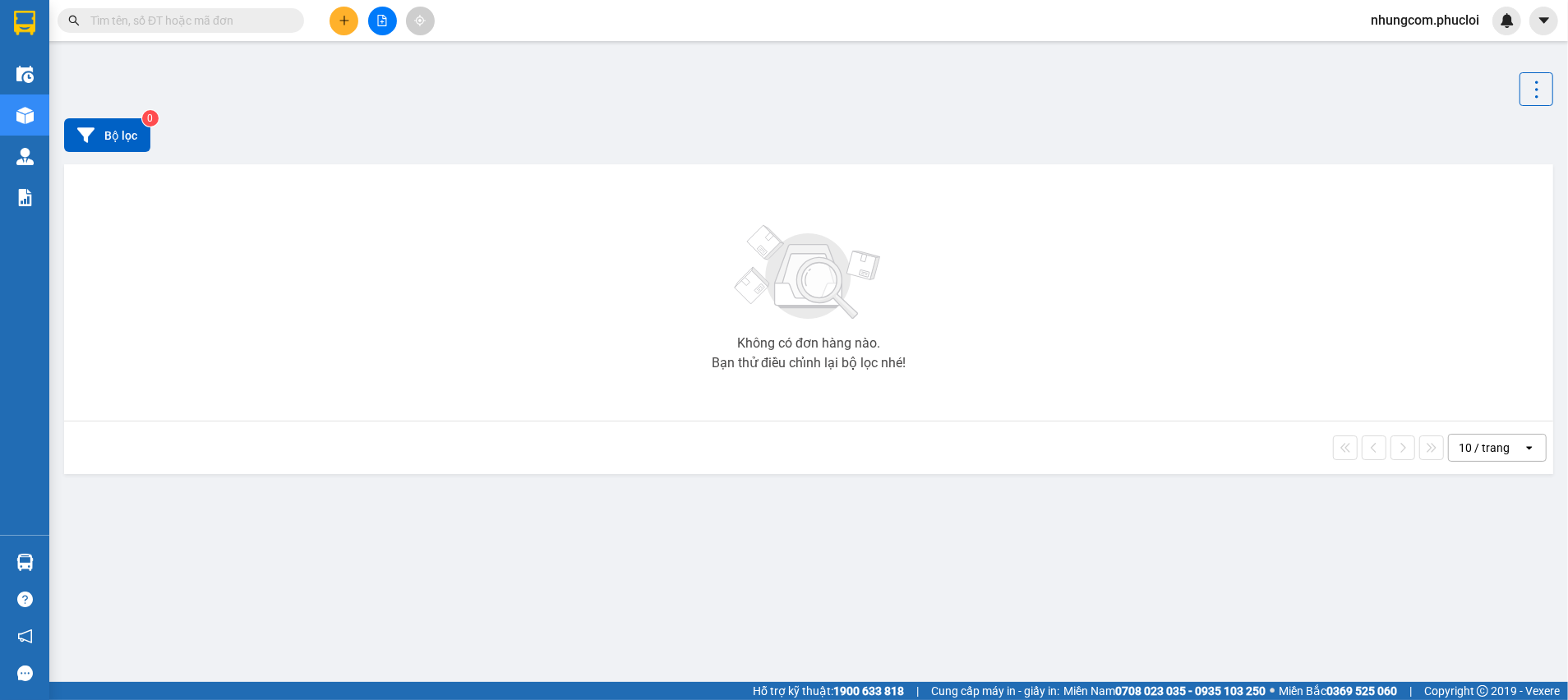
click at [225, 18] on input "text" at bounding box center [187, 20] width 194 height 18
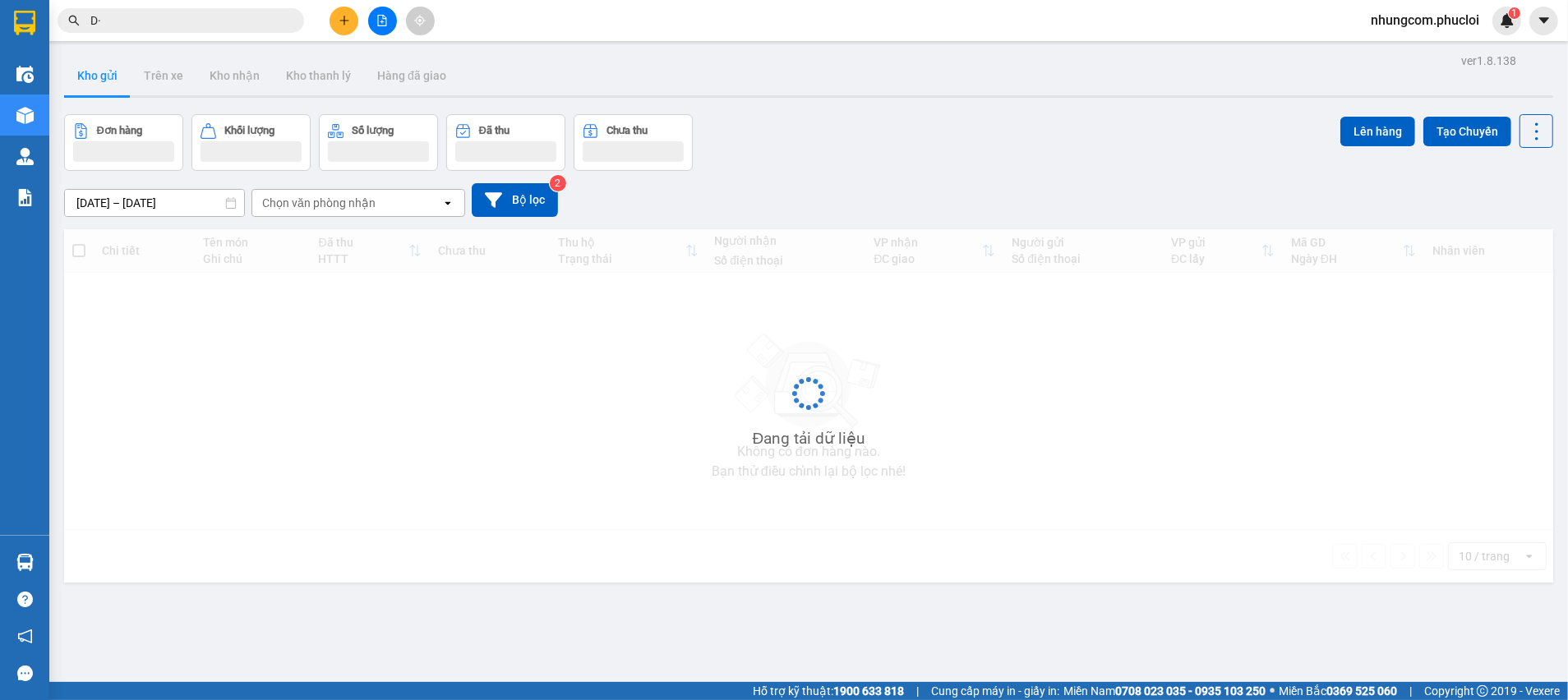
type input "D"
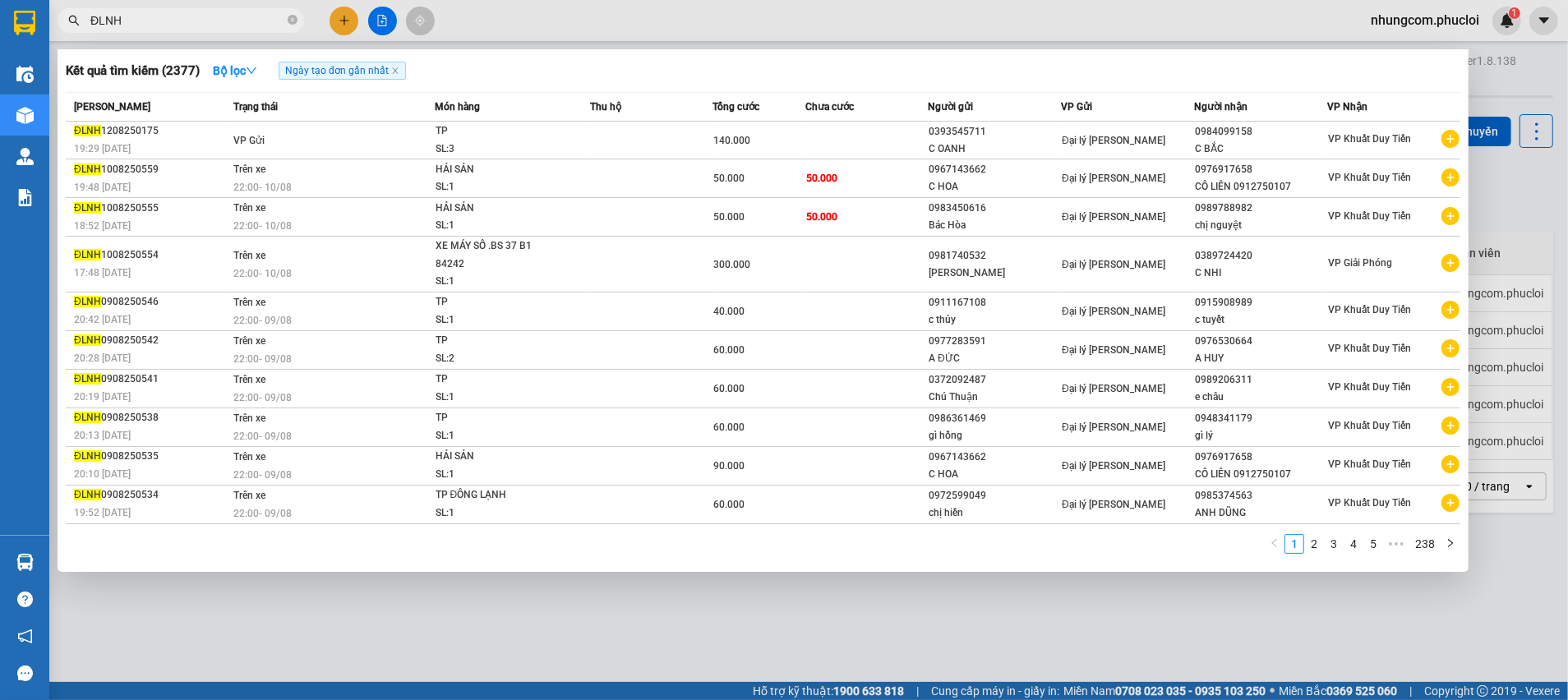
click at [1522, 217] on div at bounding box center [784, 350] width 1568 height 700
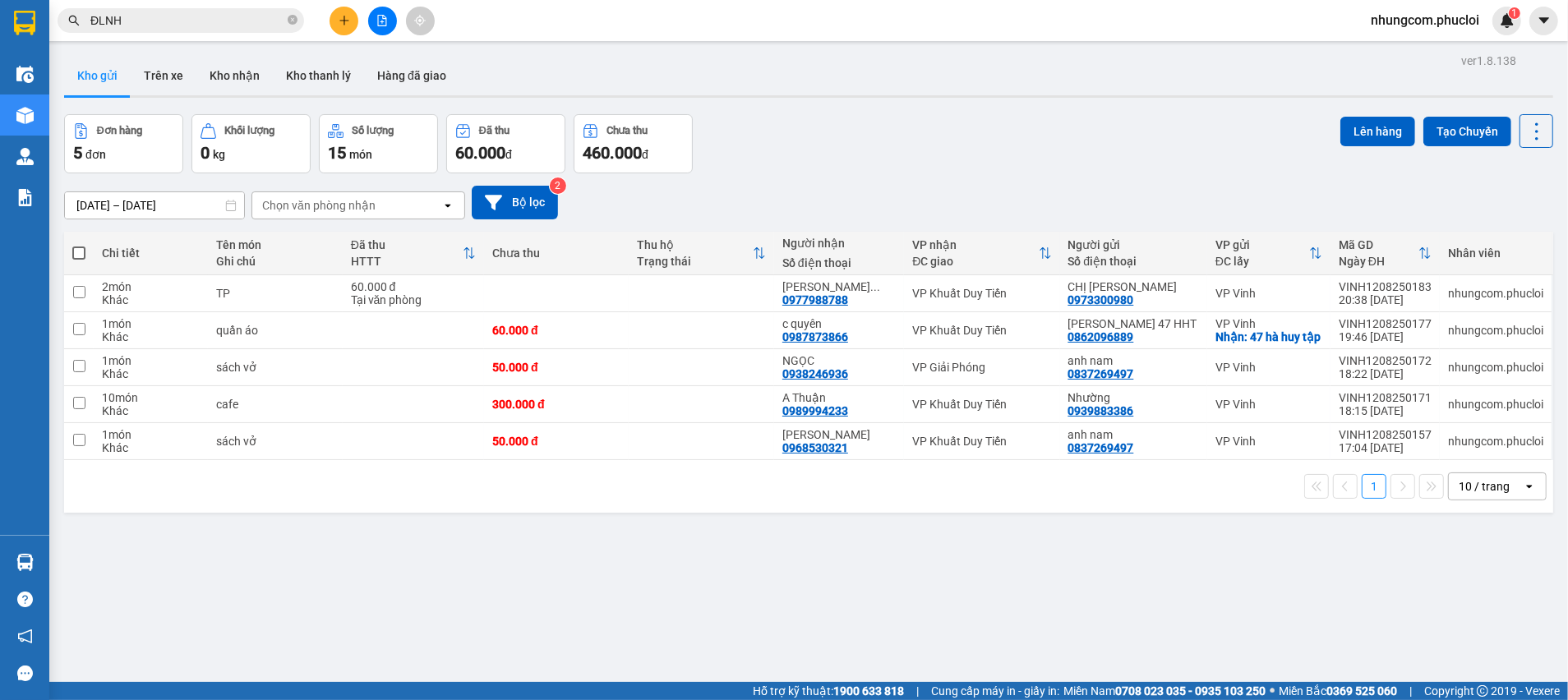
click at [990, 160] on div "Đơn hàng 5 đơn Khối lượng 0 kg Số lượng 15 món Đã thu 60.000 đ Chưa thu 460.000…" at bounding box center [808, 144] width 1490 height 59
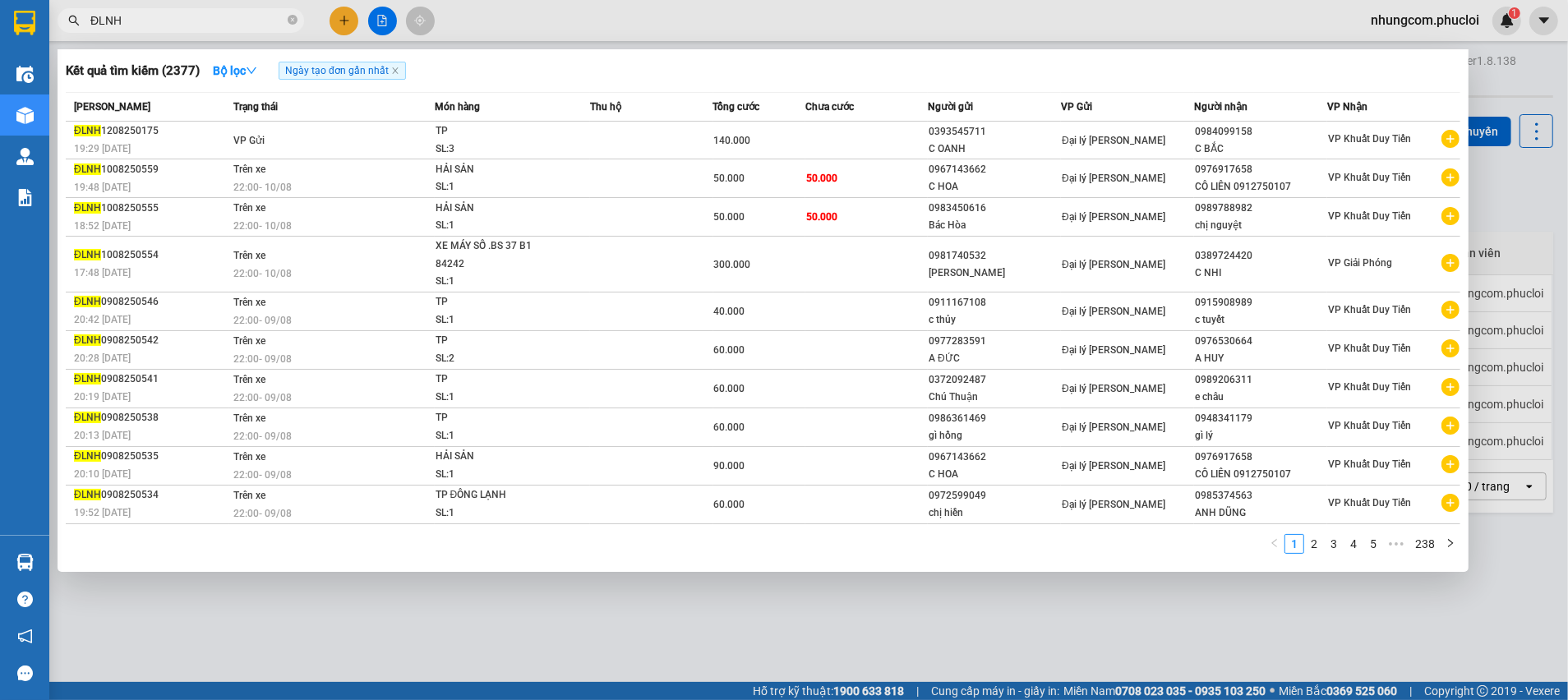
click at [153, 23] on input "ĐLNH" at bounding box center [187, 20] width 194 height 18
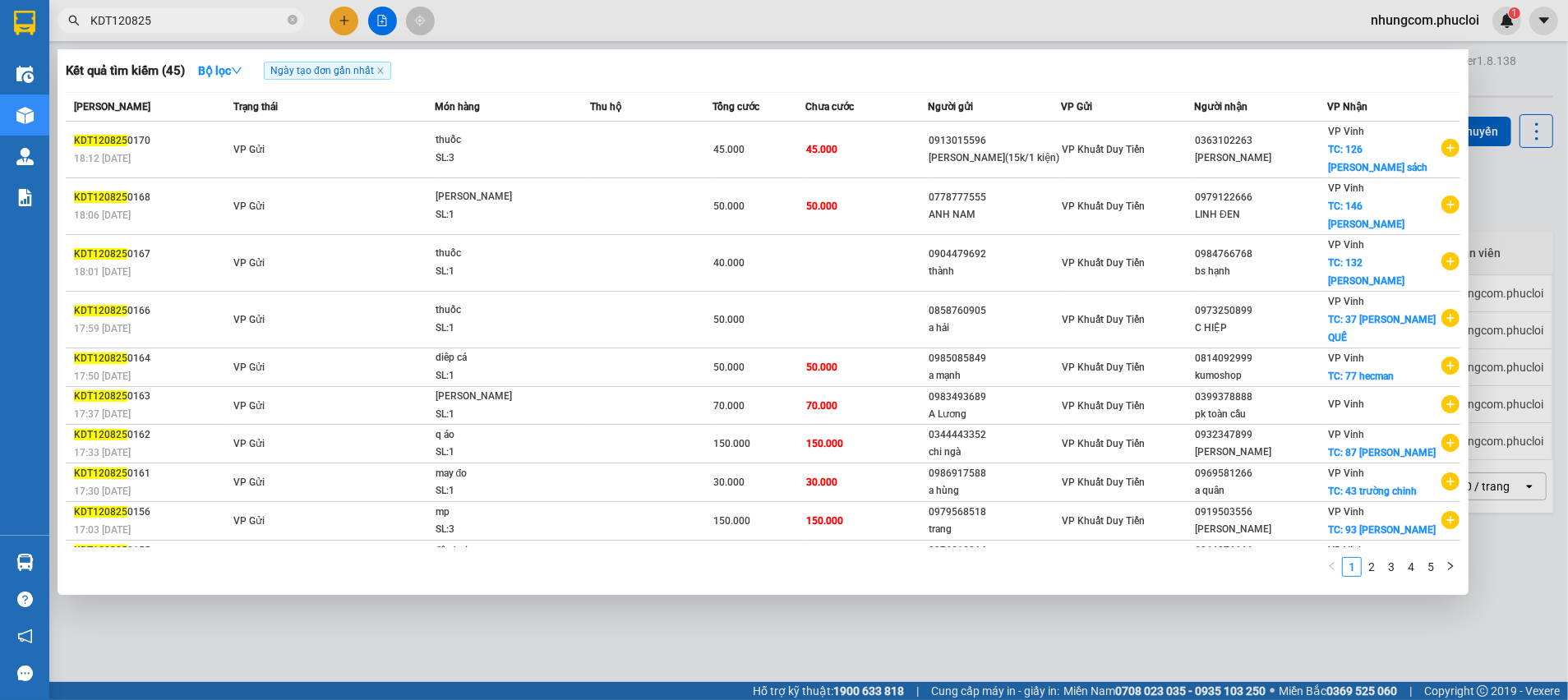
click at [251, 27] on input "KDT120825" at bounding box center [187, 20] width 194 height 18
paste input "097 7736062"
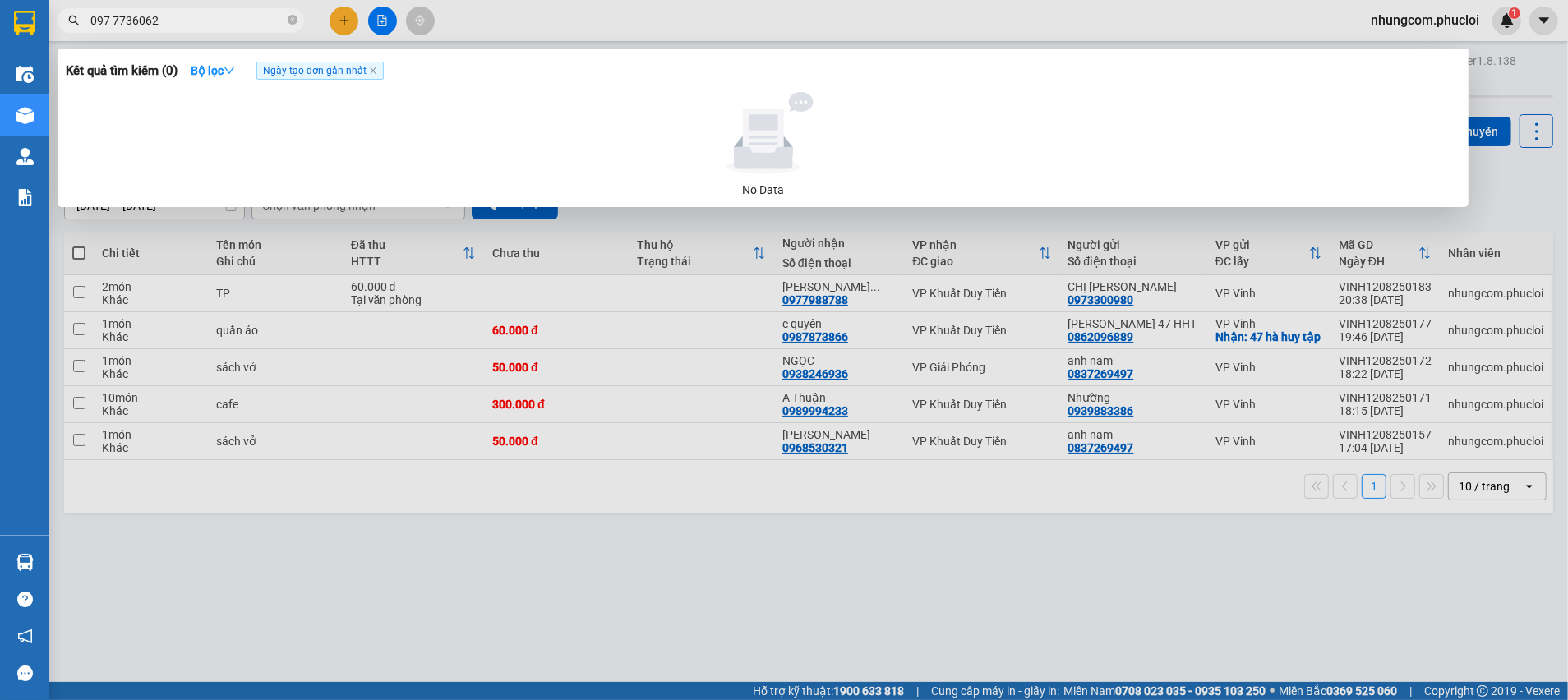
click at [115, 20] on input "097 7736062" at bounding box center [187, 20] width 194 height 18
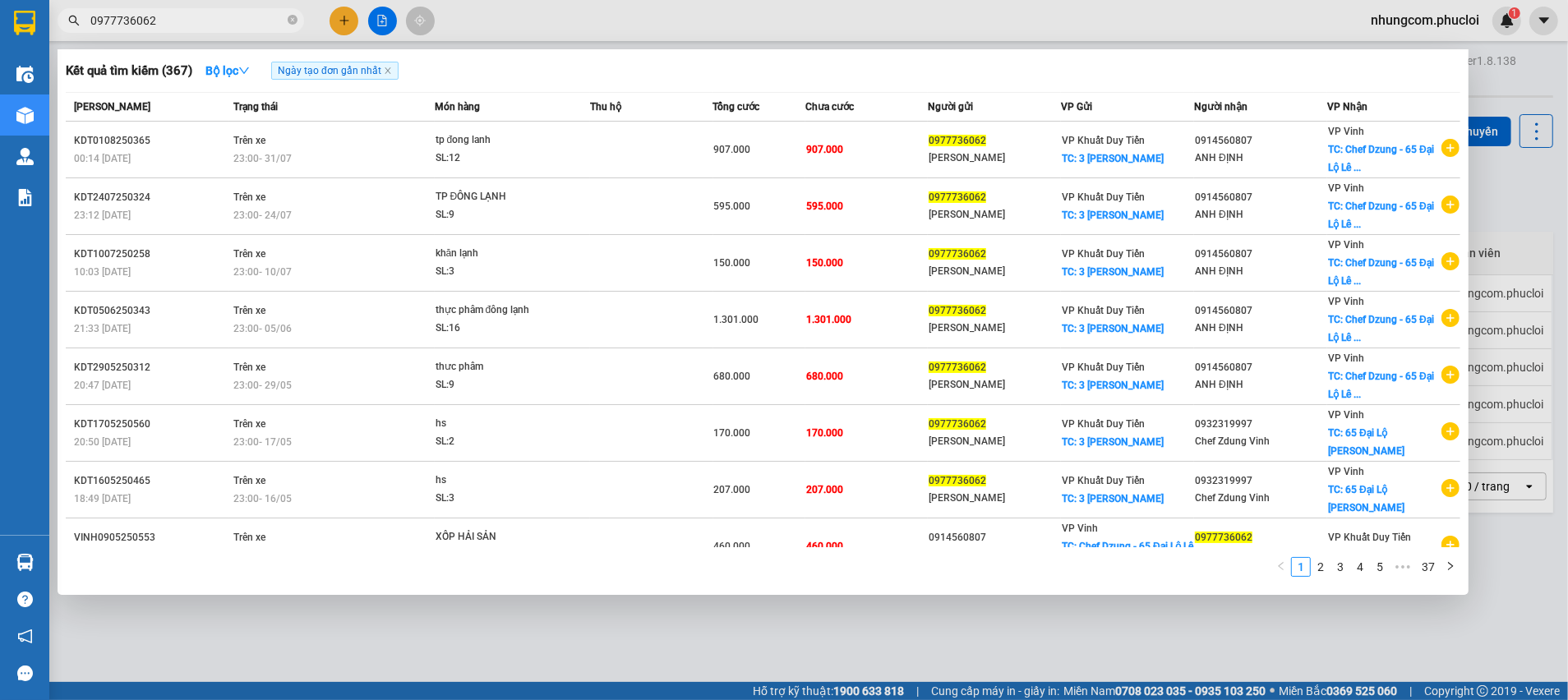
type input "0977736062"
click at [398, 661] on div at bounding box center [784, 350] width 1568 height 700
